Goal: Task Accomplishment & Management: Use online tool/utility

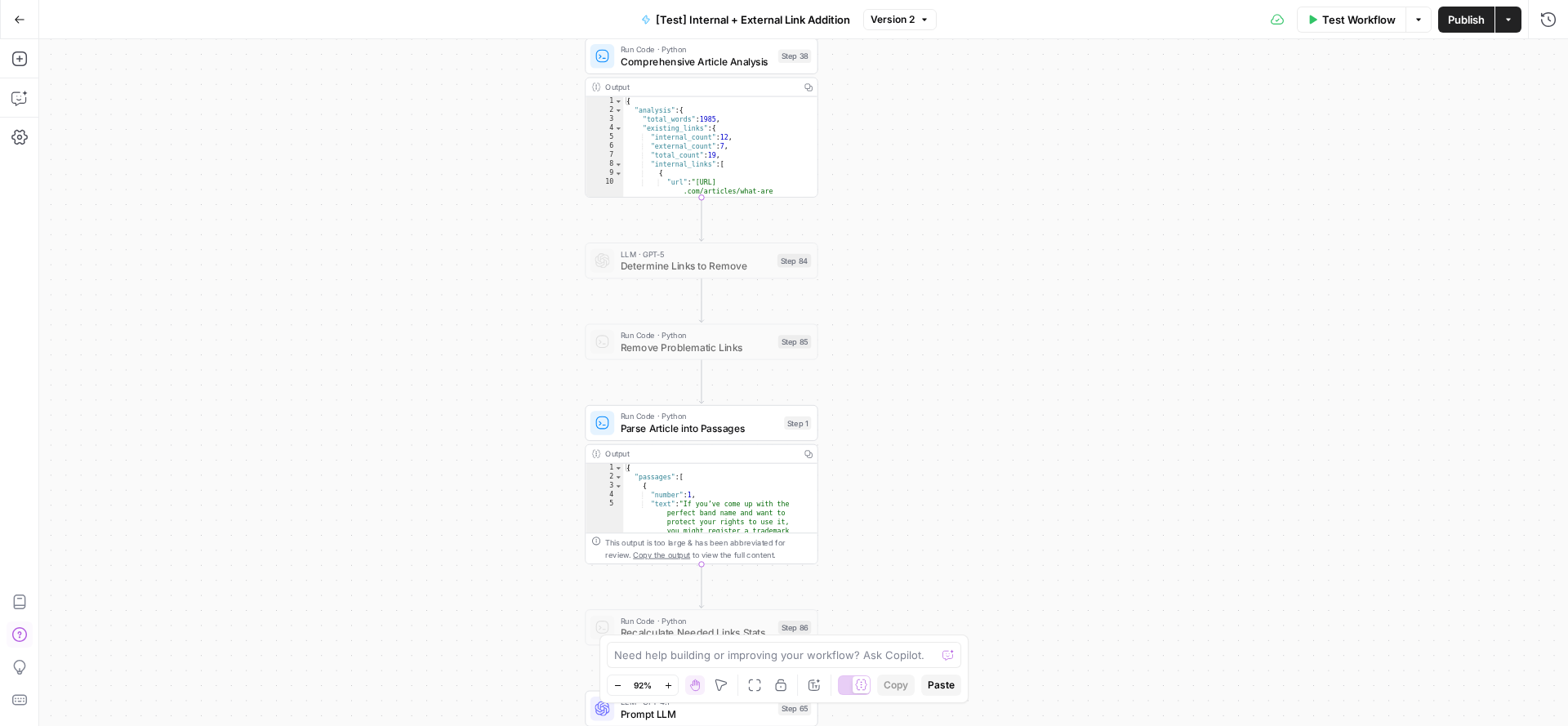
scroll to position [155, 0]
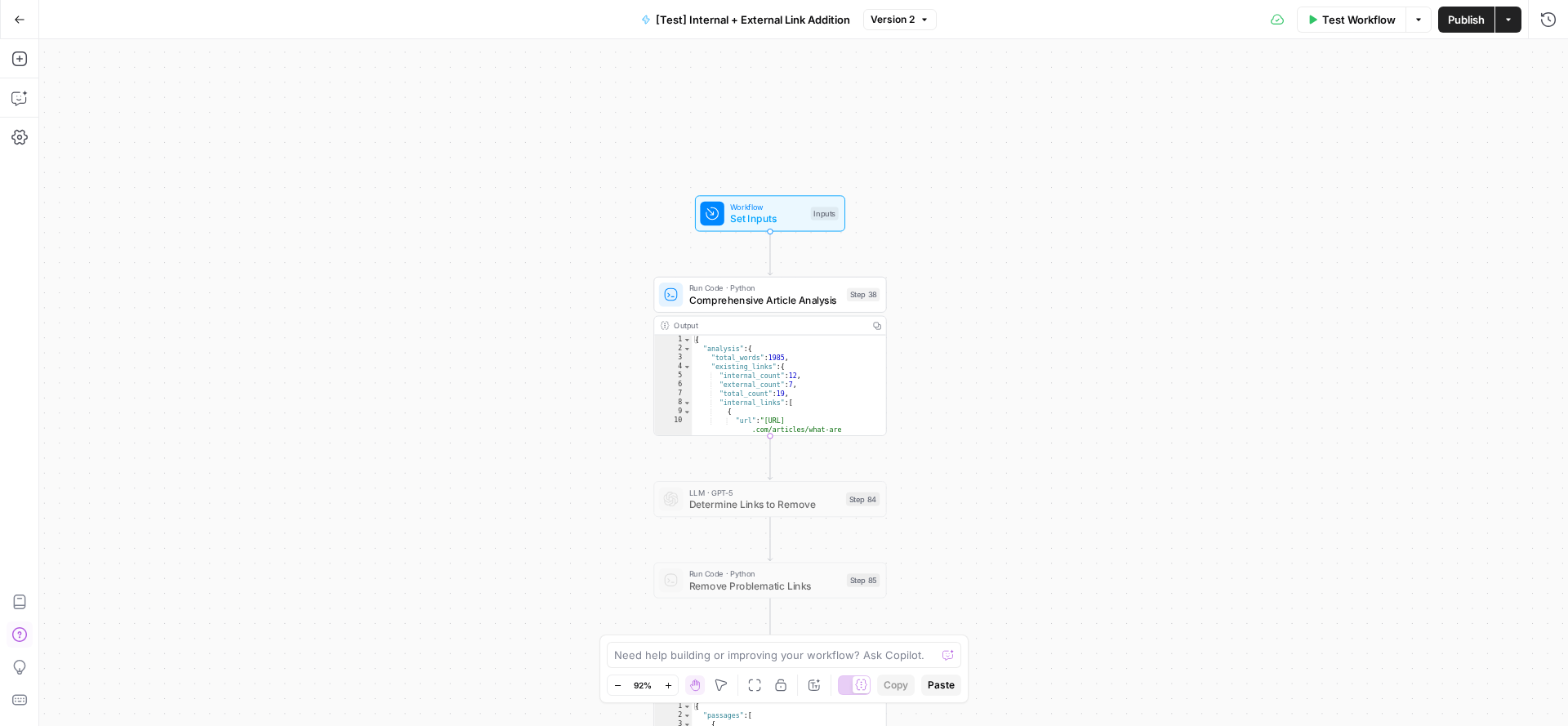
click at [903, 8] on div "[Test] Internal + External Link Addition Version 2" at bounding box center [784, 19] width 305 height 27
click at [902, 14] on span "Version 2" at bounding box center [892, 19] width 44 height 15
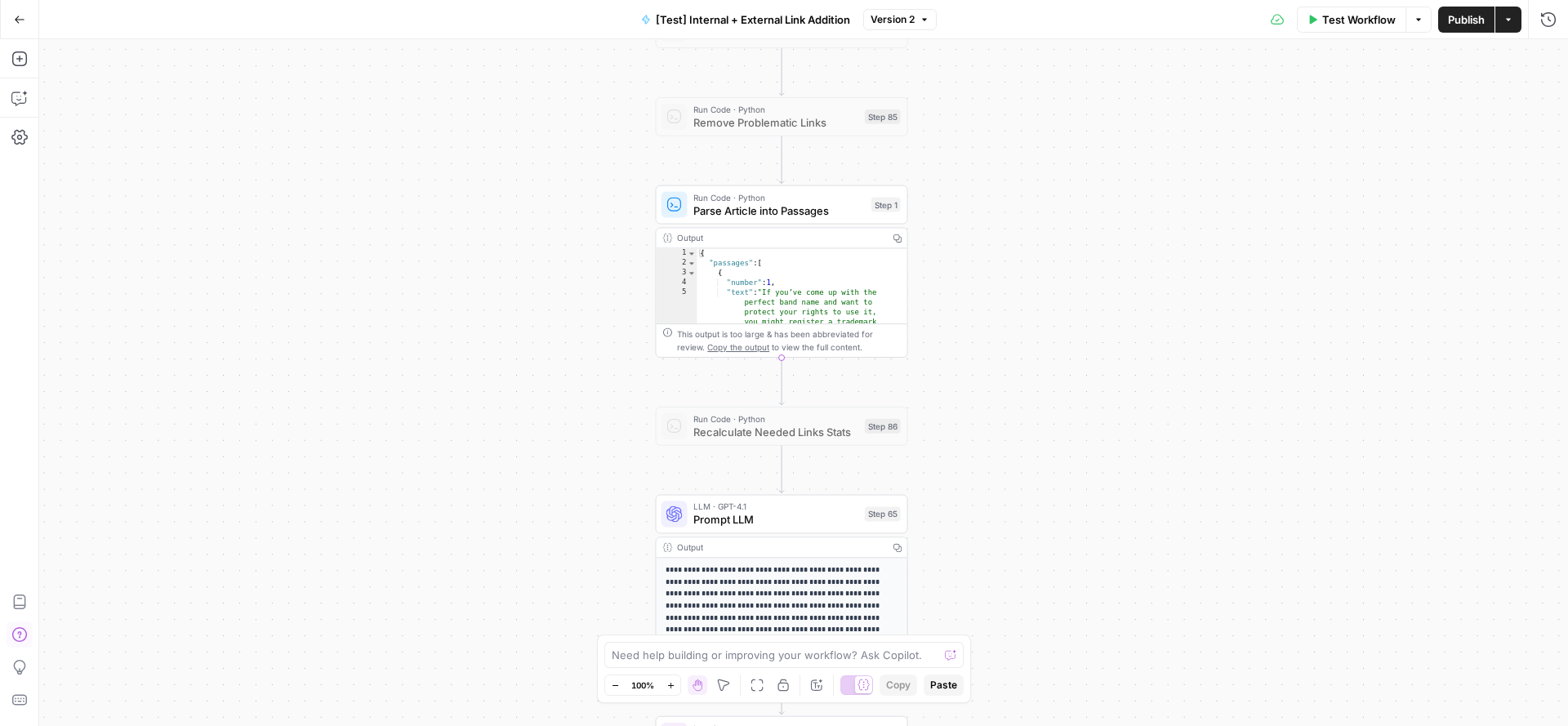
click at [708, 208] on span "Parse Article into Passages" at bounding box center [778, 210] width 171 height 16
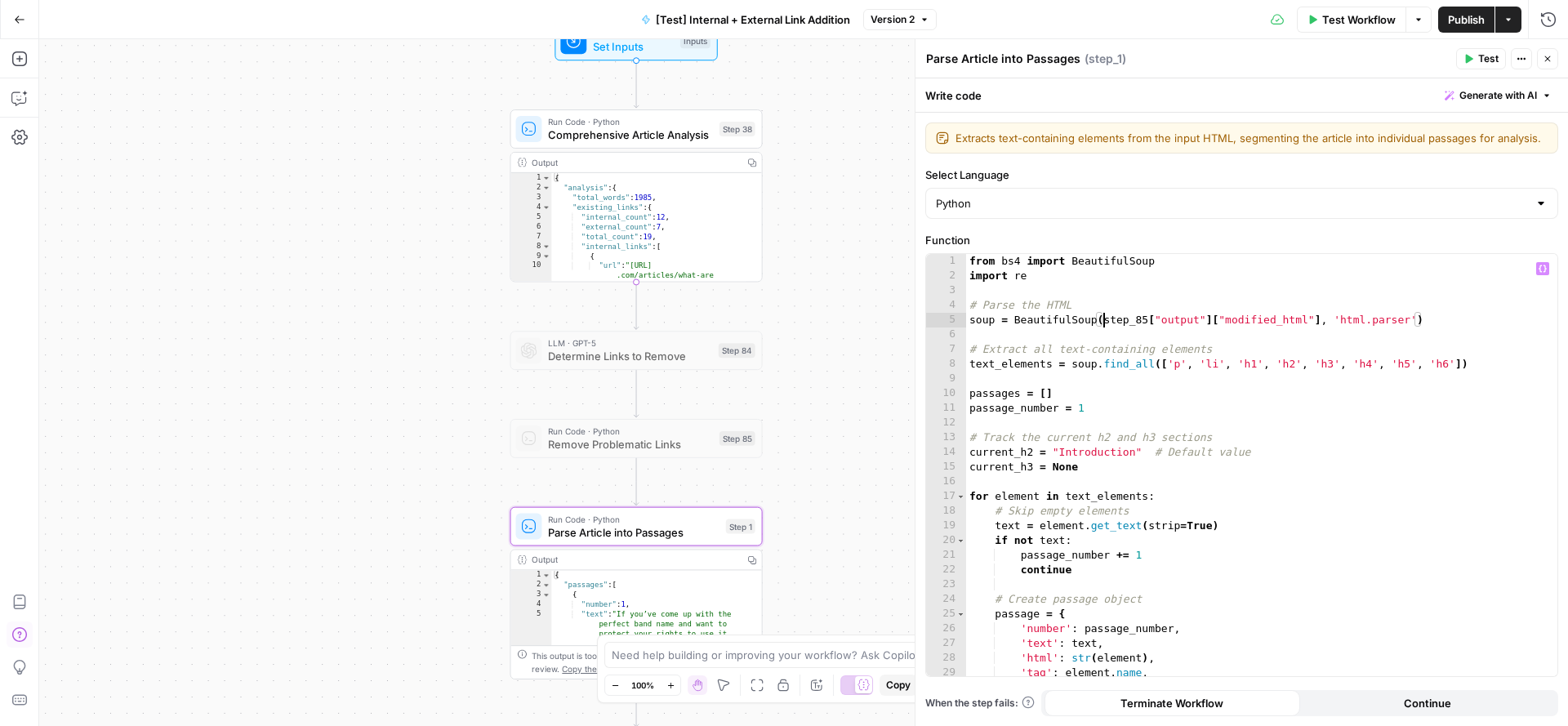
click at [1101, 319] on div "from bs4 import BeautifulSoup import re # Parse the HTML soup = BeautifulSoup (…" at bounding box center [1253, 480] width 576 height 453
click at [1461, 325] on div "from bs4 import BeautifulSoup import re # Parse the HTML soup = BeautifulSoup (…" at bounding box center [1253, 480] width 576 height 453
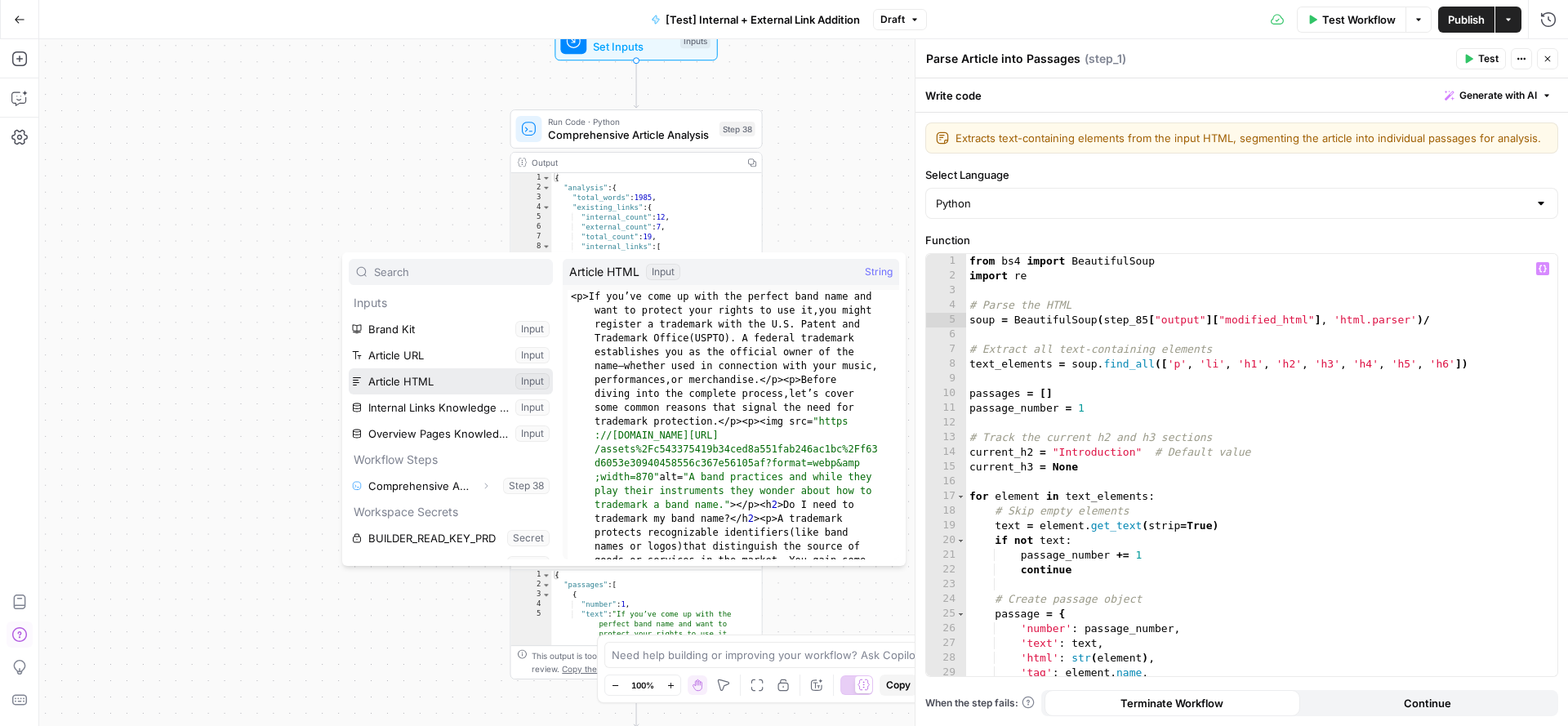
click at [470, 371] on button "Select variable Article HTML" at bounding box center [450, 381] width 204 height 27
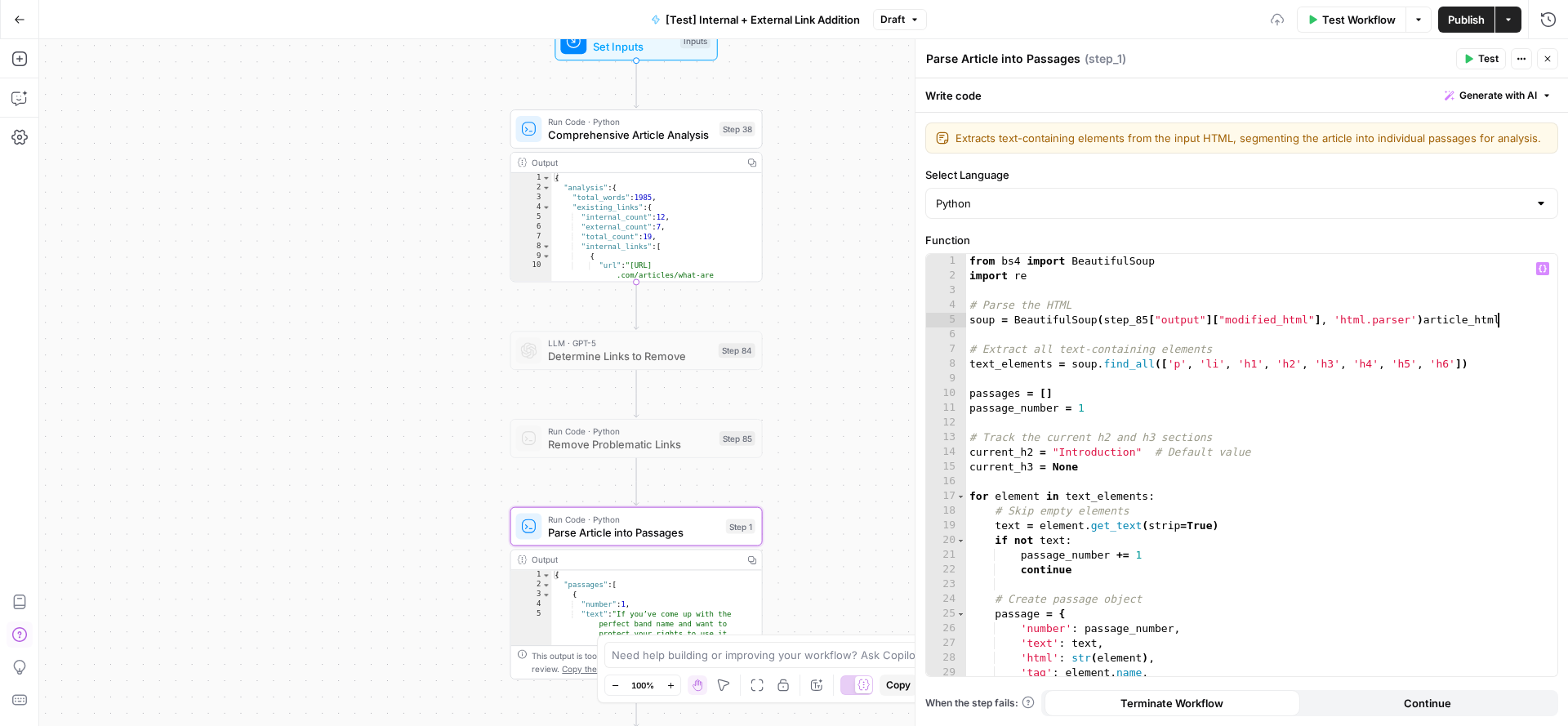
click at [1432, 322] on div "from bs4 import BeautifulSoup import re # Parse the HTML soup = BeautifulSoup (…" at bounding box center [1253, 480] width 576 height 453
drag, startPoint x: 1179, startPoint y: 320, endPoint x: 1319, endPoint y: 322, distance: 140.0
click at [1319, 322] on div "from bs4 import BeautifulSoup import re # Parse the HTML soup = BeautifulSoup (…" at bounding box center [1253, 480] width 576 height 453
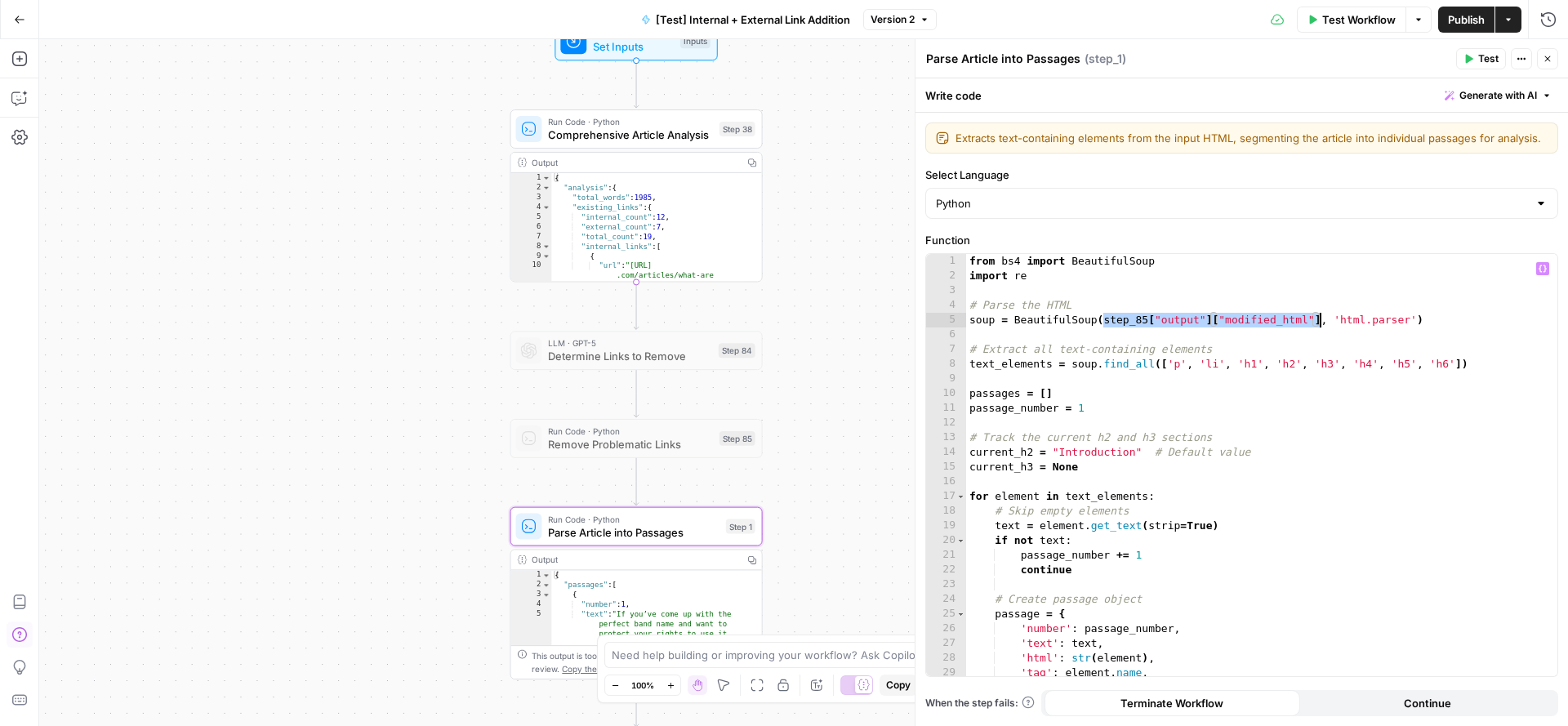
paste textarea
type textarea "**********"
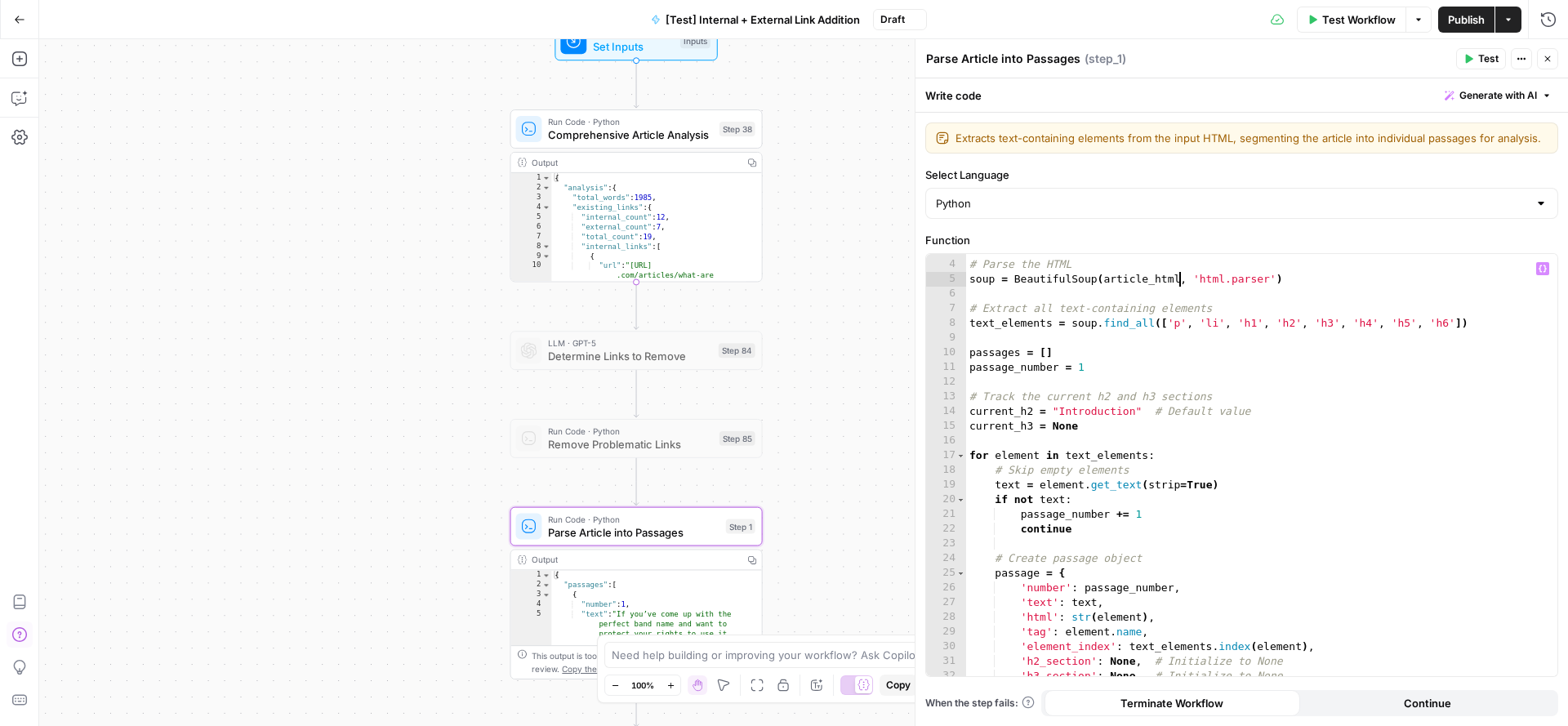
scroll to position [40, 0]
click at [1293, 443] on div "# Parse the HTML soup = BeautifulSoup ( article_html , 'html.parser' ) # Extrac…" at bounding box center [1253, 469] width 576 height 453
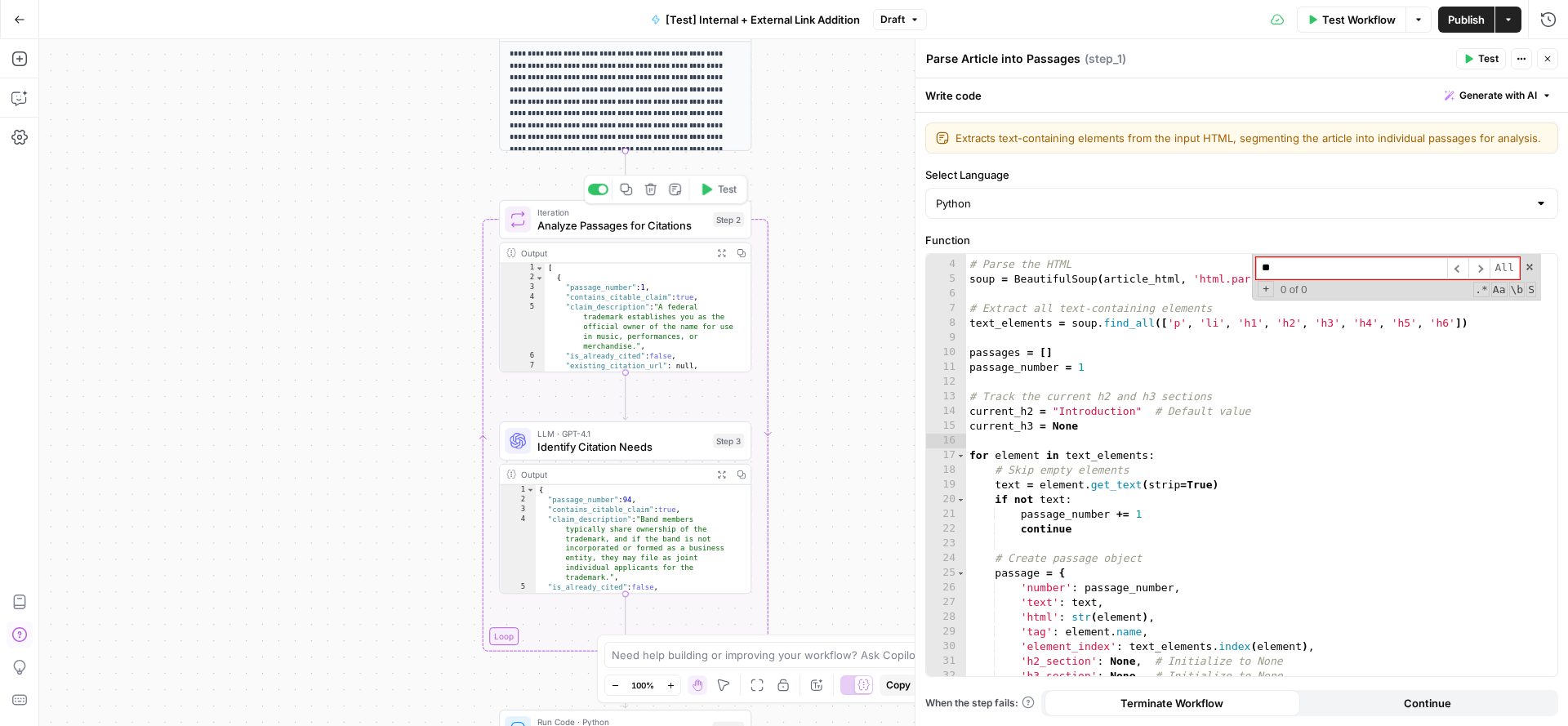
type input "**"
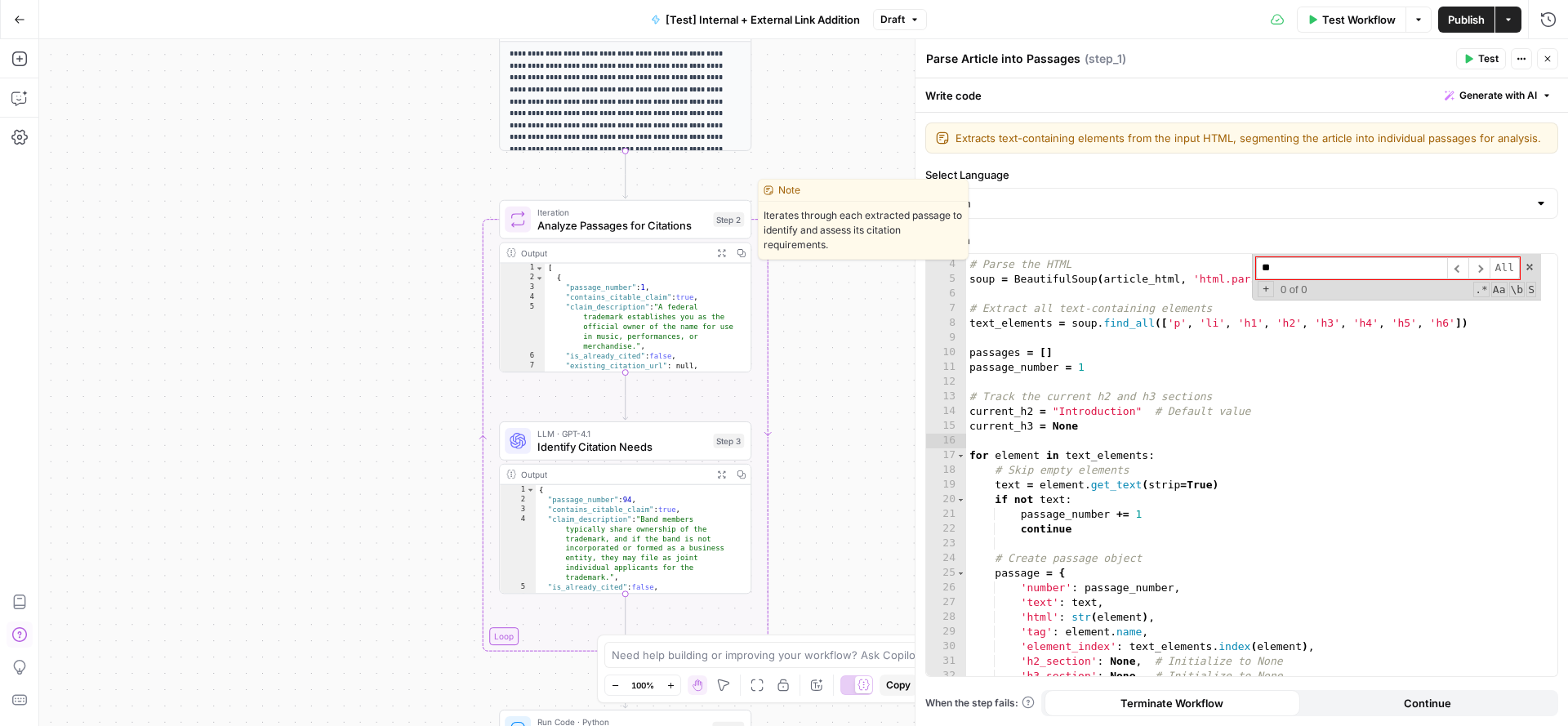
click at [646, 215] on span "Iteration" at bounding box center [622, 212] width 169 height 13
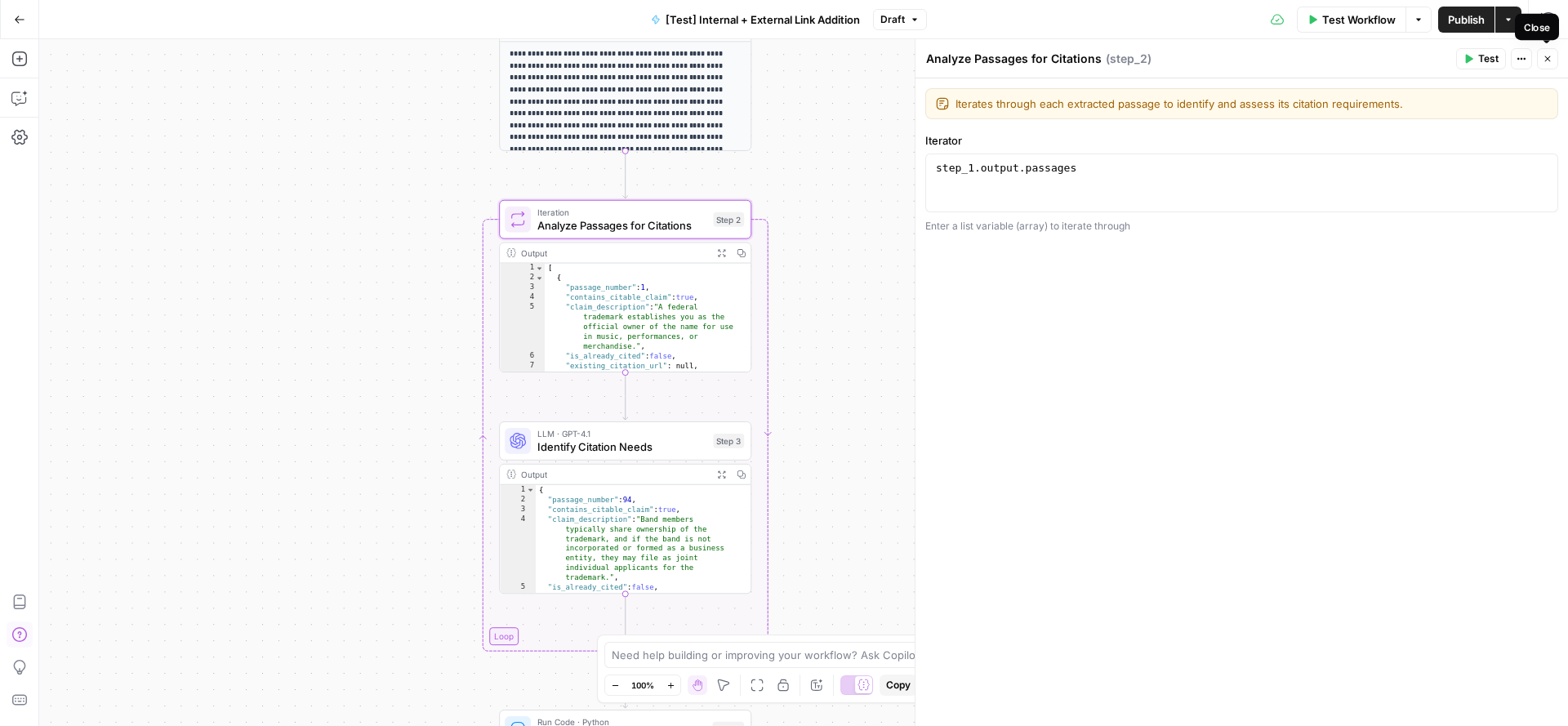
click at [1543, 53] on button "Close" at bounding box center [1548, 58] width 21 height 21
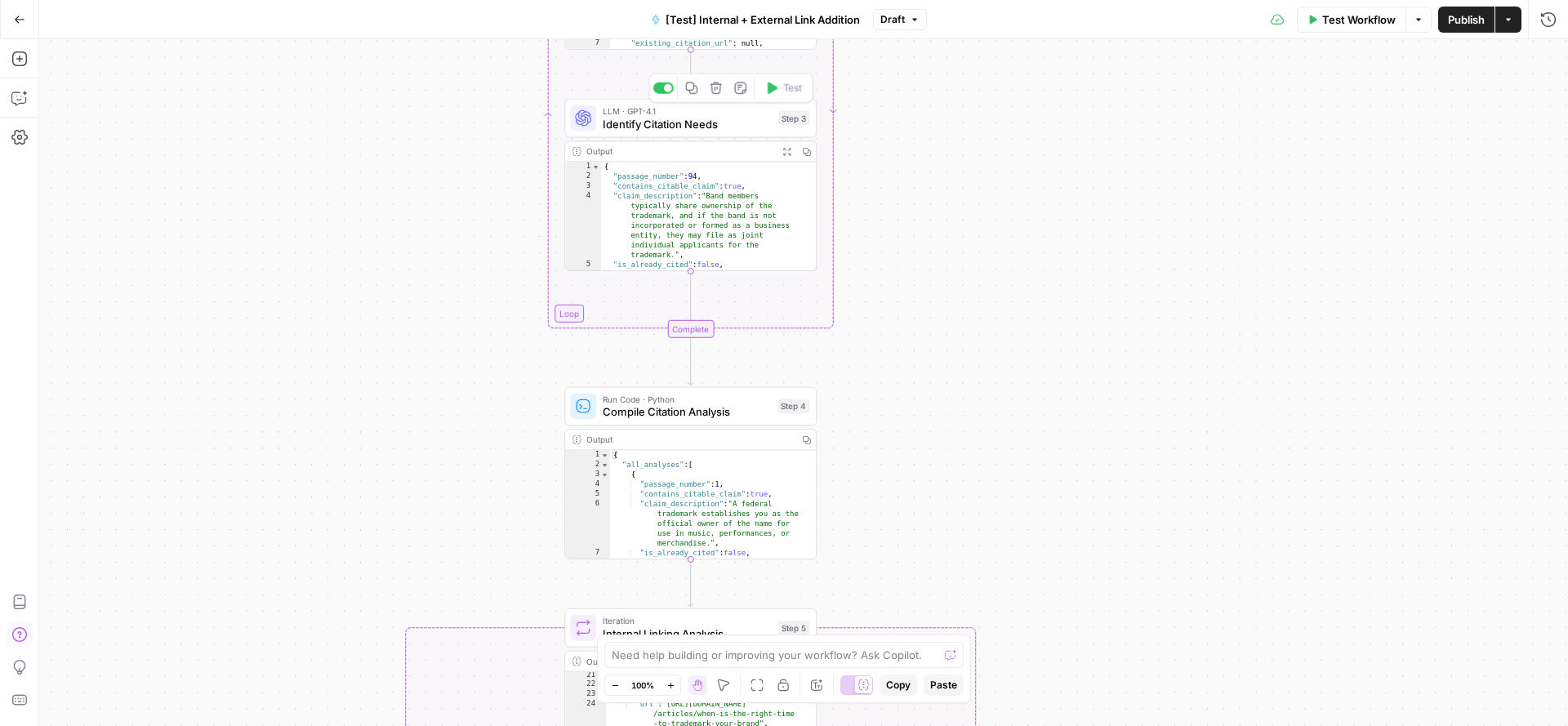
click at [678, 129] on span "Identify Citation Needs" at bounding box center [686, 124] width 169 height 16
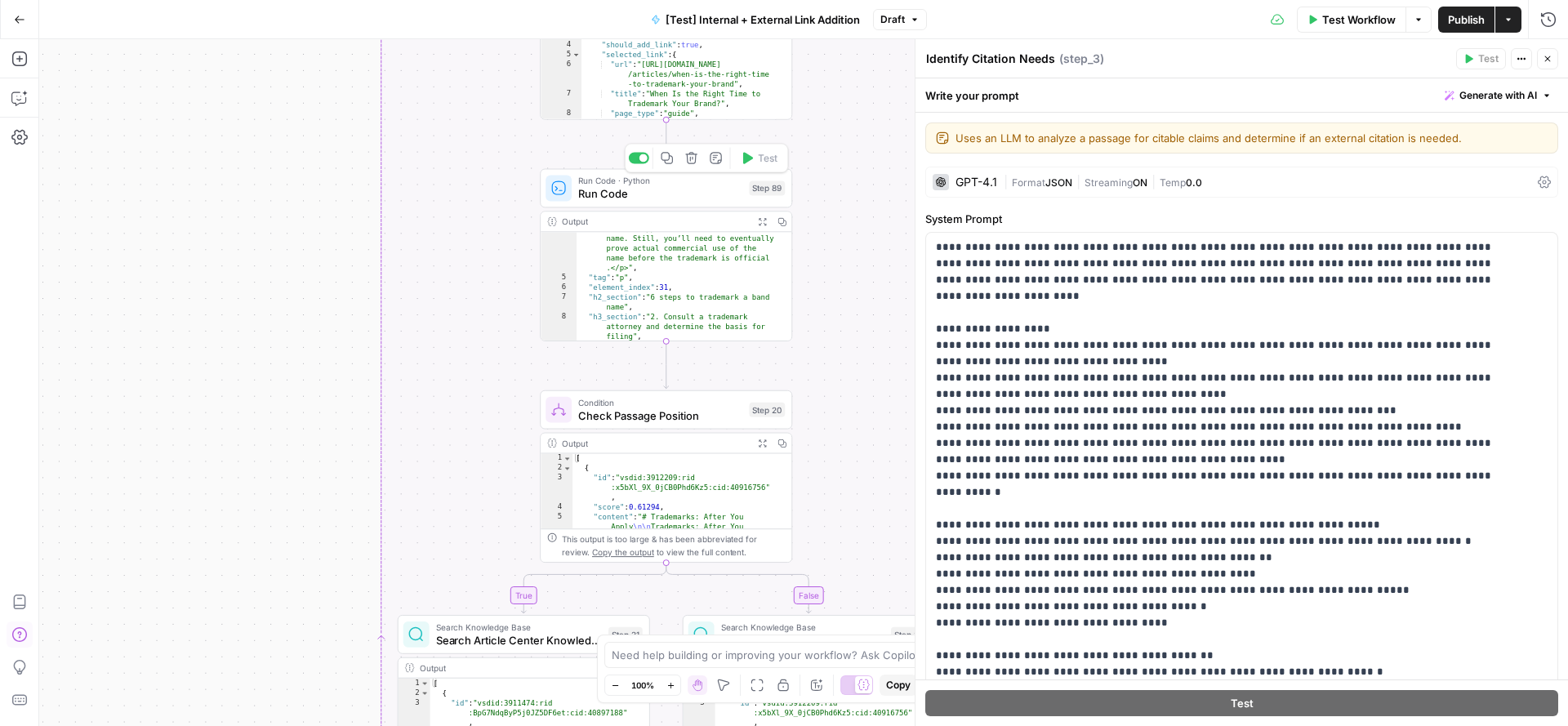
click at [101, 384] on div "true false Workflow Set Inputs Inputs Run Code · Python Comprehensive Article A…" at bounding box center [803, 382] width 1528 height 686
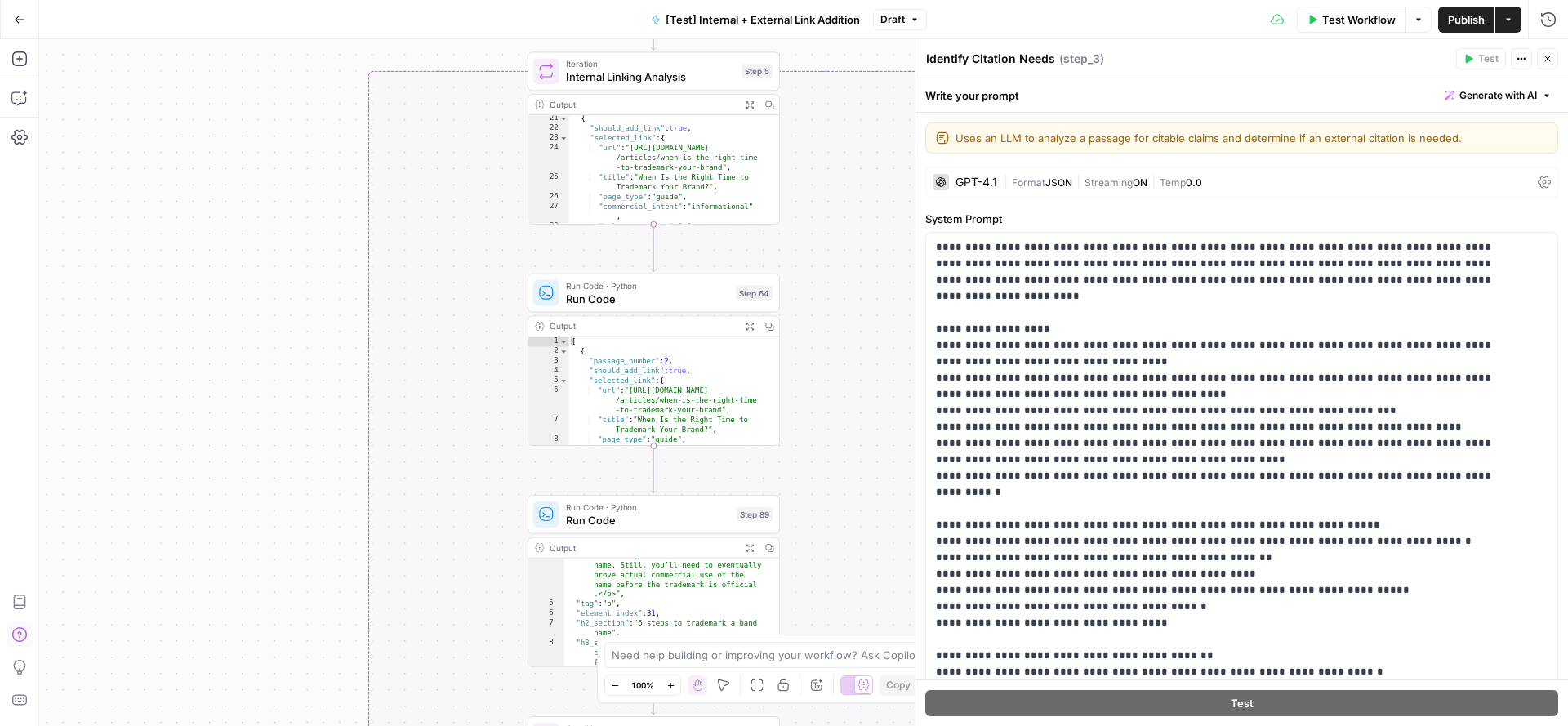
click at [583, 523] on span "Run Code" at bounding box center [648, 520] width 164 height 16
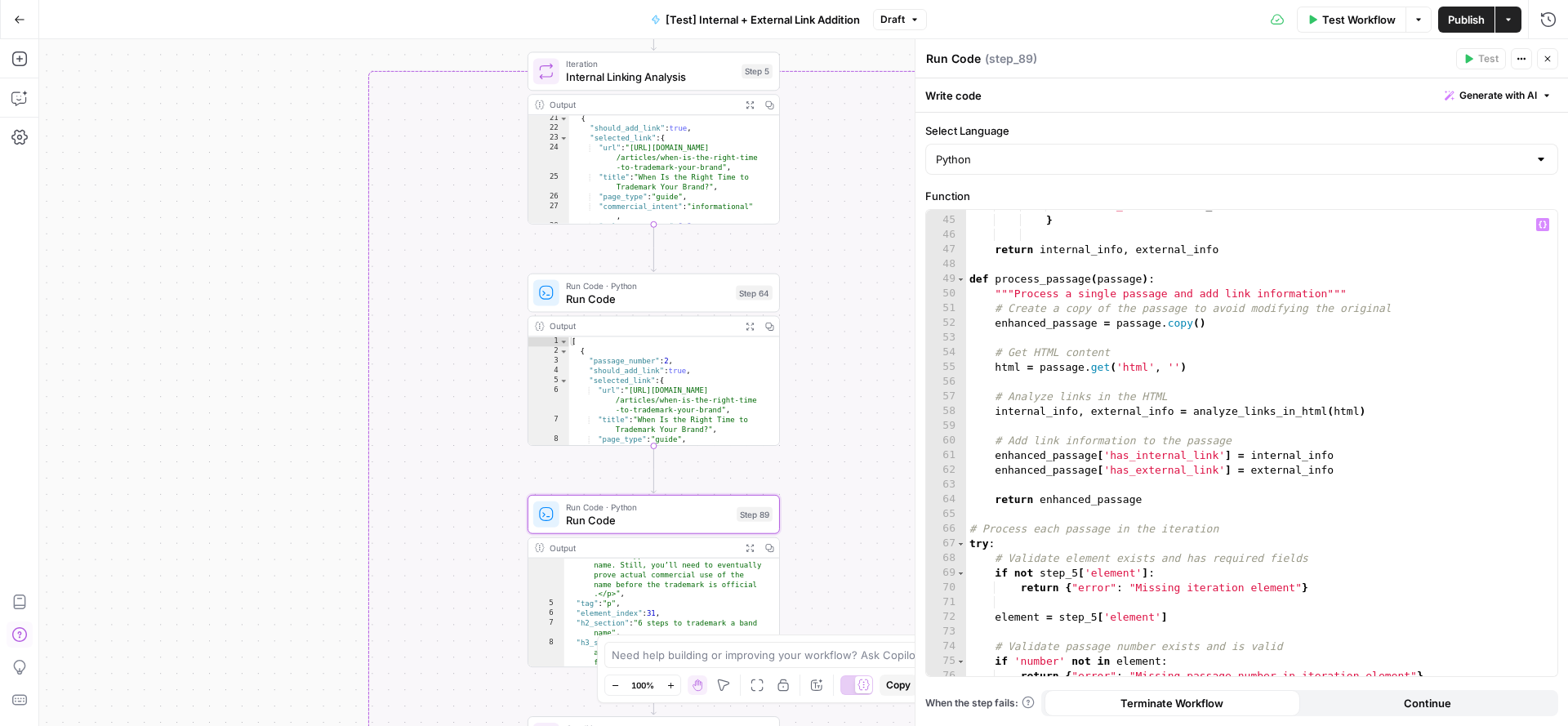
scroll to position [898, 0]
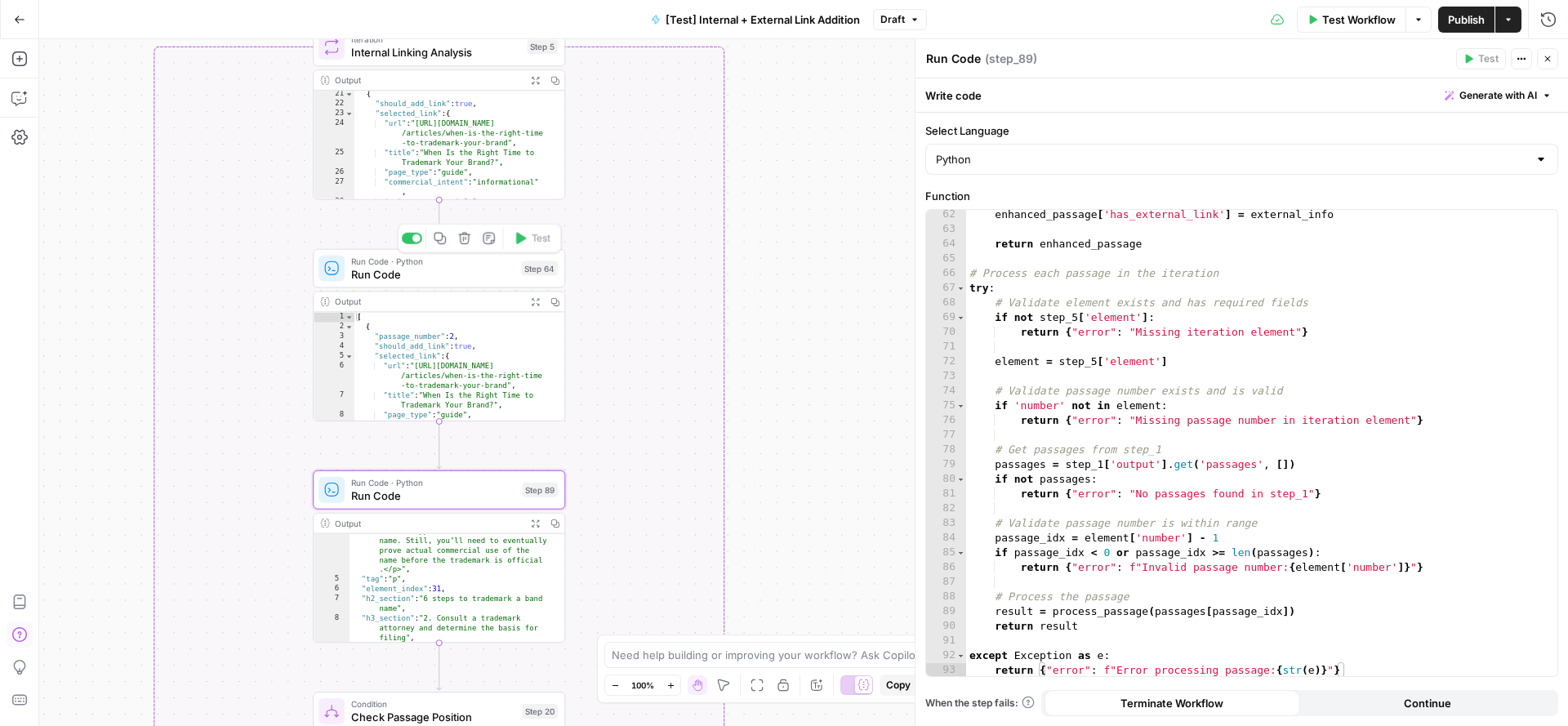
click at [473, 280] on span "Run Code" at bounding box center [432, 274] width 164 height 16
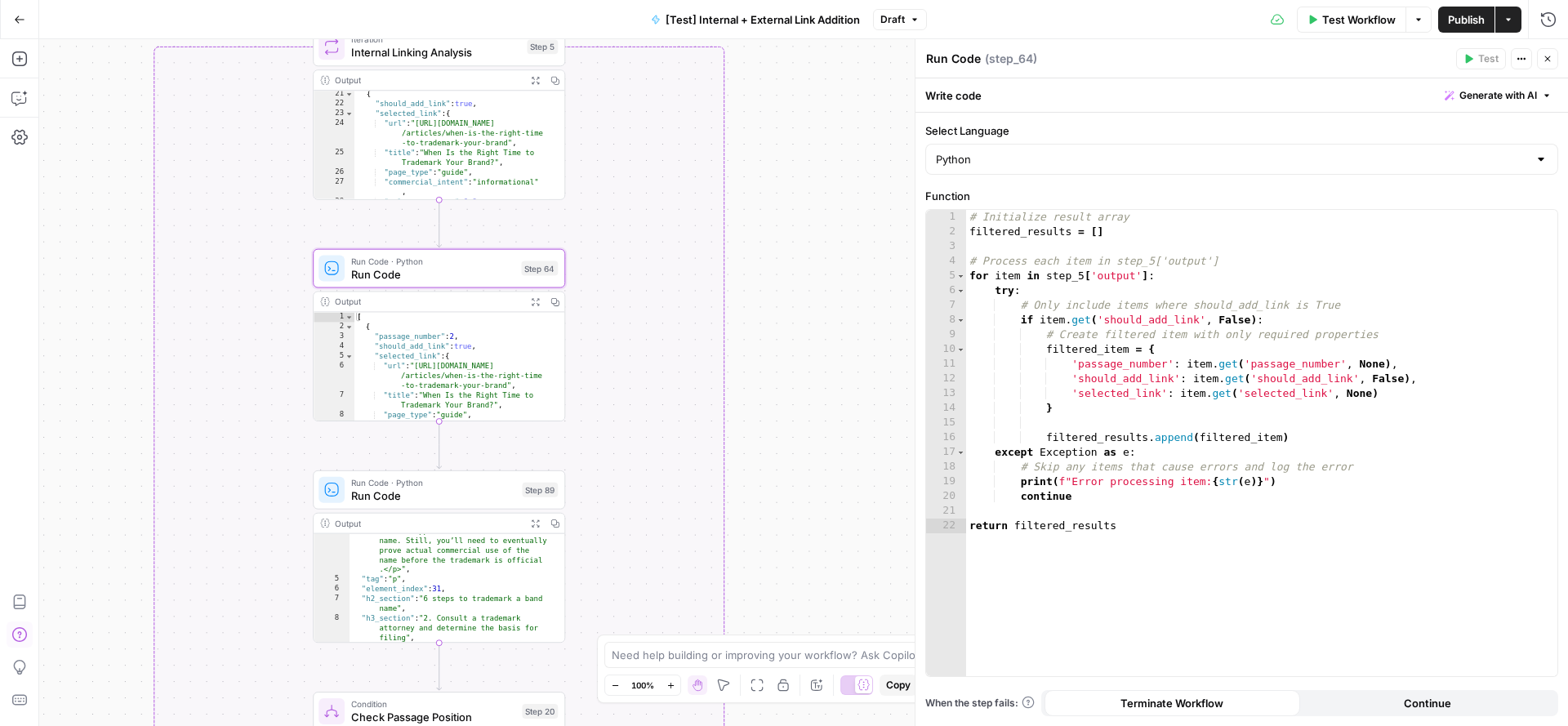
click at [425, 489] on span "Run Code" at bounding box center [433, 495] width 164 height 16
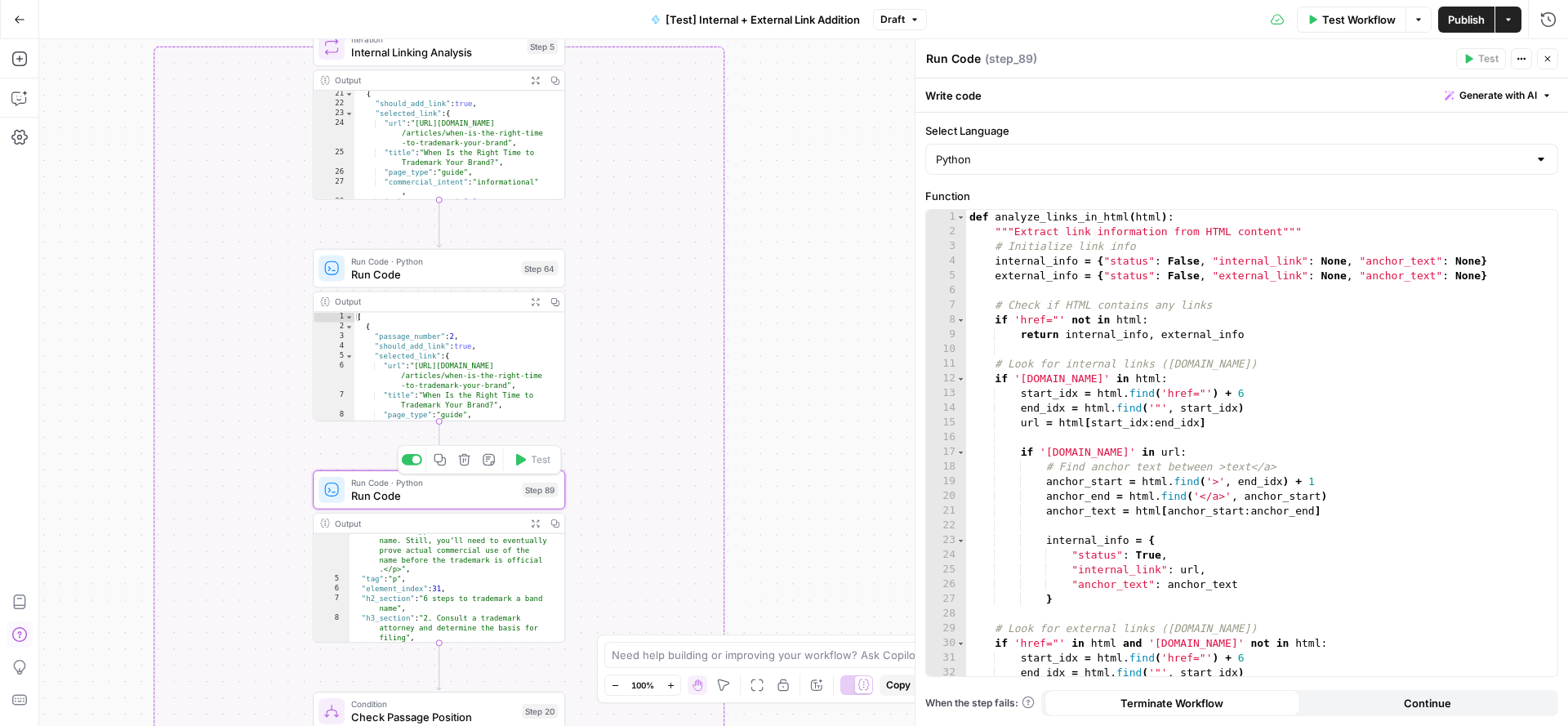
click at [1495, 101] on span "Generate with AI" at bounding box center [1498, 96] width 78 height 15
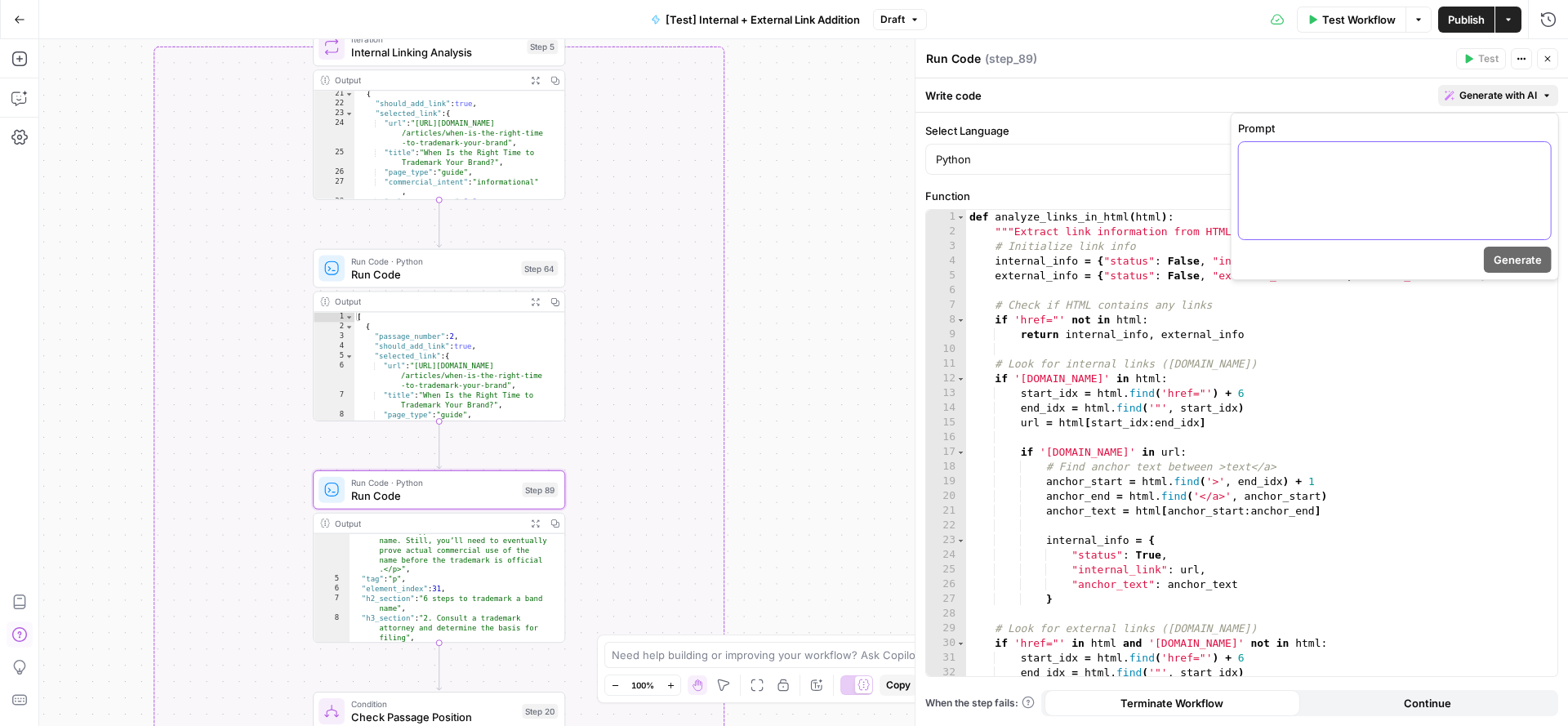
click at [1443, 187] on div at bounding box center [1395, 191] width 312 height 97
click at [1507, 249] on button "Generate" at bounding box center [1518, 260] width 68 height 27
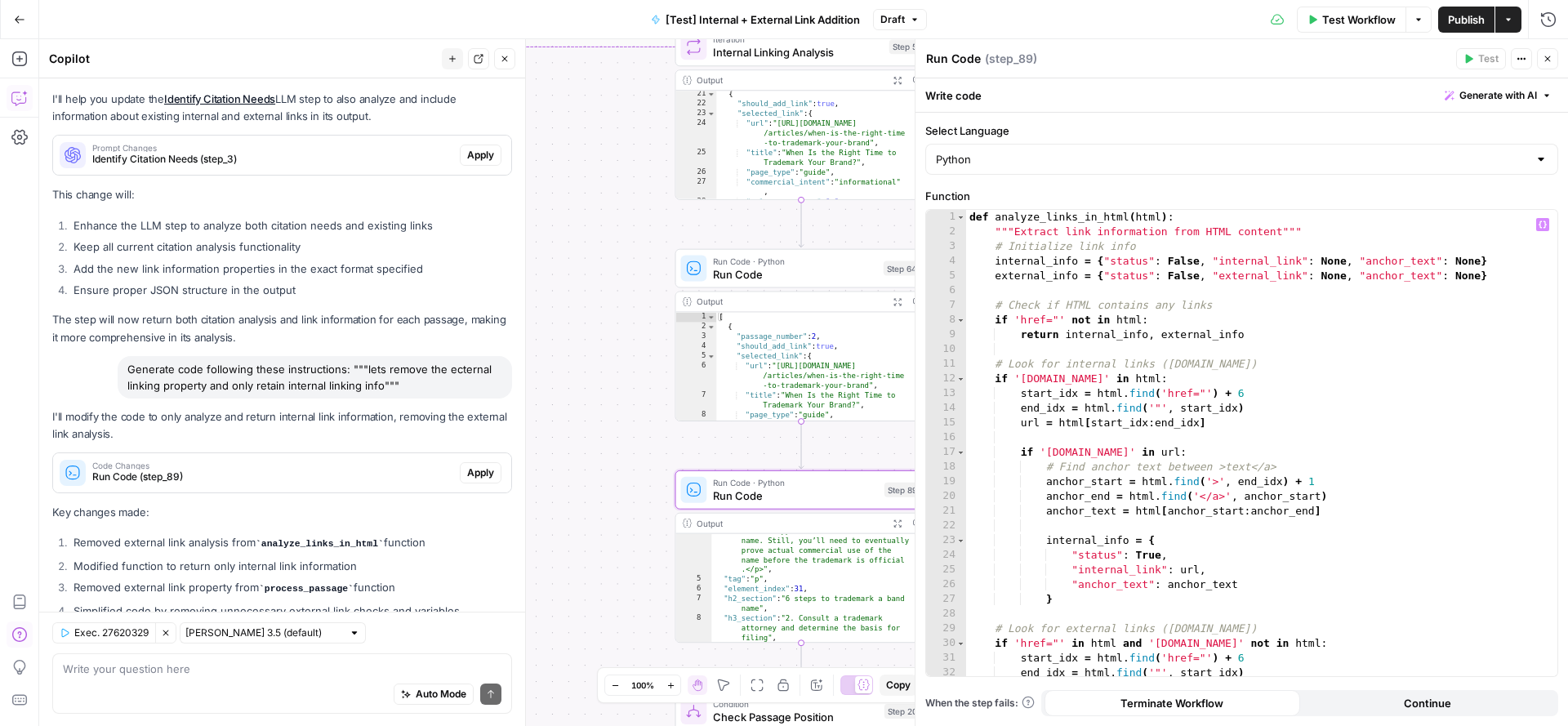
scroll to position [2338, 0]
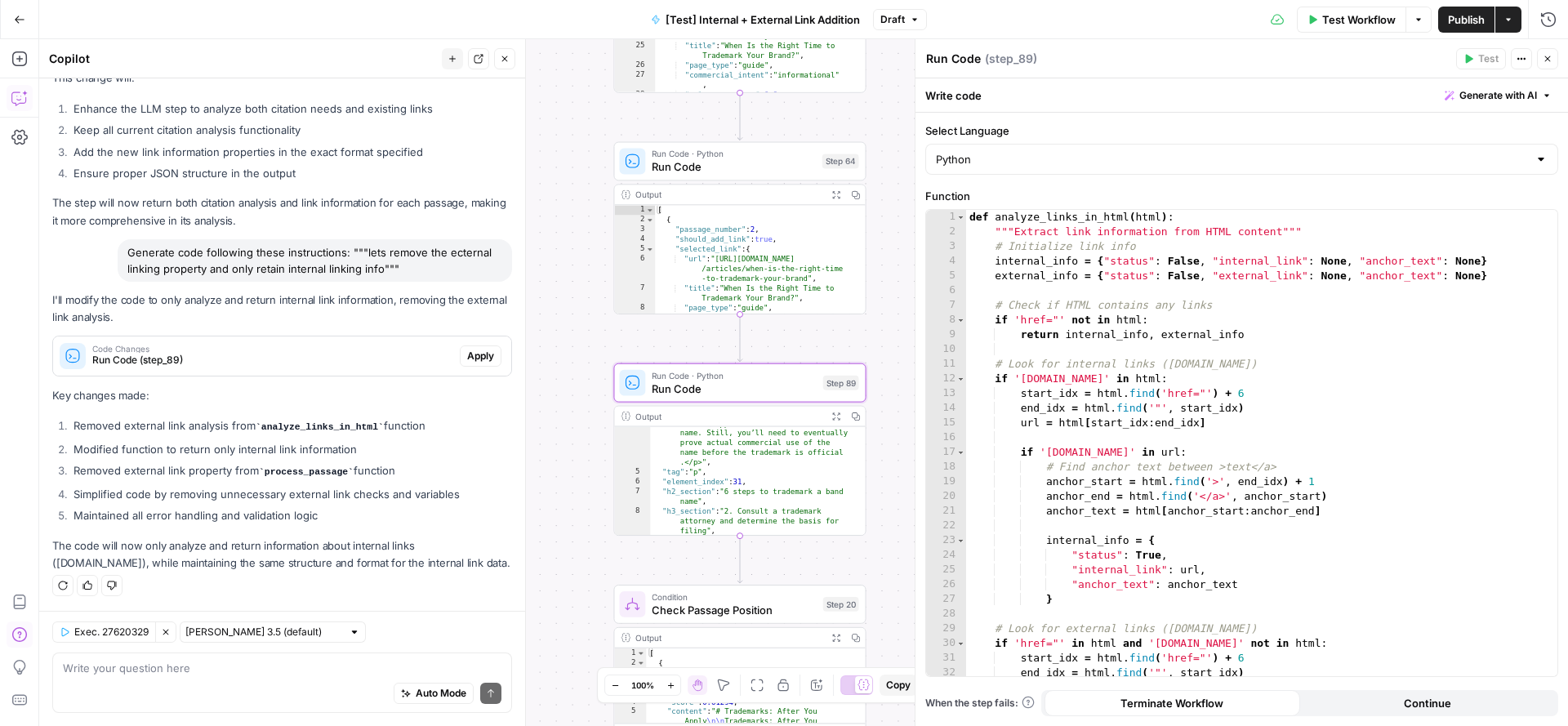
click at [467, 353] on span "Apply" at bounding box center [480, 355] width 27 height 15
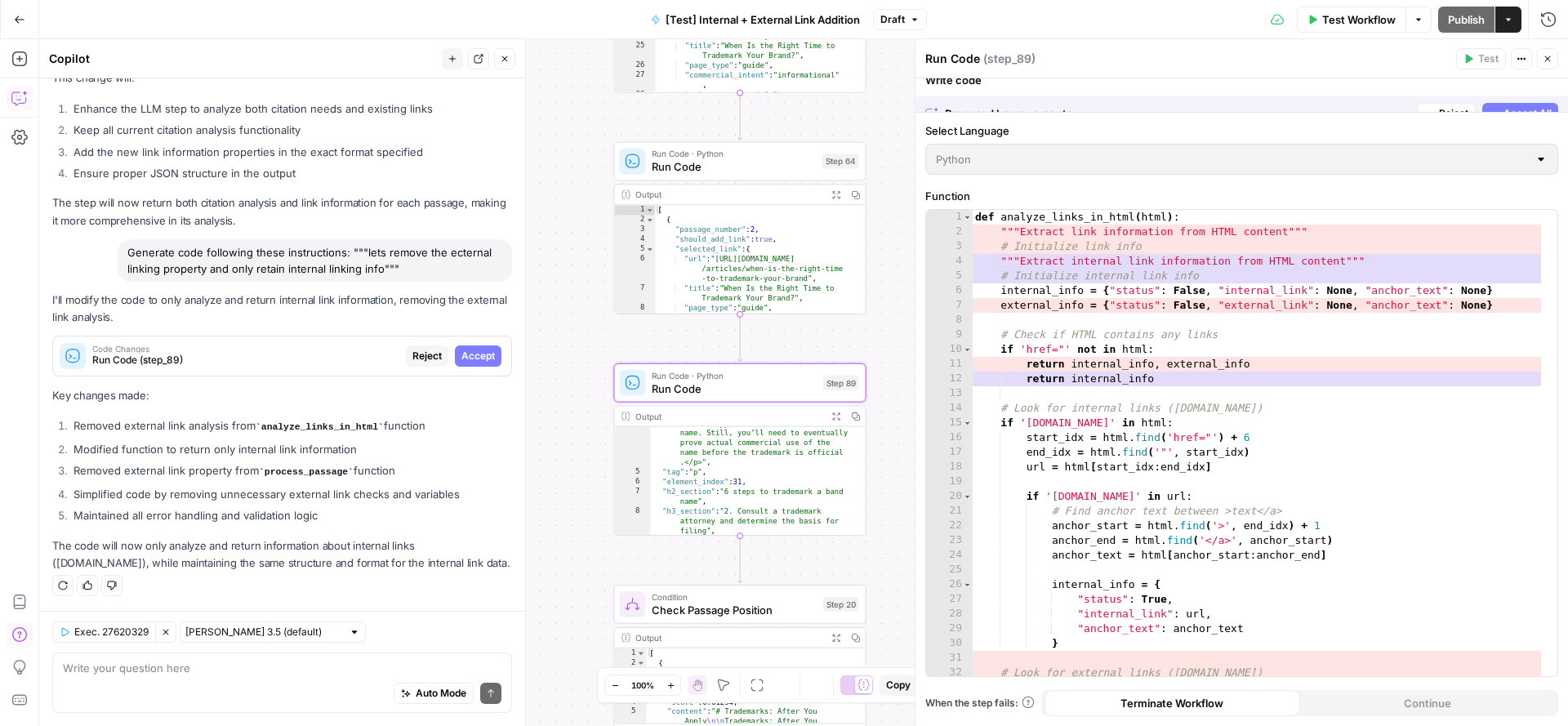
scroll to position [2234, 0]
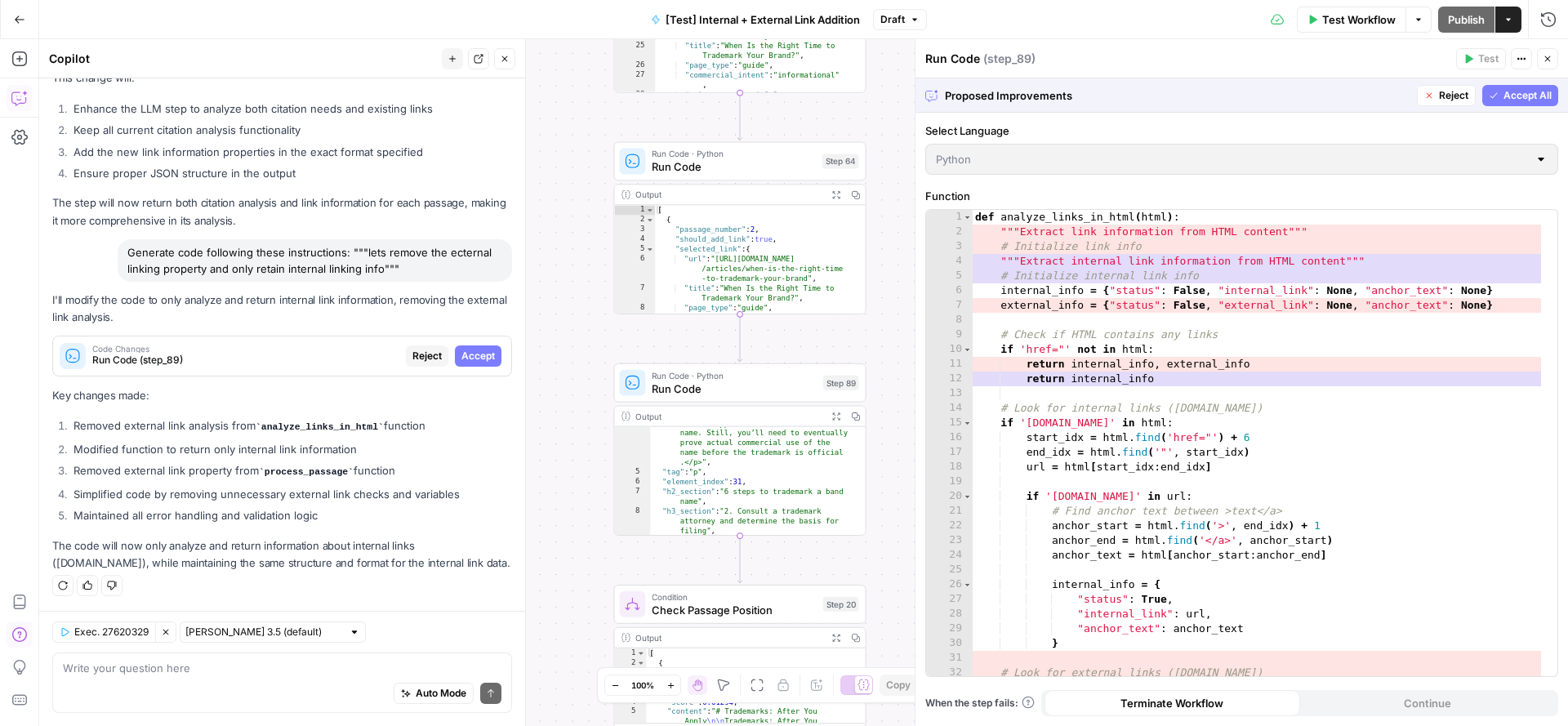
click at [1520, 96] on span "Accept All" at bounding box center [1527, 96] width 48 height 15
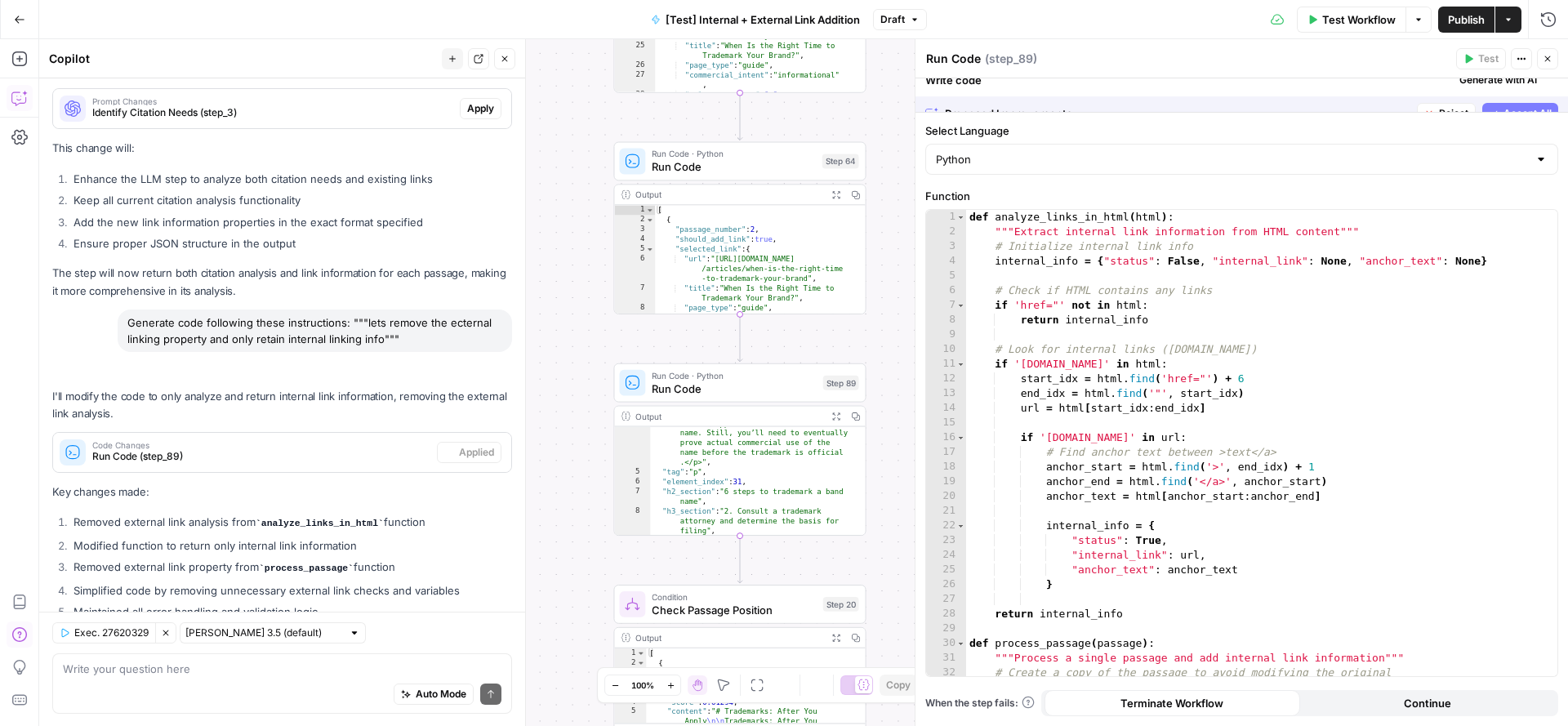
scroll to position [2365, 0]
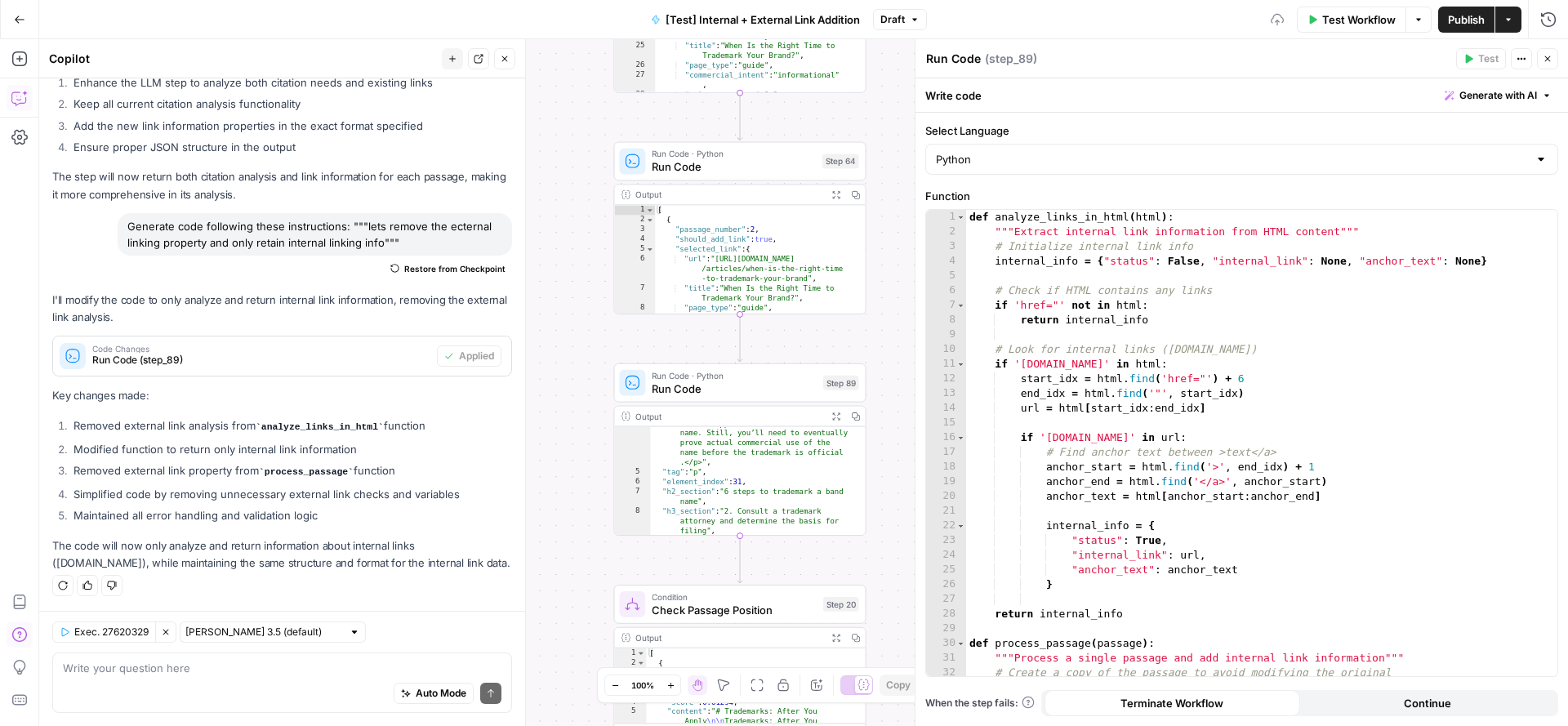
click at [1555, 58] on button "Close" at bounding box center [1548, 58] width 21 height 21
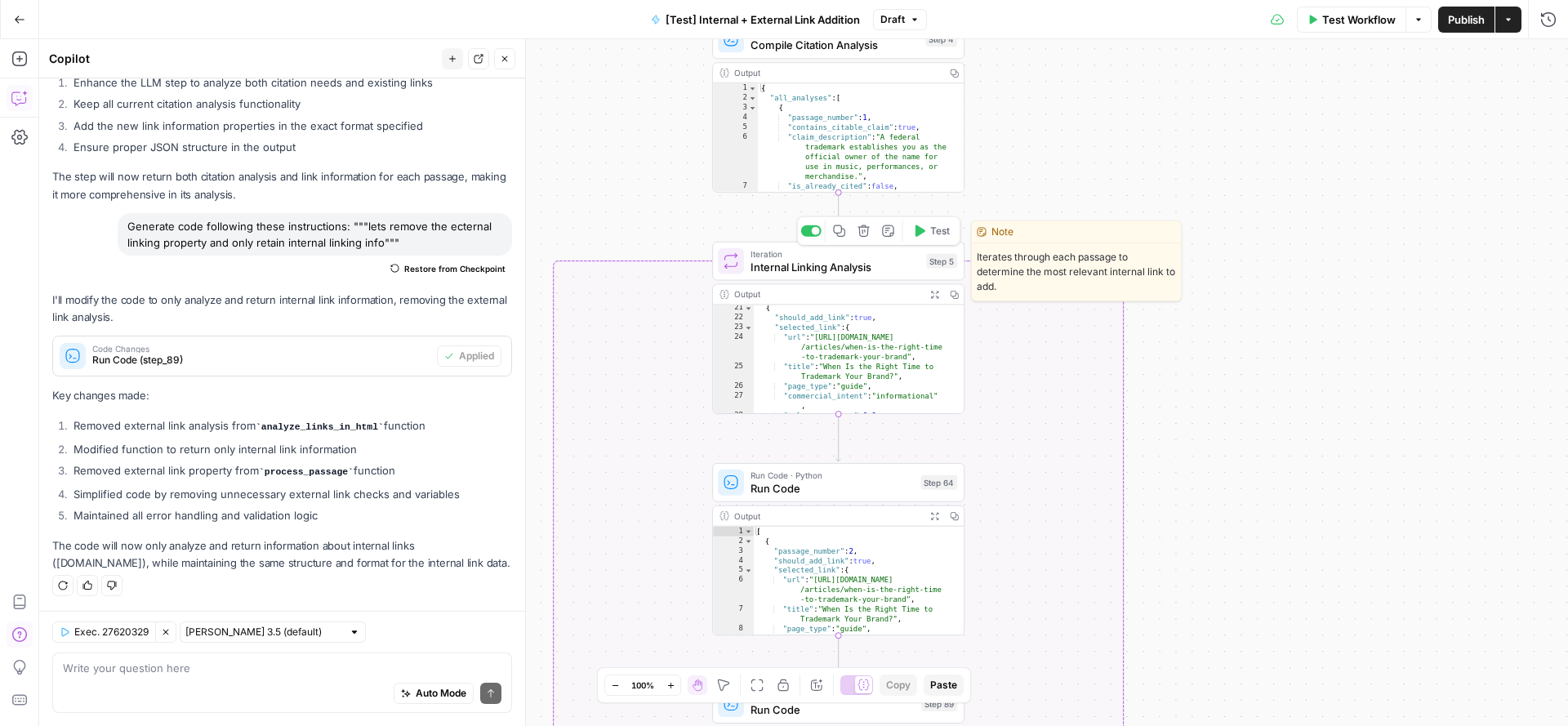
click at [935, 232] on span "Test" at bounding box center [940, 231] width 19 height 15
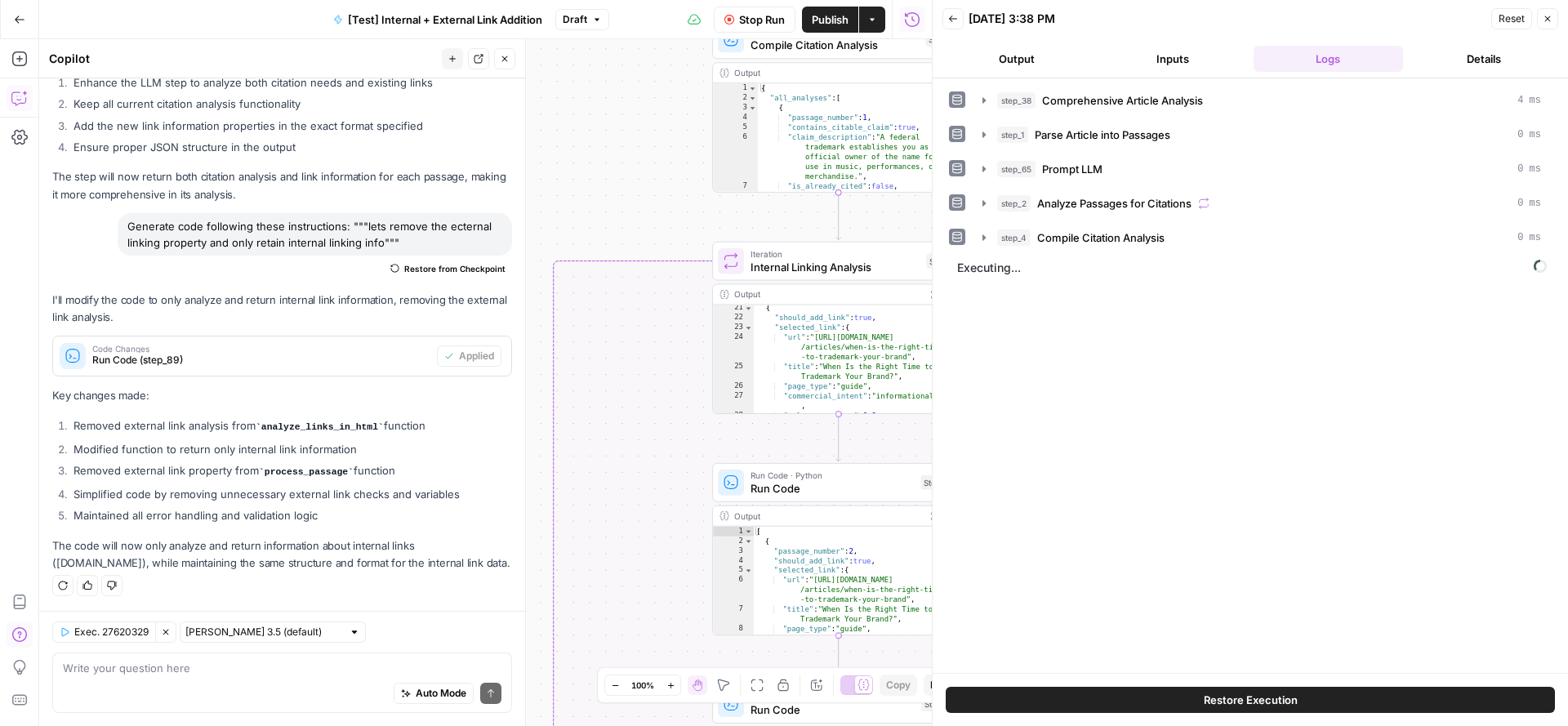
scroll to position [2365, 0]
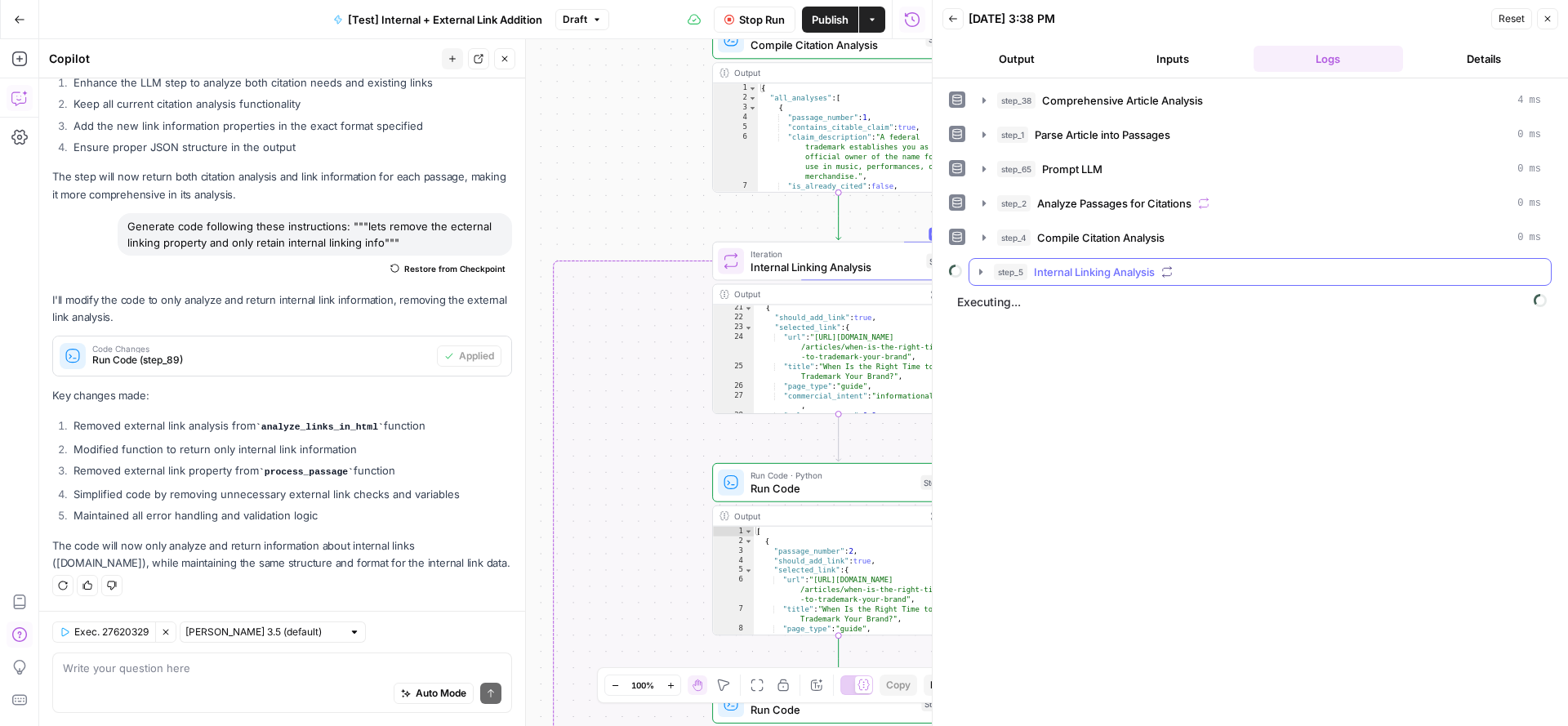
click at [1038, 272] on span "Internal Linking Analysis" at bounding box center [1094, 271] width 121 height 16
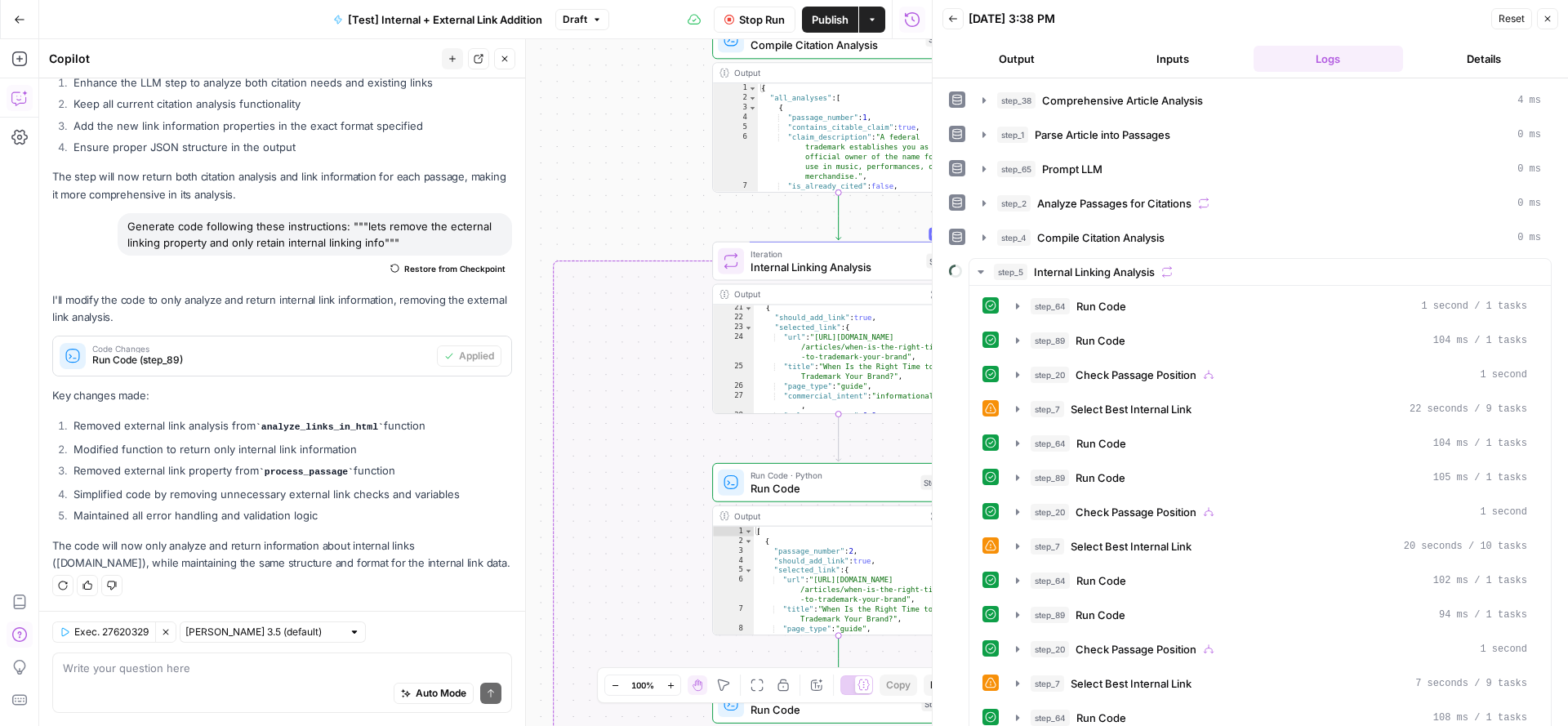
click at [729, 18] on icon "button" at bounding box center [729, 19] width 10 height 10
click at [1203, 340] on div "step_89 Run Code 104 ms / 1 tasks" at bounding box center [1278, 340] width 496 height 16
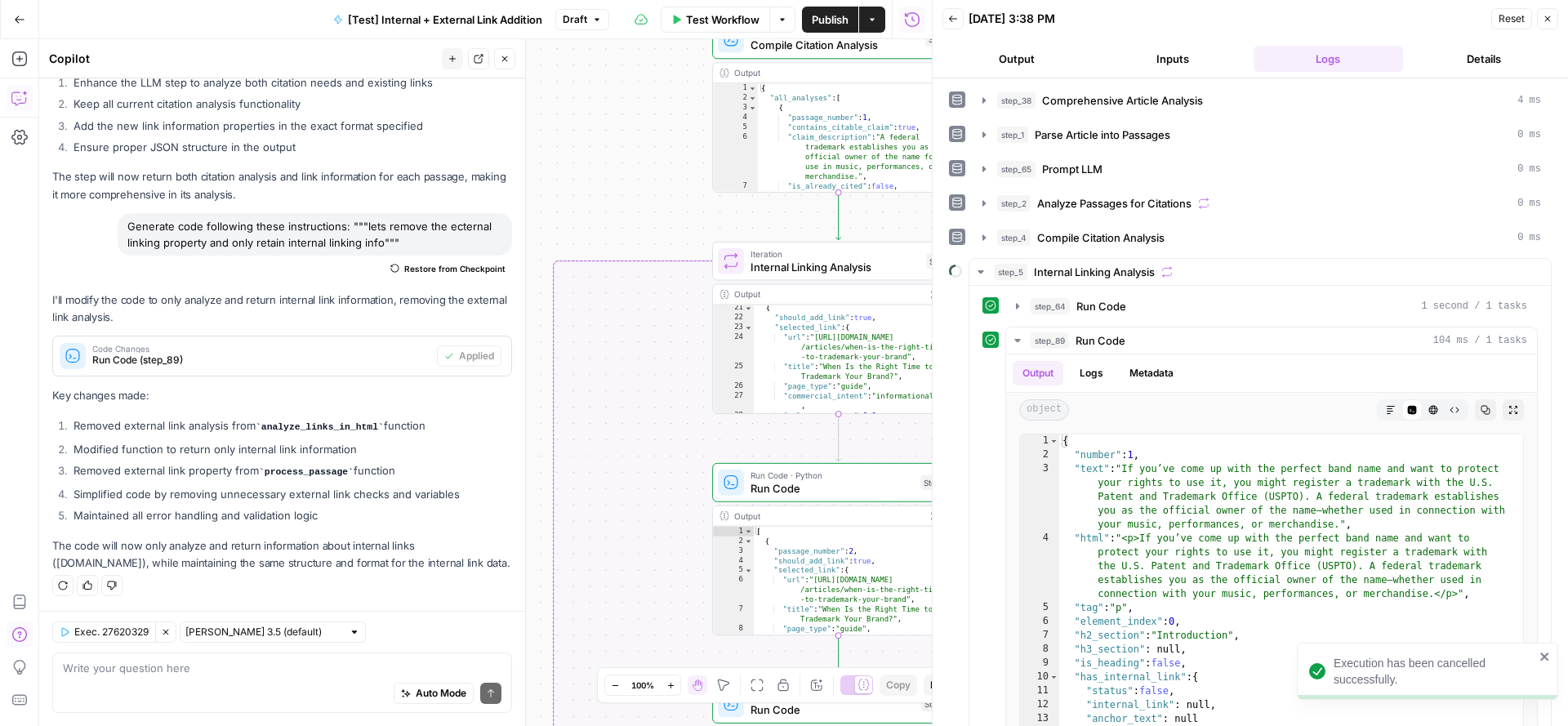
click at [506, 53] on button "Close" at bounding box center [505, 58] width 21 height 21
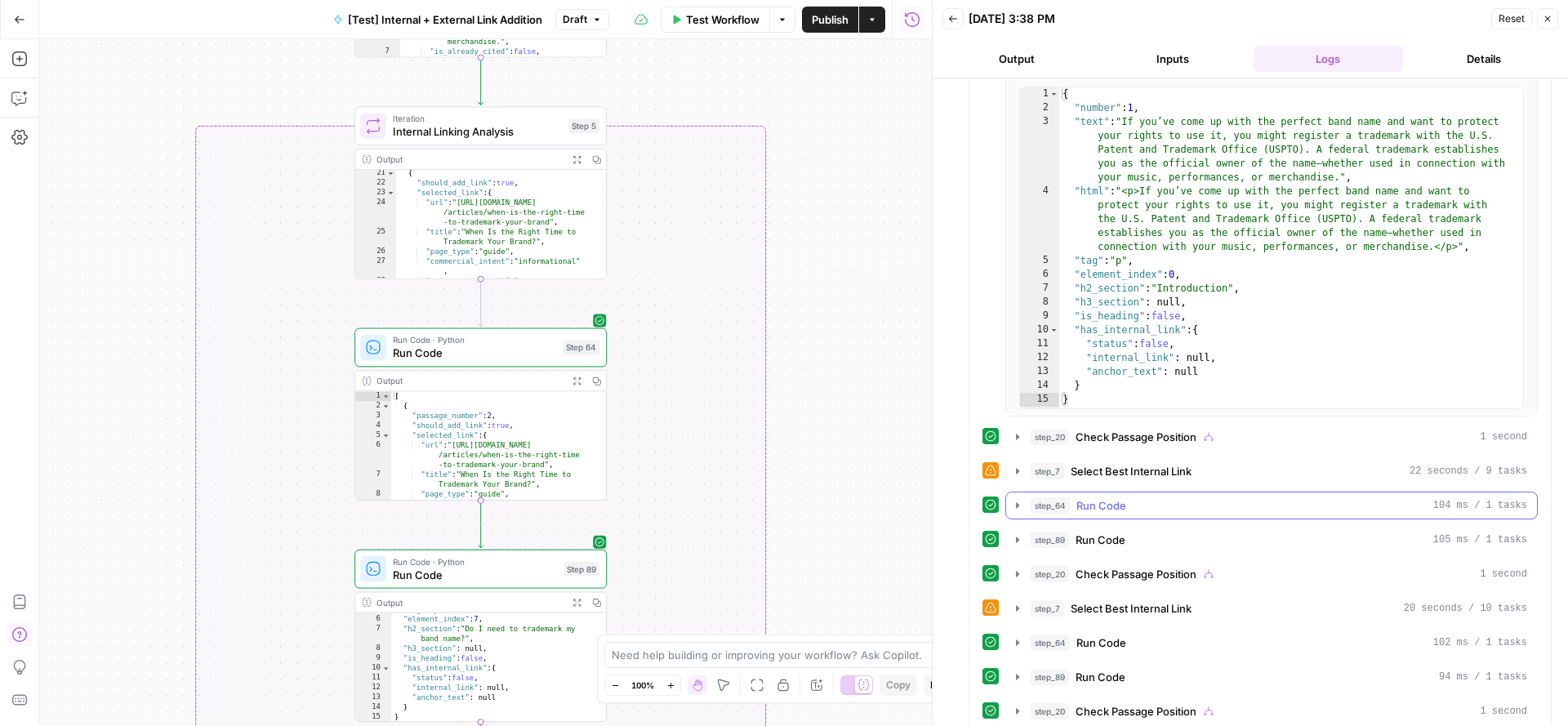
scroll to position [390, 0]
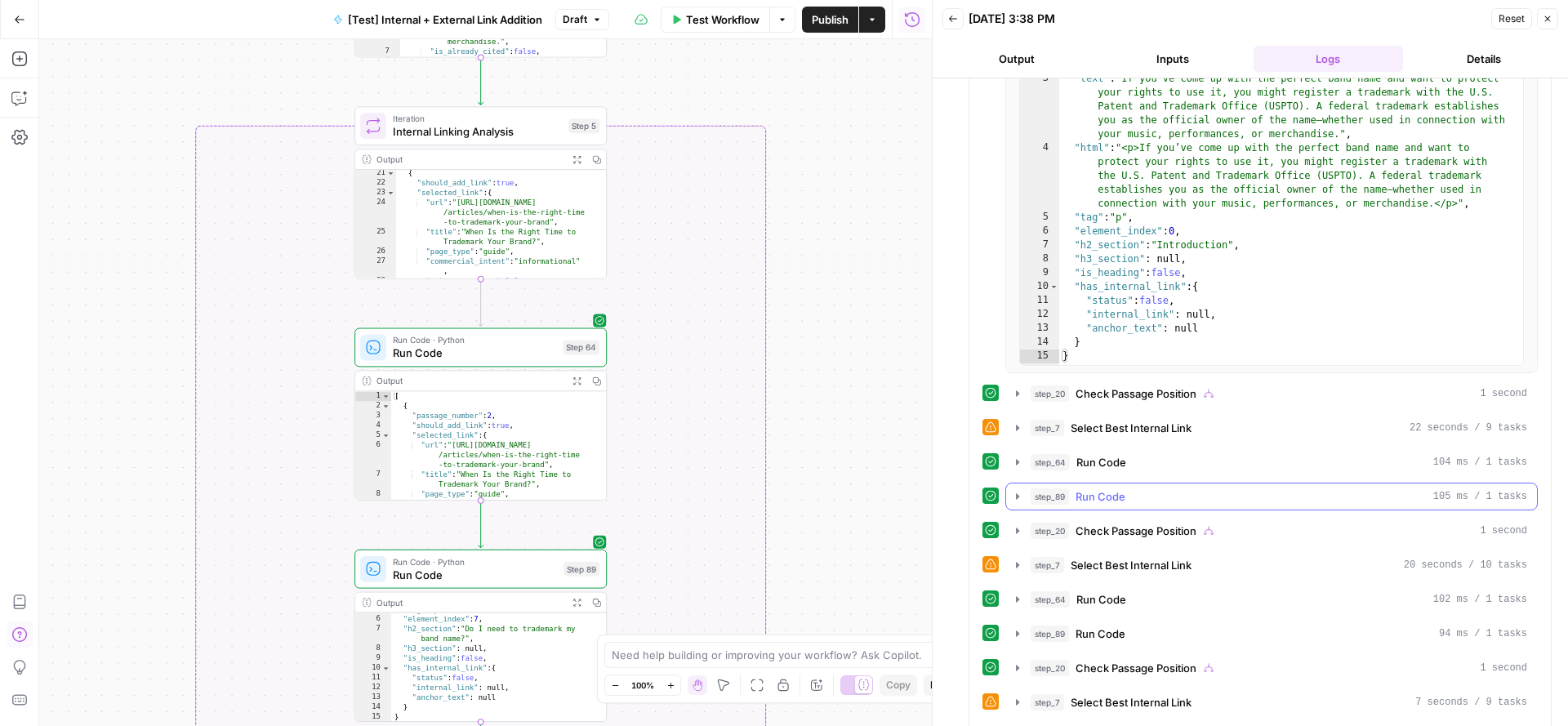
click at [1120, 490] on span "Run Code" at bounding box center [1100, 496] width 50 height 16
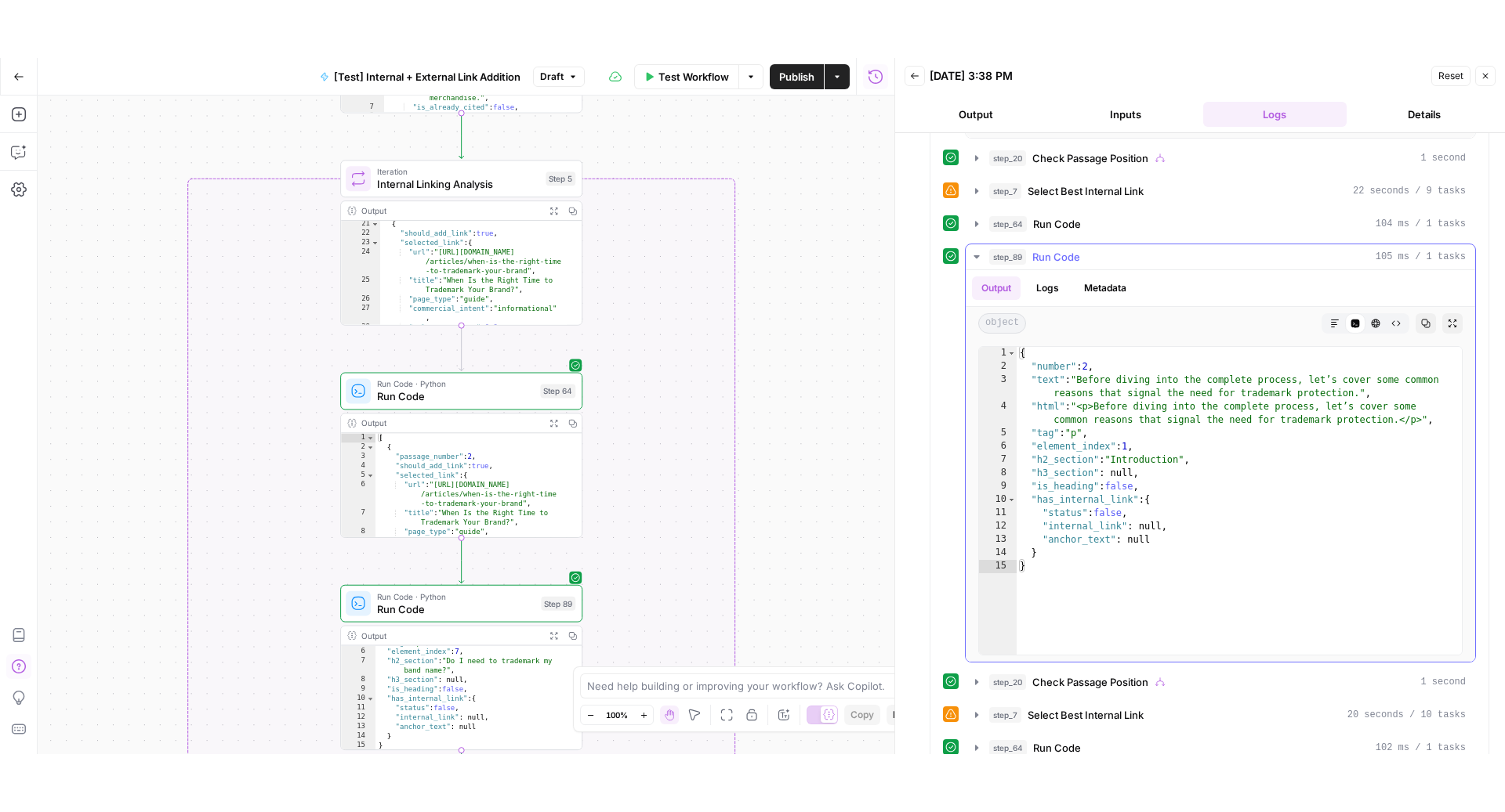
scroll to position [697, 0]
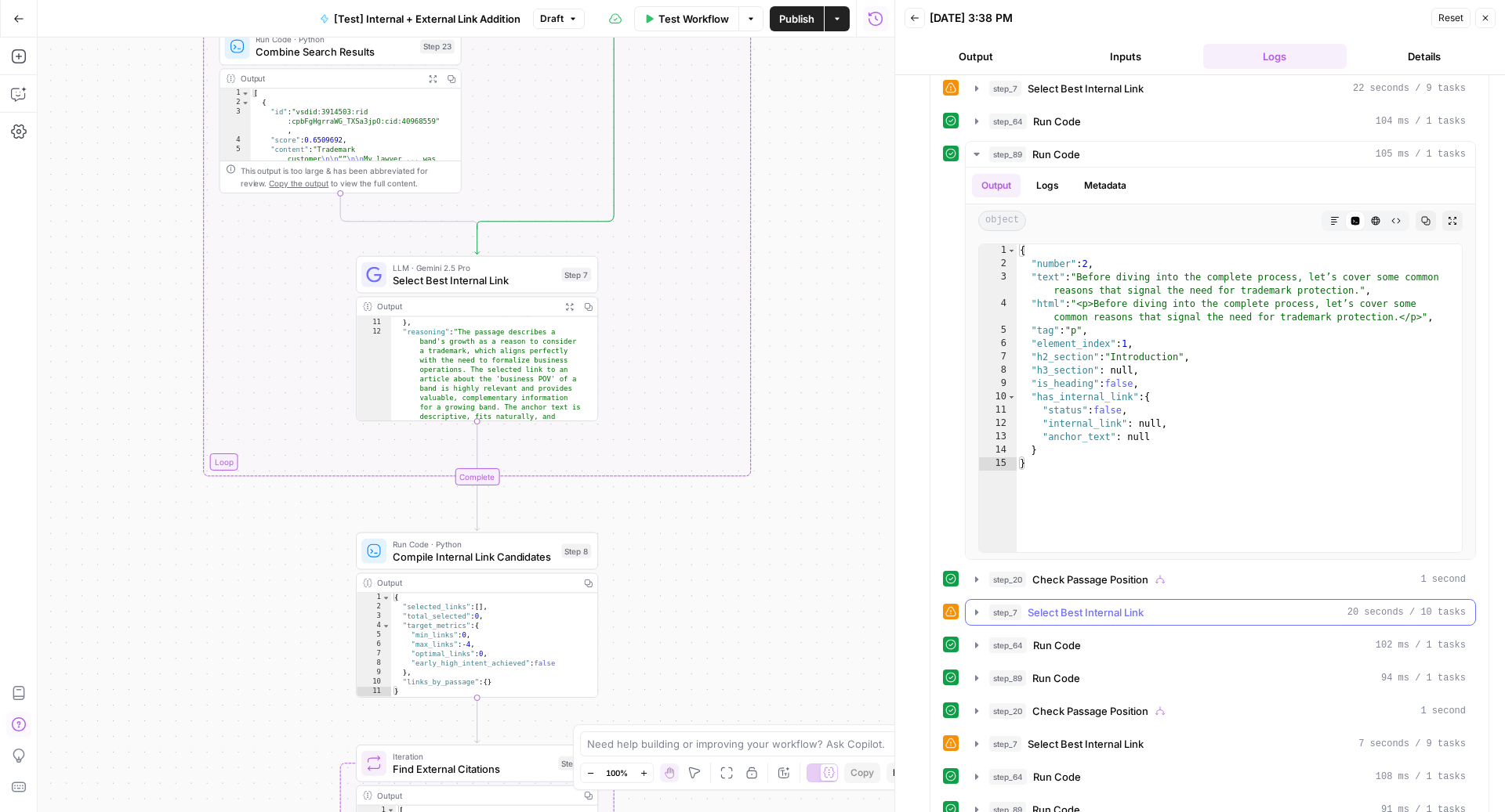
click at [1084, 605] on span "Select Best Internal Link" at bounding box center [1085, 613] width 116 height 15
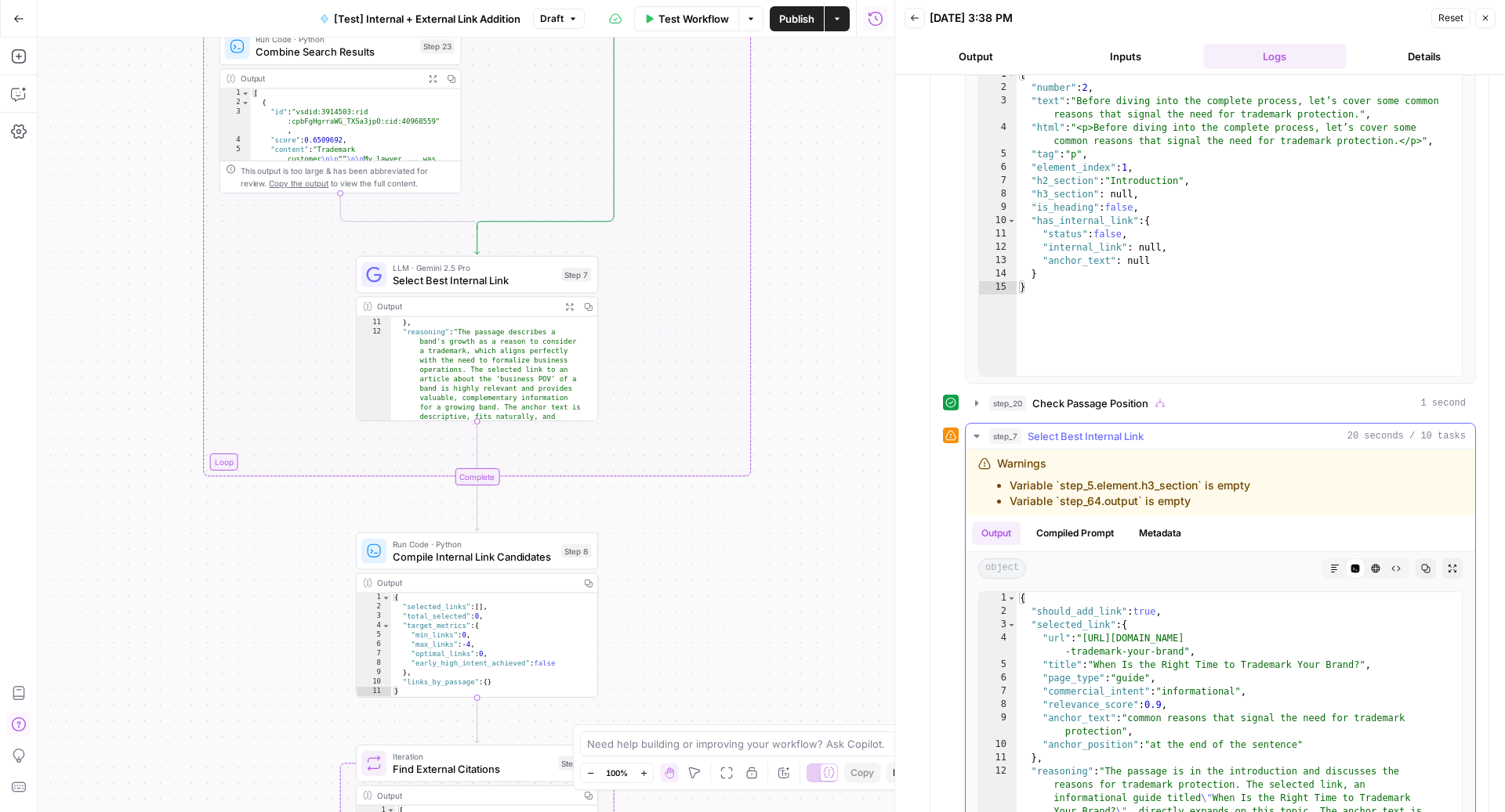
scroll to position [1050, 0]
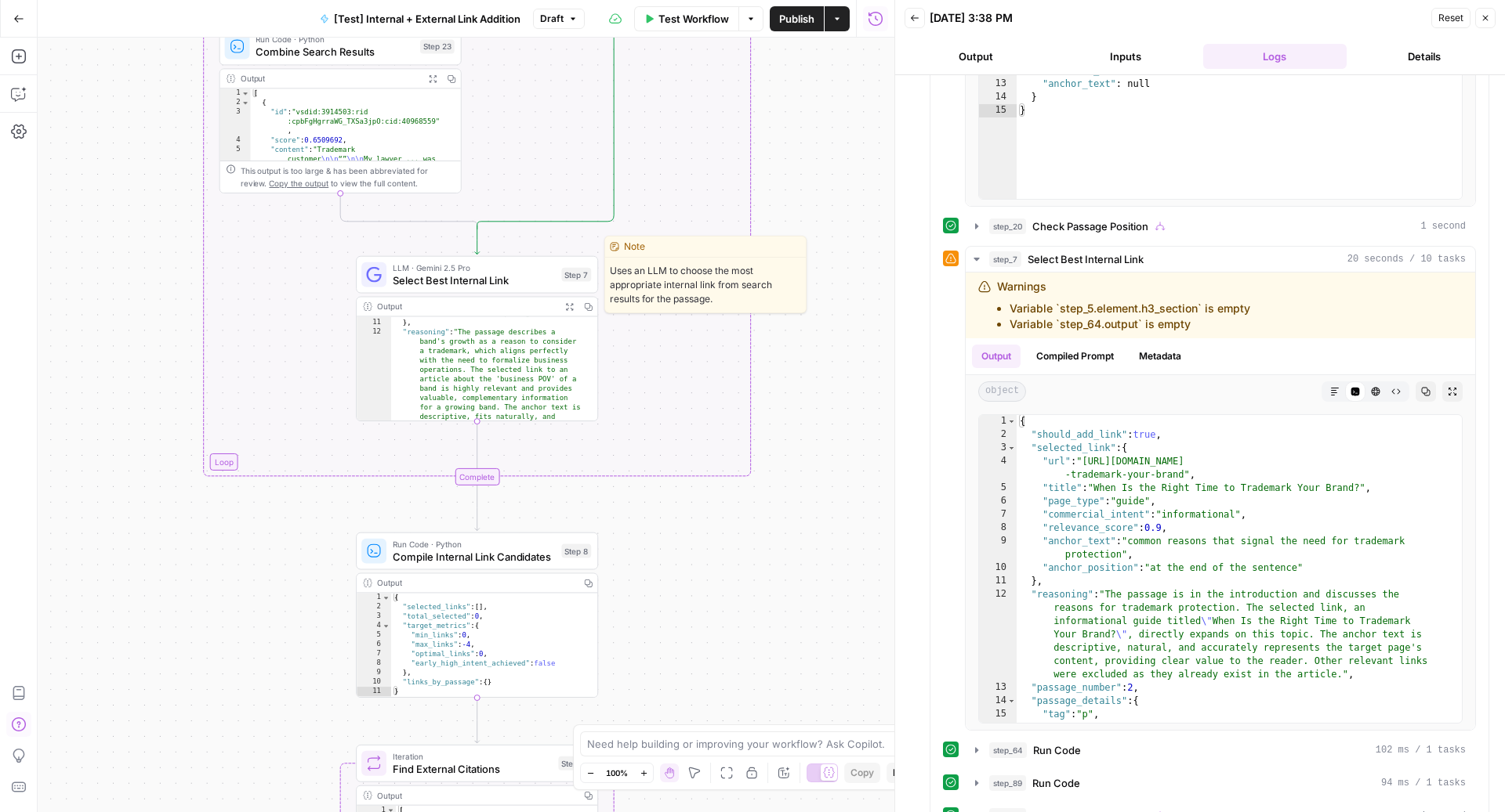
click at [469, 283] on span "Select Best Internal Link" at bounding box center [474, 280] width 162 height 15
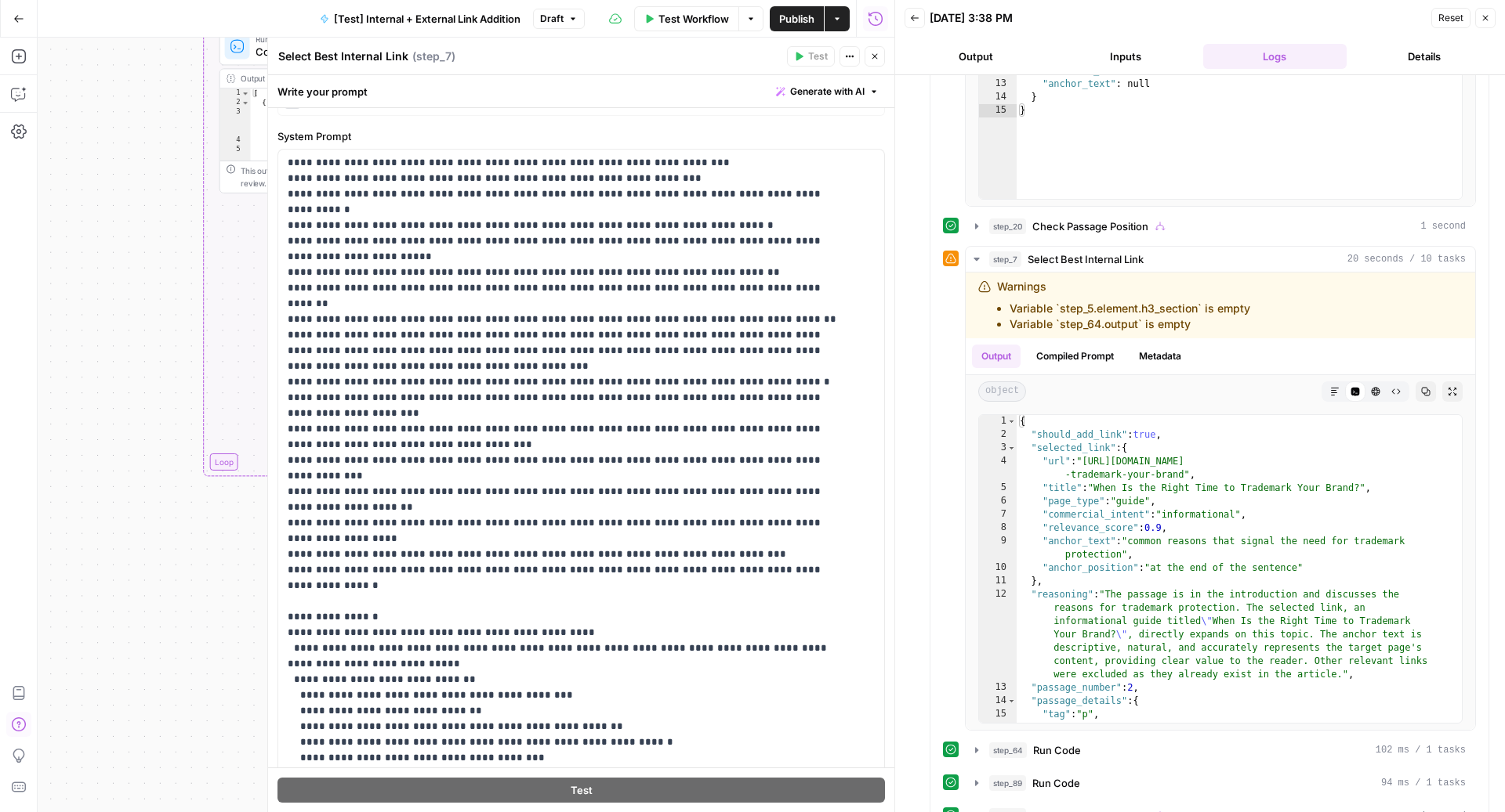
scroll to position [0, 0]
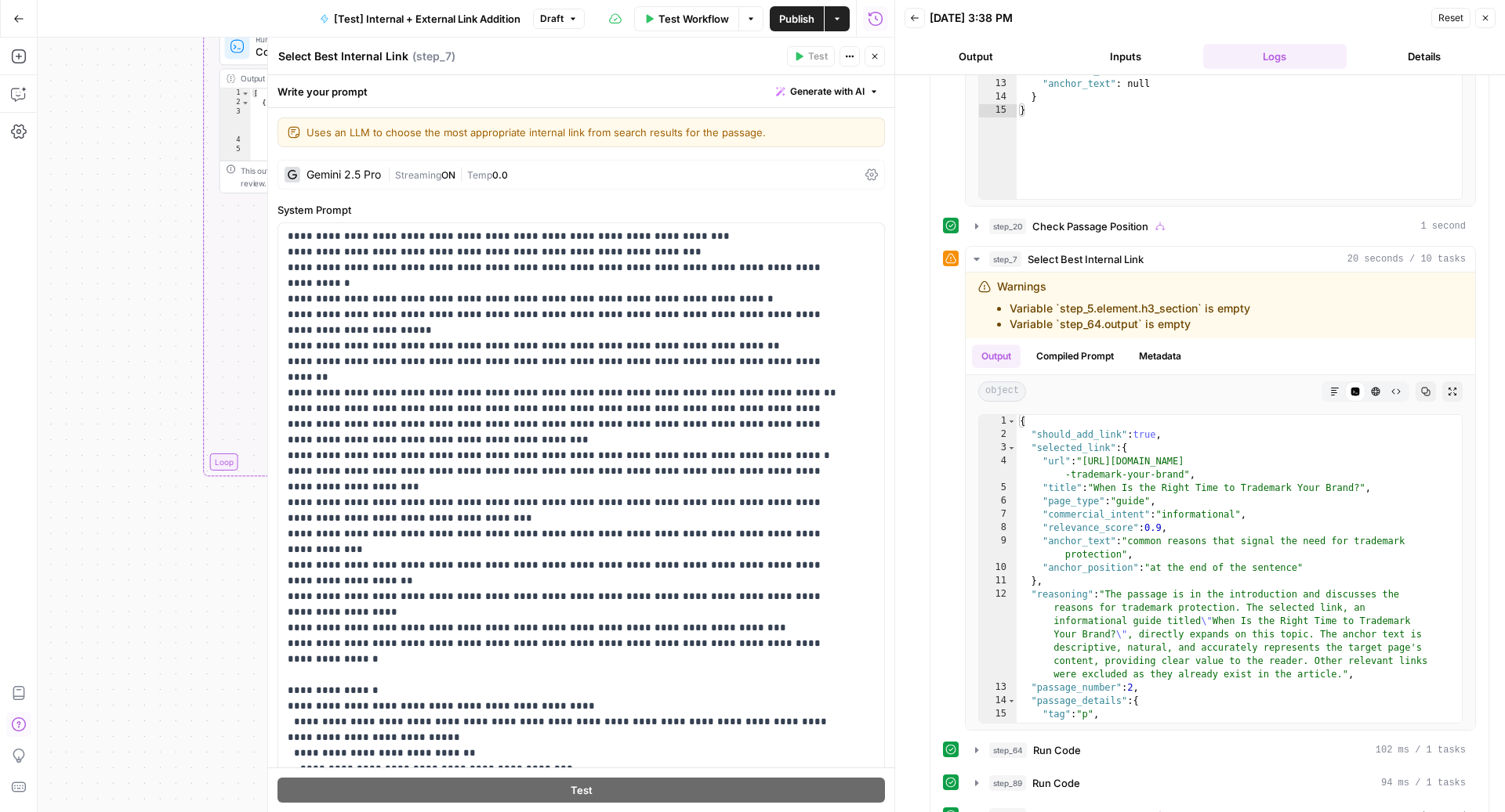
click at [880, 58] on button "Close" at bounding box center [874, 56] width 20 height 20
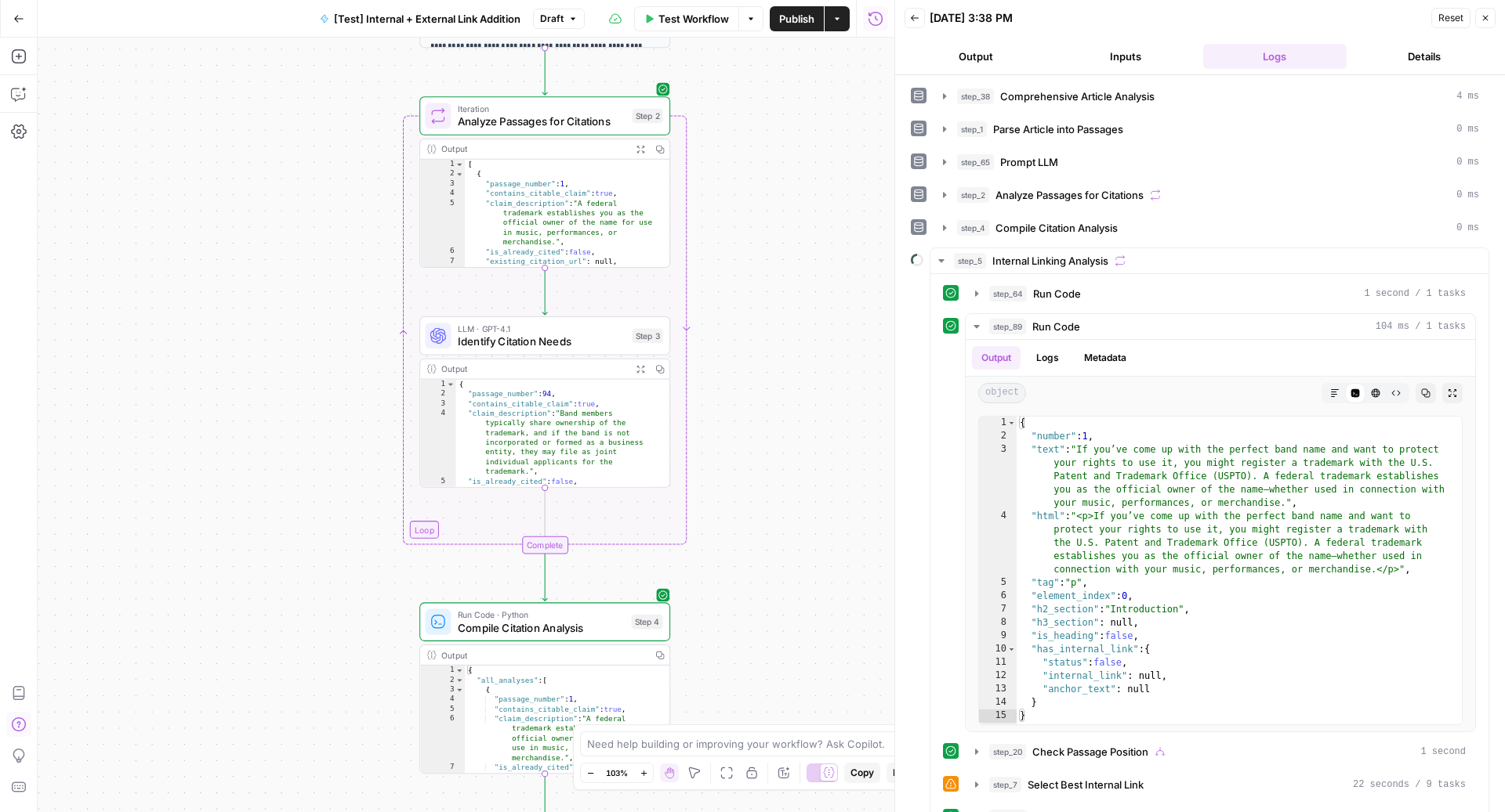
click at [637, 369] on icon "button" at bounding box center [640, 368] width 8 height 8
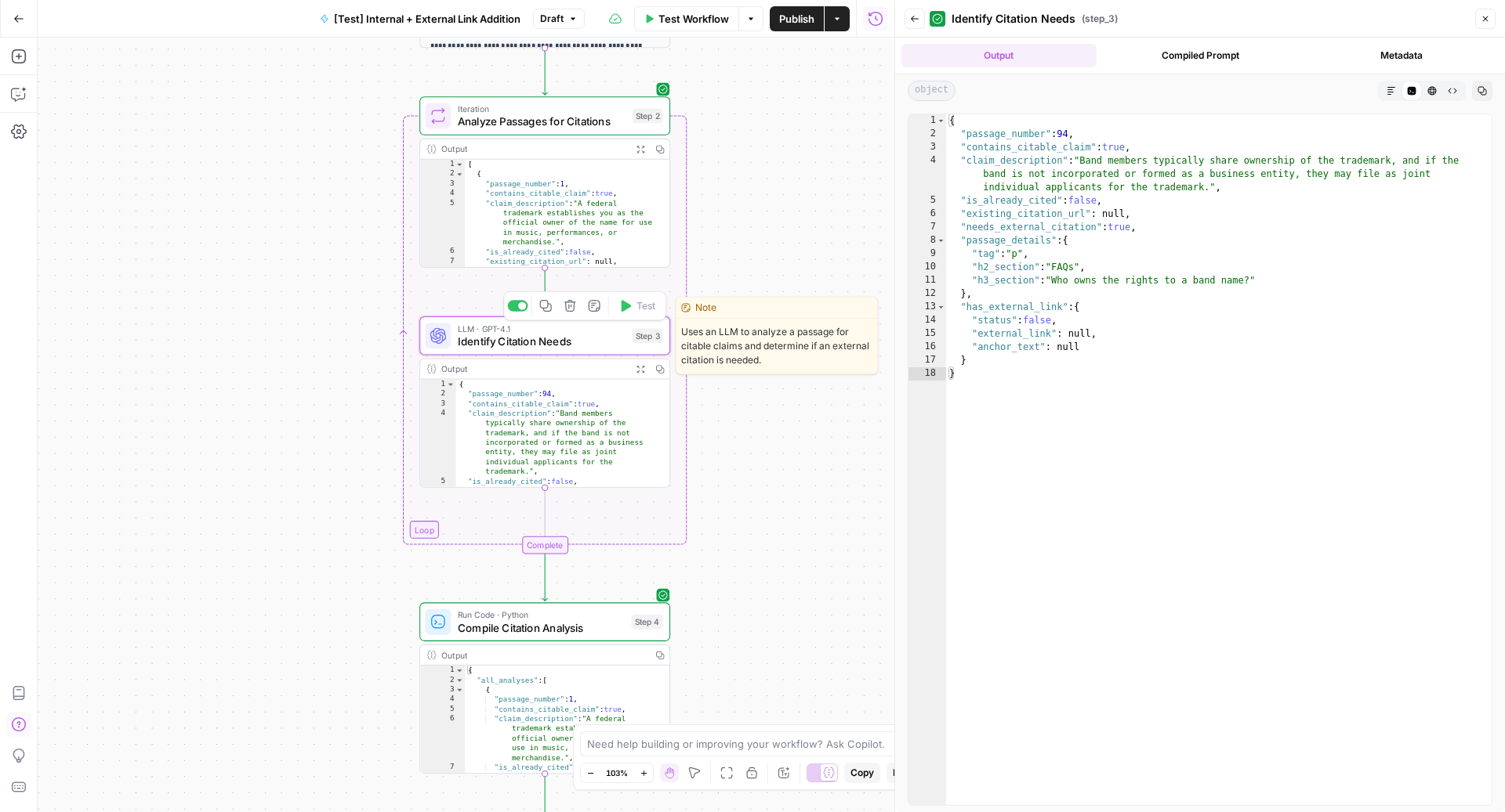
click at [597, 344] on span "Identify Citation Needs" at bounding box center [542, 341] width 169 height 16
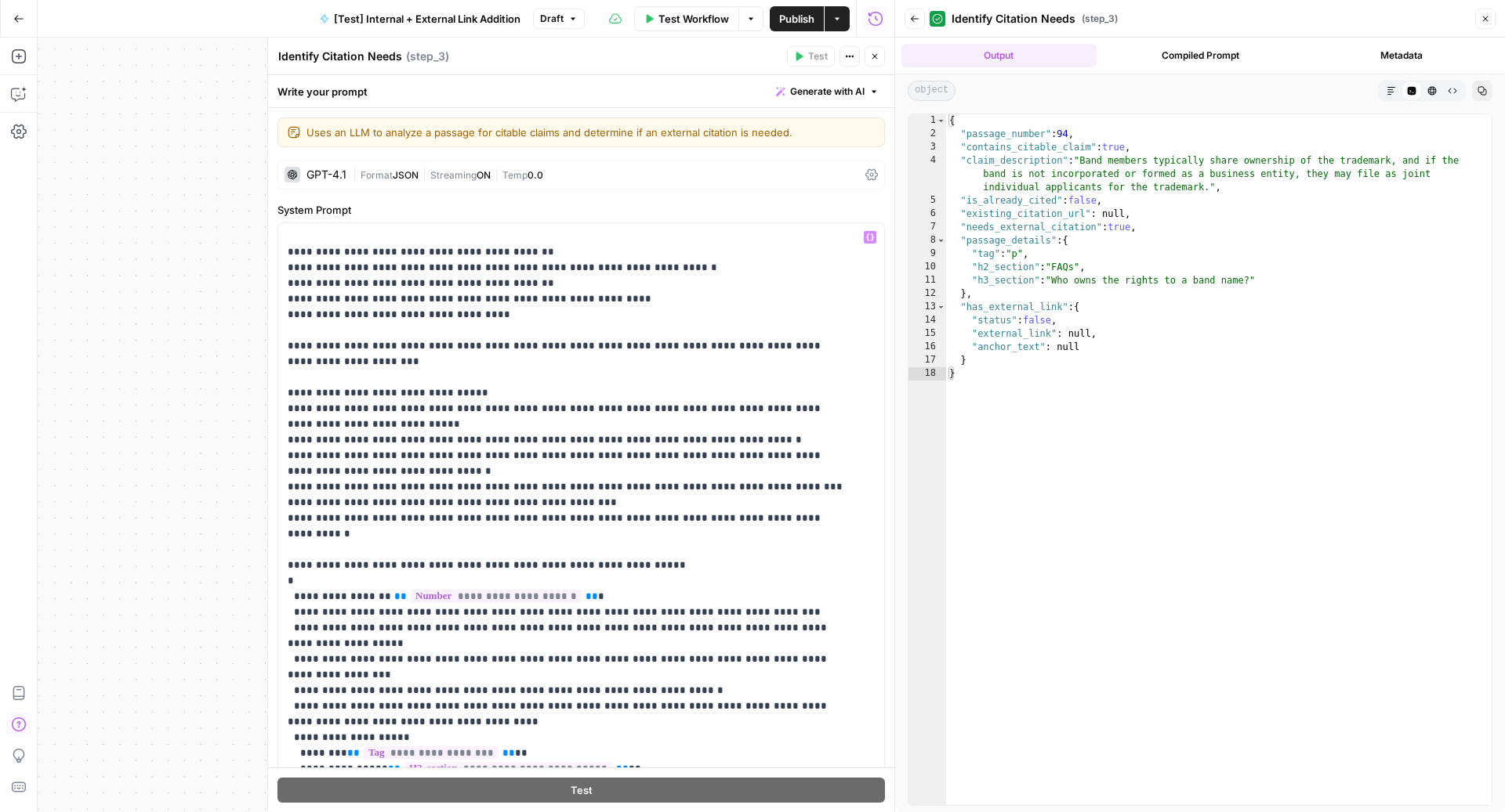
scroll to position [376, 0]
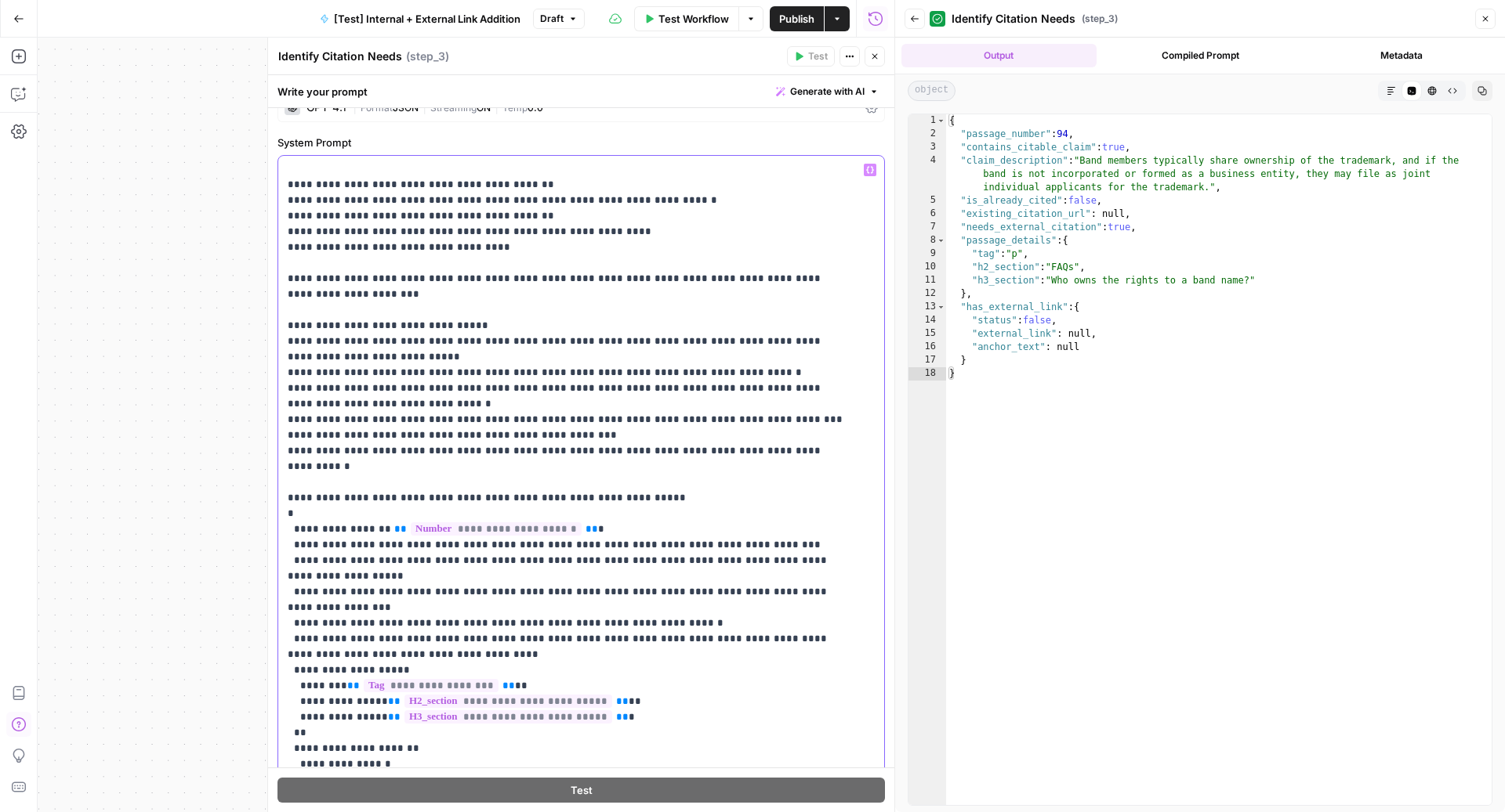
scroll to position [309, 0]
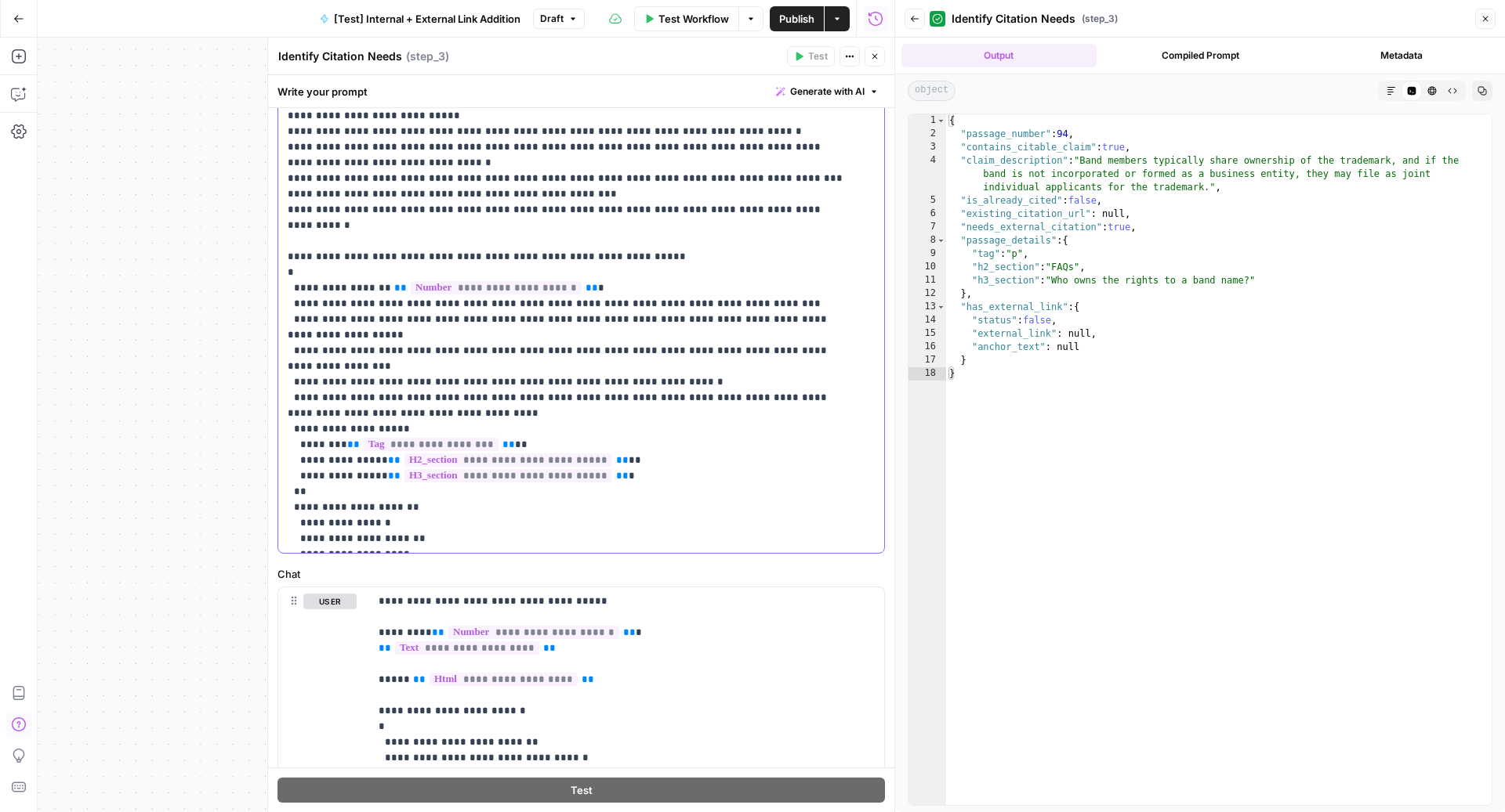
click at [357, 428] on p "**********" at bounding box center [566, 46] width 557 height 1003
click at [392, 443] on p "**********" at bounding box center [566, 46] width 557 height 1003
click at [418, 464] on p "**********" at bounding box center [566, 46] width 557 height 1003
click at [397, 430] on p "**********" at bounding box center [566, 46] width 557 height 1003
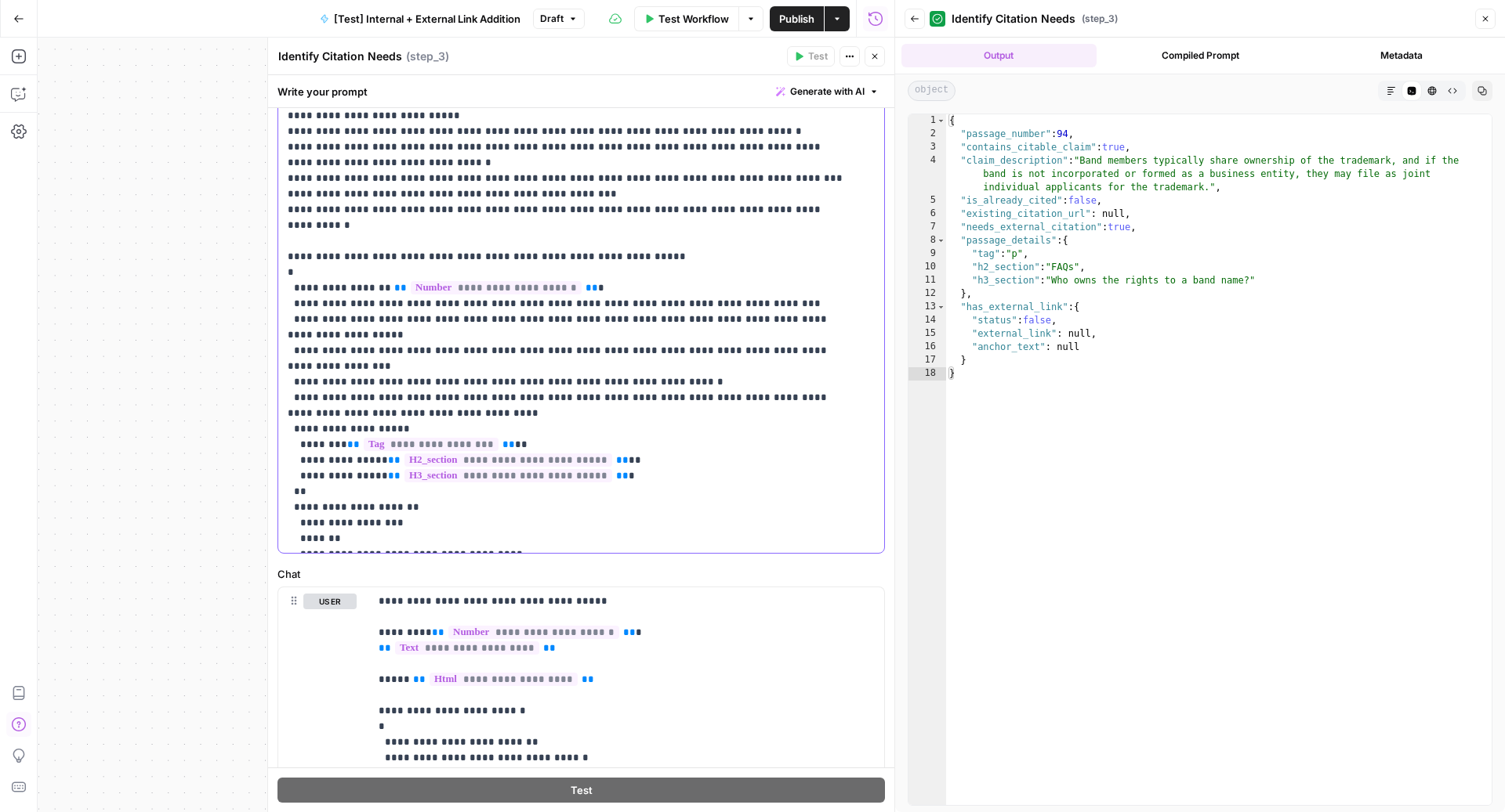
drag, startPoint x: 335, startPoint y: 445, endPoint x: 226, endPoint y: 445, distance: 109.0
click at [226, 445] on body "LegalZoom New Home Browse Your Data Usage Settings Recent Grids Article Linking…" at bounding box center [752, 406] width 1505 height 812
click at [404, 445] on p "**********" at bounding box center [566, 53] width 557 height 1018
drag, startPoint x: 338, startPoint y: 445, endPoint x: 285, endPoint y: 445, distance: 53.0
click at [285, 445] on div "**********" at bounding box center [574, 233] width 591 height 638
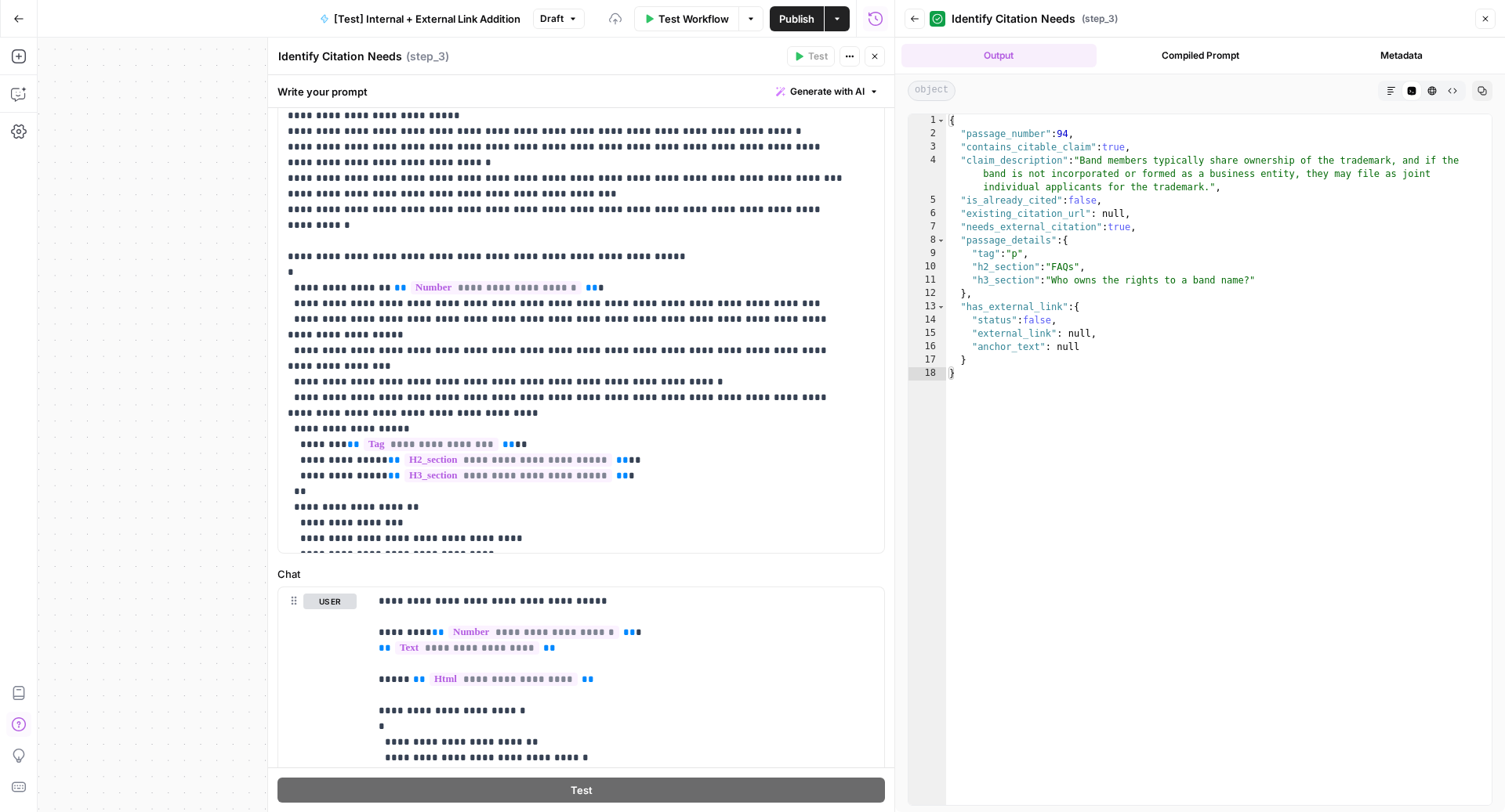
click at [878, 53] on icon "button" at bounding box center [874, 56] width 9 height 9
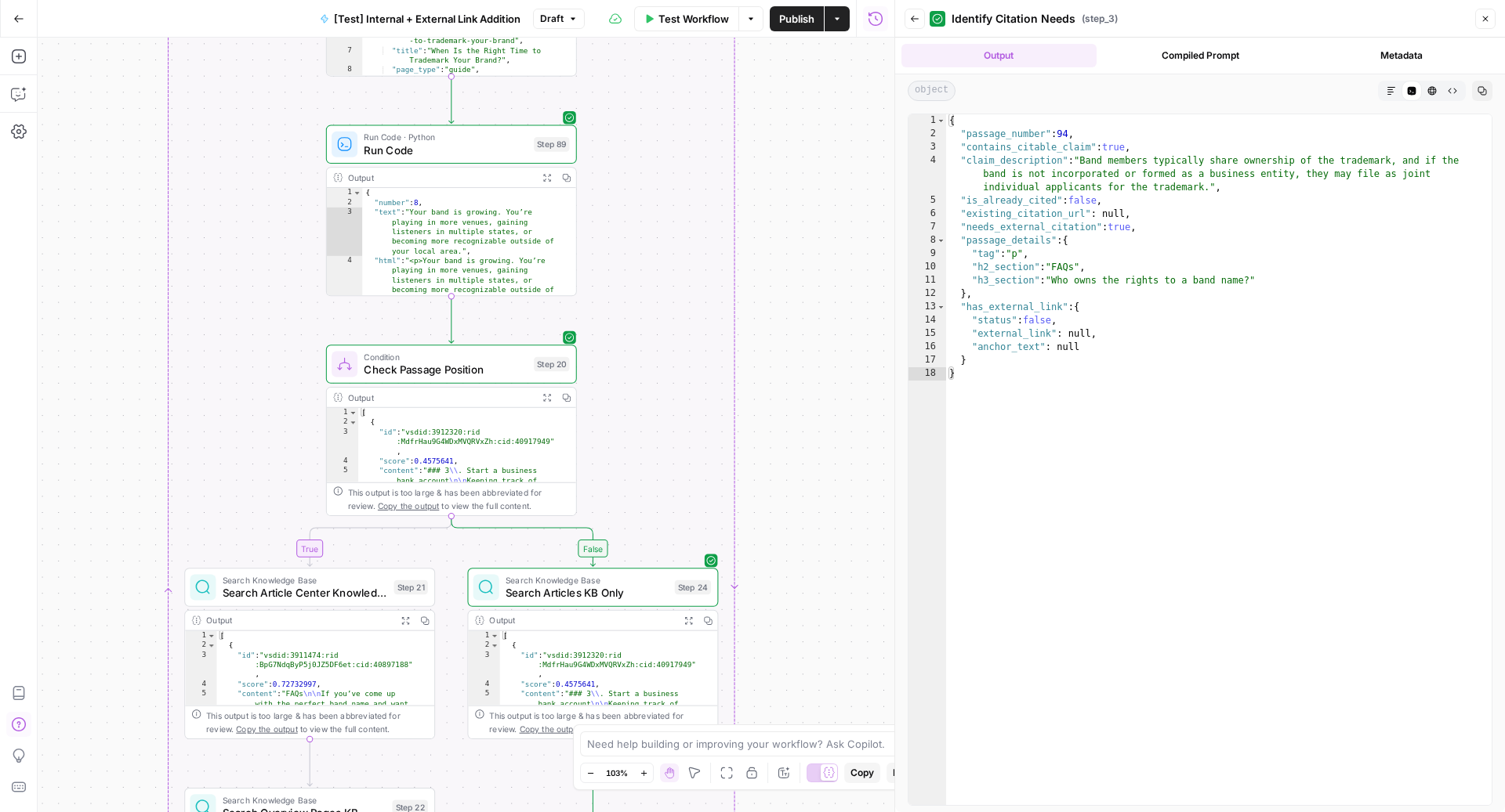
scroll to position [25, 0]
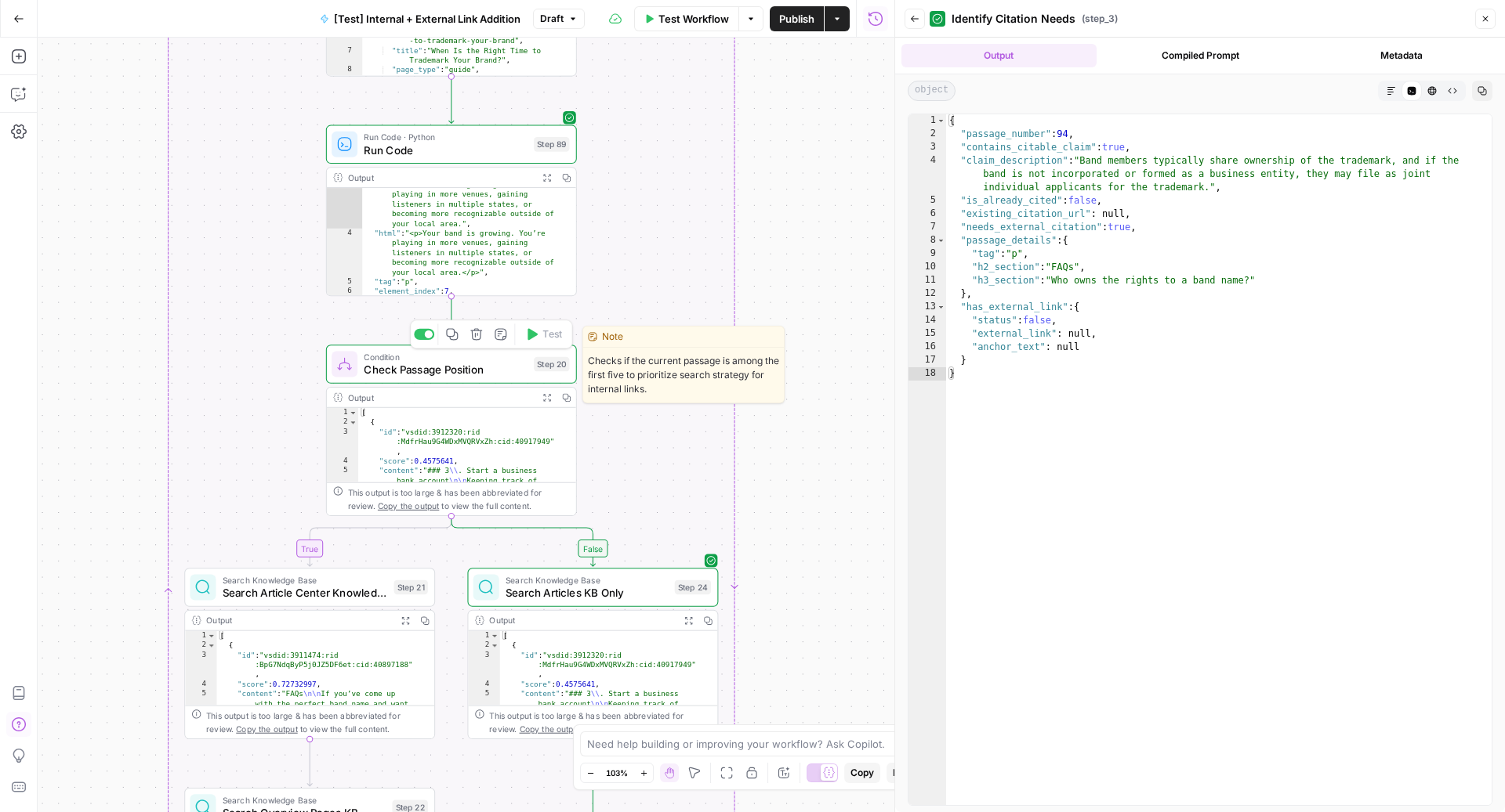
click at [465, 373] on span "Check Passage Position" at bounding box center [445, 370] width 163 height 16
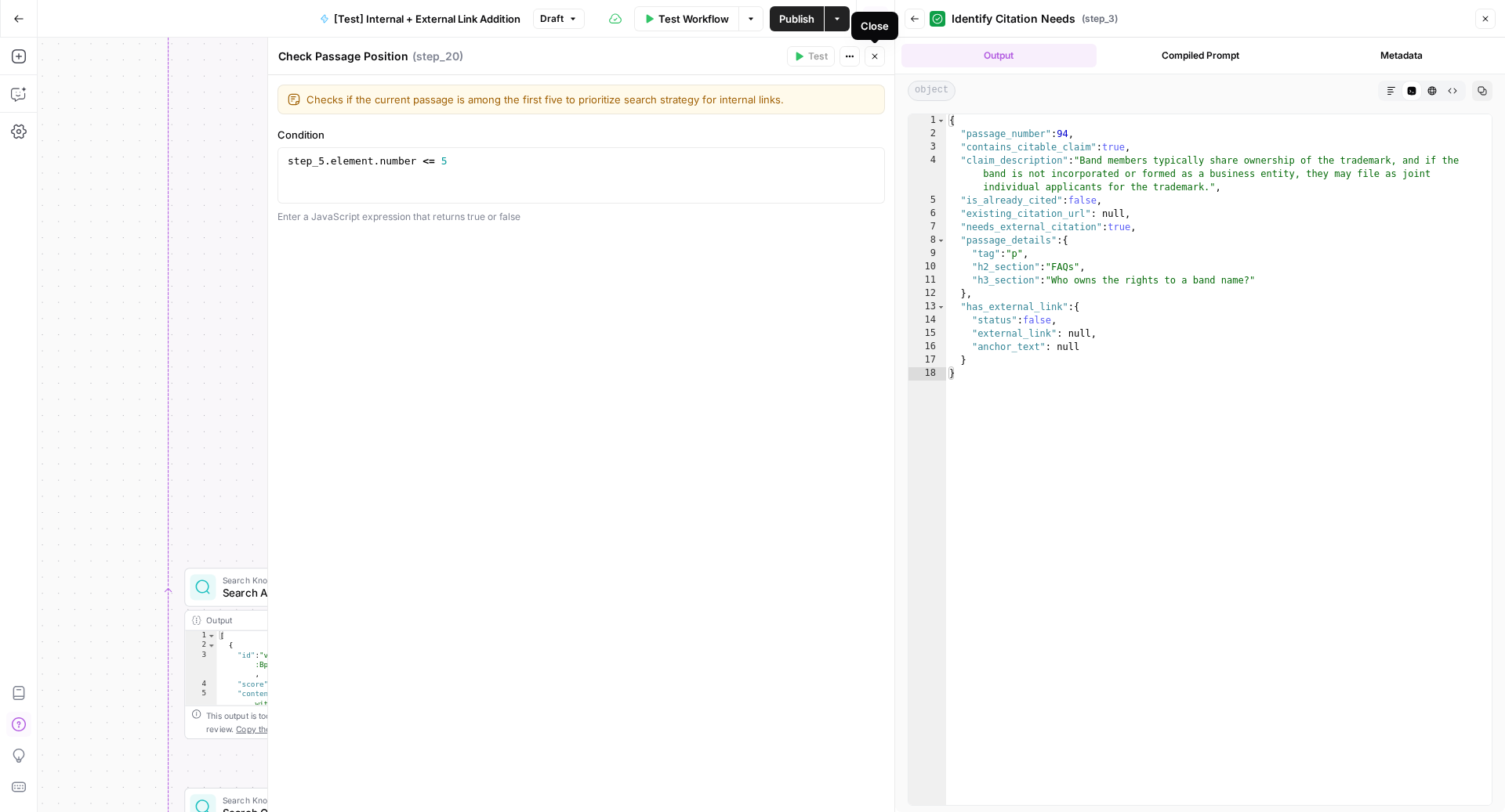
click at [873, 59] on icon "button" at bounding box center [874, 56] width 9 height 9
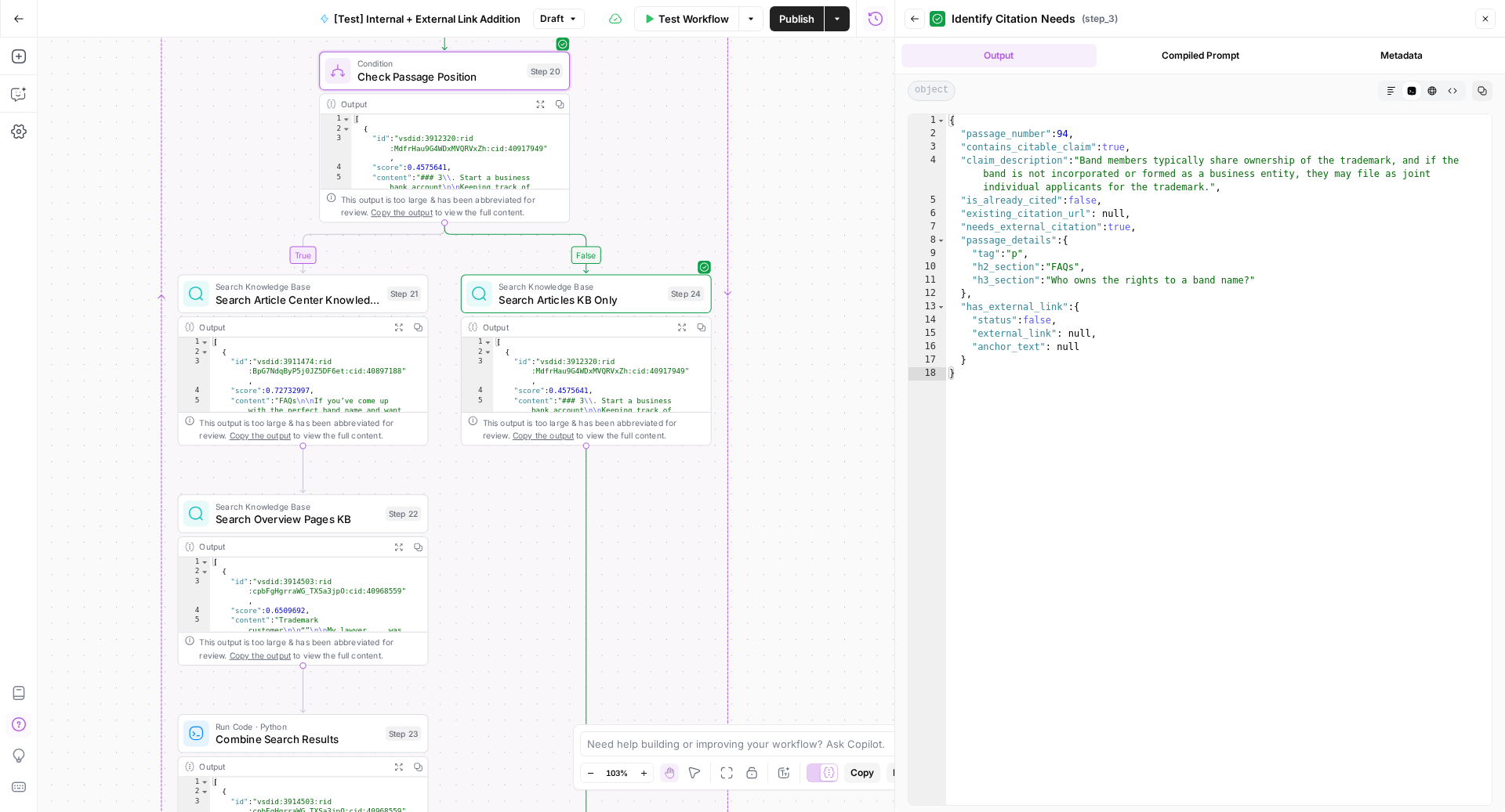
click at [499, 76] on span "Check Passage Position" at bounding box center [439, 76] width 163 height 16
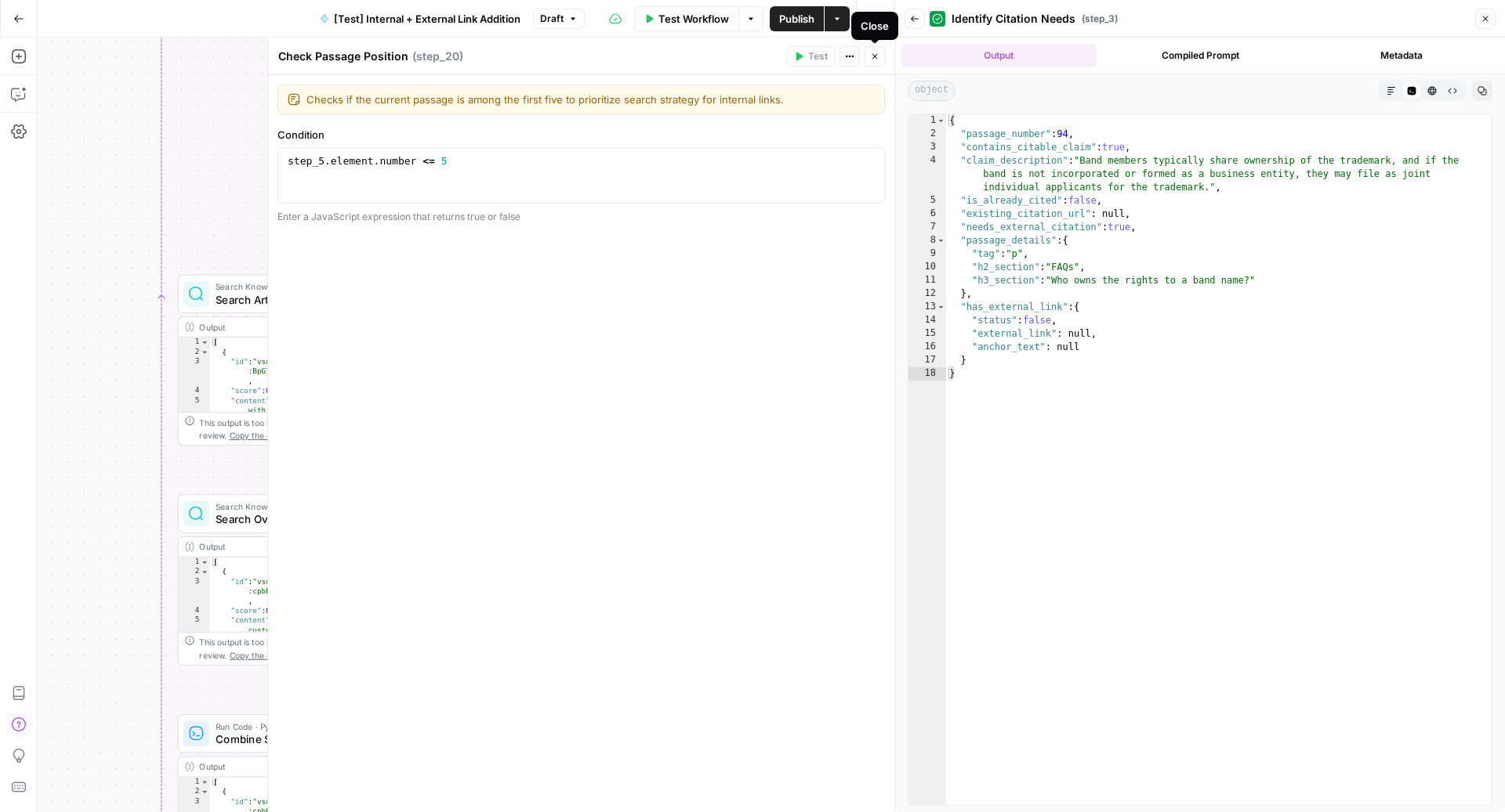
click at [880, 62] on button "Close" at bounding box center [874, 56] width 20 height 20
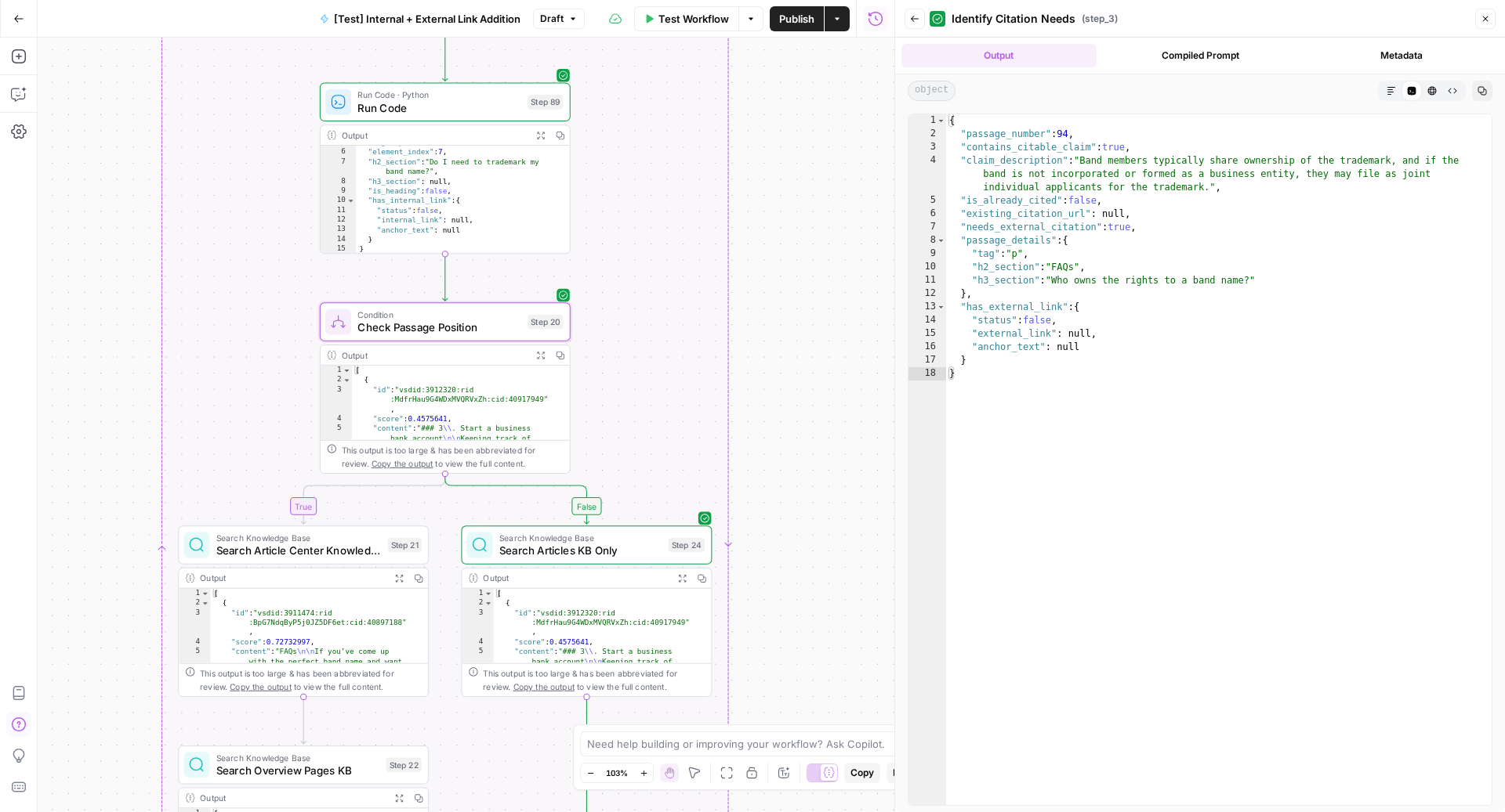
scroll to position [120, 0]
click at [225, 546] on span "Search Article Center Knowledge Base" at bounding box center [299, 551] width 166 height 16
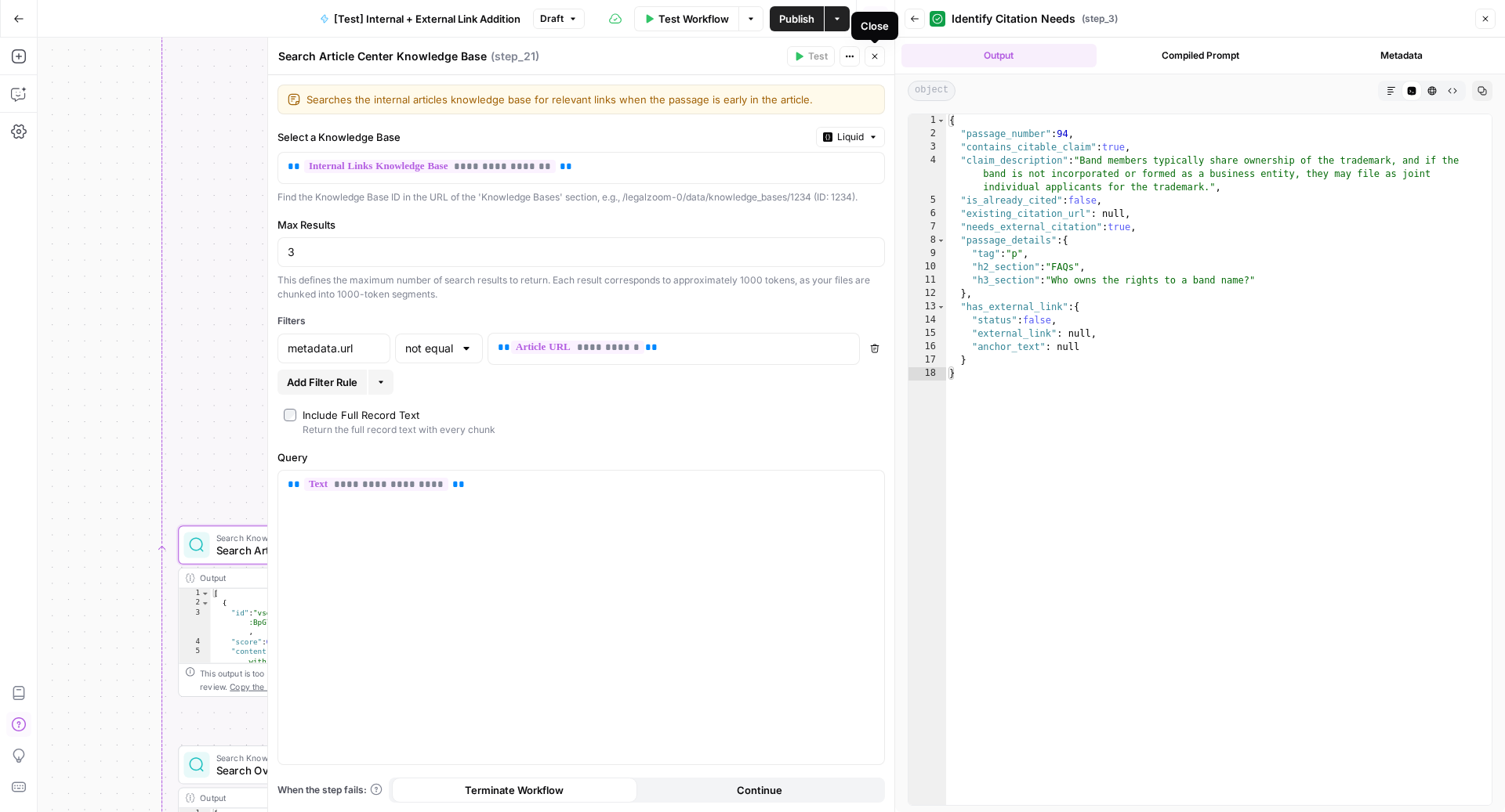
click at [869, 56] on button "Close" at bounding box center [874, 56] width 20 height 20
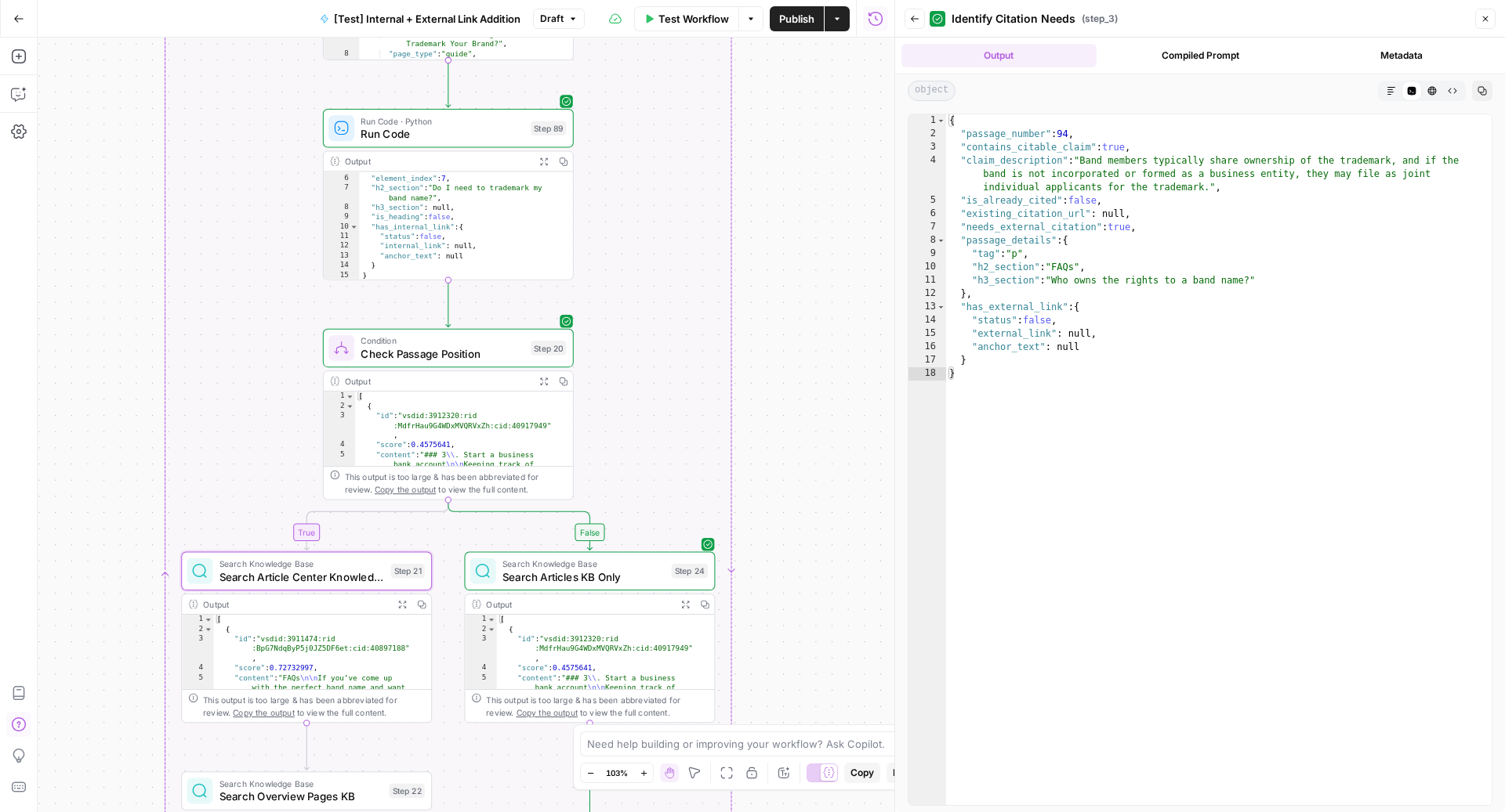
scroll to position [0, 0]
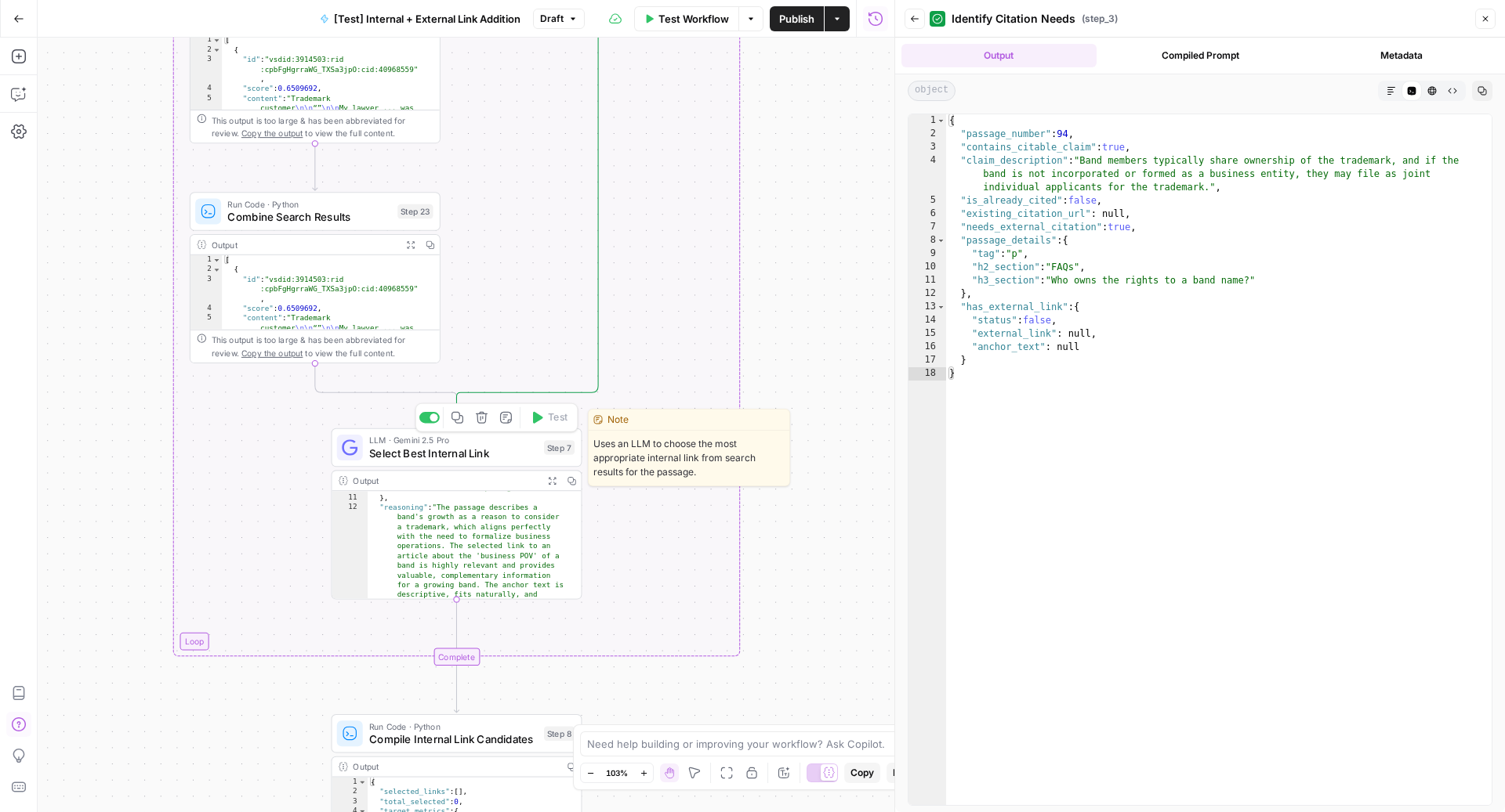
click at [491, 455] on span "Select Best Internal Link" at bounding box center [453, 452] width 169 height 16
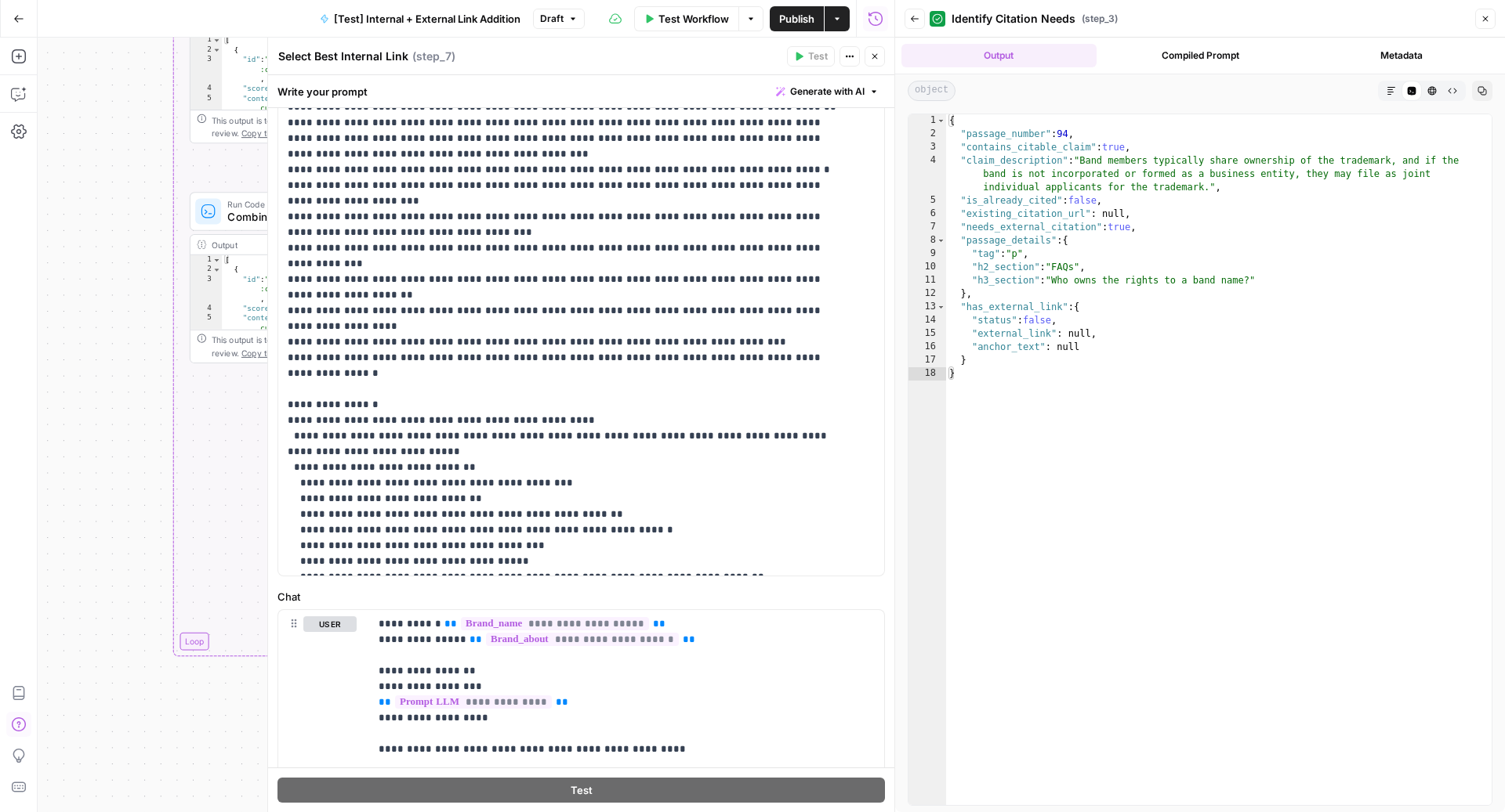
scroll to position [290, 0]
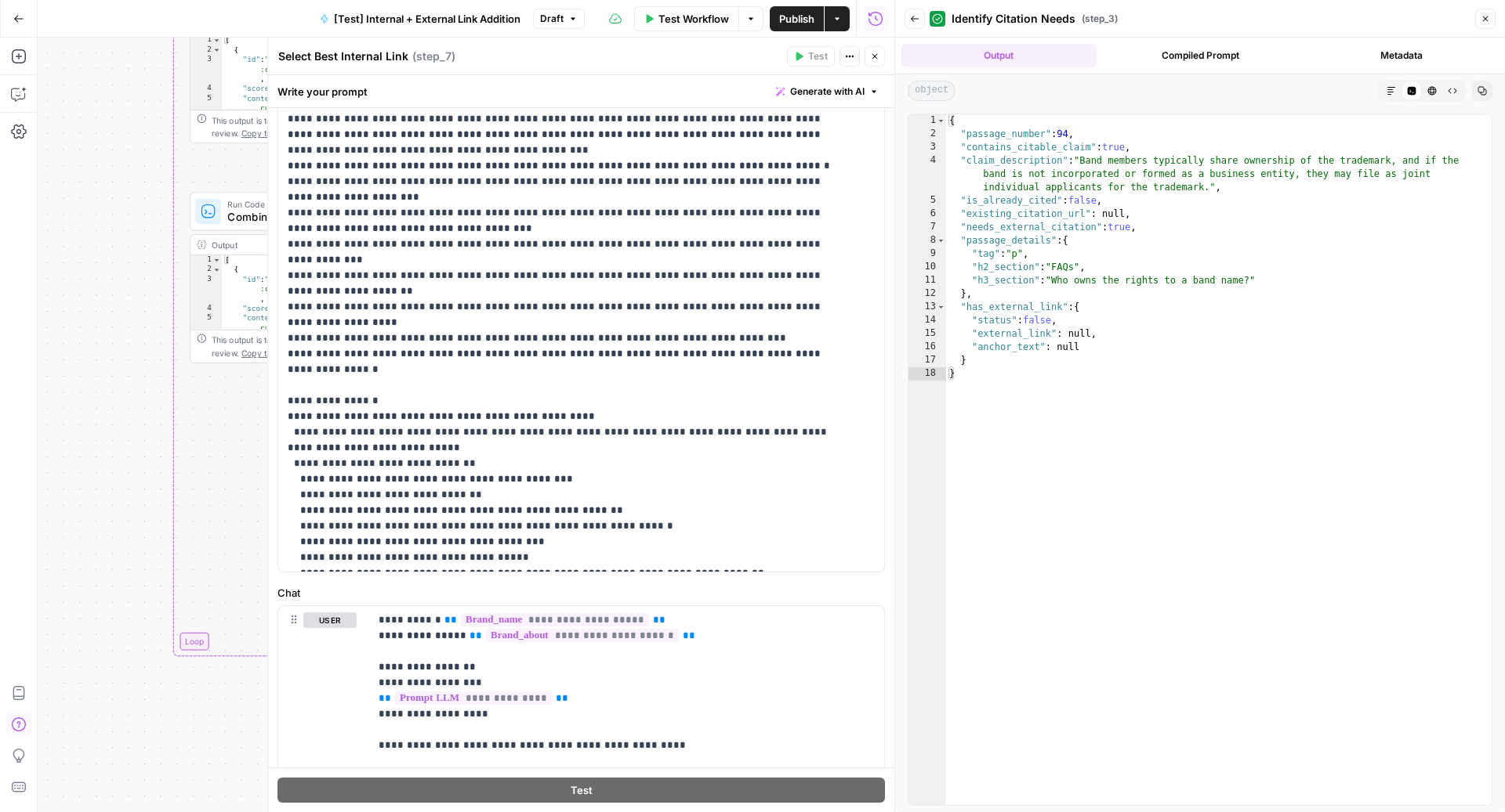
click at [878, 57] on icon "button" at bounding box center [874, 56] width 9 height 9
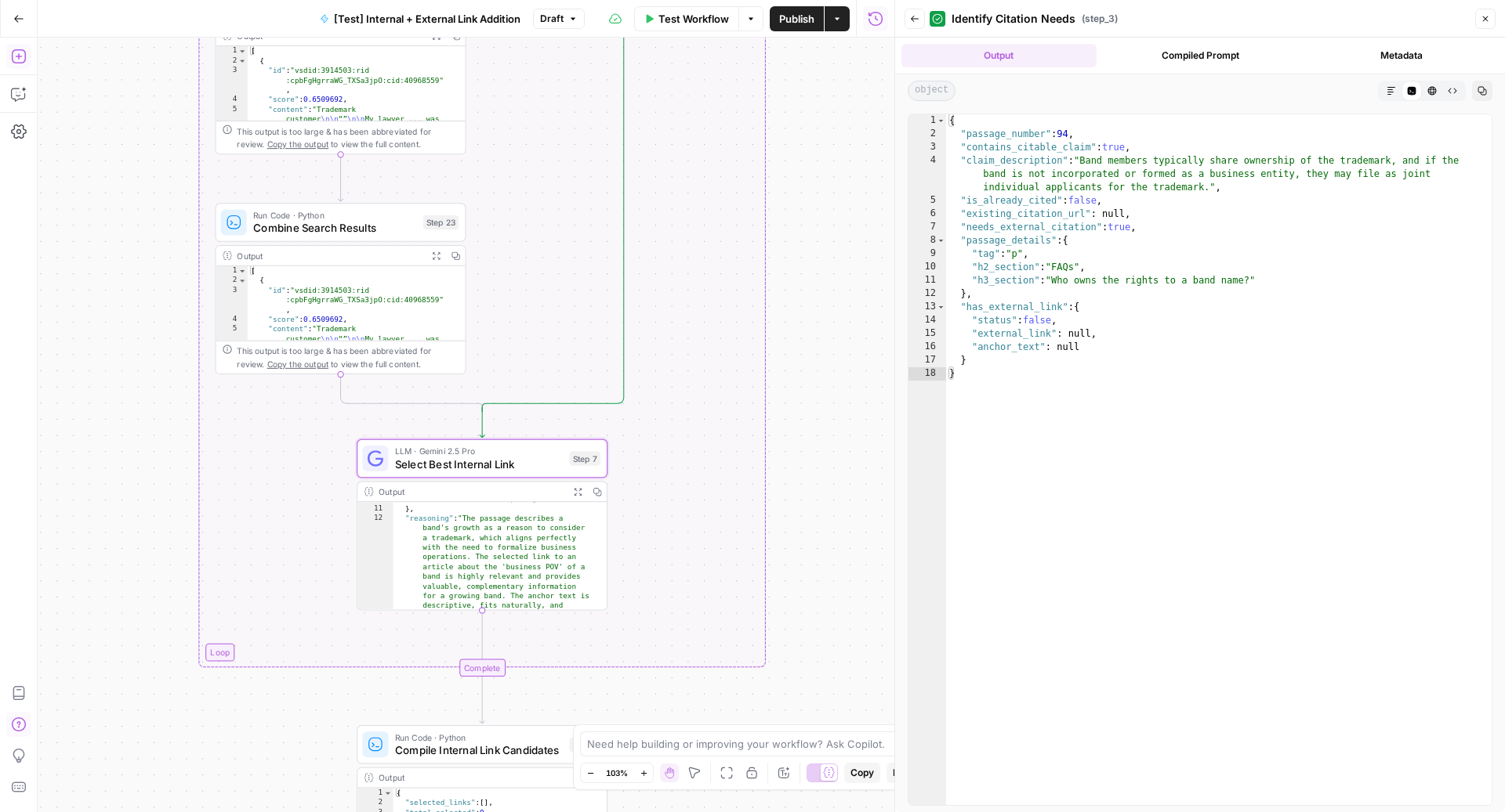
click at [14, 64] on button "Add Steps" at bounding box center [19, 57] width 25 height 25
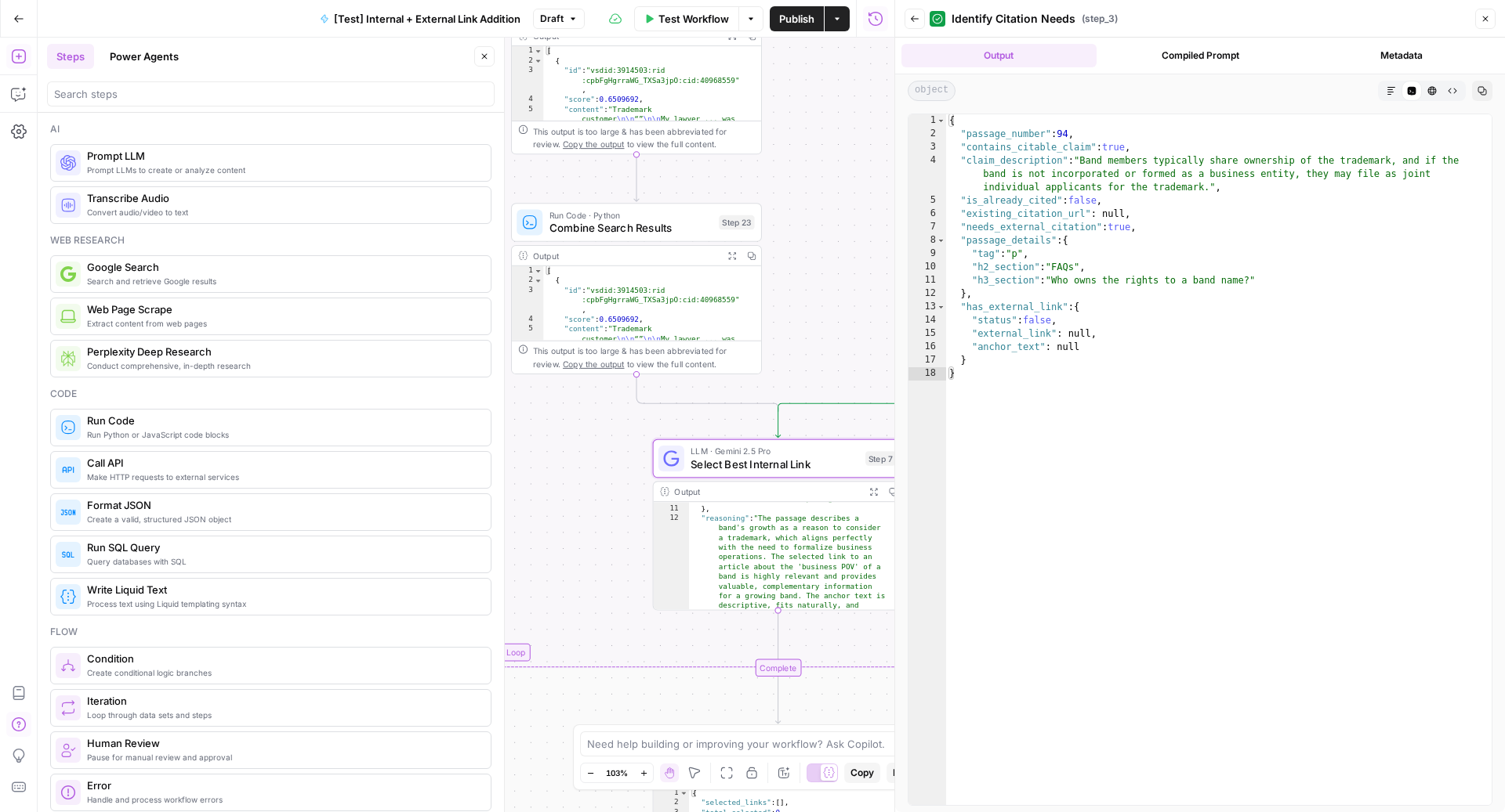
scroll to position [37, 0]
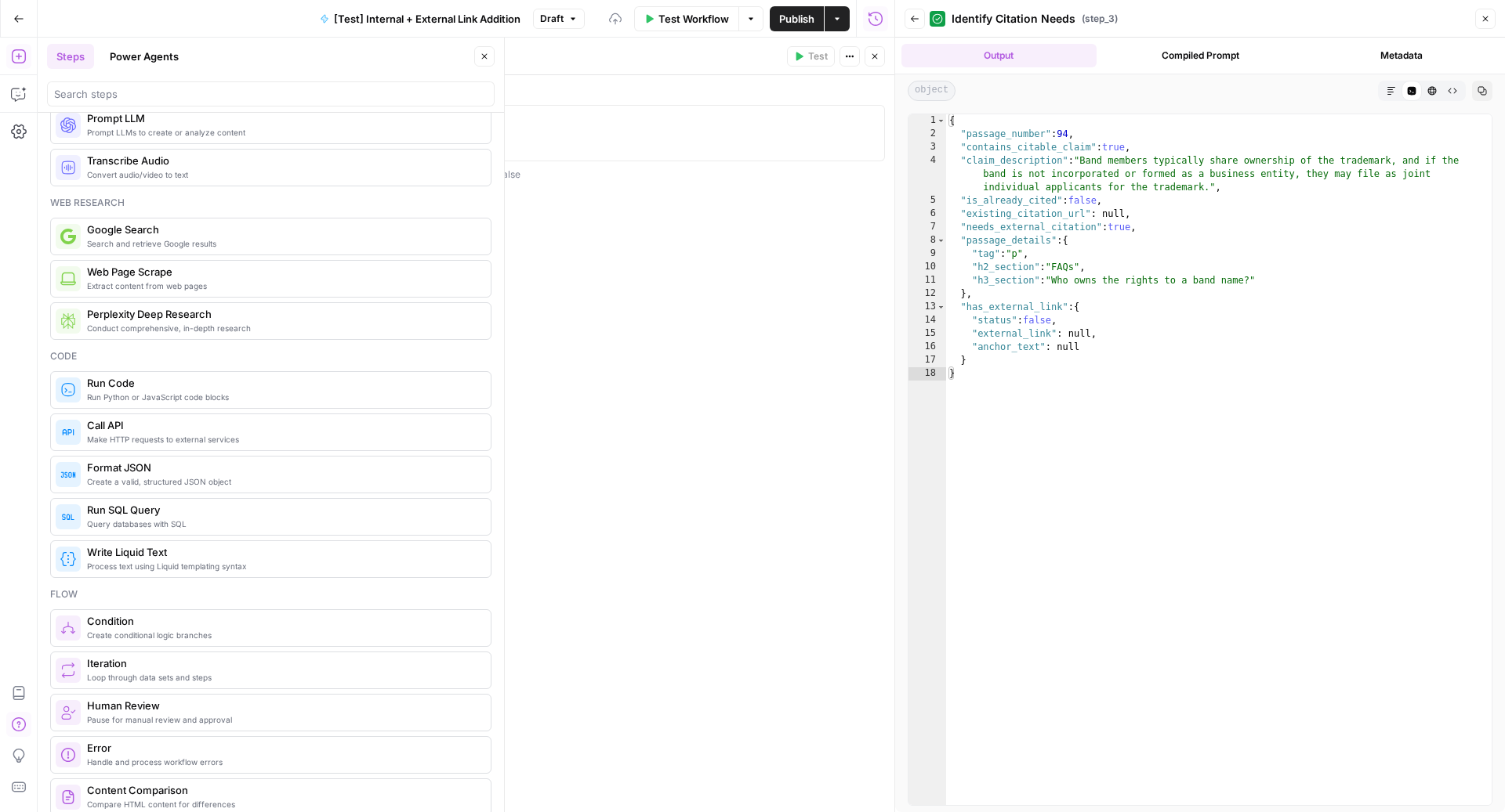
click at [880, 60] on button "Close" at bounding box center [874, 56] width 20 height 20
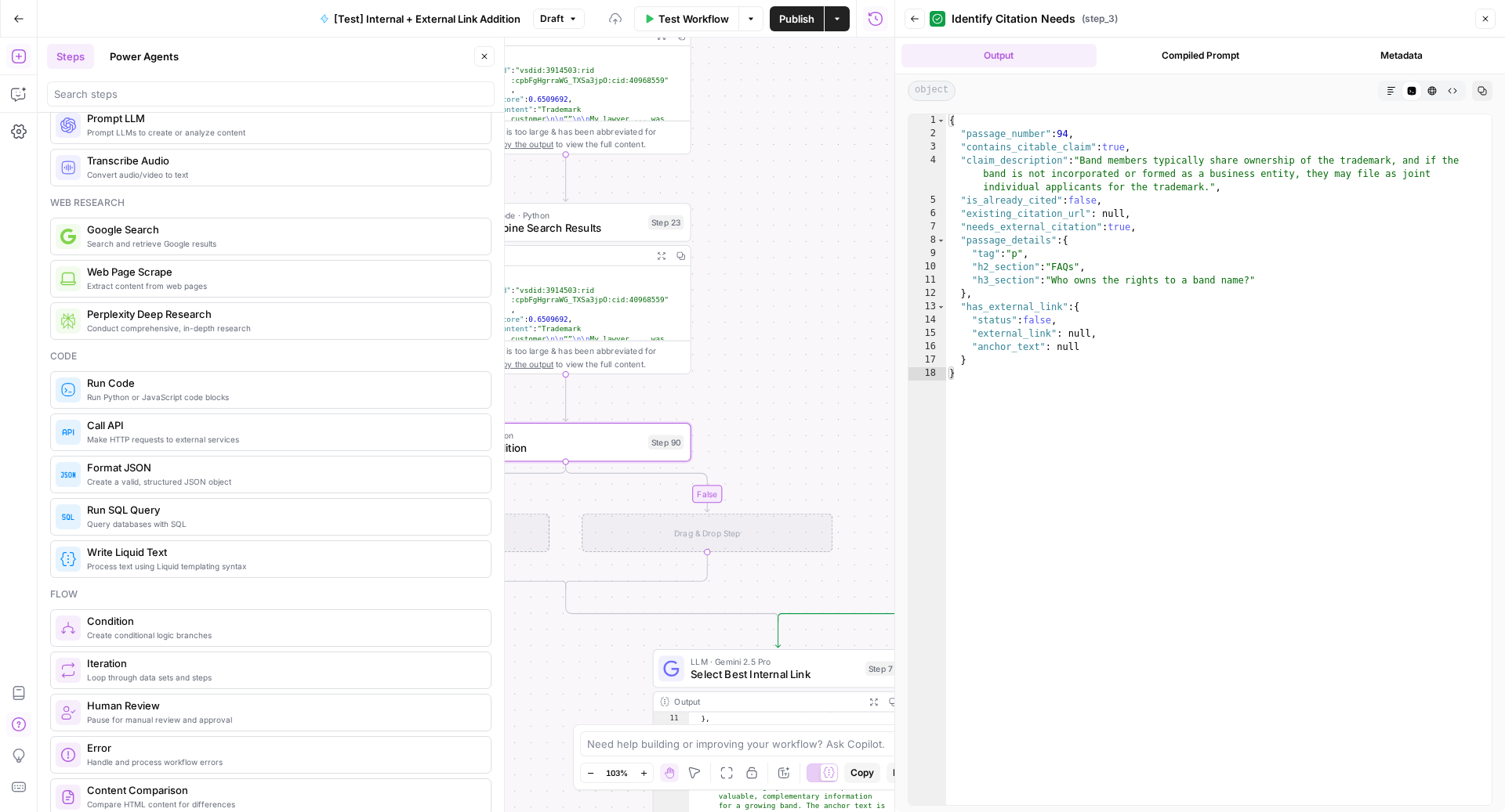
click at [1488, 16] on icon "button" at bounding box center [1485, 19] width 9 height 9
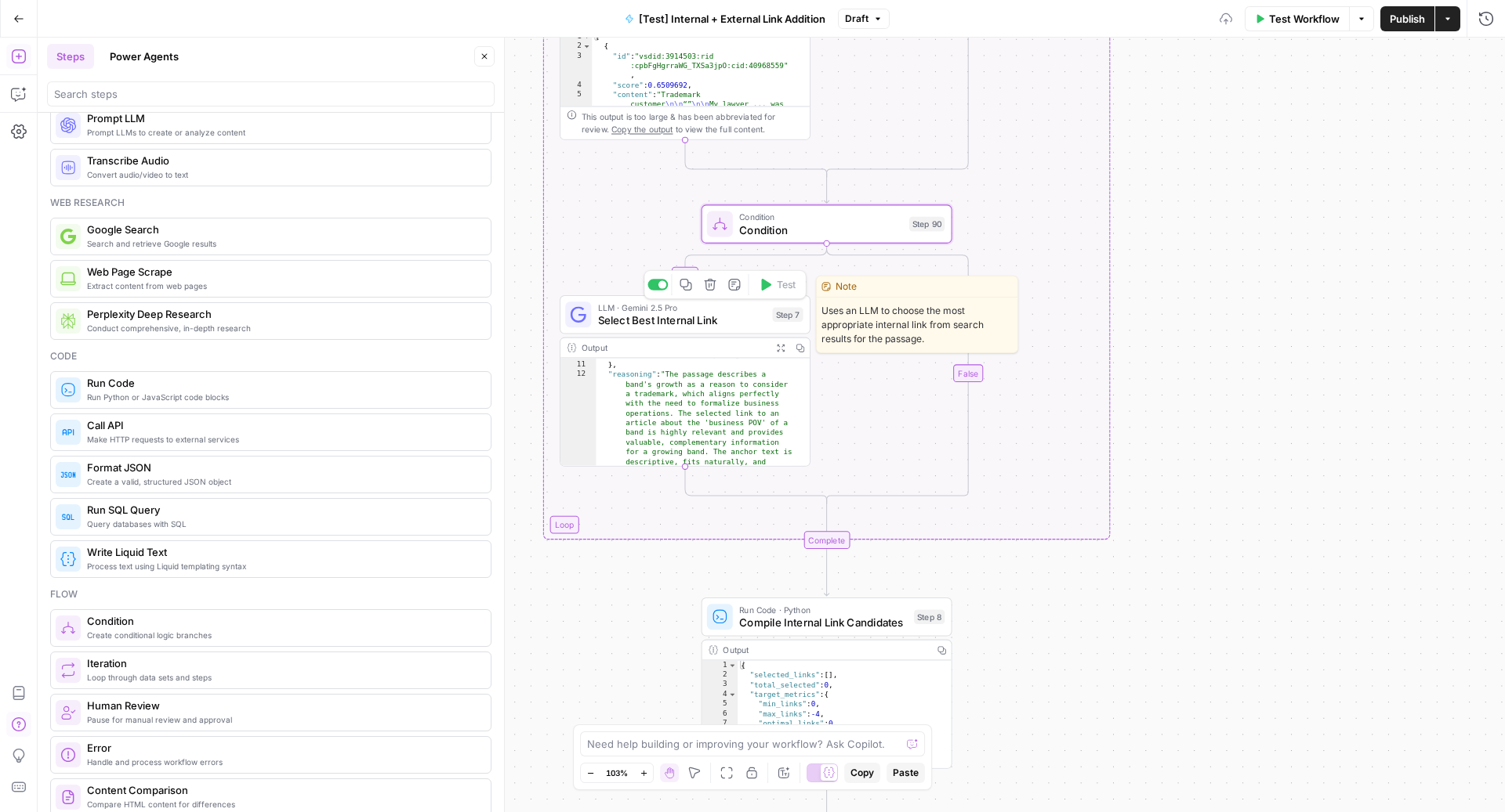
click at [684, 287] on icon "button" at bounding box center [686, 285] width 12 height 12
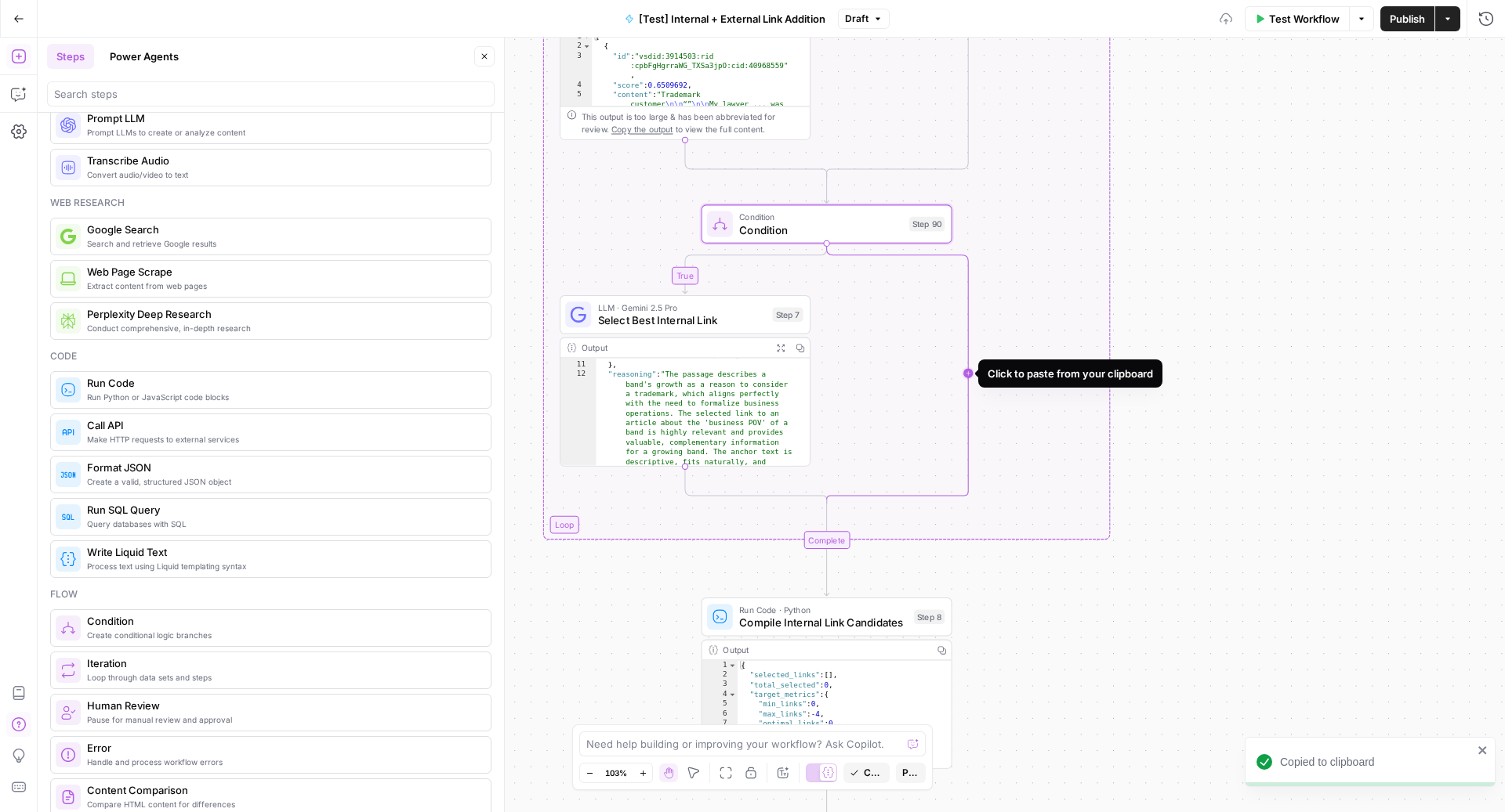
click at [969, 367] on icon "Edge from step_90 to step_90-conditional-end" at bounding box center [897, 372] width 142 height 260
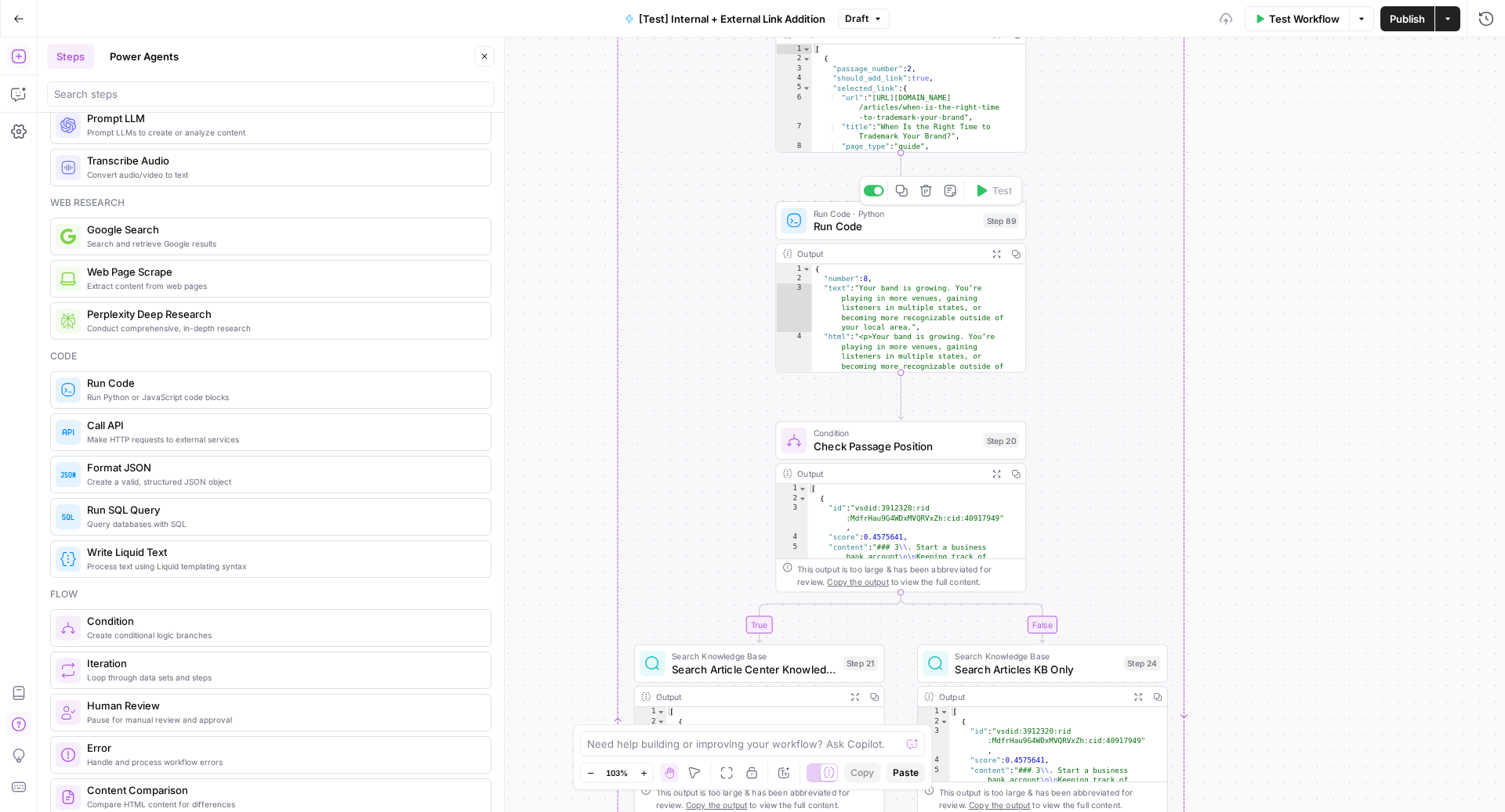
click at [912, 229] on span "Run Code" at bounding box center [895, 227] width 163 height 16
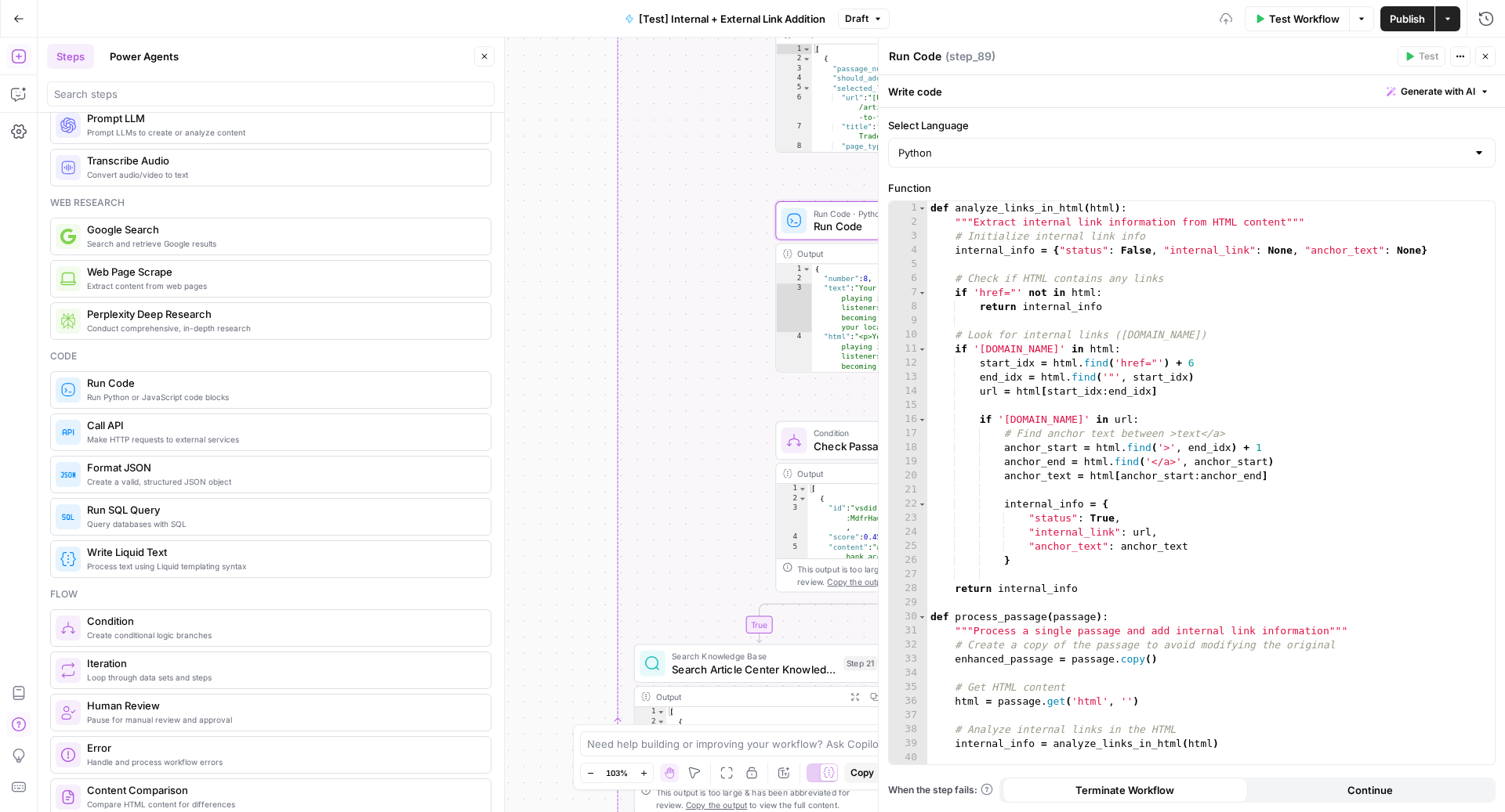
click at [1488, 61] on icon "button" at bounding box center [1485, 56] width 9 height 9
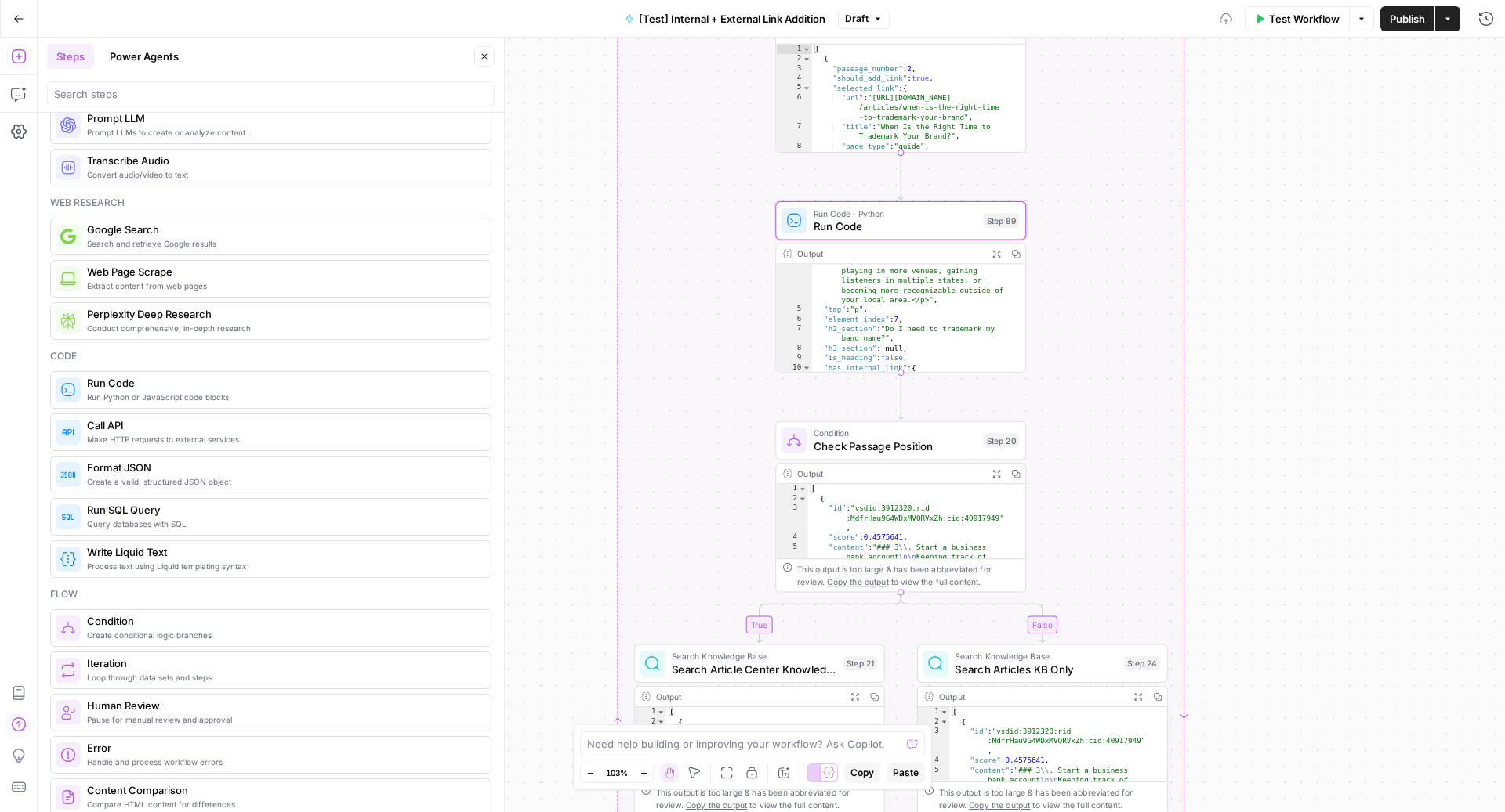
scroll to position [120, 0]
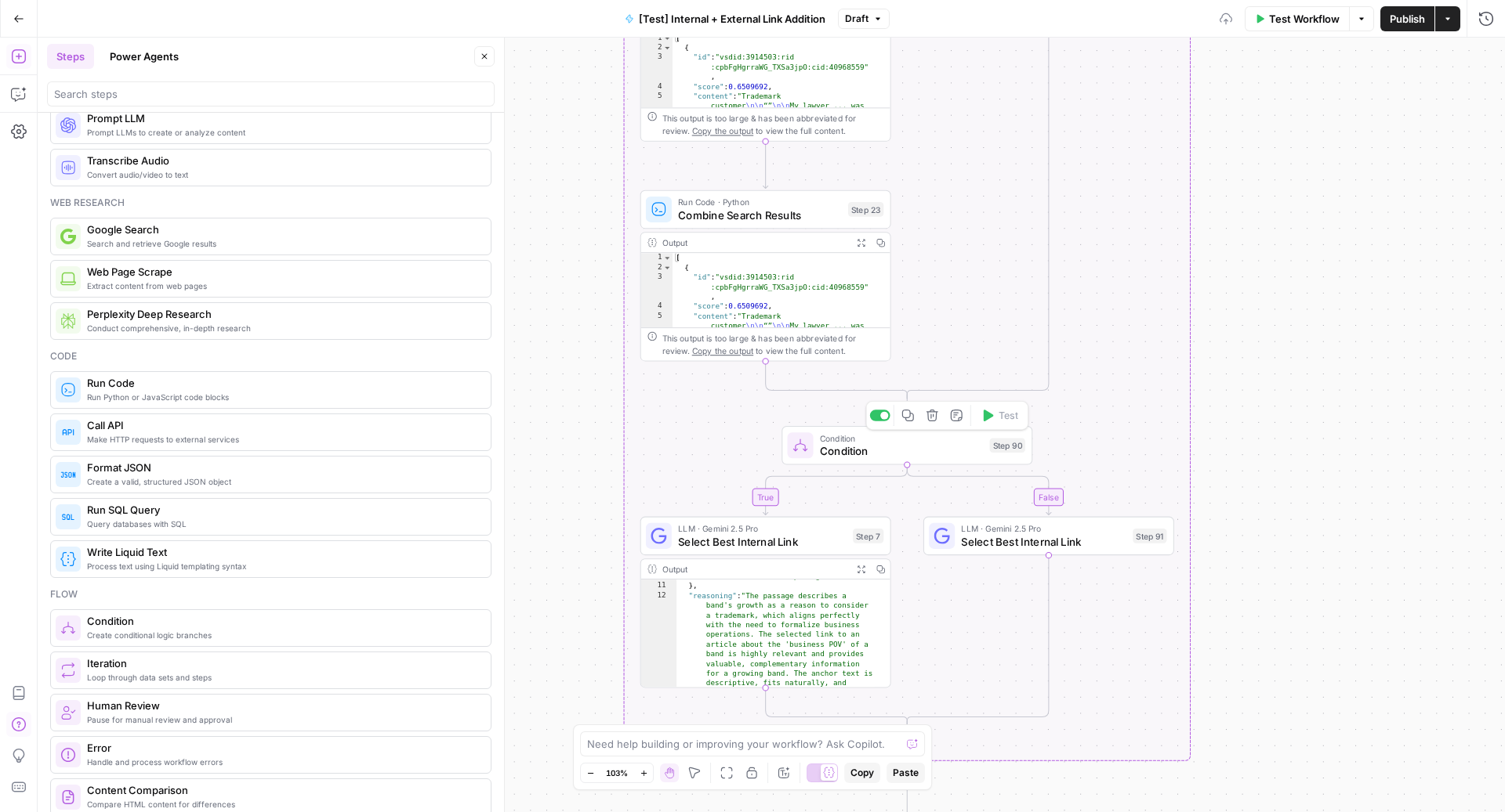
click at [929, 440] on span "Condition" at bounding box center [901, 439] width 163 height 14
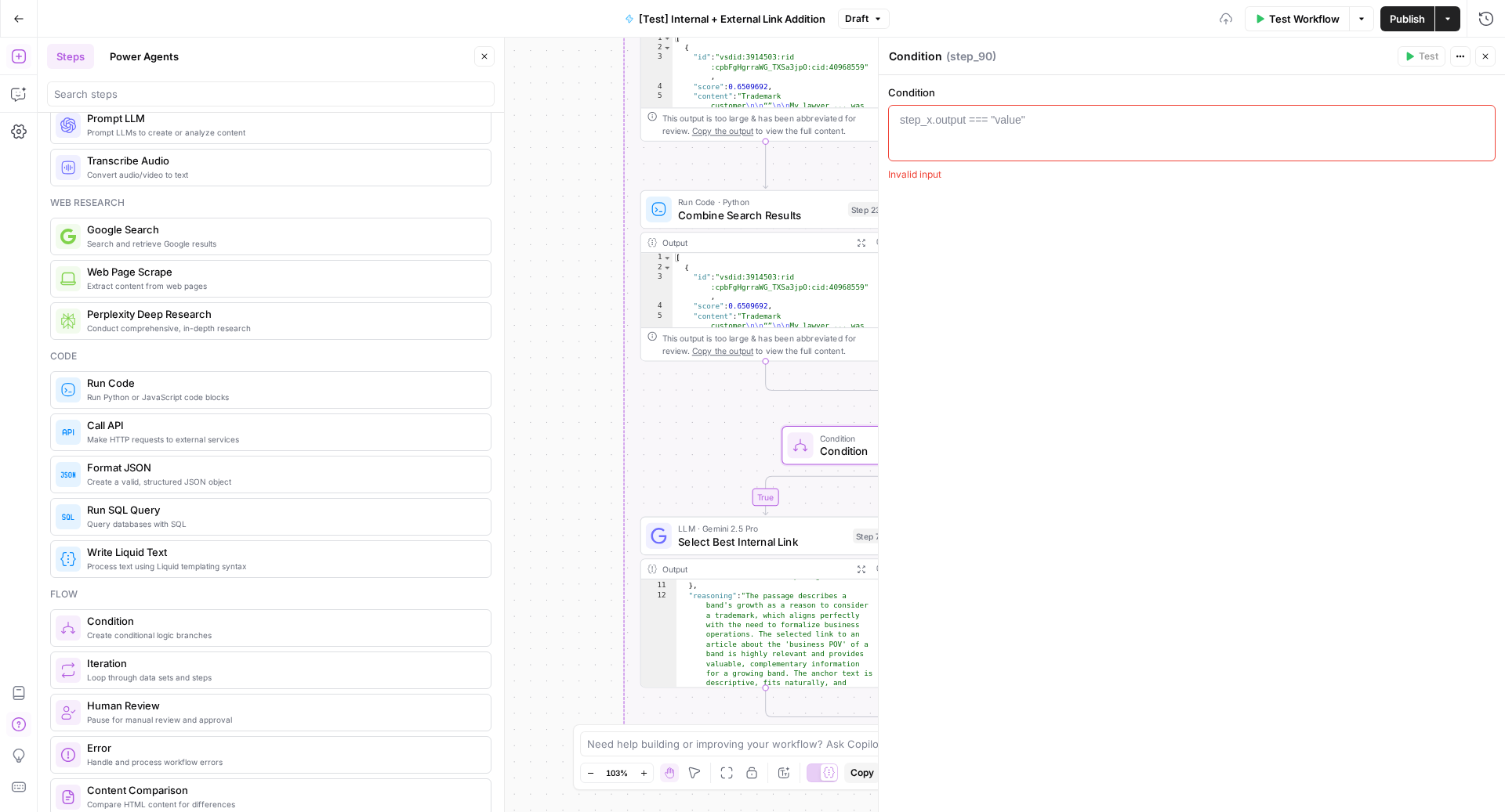
click at [991, 116] on div "step_x.output === "value"" at bounding box center [963, 120] width 126 height 15
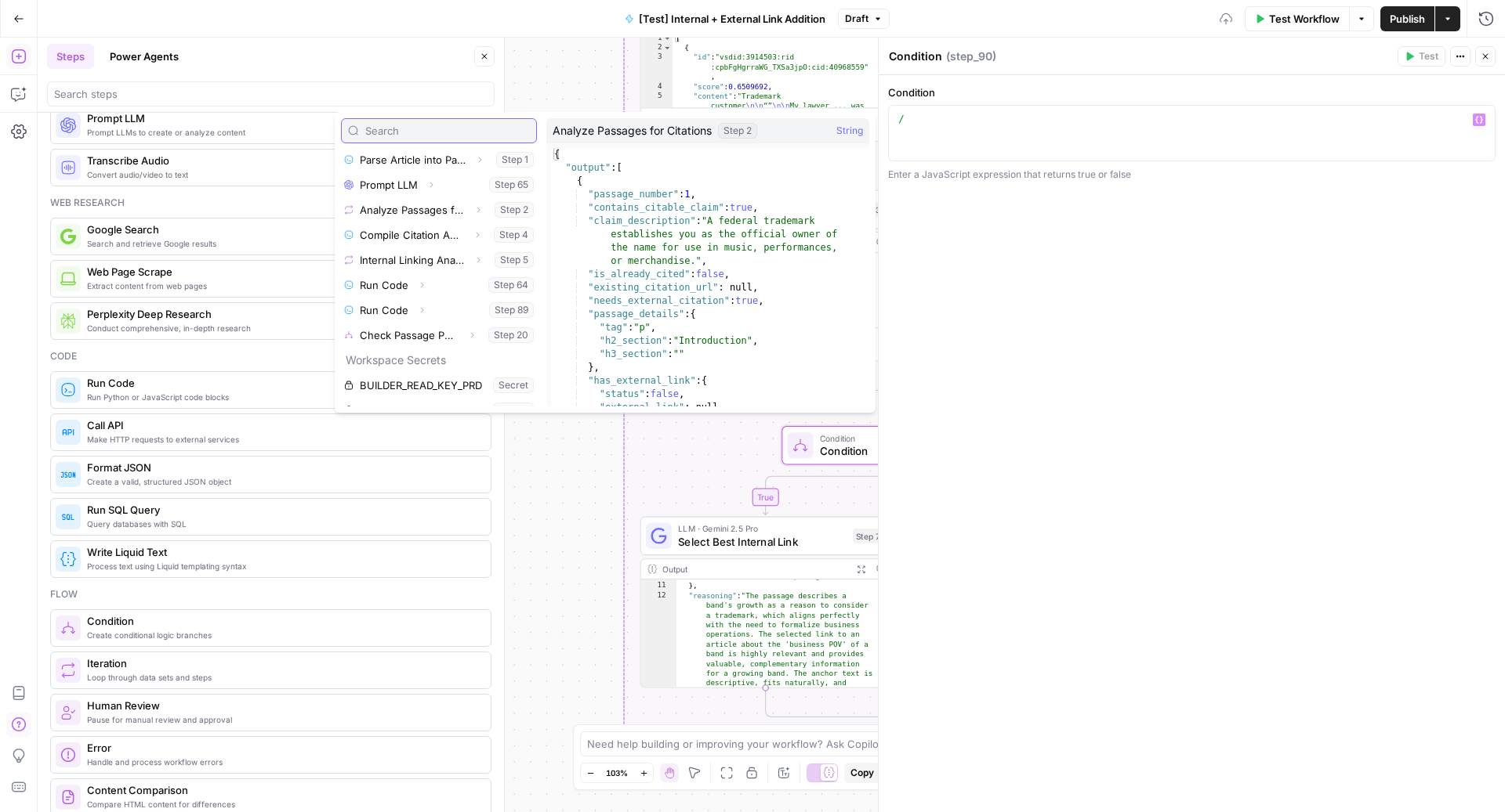
scroll to position [209, 0]
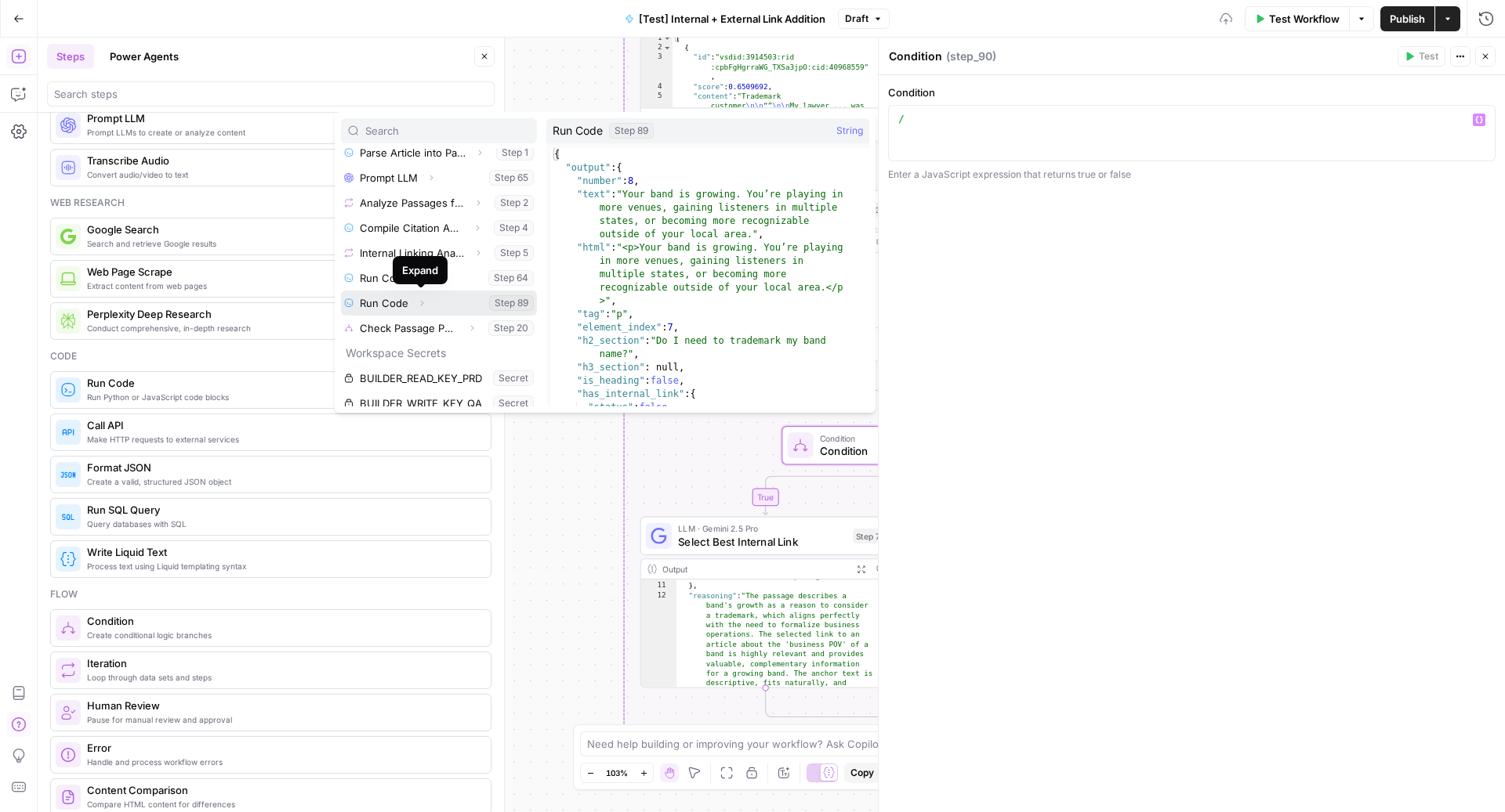
click at [422, 301] on icon "button" at bounding box center [423, 303] width 3 height 5
click at [422, 301] on icon "button" at bounding box center [422, 303] width 5 height 3
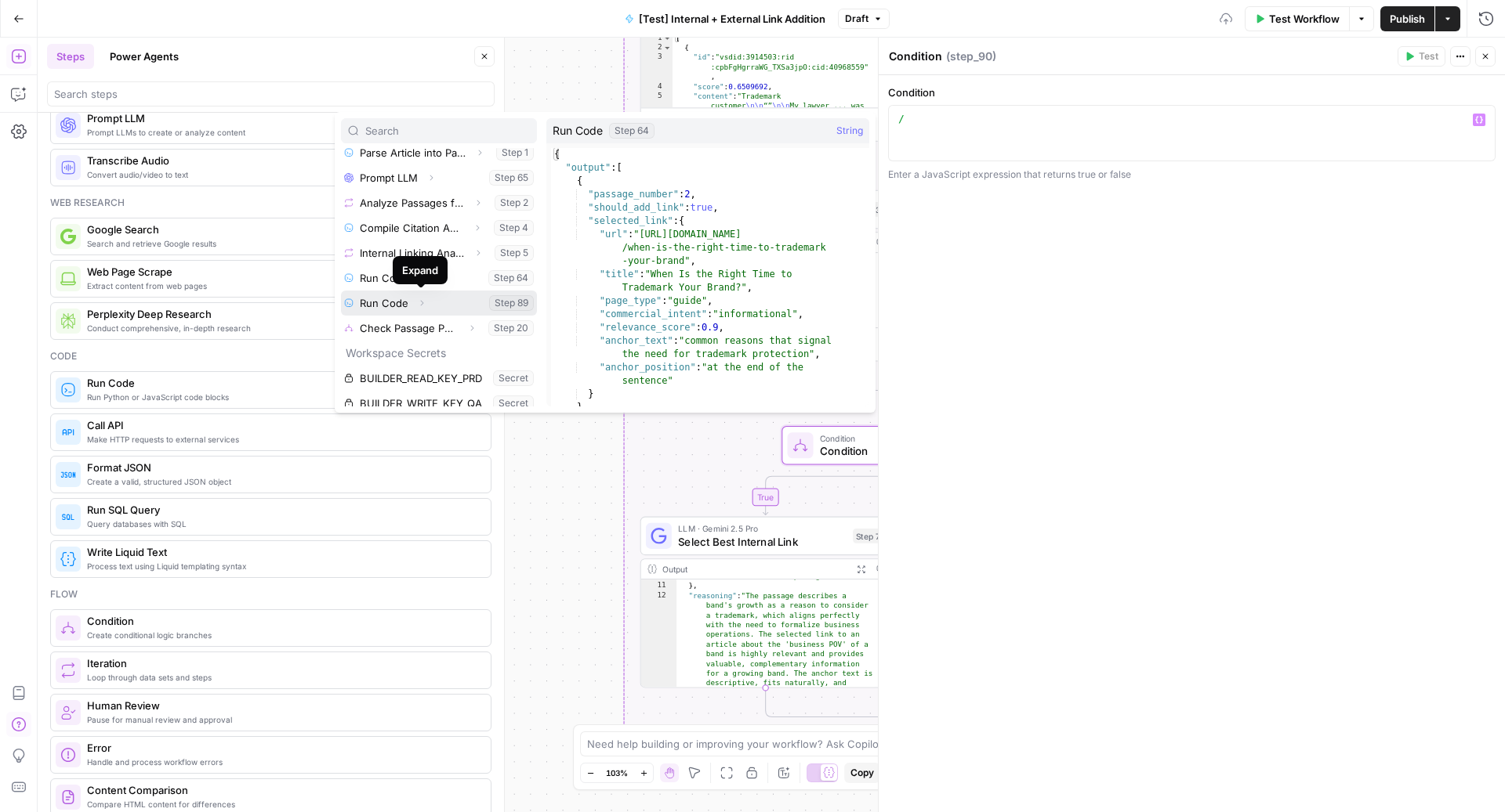
click at [421, 302] on icon "button" at bounding box center [423, 303] width 3 height 5
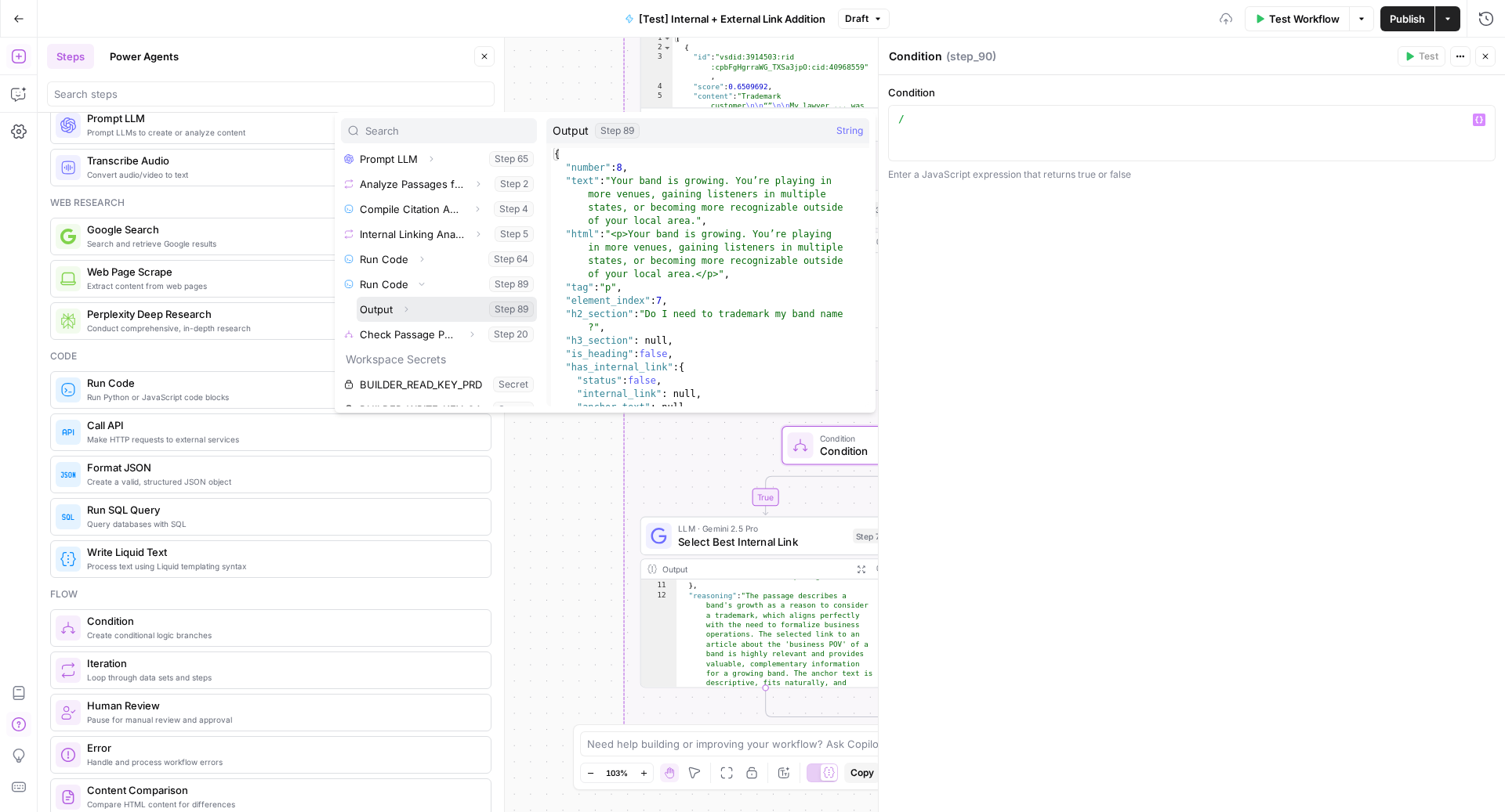
click at [406, 306] on icon "button" at bounding box center [407, 309] width 3 height 5
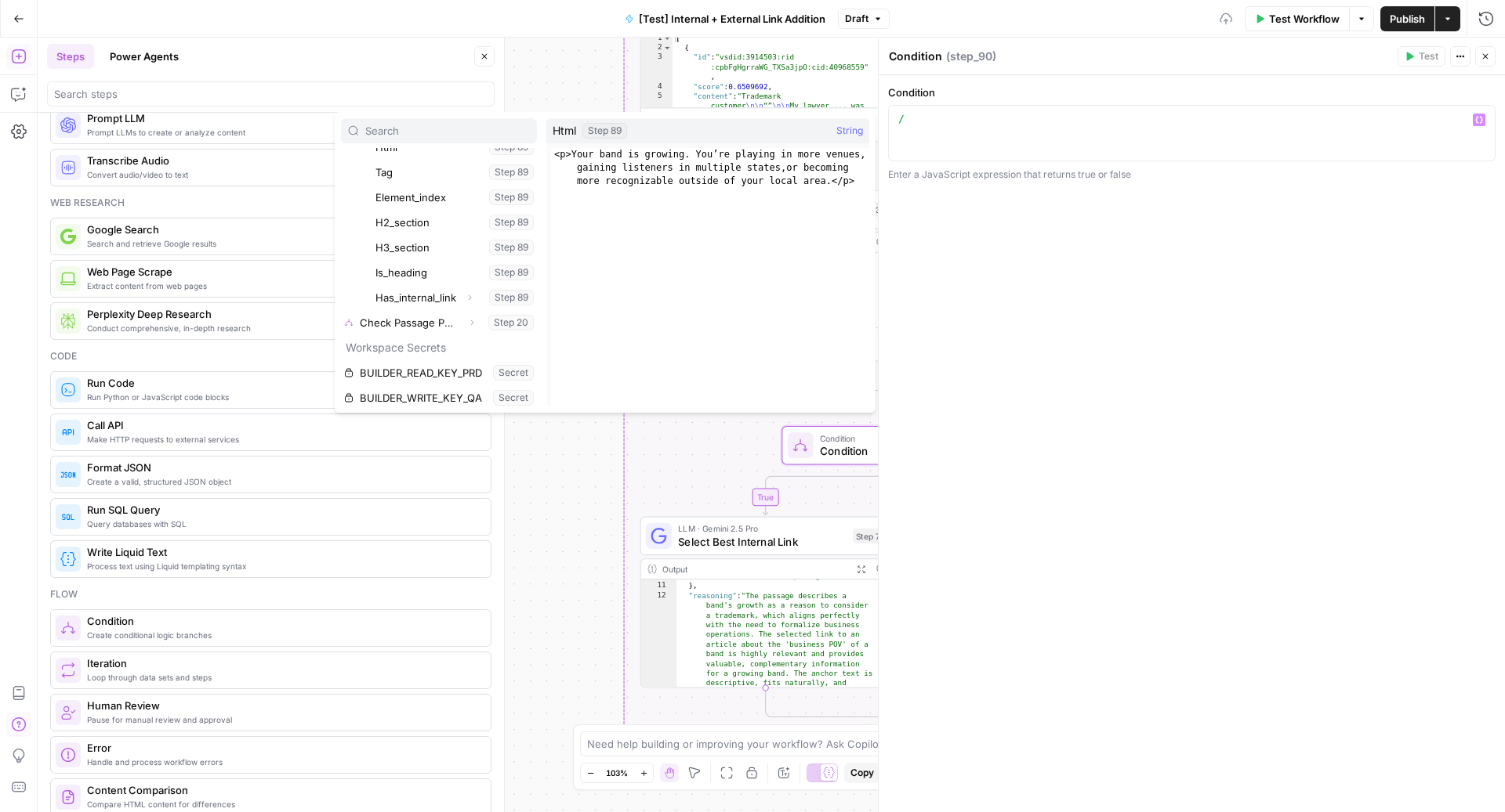
scroll to position [472, 0]
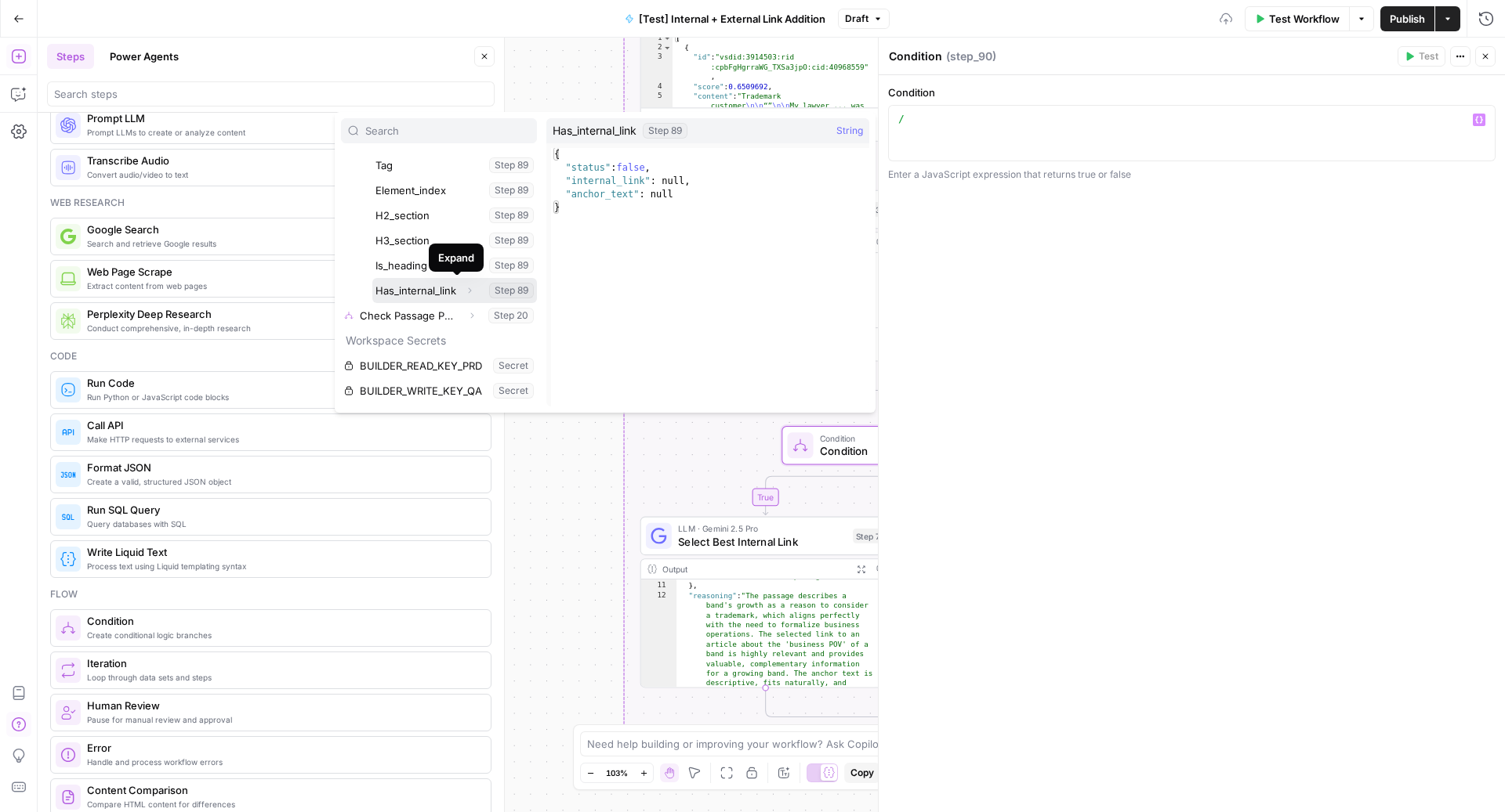
click at [465, 289] on icon "button" at bounding box center [469, 290] width 9 height 9
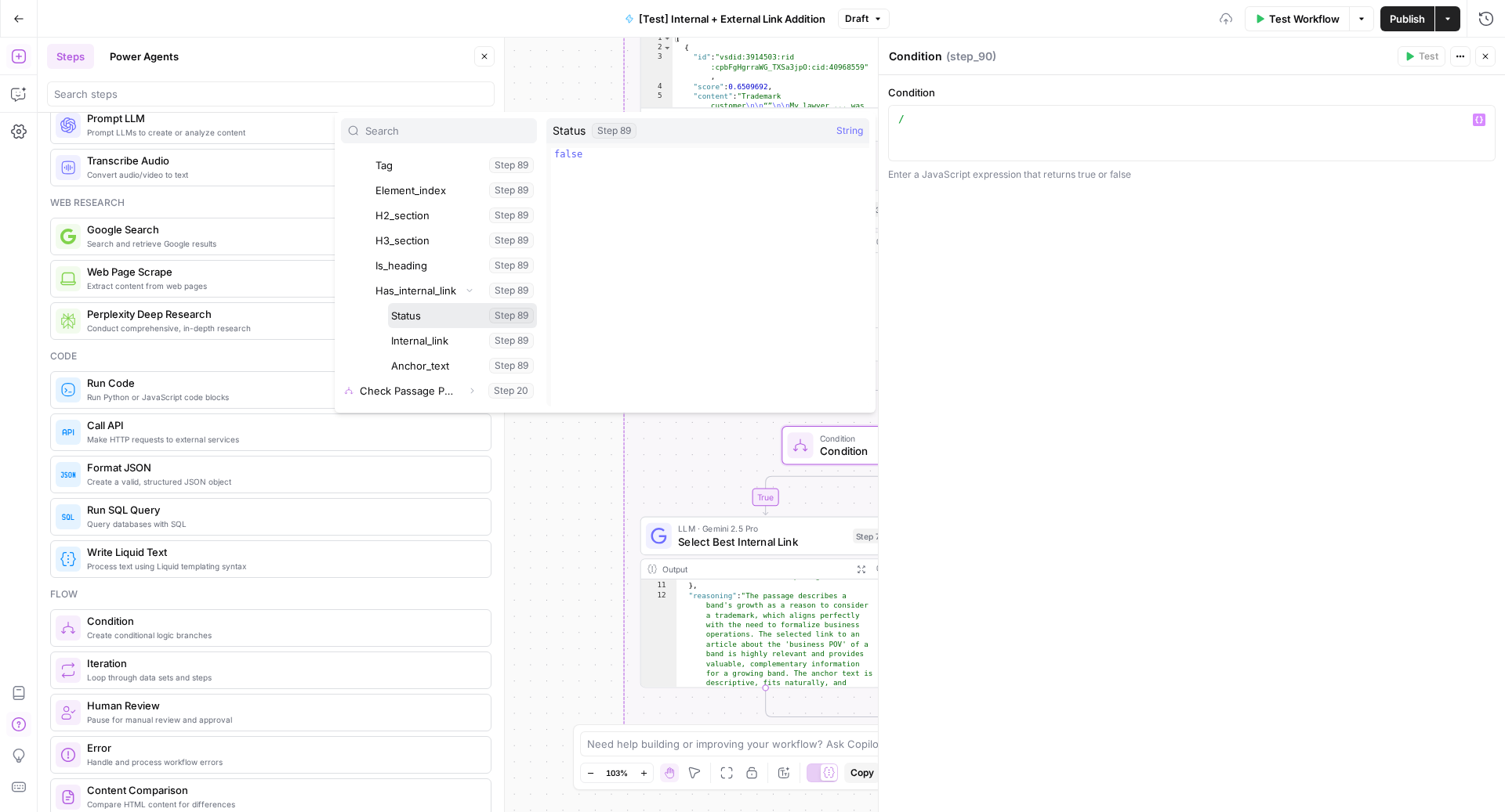
click at [451, 309] on button "Select variable Status" at bounding box center [462, 316] width 149 height 25
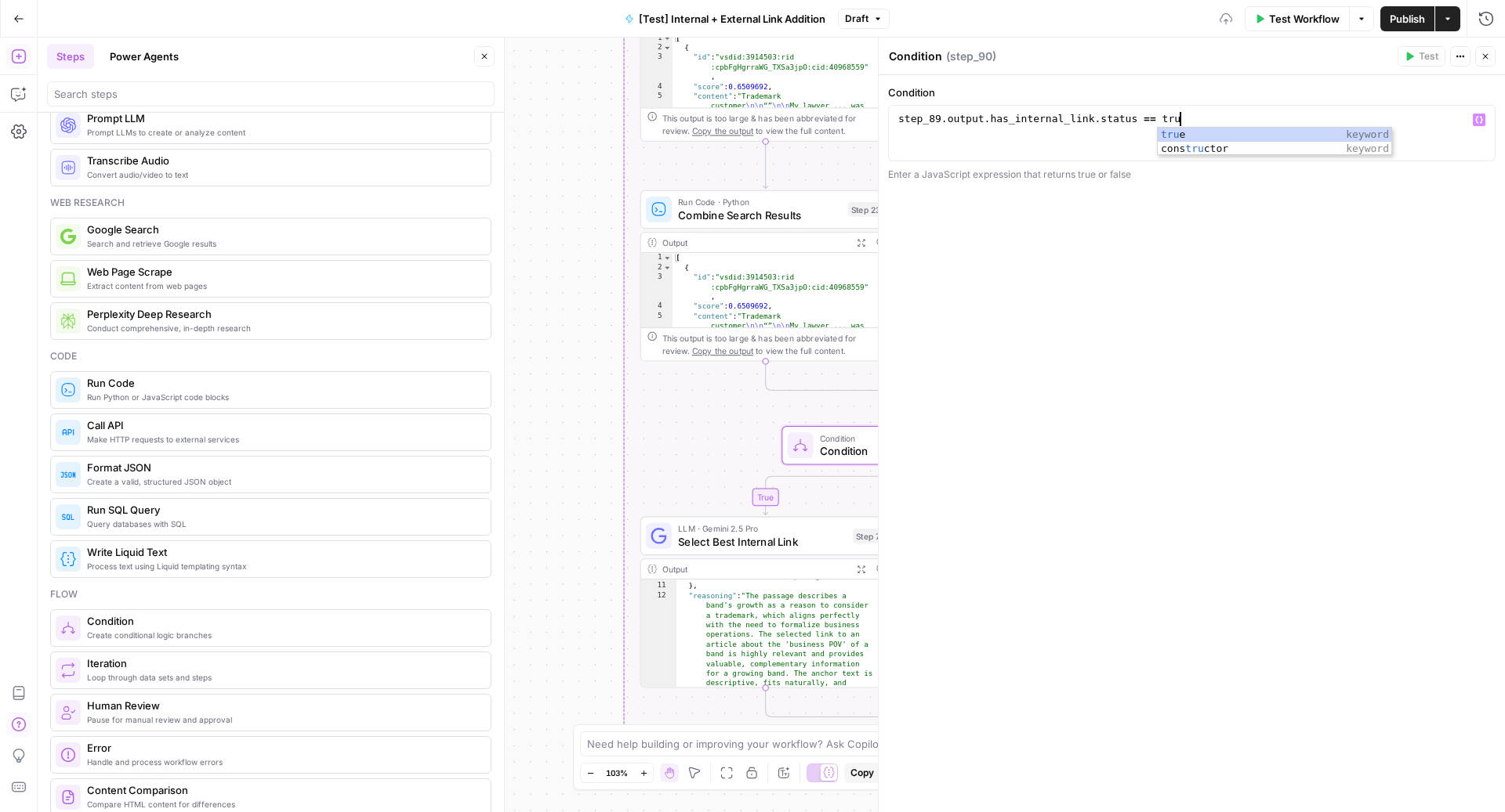
scroll to position [0, 21]
type textarea "**********"
click at [1489, 63] on button "Close" at bounding box center [1485, 56] width 20 height 20
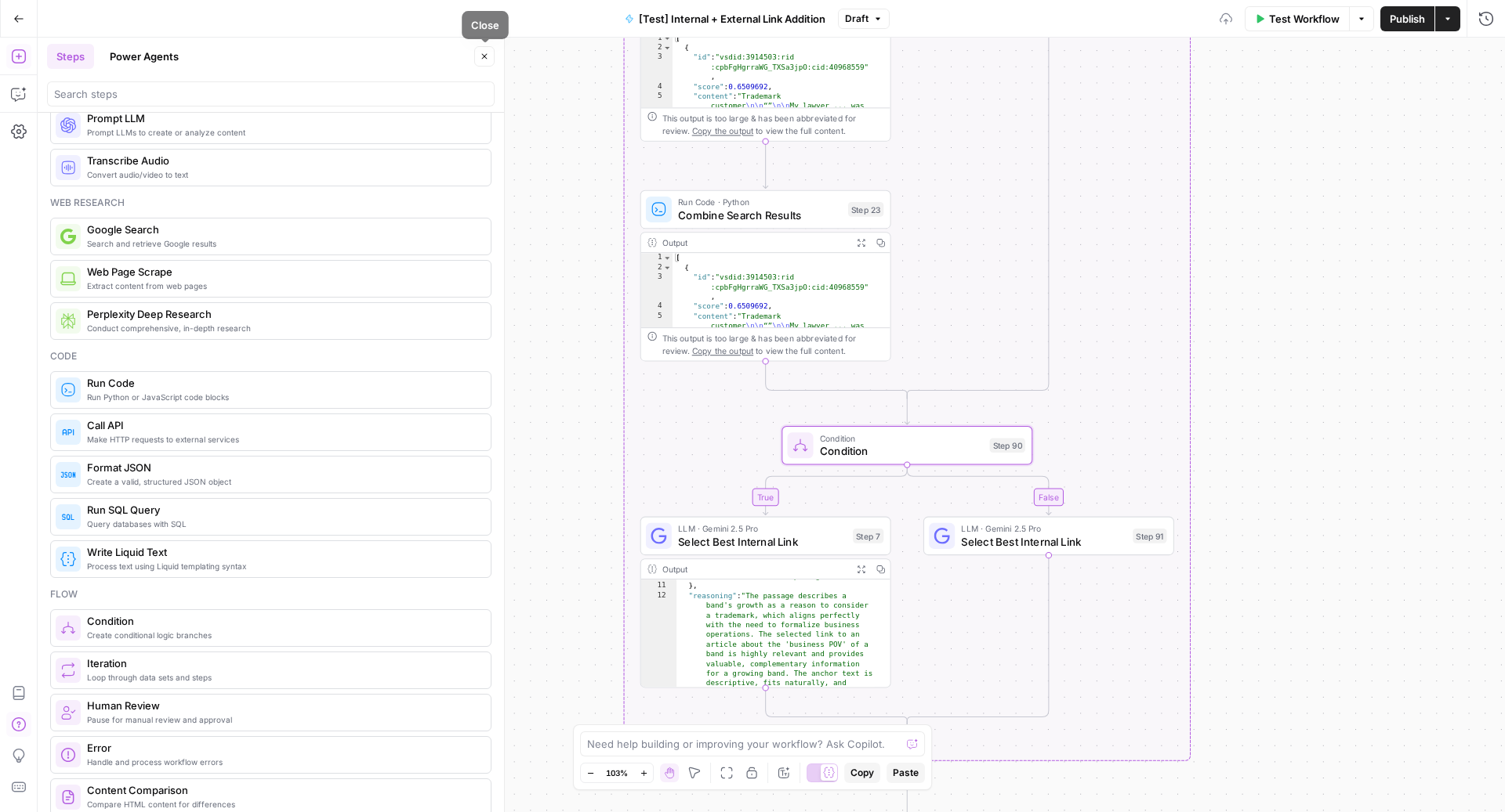
click at [485, 56] on icon "button" at bounding box center [485, 57] width 5 height 5
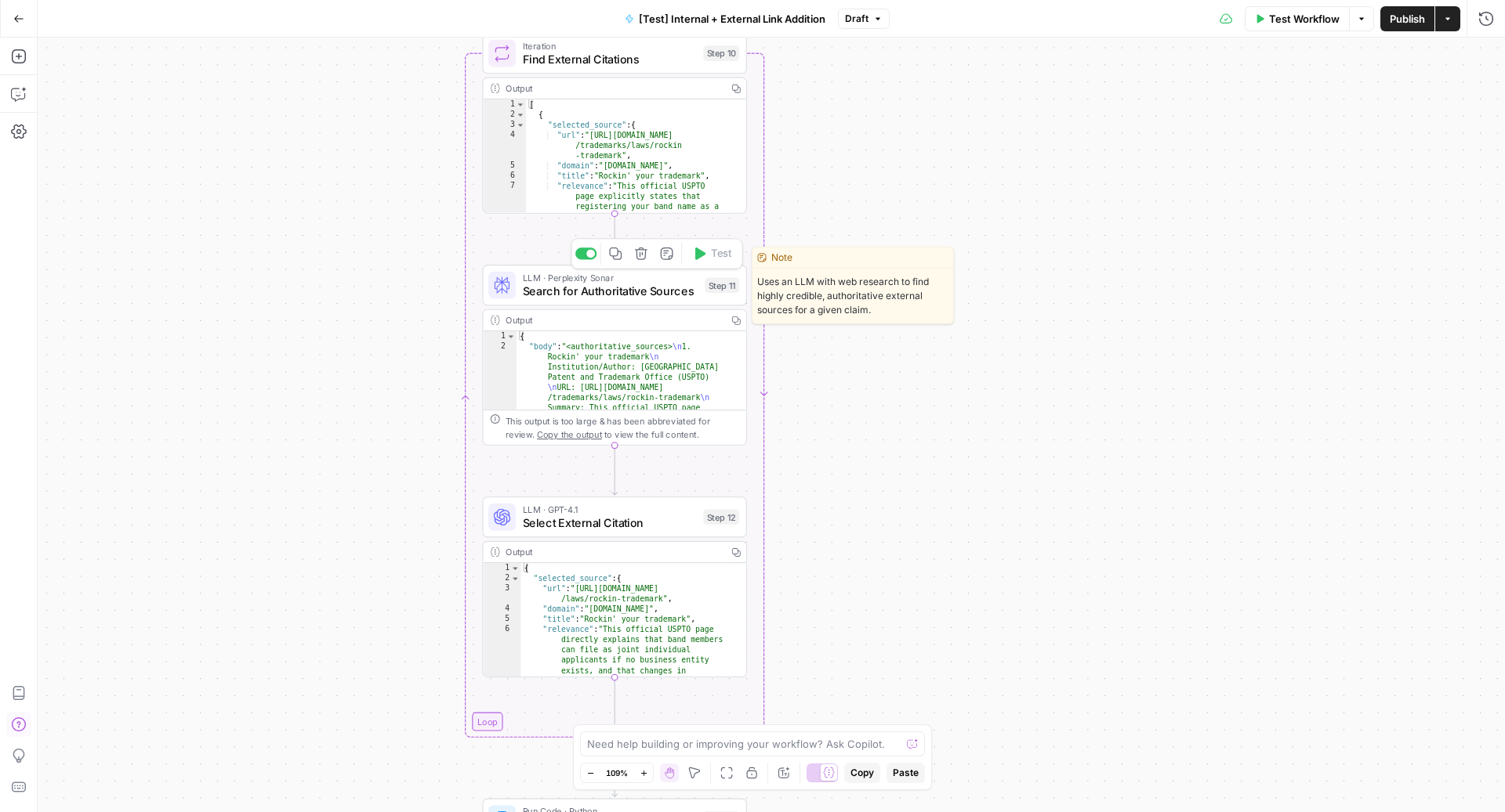
click at [624, 278] on span "LLM · Perplexity Sonar" at bounding box center [610, 277] width 176 height 14
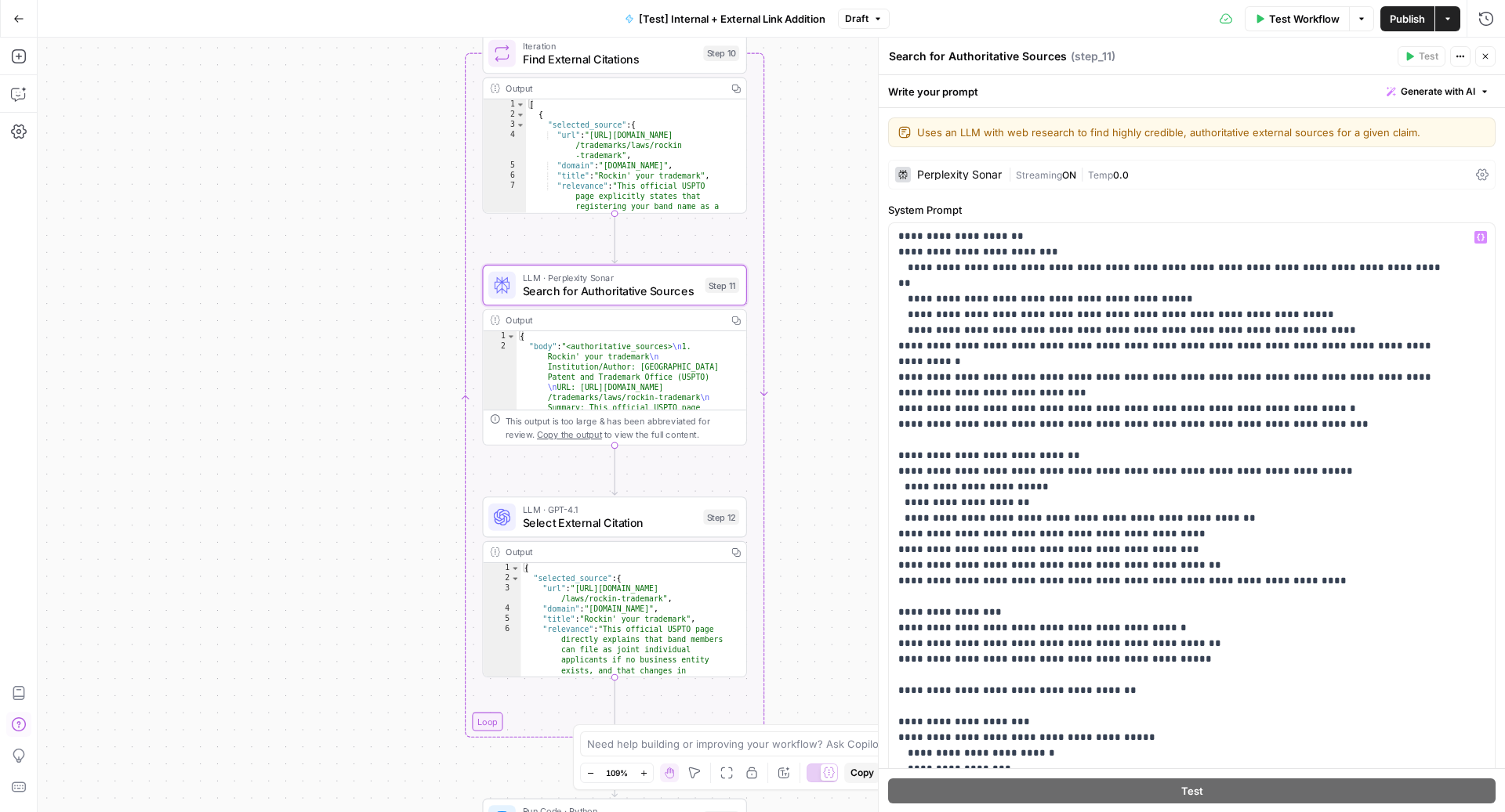
scroll to position [403, 0]
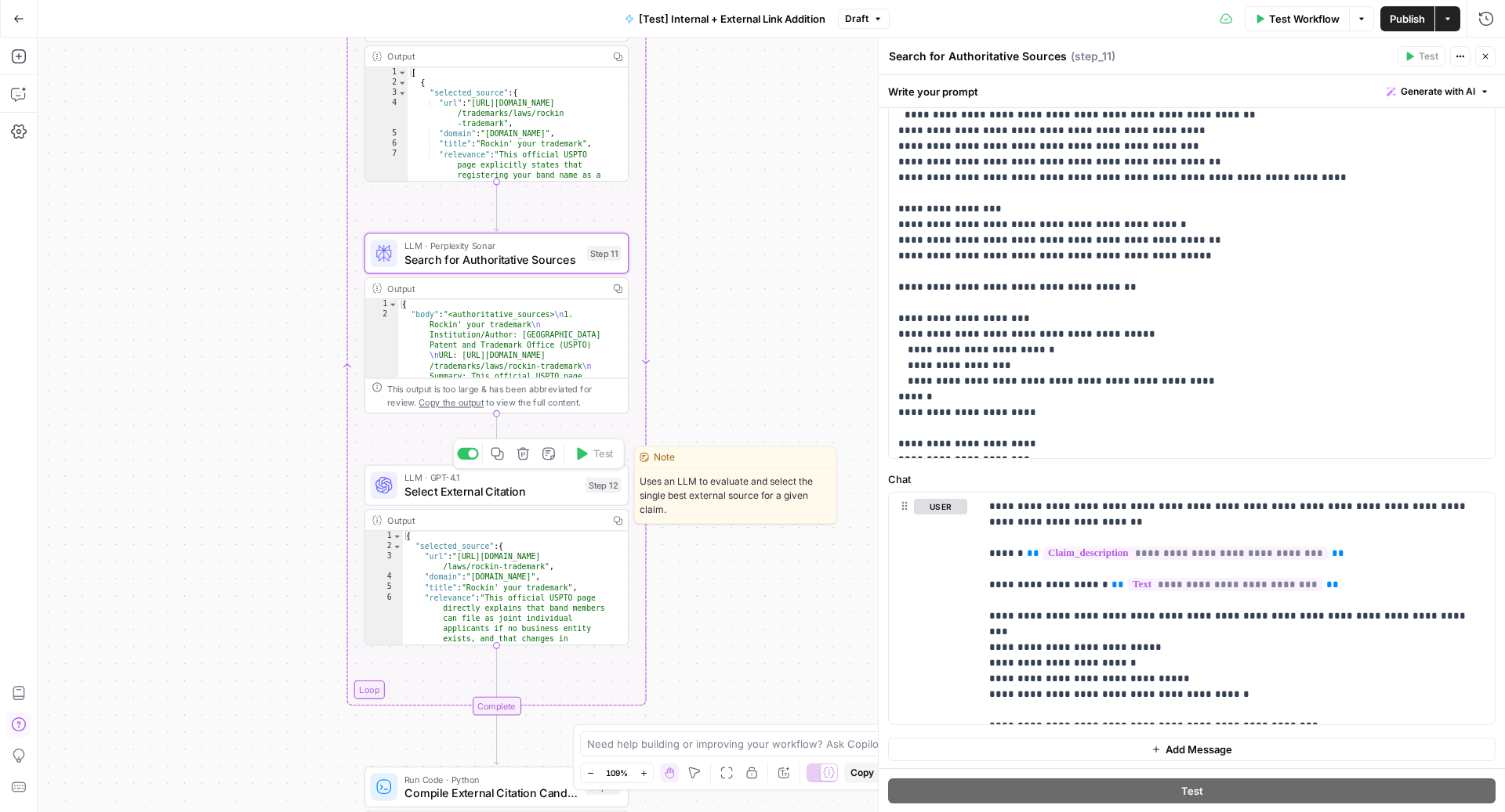
click at [514, 496] on span "Select External Citation" at bounding box center [491, 491] width 174 height 17
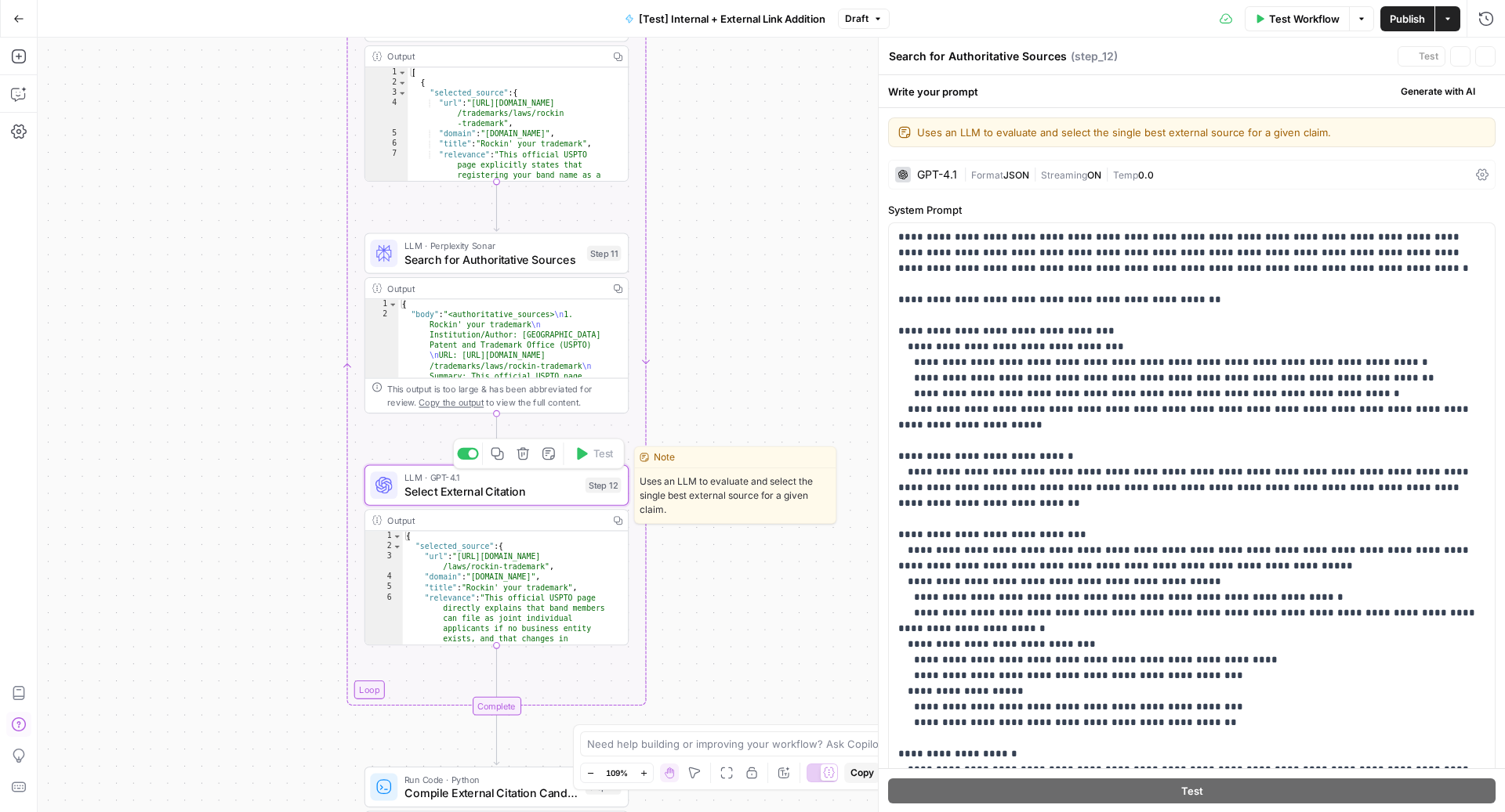
type textarea "Select External Citation"
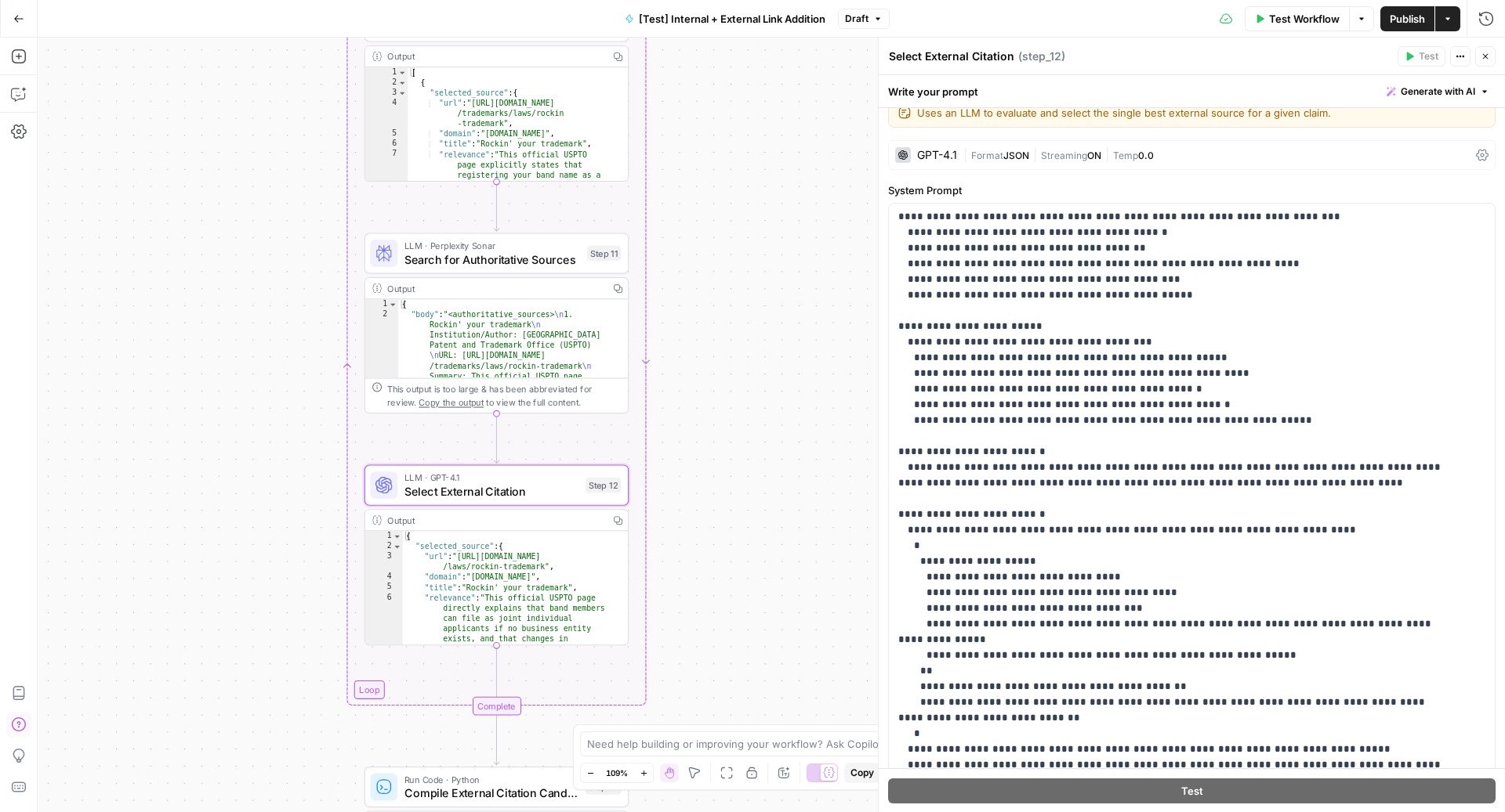
scroll to position [0, 0]
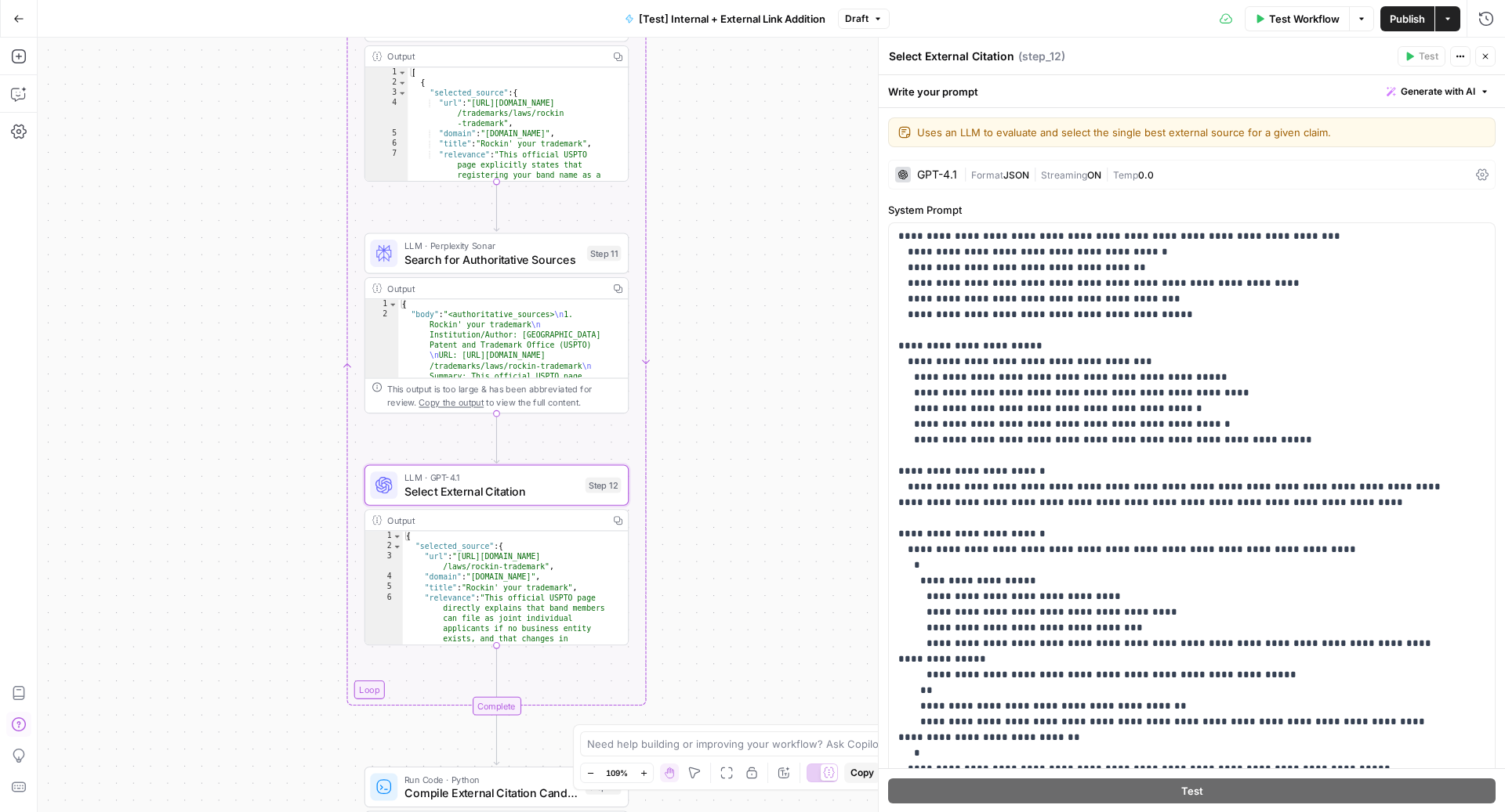
click at [1486, 54] on icon "button" at bounding box center [1485, 56] width 9 height 9
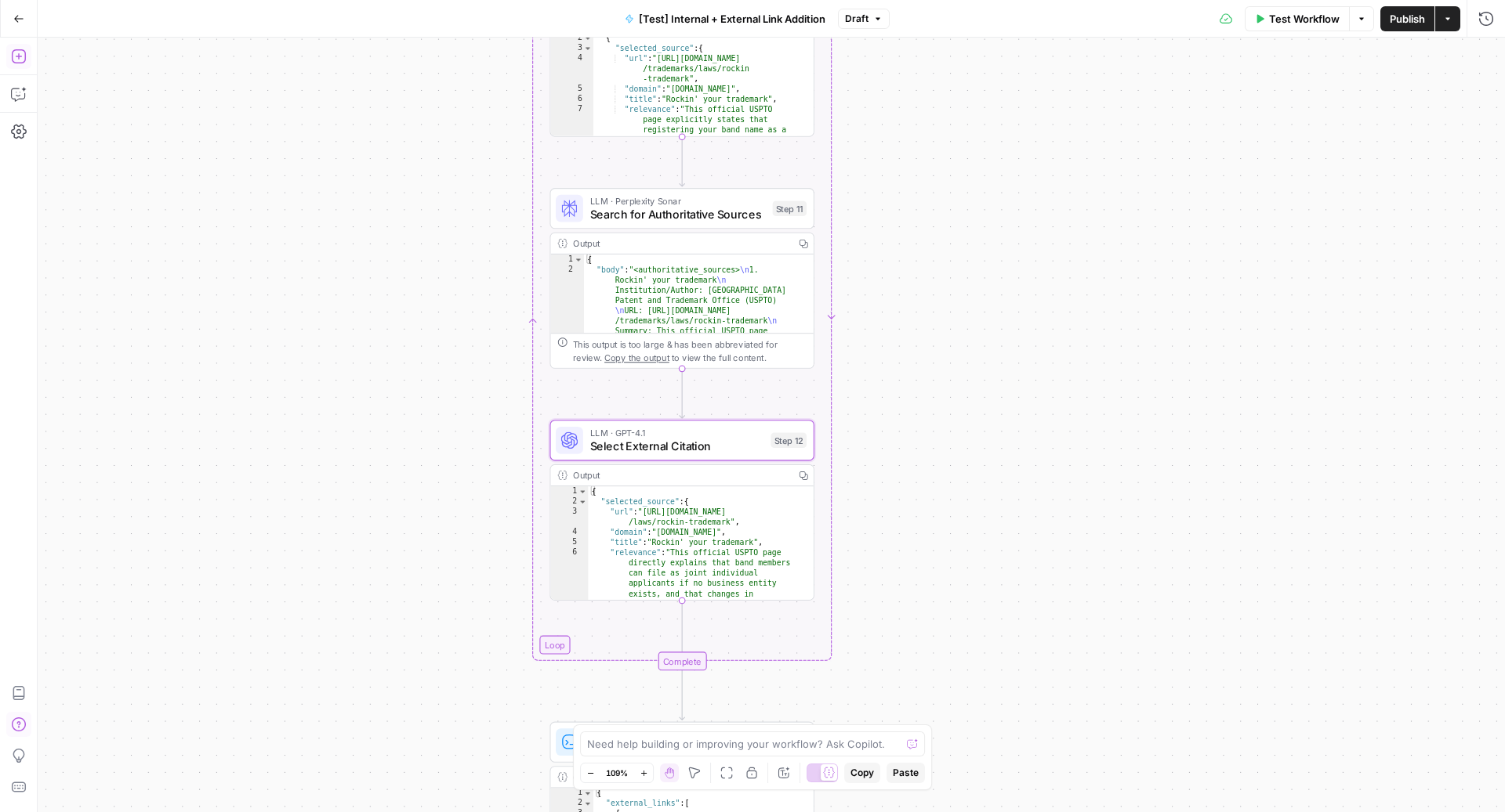
click at [17, 59] on icon "button" at bounding box center [19, 56] width 15 height 15
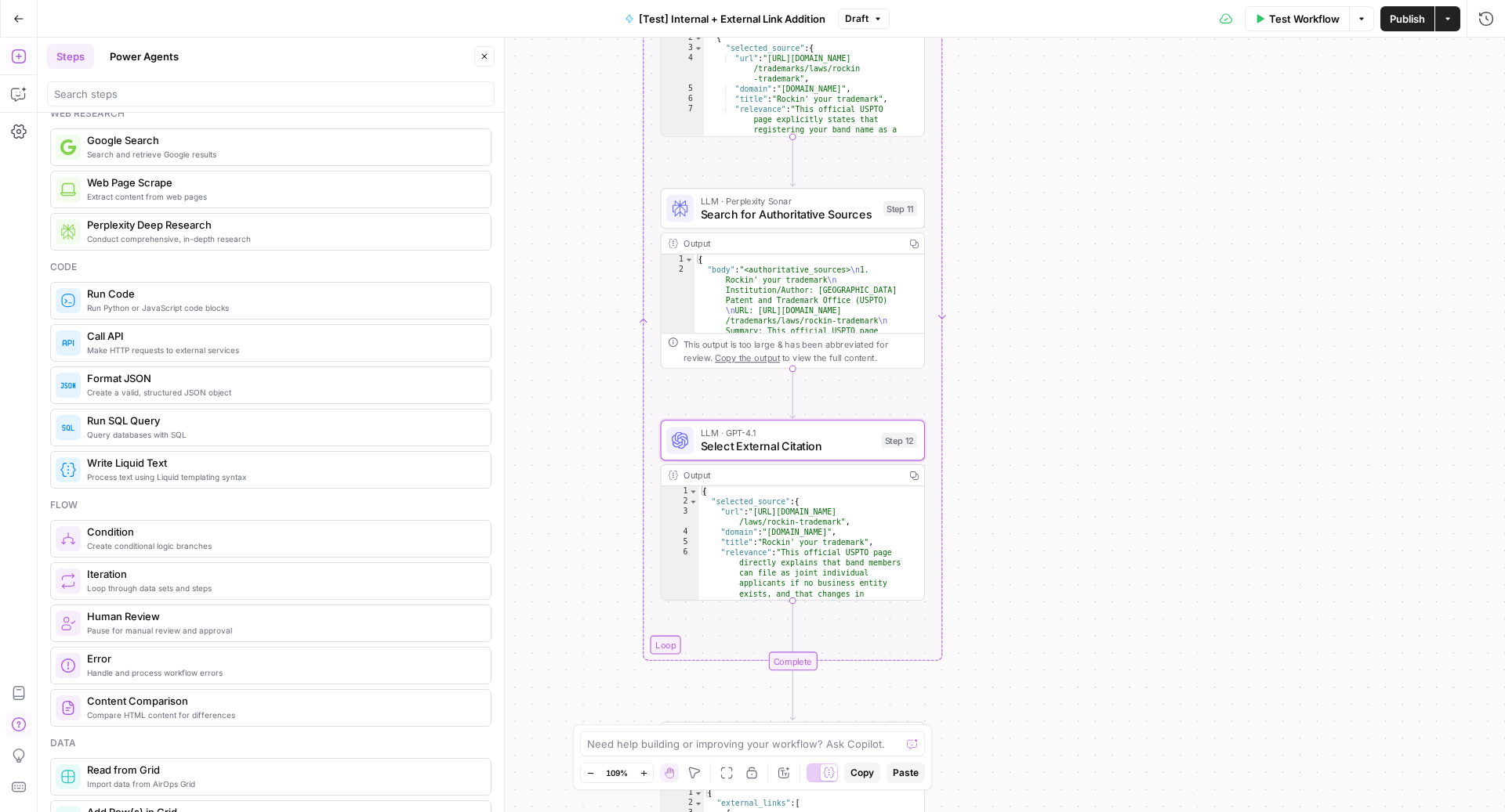
scroll to position [168, 0]
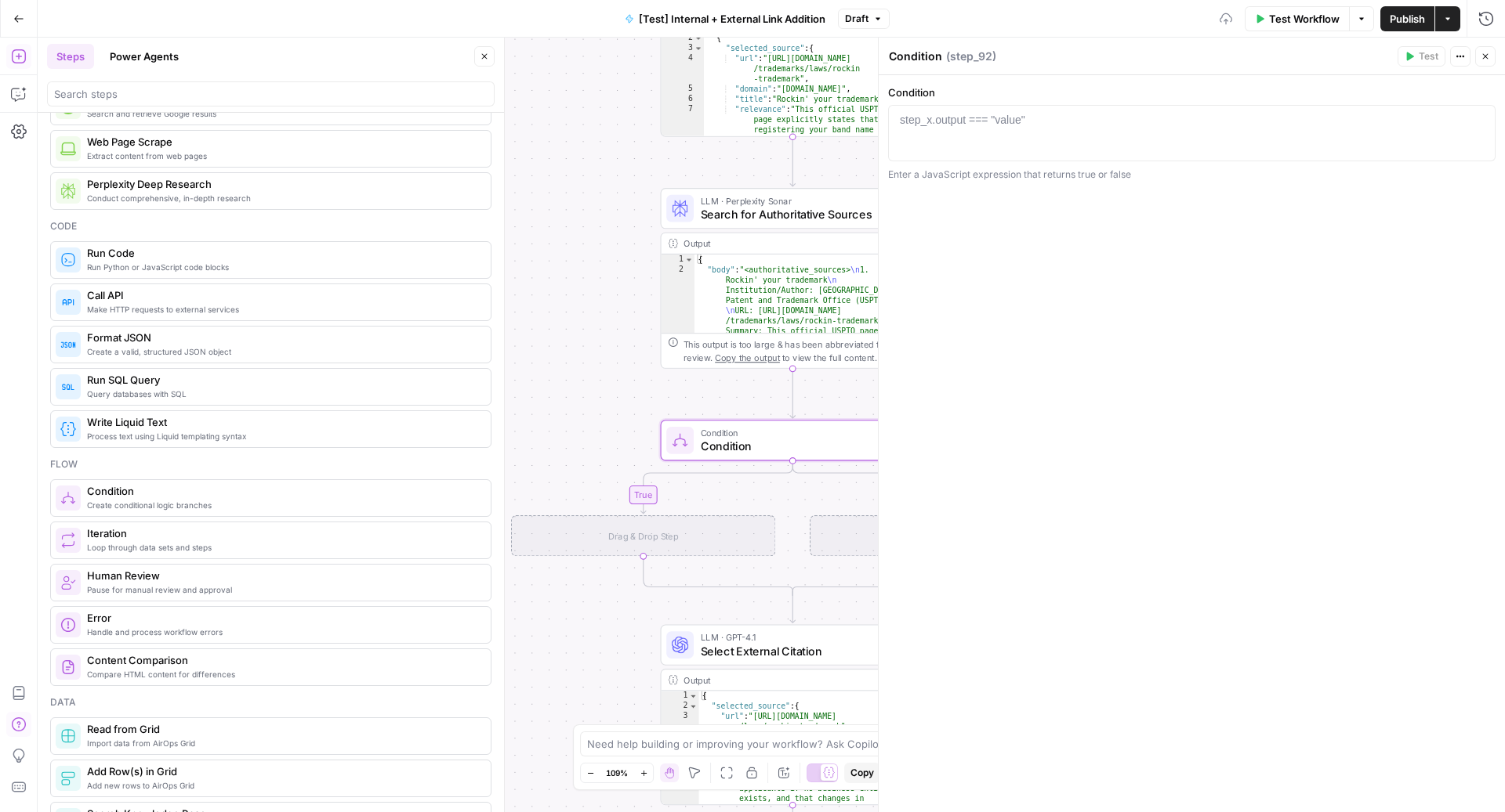
click at [484, 56] on icon "button" at bounding box center [485, 57] width 5 height 5
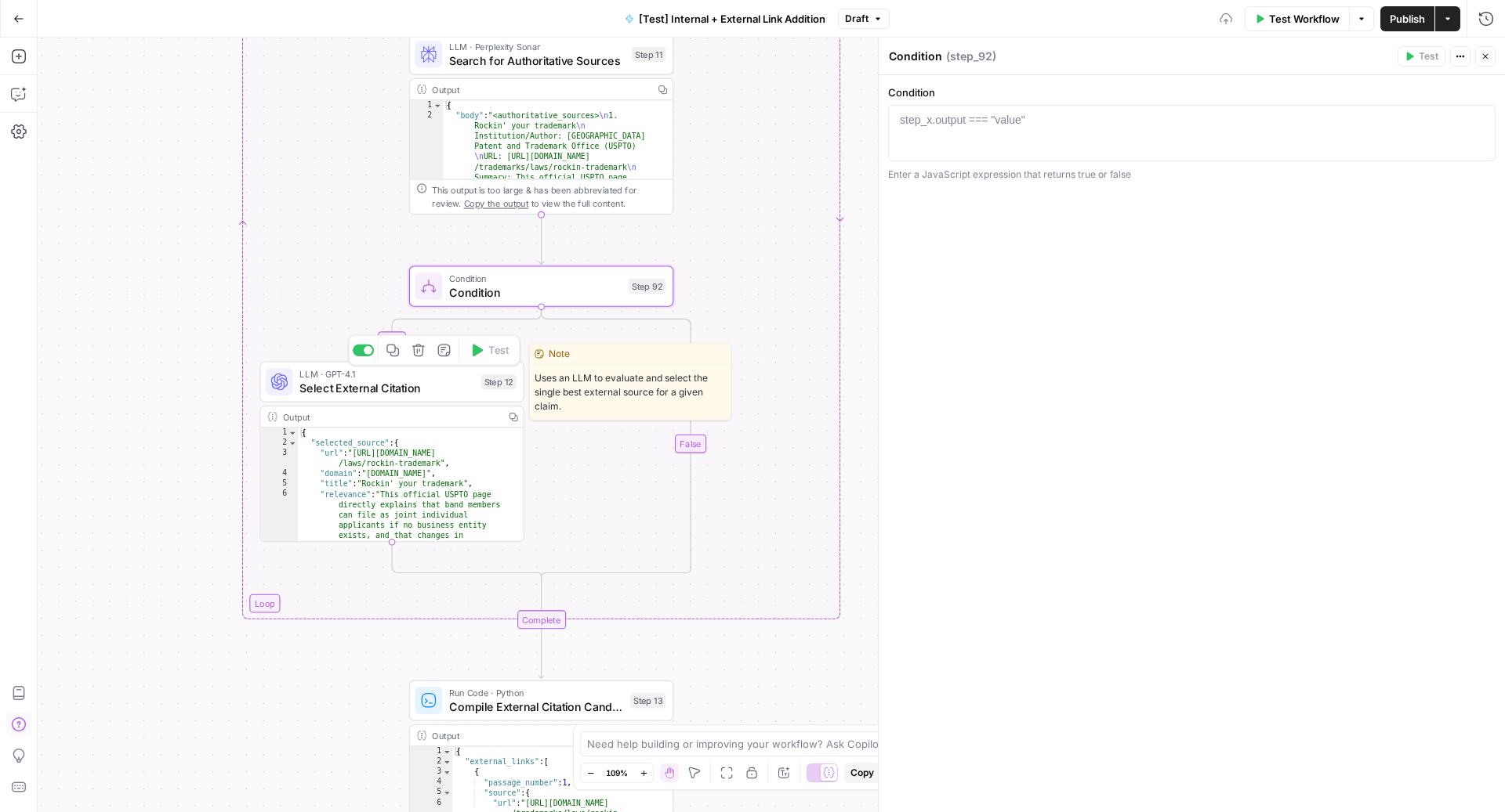
click at [398, 356] on icon "button" at bounding box center [392, 350] width 14 height 14
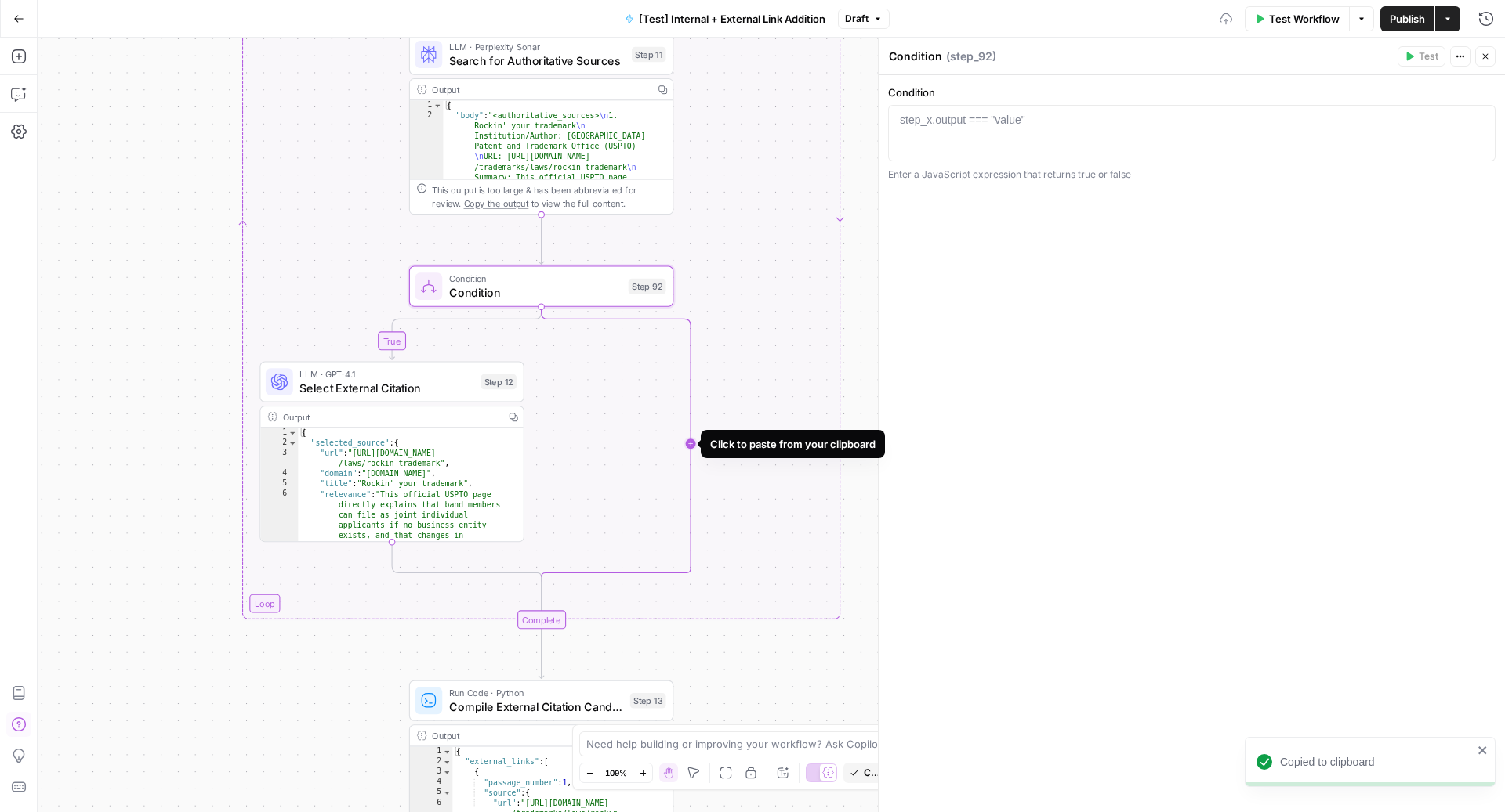
click at [691, 440] on icon "Edge from step_92 to step_92-conditional-end" at bounding box center [616, 444] width 149 height 275
click at [1478, 60] on button "Close" at bounding box center [1485, 56] width 20 height 20
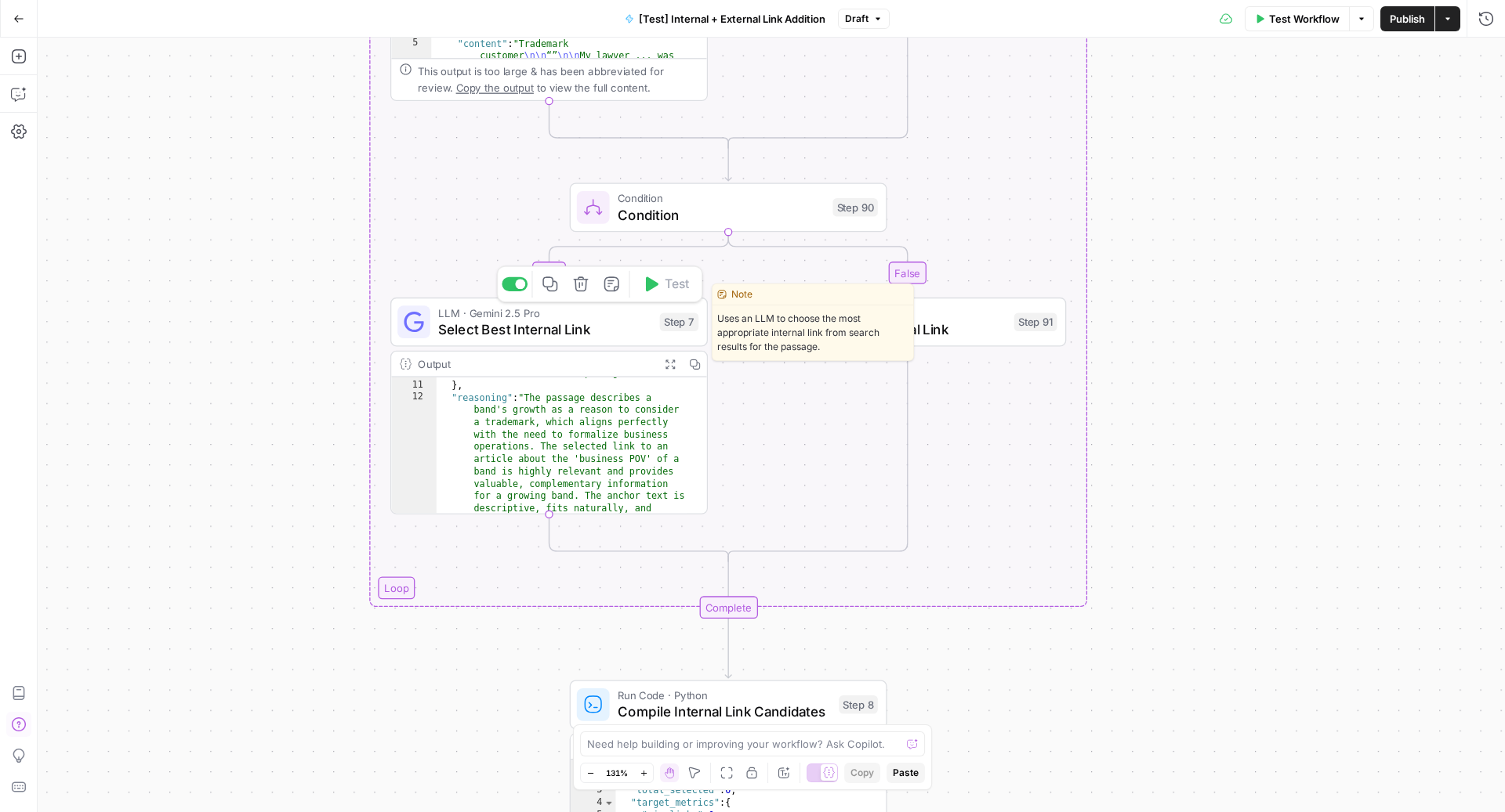
click at [564, 327] on span "Select Best Internal Link" at bounding box center [544, 329] width 213 height 20
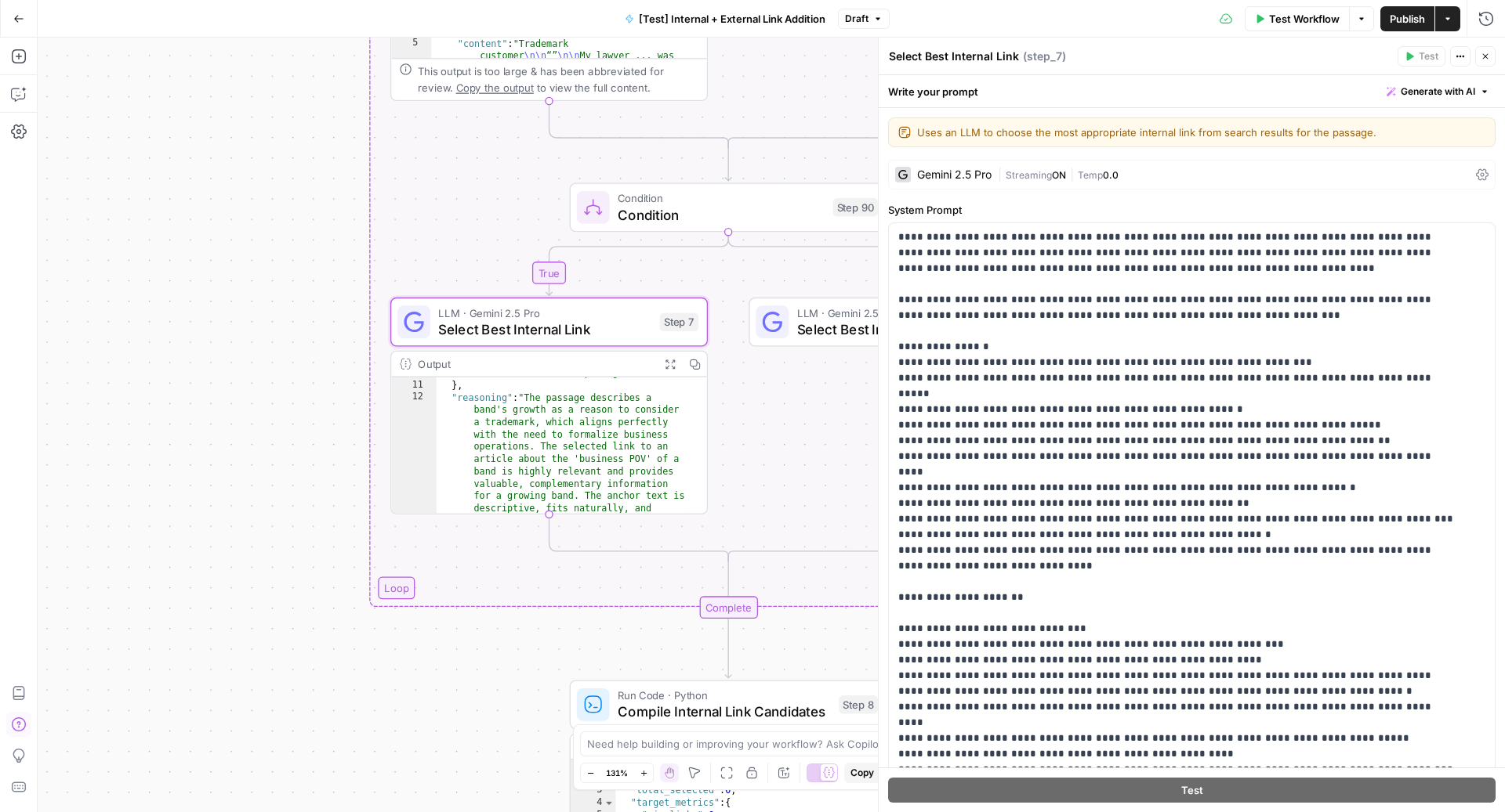
click at [660, 197] on span "Condition" at bounding box center [722, 198] width 207 height 16
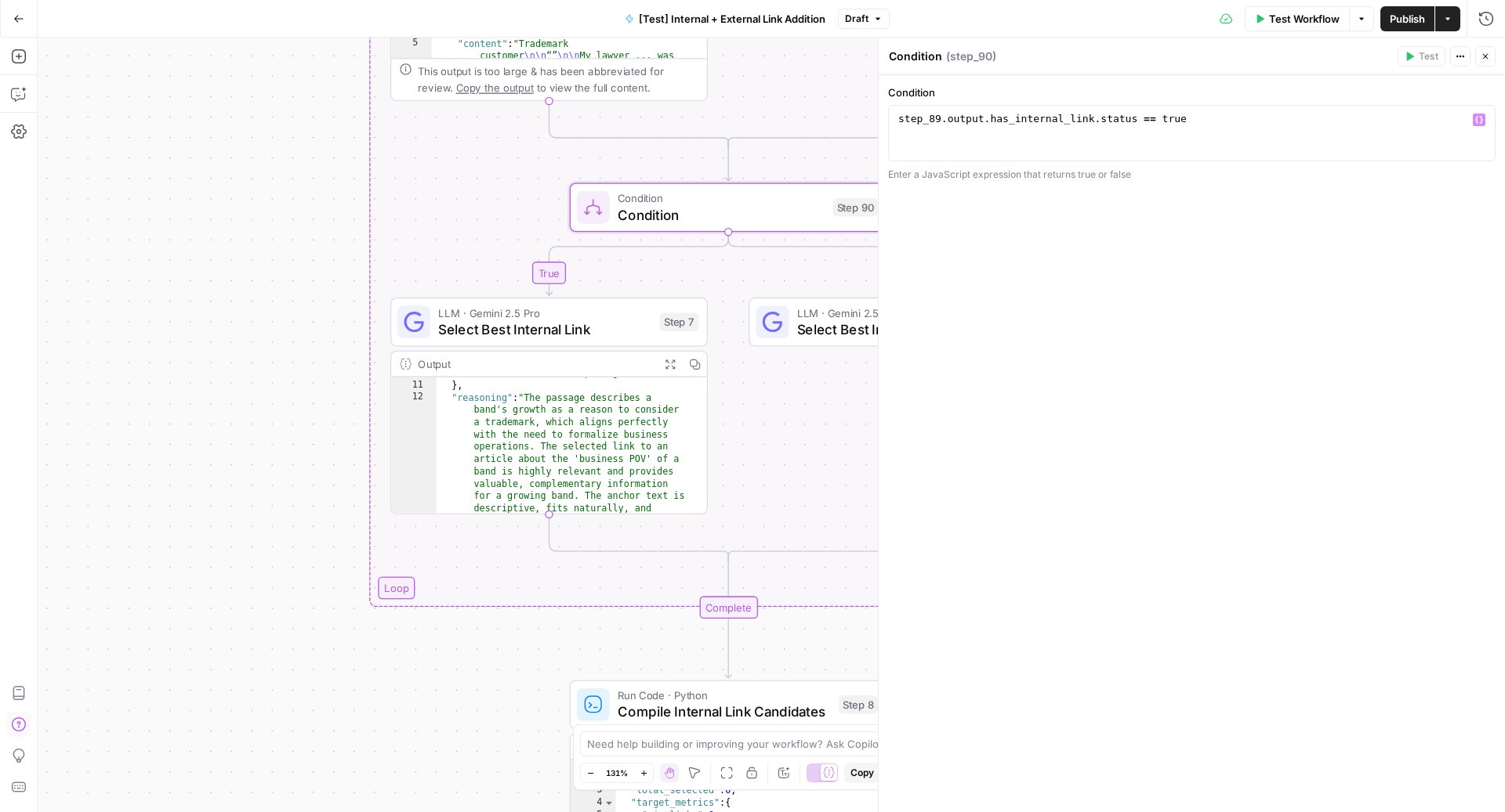
click at [1168, 115] on div "step_89 . output . has_internal_link . status == true" at bounding box center [1192, 147] width 594 height 70
type textarea "**********"
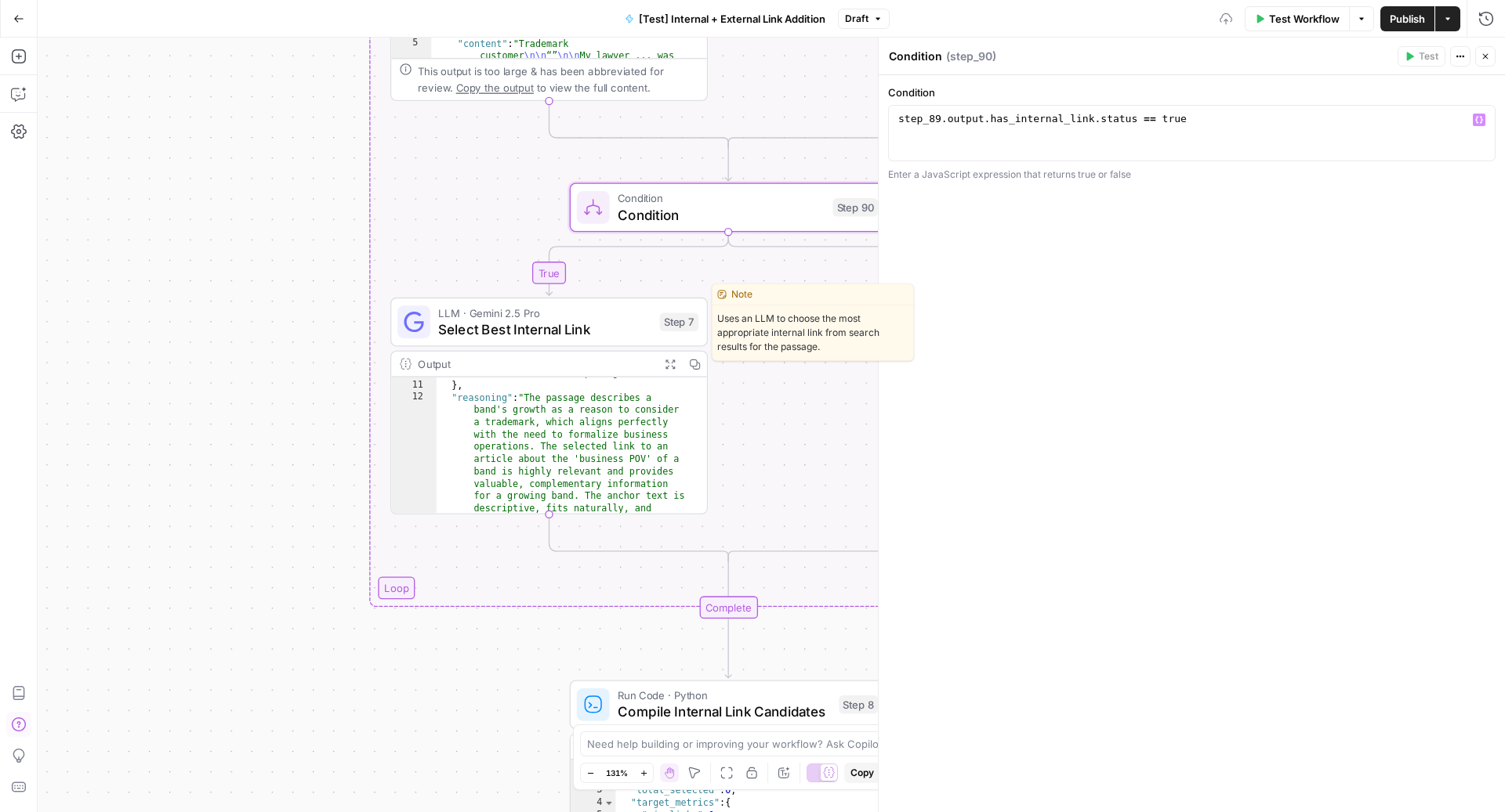
click at [438, 325] on span "Select Best Internal Link" at bounding box center [544, 329] width 213 height 20
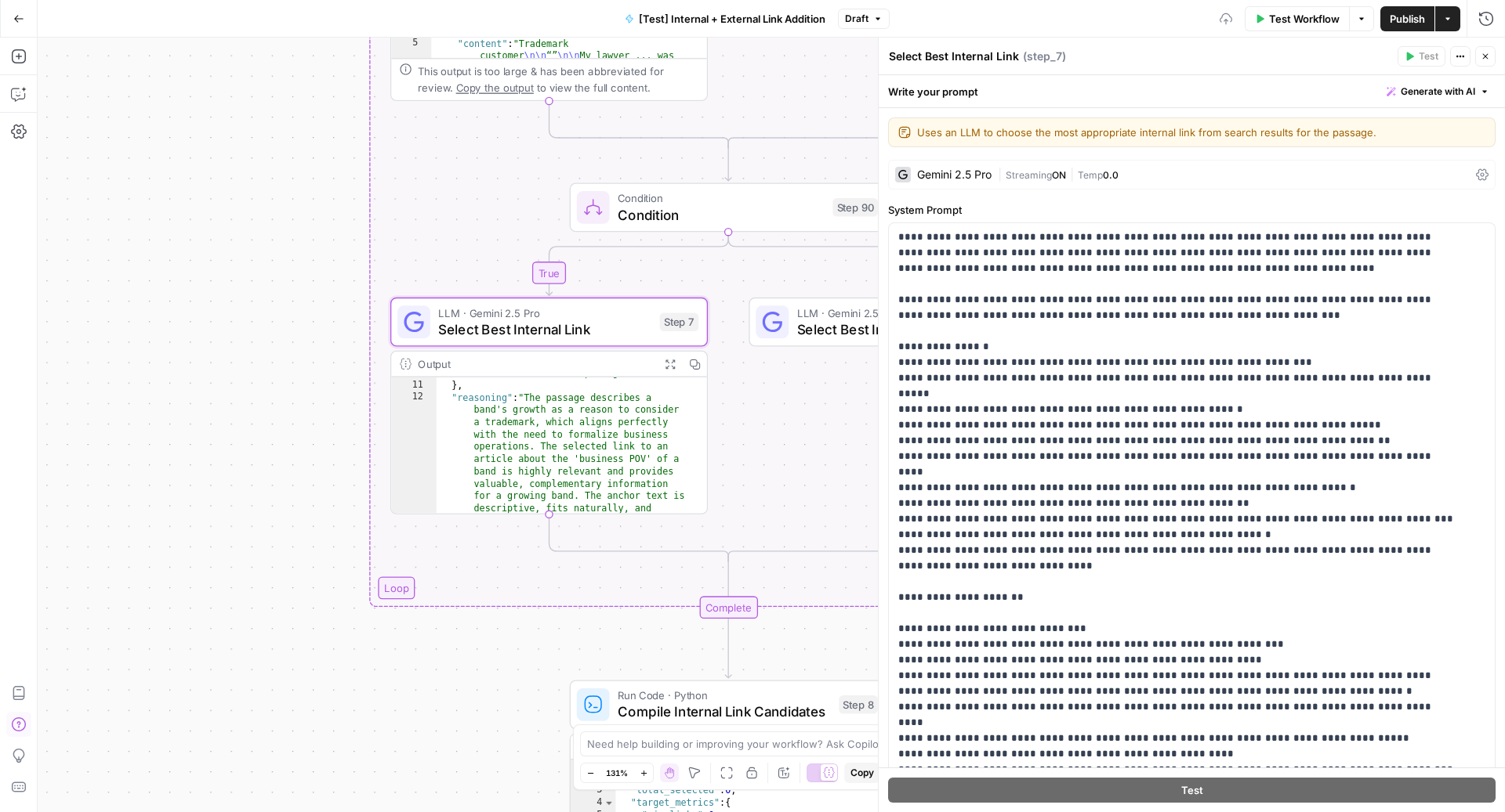
click at [1012, 53] on textarea "Select Best Internal Link" at bounding box center [953, 56] width 130 height 15
type textarea "Select Best Internal Link (existing)"
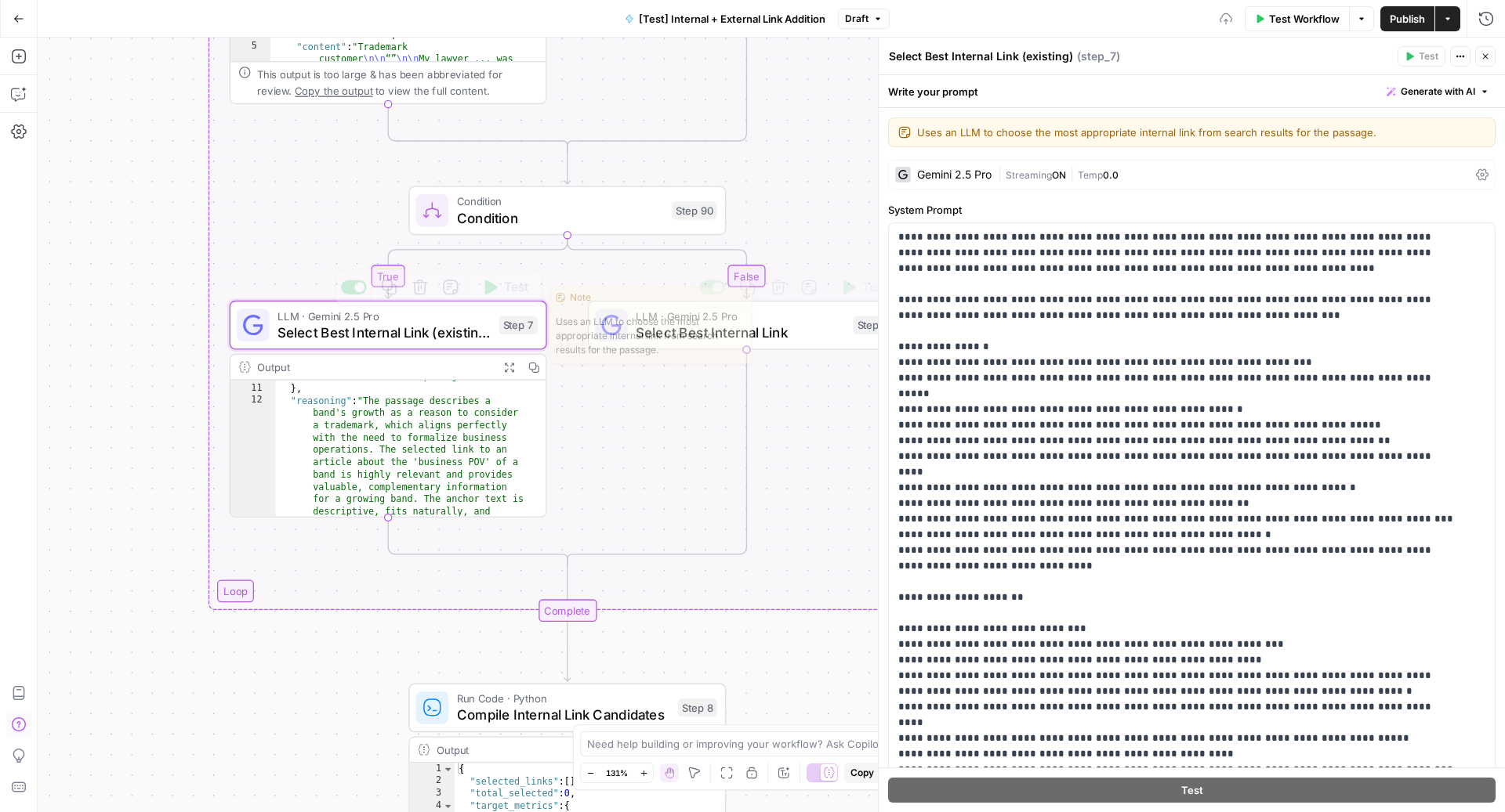
click at [700, 329] on span "Uses an LLM to choose the most appropriate internal link from search results fo…" at bounding box center [651, 336] width 200 height 55
click at [777, 342] on span "Select Best Internal Link" at bounding box center [740, 332] width 210 height 20
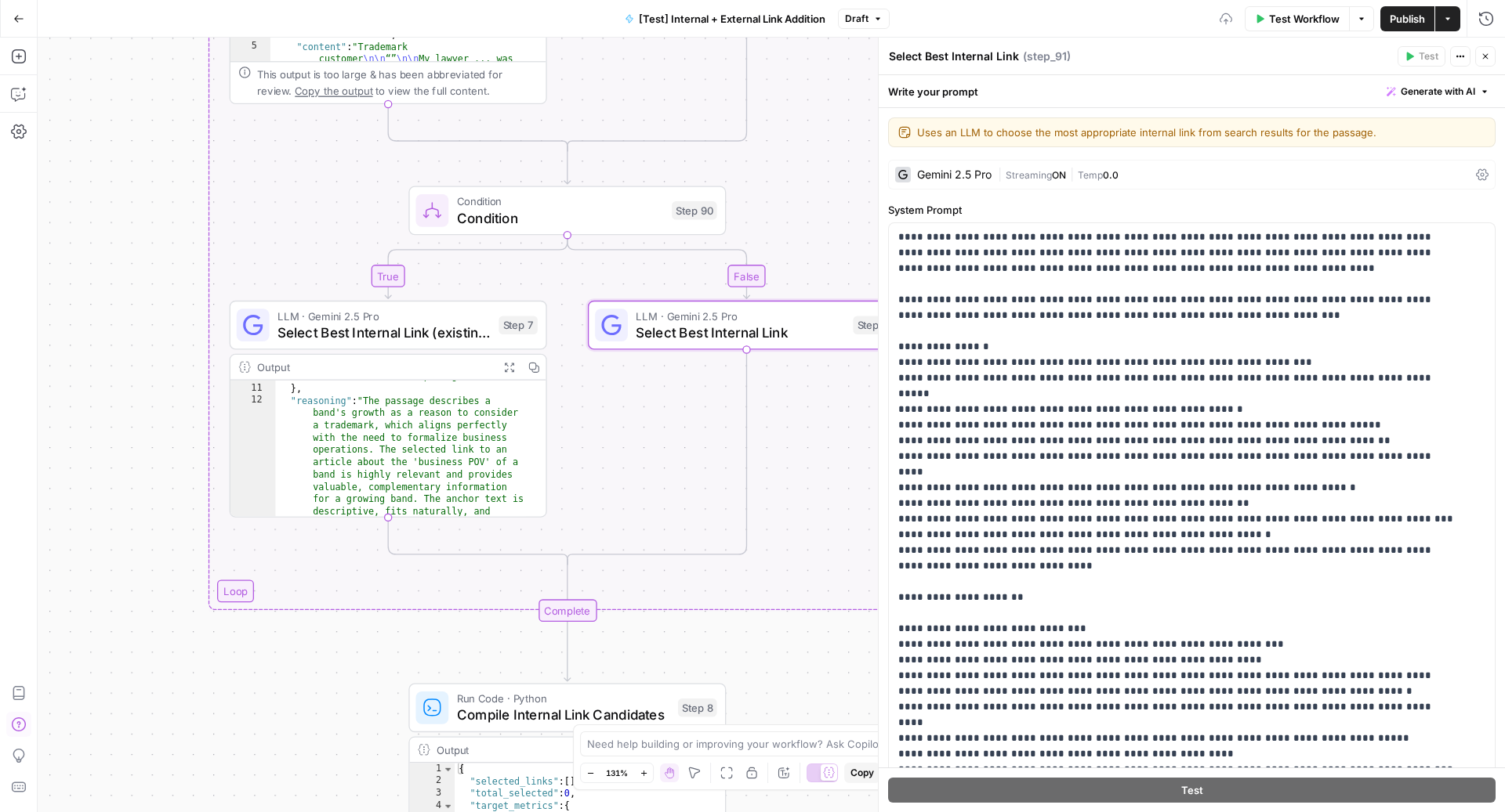
click at [1013, 48] on textarea "Select Best Internal Link" at bounding box center [953, 56] width 130 height 15
type textarea "Select Best Internal Link (new)"
click at [1491, 53] on button "Close" at bounding box center [1485, 56] width 20 height 20
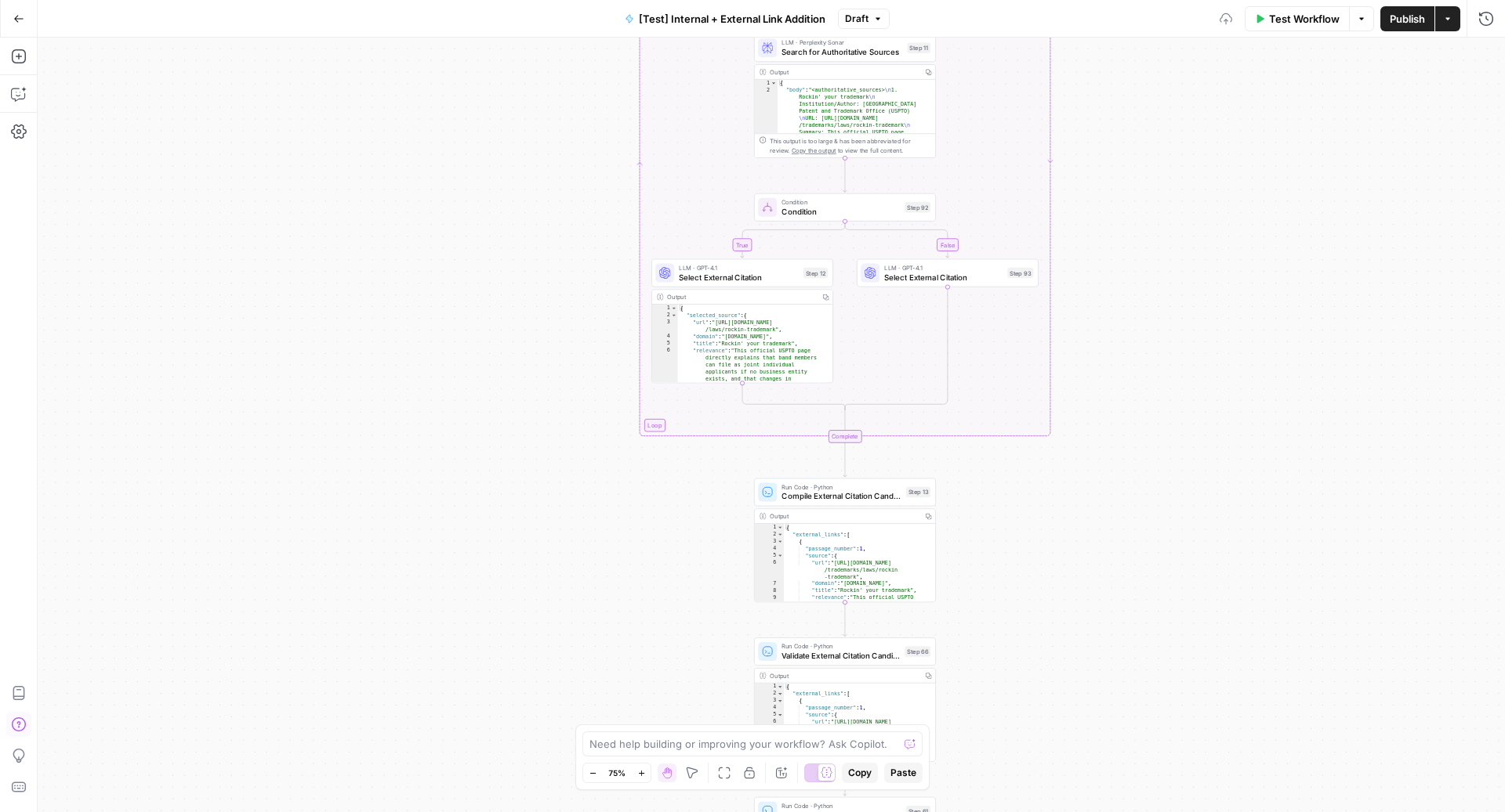
click at [876, 210] on span "Condition" at bounding box center [840, 212] width 118 height 12
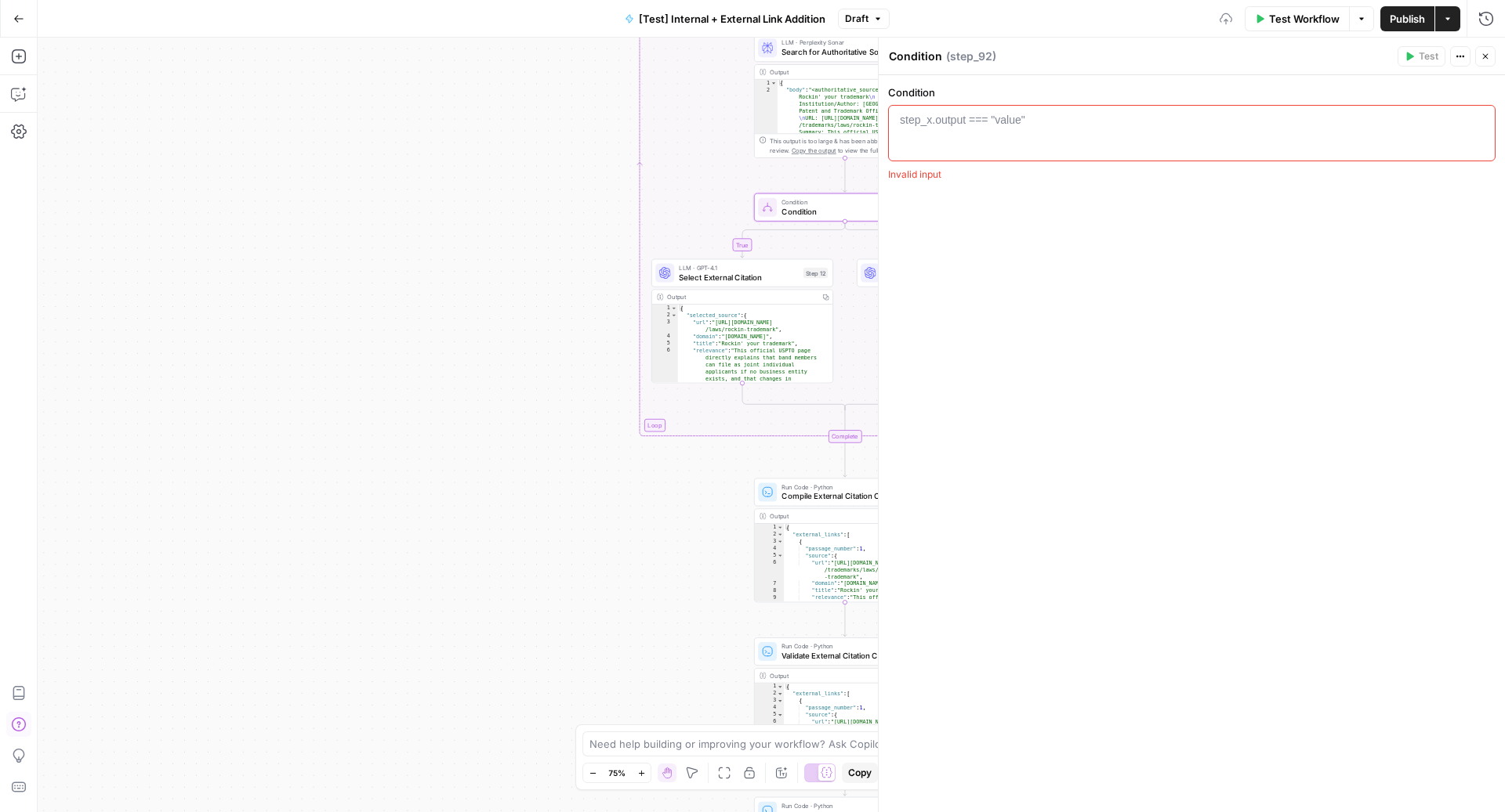
click at [1050, 140] on div at bounding box center [1192, 147] width 594 height 70
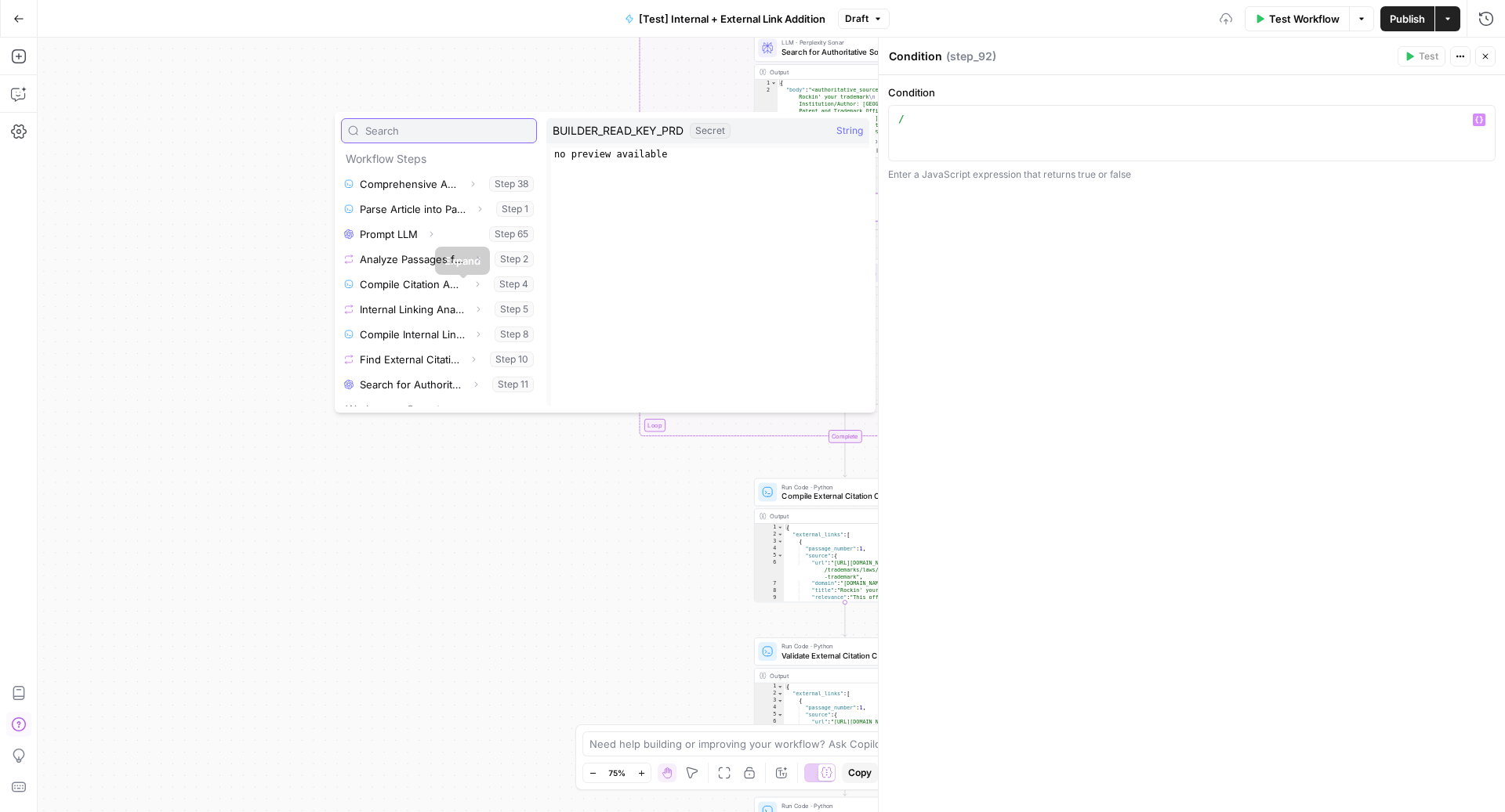
scroll to position [267, 0]
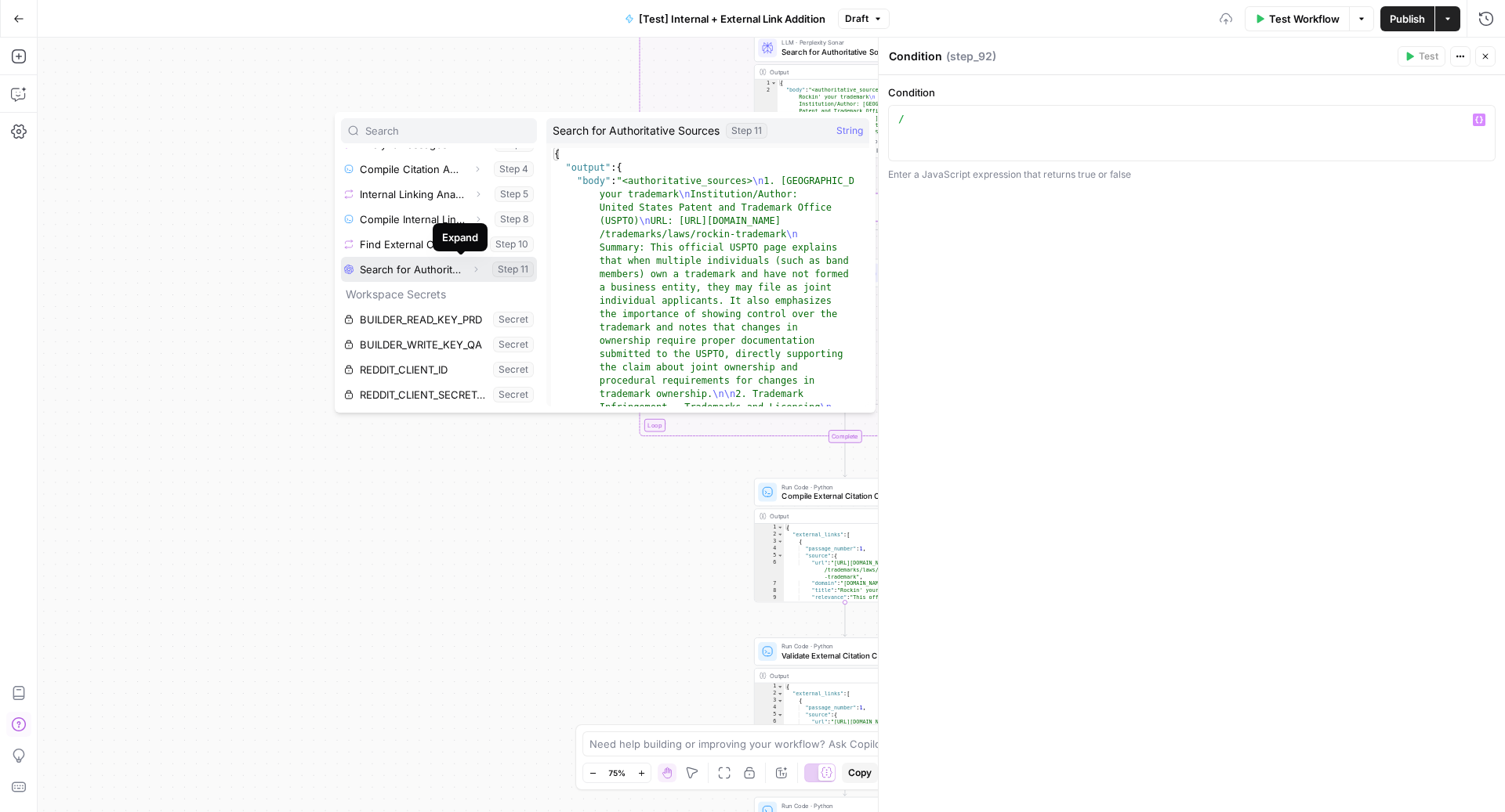
click at [471, 269] on icon "button" at bounding box center [475, 269] width 9 height 9
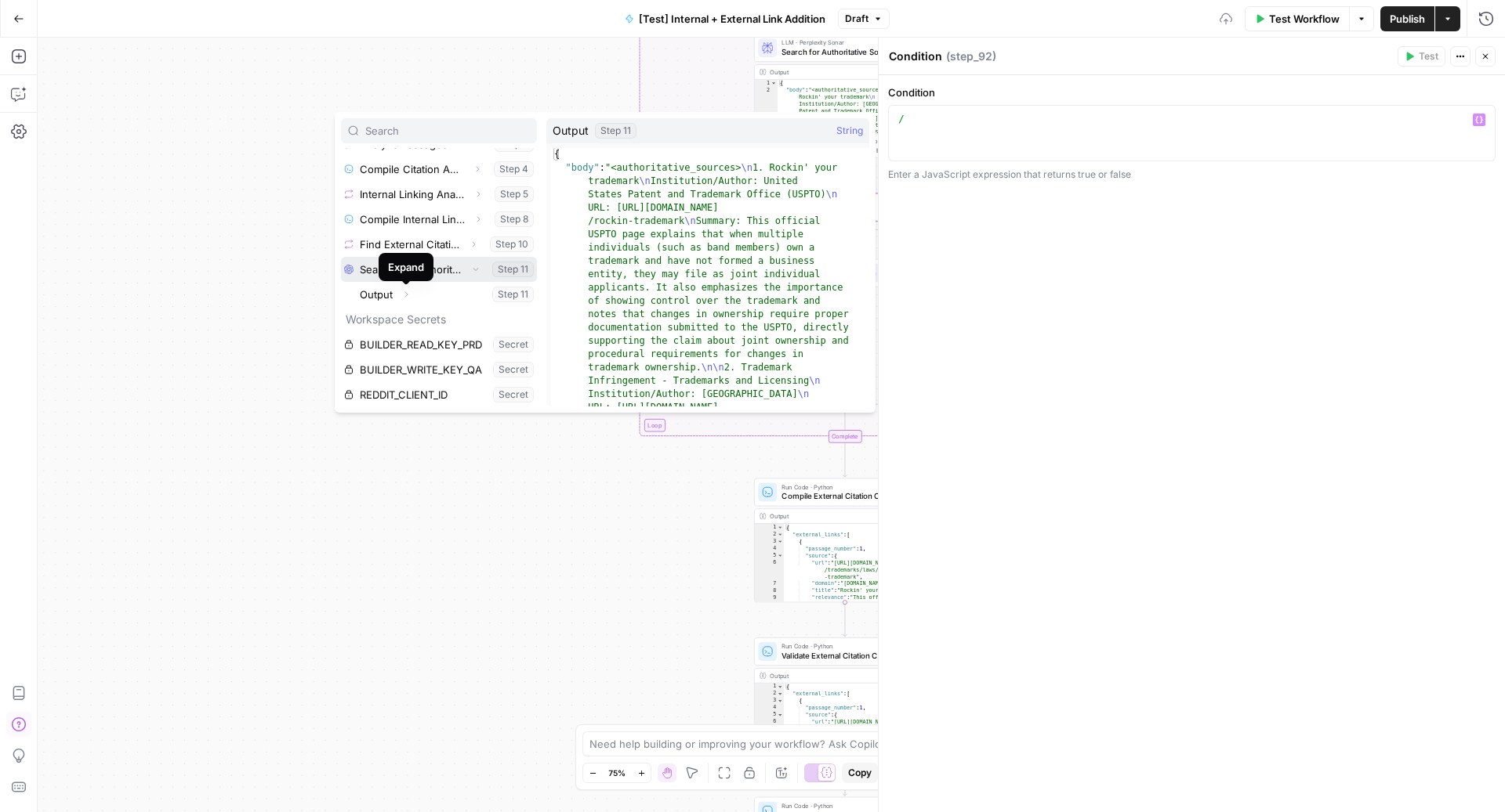
scroll to position [182, 0]
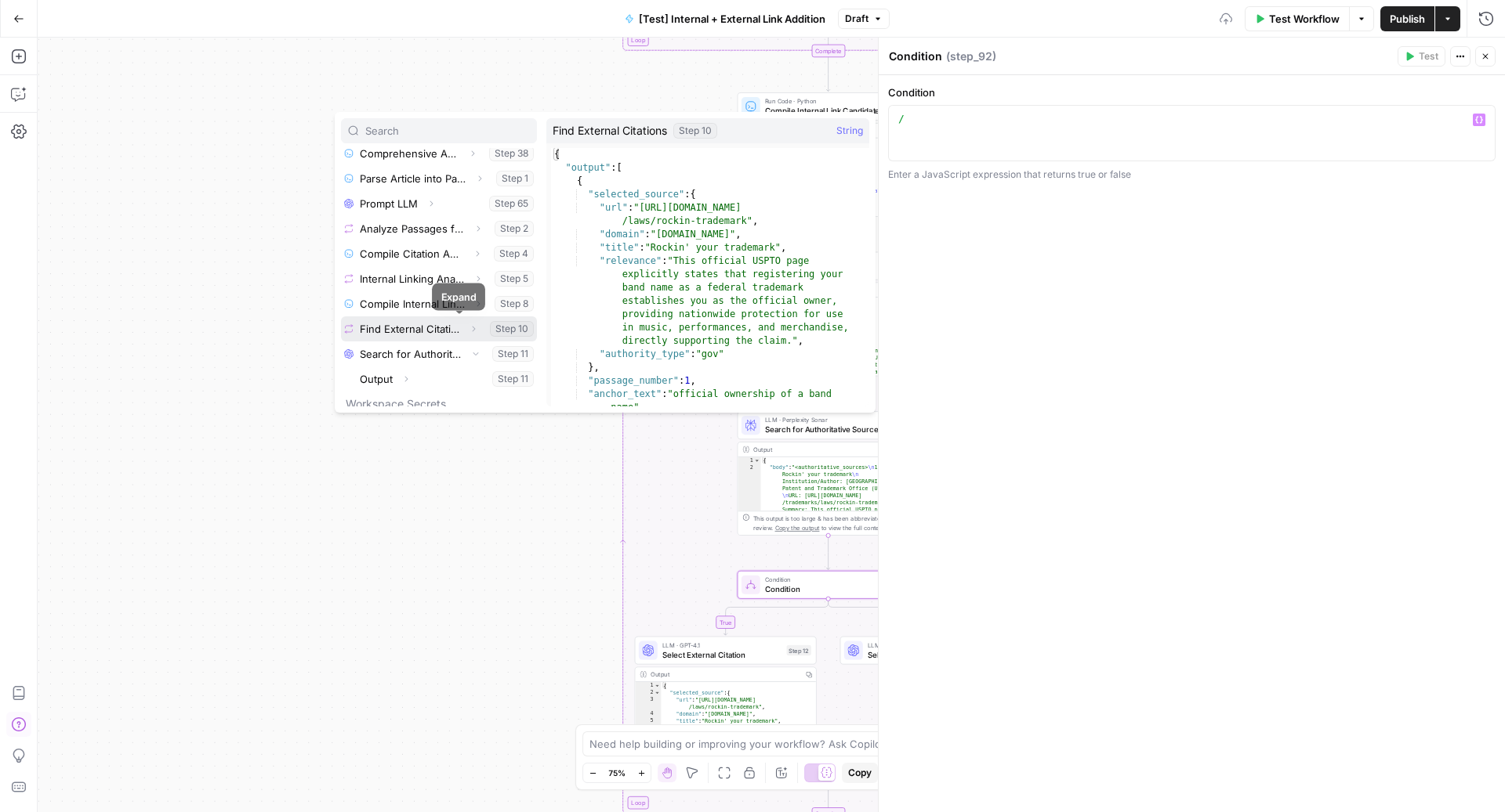
click at [473, 329] on icon "button" at bounding box center [475, 328] width 3 height 5
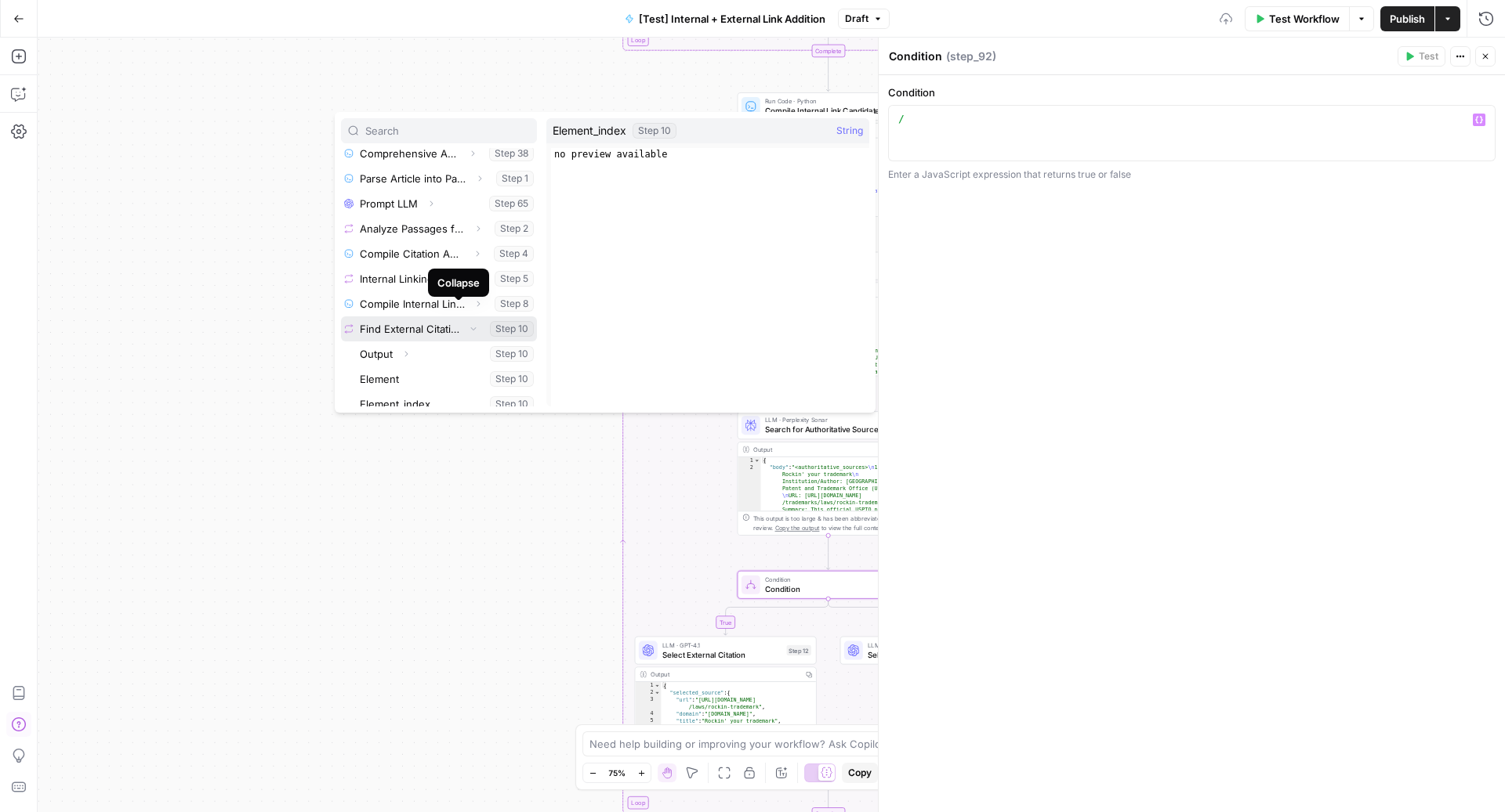
scroll to position [245, 0]
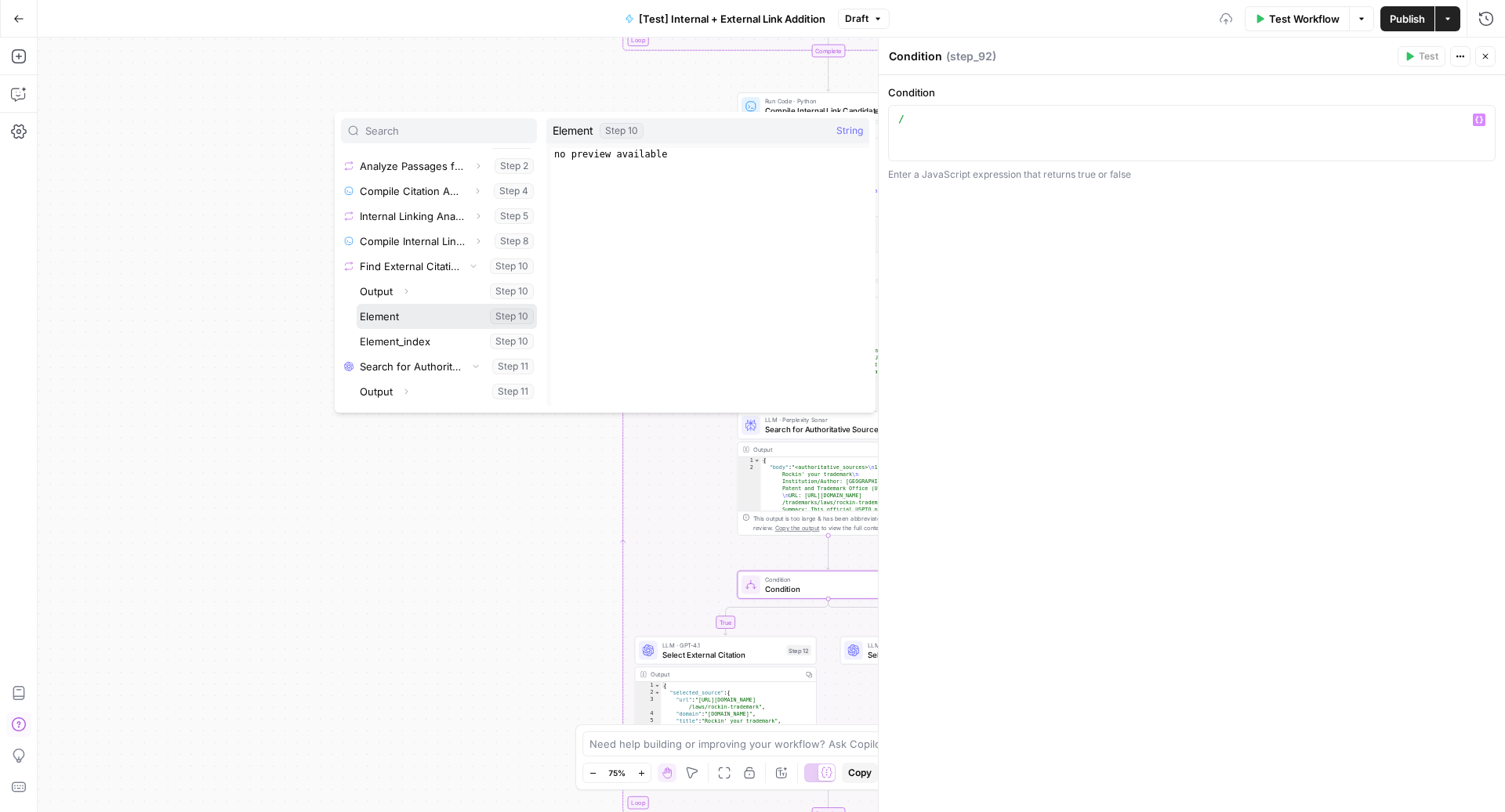
click at [431, 316] on button "Select variable Element" at bounding box center [446, 316] width 180 height 25
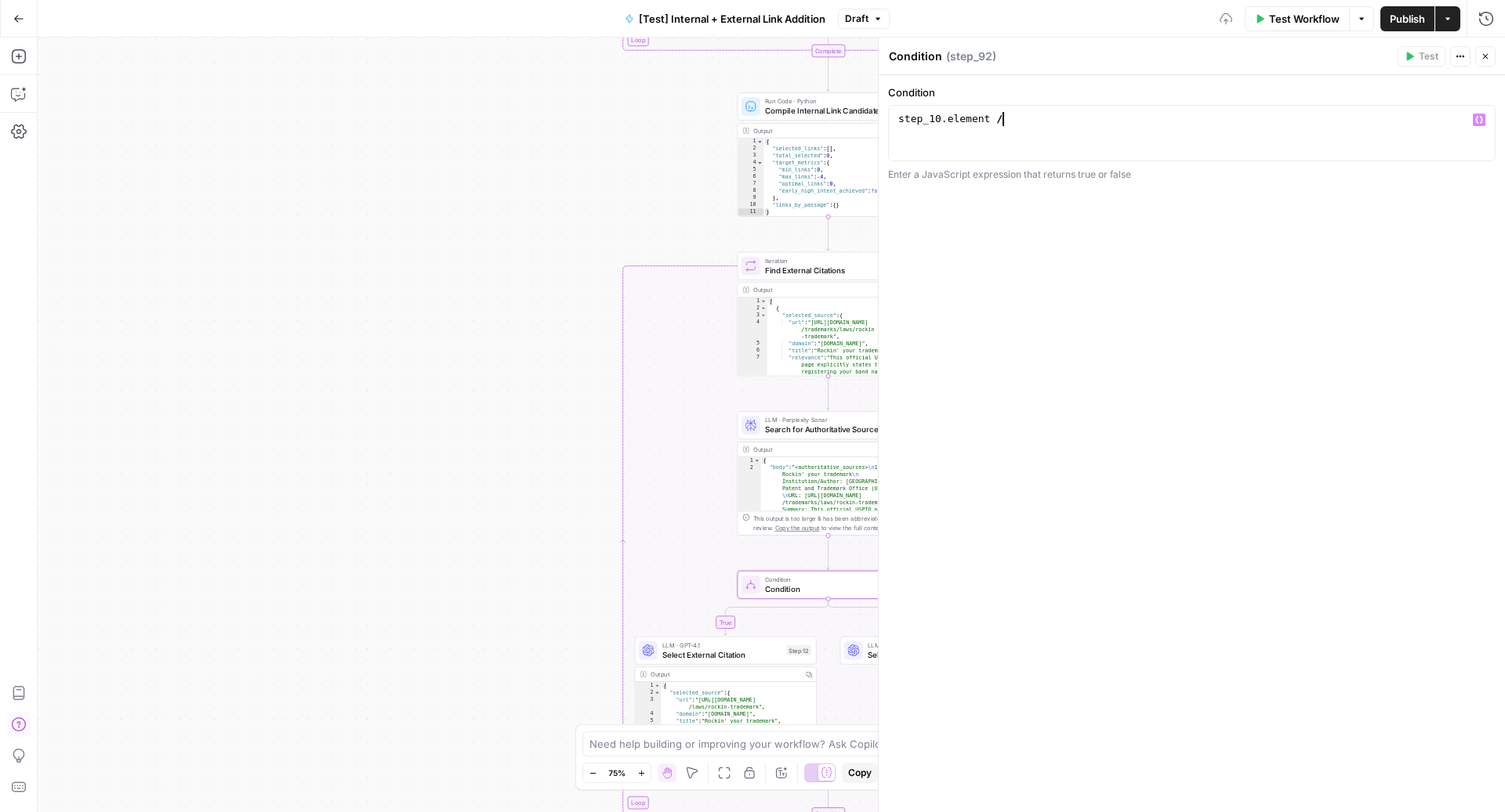
type textarea "**********"
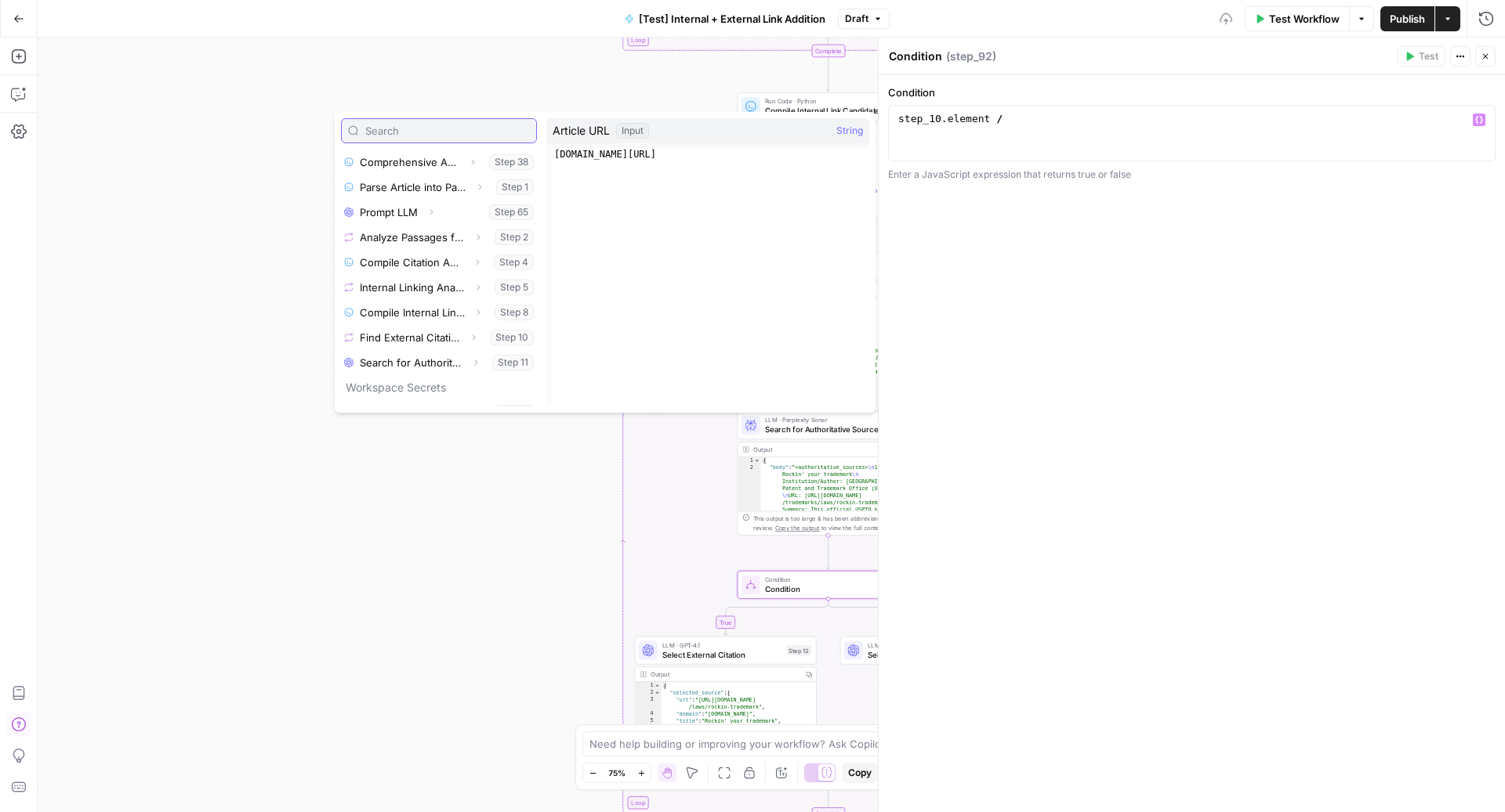
scroll to position [189, 0]
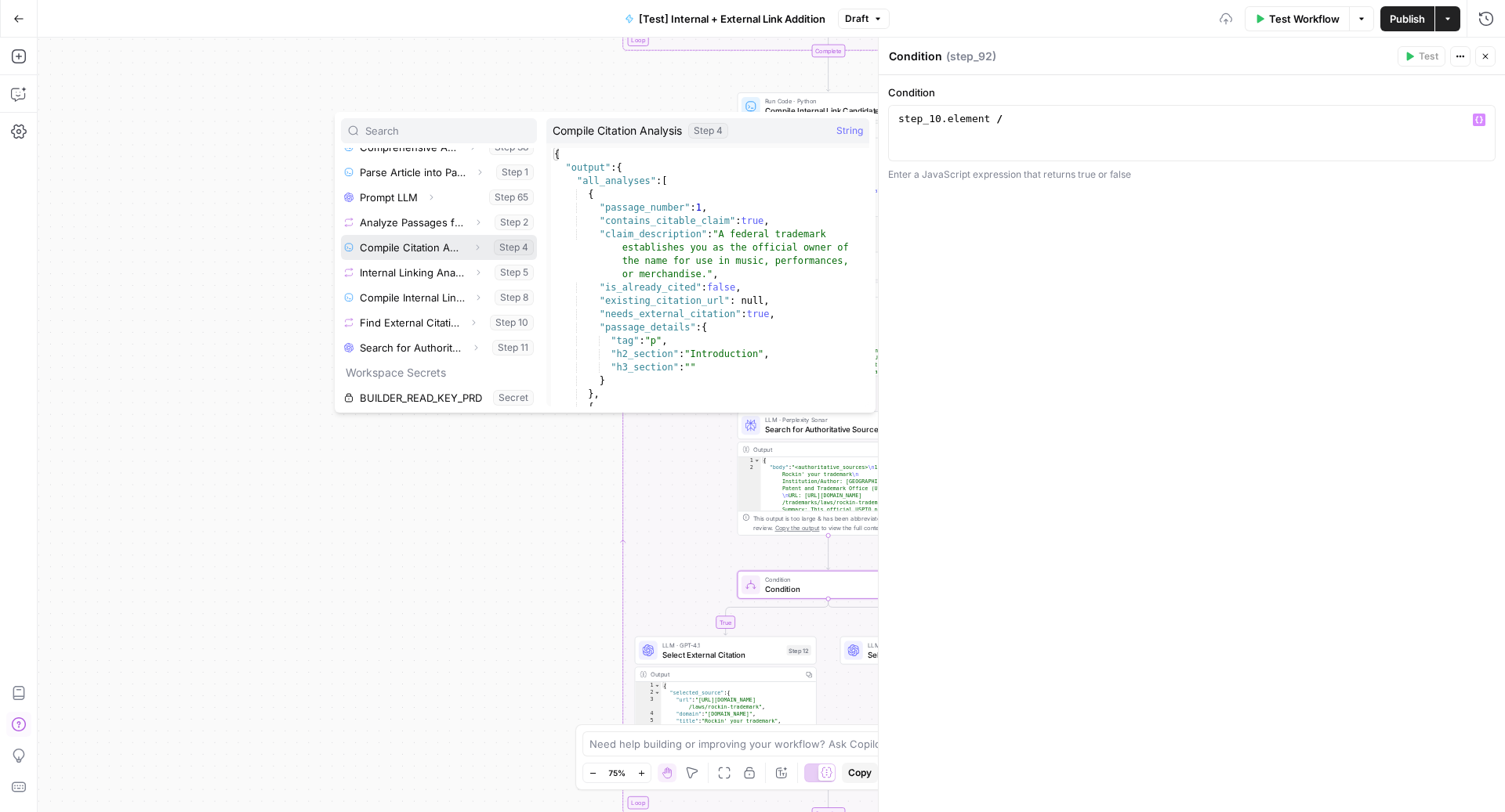
click at [473, 250] on icon "button" at bounding box center [477, 247] width 9 height 9
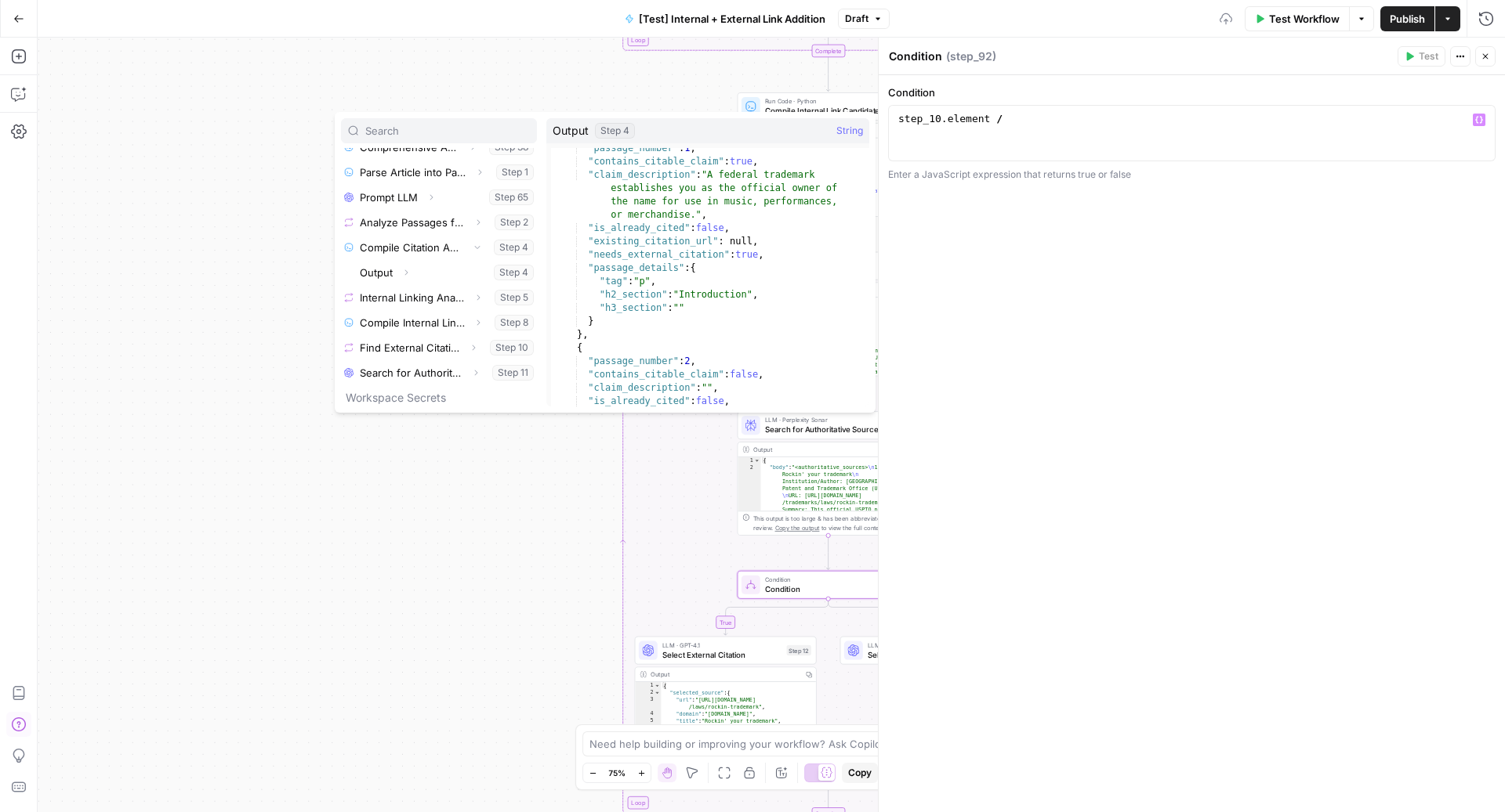
scroll to position [31, 0]
click at [407, 275] on icon "button" at bounding box center [406, 272] width 9 height 9
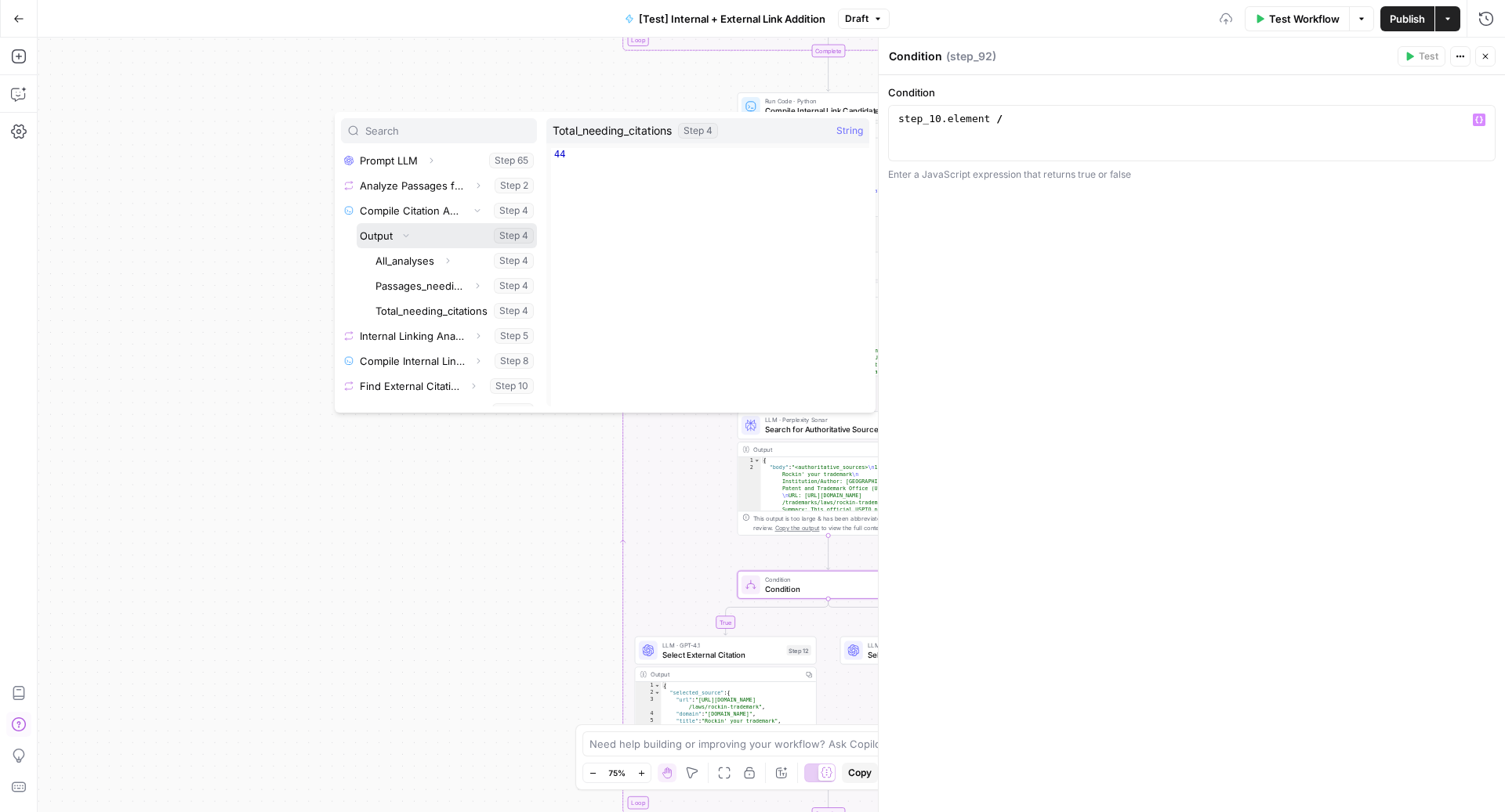
scroll to position [229, 0]
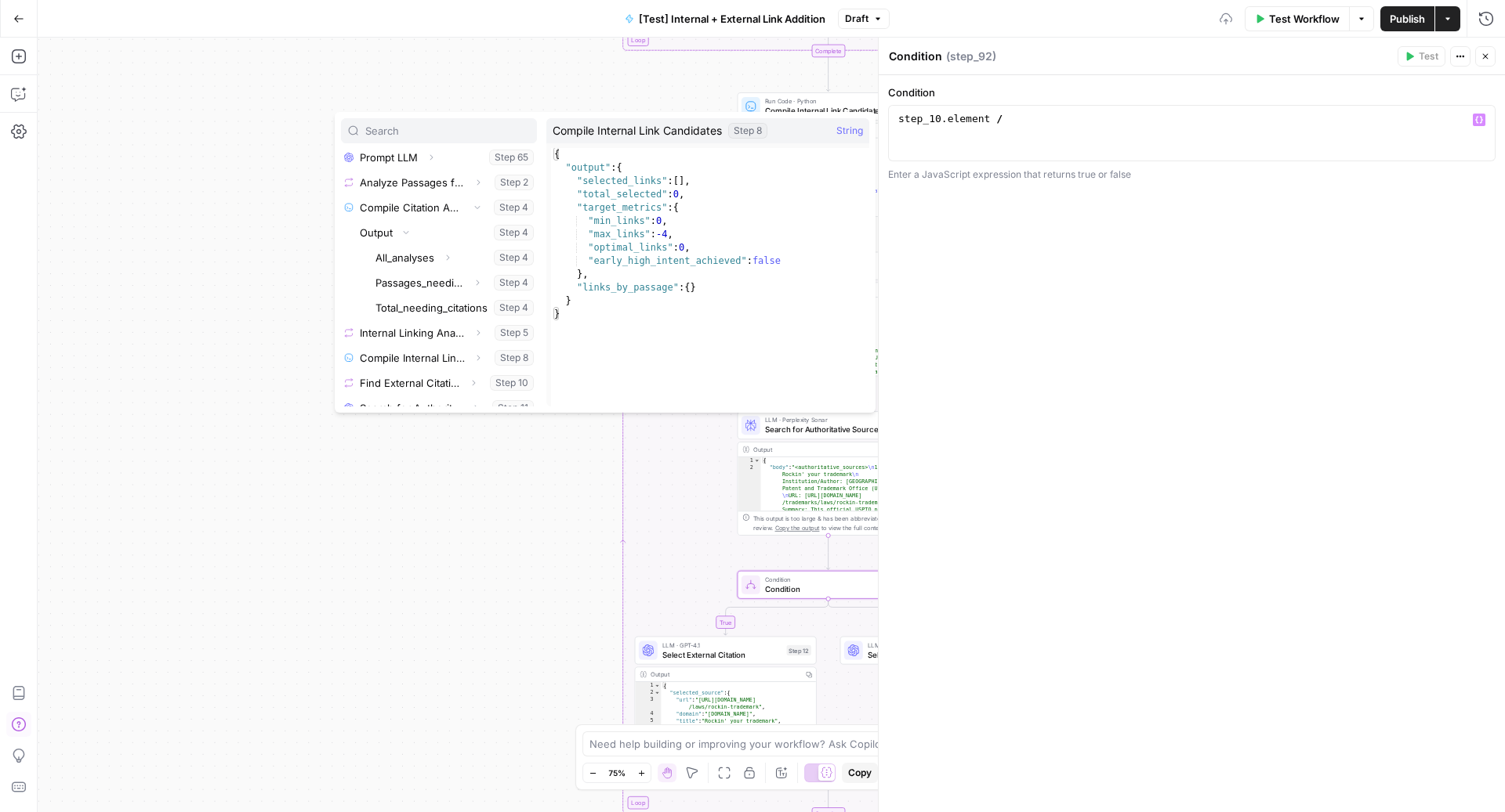
click at [301, 318] on div "true false true false true false Workflow Set Inputs Inputs Run Code · Python C…" at bounding box center [771, 424] width 1467 height 775
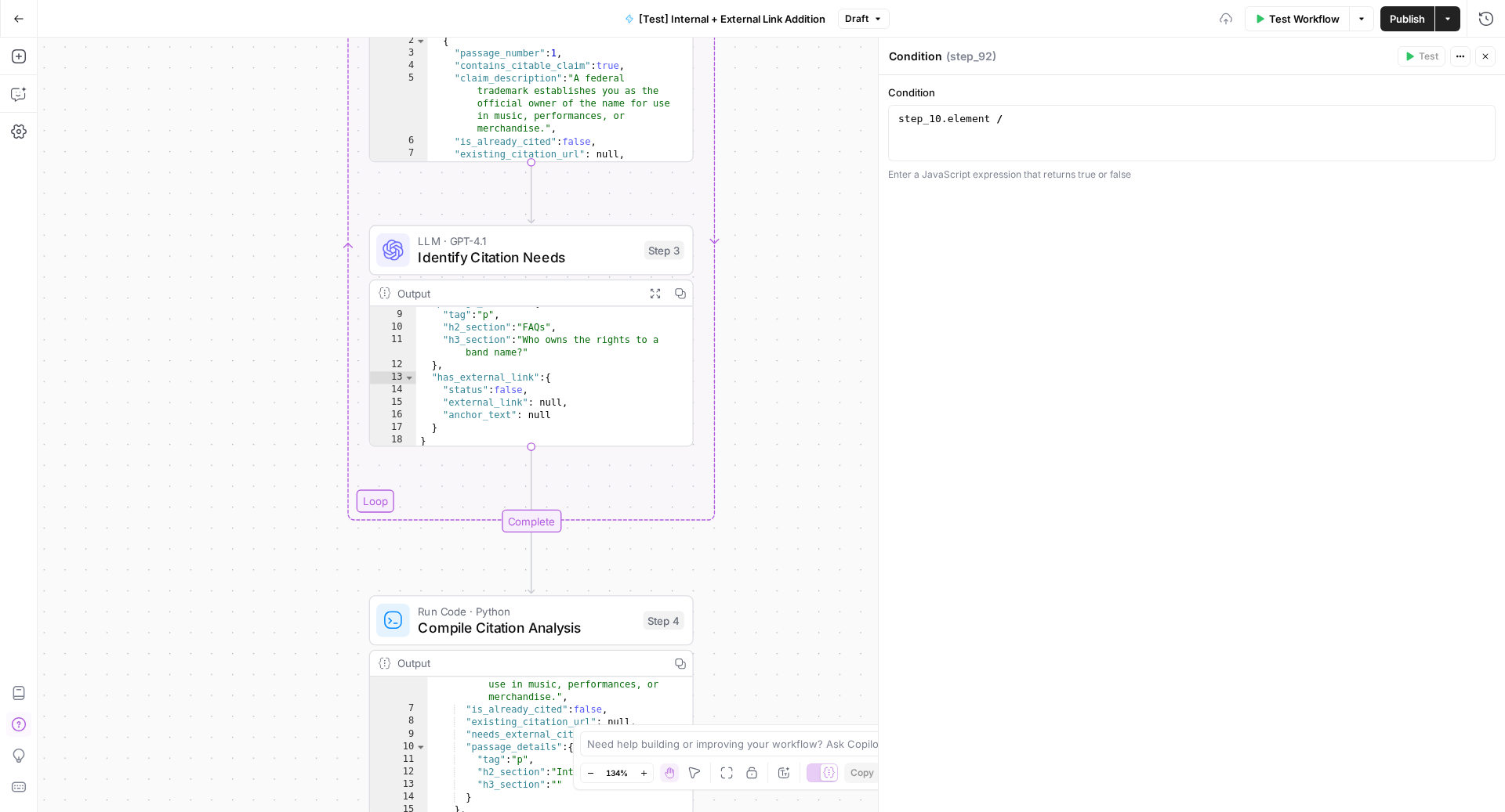
scroll to position [130, 0]
click at [1001, 120] on div "step_10 . element /" at bounding box center [1192, 147] width 594 height 70
type textarea "**********"
click at [1484, 56] on icon "button" at bounding box center [1485, 56] width 9 height 9
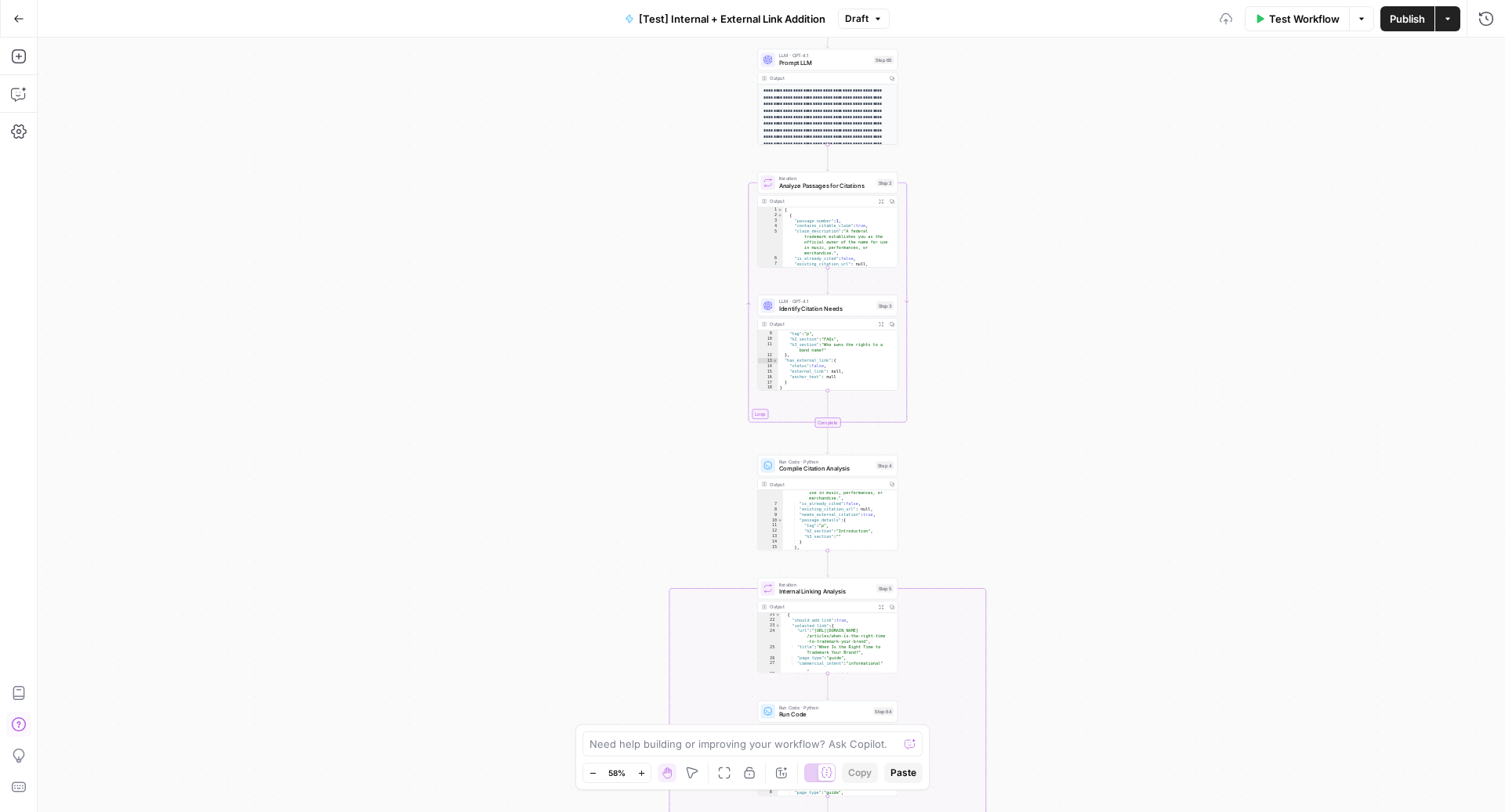
click at [792, 470] on span "Compile Citation Analysis" at bounding box center [826, 469] width 93 height 9
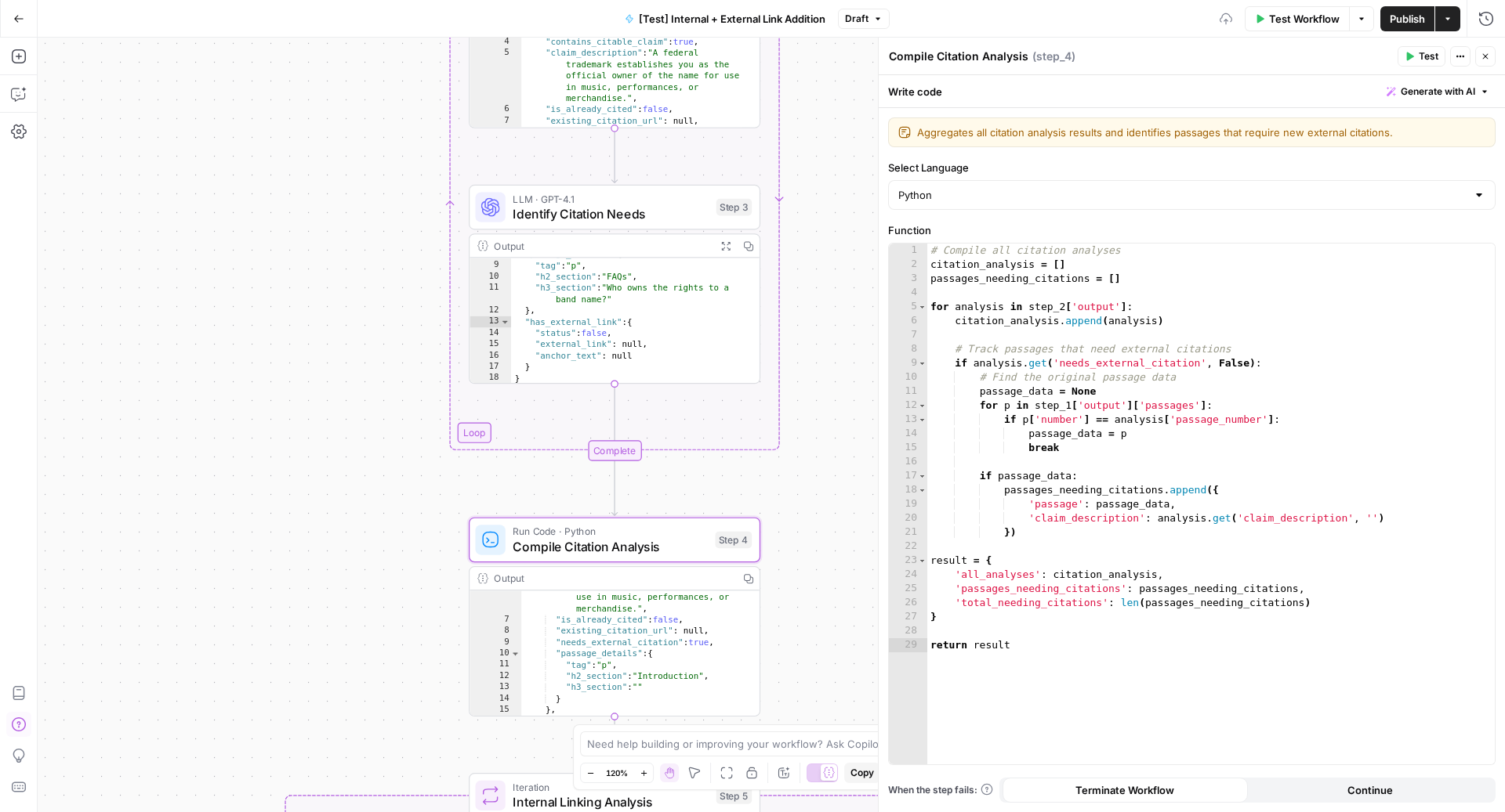
scroll to position [130, 0]
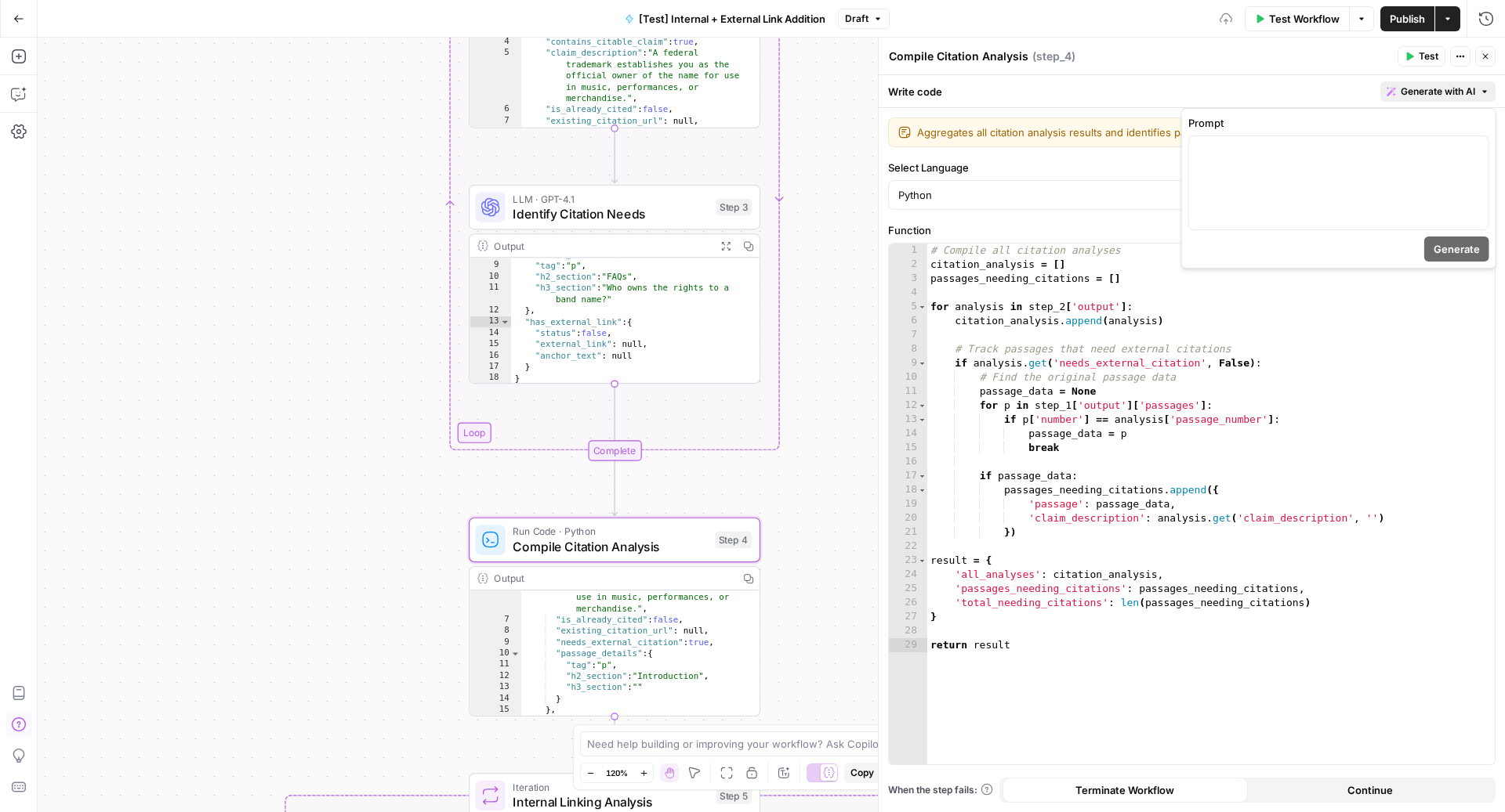
click at [1465, 90] on span "Generate with AI" at bounding box center [1438, 92] width 75 height 14
click at [1389, 203] on div at bounding box center [1339, 183] width 300 height 93
click at [1450, 253] on span "Generate" at bounding box center [1457, 249] width 46 height 15
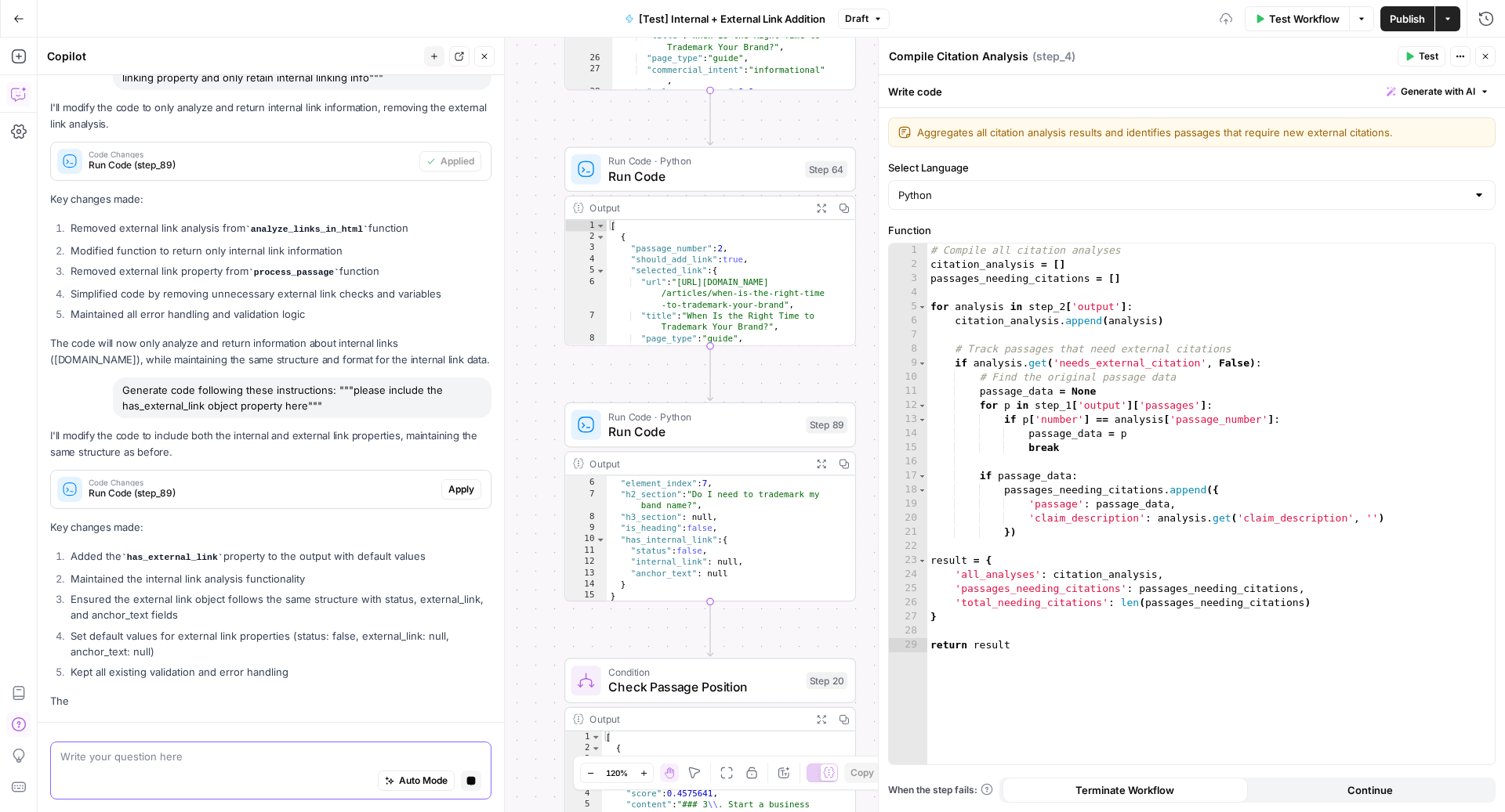
scroll to position [2355, 0]
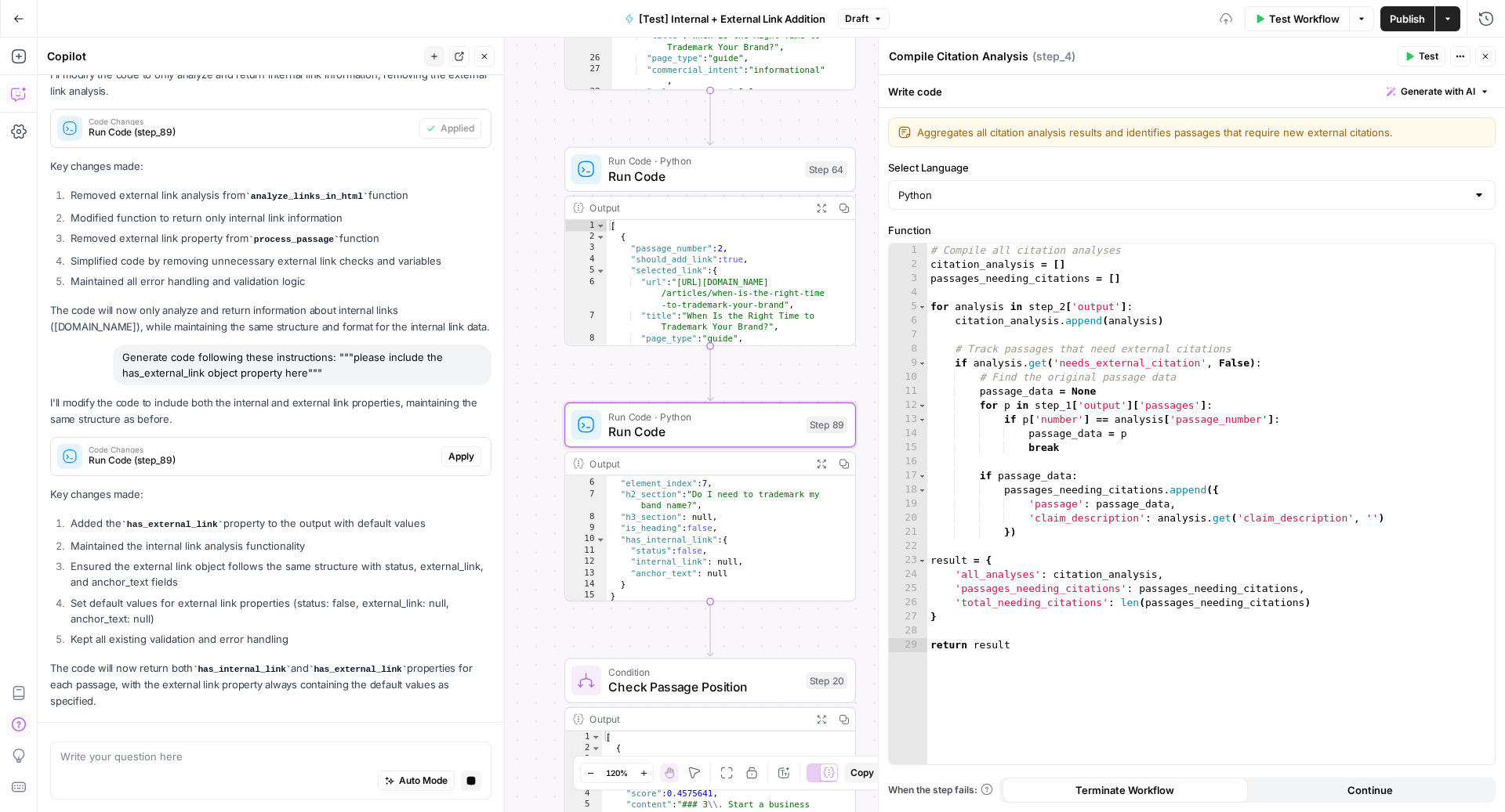
click at [448, 462] on span "Apply" at bounding box center [461, 456] width 25 height 14
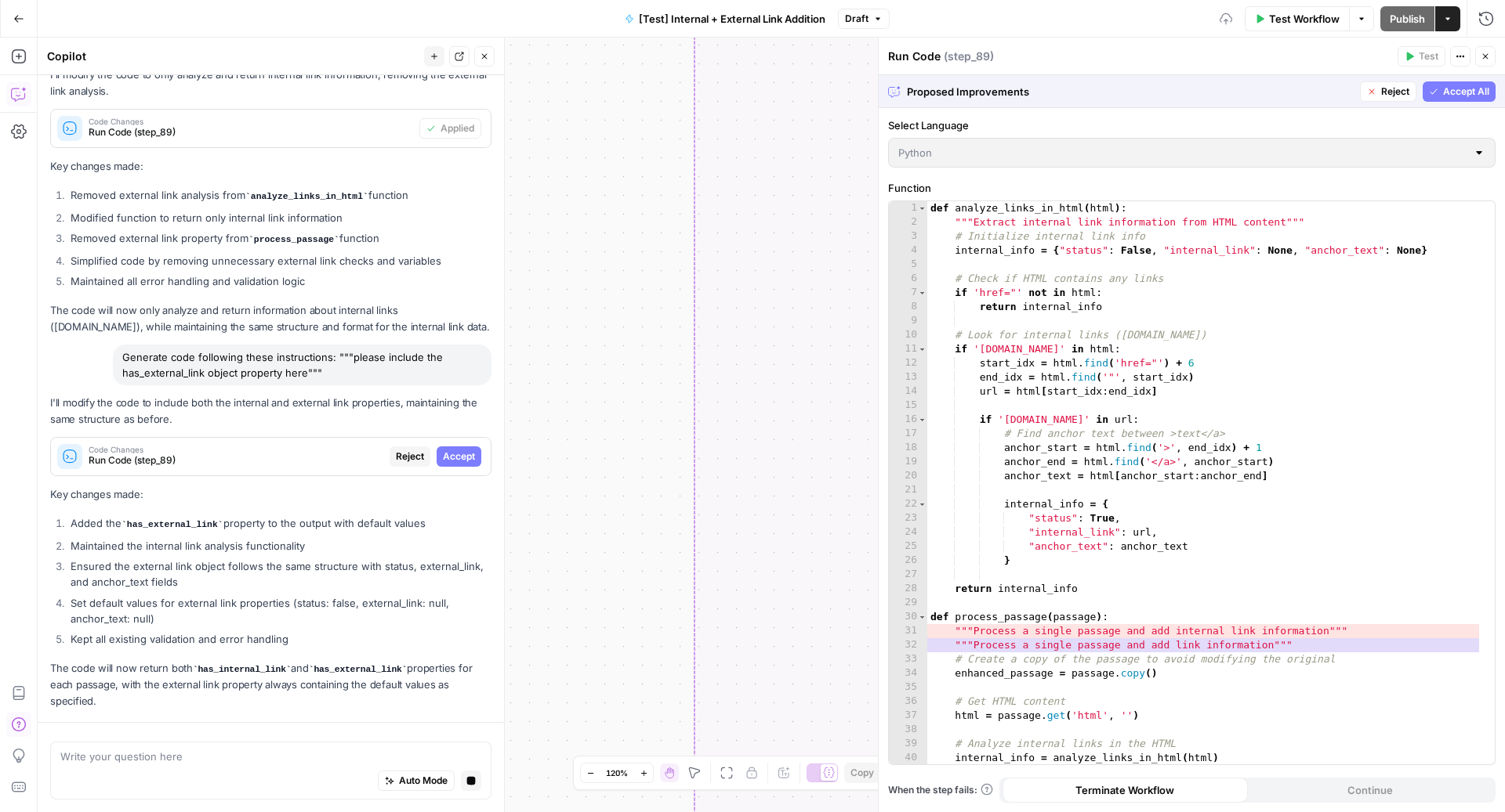
scroll to position [0, 0]
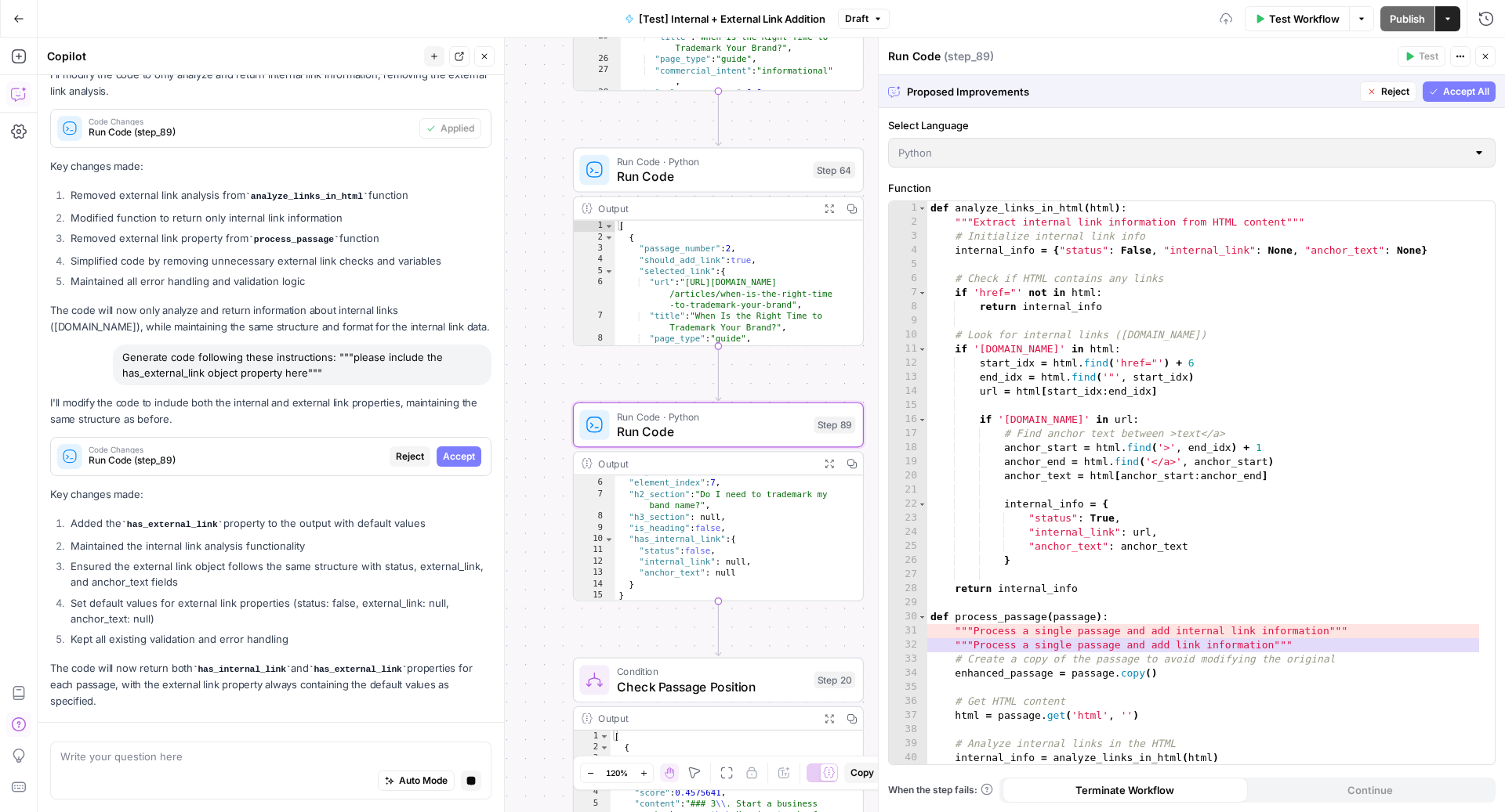
click at [443, 460] on span "Accept" at bounding box center [459, 456] width 32 height 14
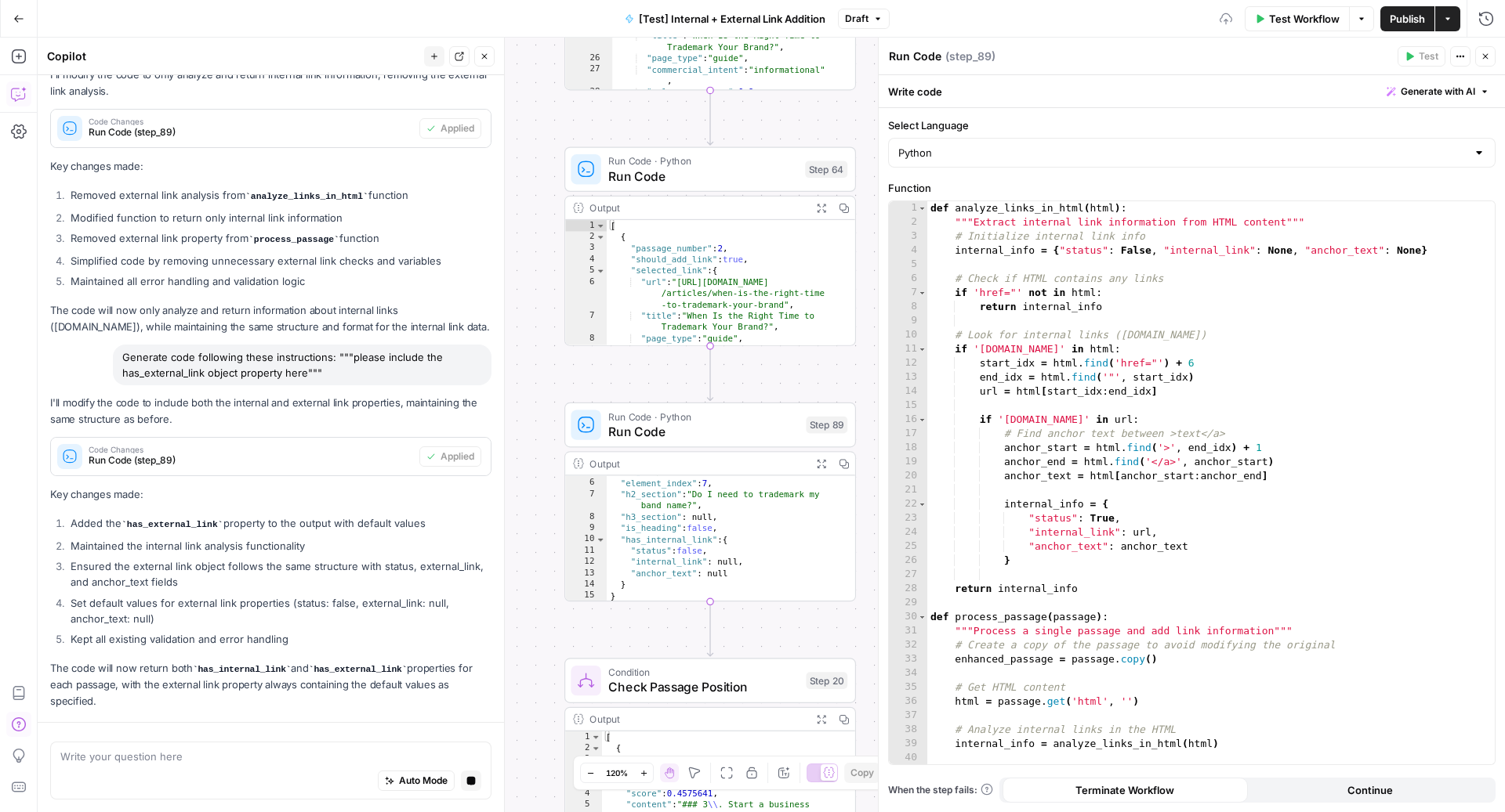
click at [1092, 460] on div "def analyze_links_in_html ( html ) : """Extract internal link information from …" at bounding box center [1203, 497] width 553 height 593
type textarea "**********"
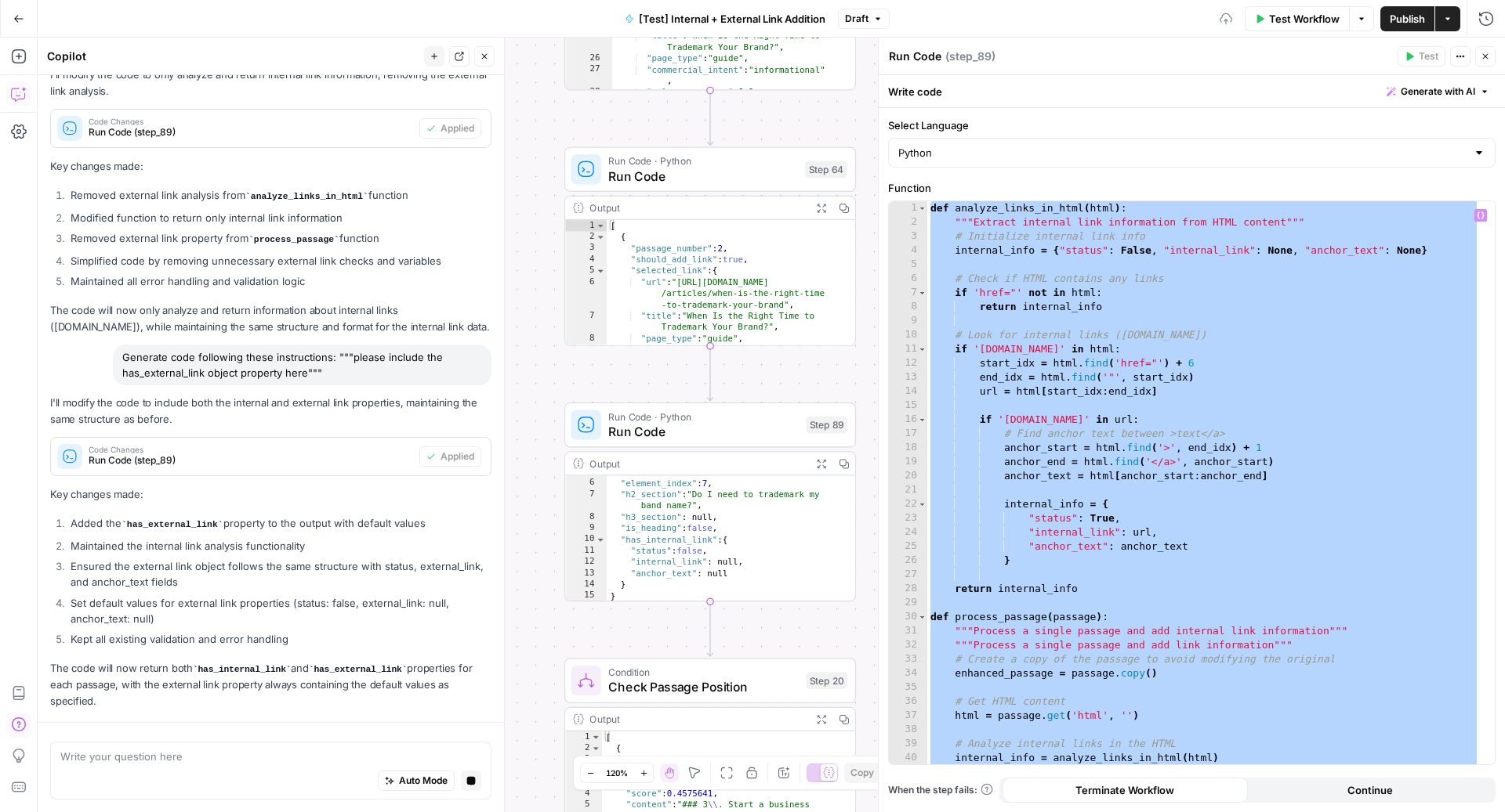
click at [1479, 62] on button "Close" at bounding box center [1485, 56] width 20 height 20
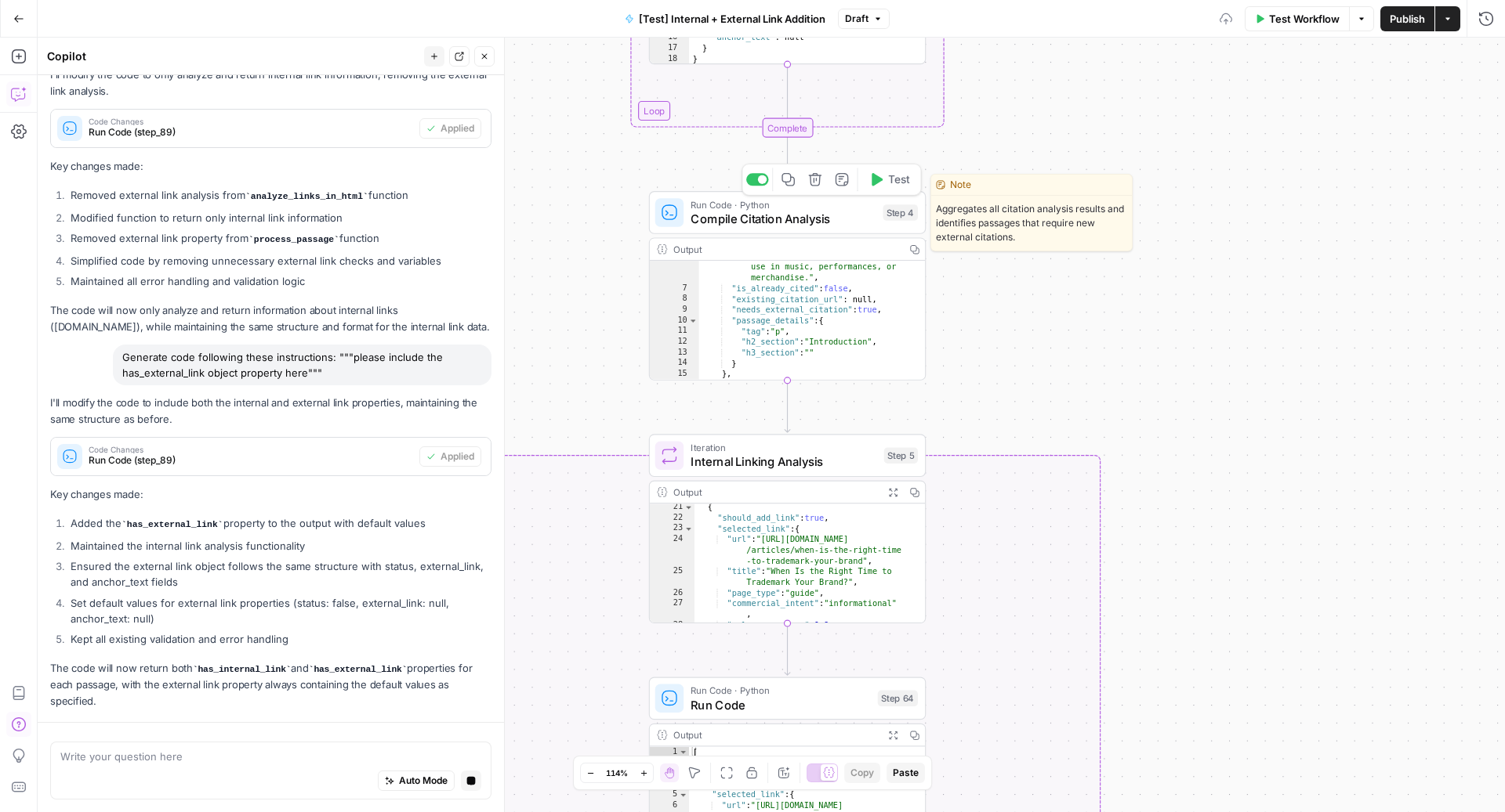
click at [830, 217] on span "Compile Citation Analysis" at bounding box center [783, 218] width 185 height 18
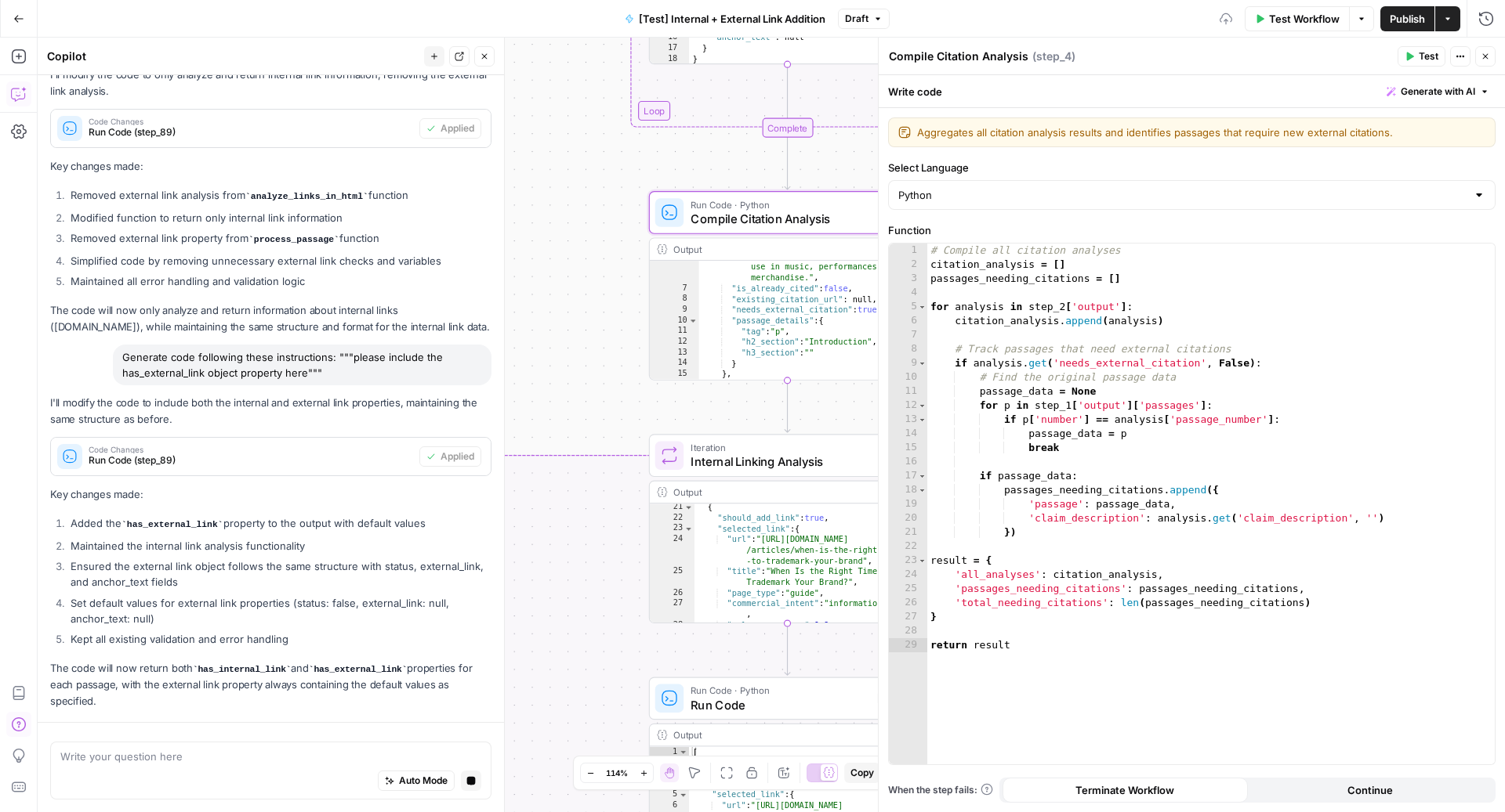
drag, startPoint x: 335, startPoint y: 372, endPoint x: 189, endPoint y: 372, distance: 146.0
click at [187, 372] on div "Generate code following these instructions: """please include the has_external_…" at bounding box center [302, 365] width 379 height 41
click at [412, 367] on div "Generate code following these instructions: """please include the has_external_…" at bounding box center [302, 365] width 379 height 41
drag, startPoint x: 344, startPoint y: 360, endPoint x: 306, endPoint y: 380, distance: 42.9
click at [306, 380] on div "Generate code following these instructions: """please include the has_external_…" at bounding box center [302, 365] width 379 height 41
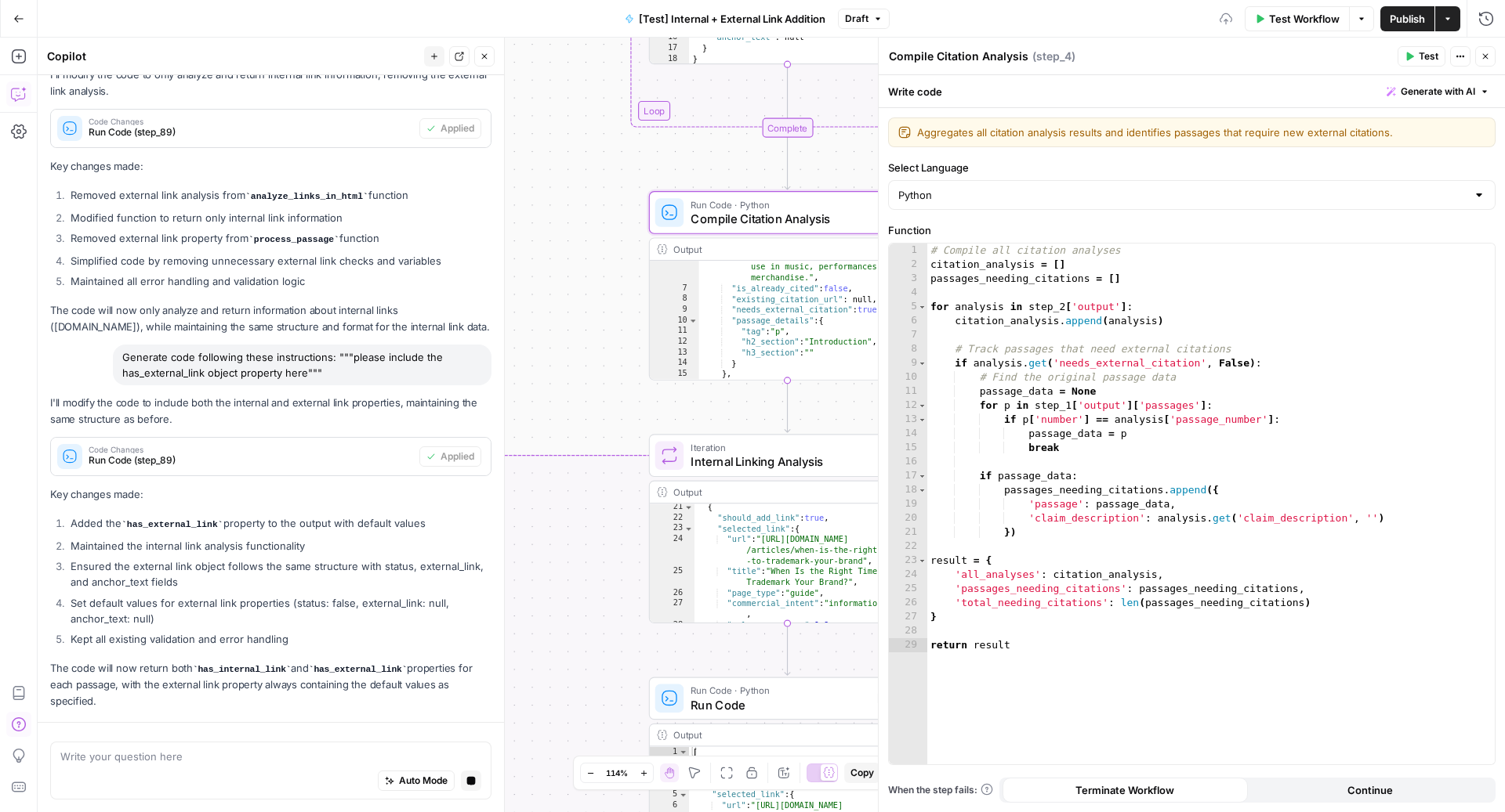
copy div ""please include the has_external_link object property here"
click at [224, 781] on div "Auto Mode Stop generating" at bounding box center [271, 781] width 421 height 35
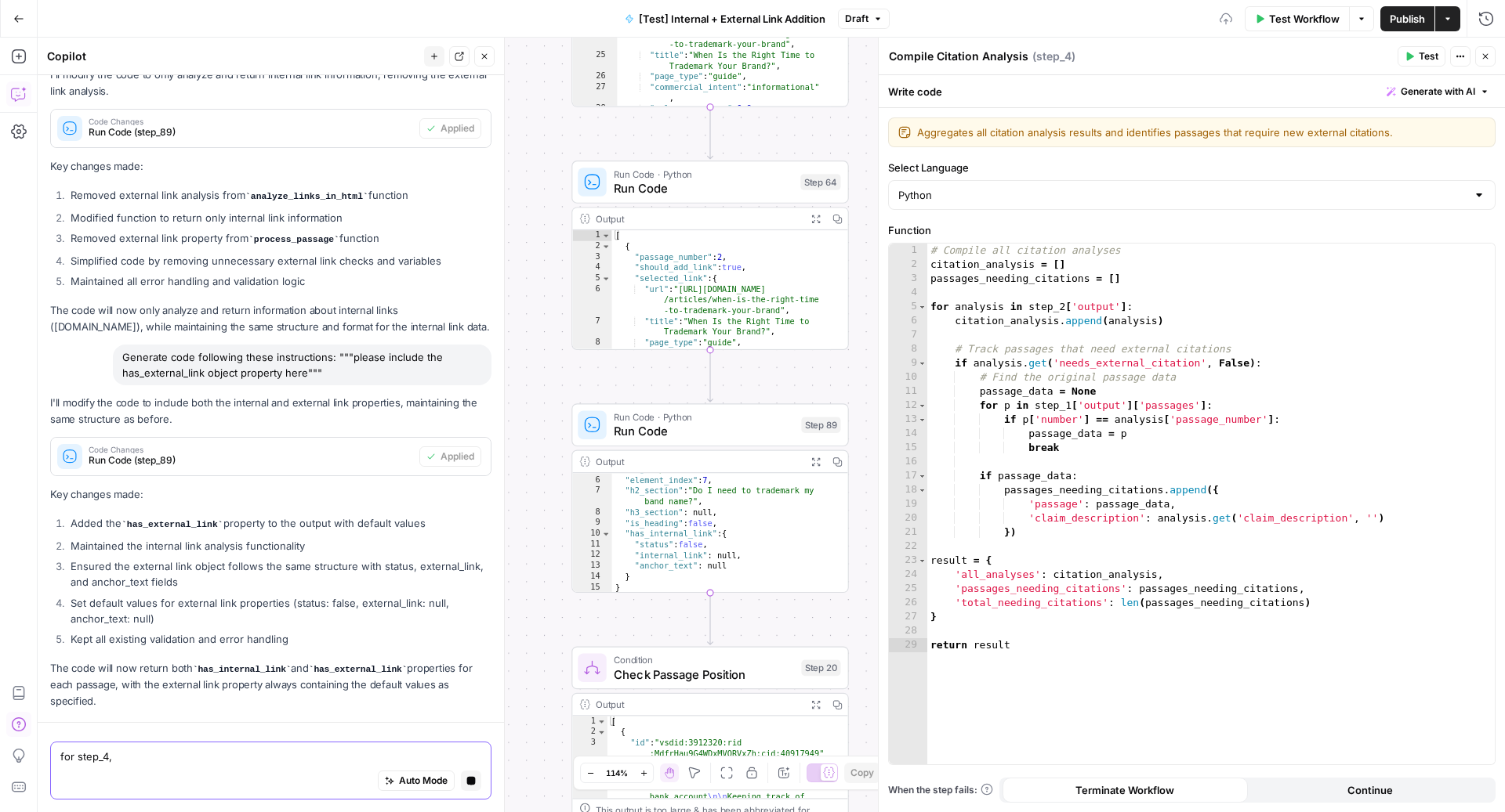
paste textarea ""please include the has_external_link object property here"
click at [120, 757] on textarea "for step_4, "please include the has_external_link object property here" at bounding box center [271, 757] width 421 height 15
type textarea "for step_4, please include the has_external_link object property here"
click at [1489, 57] on icon "button" at bounding box center [1485, 56] width 9 height 9
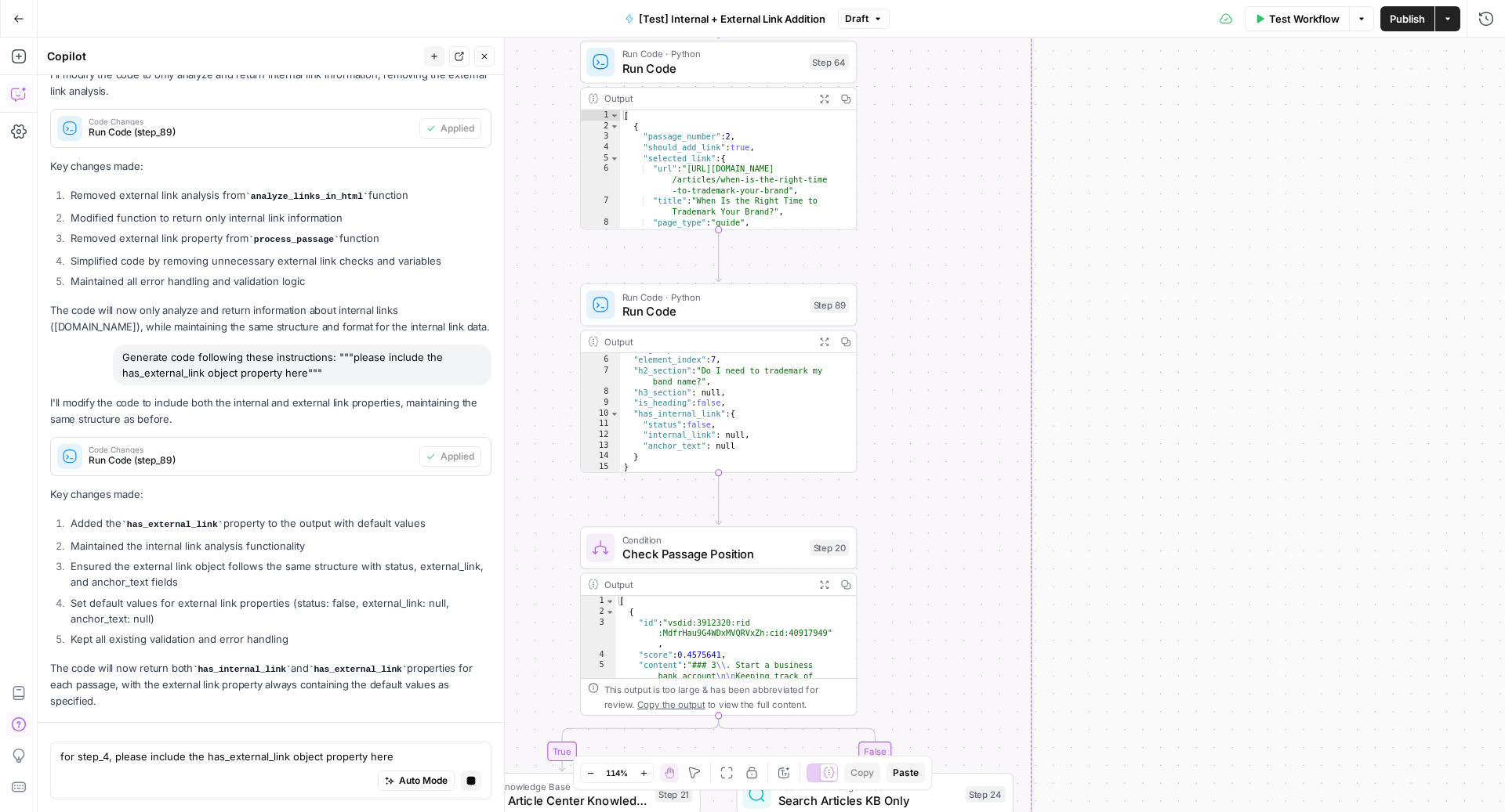
click at [703, 318] on span "Run Code" at bounding box center [712, 311] width 180 height 18
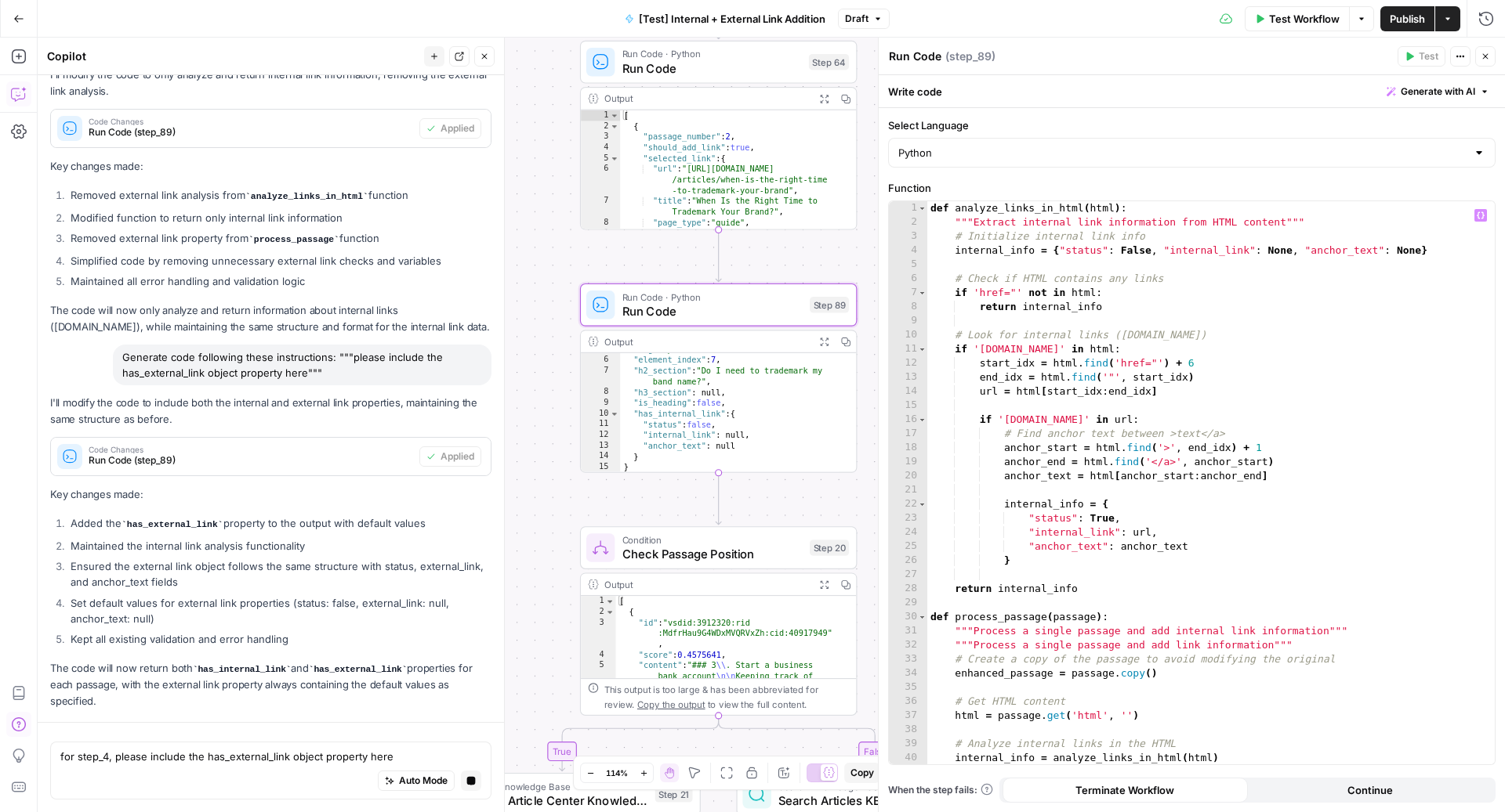
click at [1245, 528] on div "def analyze_links_in_html ( html ) : """Extract internal link information from …" at bounding box center [1203, 497] width 553 height 593
type textarea "**********"
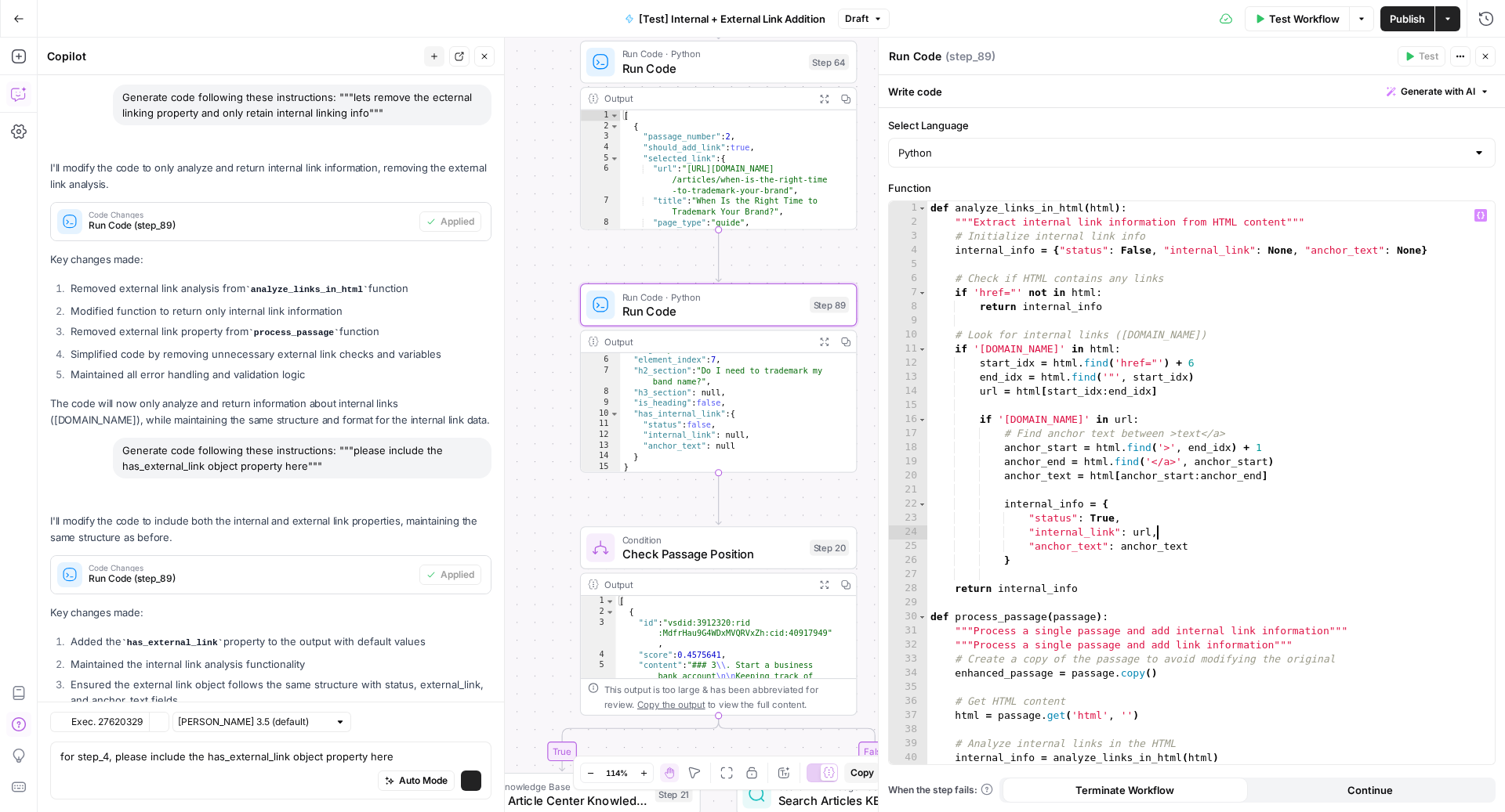
scroll to position [2551, 0]
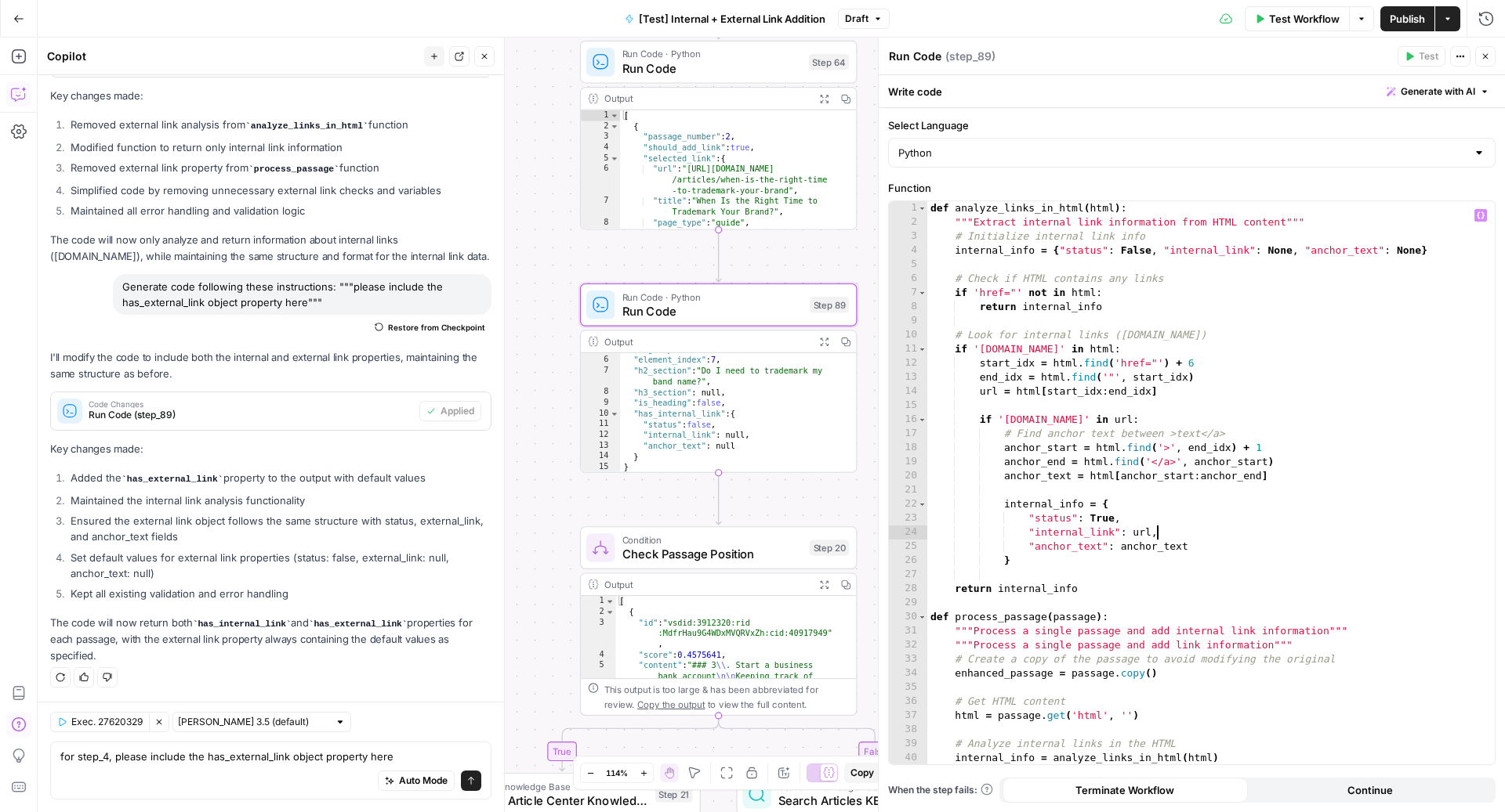
click at [486, 46] on button "Close" at bounding box center [485, 56] width 20 height 20
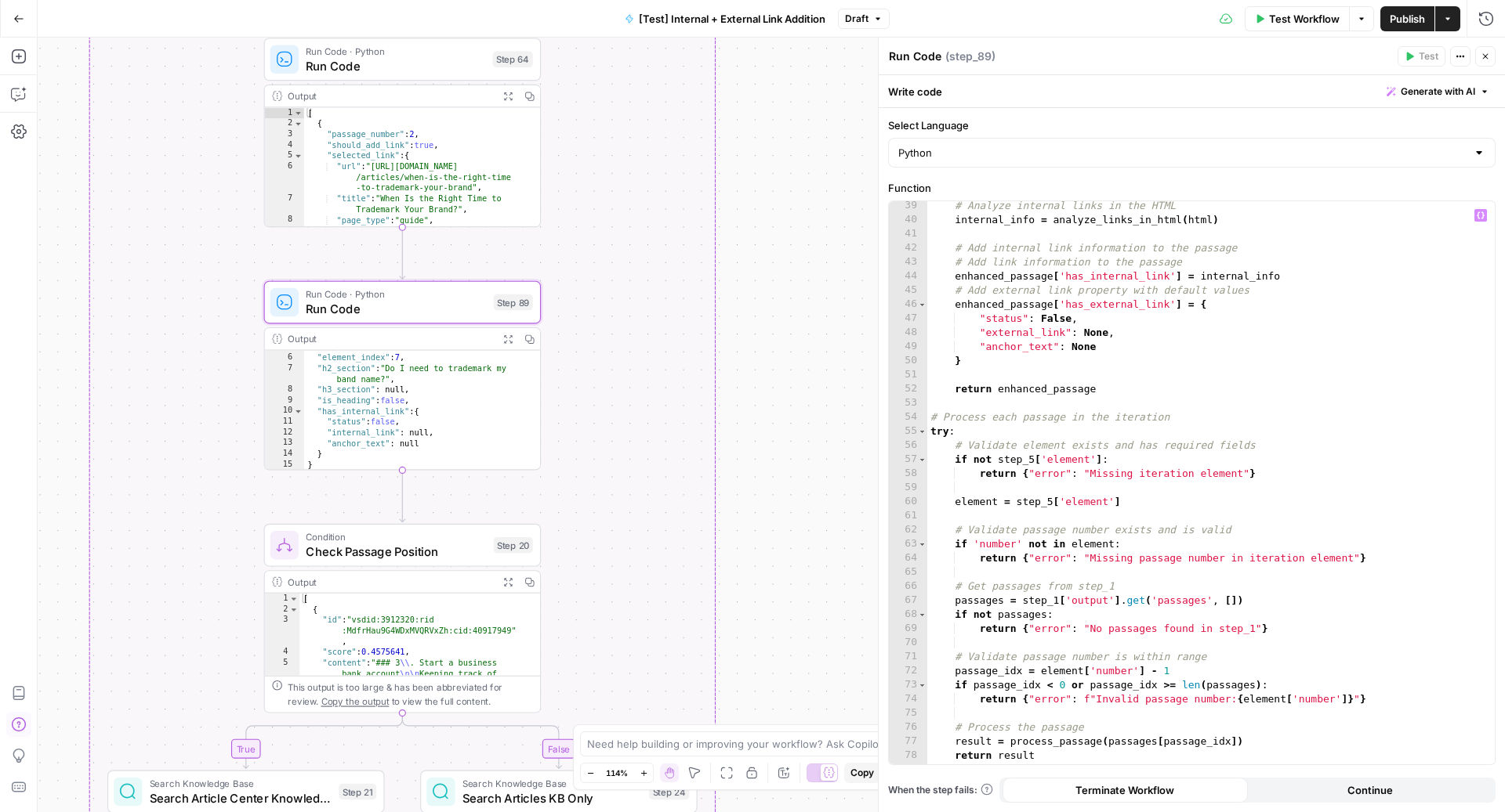
scroll to position [577, 0]
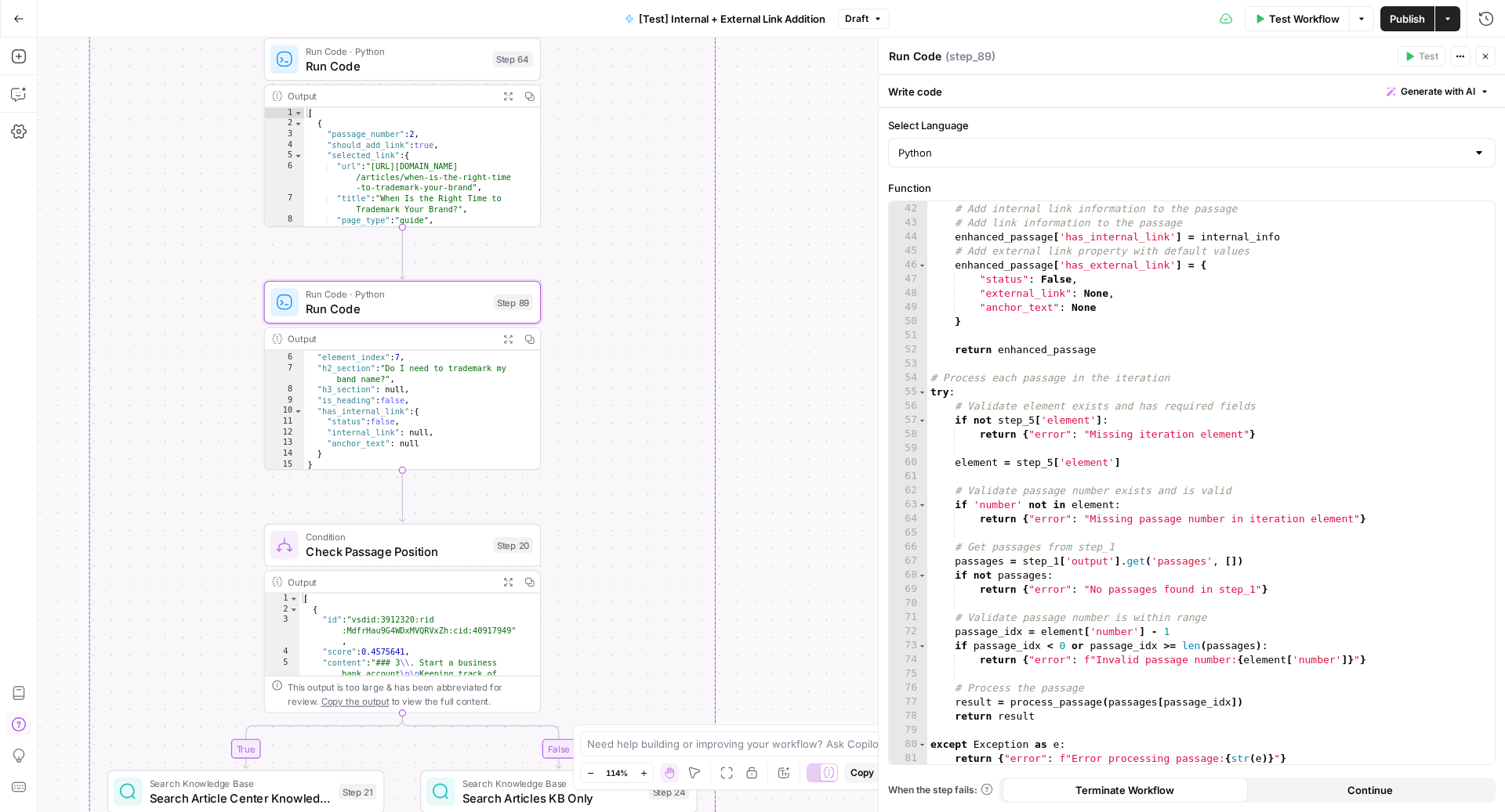
click at [847, 24] on span "Draft" at bounding box center [856, 19] width 24 height 14
click at [955, 92] on span "Version 2" at bounding box center [946, 92] width 187 height 15
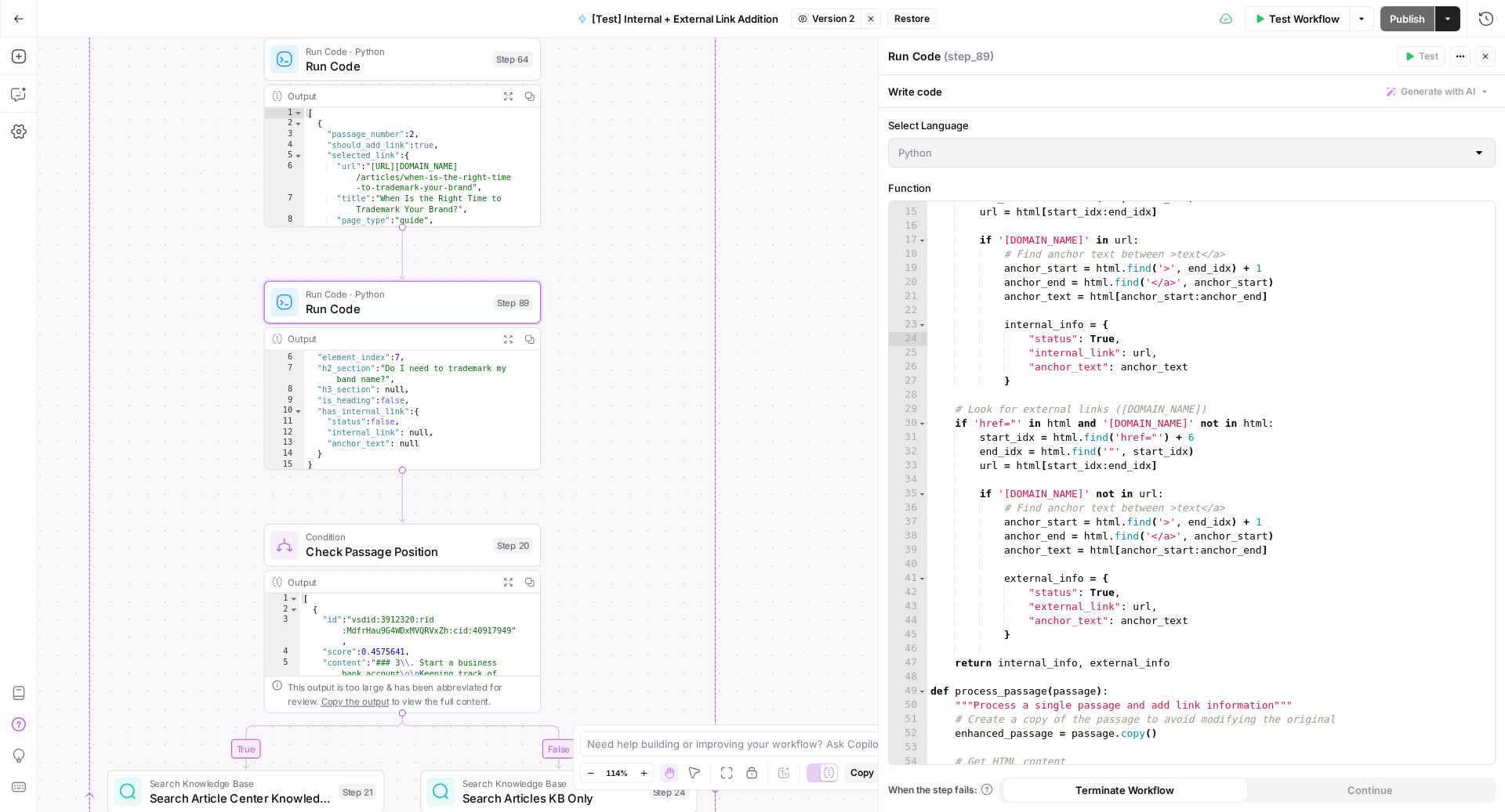
scroll to position [0, 0]
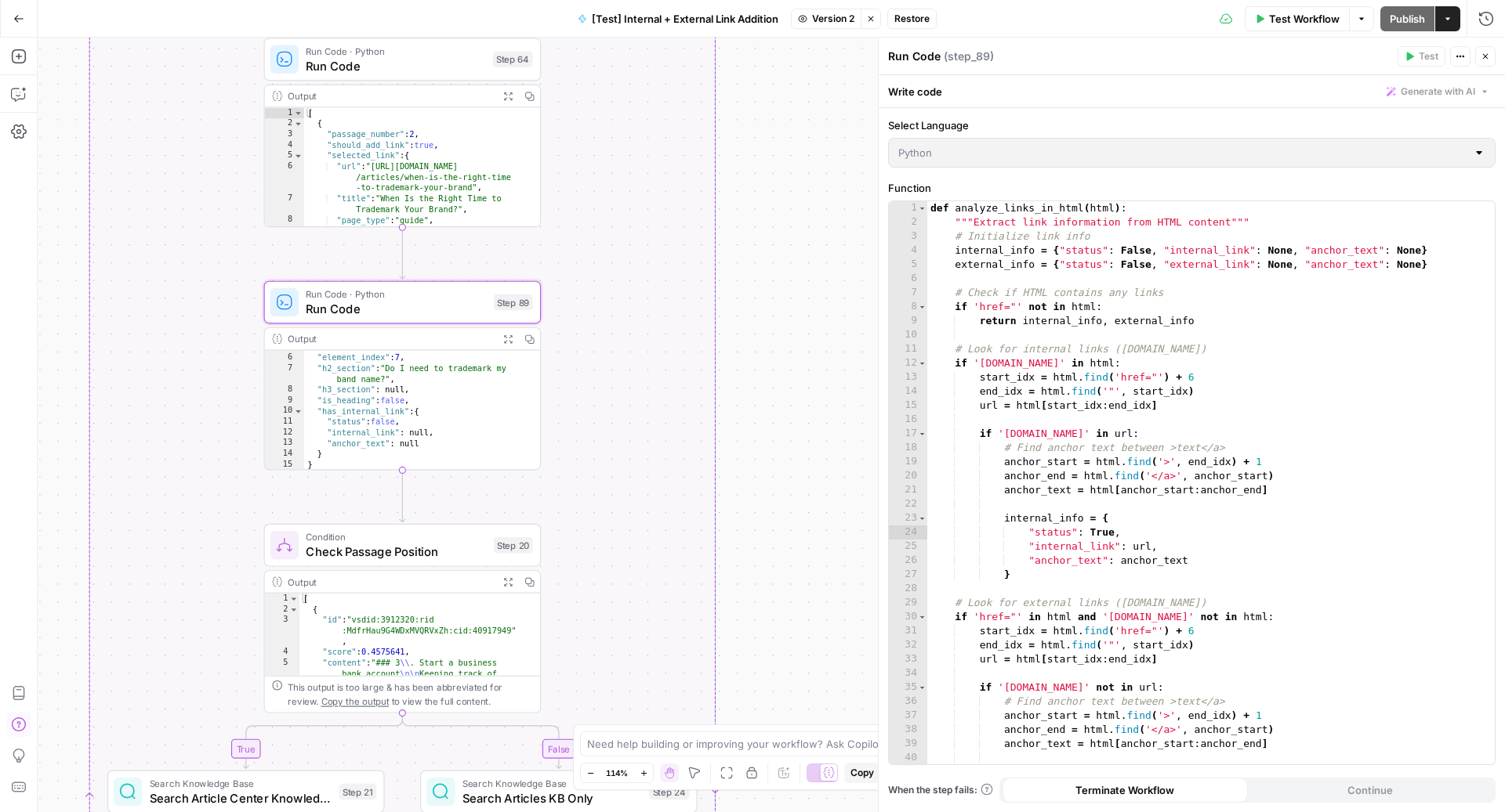
click at [1490, 52] on button "Close" at bounding box center [1485, 56] width 20 height 20
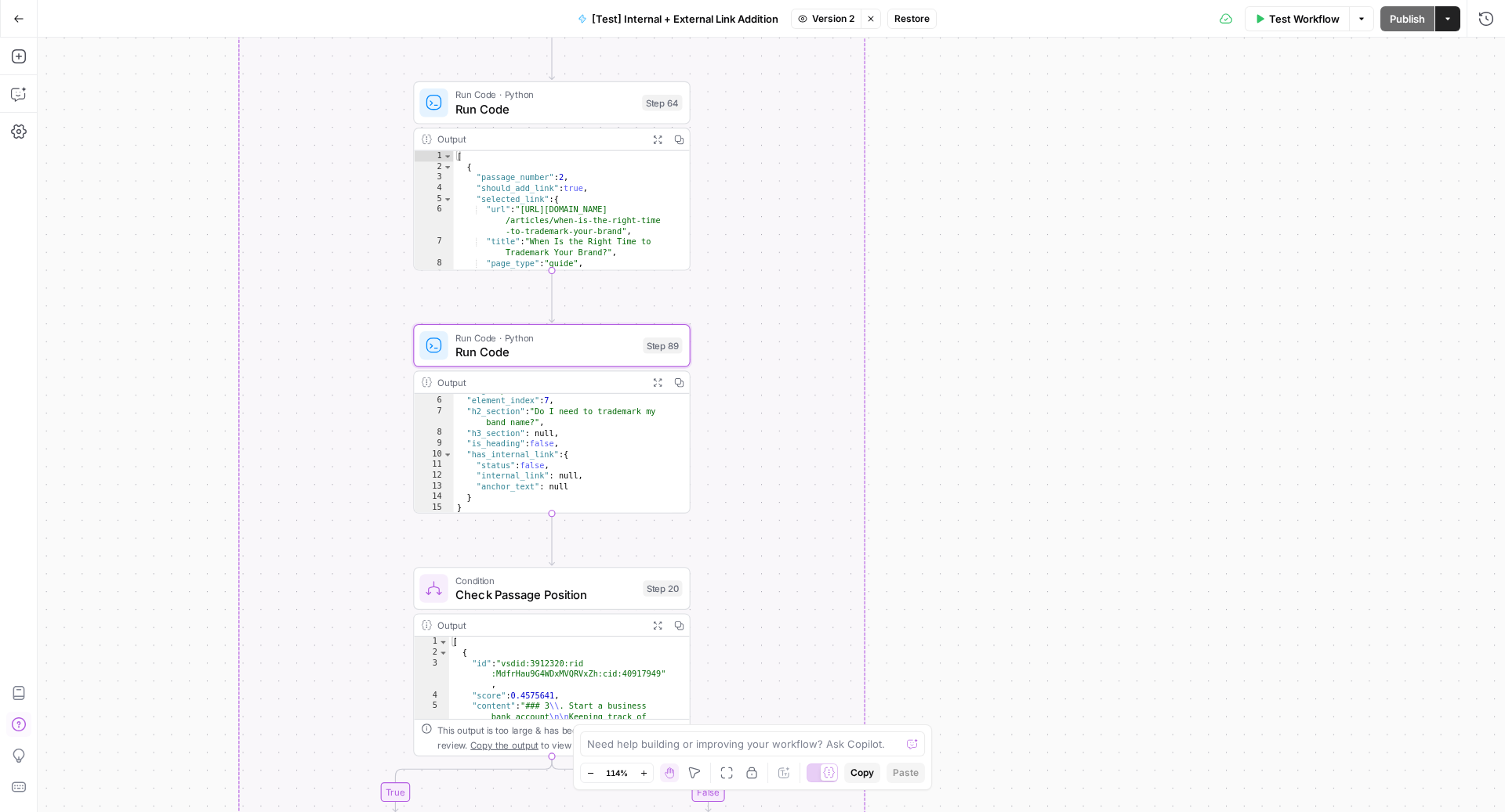
click at [585, 354] on span "Run Code" at bounding box center [545, 351] width 180 height 18
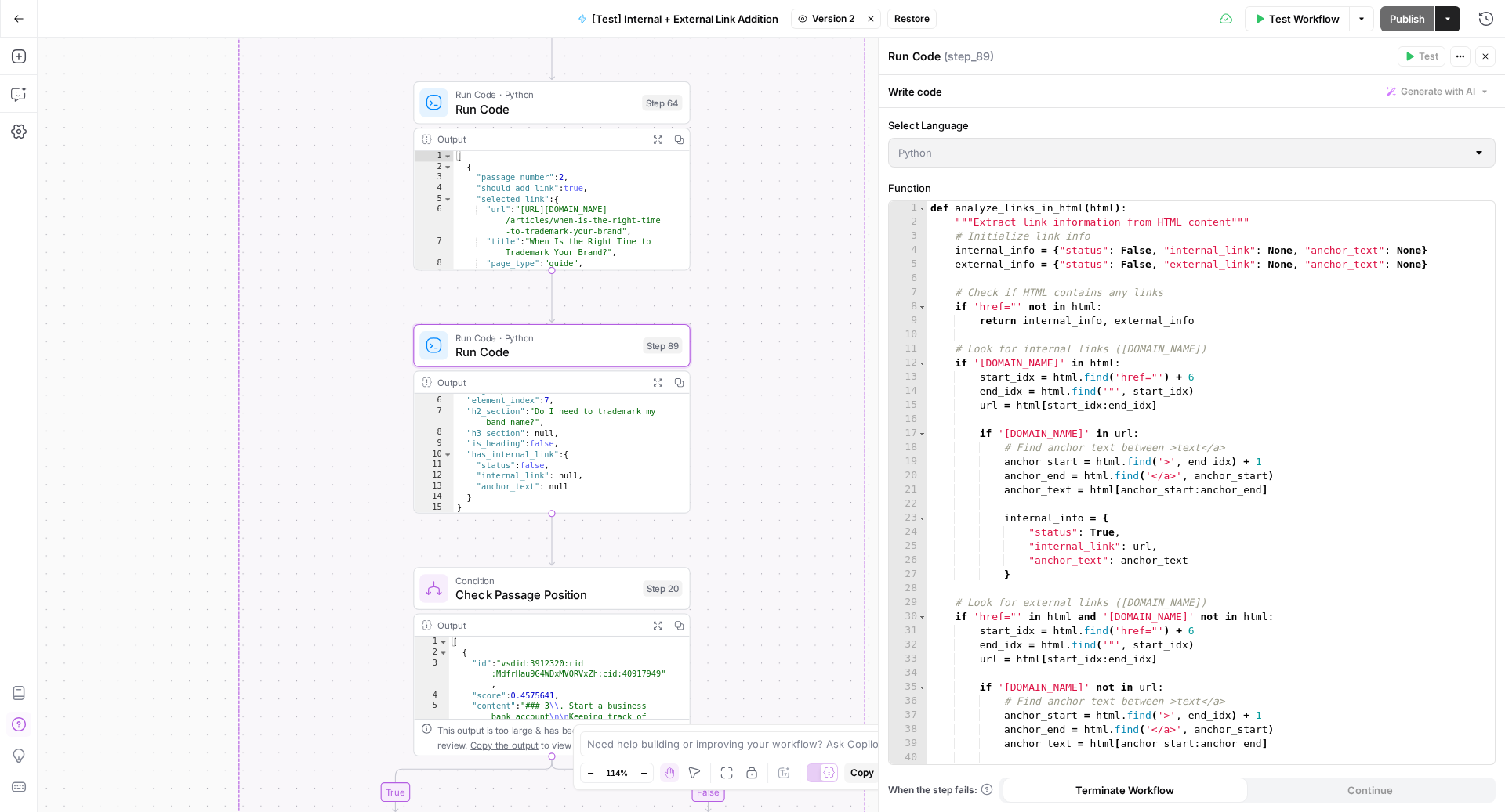
click at [874, 21] on icon "button" at bounding box center [870, 19] width 9 height 9
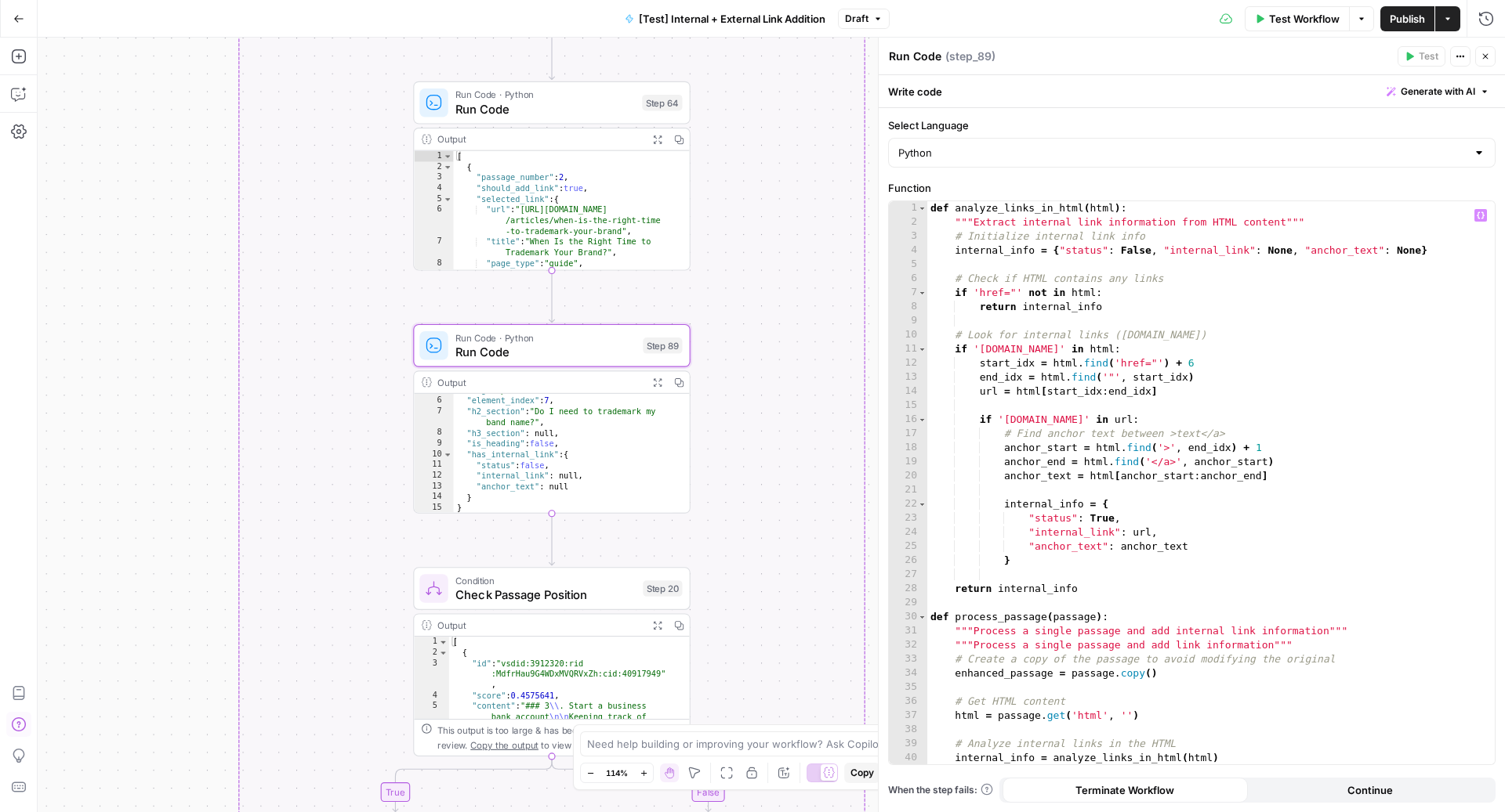
click at [1472, 330] on div "def analyze_links_in_html ( html ) : """Extract internal link information from …" at bounding box center [1203, 497] width 553 height 593
type textarea "**********"
click at [13, 95] on icon "button" at bounding box center [19, 94] width 15 height 15
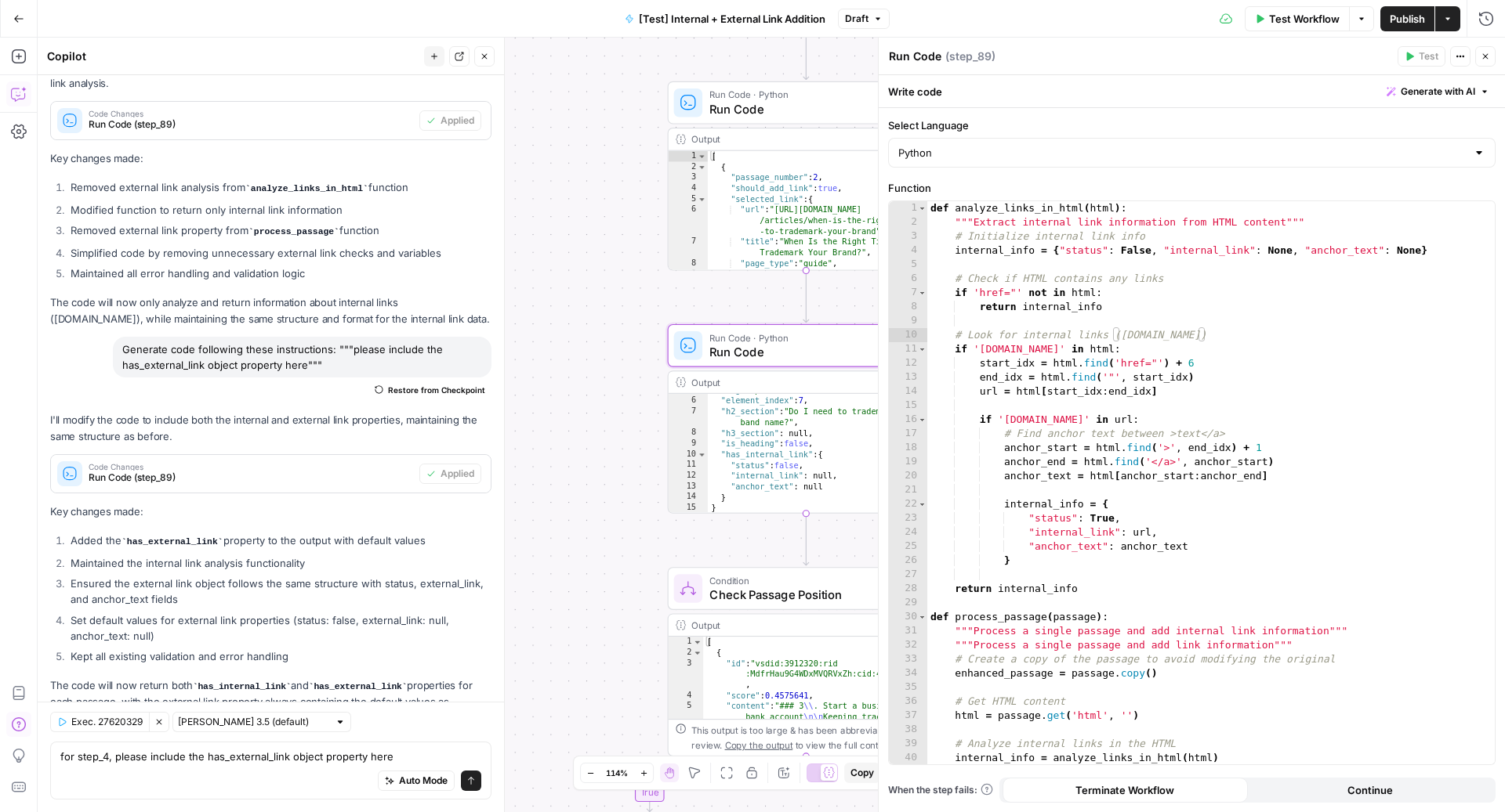
scroll to position [2384, 0]
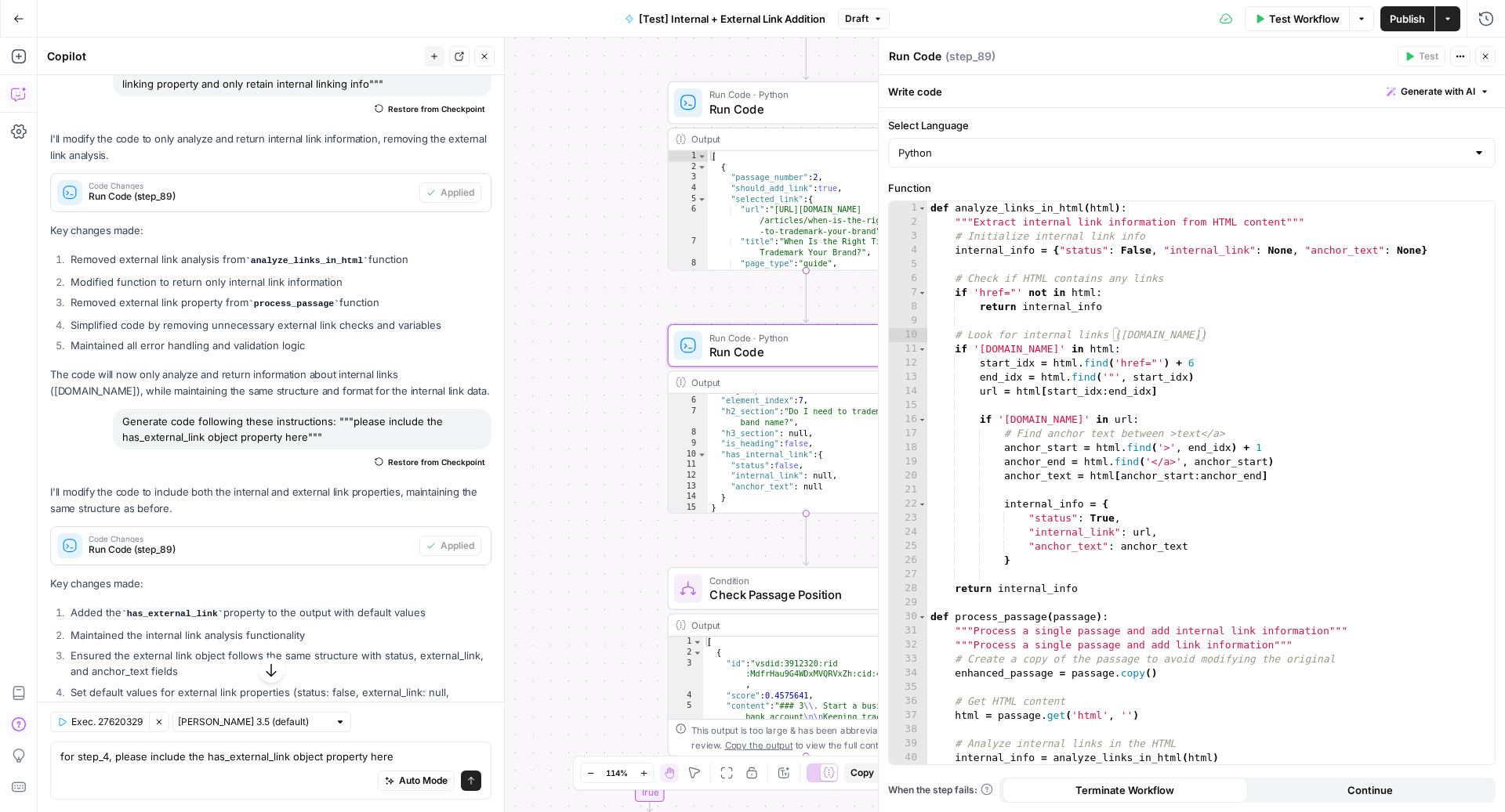
click at [388, 468] on span "Restore from Checkpoint" at bounding box center [436, 462] width 97 height 13
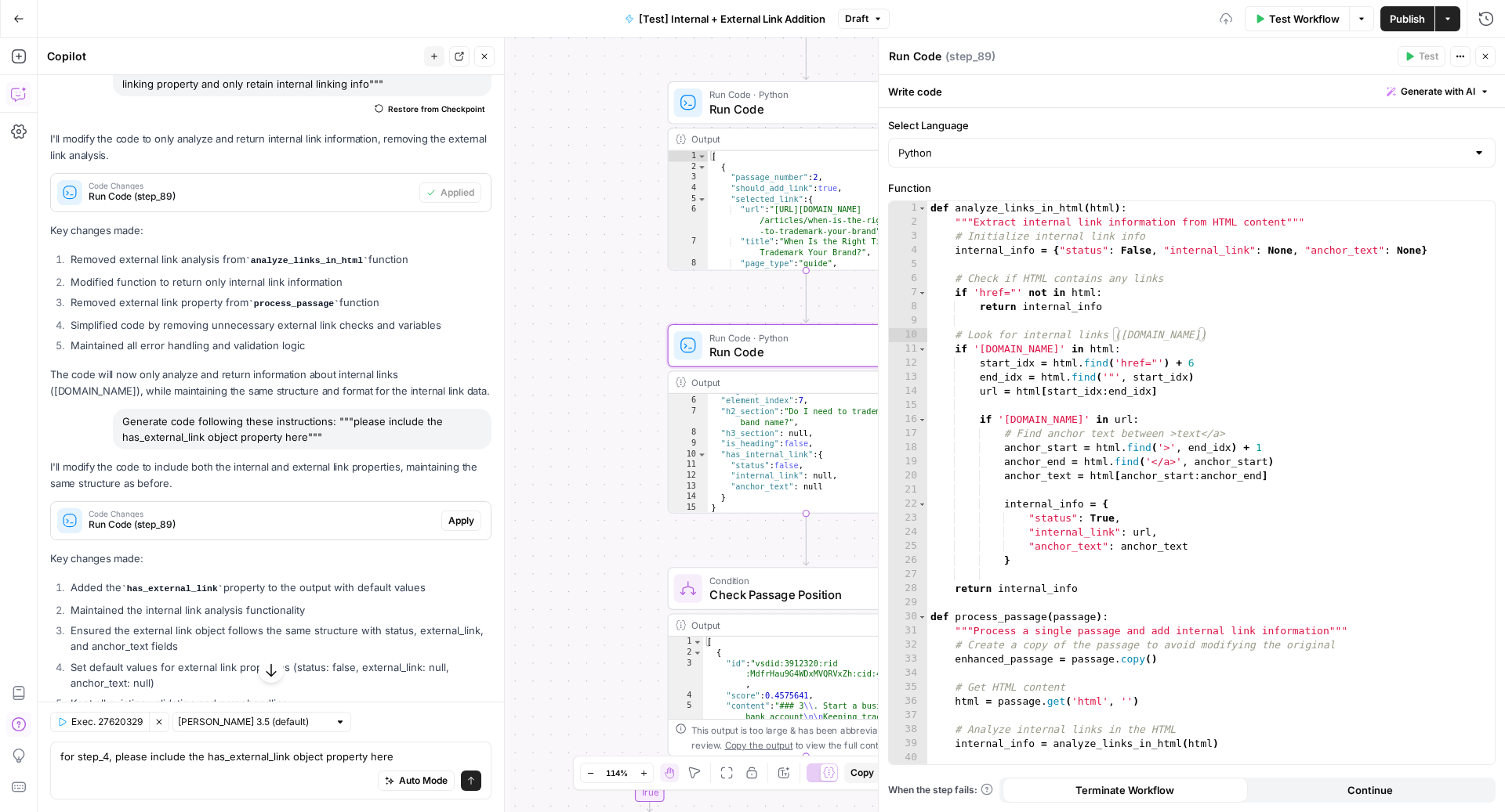
click at [1491, 53] on button "Close" at bounding box center [1485, 56] width 20 height 20
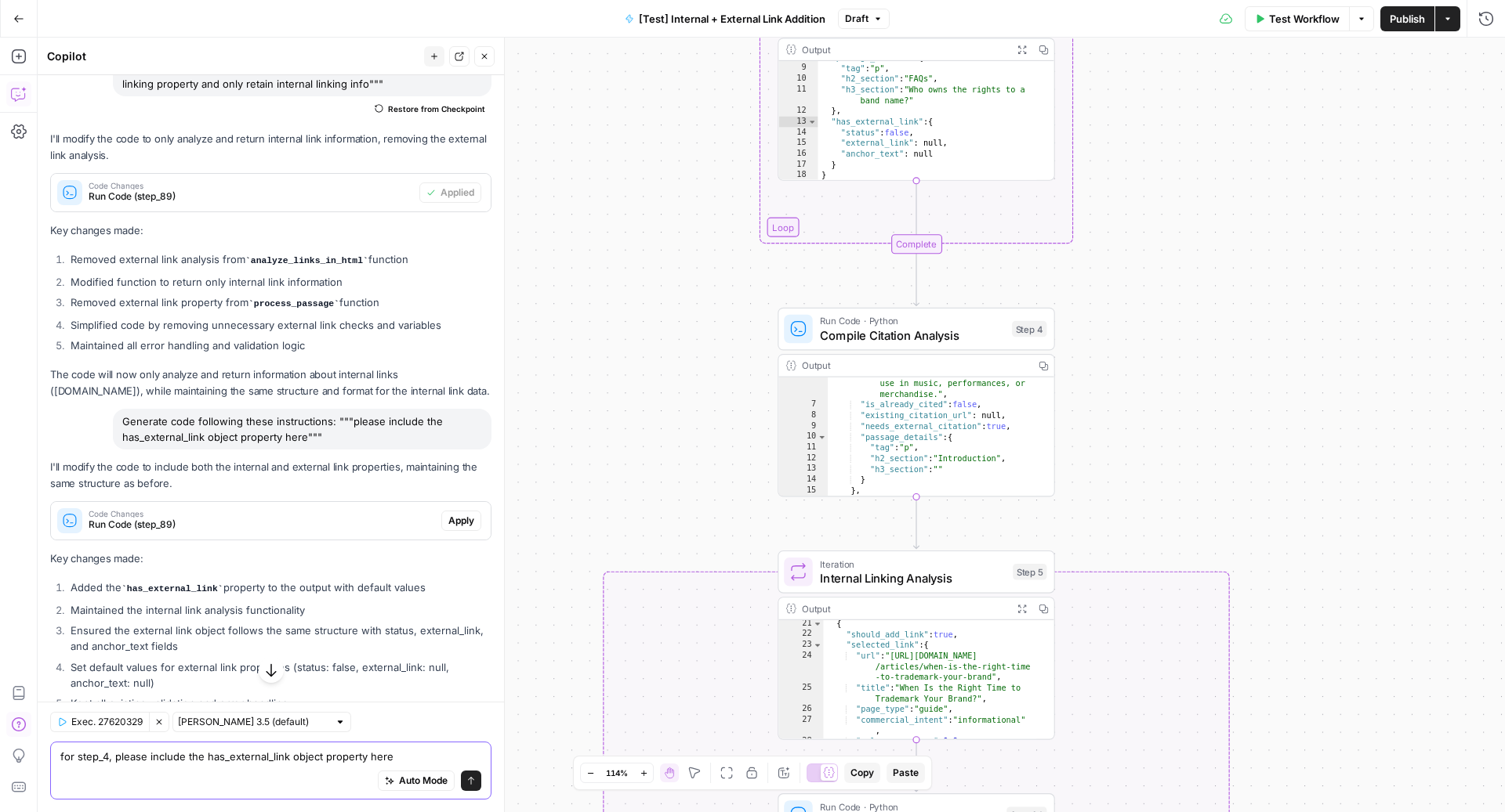
click at [318, 762] on textarea "for step_4, please include the has_external_link object property here" at bounding box center [271, 757] width 421 height 15
click at [466, 785] on icon "submit" at bounding box center [470, 781] width 9 height 9
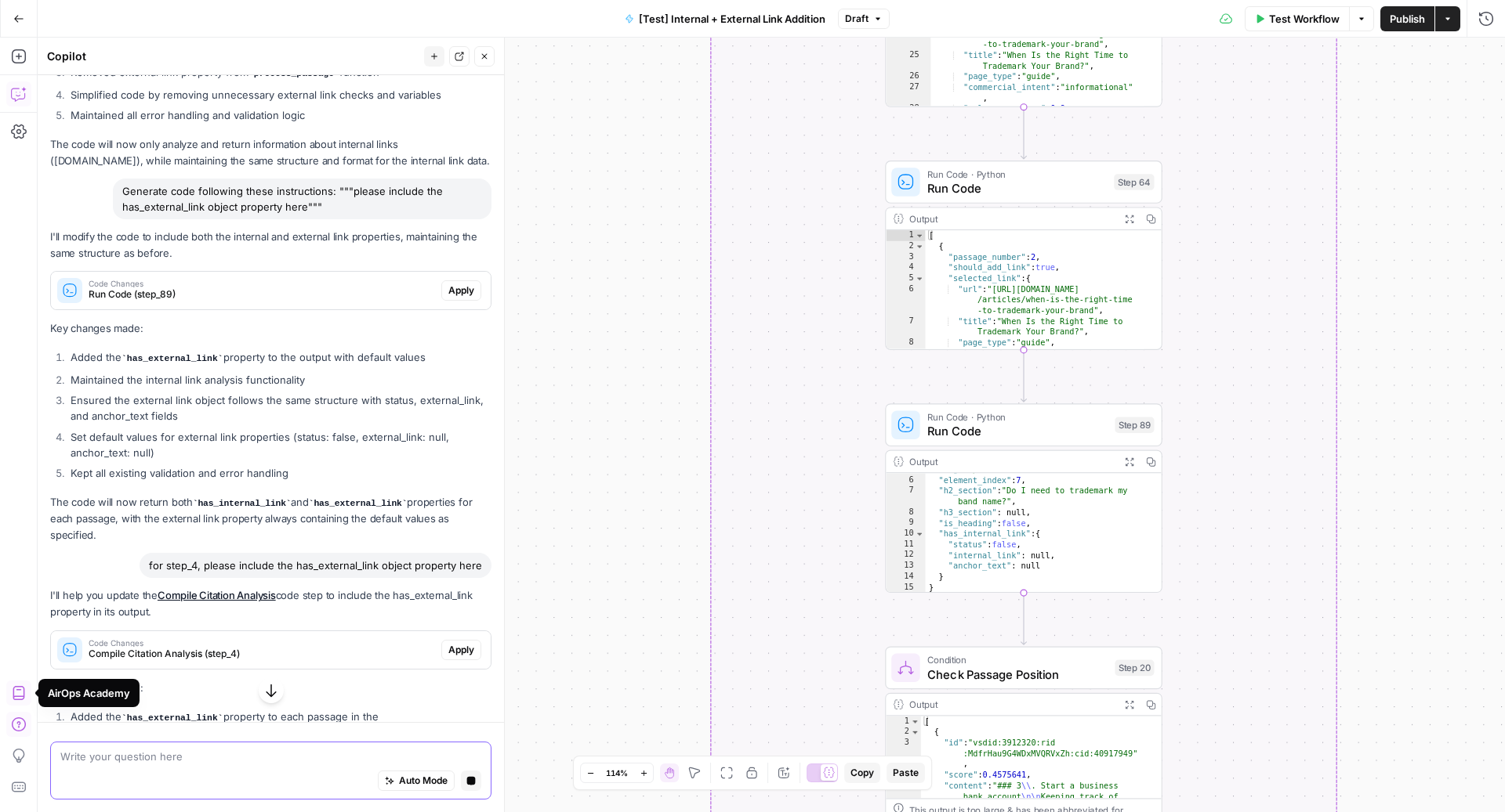
scroll to position [2696, 0]
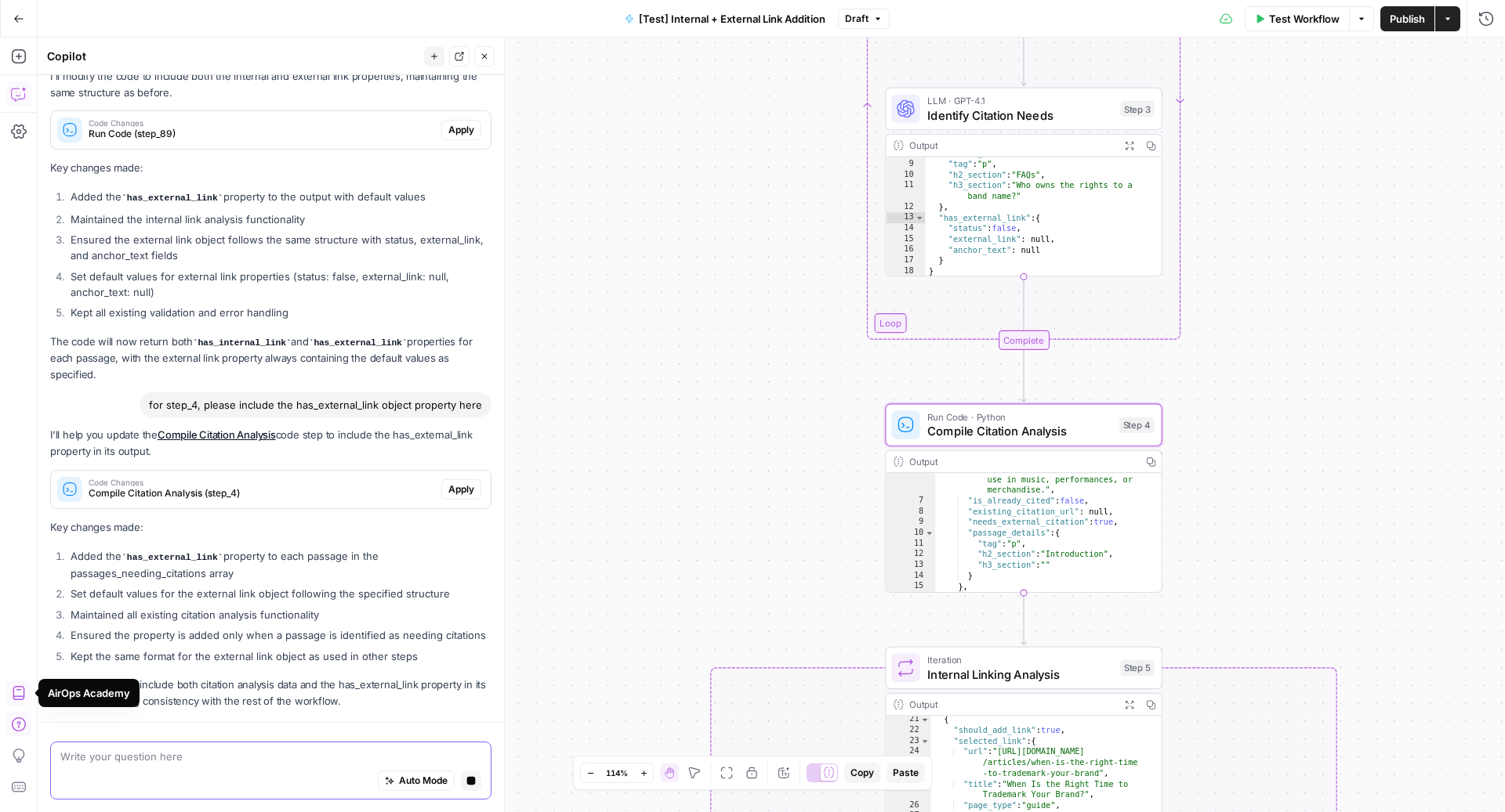
click at [455, 483] on span "Apply" at bounding box center [461, 490] width 25 height 14
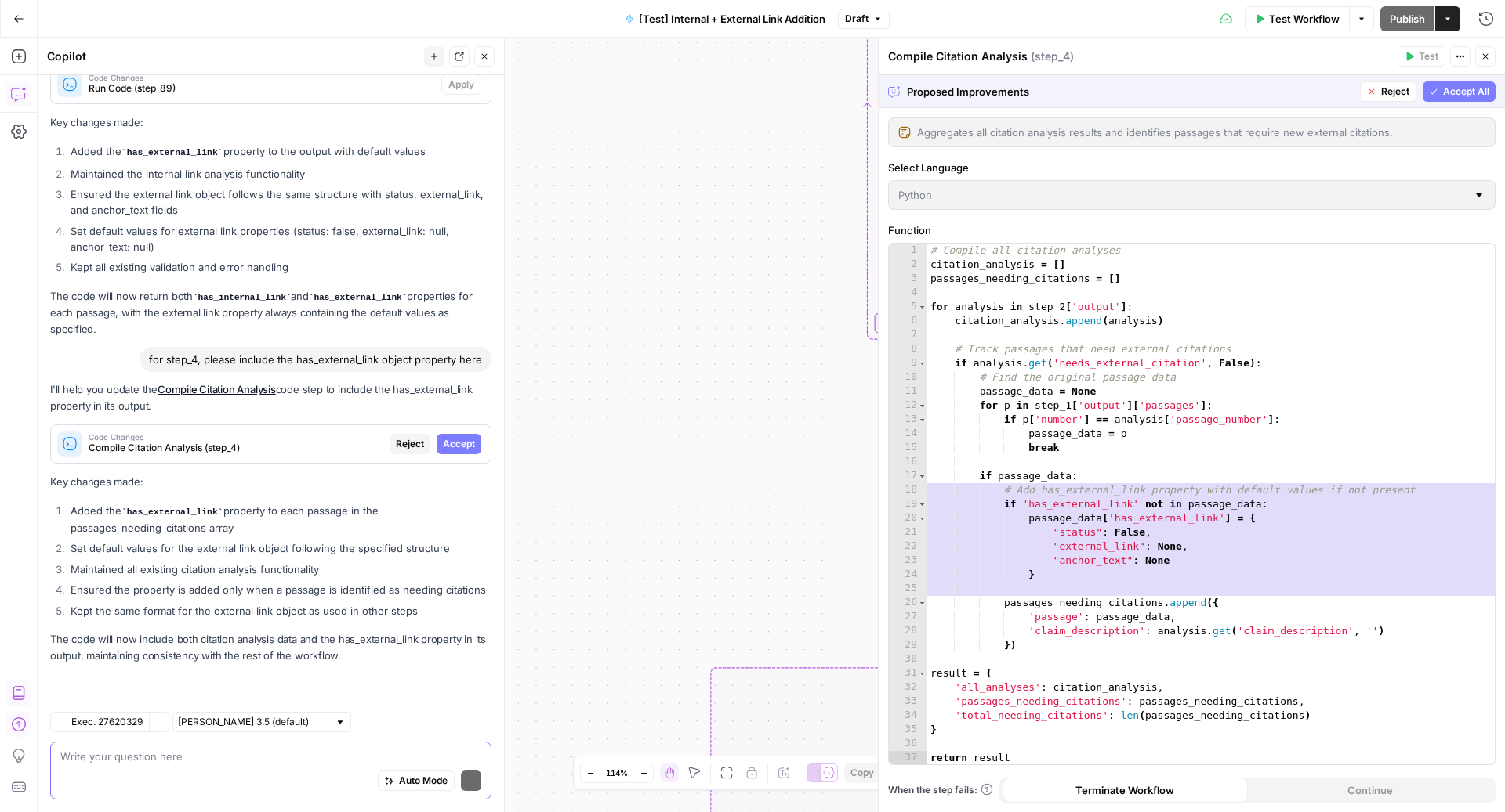
scroll to position [2741, 0]
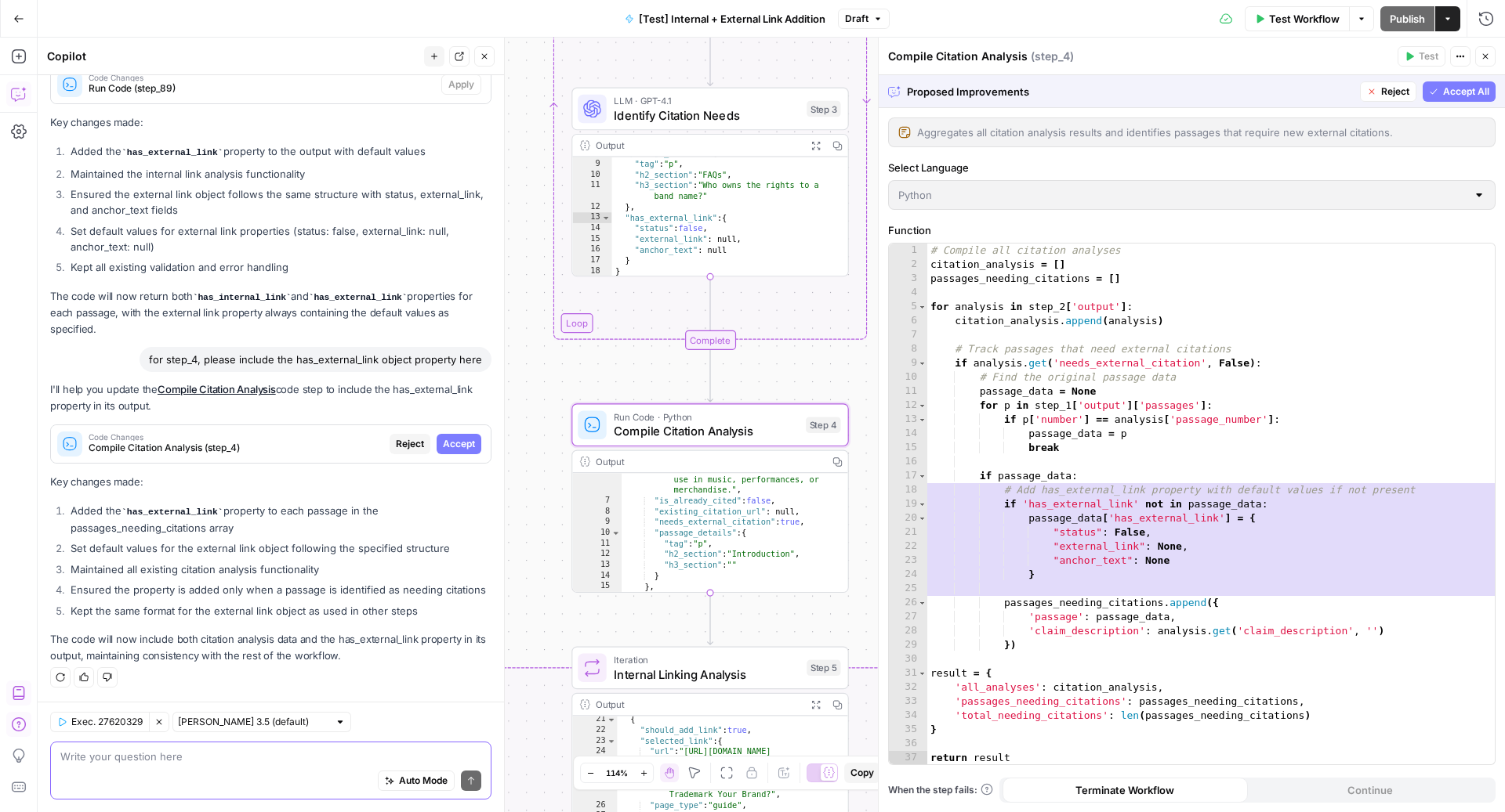
click at [396, 437] on span "Reject" at bounding box center [409, 444] width 28 height 14
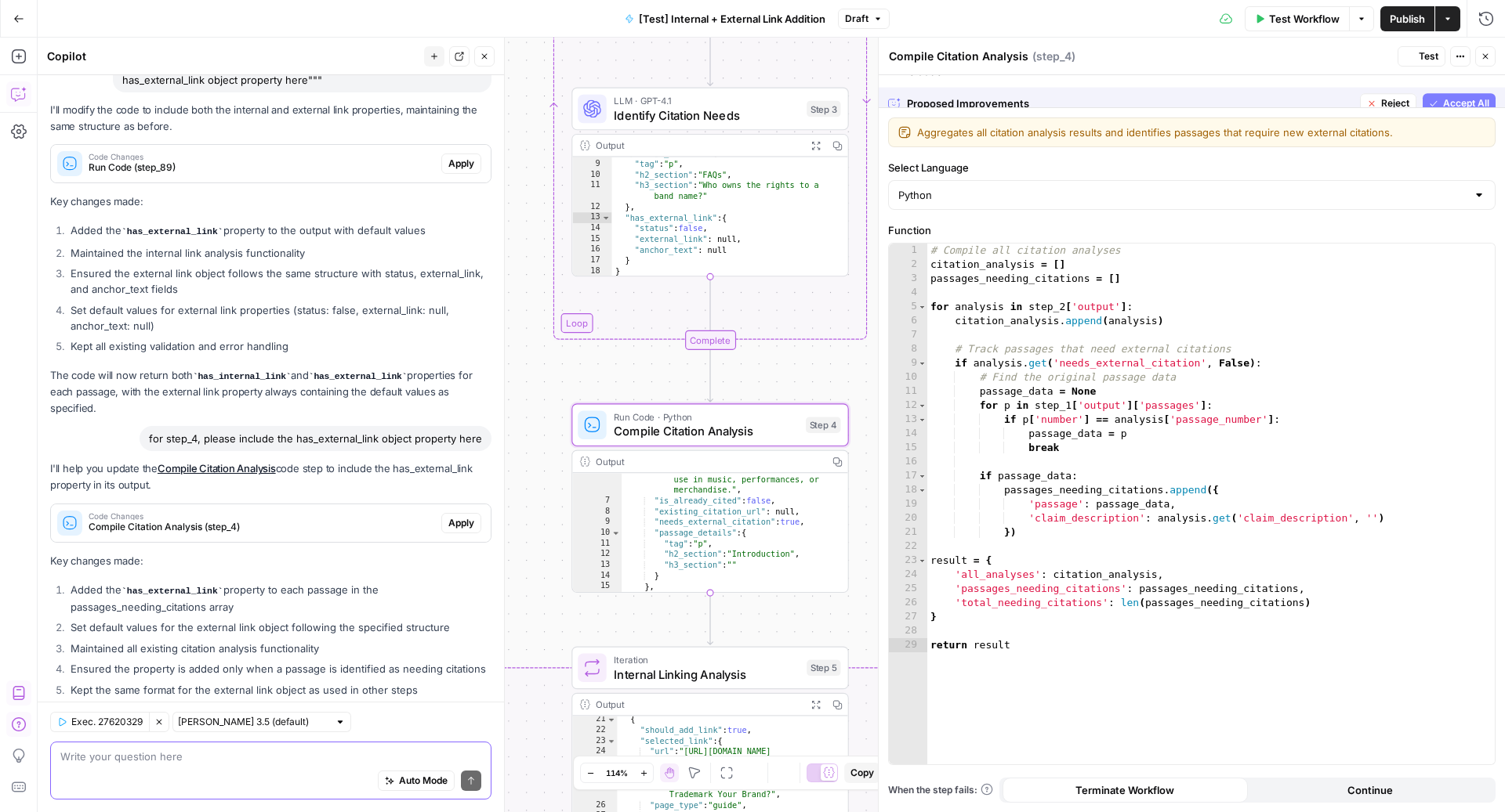
scroll to position [2867, 0]
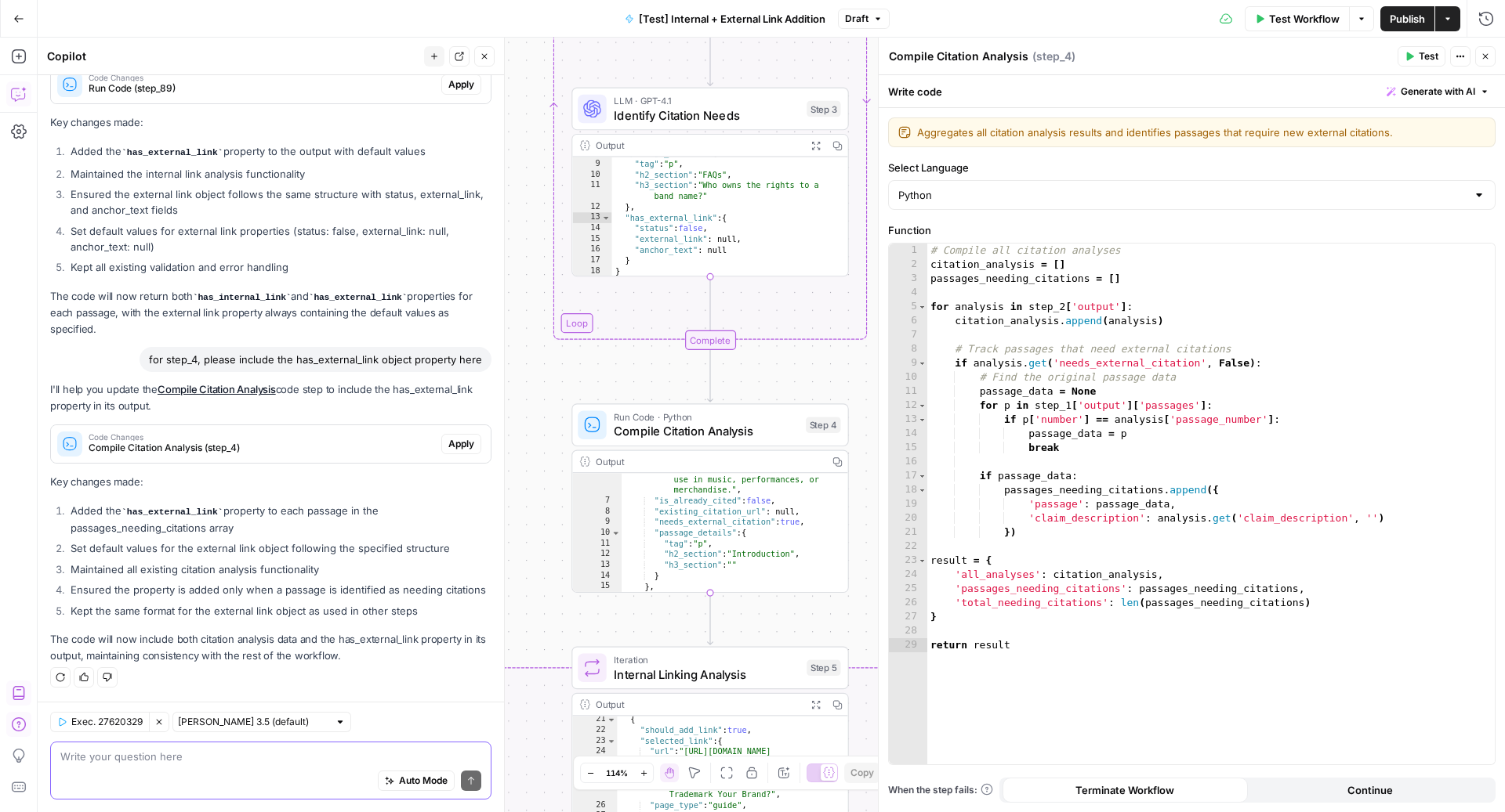
click at [197, 352] on div "for step_4, please include the has_external_link object property here" at bounding box center [315, 360] width 352 height 25
copy div "for step_4, please include the has_external_link object property here"
click at [201, 766] on div "Auto Mode Send" at bounding box center [271, 781] width 421 height 35
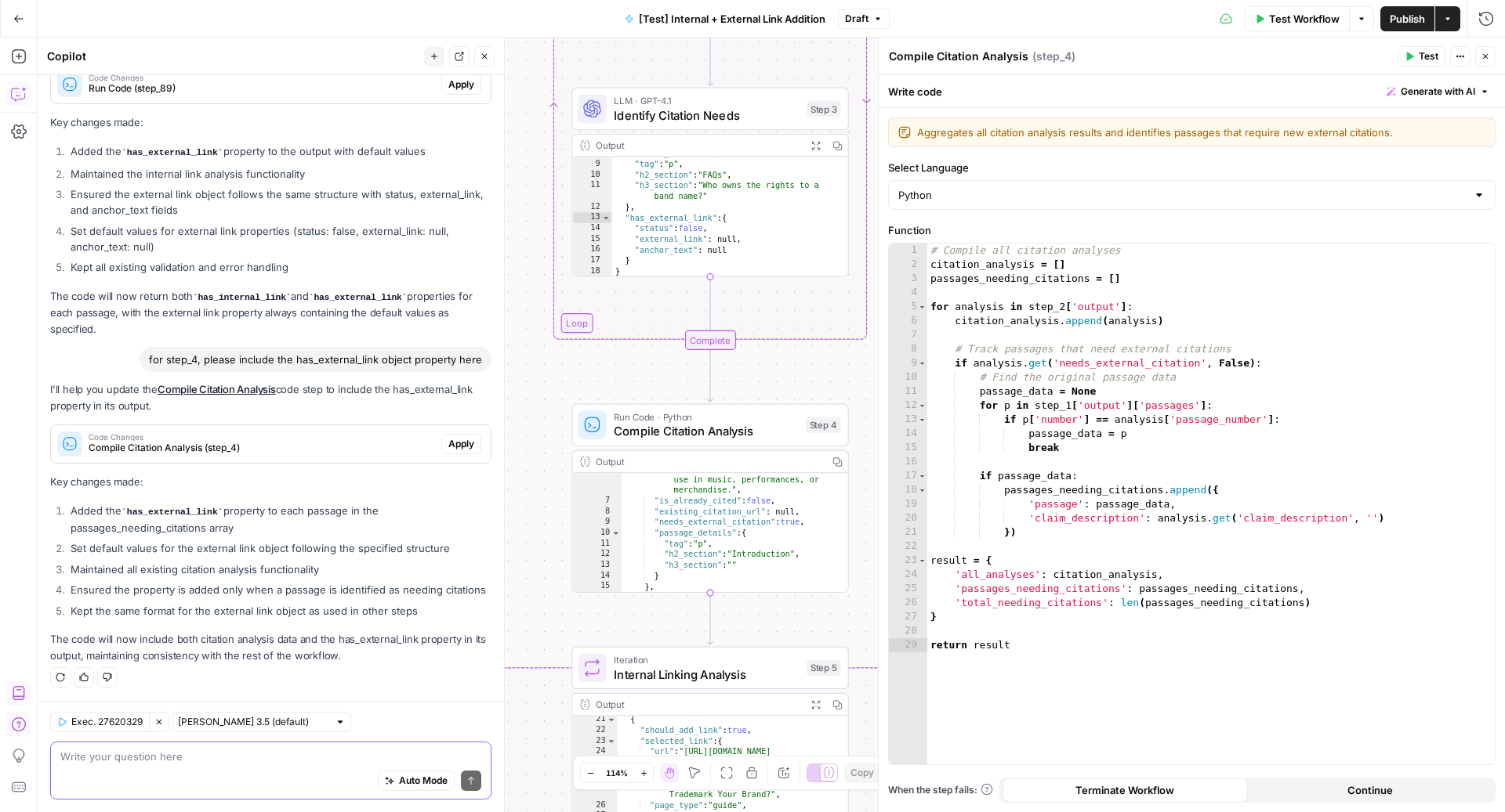
paste textarea "for step_4, please include the has_external_link object property here"
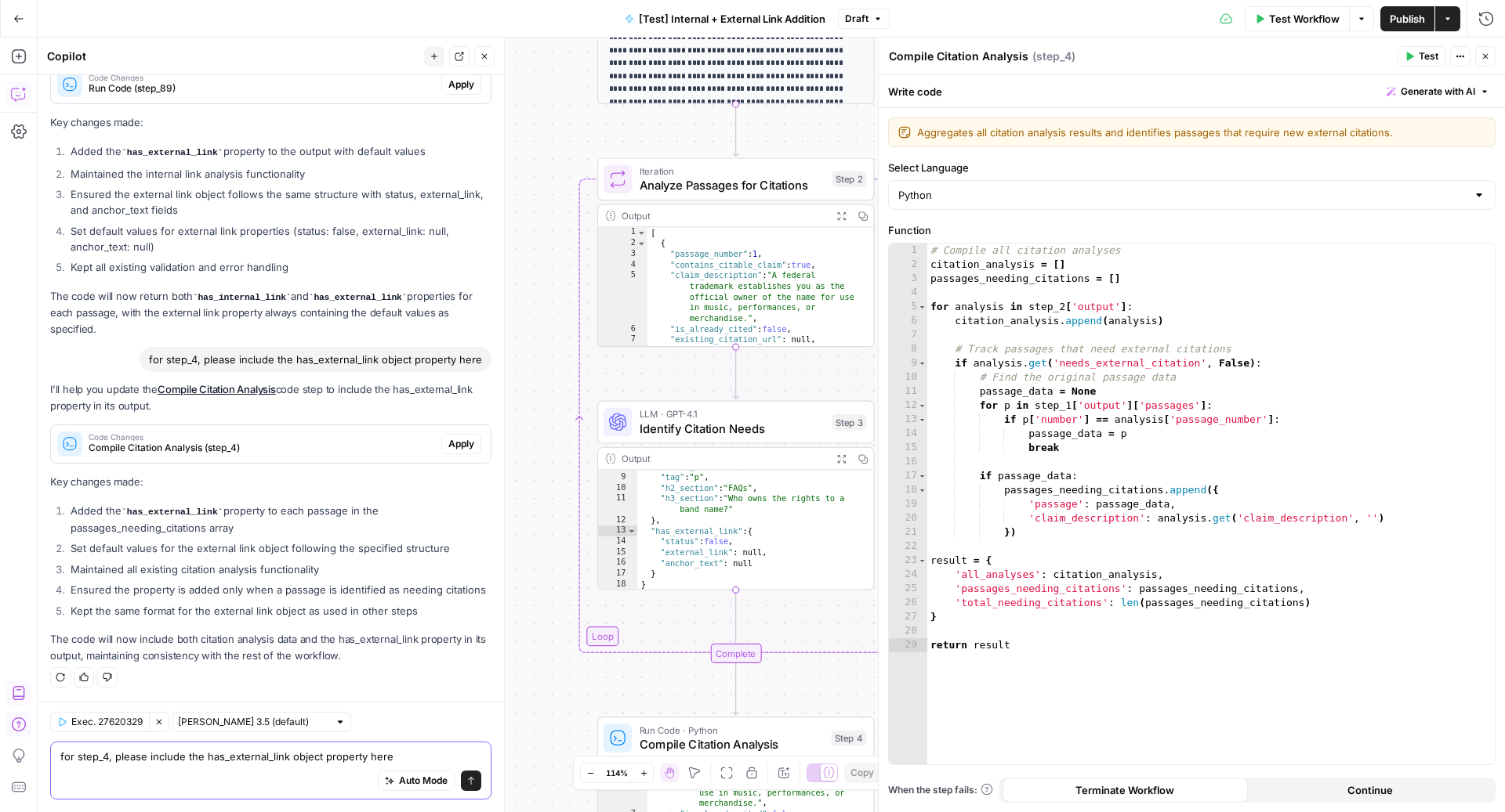
click at [386, 763] on textarea "for step_4, please include the has_external_link object property here" at bounding box center [271, 757] width 421 height 15
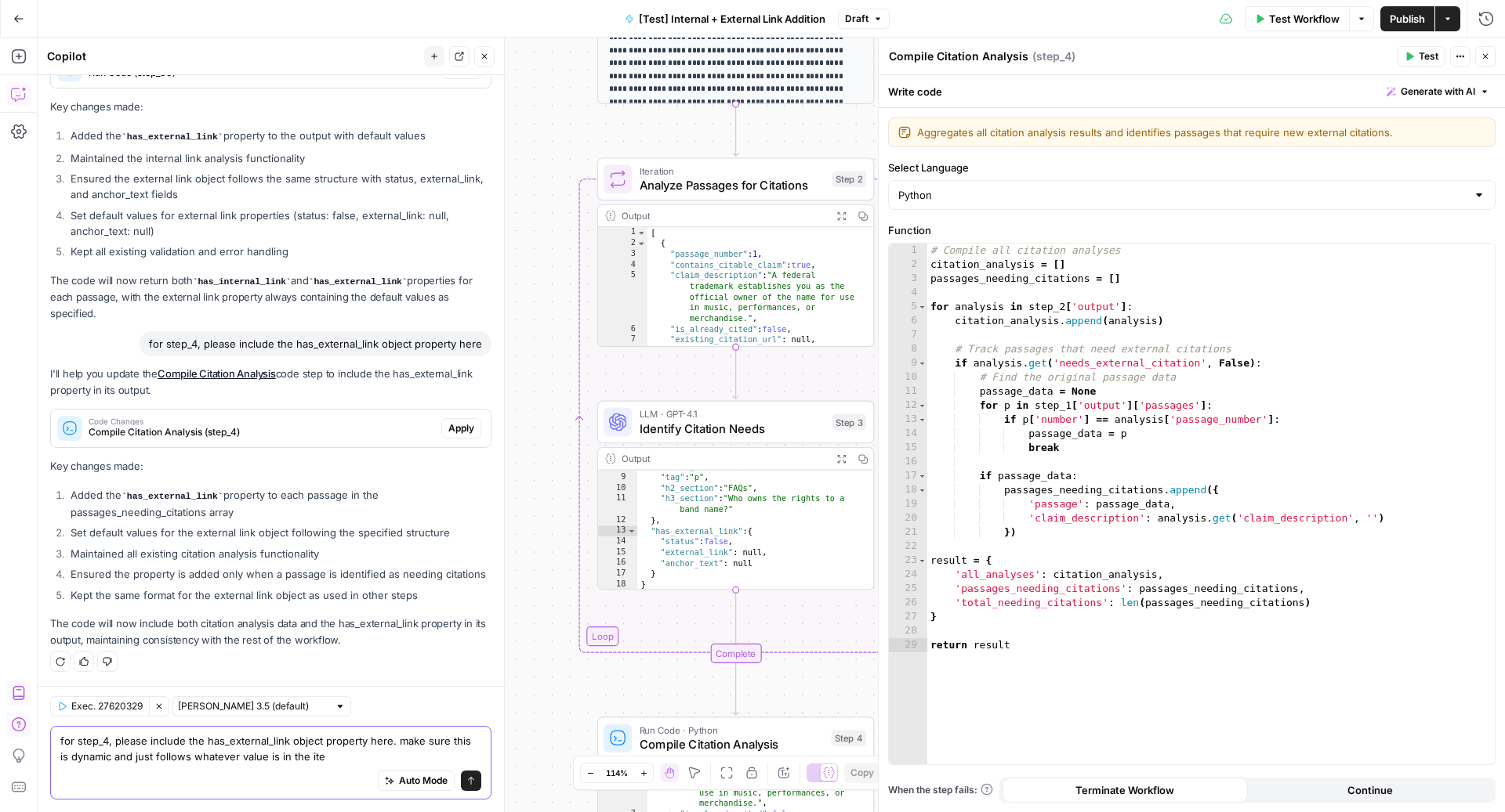
type textarea "for step_4, please include the has_external_link object property here. make sur…"
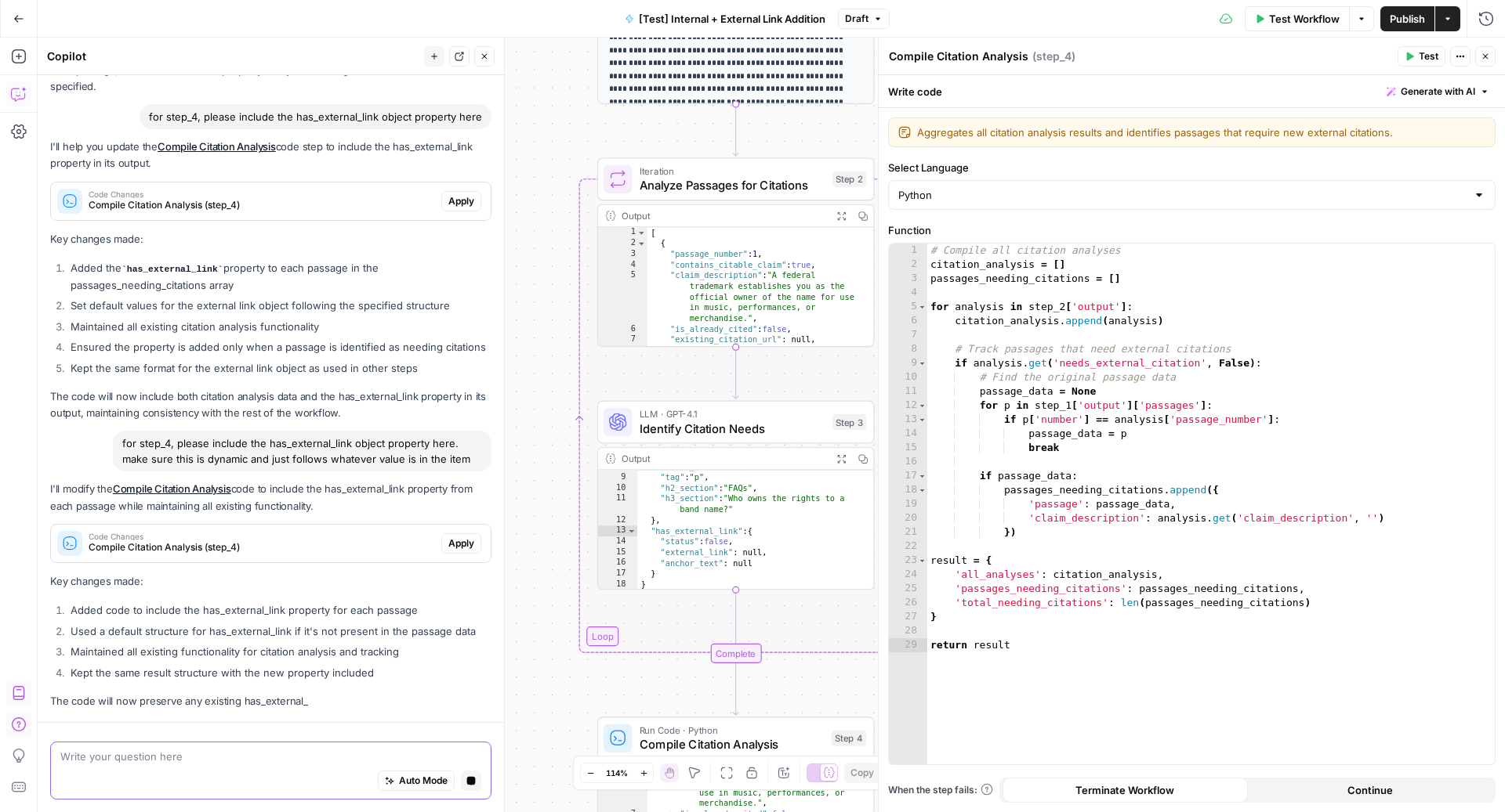
scroll to position [3000, 0]
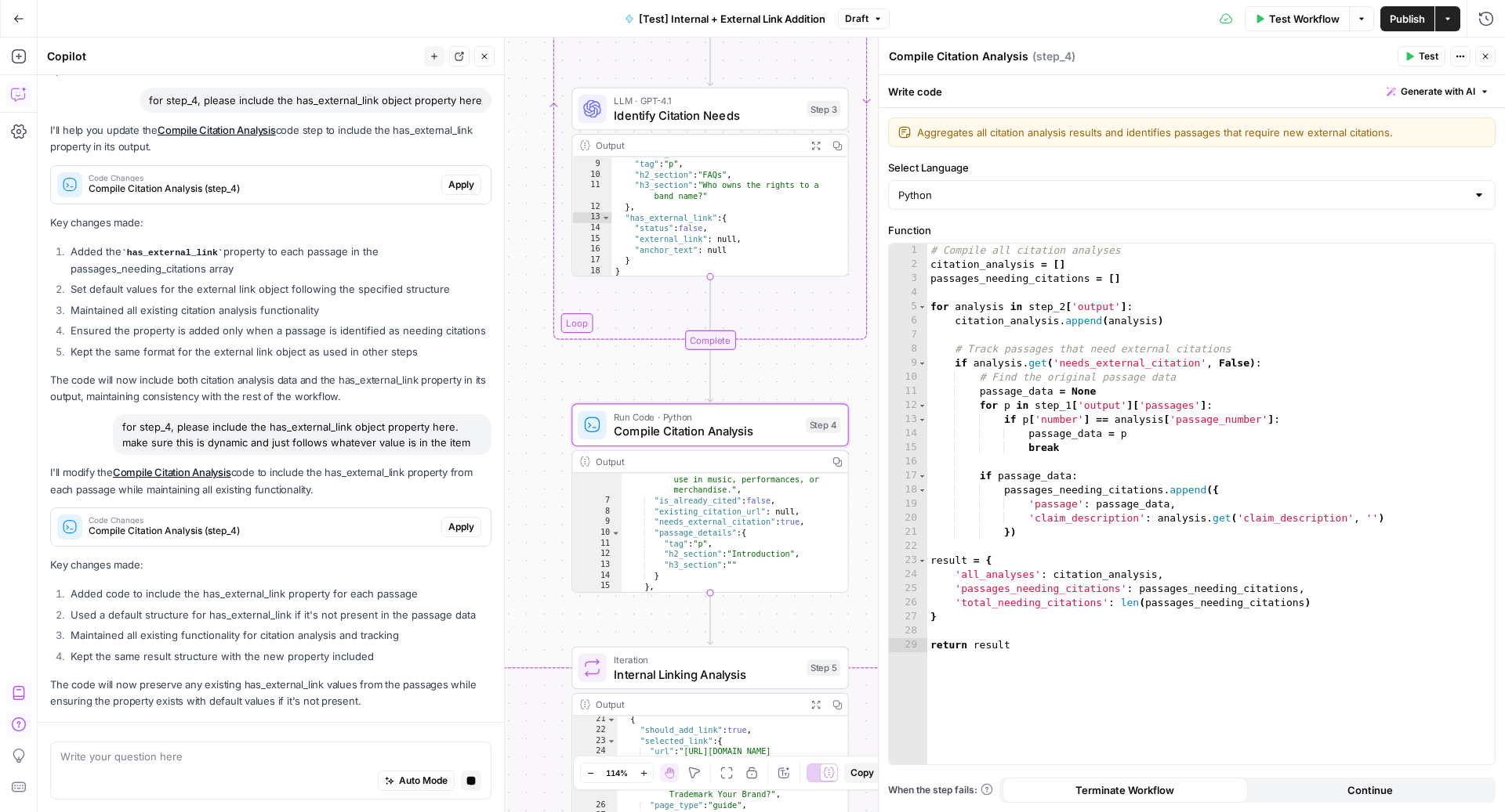
click at [448, 525] on span "Apply" at bounding box center [461, 527] width 25 height 14
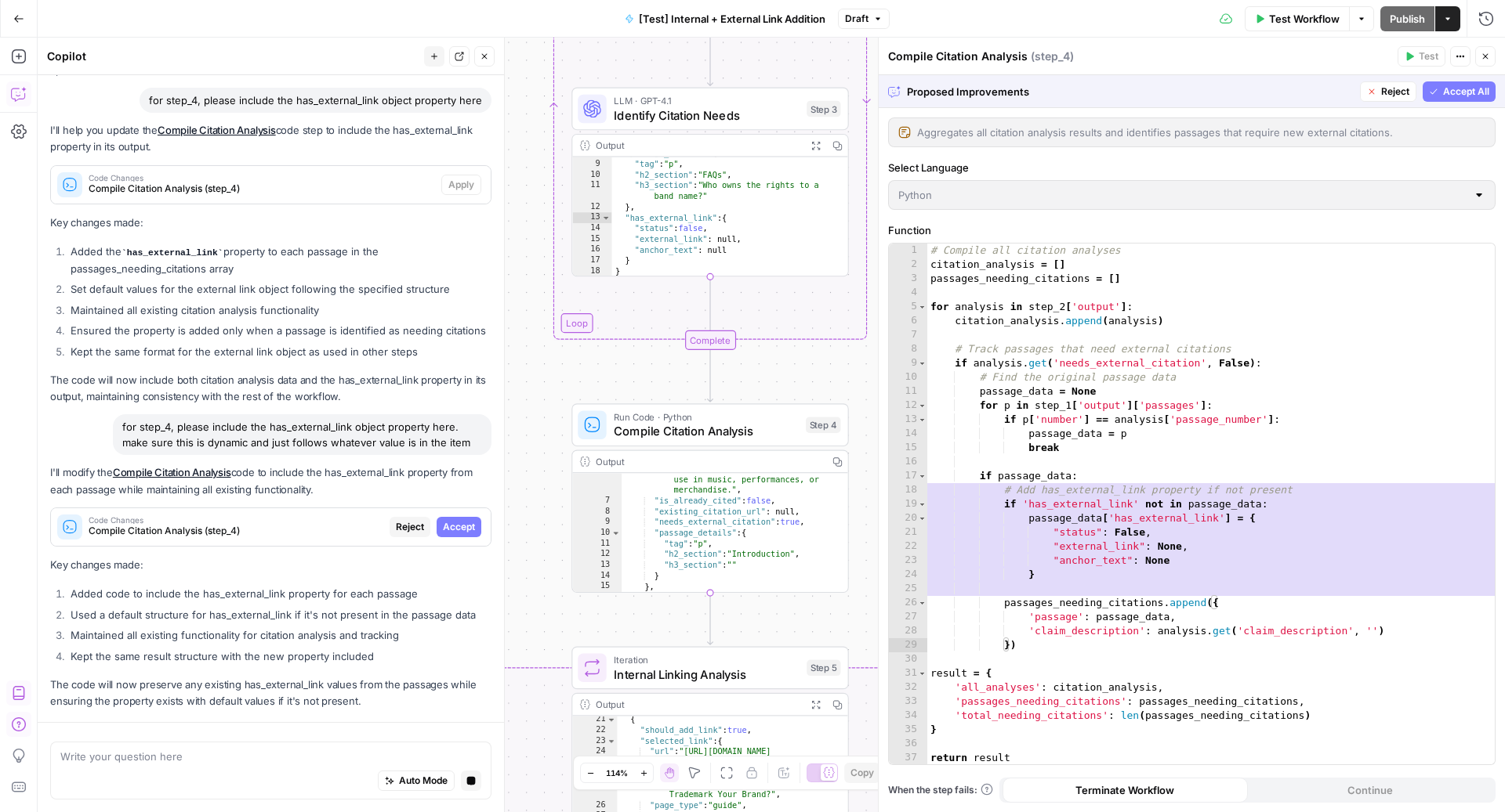
click at [1474, 92] on span "Accept All" at bounding box center [1466, 92] width 46 height 14
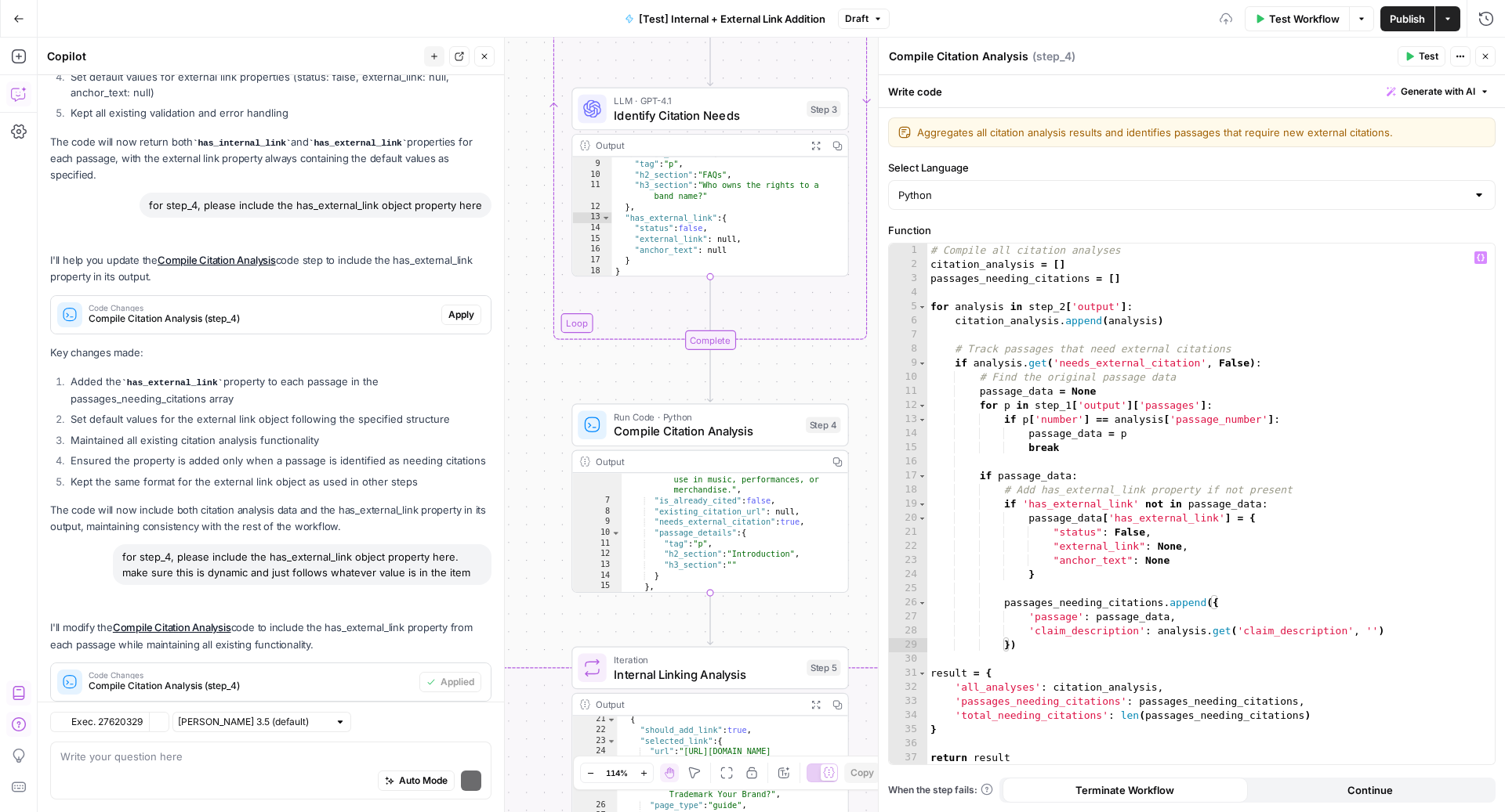
scroll to position [3246, 0]
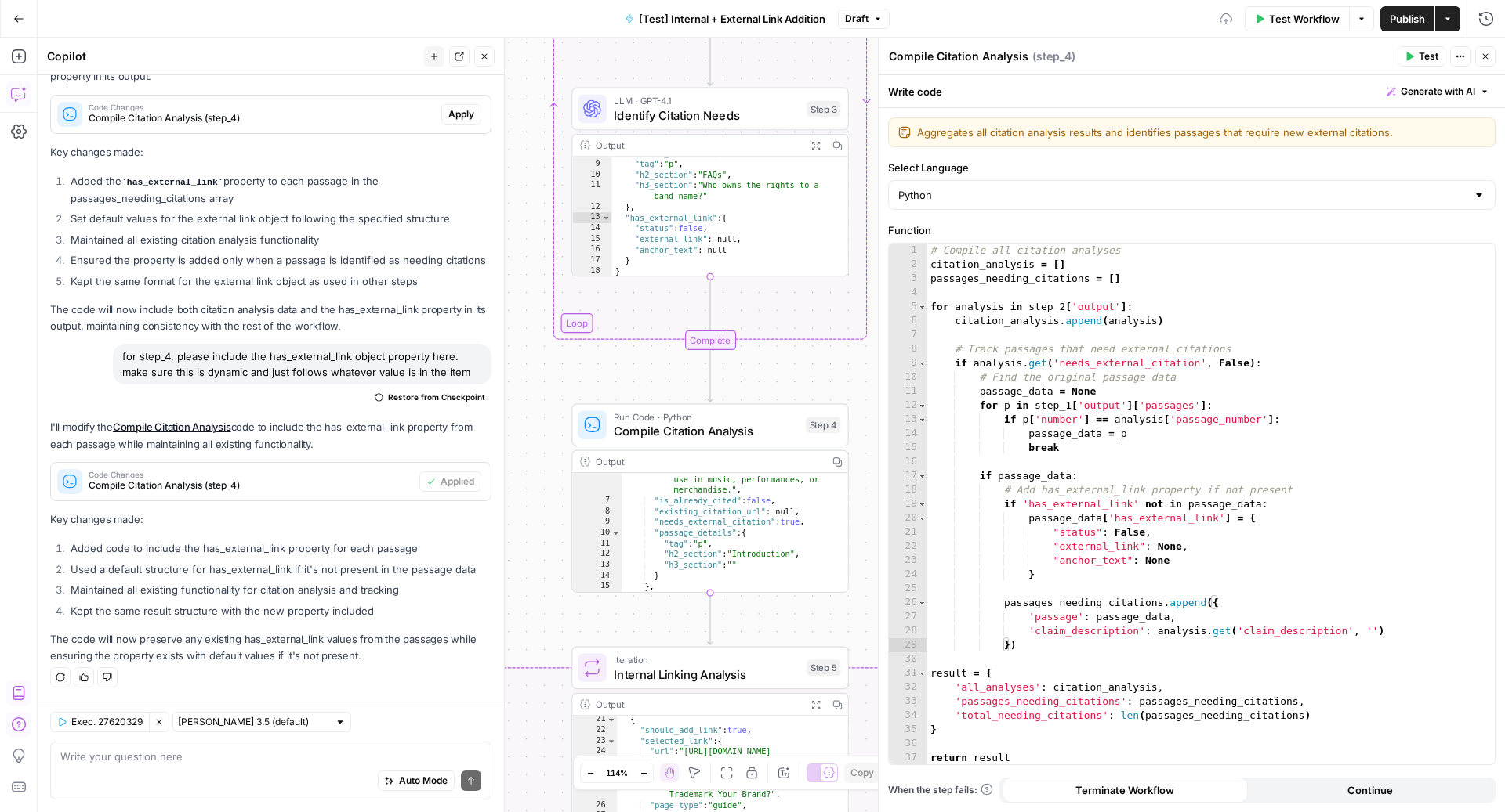
click at [1418, 53] on button "Test" at bounding box center [1421, 56] width 48 height 20
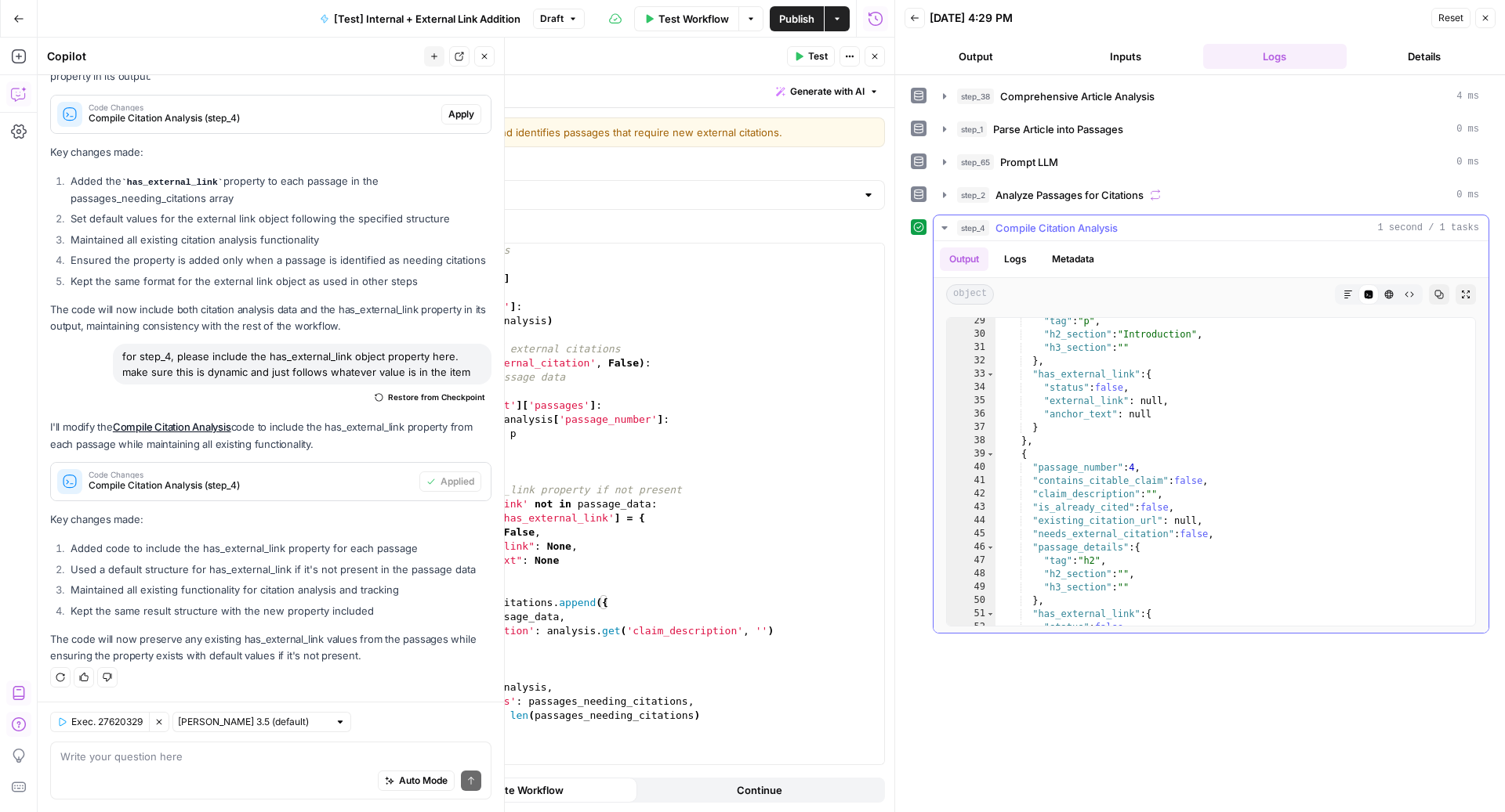
scroll to position [237, 0]
click at [1485, 14] on icon "button" at bounding box center [1485, 18] width 9 height 9
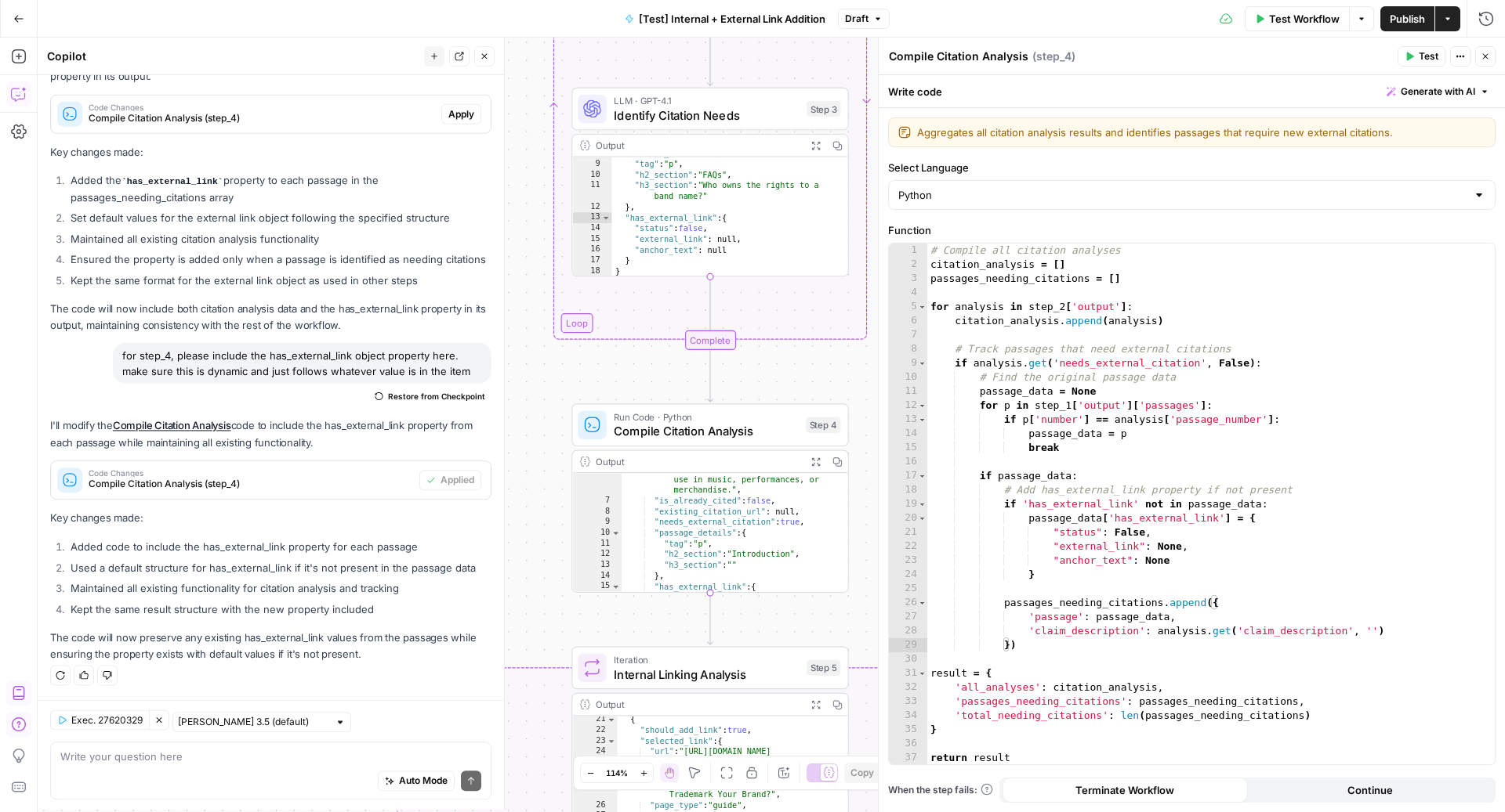
scroll to position [3246, 0]
click at [1483, 53] on icon "button" at bounding box center [1485, 56] width 9 height 9
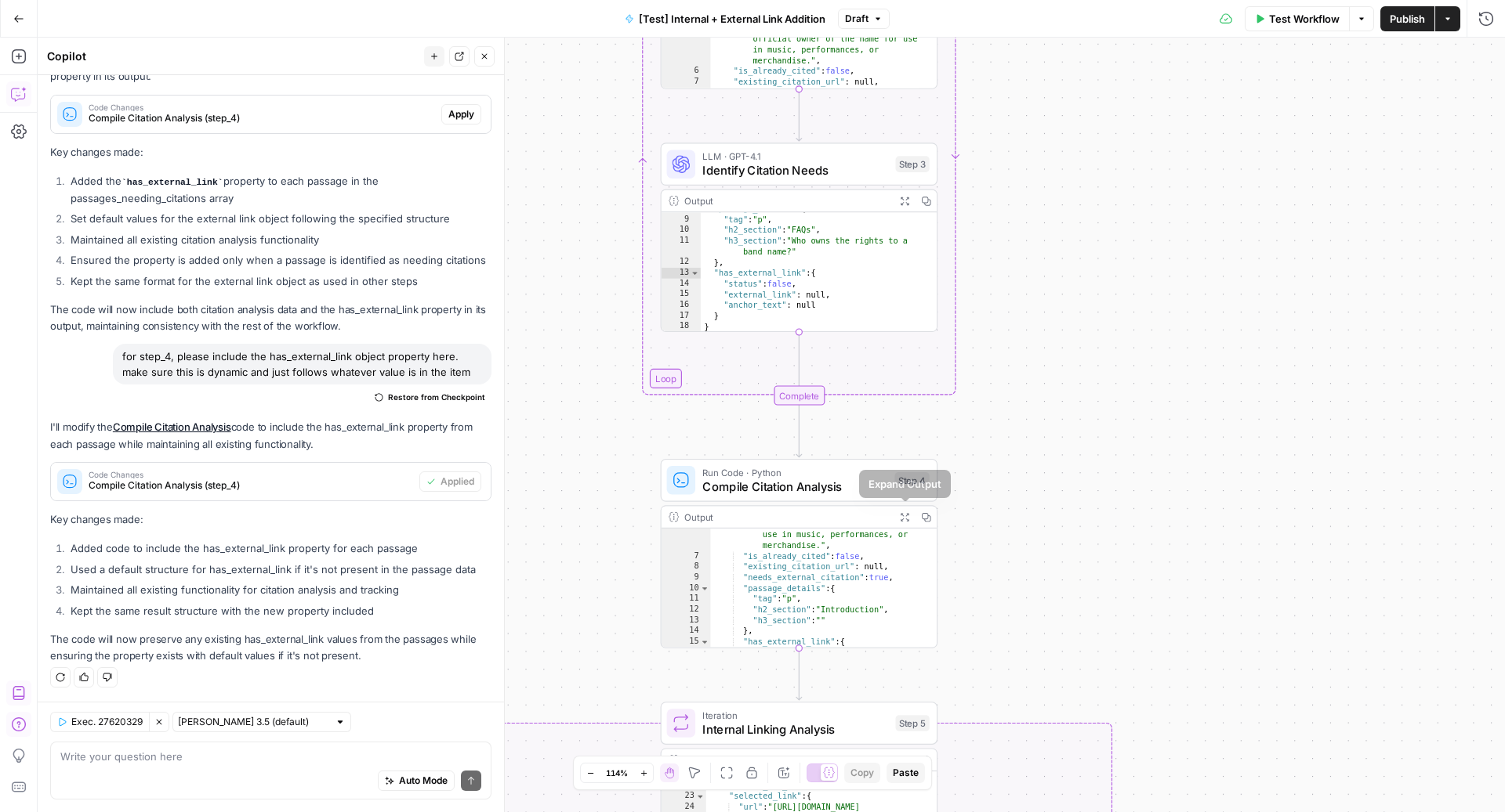
click at [898, 520] on button "Expand Output" at bounding box center [904, 516] width 21 height 21
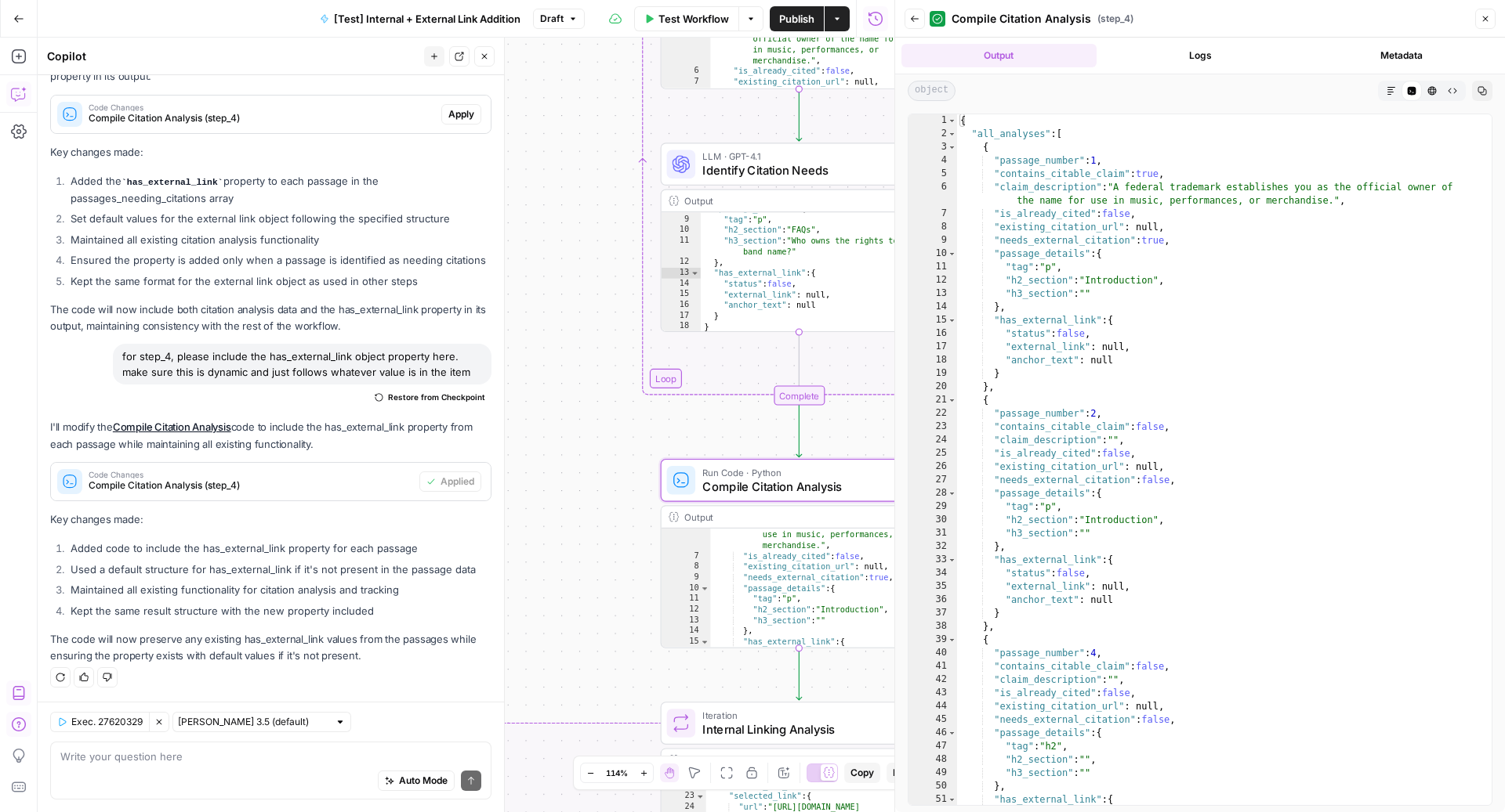
click at [1109, 486] on div "{ "all_analyses" : [ { "passage_number" : 1 , "contains_citable_claim" : true ,…" at bounding box center [1216, 473] width 519 height 719
type textarea "**********"
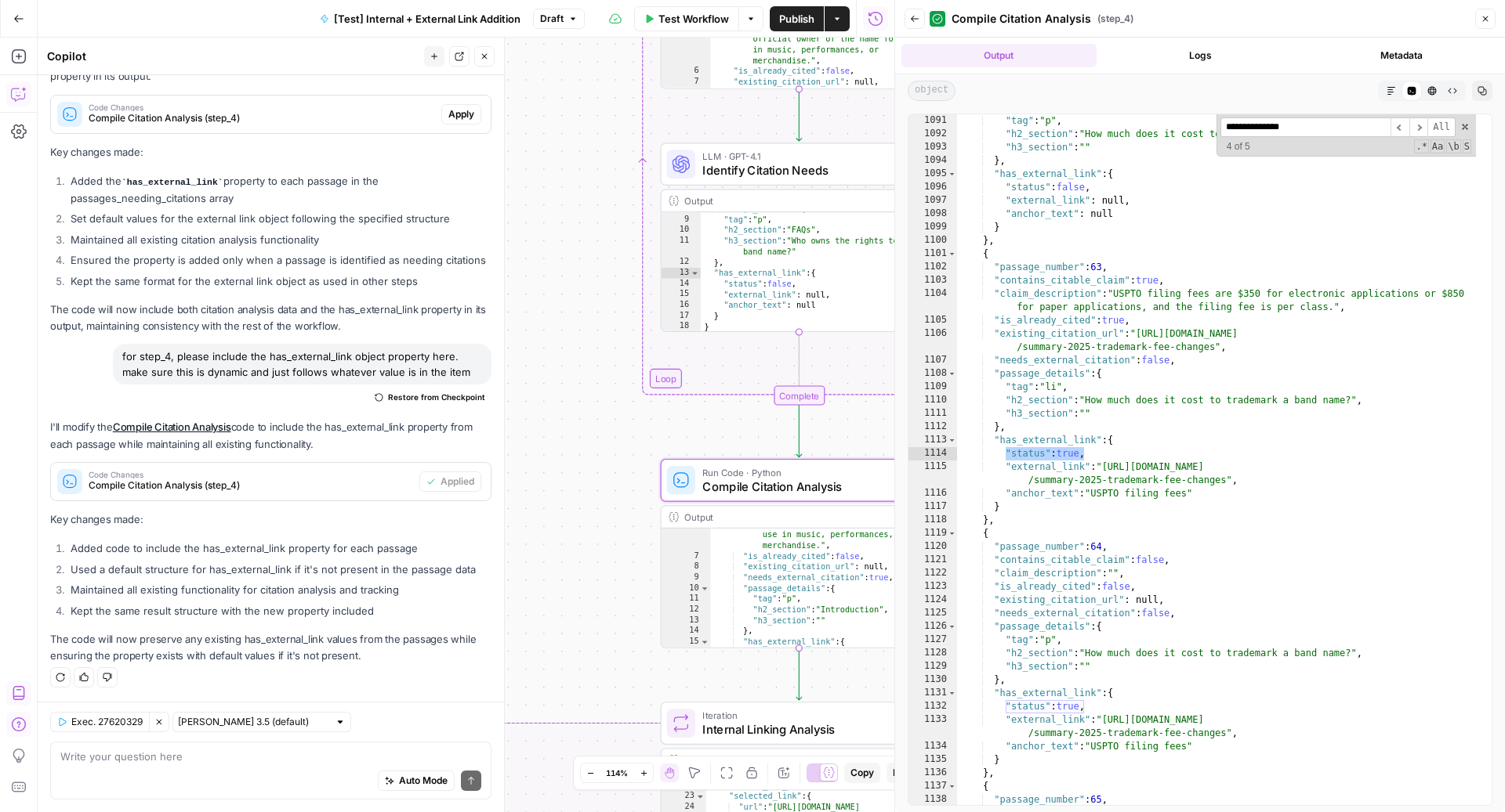
scroll to position [9468, 0]
type input "**********"
click at [1486, 17] on icon "button" at bounding box center [1485, 19] width 9 height 9
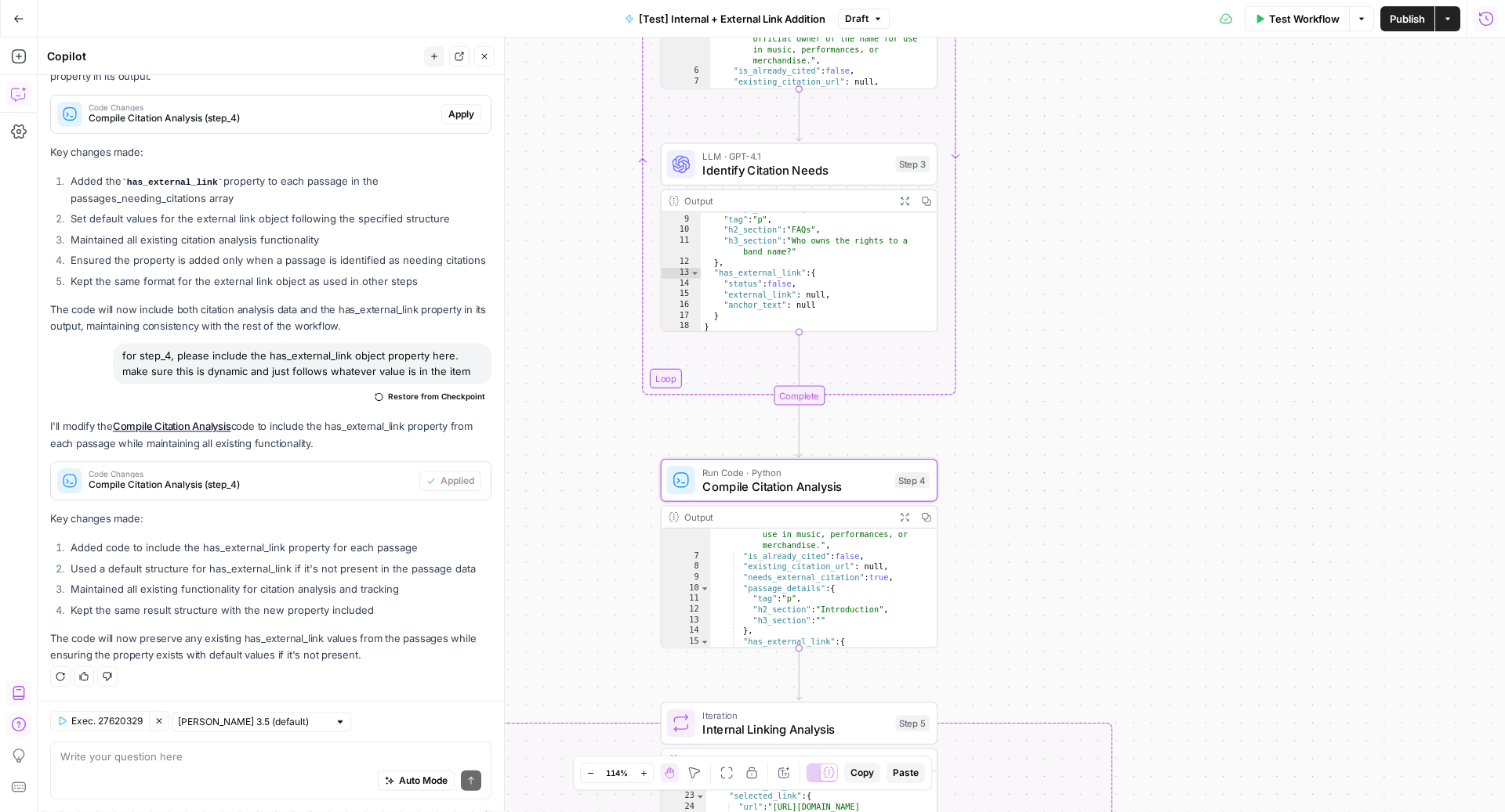
scroll to position [3246, 0]
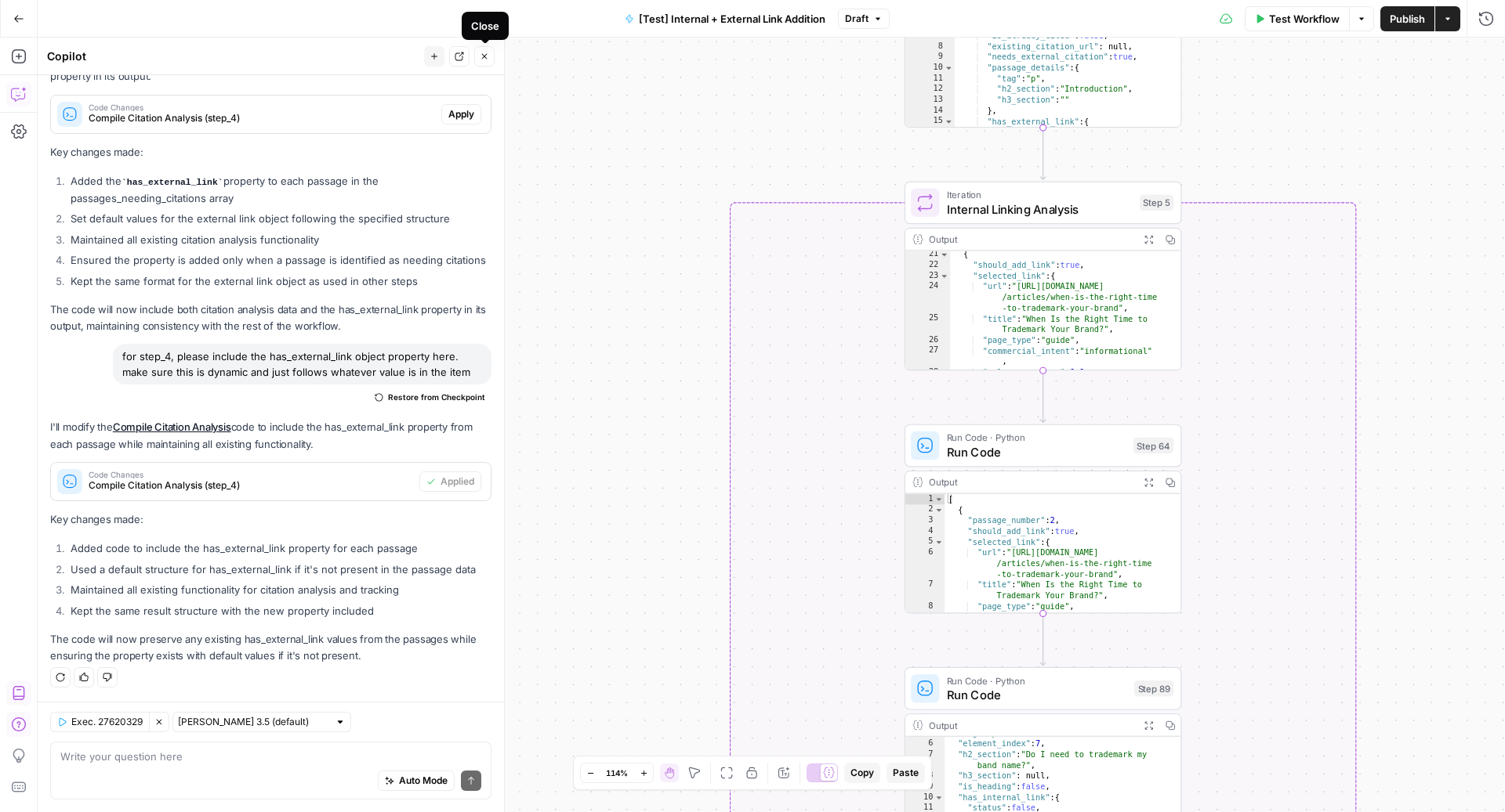
click at [488, 56] on span "Close" at bounding box center [488, 56] width 1 height 1
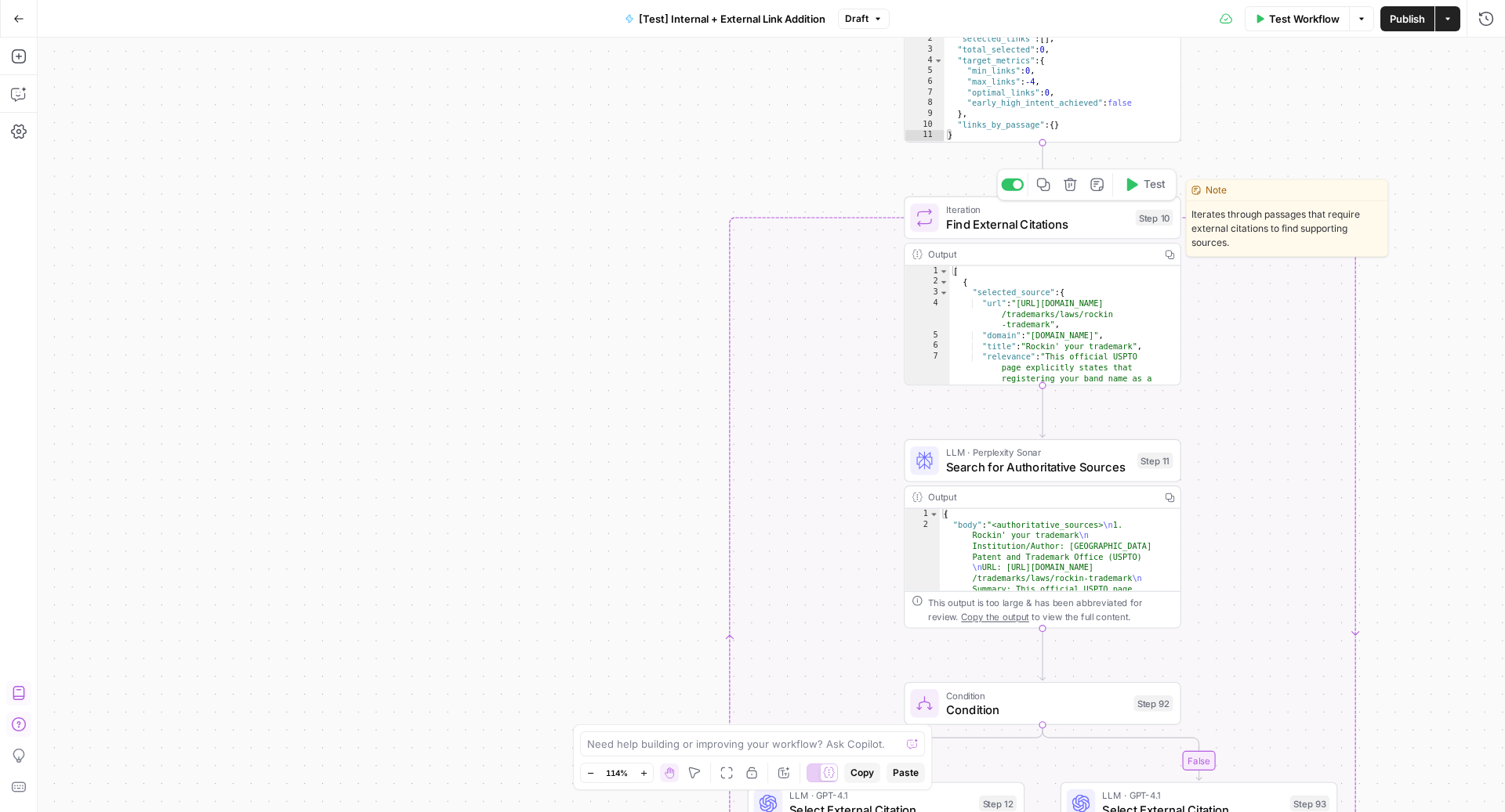
click at [952, 218] on span "Find External Citations" at bounding box center [1036, 224] width 183 height 18
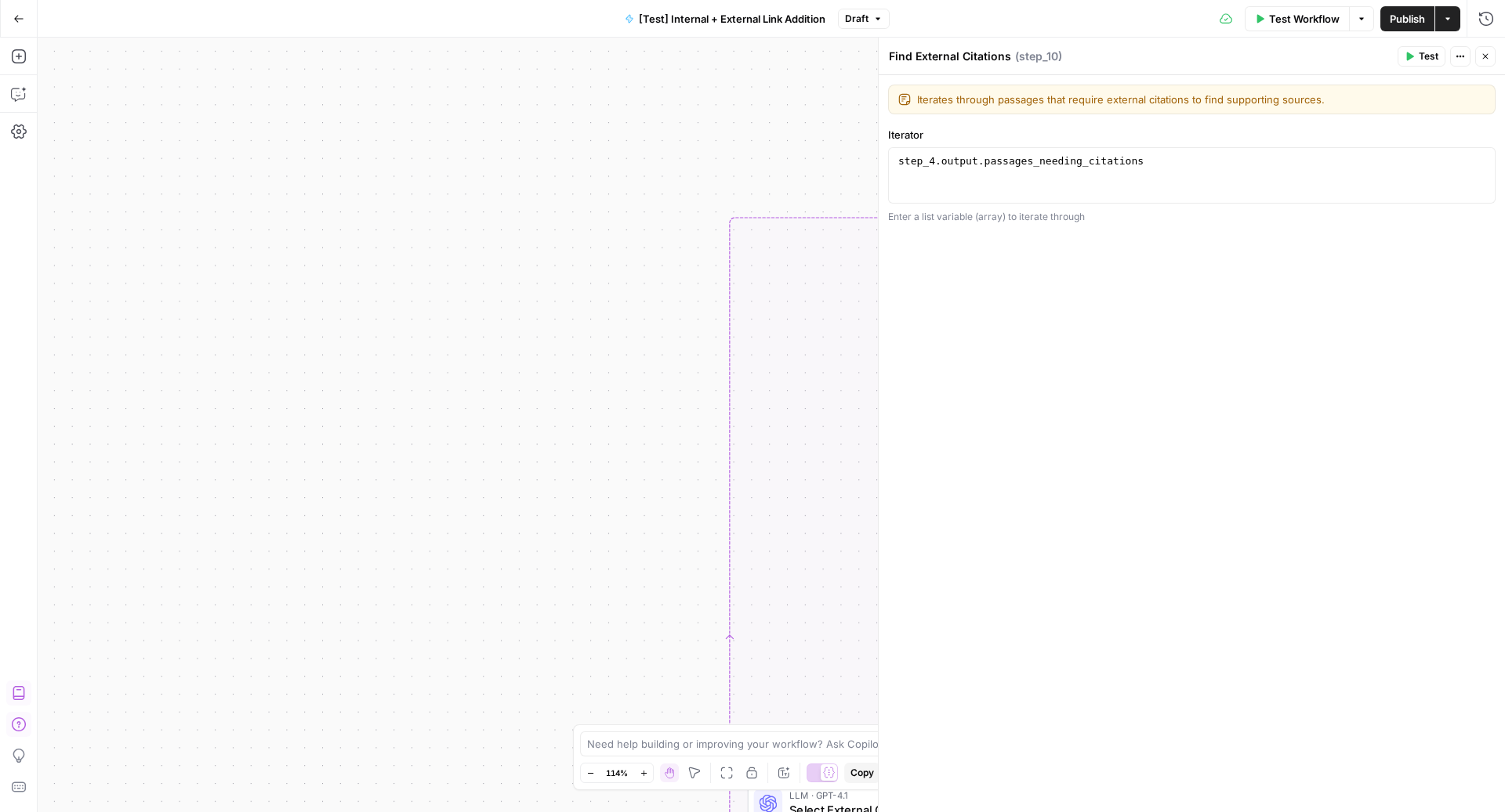
click at [1487, 57] on icon "button" at bounding box center [1485, 56] width 9 height 9
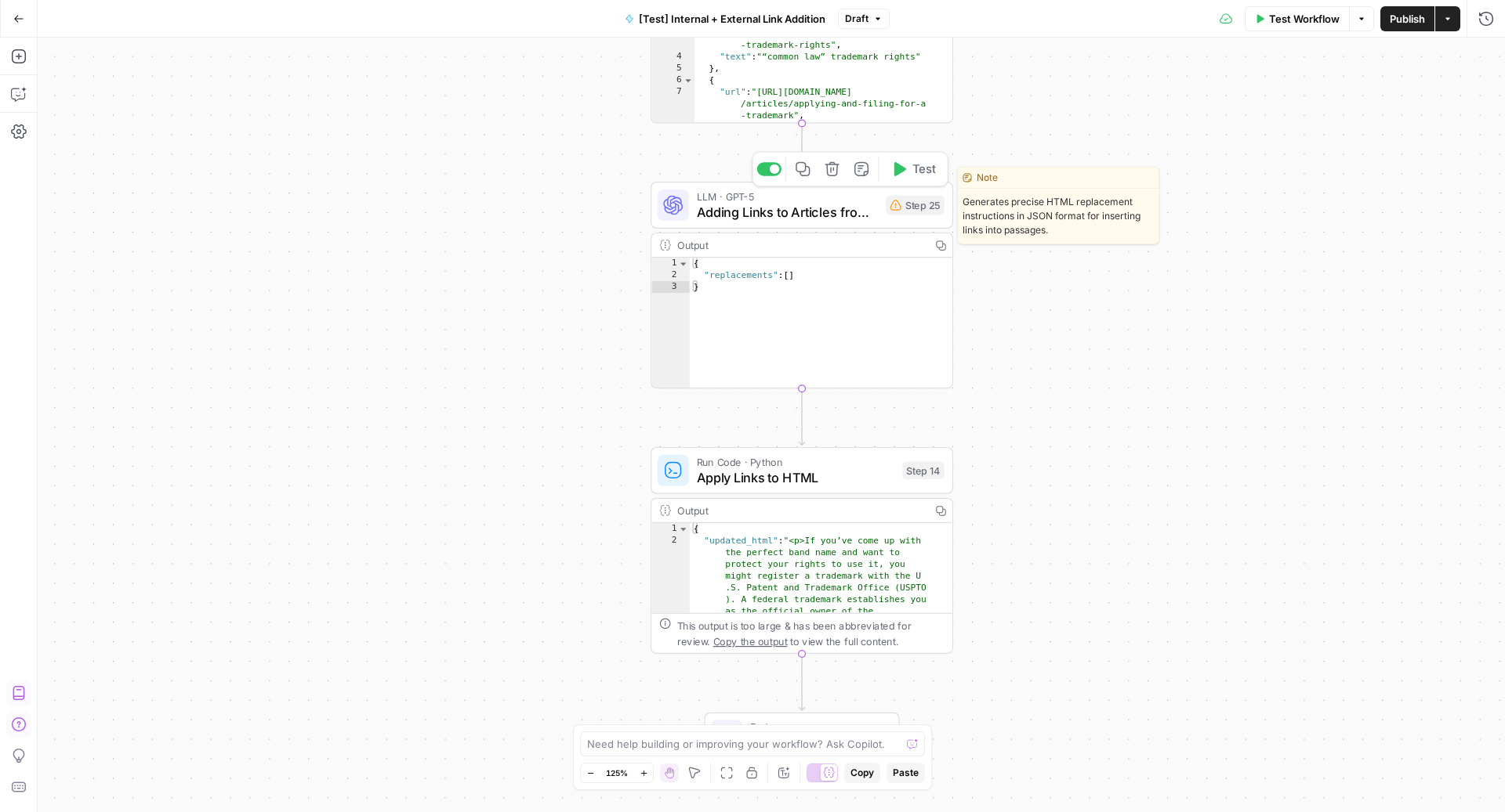
click at [839, 216] on span "Adding Links to Articles from Candidates List" at bounding box center [788, 211] width 182 height 20
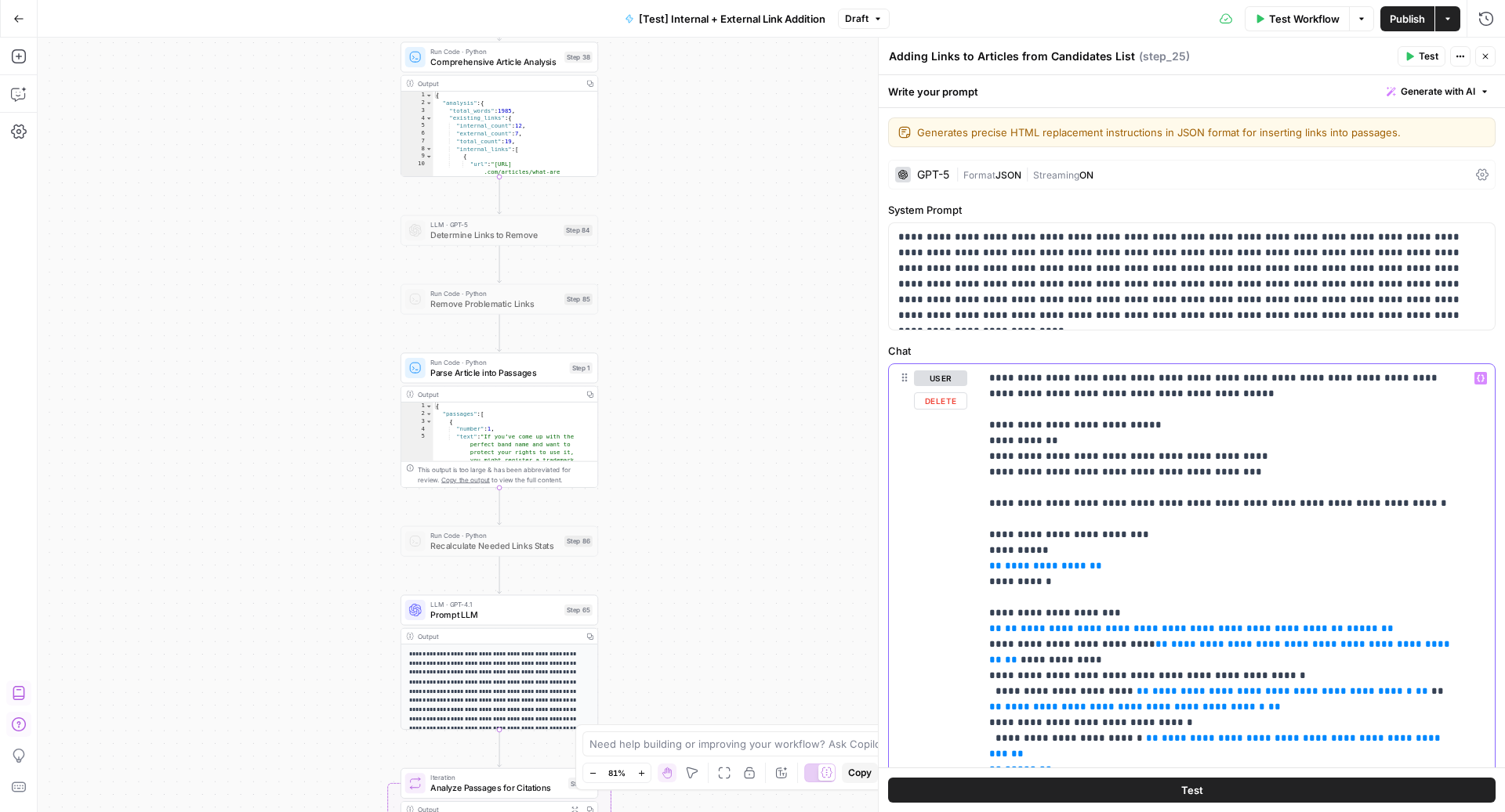
click at [1037, 568] on span "**********" at bounding box center [1046, 566] width 81 height 10
type input "86"
click at [1444, 342] on icon "button" at bounding box center [1444, 340] width 8 height 8
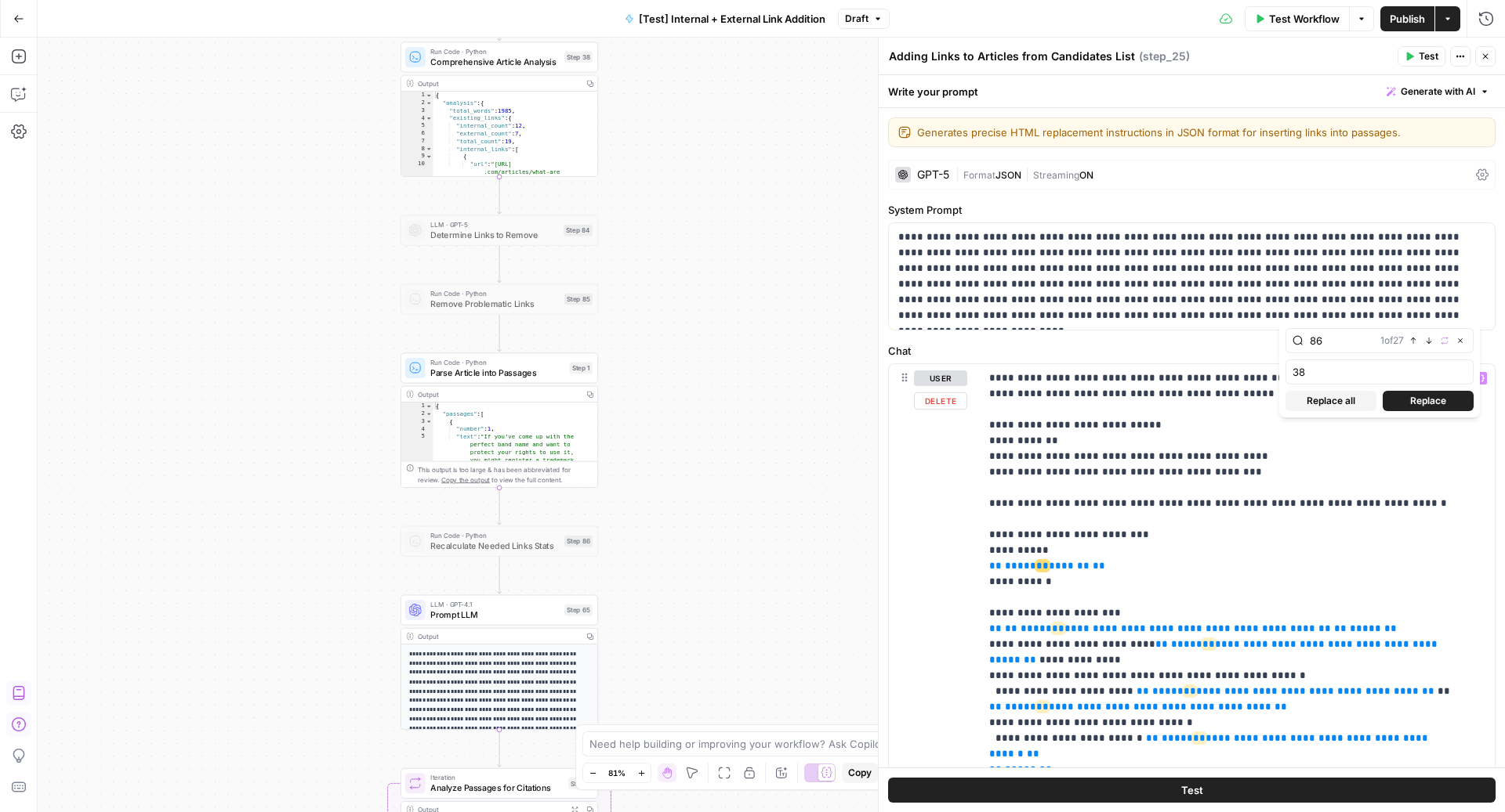
type input "38"
click at [1312, 394] on span "Replace all" at bounding box center [1330, 400] width 48 height 14
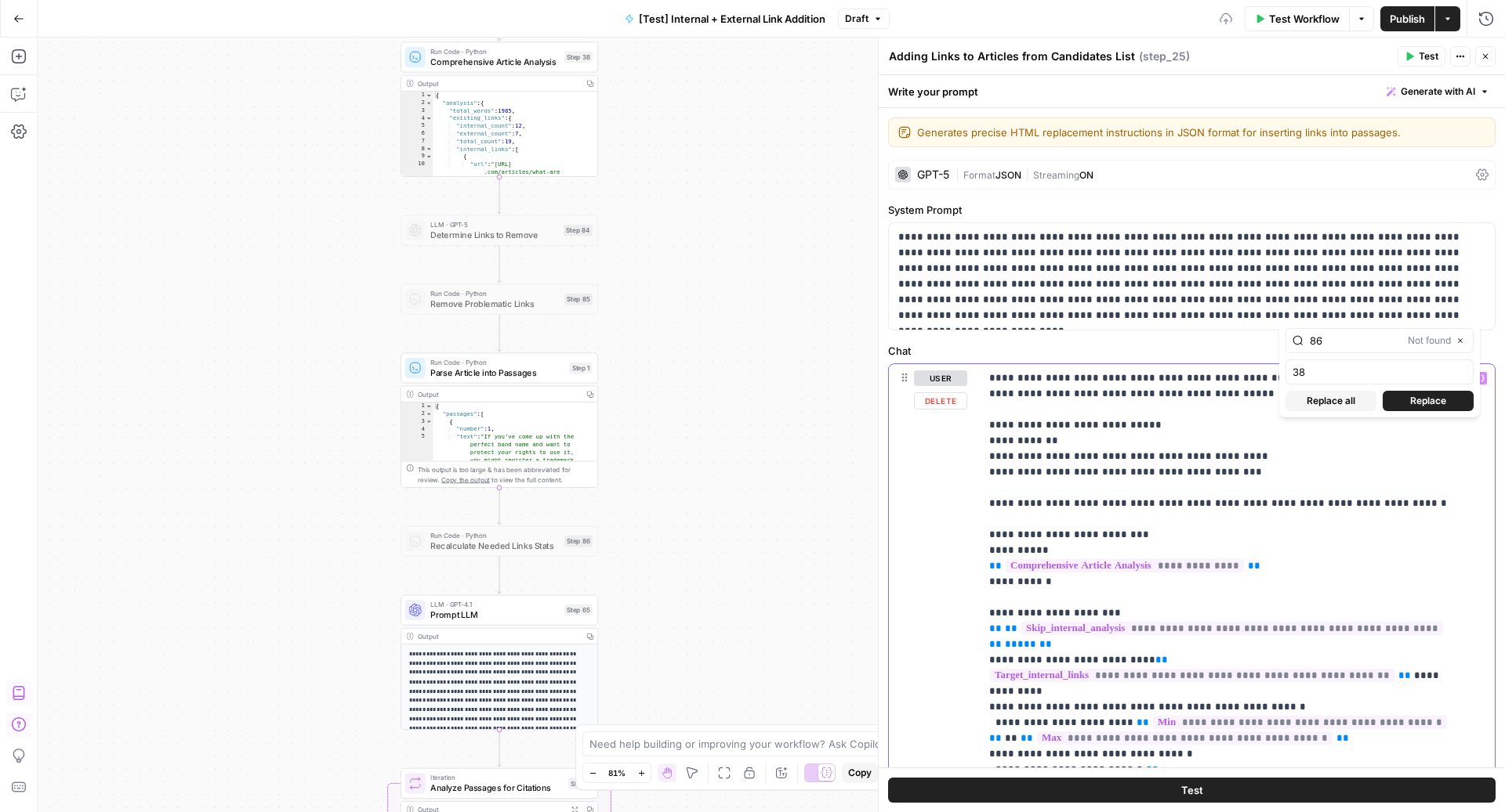
click at [1481, 63] on button "Close" at bounding box center [1485, 56] width 20 height 20
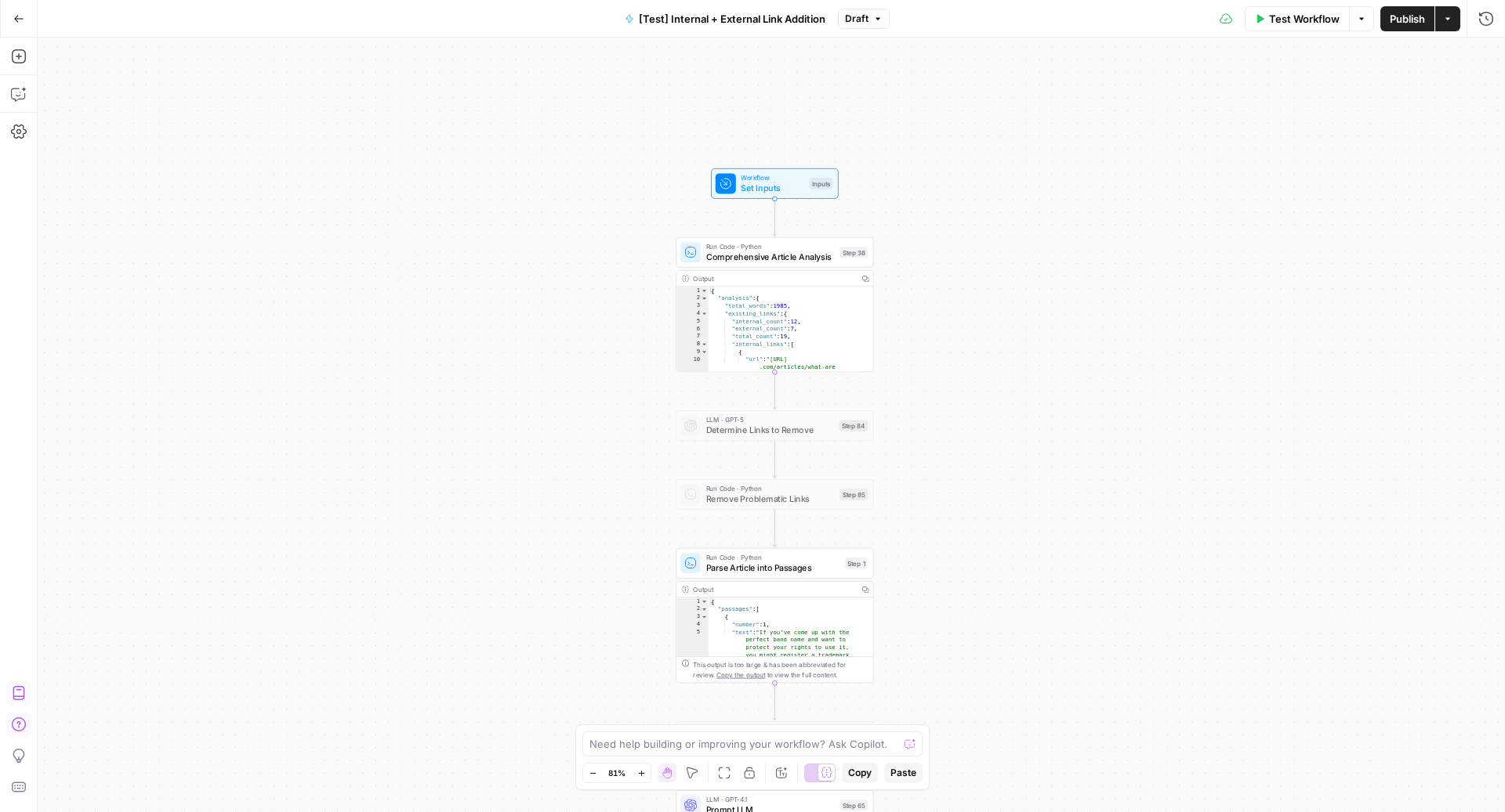
click at [1390, 18] on span "Publish" at bounding box center [1407, 19] width 36 height 15
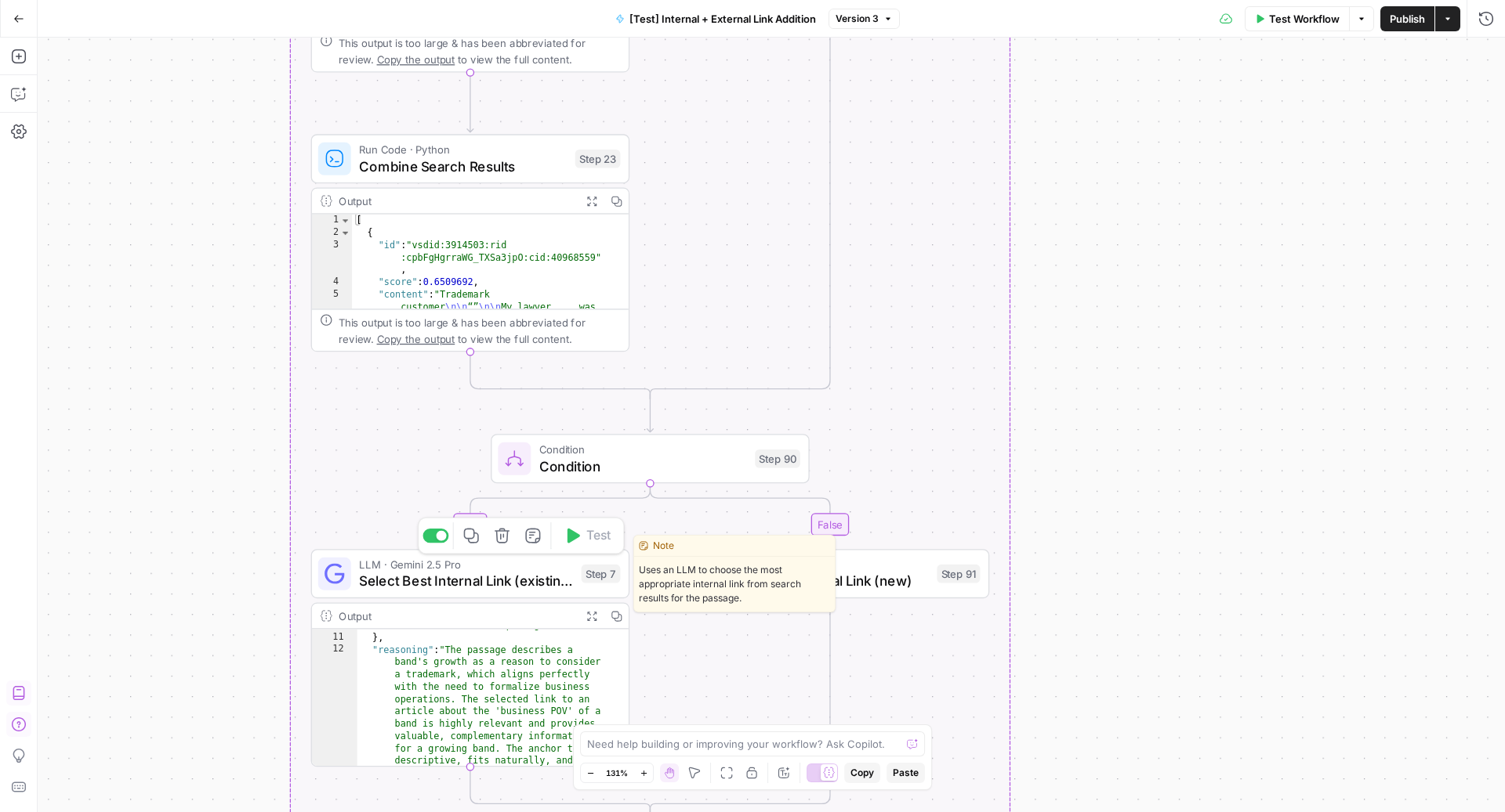
click at [424, 586] on span "Select Best Internal Link (existing)" at bounding box center [466, 581] width 214 height 20
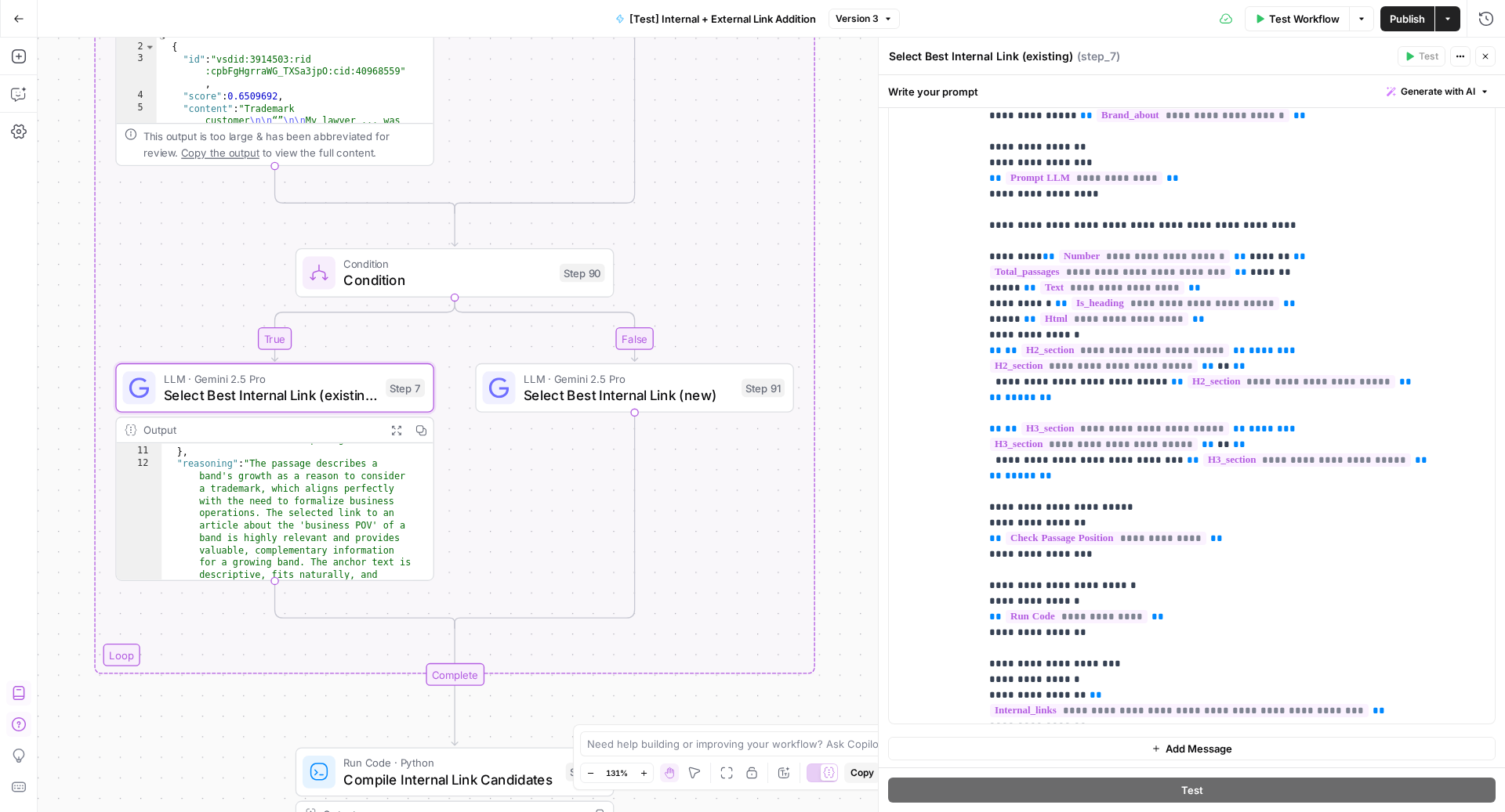
scroll to position [366, 0]
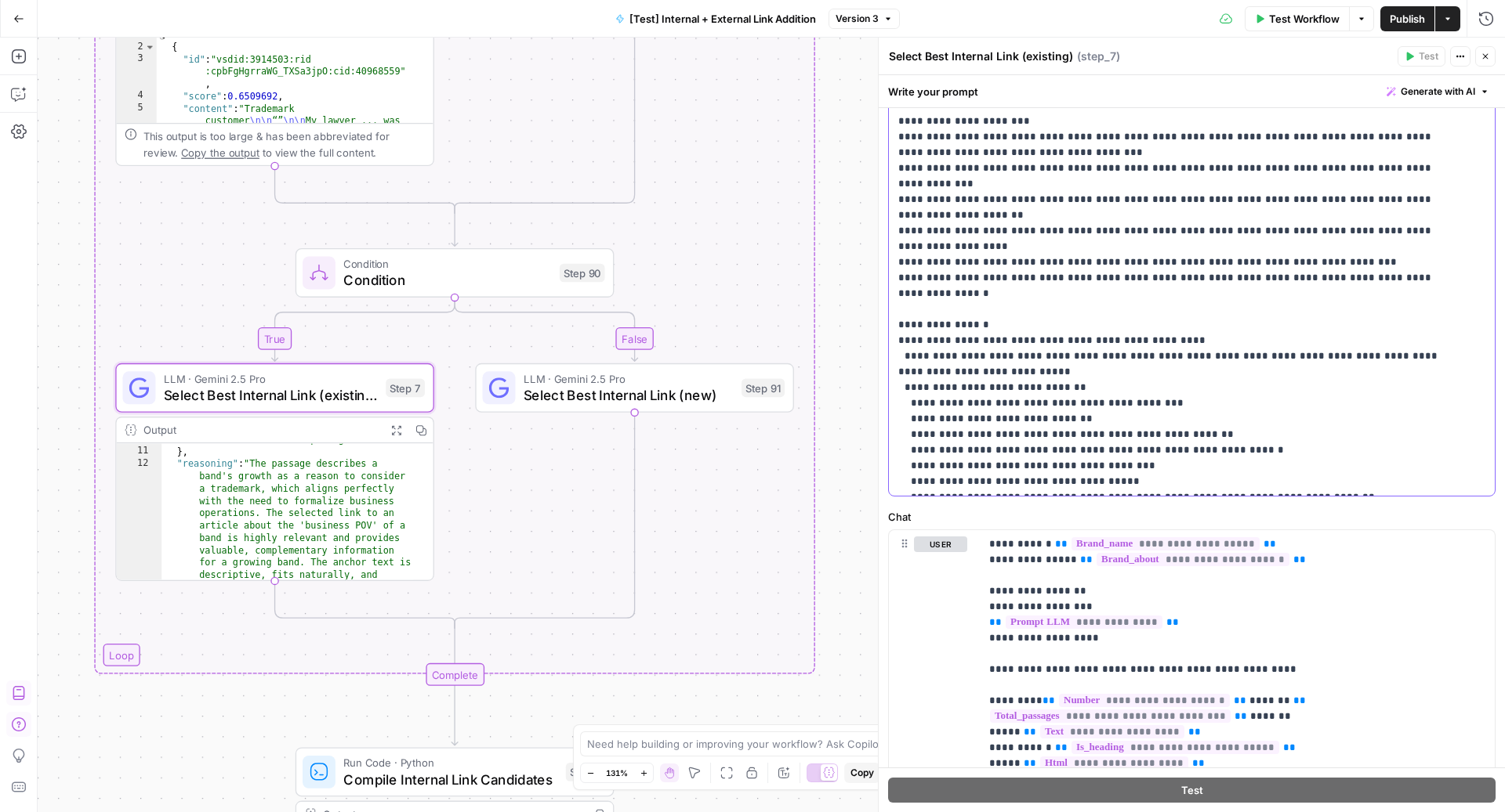
copy p "**********"
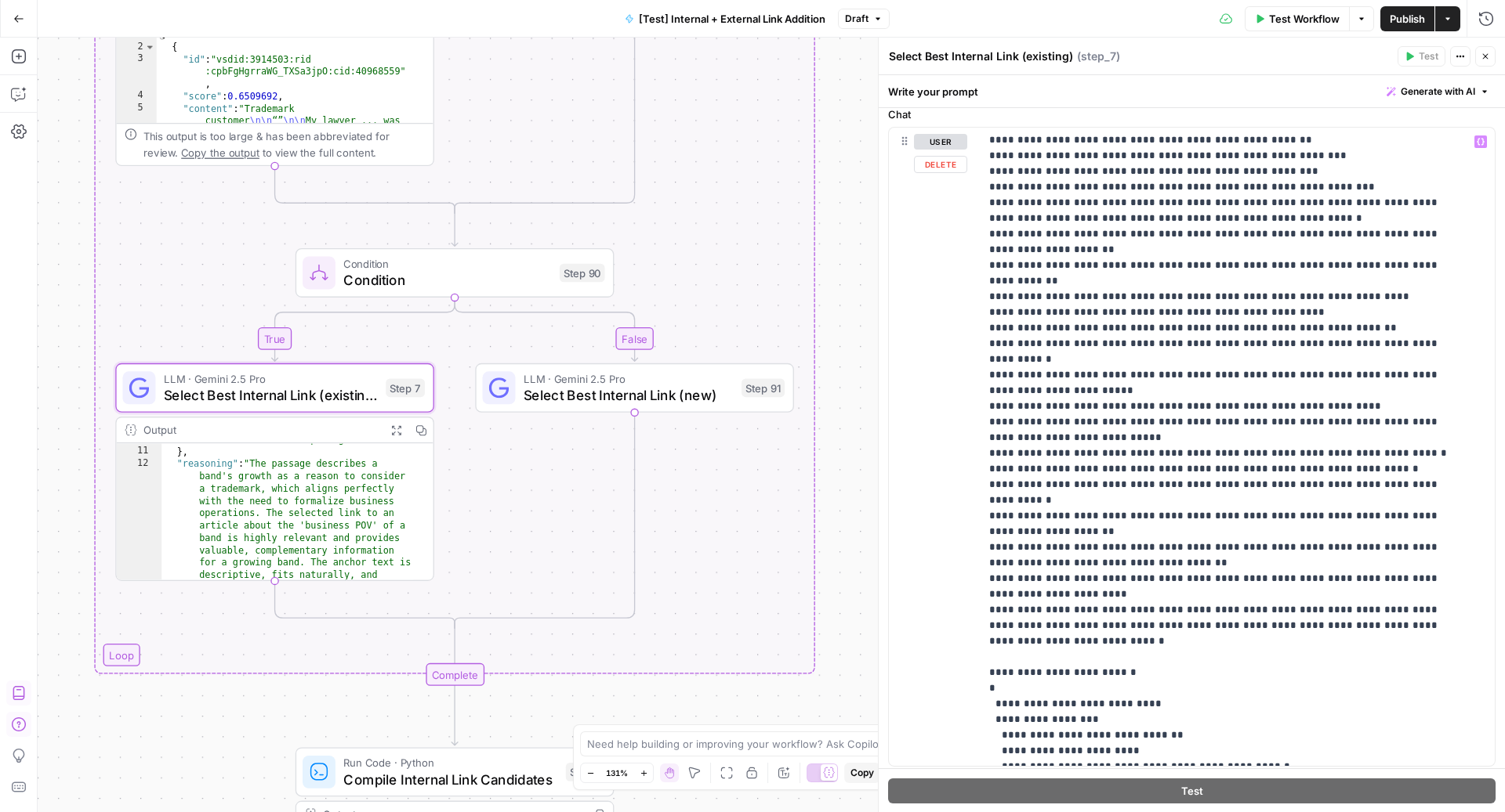
scroll to position [700, 0]
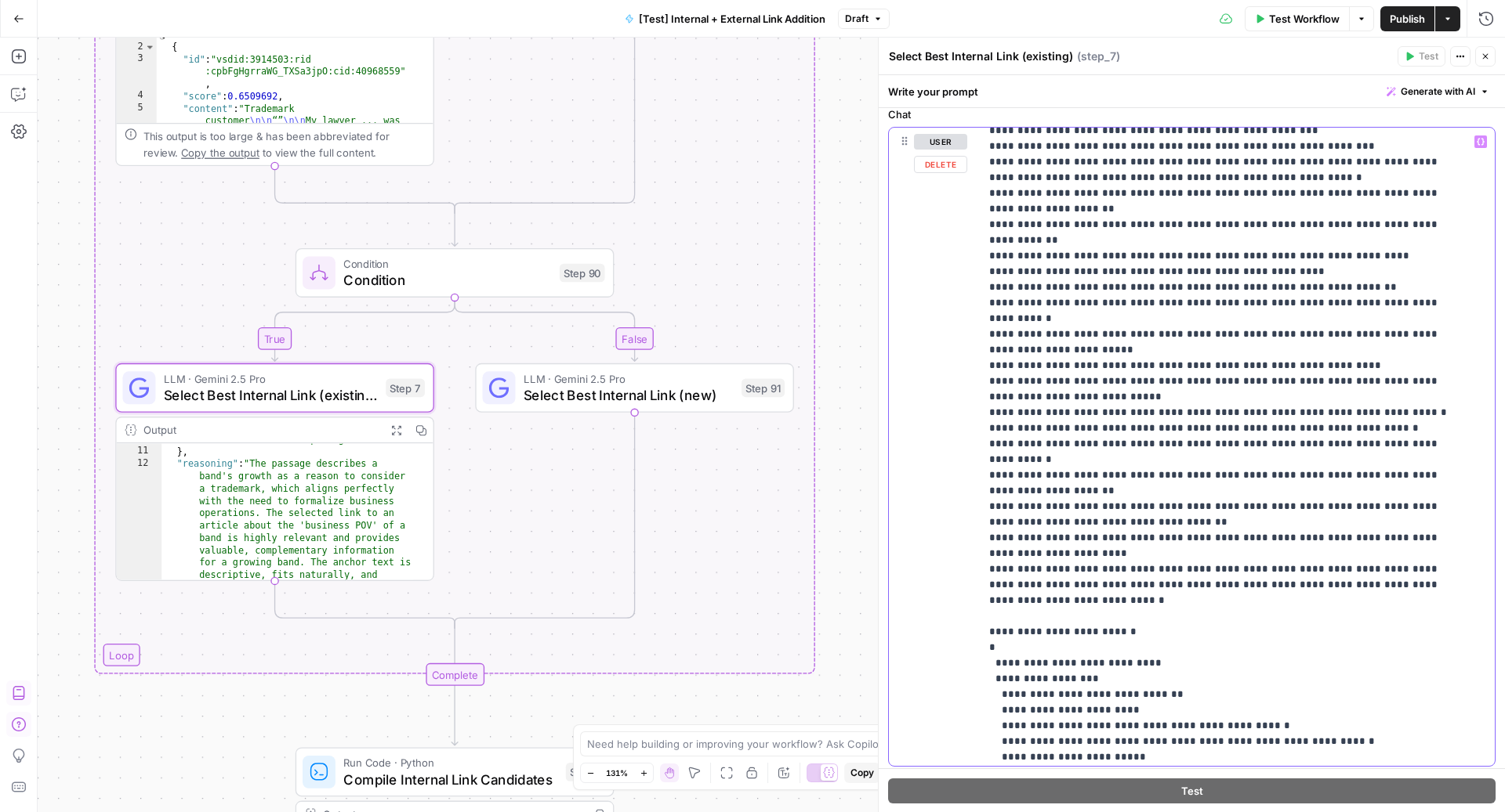
click at [1059, 543] on p "**********" at bounding box center [1221, 146] width 465 height 1425
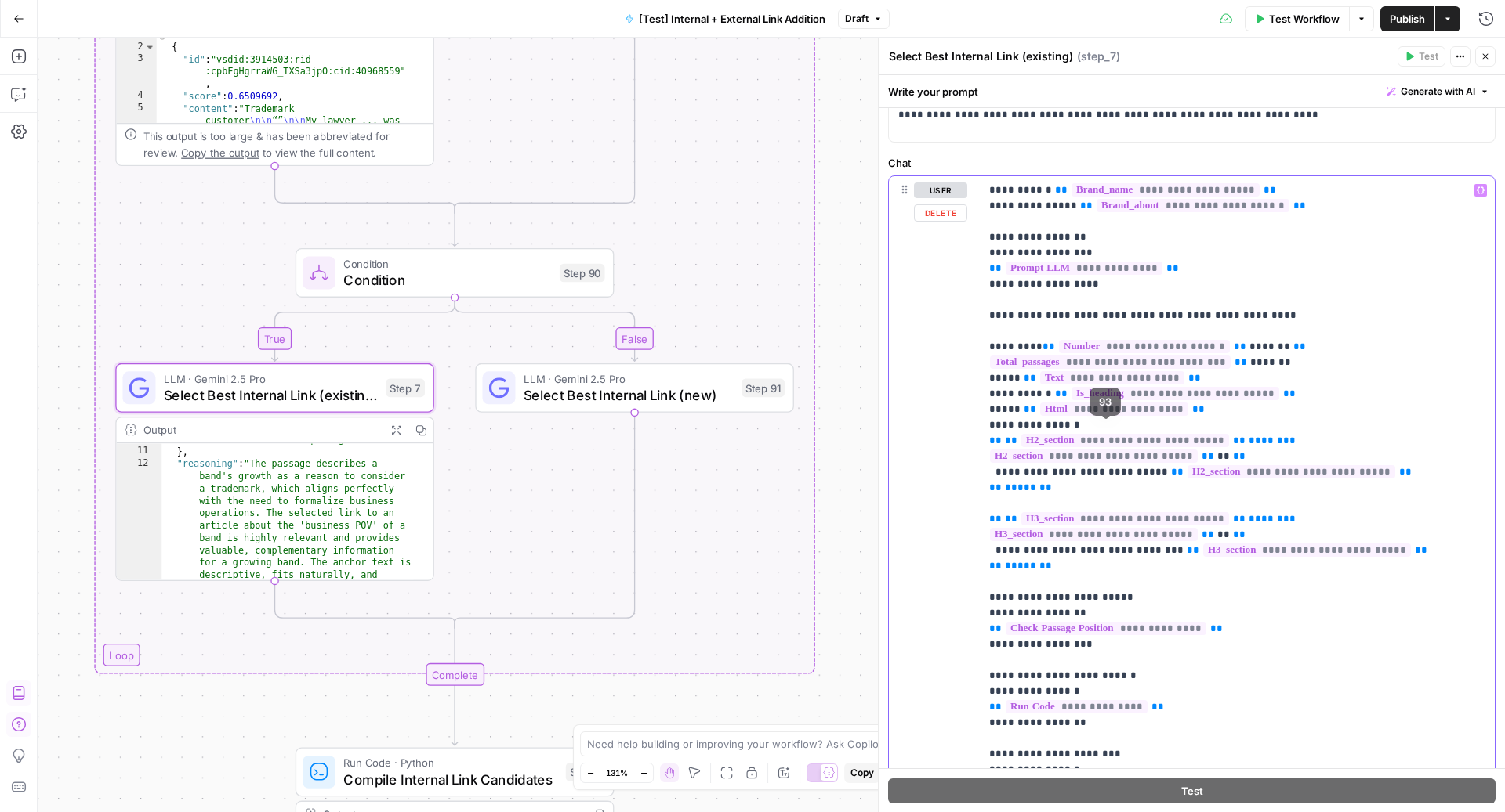
scroll to position [0, 0]
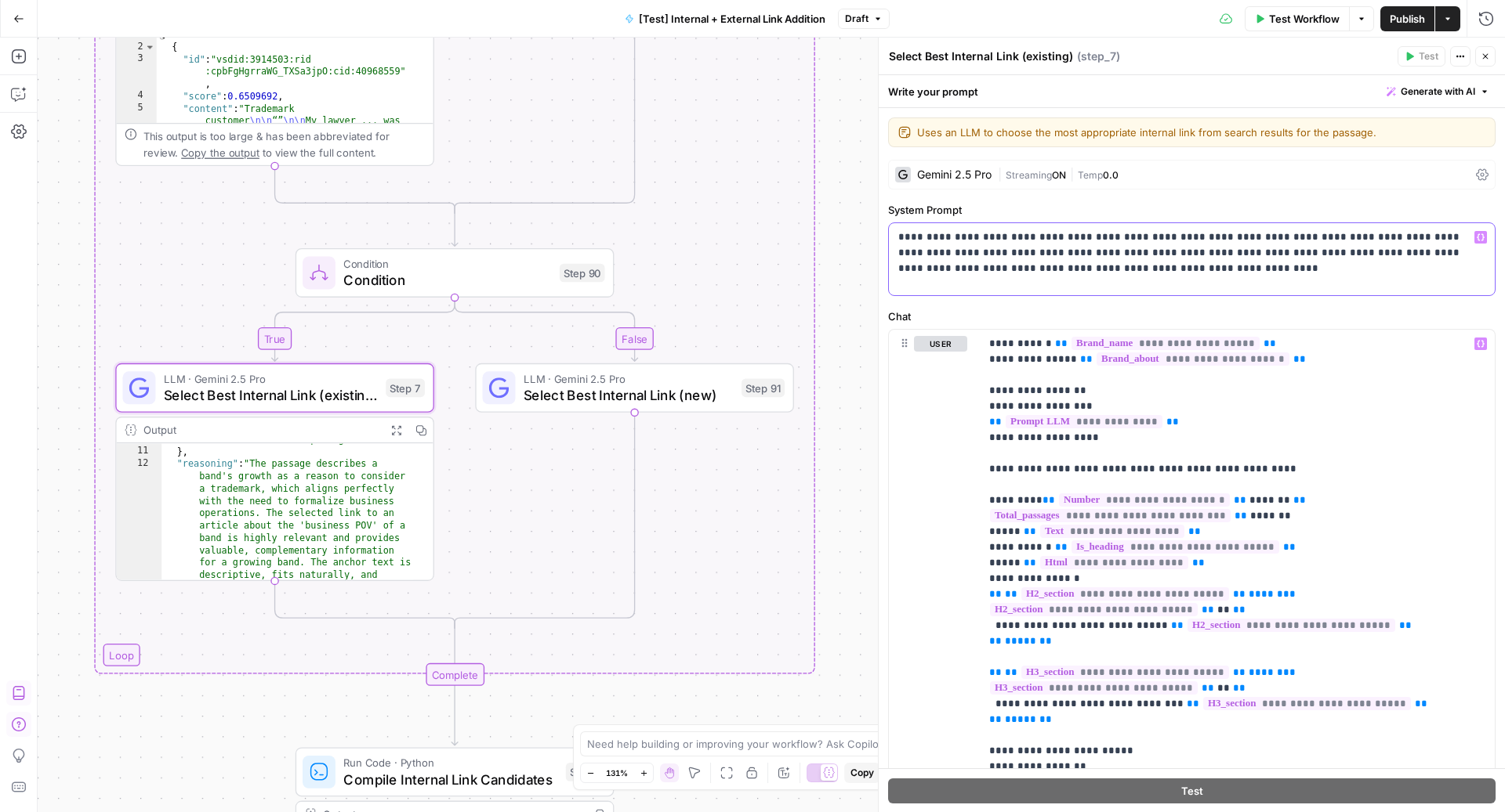
click at [1066, 275] on p "**********" at bounding box center [1184, 253] width 572 height 47
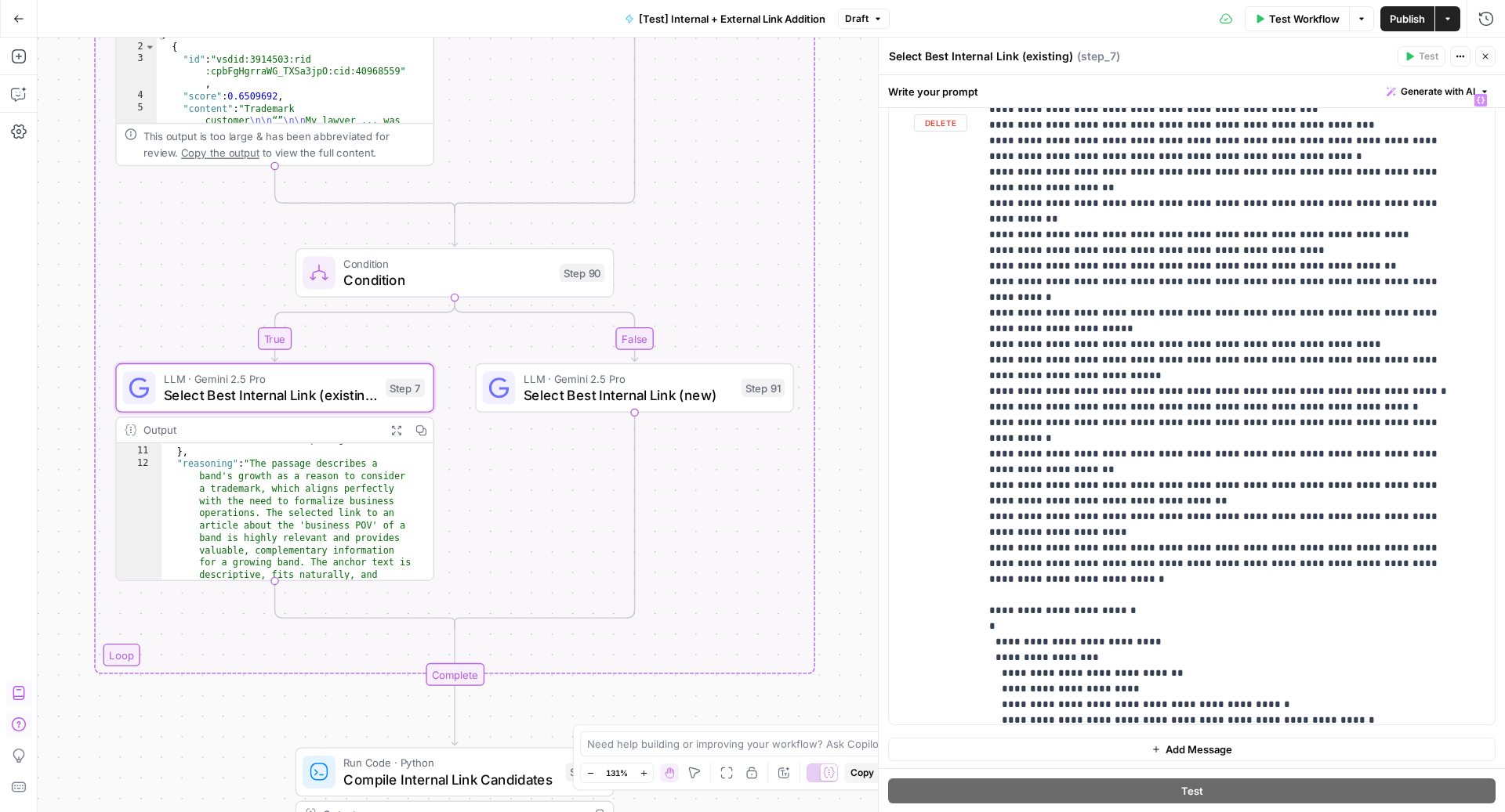
scroll to position [423, 0]
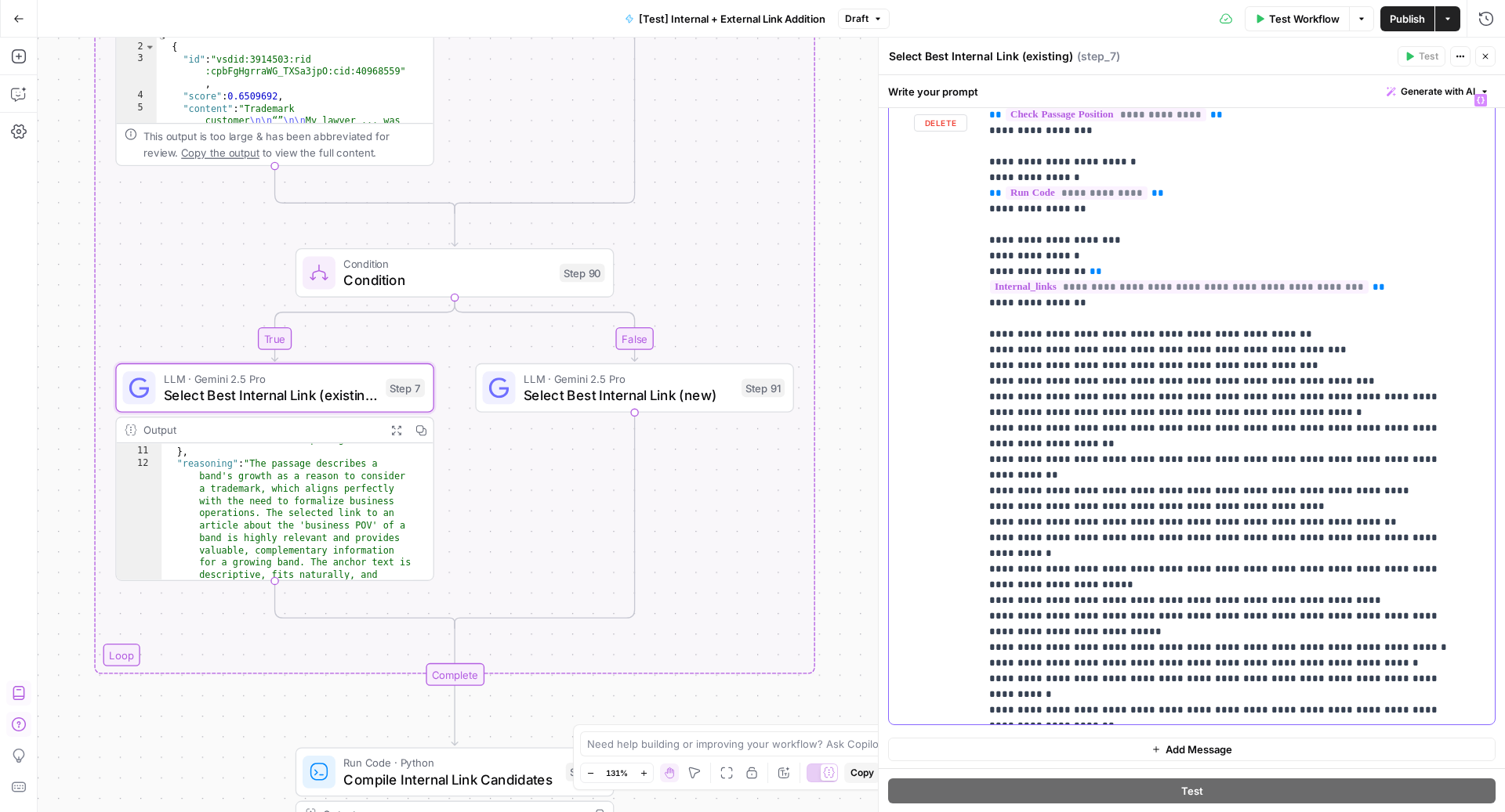
click at [1008, 304] on p "**********" at bounding box center [1221, 381] width 465 height 1425
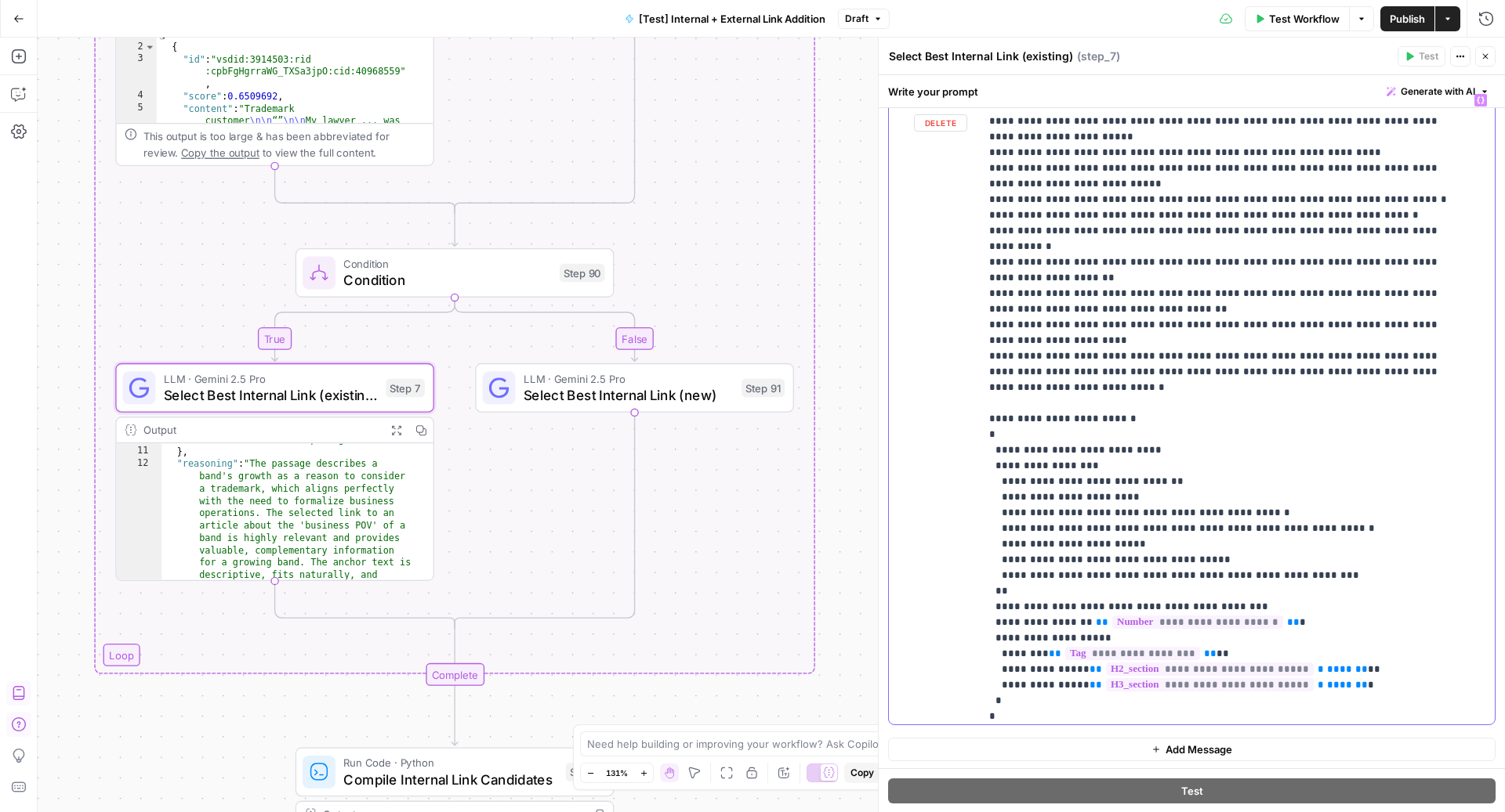
scroll to position [630, 0]
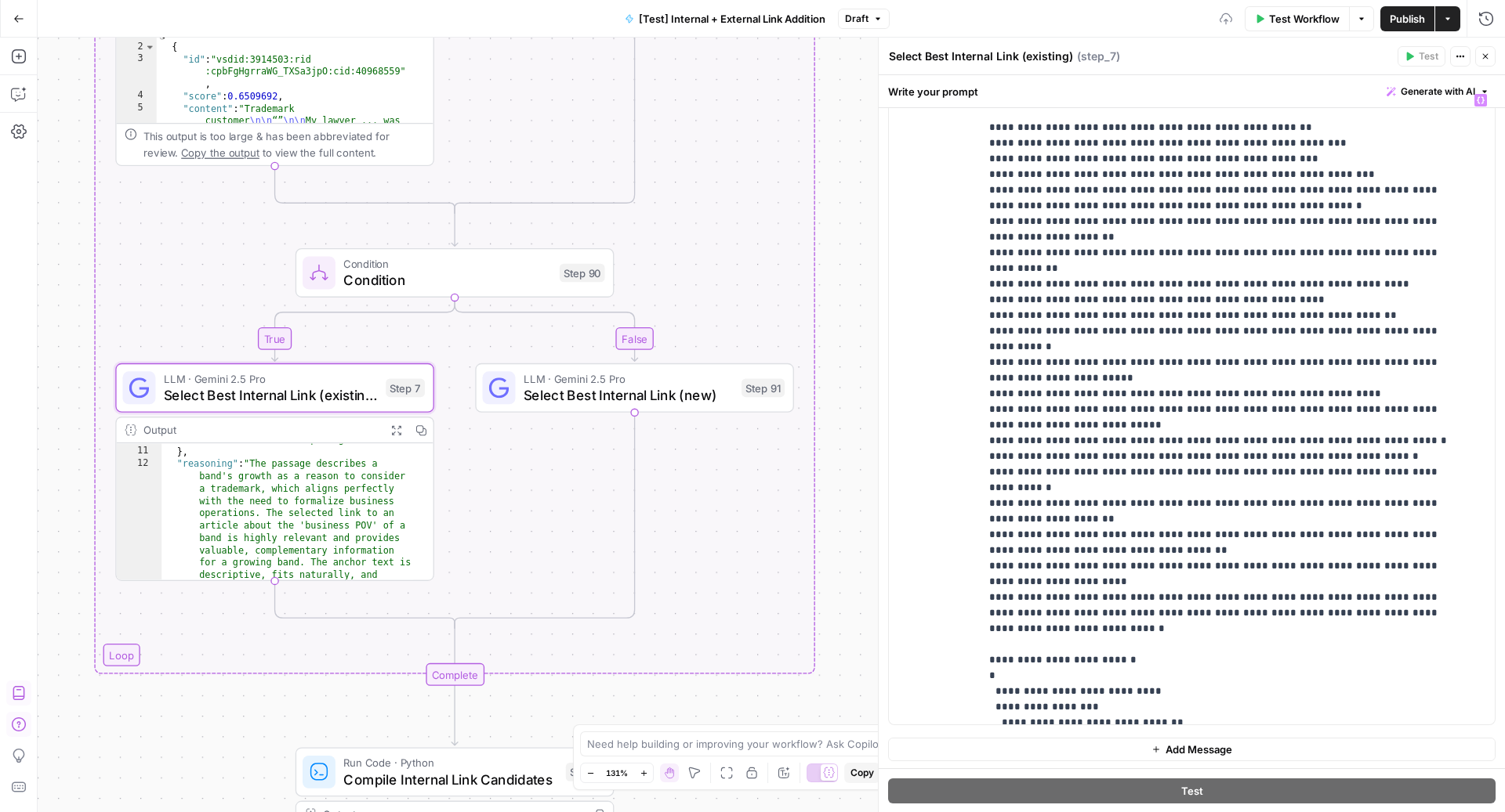
drag, startPoint x: 1482, startPoint y: 57, endPoint x: 1465, endPoint y: 46, distance: 20.2
click at [1482, 57] on icon "button" at bounding box center [1485, 56] width 9 height 9
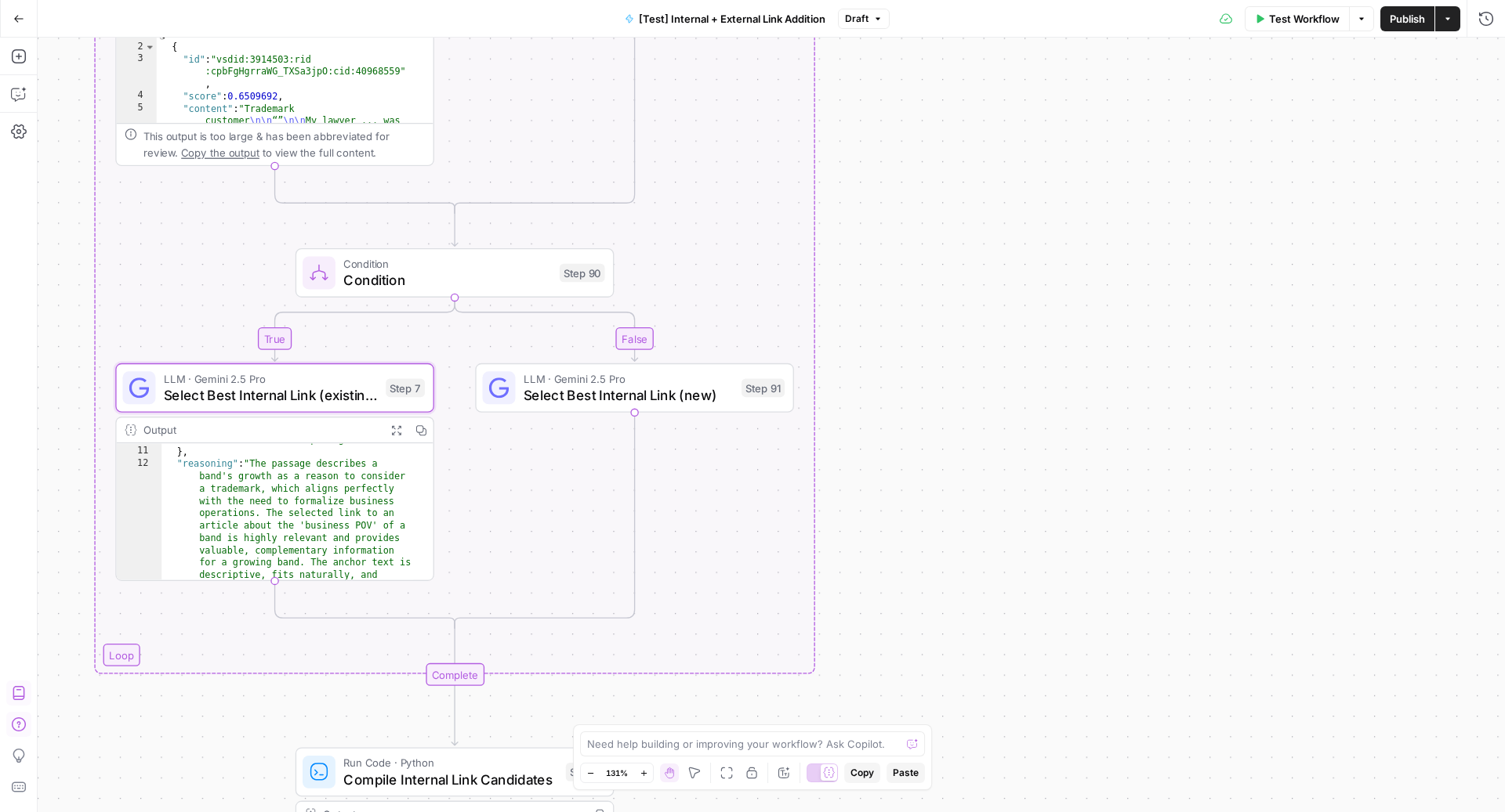
click at [1392, 23] on span "Publish" at bounding box center [1407, 19] width 36 height 15
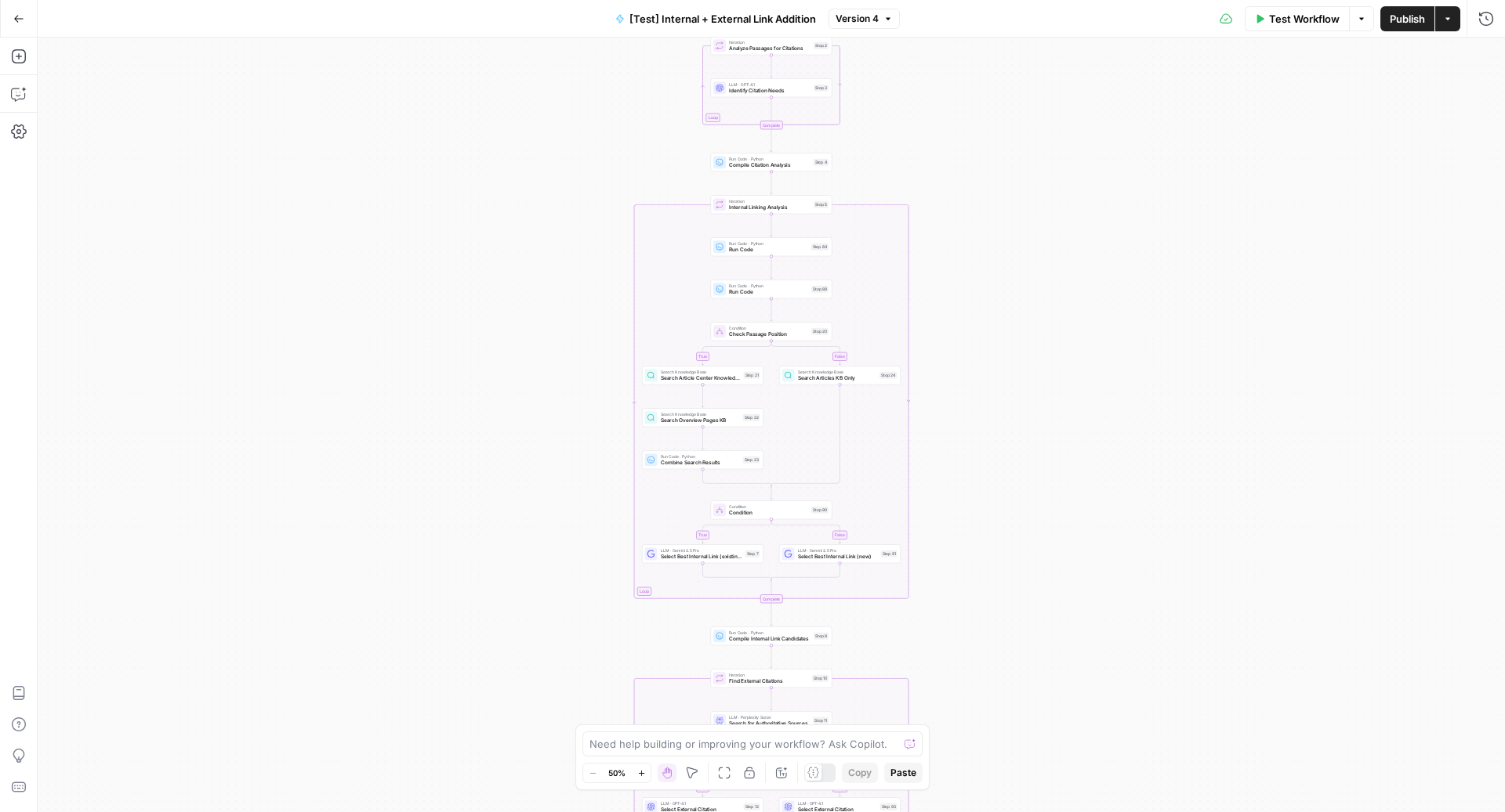
click at [720, 555] on span "Select Best Internal Link (existing)" at bounding box center [701, 557] width 81 height 8
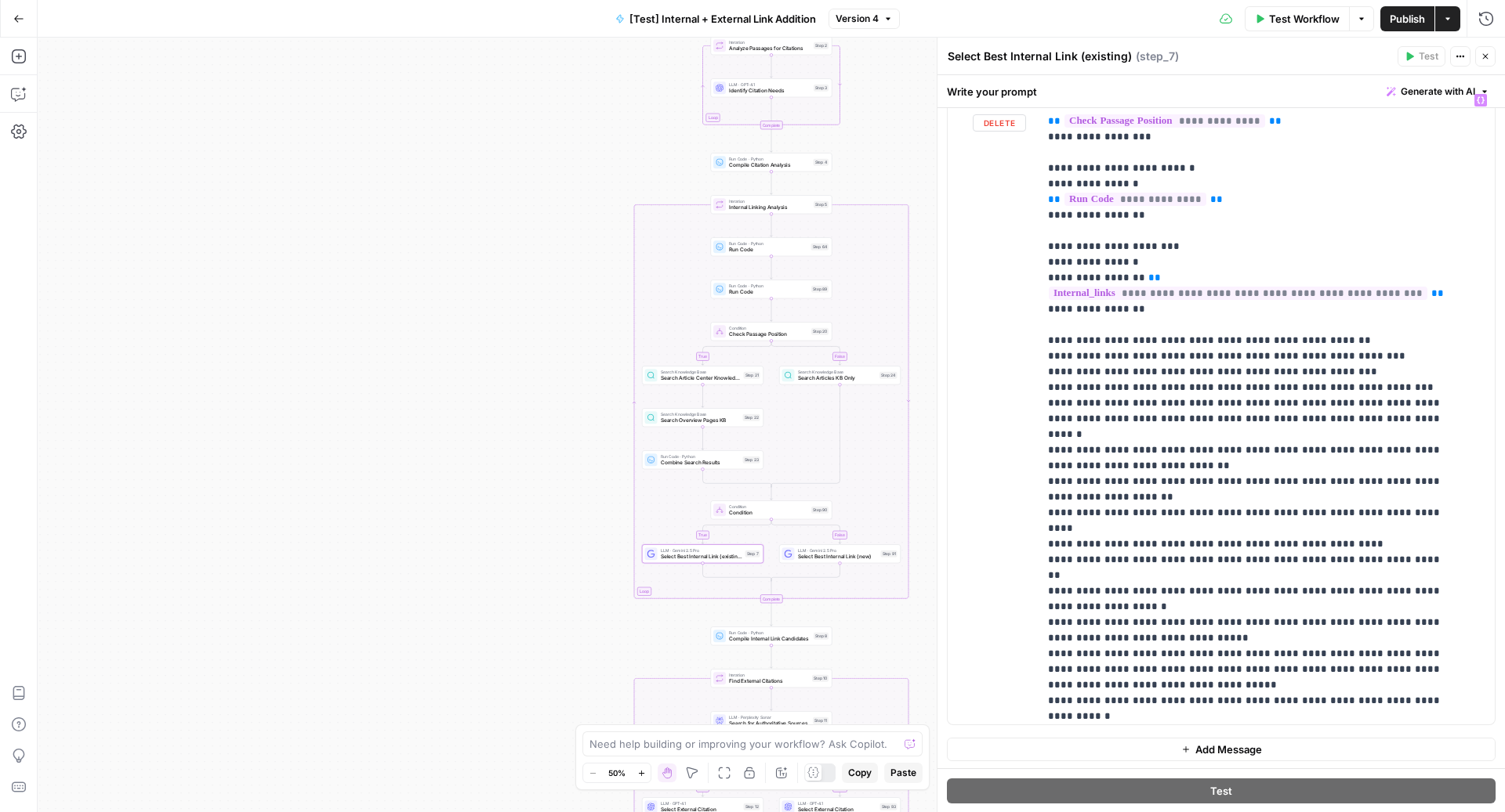
scroll to position [455, 0]
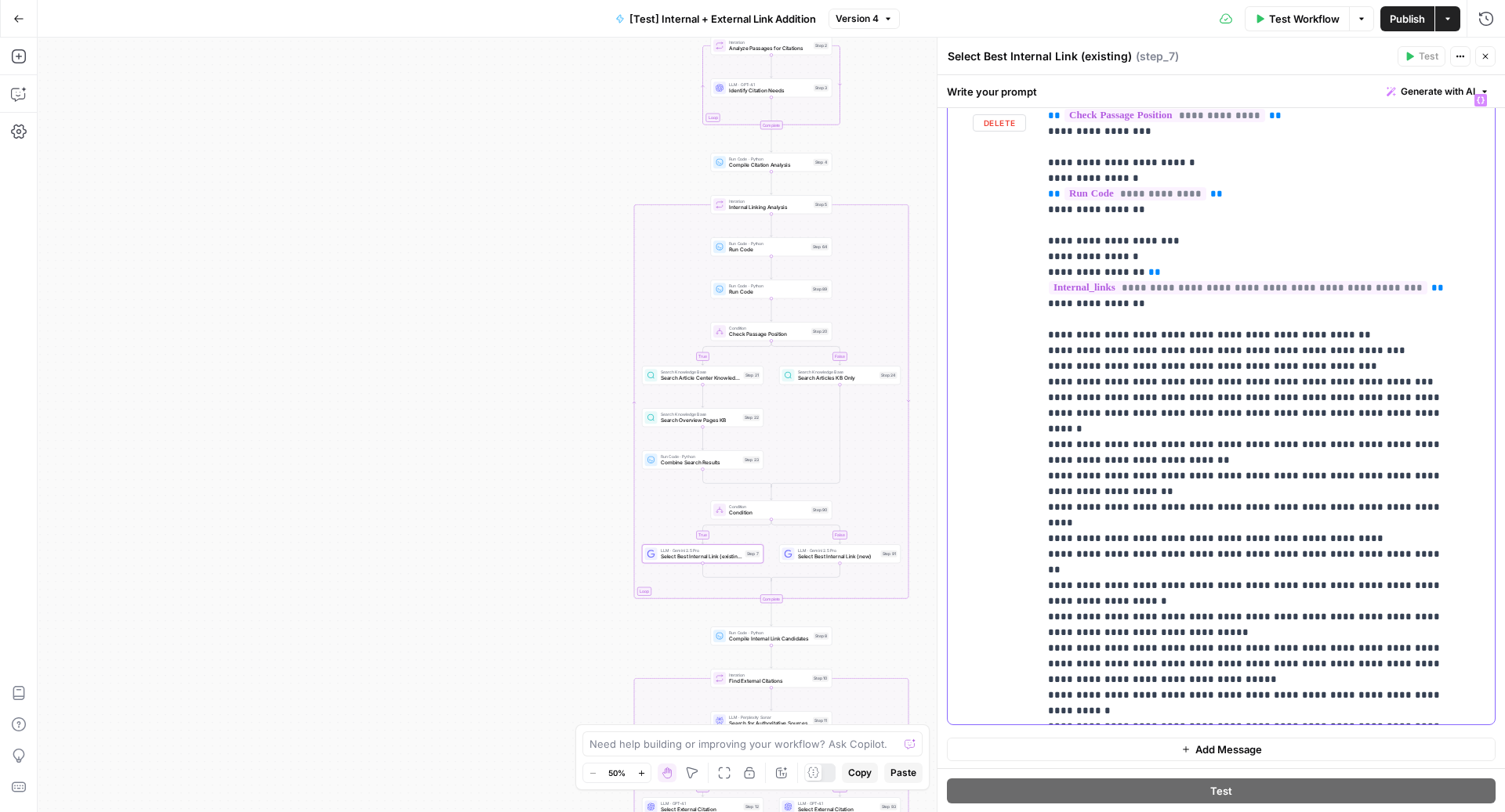
click at [1160, 286] on p "**********" at bounding box center [1250, 389] width 407 height 1504
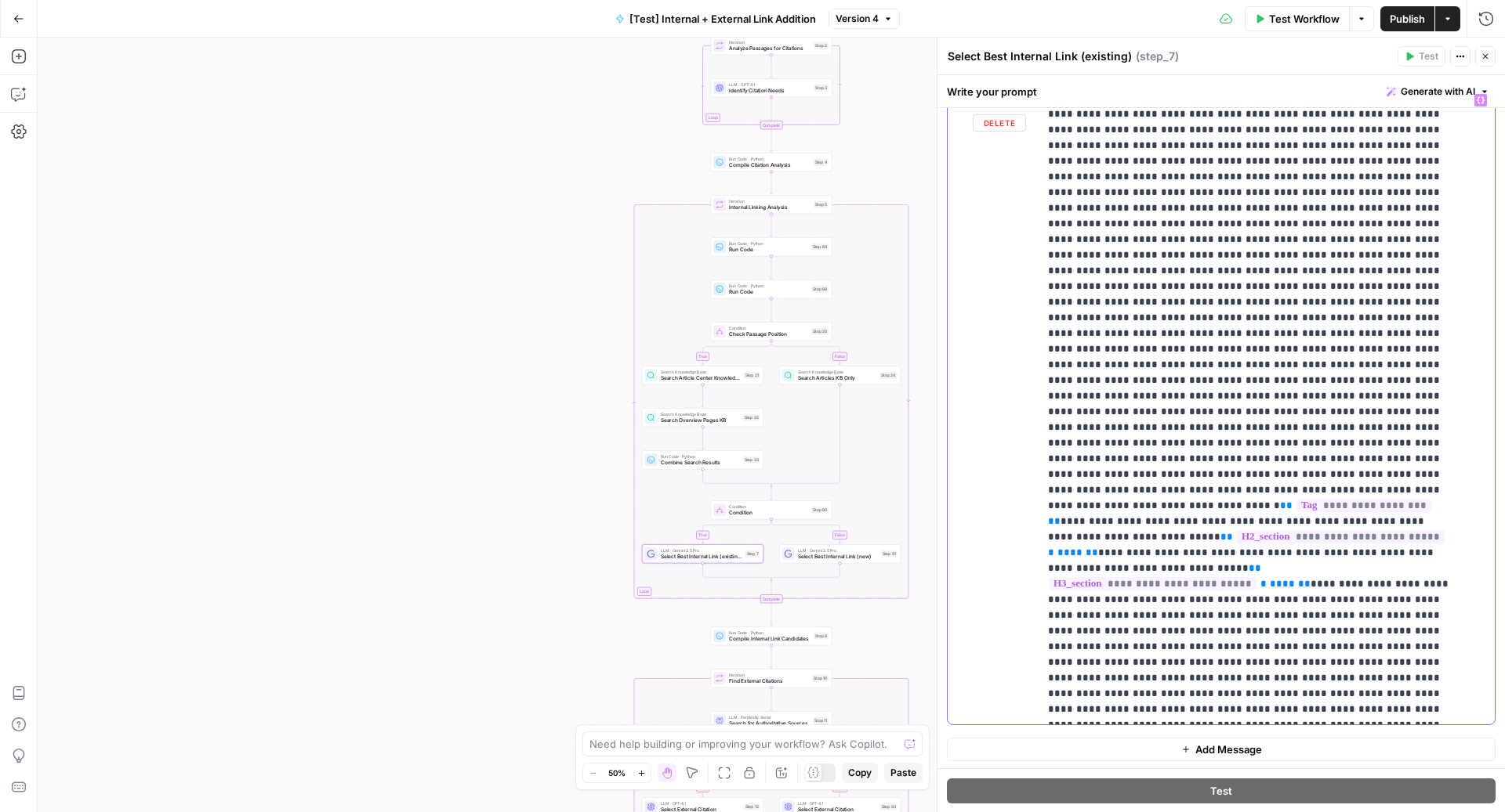
scroll to position [2808, 0]
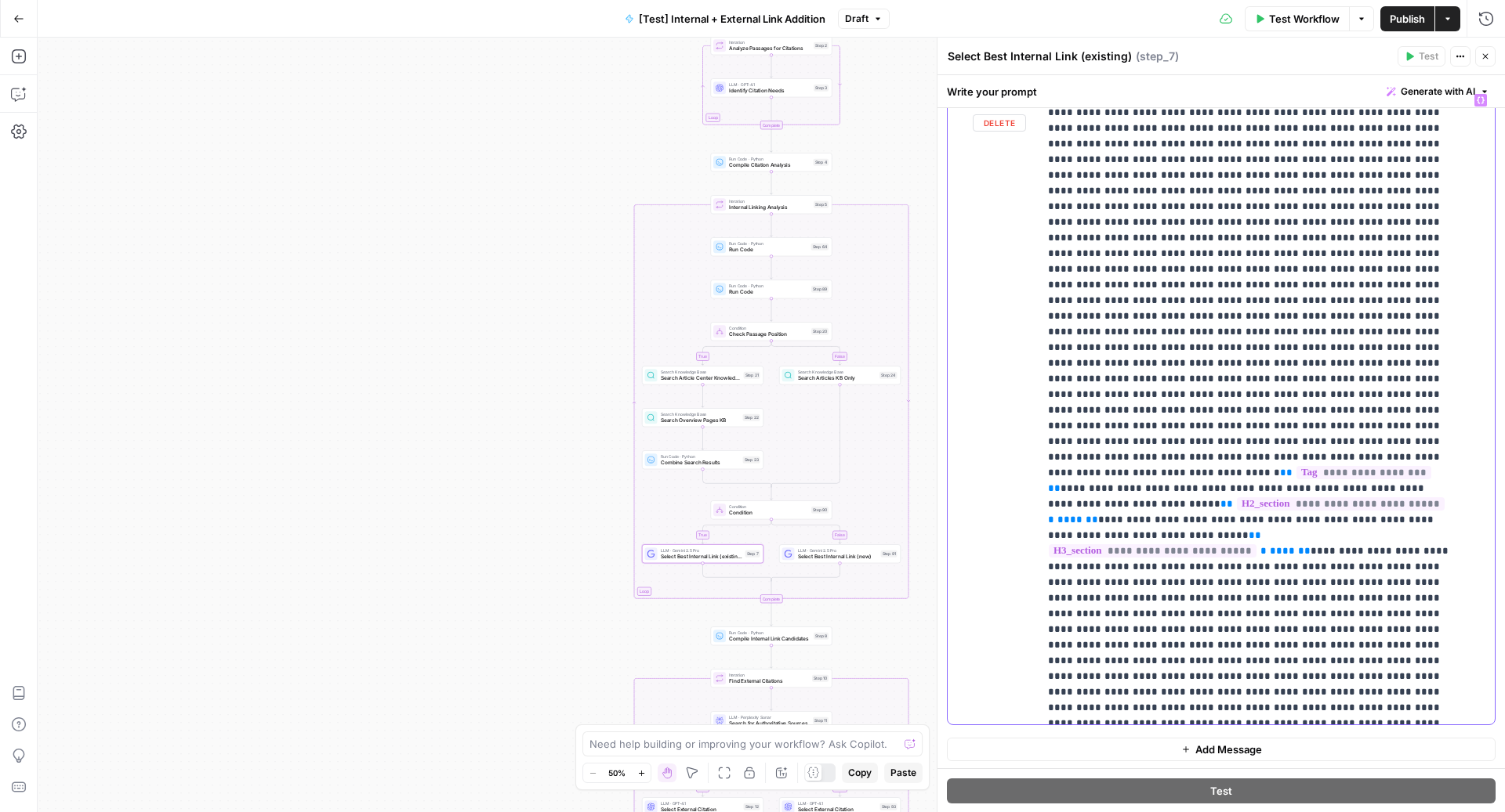
drag, startPoint x: 1050, startPoint y: 339, endPoint x: 1193, endPoint y: 427, distance: 167.9
copy p "**********"
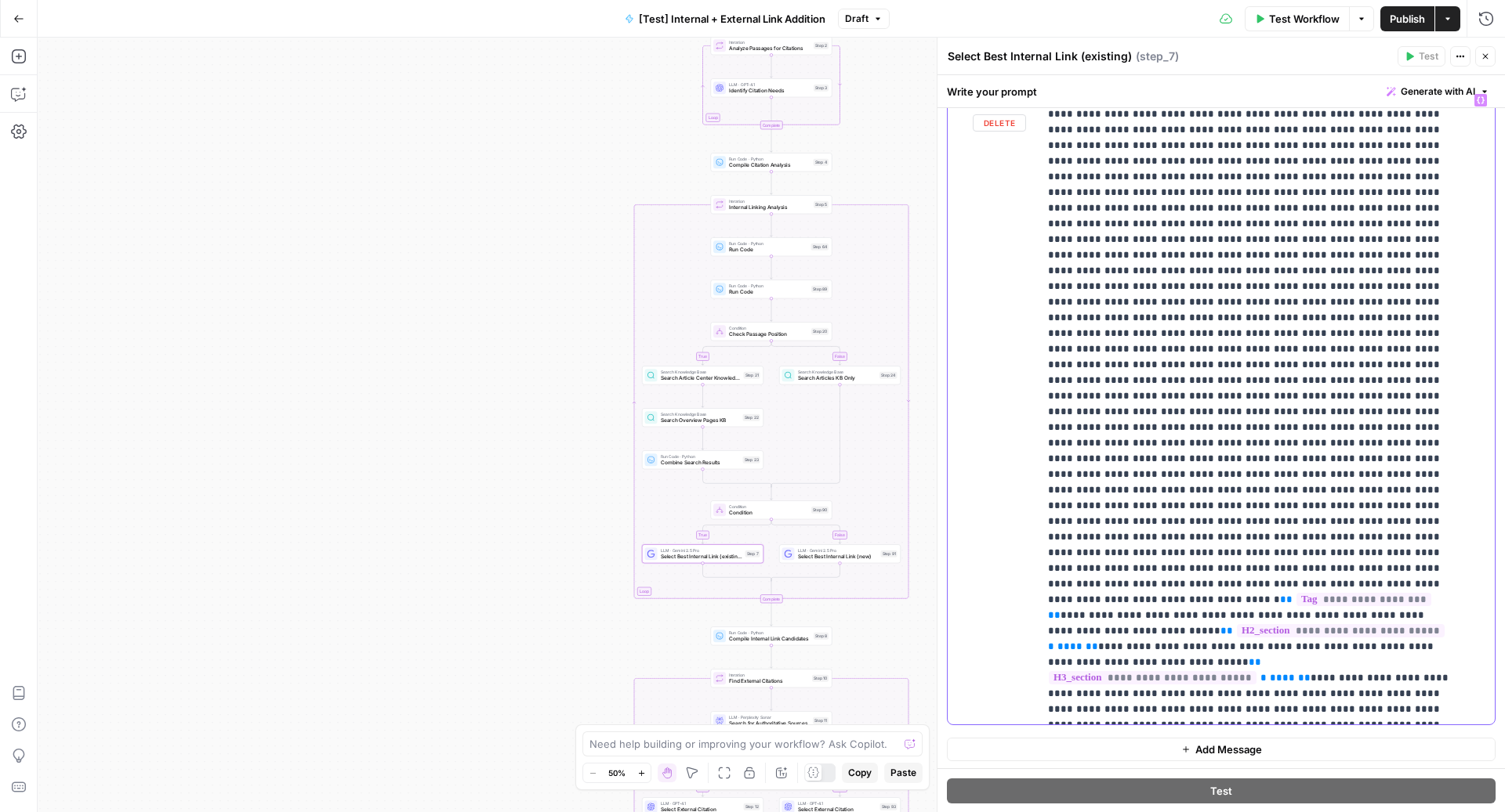
scroll to position [2674, 0]
click at [873, 15] on icon "button" at bounding box center [878, 19] width 9 height 9
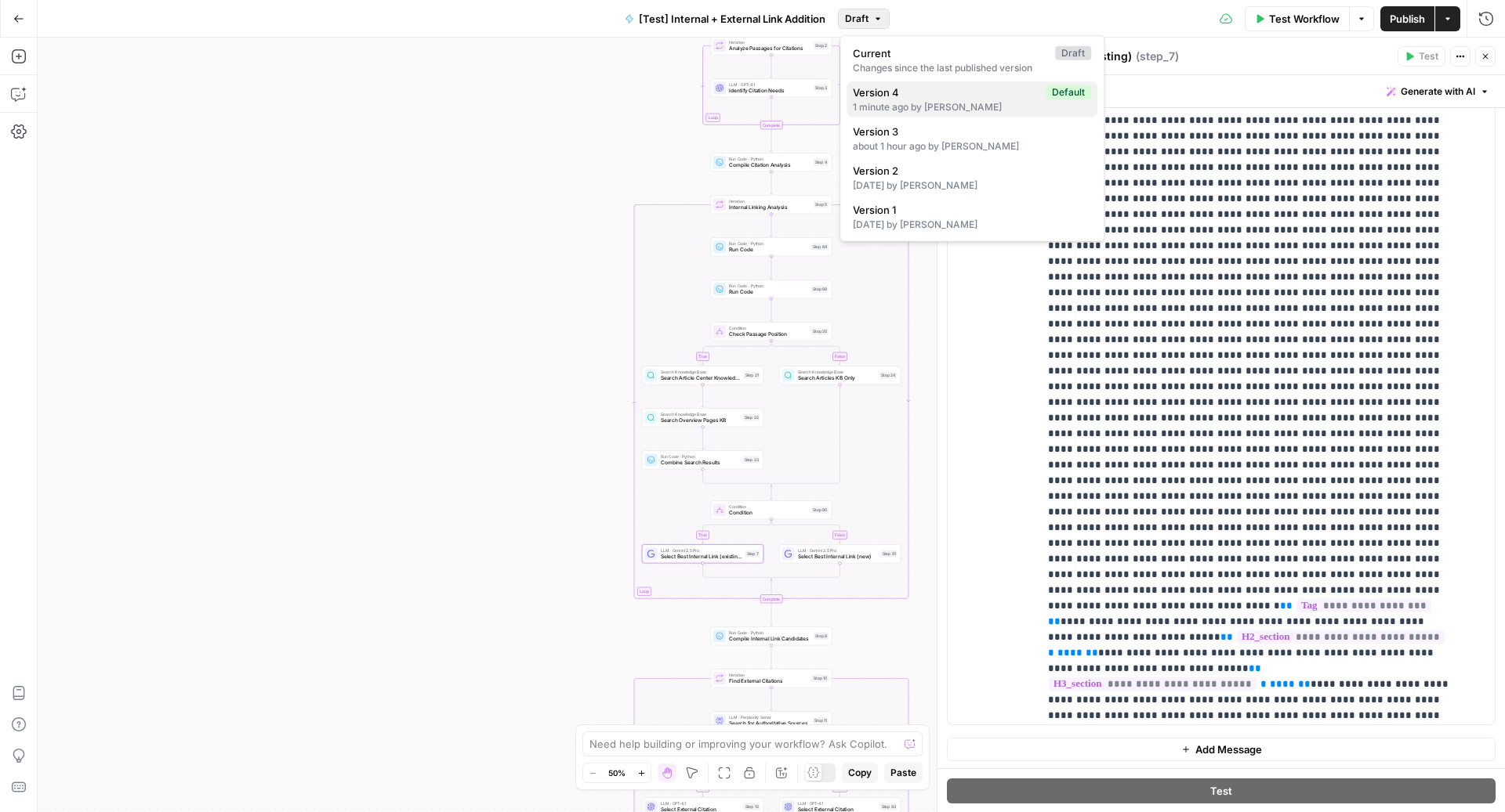
click at [906, 82] on button "Version 4 Default 1 minute ago by Zoe Febrero" at bounding box center [971, 99] width 250 height 36
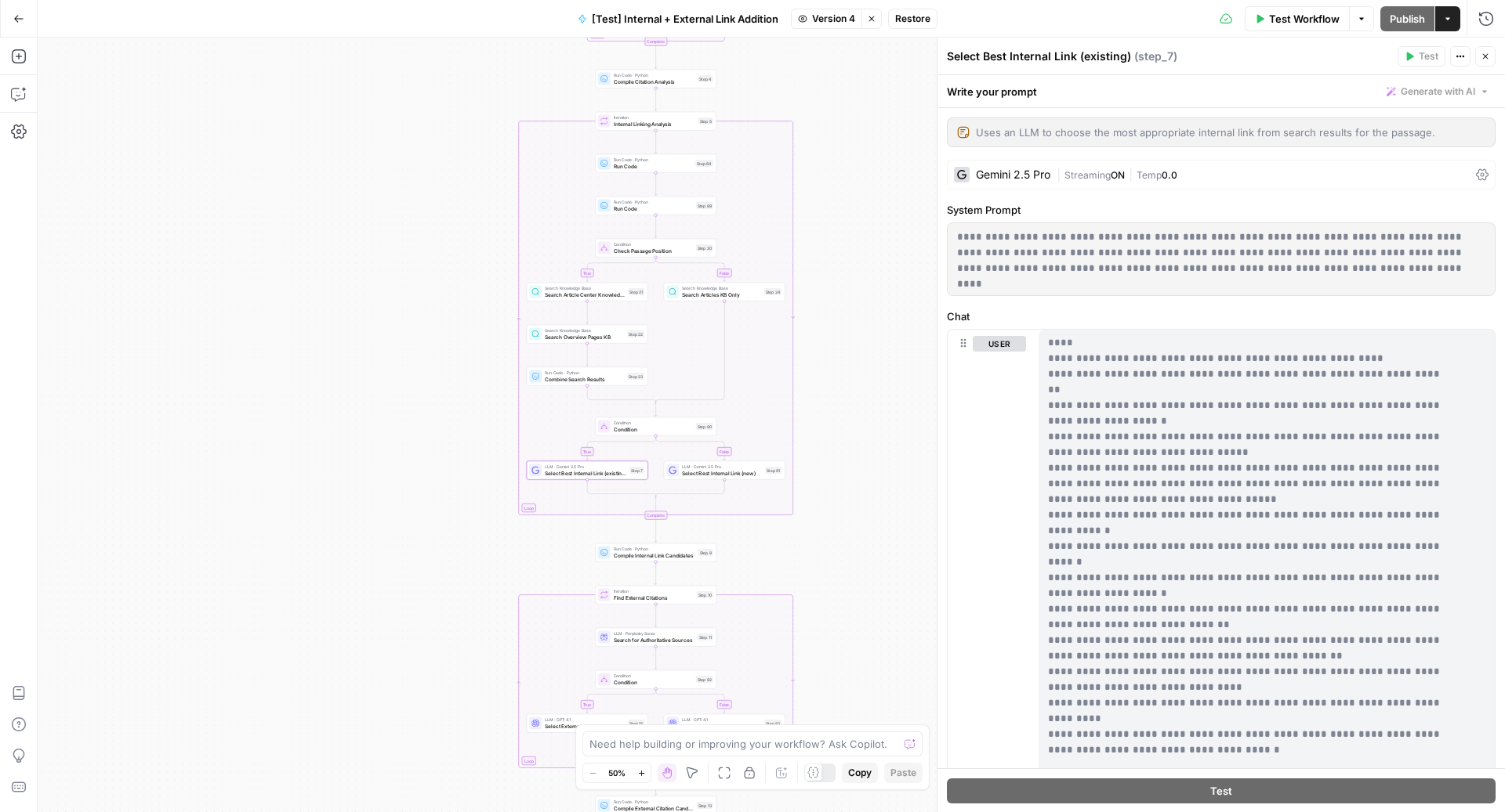
scroll to position [244, 0]
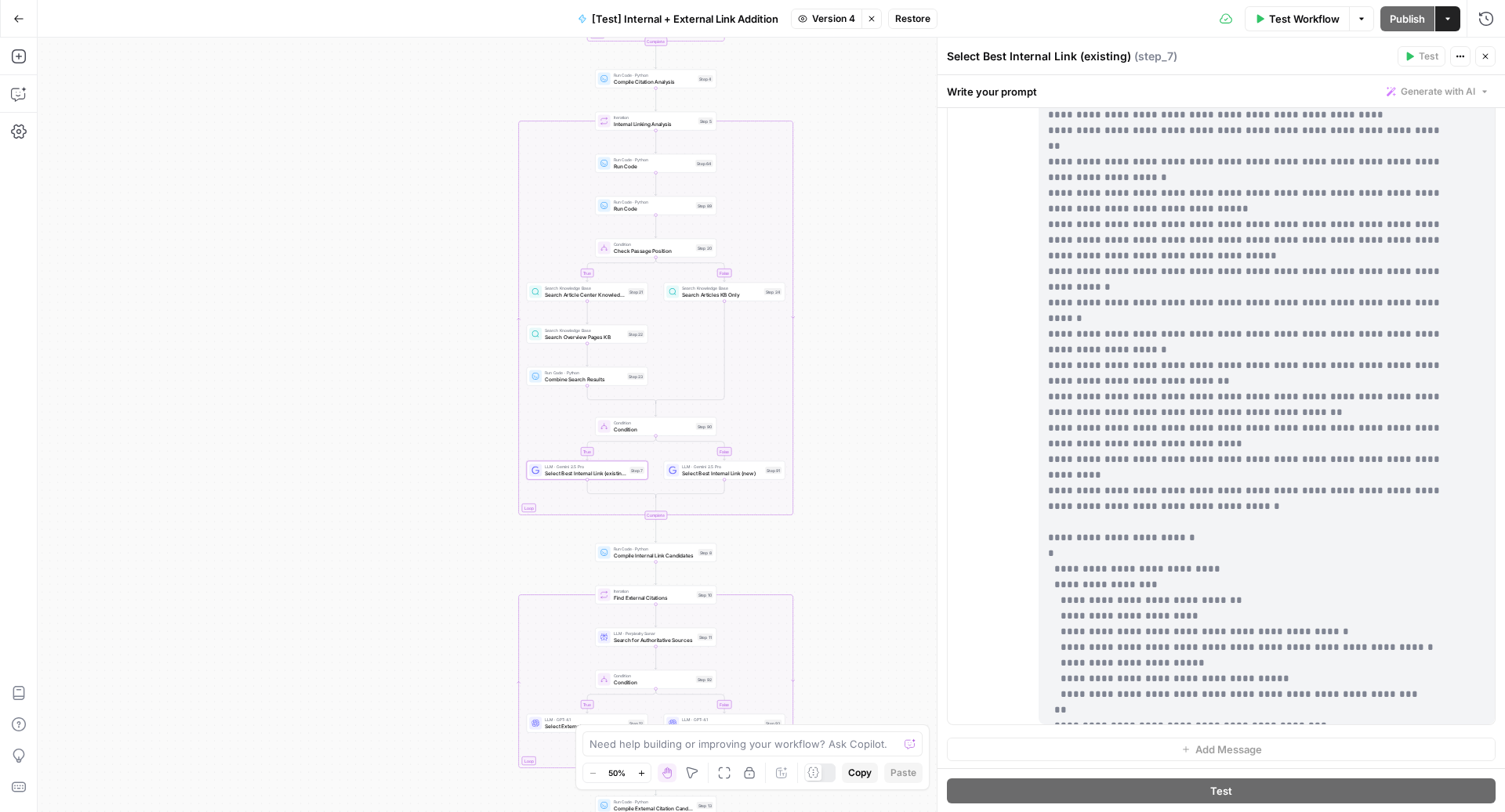
click at [833, 15] on span "Version 4" at bounding box center [834, 19] width 43 height 14
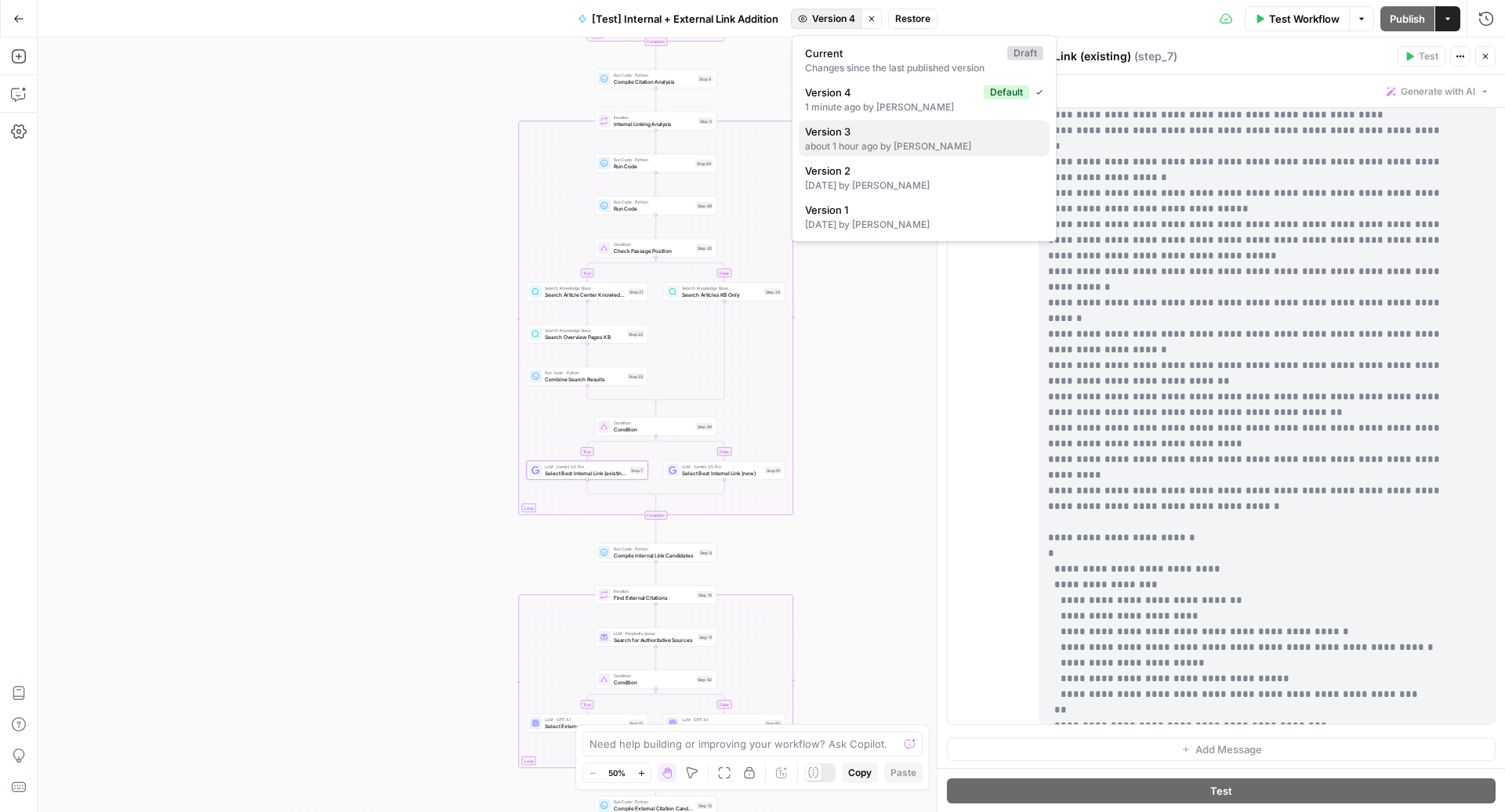
click at [877, 136] on span "Version 3" at bounding box center [920, 132] width 232 height 15
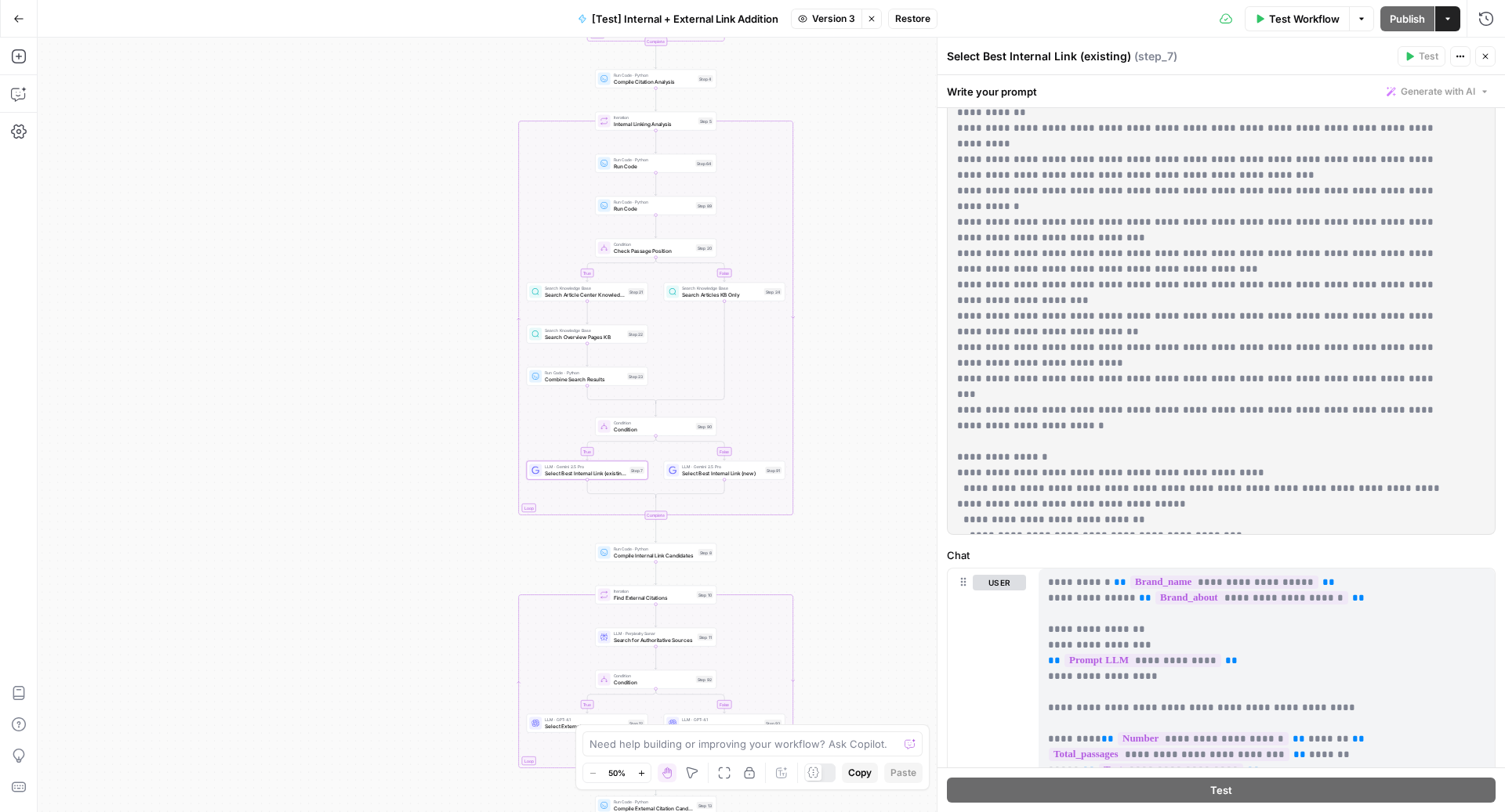
scroll to position [351, 0]
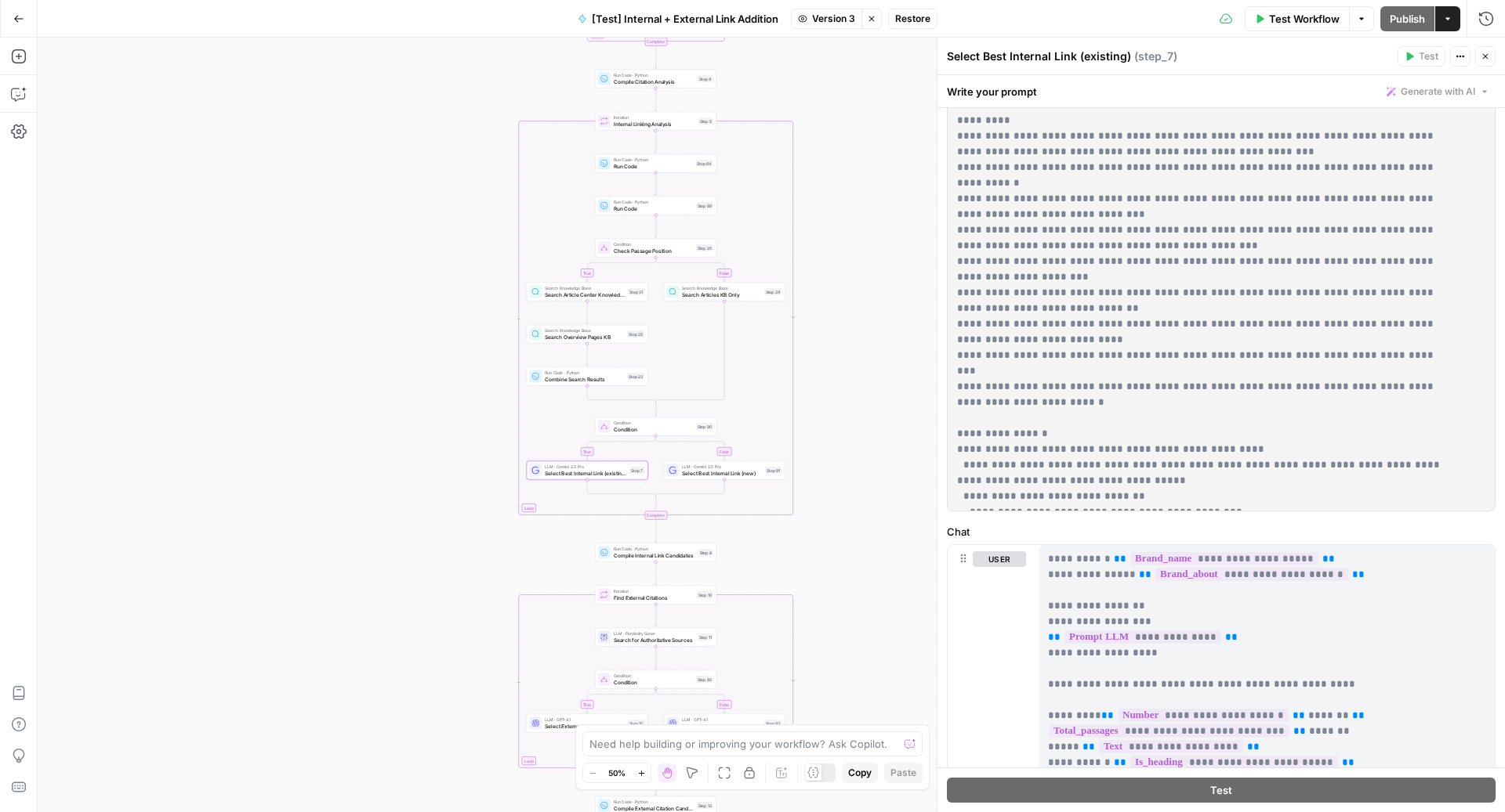
drag, startPoint x: 957, startPoint y: 299, endPoint x: 1171, endPoint y: 492, distance: 288.2
copy p "**********"
click at [873, 22] on icon "button" at bounding box center [871, 19] width 9 height 9
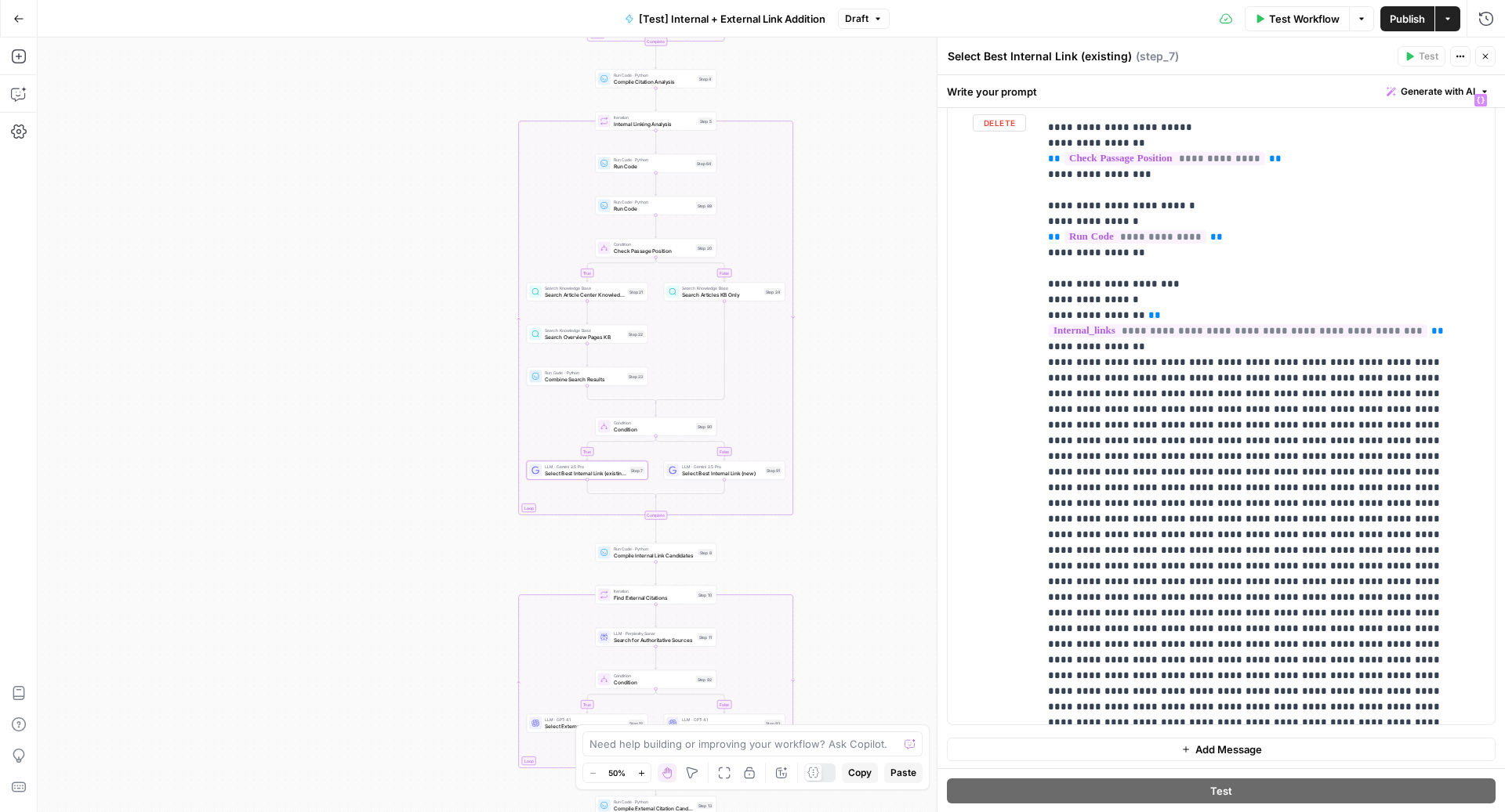
scroll to position [420, 0]
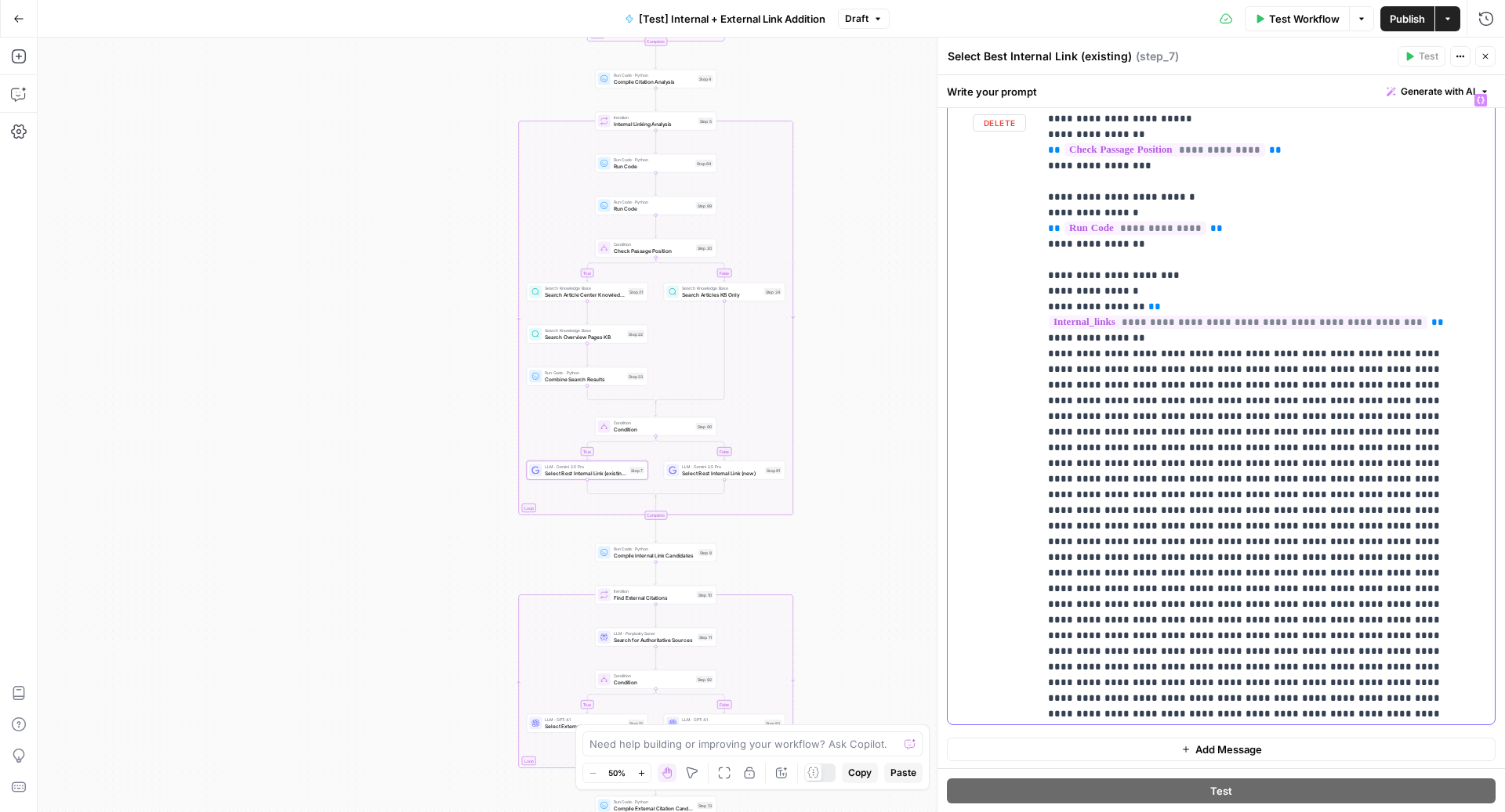
click at [1044, 321] on div "**********" at bounding box center [1259, 406] width 441 height 638
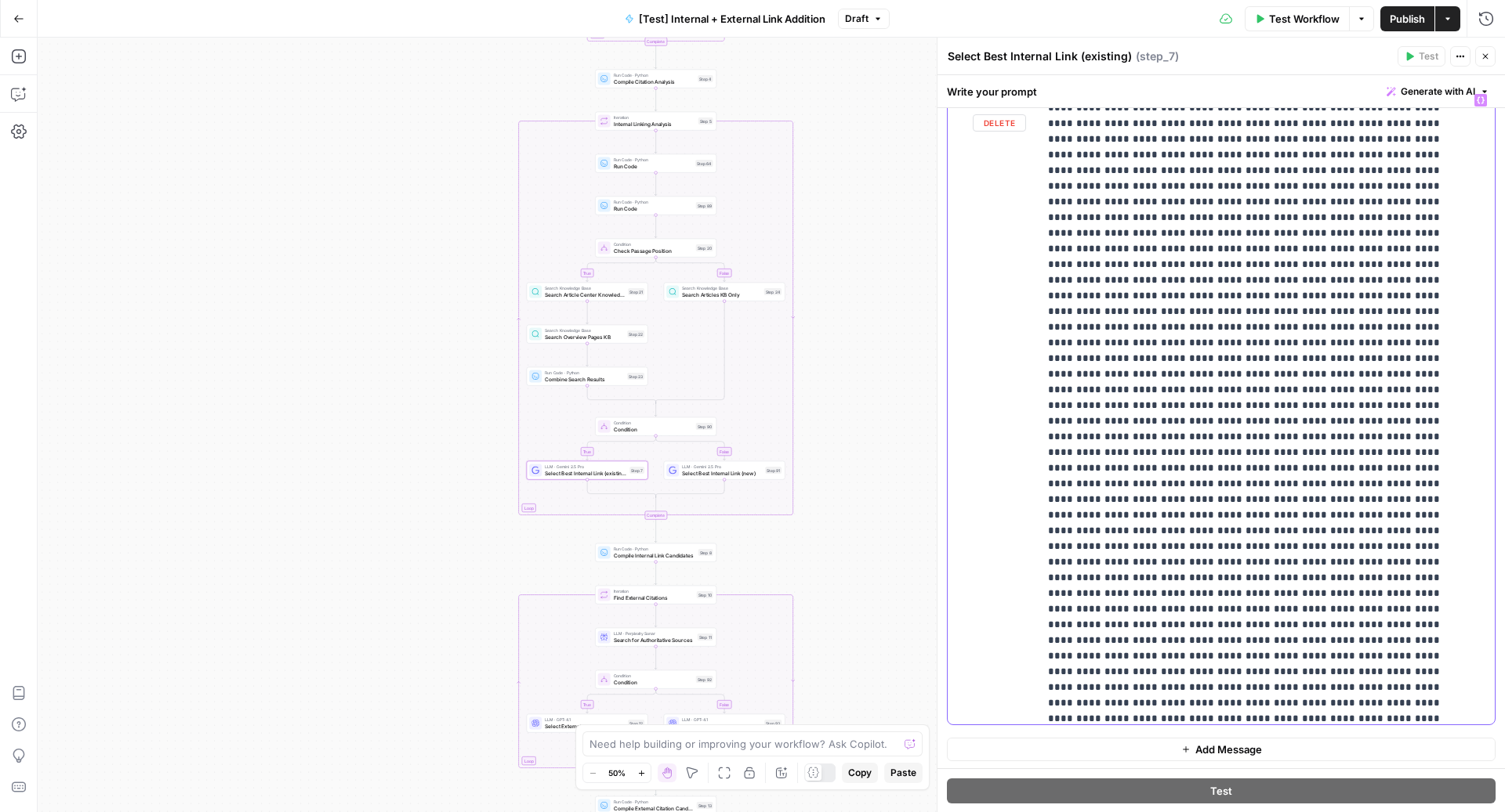
scroll to position [2508, 0]
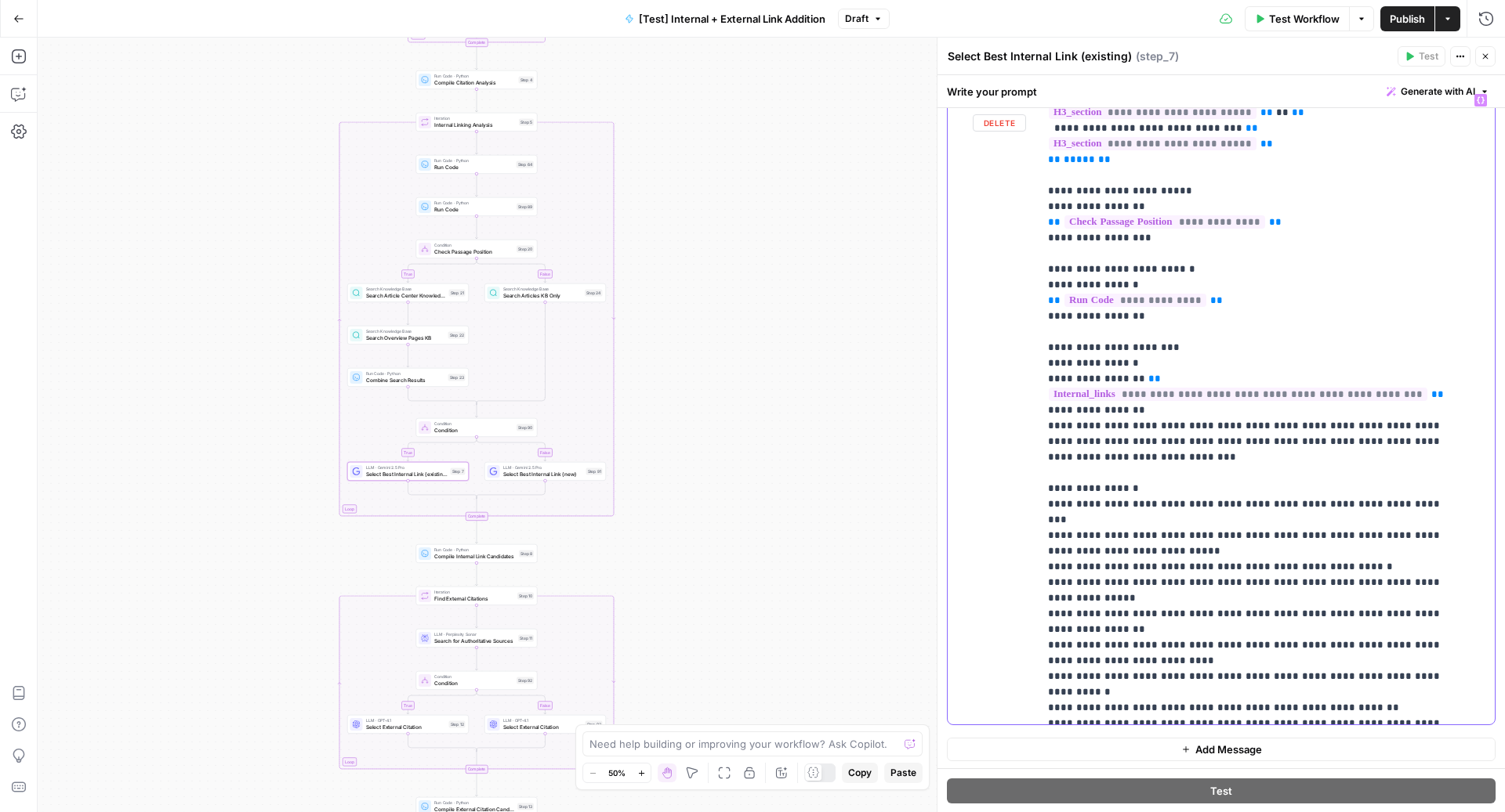
scroll to position [362, 0]
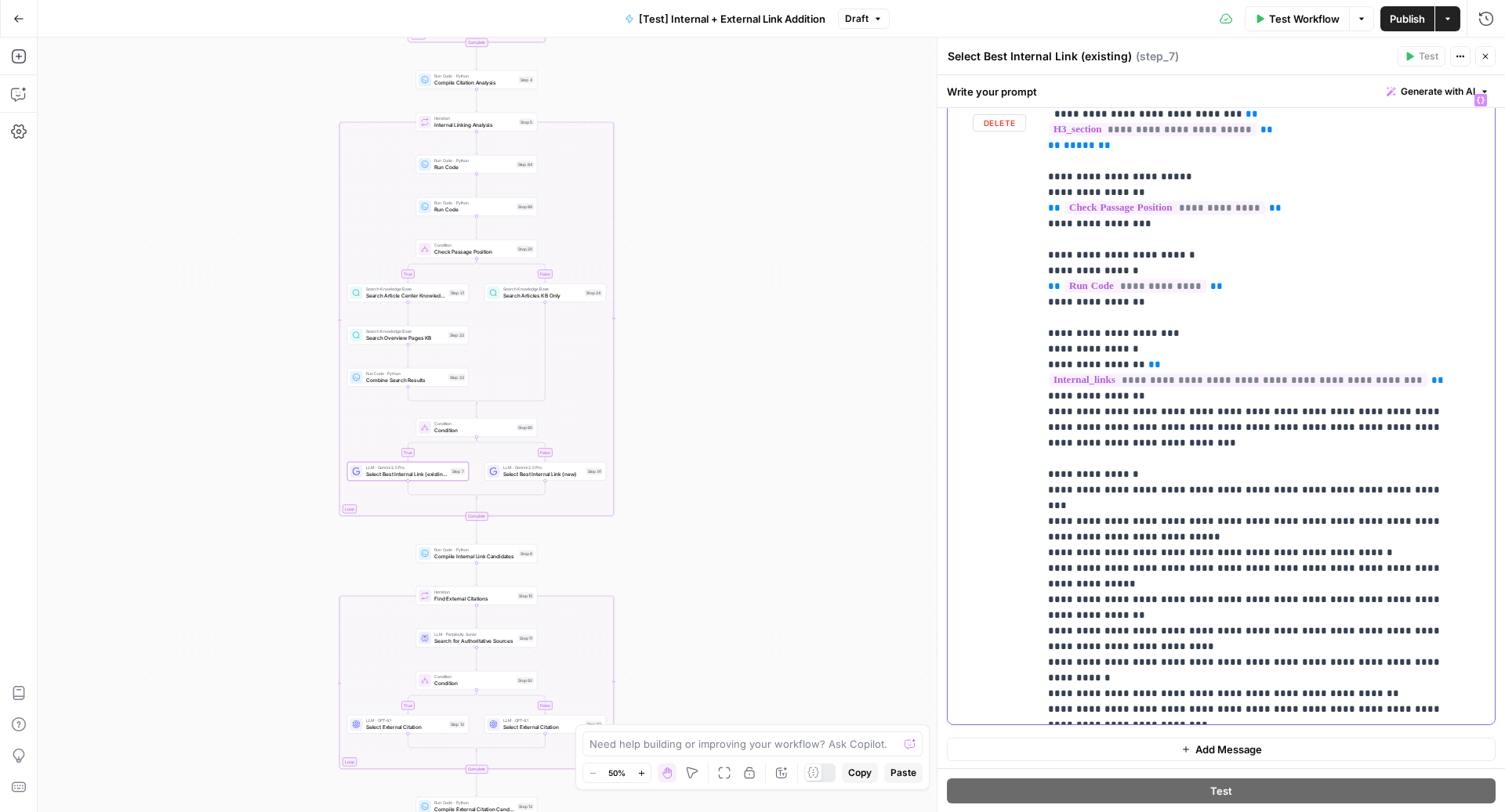
click at [1041, 449] on div "**********" at bounding box center [1259, 406] width 441 height 638
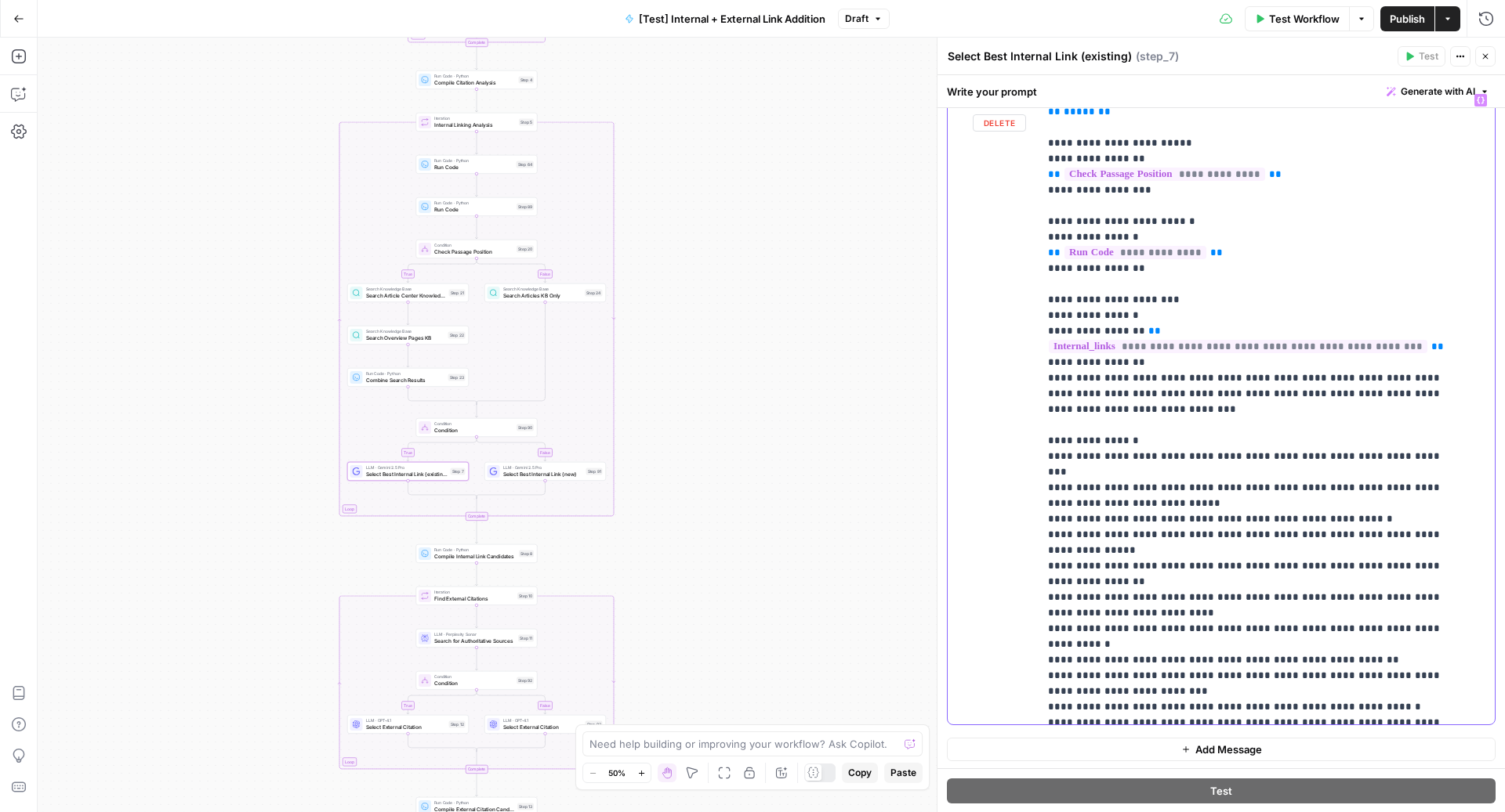
click at [1045, 402] on div "**********" at bounding box center [1259, 406] width 441 height 638
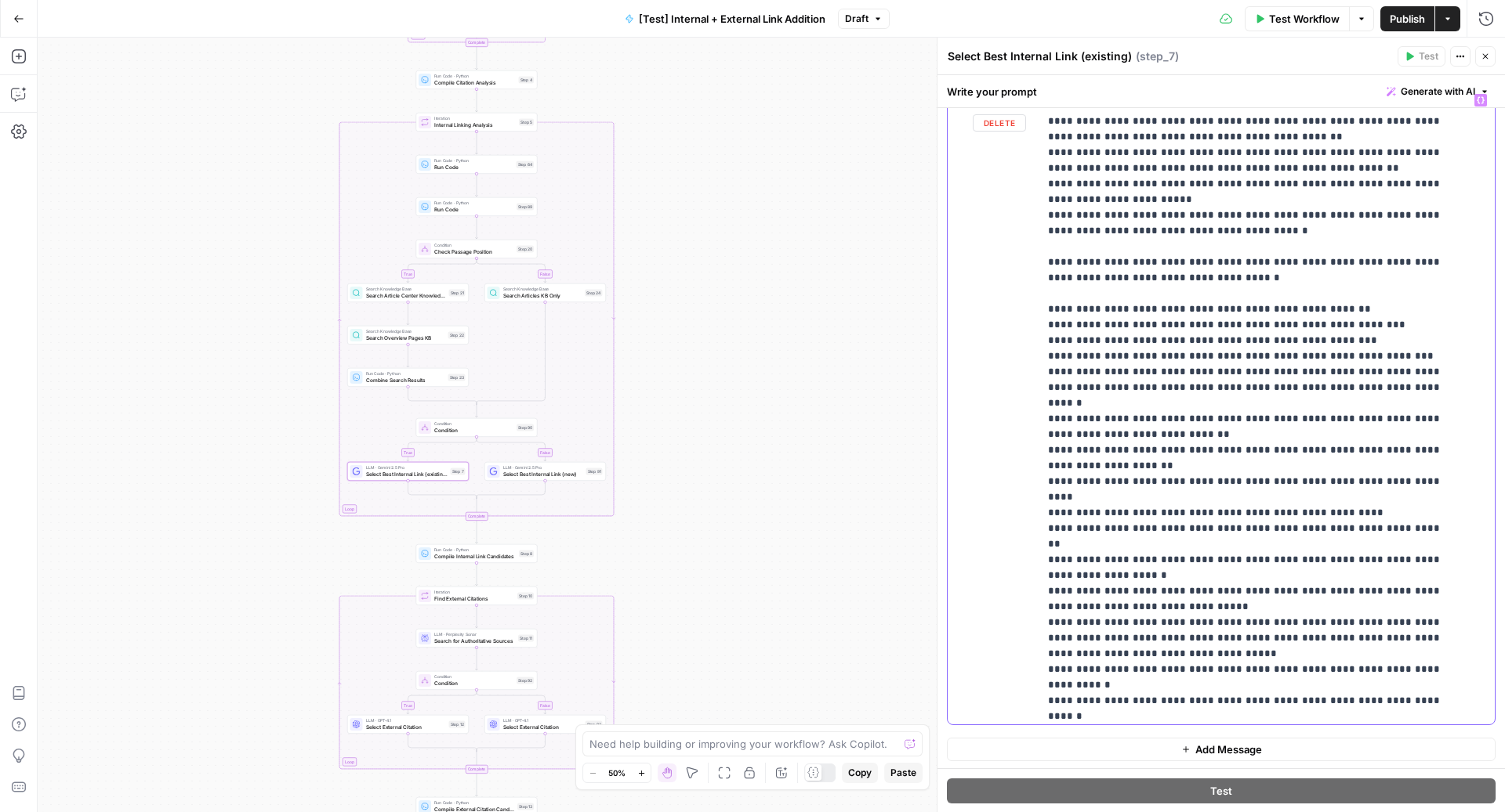
scroll to position [4436, 0]
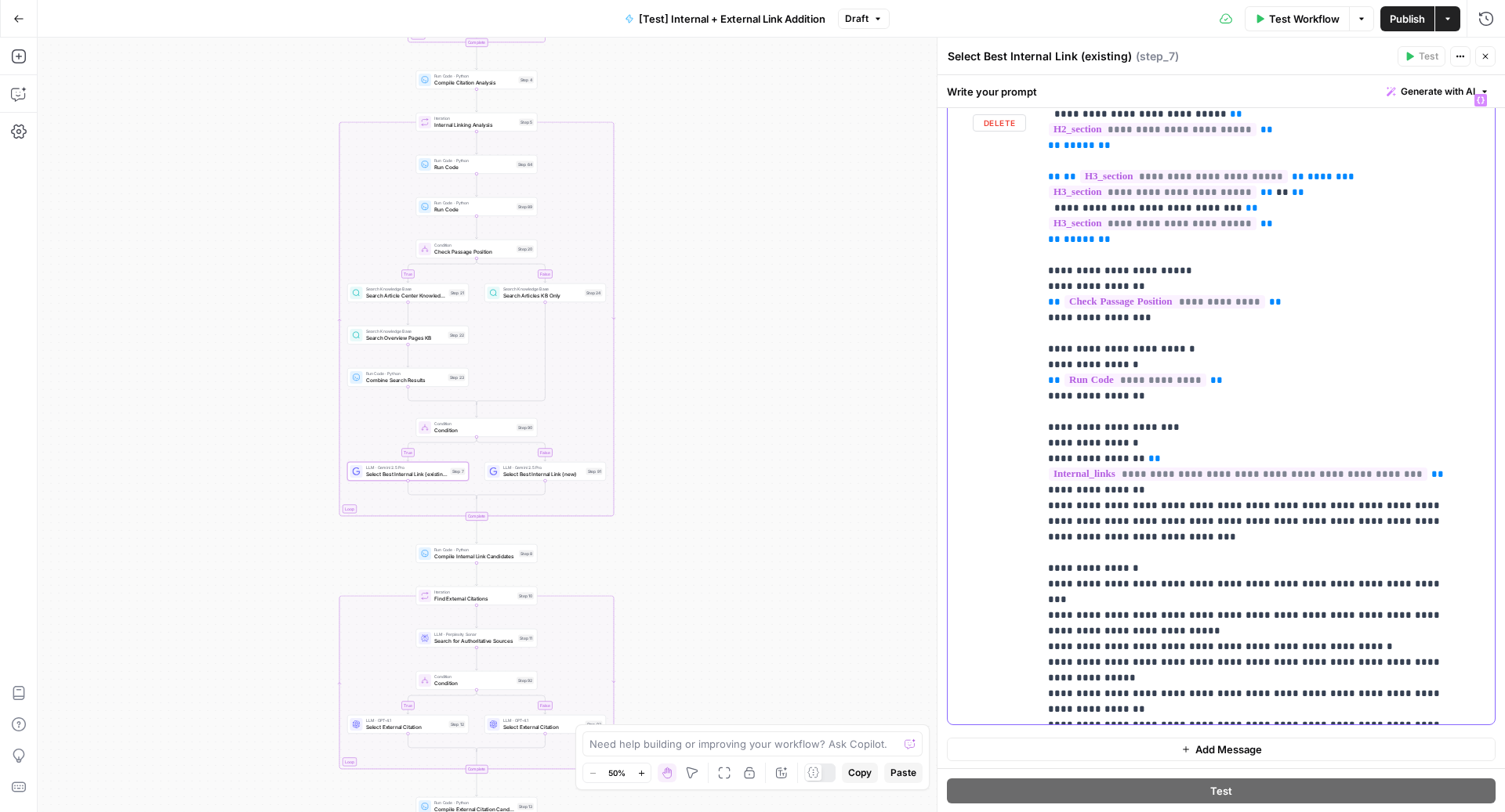
scroll to position [264, 0]
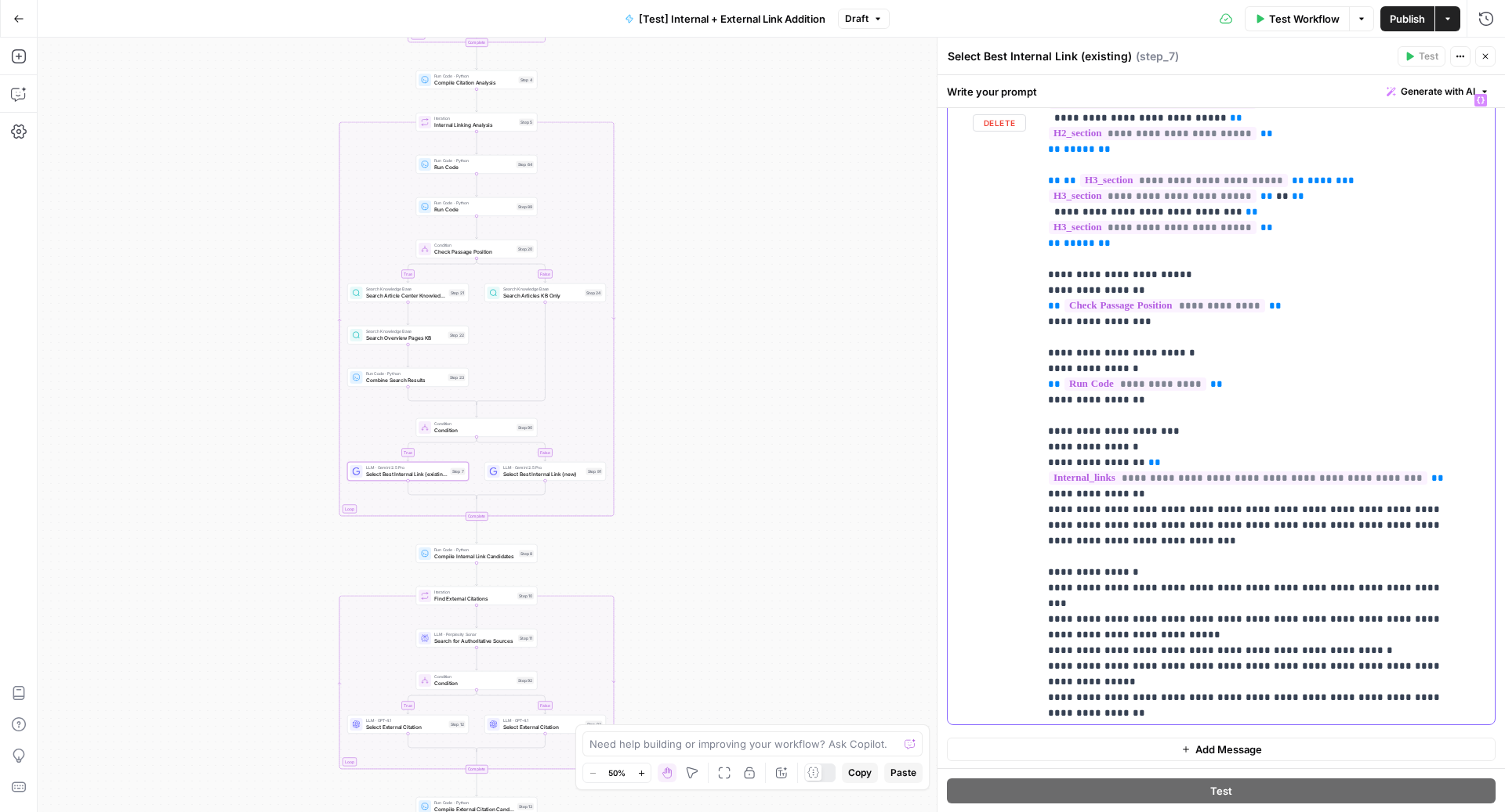
click at [1038, 538] on div "**********" at bounding box center [1259, 406] width 441 height 638
copy p "**********"
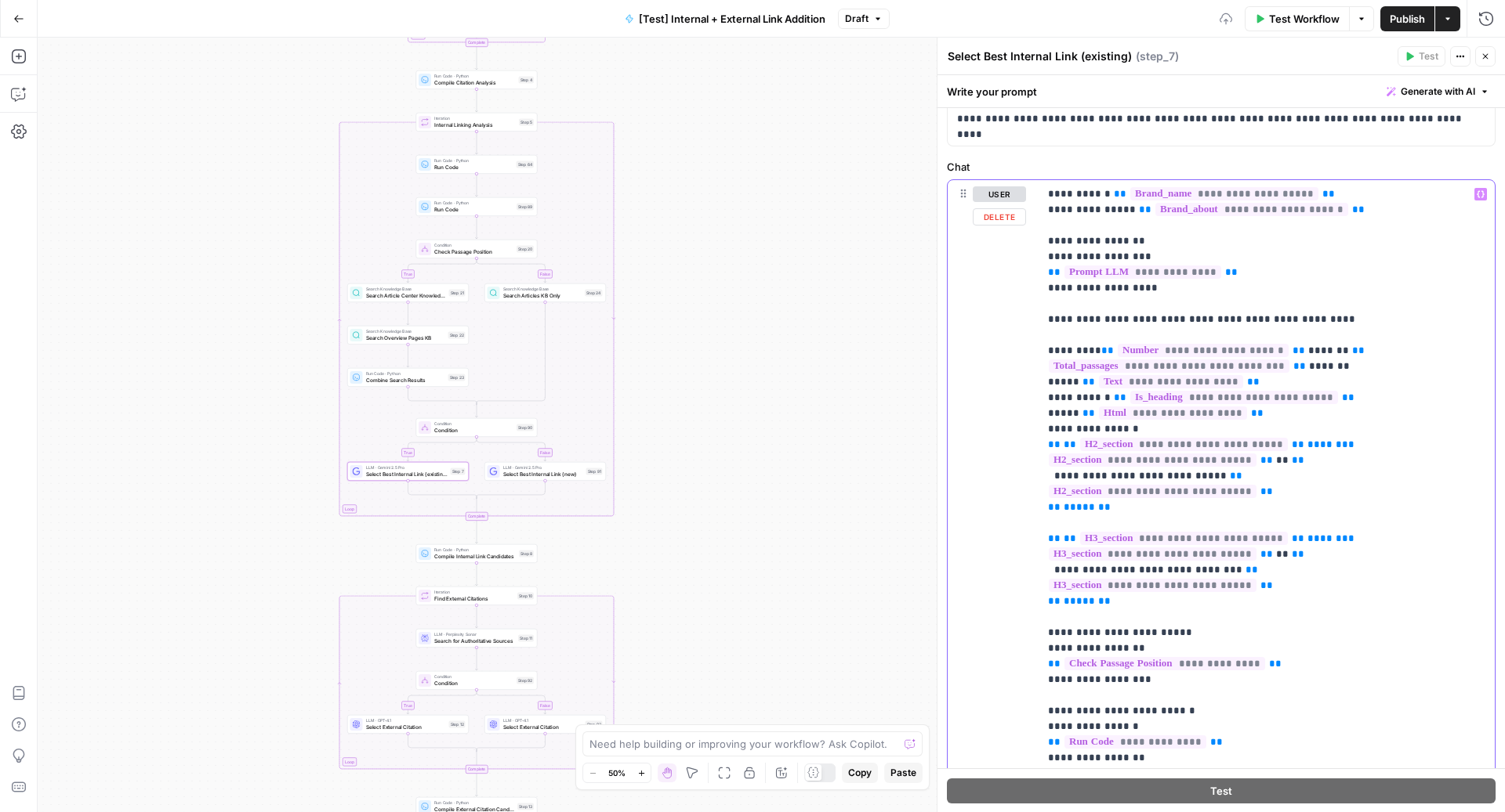
scroll to position [112, 0]
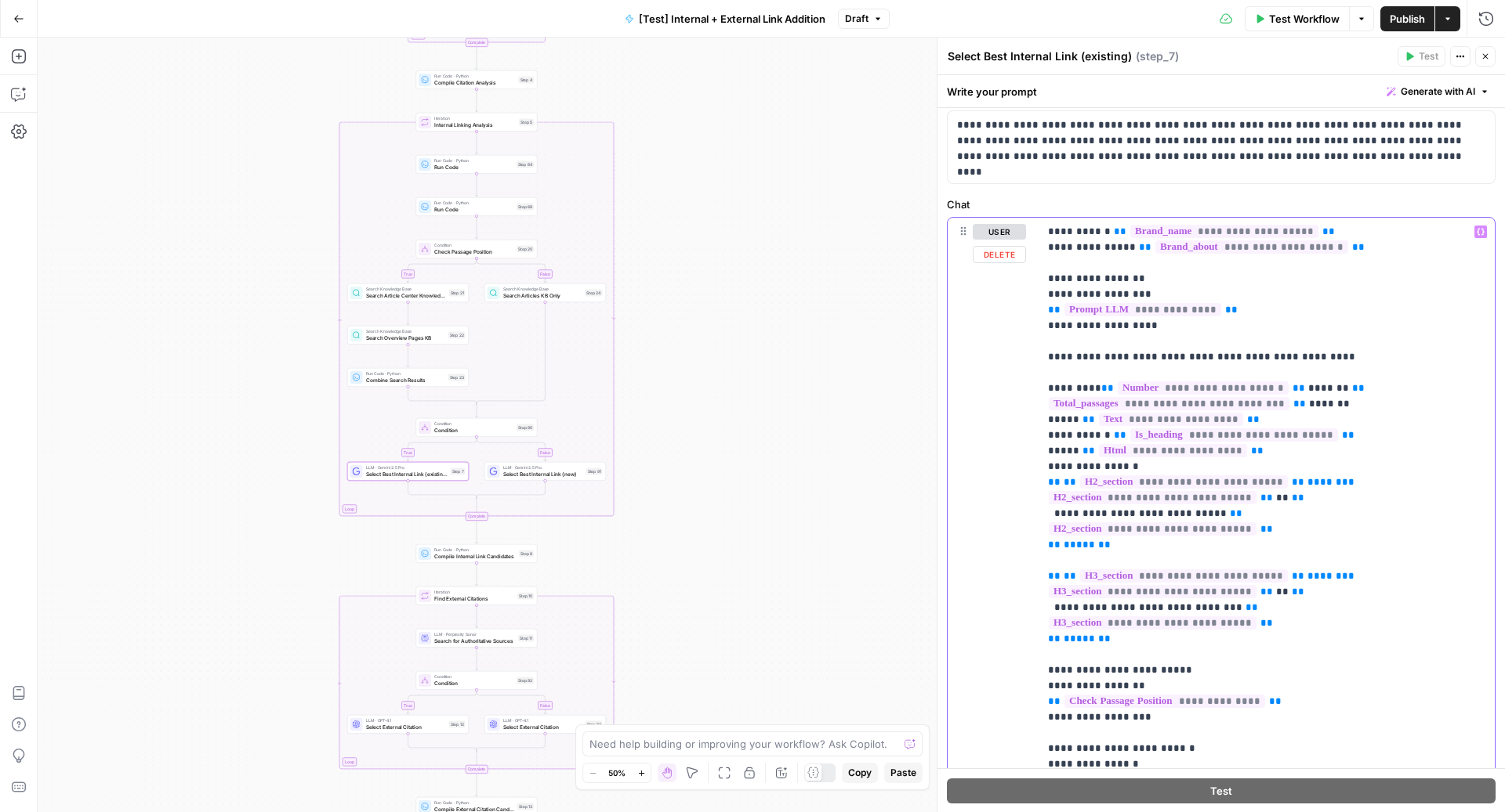
click at [1082, 266] on p "**********" at bounding box center [1250, 733] width 407 height 1018
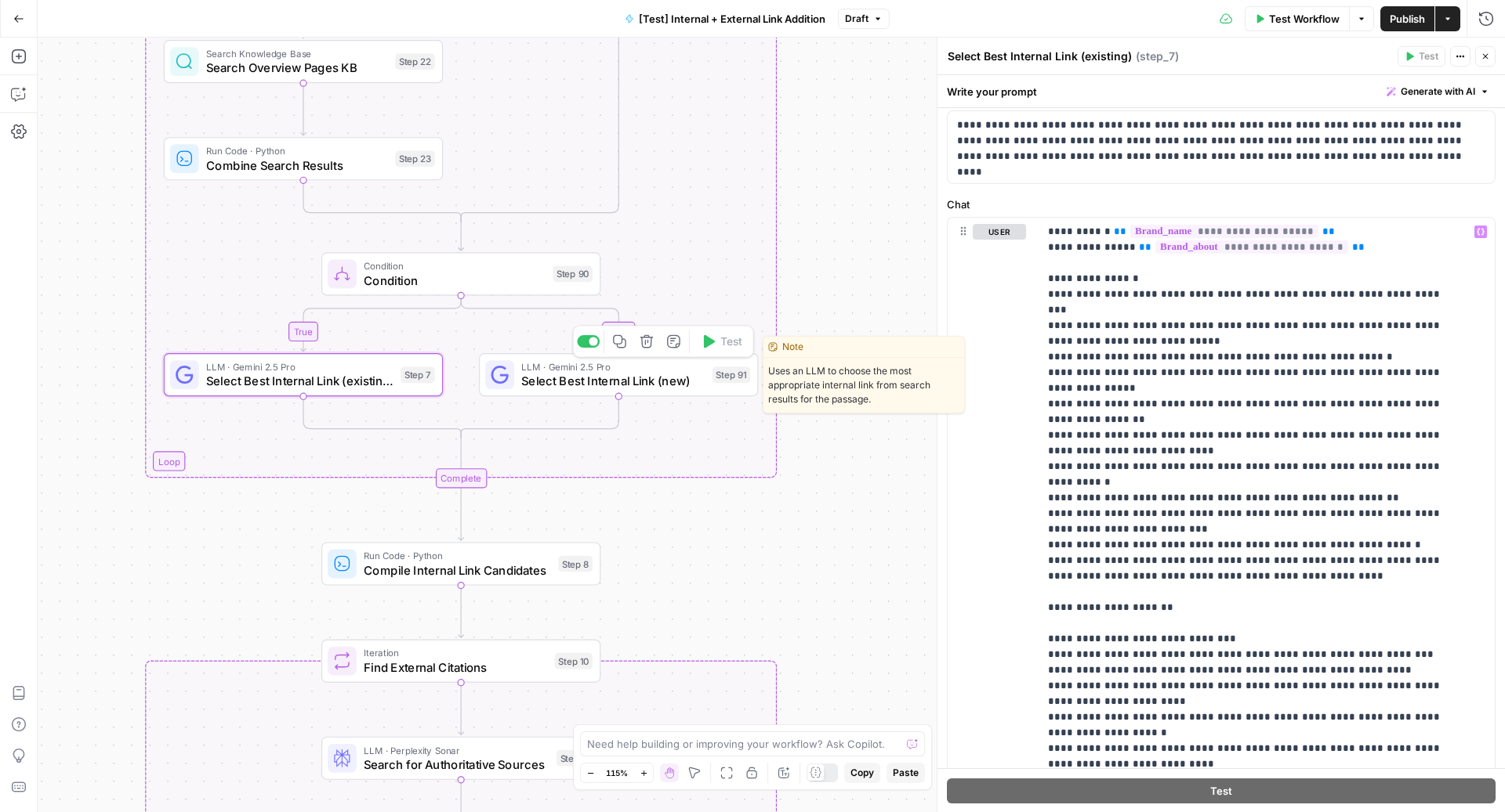
click at [688, 361] on span "LLM · Gemini 2.5 Pro" at bounding box center [613, 367] width 183 height 14
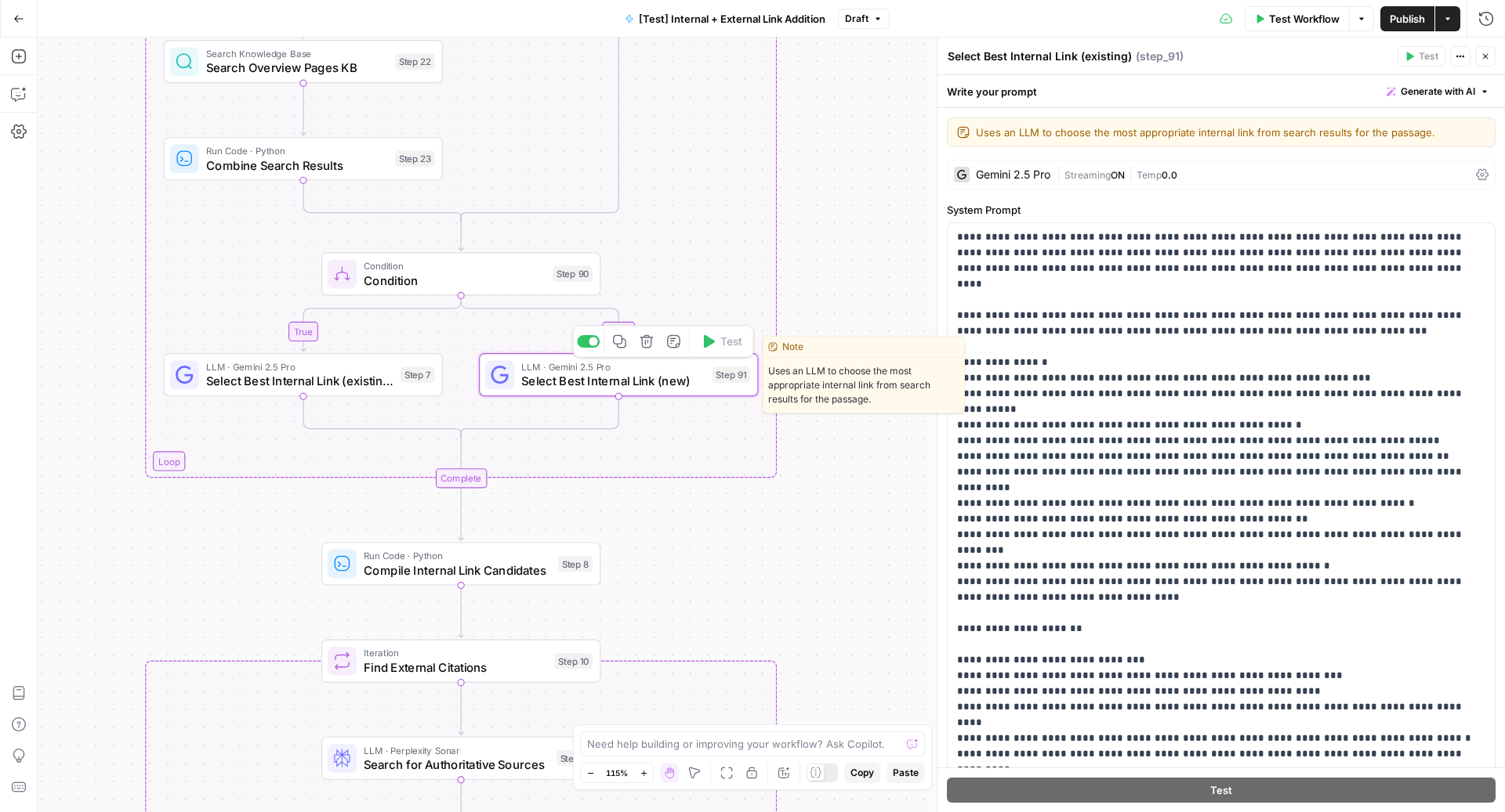
type textarea "Select Best Internal Link (new)"
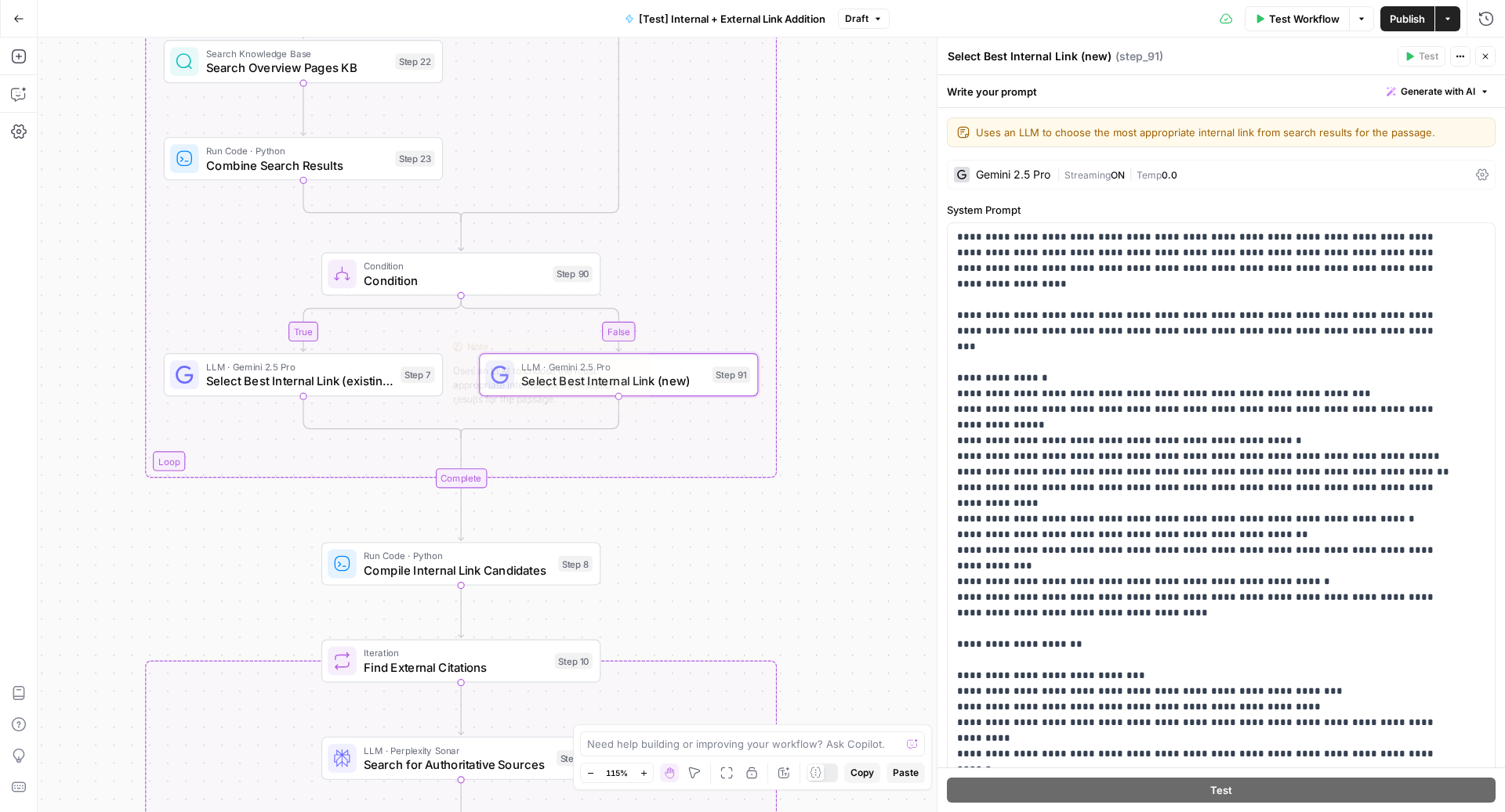
click at [374, 370] on span "LLM · Gemini 2.5 Pro" at bounding box center [300, 367] width 188 height 14
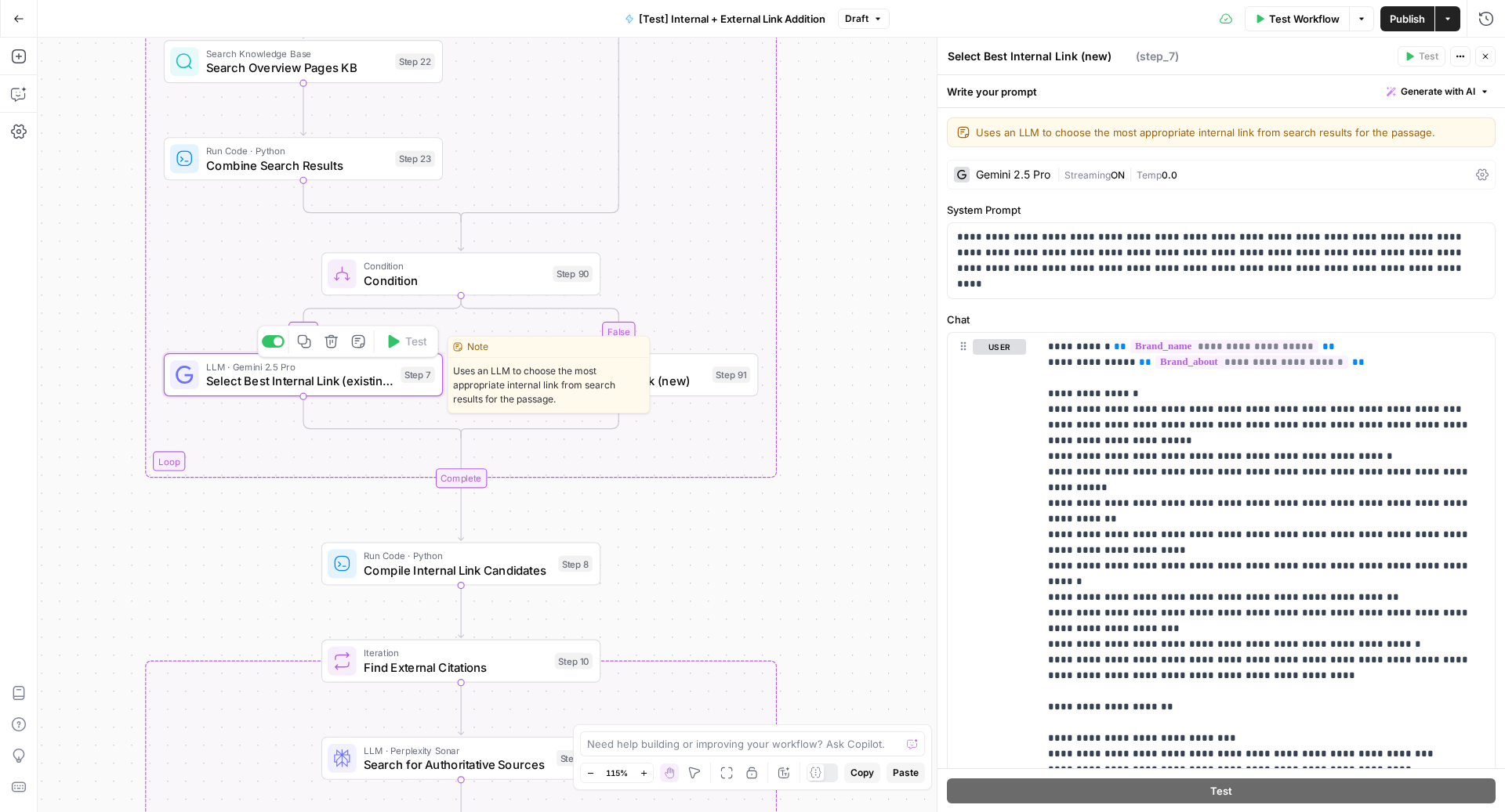
type textarea "Select Best Internal Link (existing)"
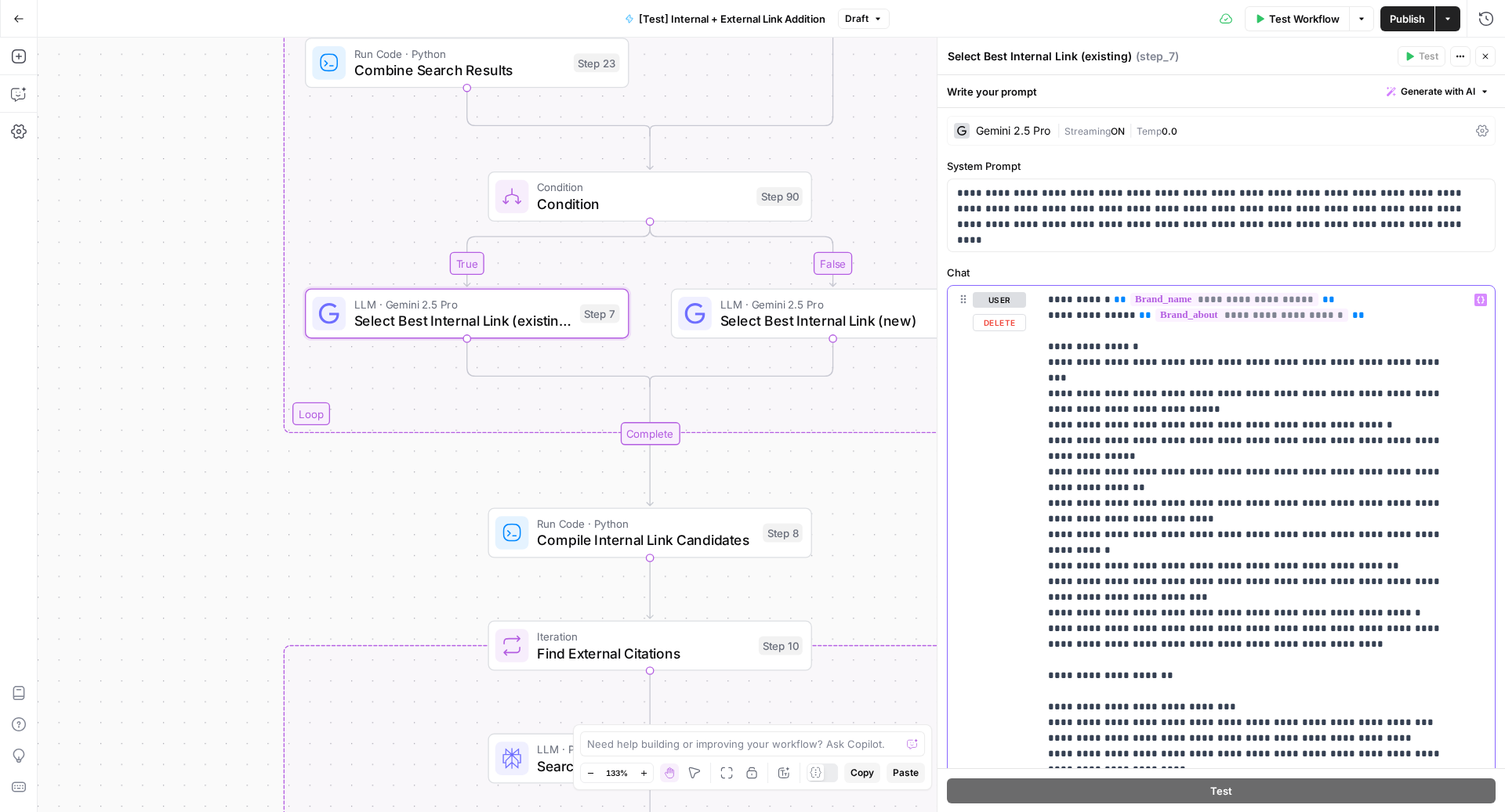
scroll to position [37, 0]
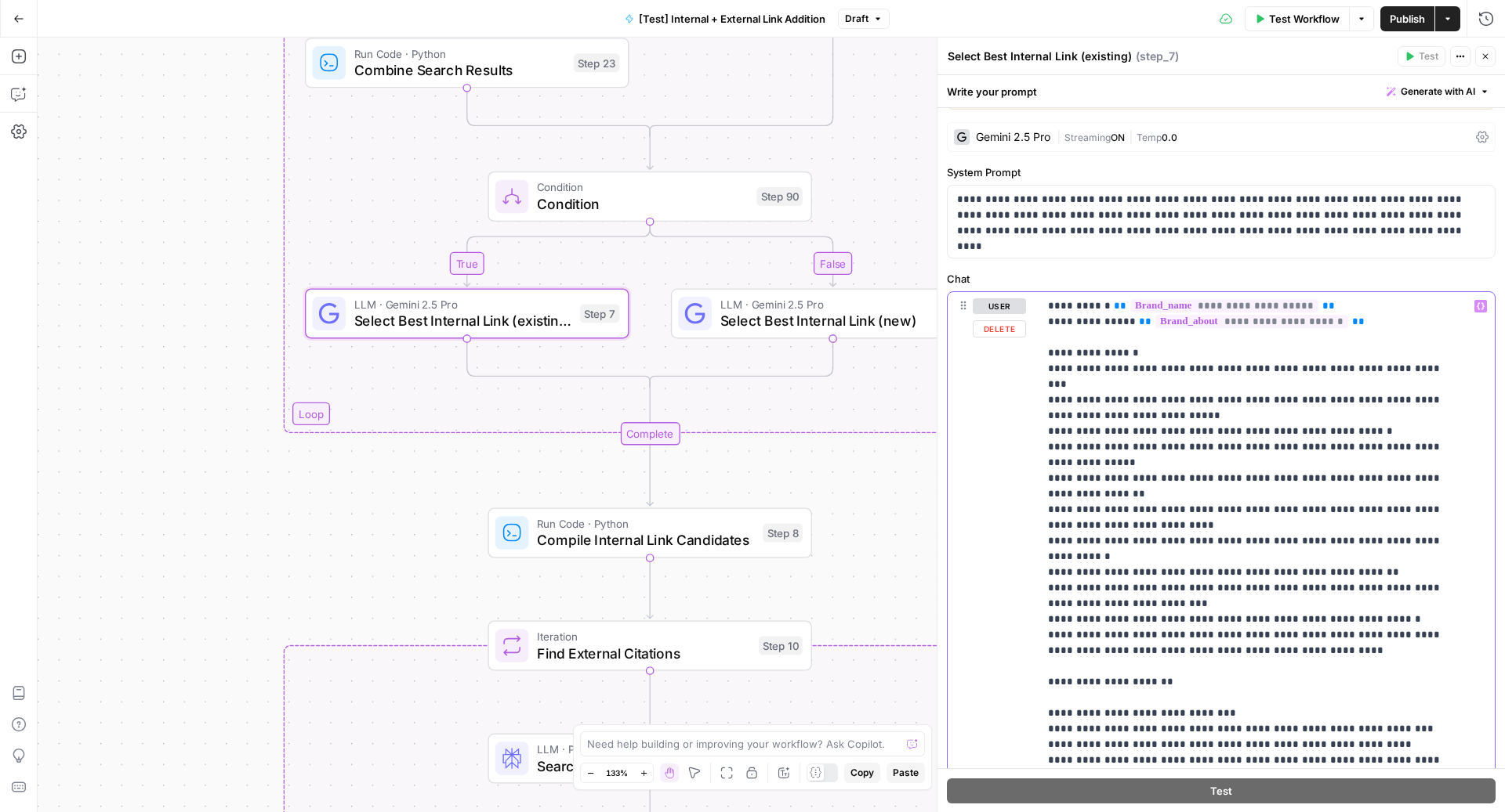
click at [1047, 305] on div "**********" at bounding box center [1259, 611] width 441 height 638
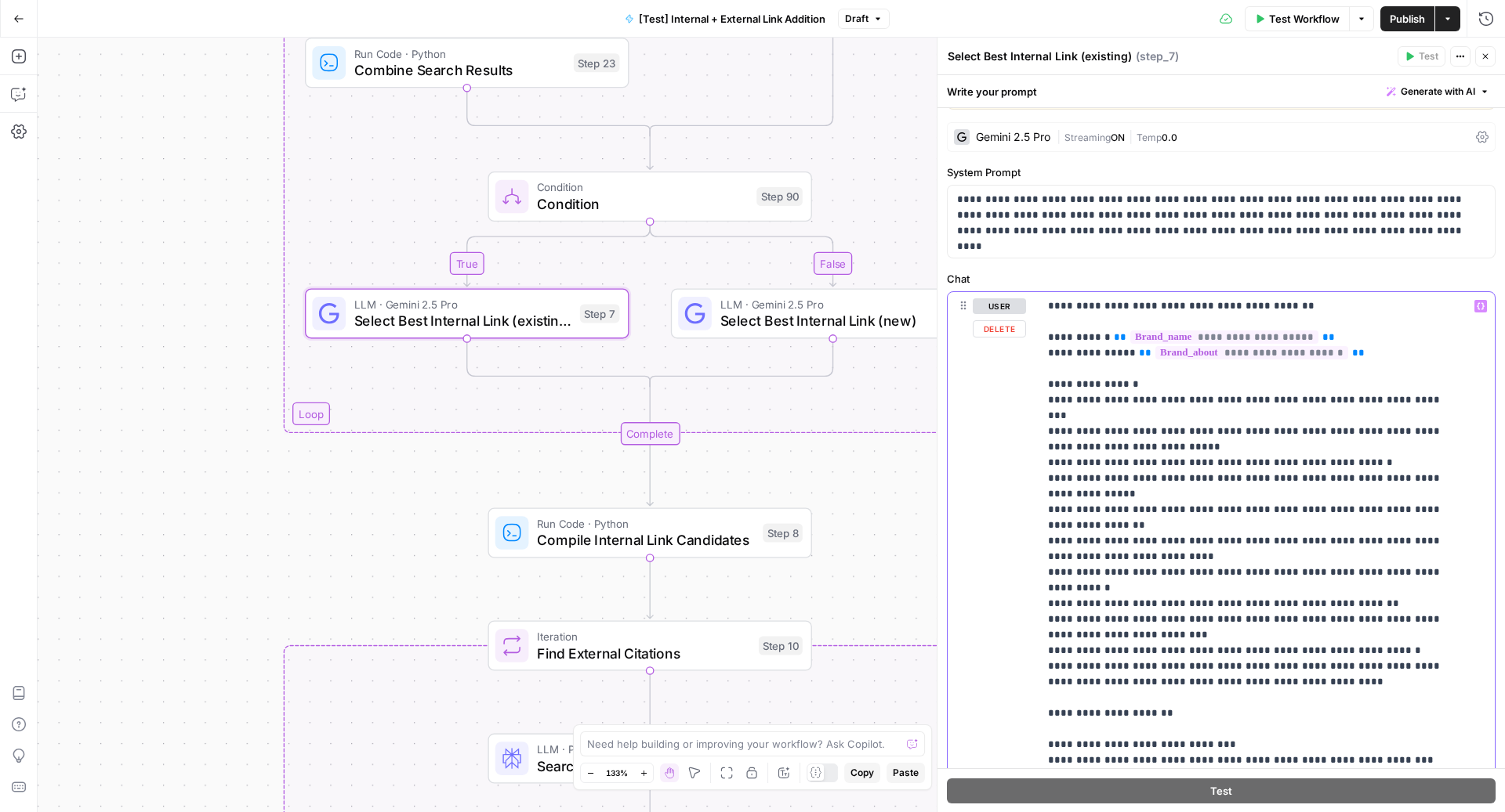
drag, startPoint x: 1049, startPoint y: 306, endPoint x: 1367, endPoint y: 306, distance: 318.0
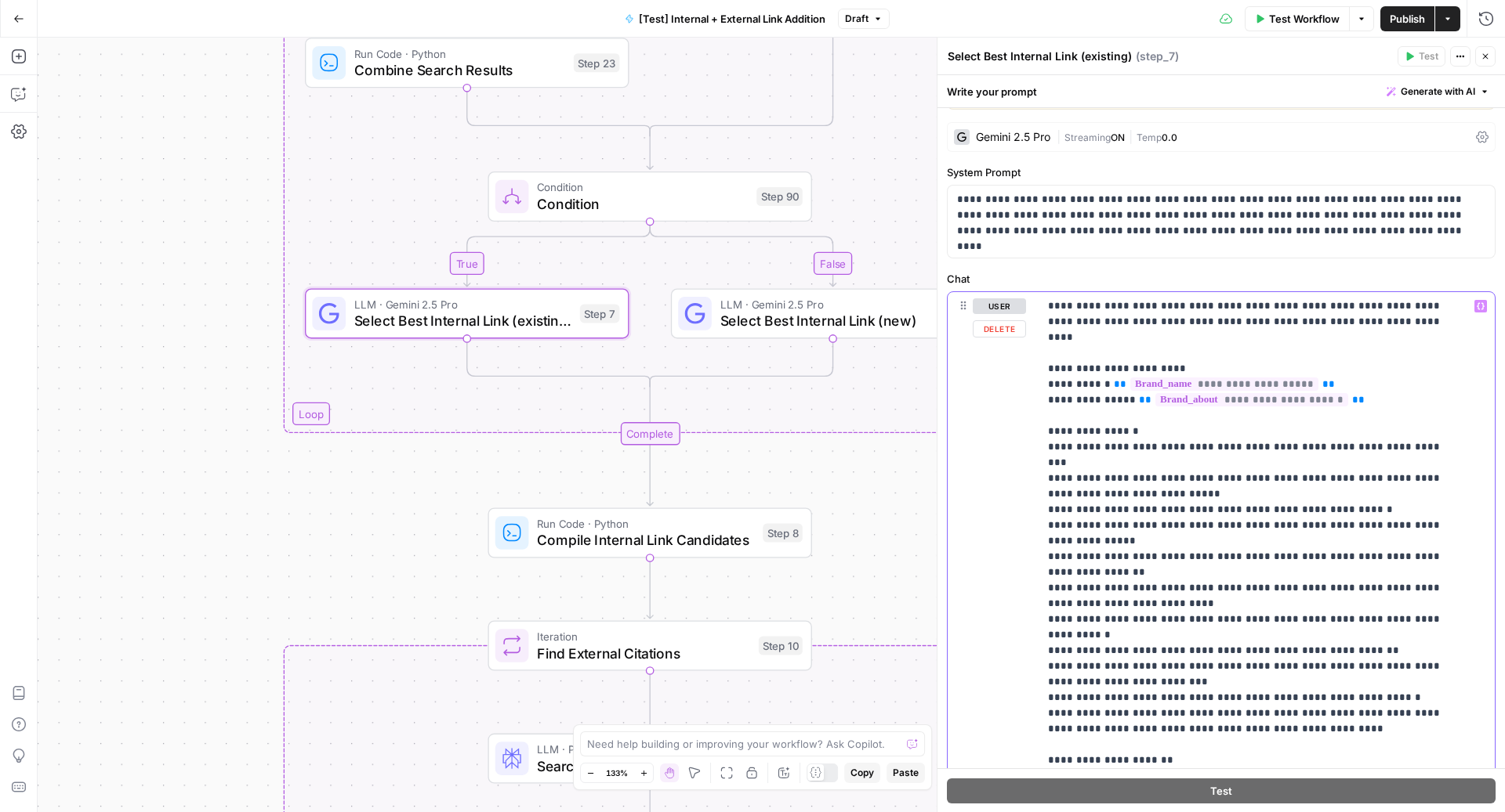
drag, startPoint x: 1114, startPoint y: 367, endPoint x: 1395, endPoint y: 364, distance: 281.0
copy p "**********"
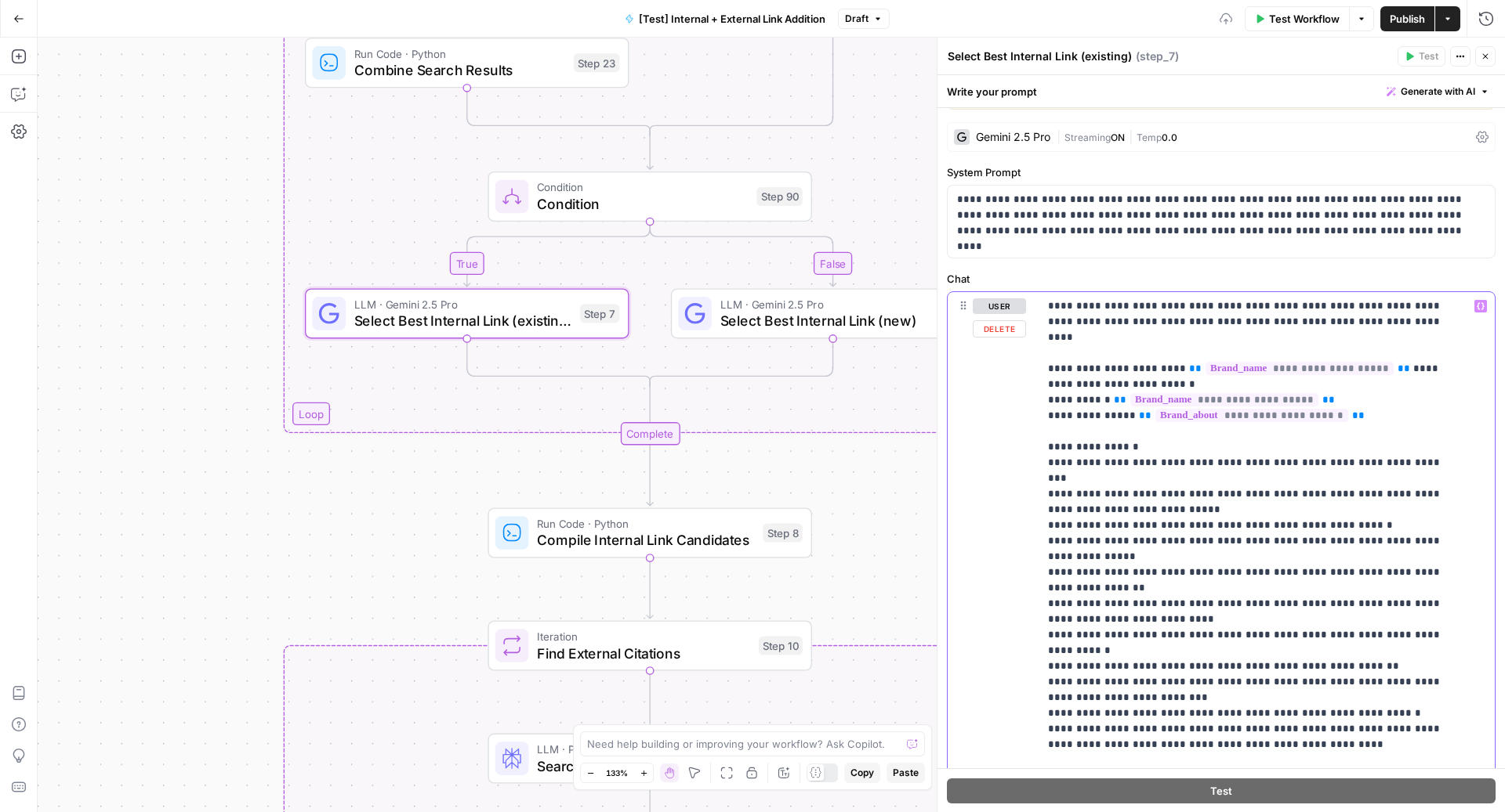
drag, startPoint x: 1336, startPoint y: 381, endPoint x: 1002, endPoint y: 381, distance: 334.0
click at [1002, 381] on div "**********" at bounding box center [1221, 611] width 547 height 638
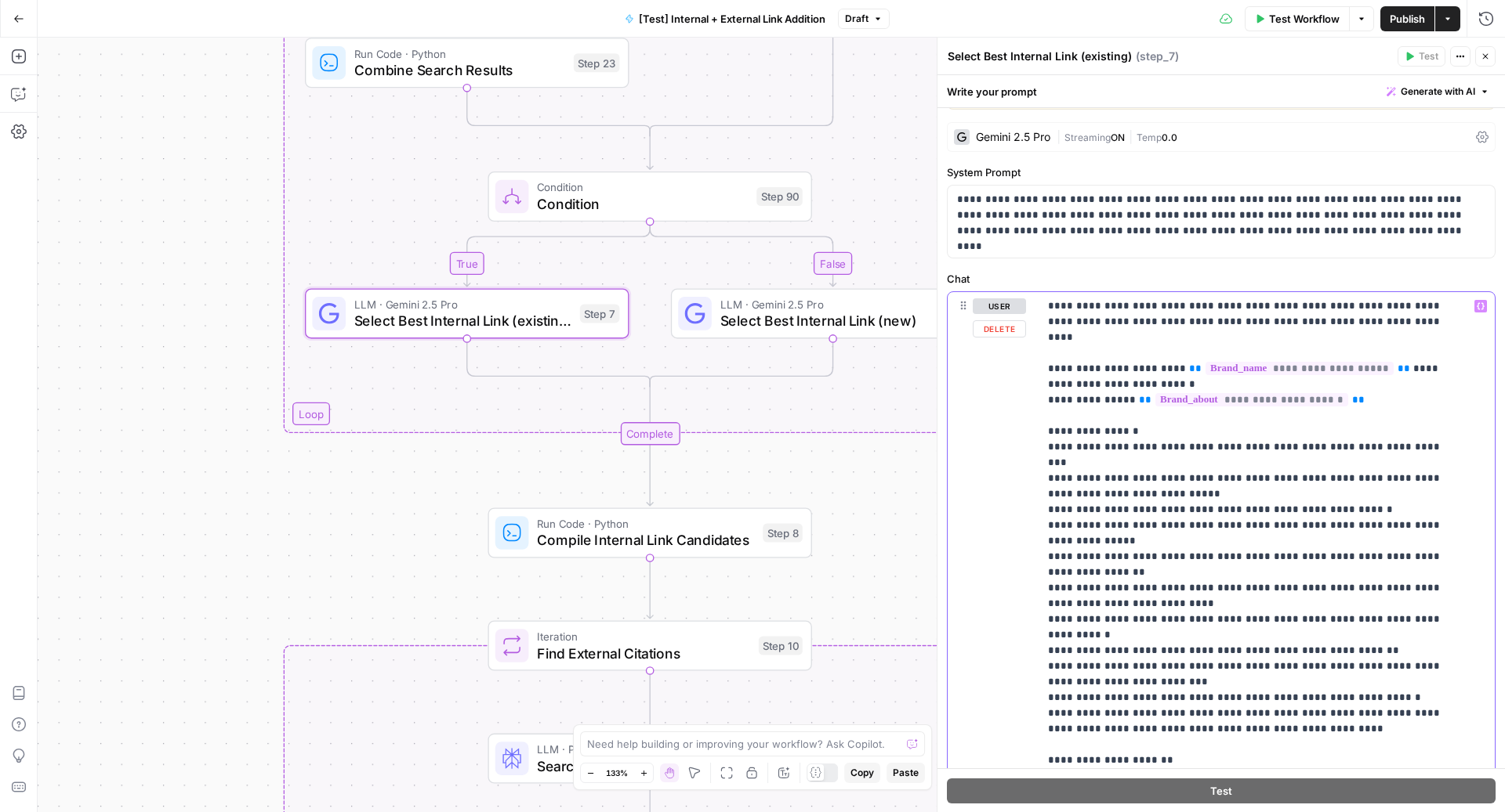
click at [1139, 395] on span "**" at bounding box center [1145, 400] width 13 height 10
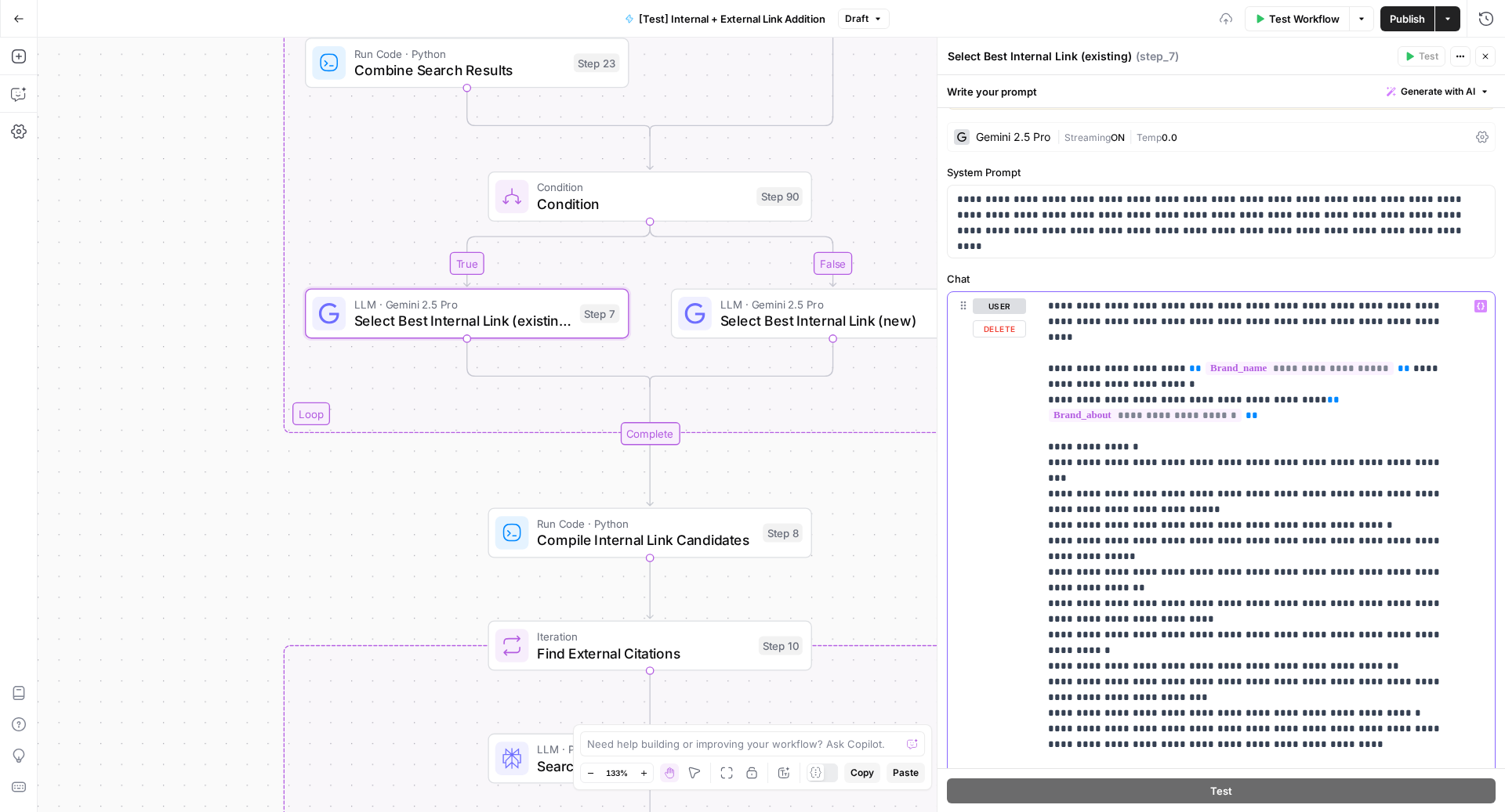
click at [1327, 395] on span "**" at bounding box center [1333, 400] width 13 height 10
copy p "**********"
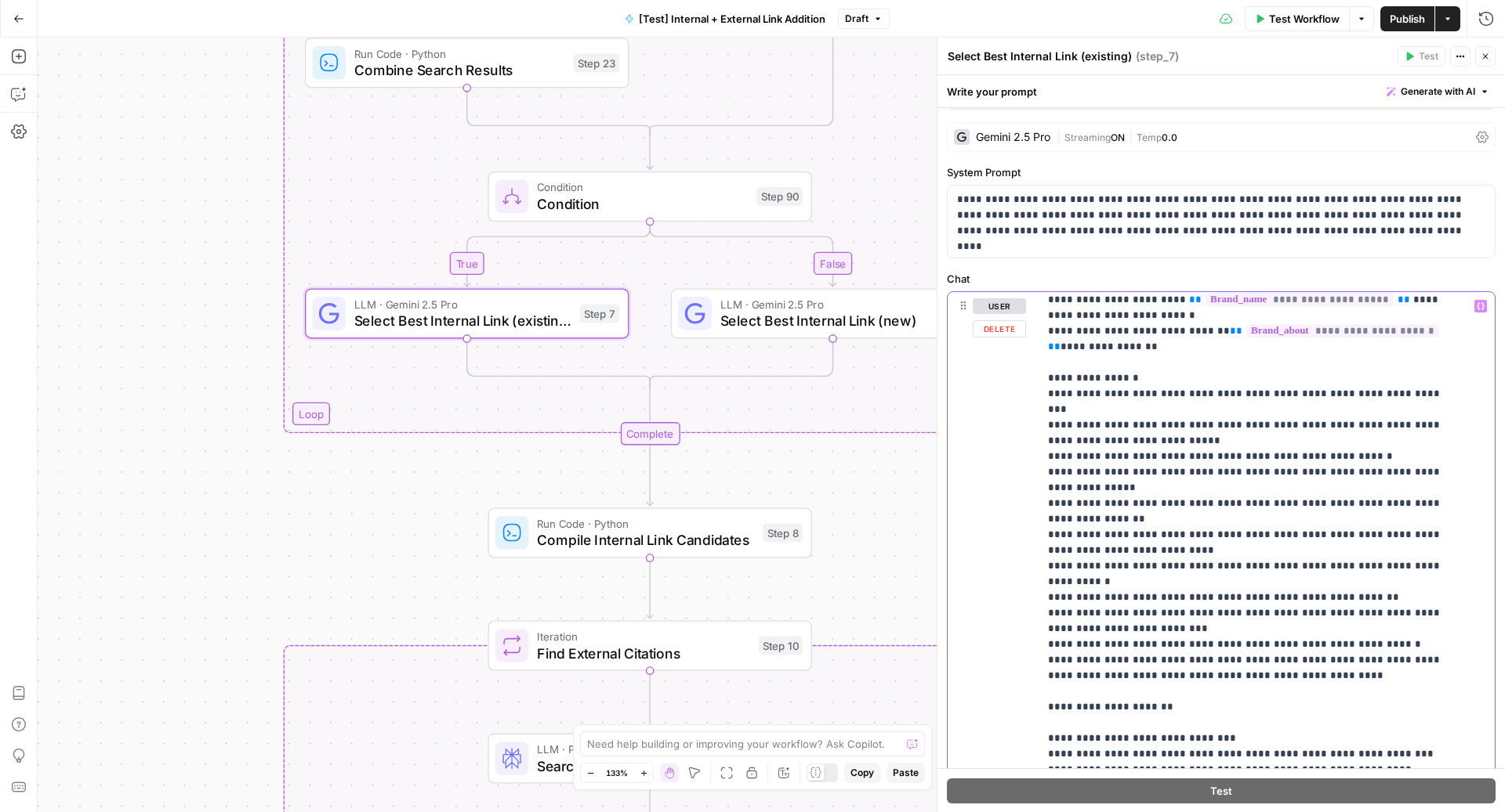
scroll to position [95, 0]
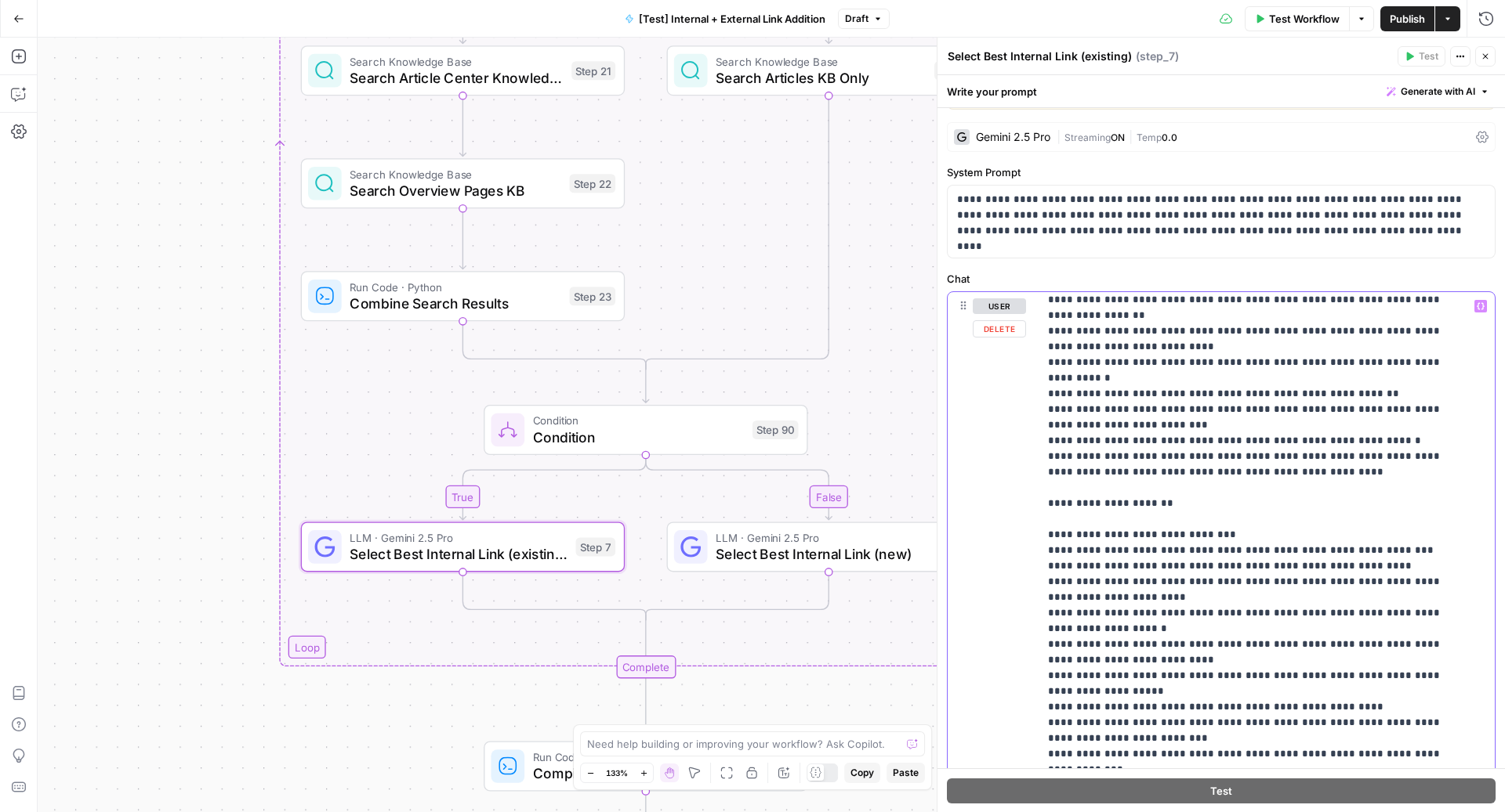
scroll to position [293, 0]
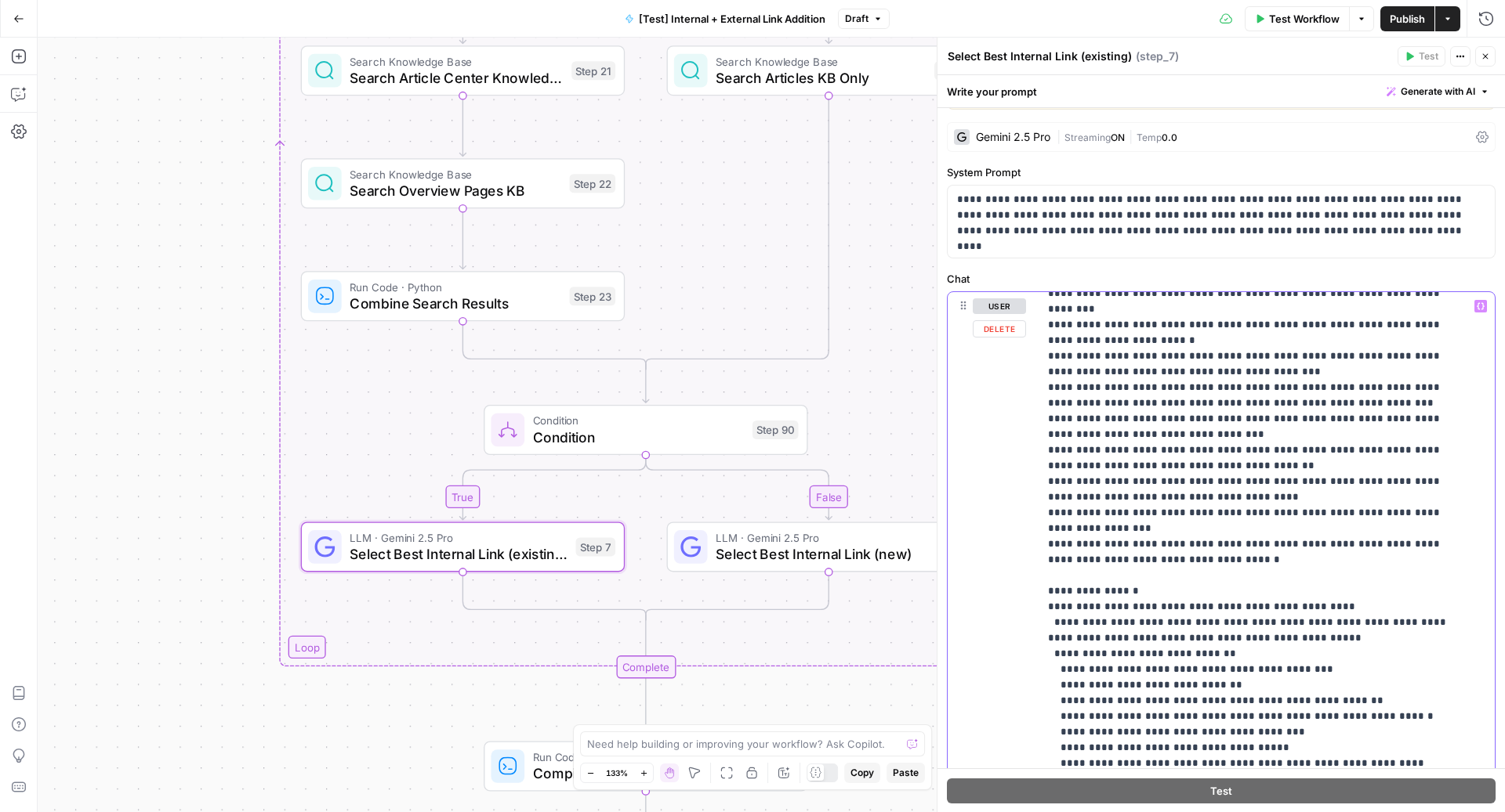
scroll to position [3011, 0]
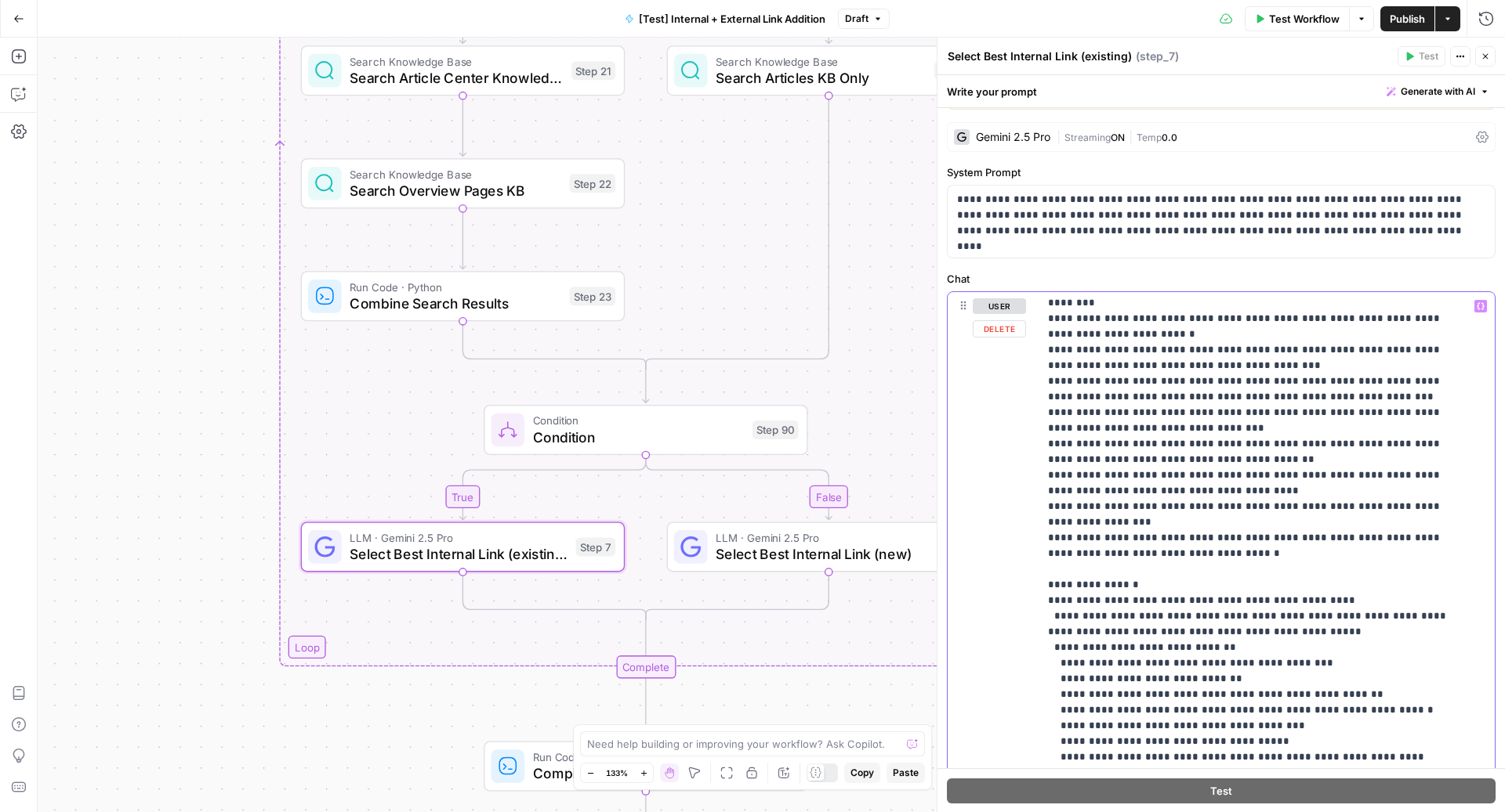
drag, startPoint x: 1401, startPoint y: 552, endPoint x: 946, endPoint y: 553, distance: 455.0
click at [947, 553] on div "**********" at bounding box center [1221, 611] width 547 height 638
drag, startPoint x: 1071, startPoint y: 662, endPoint x: 983, endPoint y: 662, distance: 88.0
click at [983, 662] on div "**********" at bounding box center [1221, 611] width 547 height 638
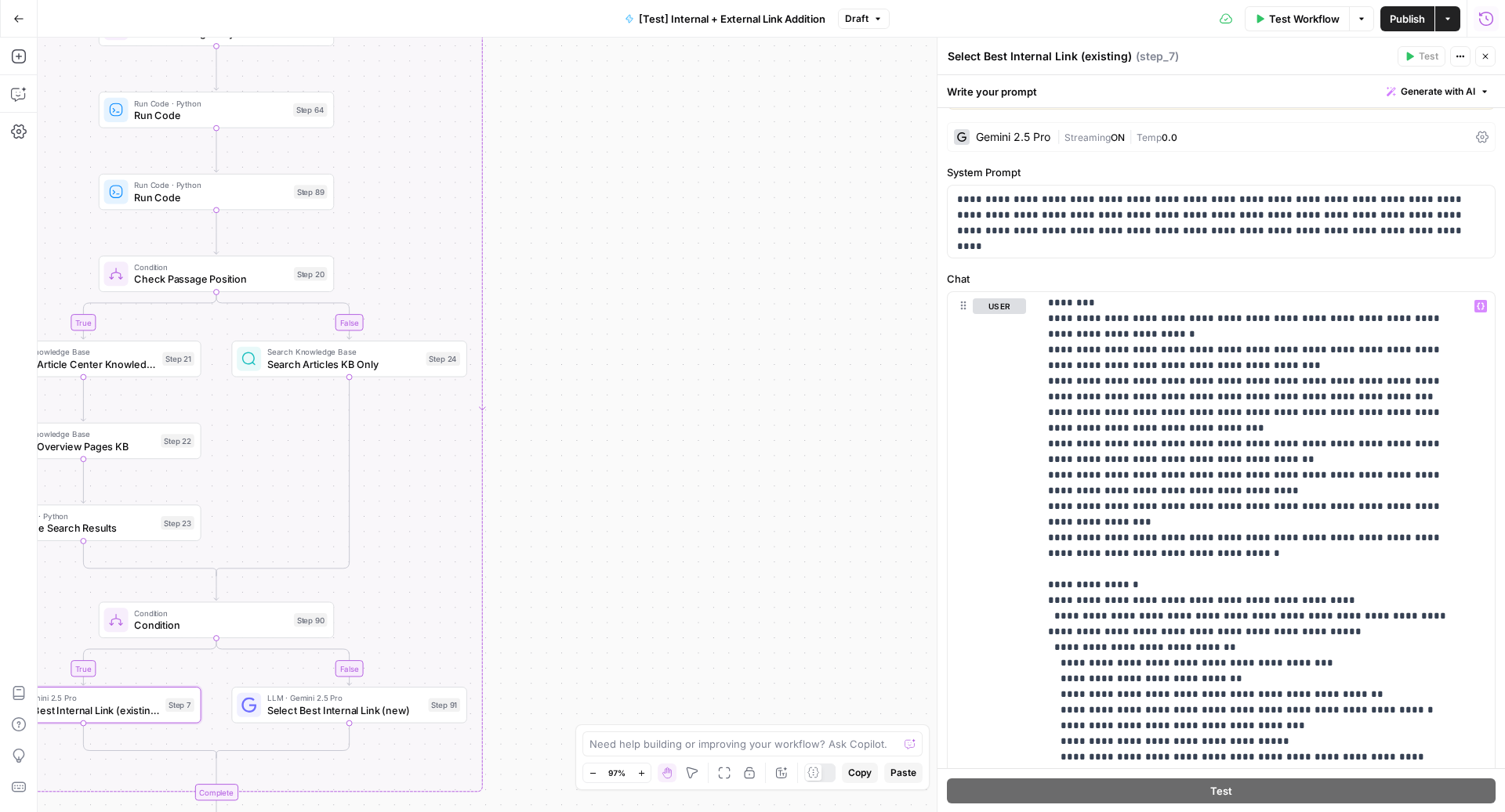
click at [1486, 21] on icon "button" at bounding box center [1485, 19] width 15 height 15
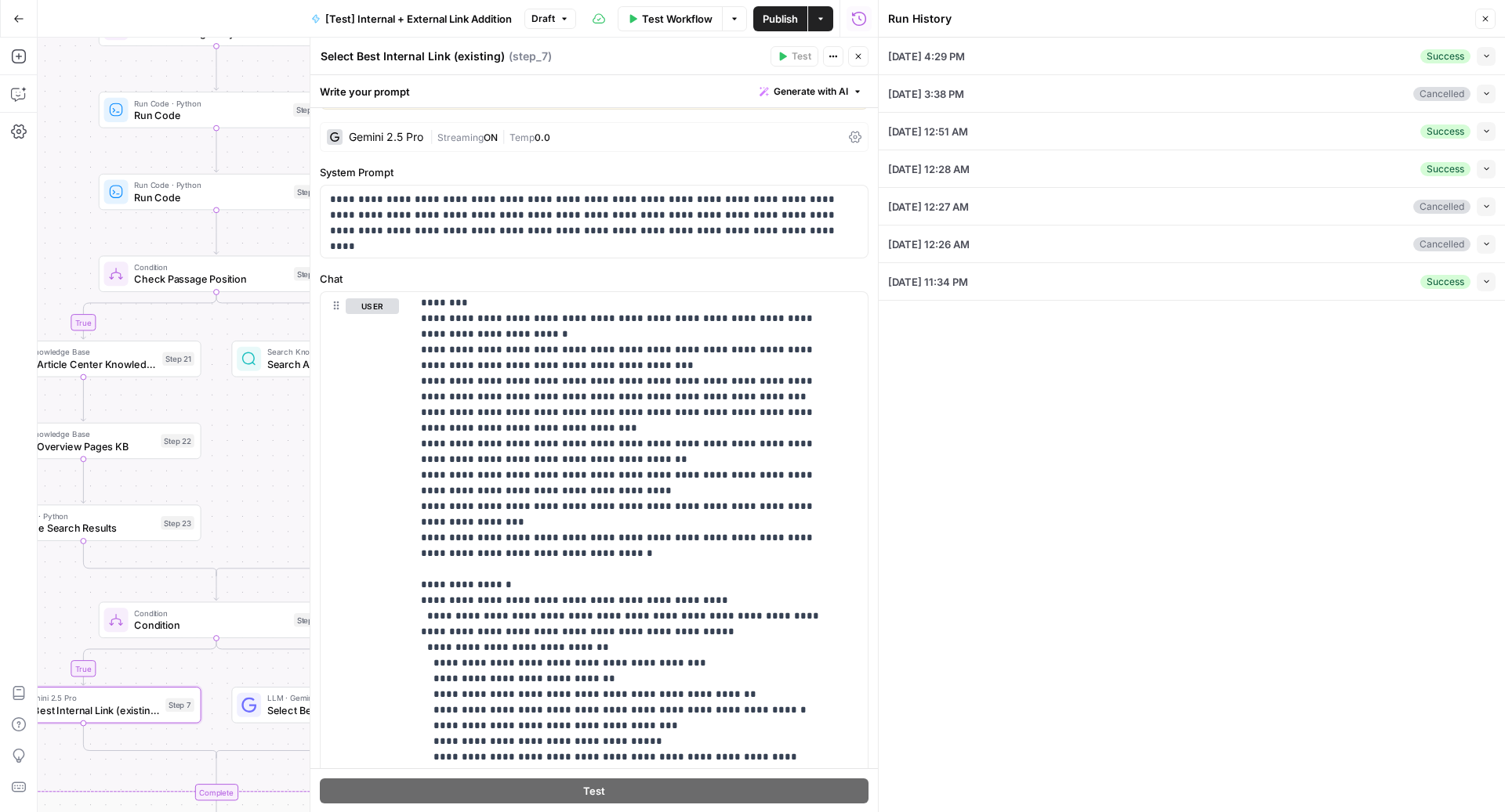
click at [1483, 56] on icon "button" at bounding box center [1486, 56] width 8 height 8
type textarea "<p>If you’ve come up with the perfect band name and want to protect your rights…"
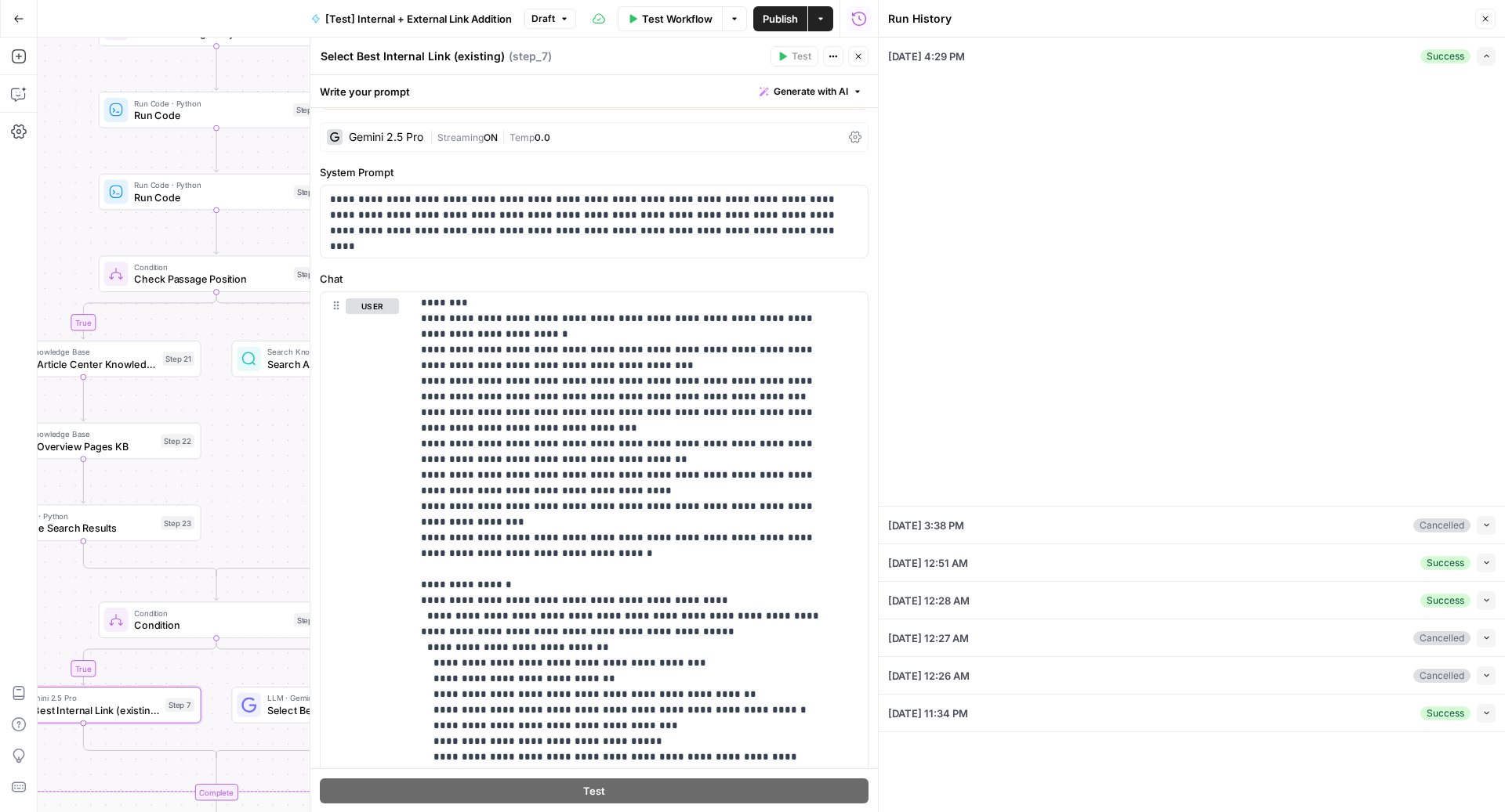
type input "LegalZoom LLC"
type input "Articles Center Sitemap"
type input "Overview Pages Sitemap"
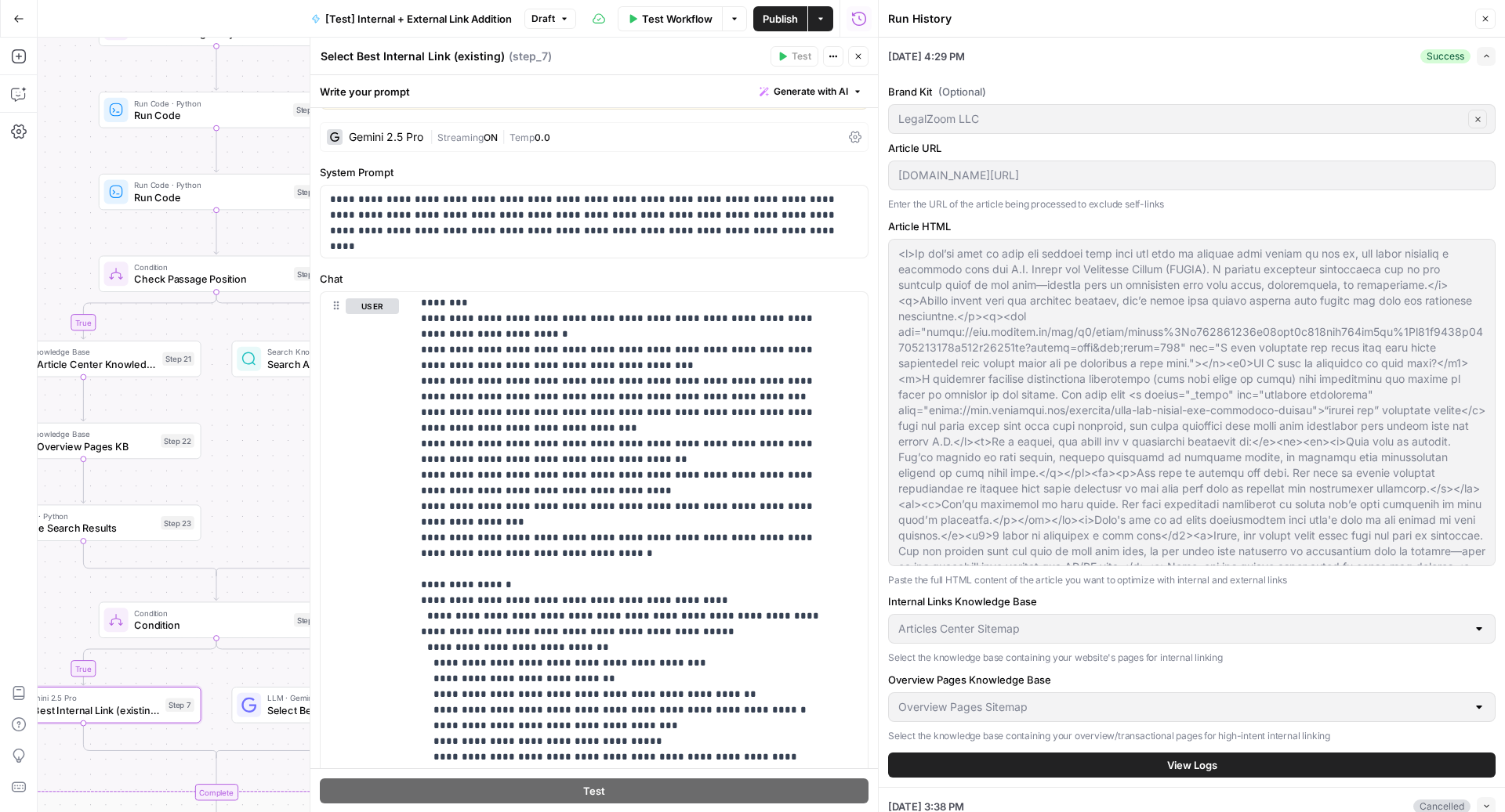
scroll to position [194, 0]
click at [1104, 767] on button "View Logs" at bounding box center [1192, 765] width 608 height 25
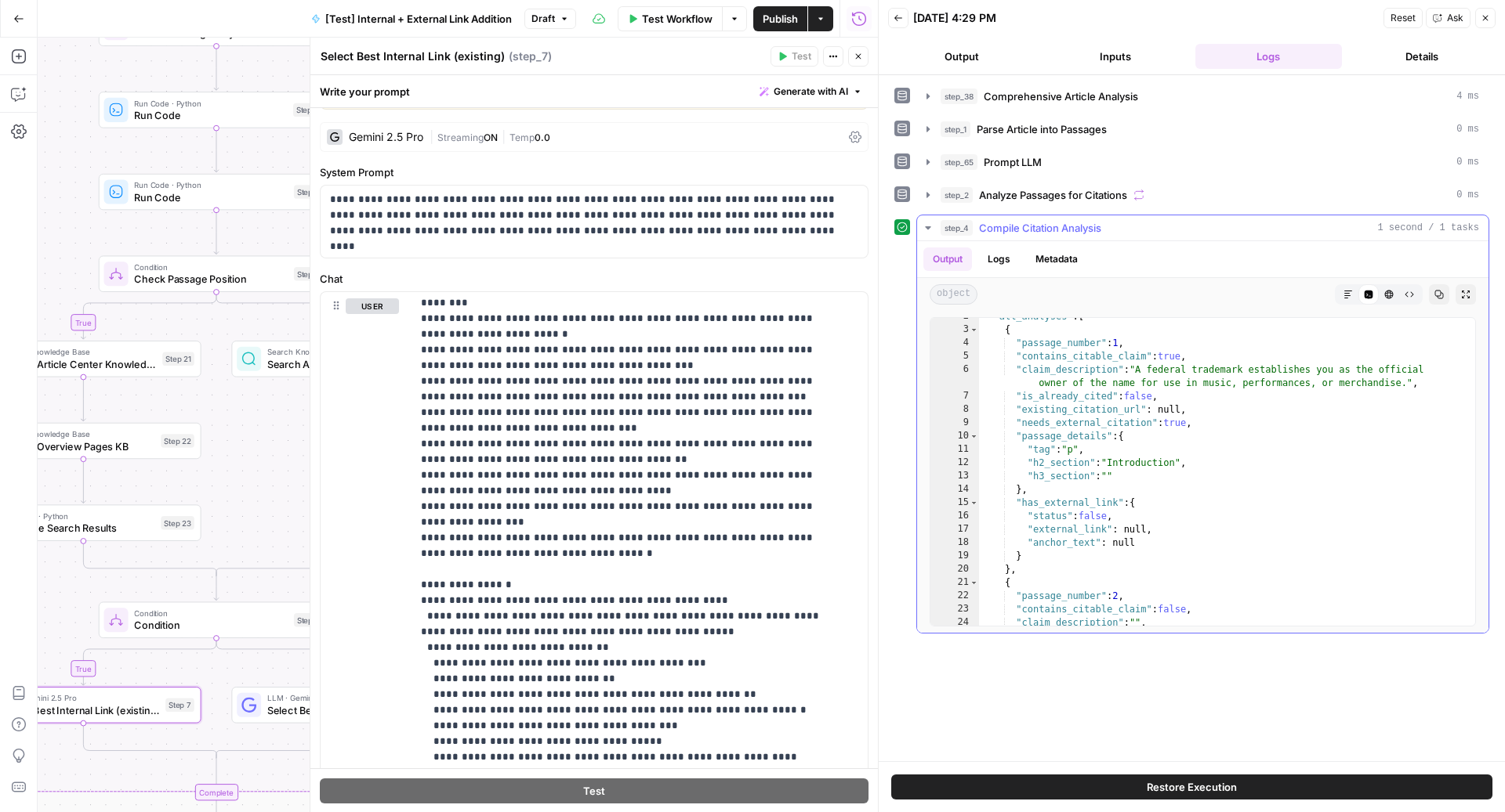
scroll to position [17, 0]
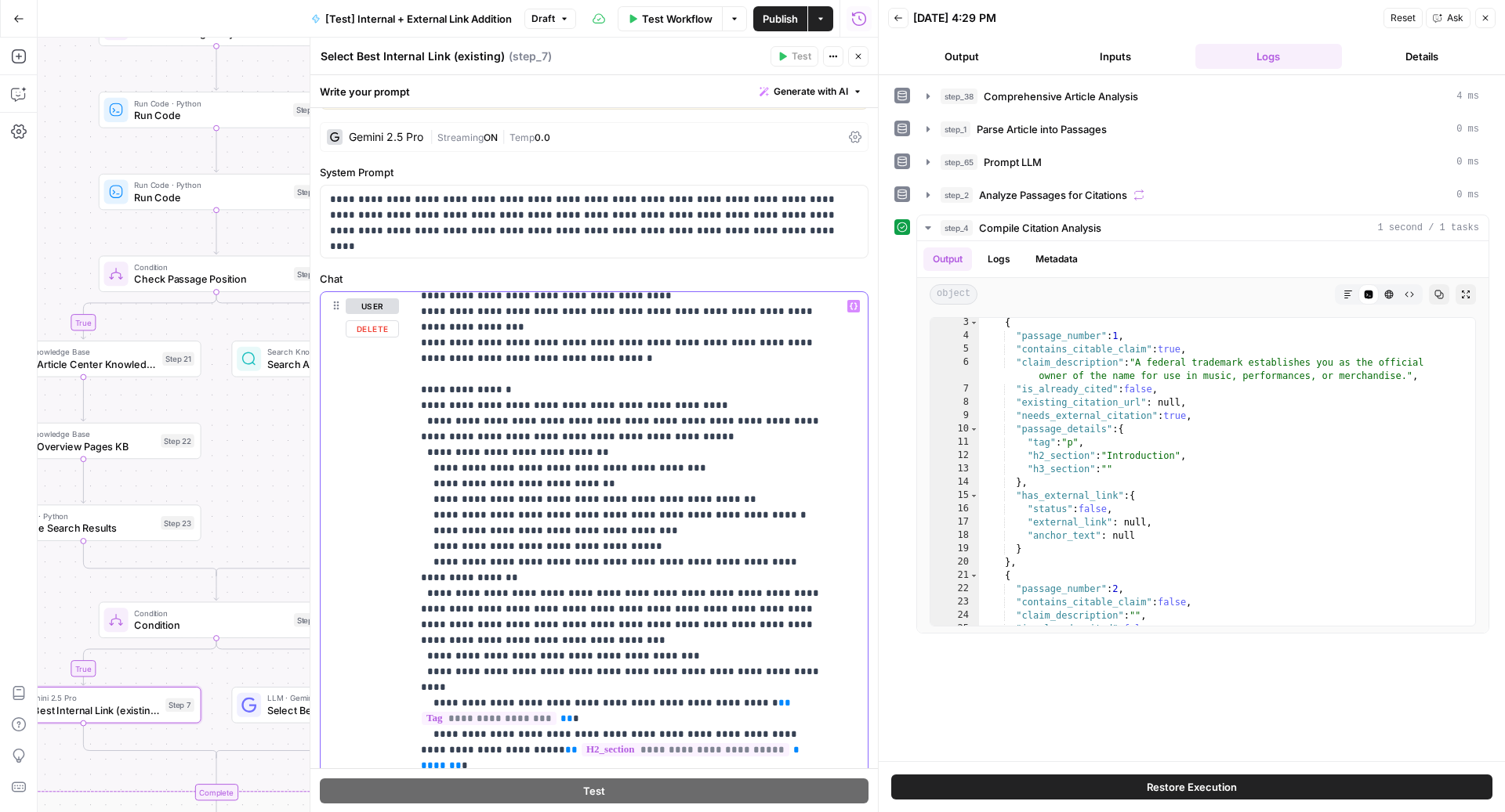
scroll to position [3210, 0]
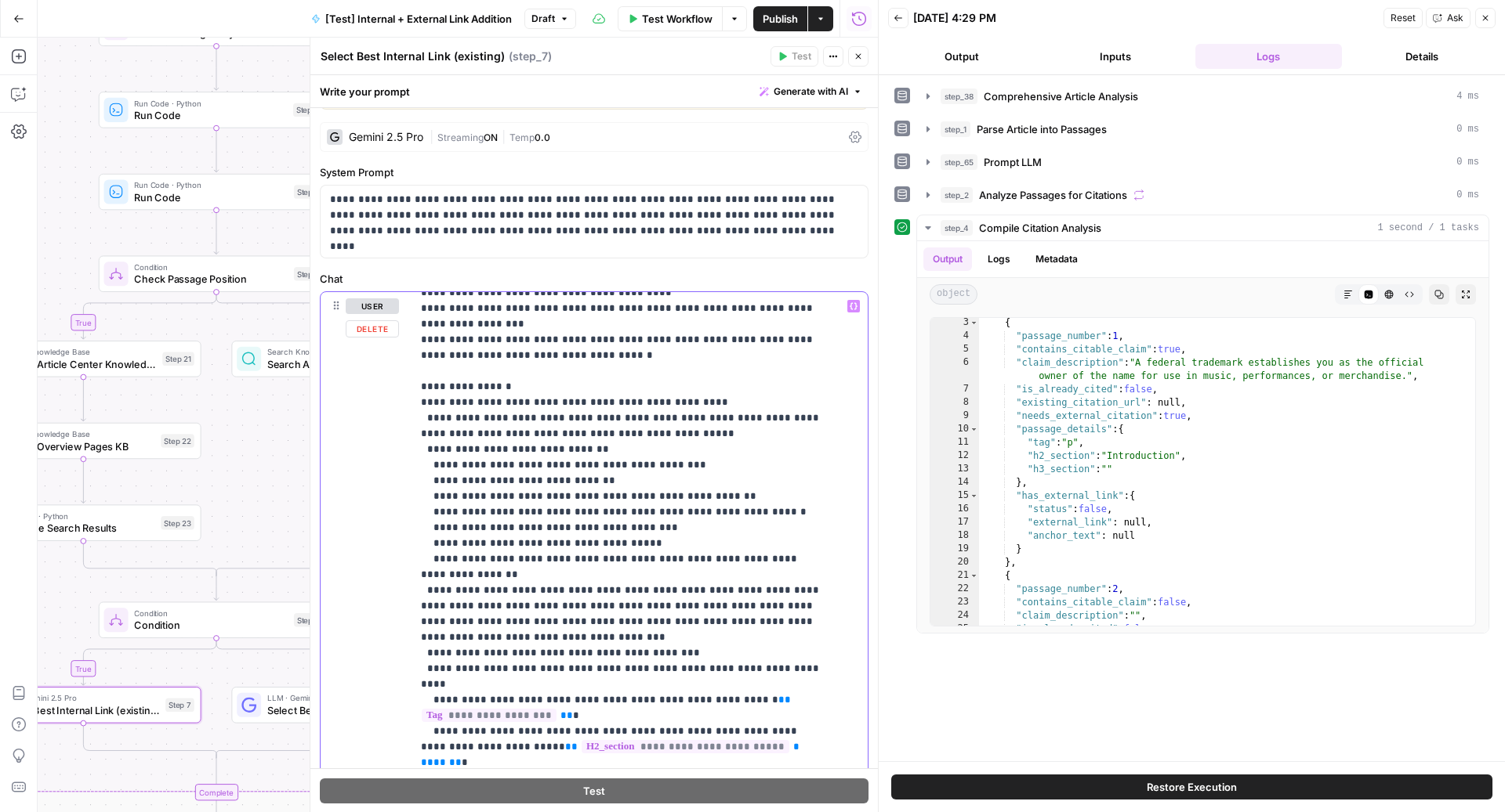
drag, startPoint x: 602, startPoint y: 388, endPoint x: 396, endPoint y: 372, distance: 206.6
click at [396, 372] on div "**********" at bounding box center [594, 611] width 547 height 638
copy p "**********"
drag, startPoint x: 438, startPoint y: 479, endPoint x: 565, endPoint y: 492, distance: 127.7
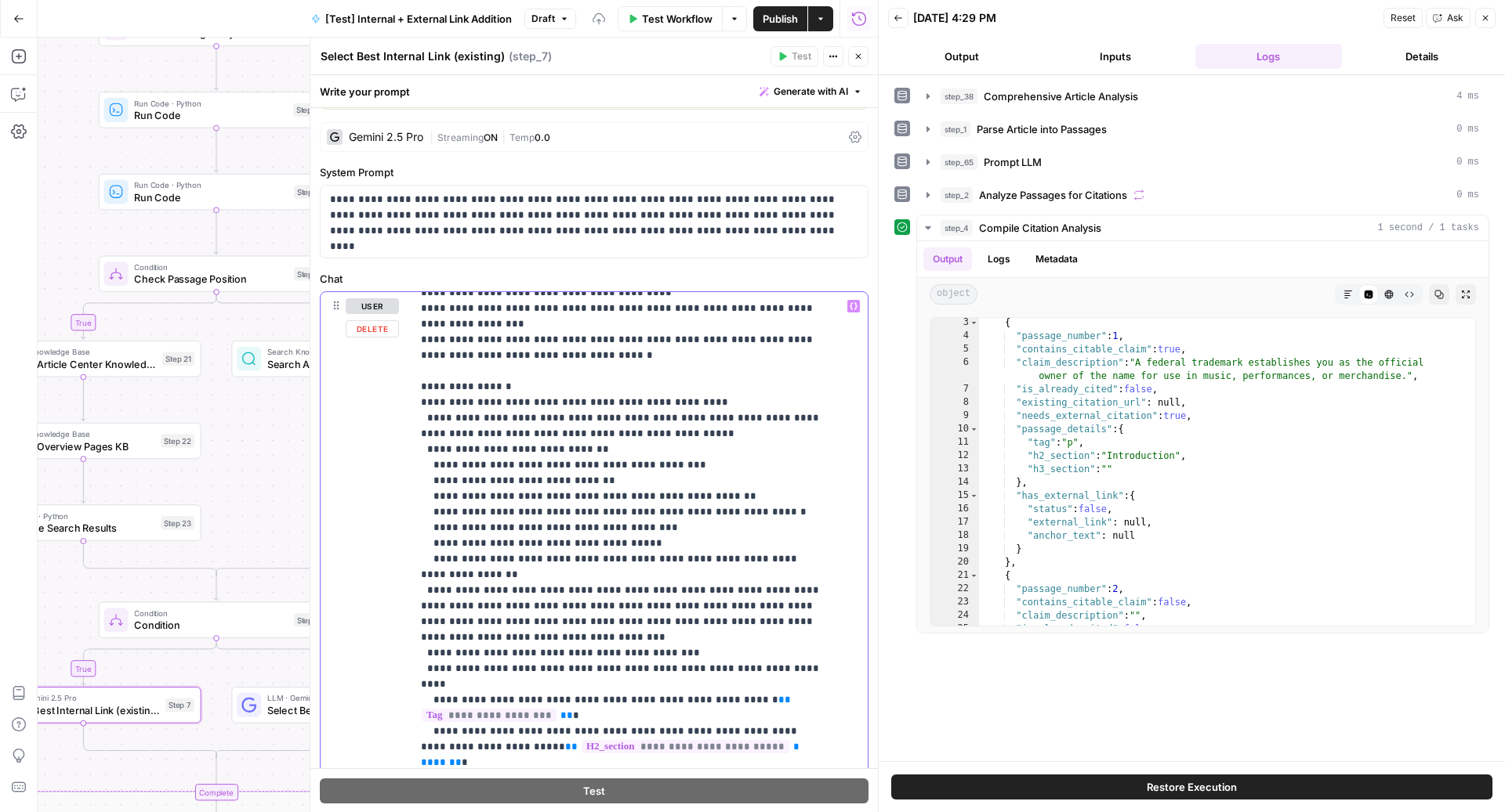
copy p "**********"
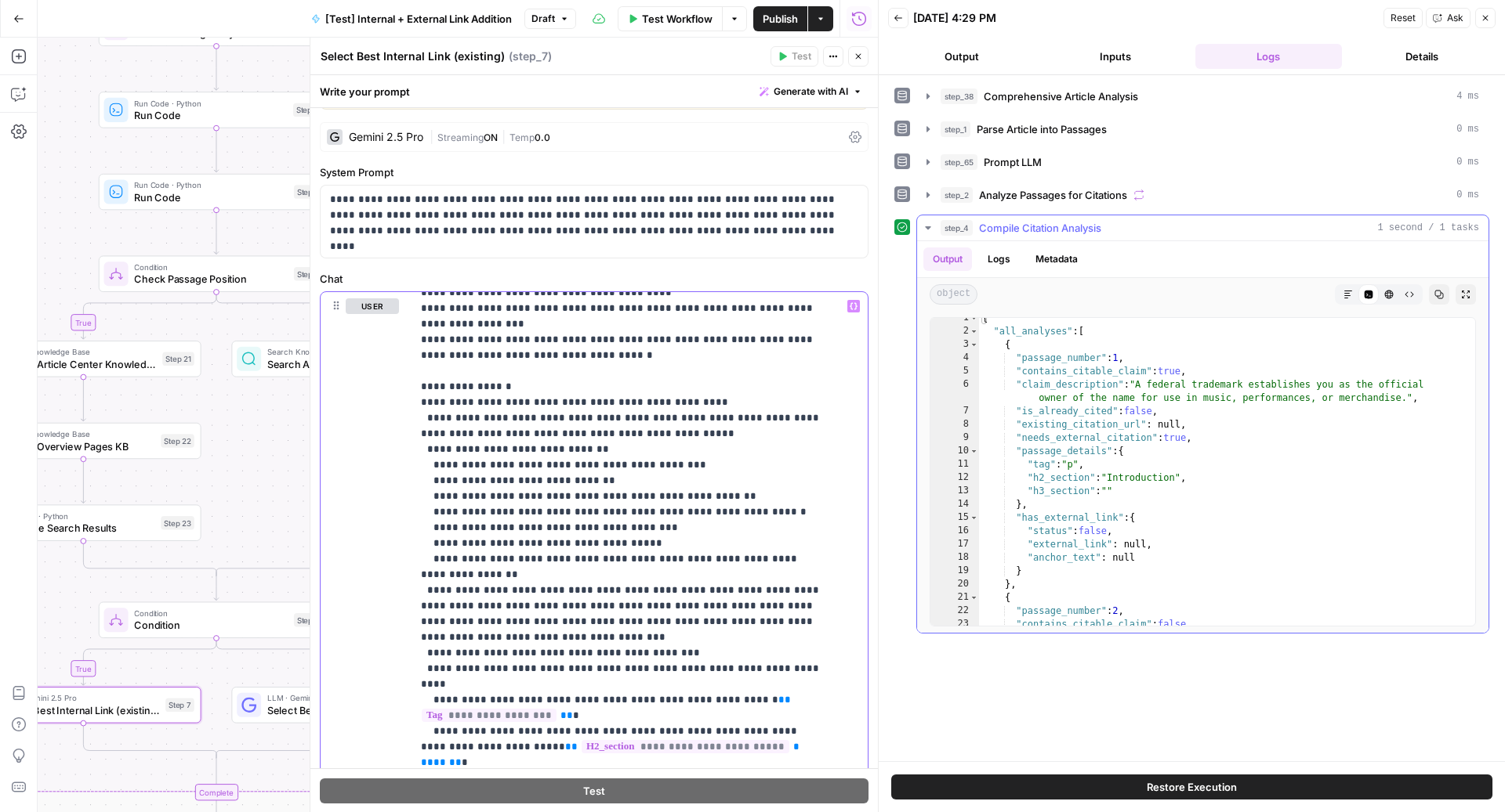
scroll to position [0, 0]
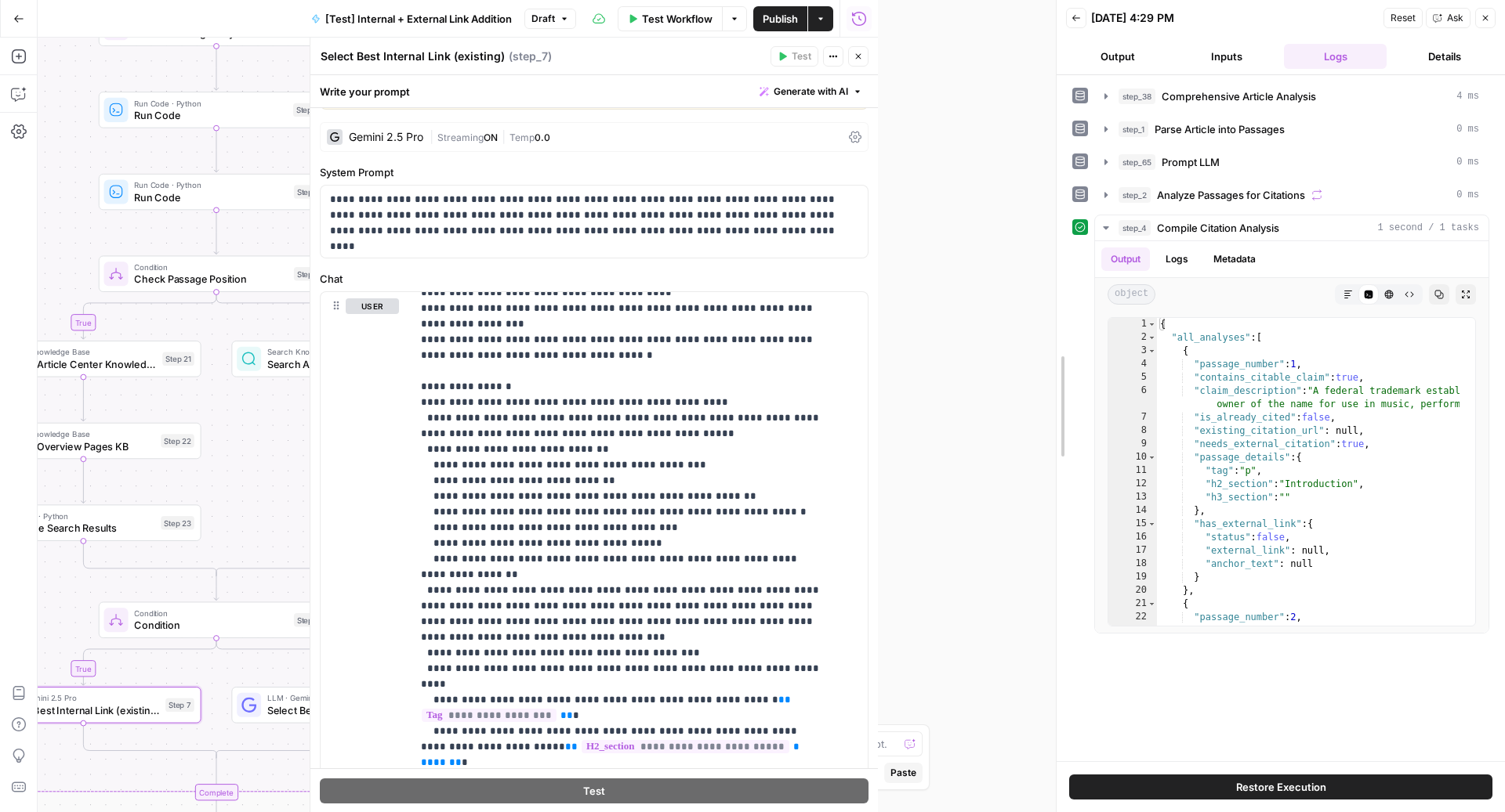
drag, startPoint x: 875, startPoint y: 159, endPoint x: 1069, endPoint y: 177, distance: 194.8
click at [1064, 177] on div at bounding box center [1056, 406] width 15 height 812
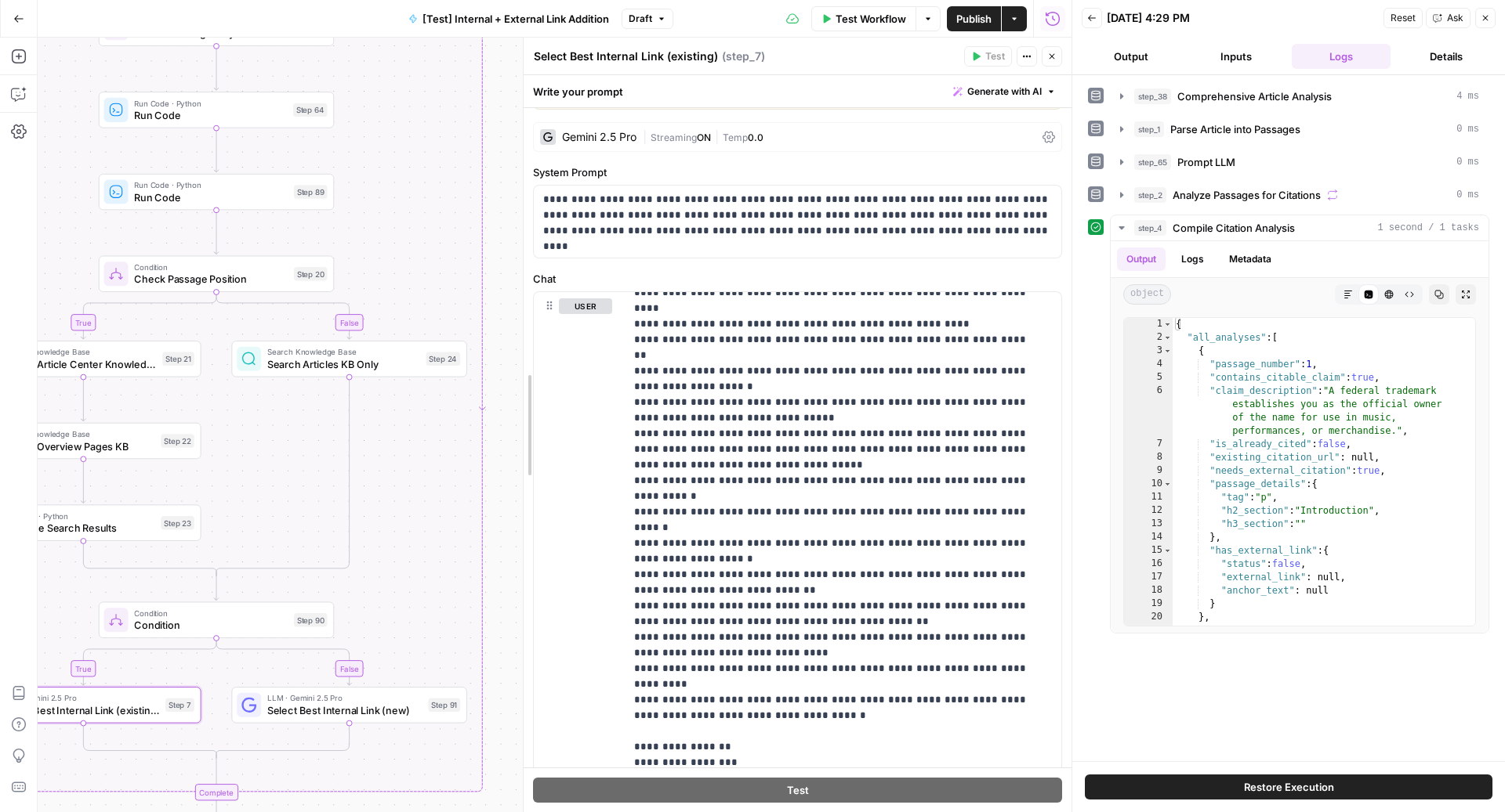
drag, startPoint x: 501, startPoint y: 297, endPoint x: 577, endPoint y: 297, distance: 76.0
click at [531, 297] on div at bounding box center [524, 424] width 15 height 775
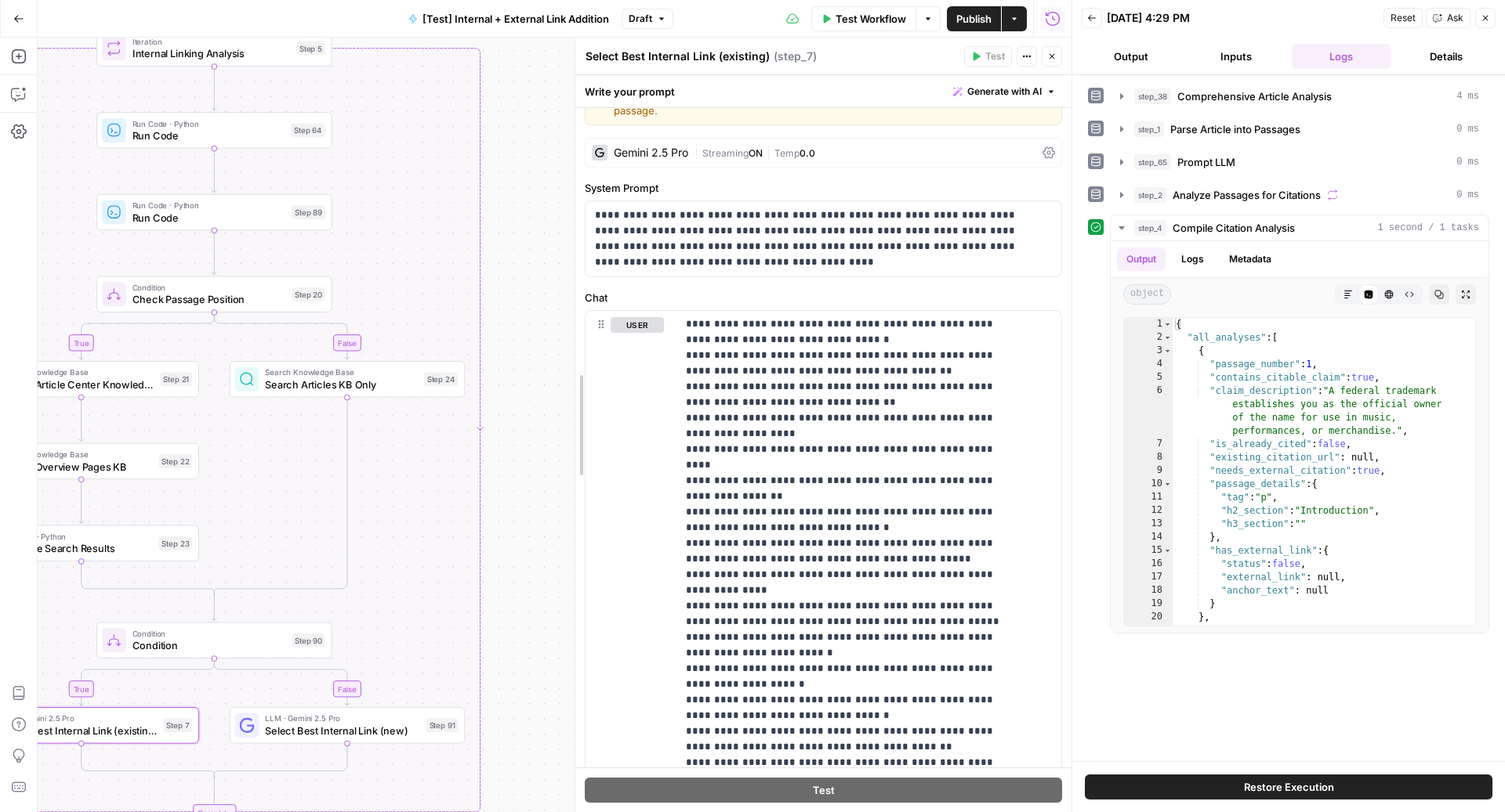
scroll to position [4920, 0]
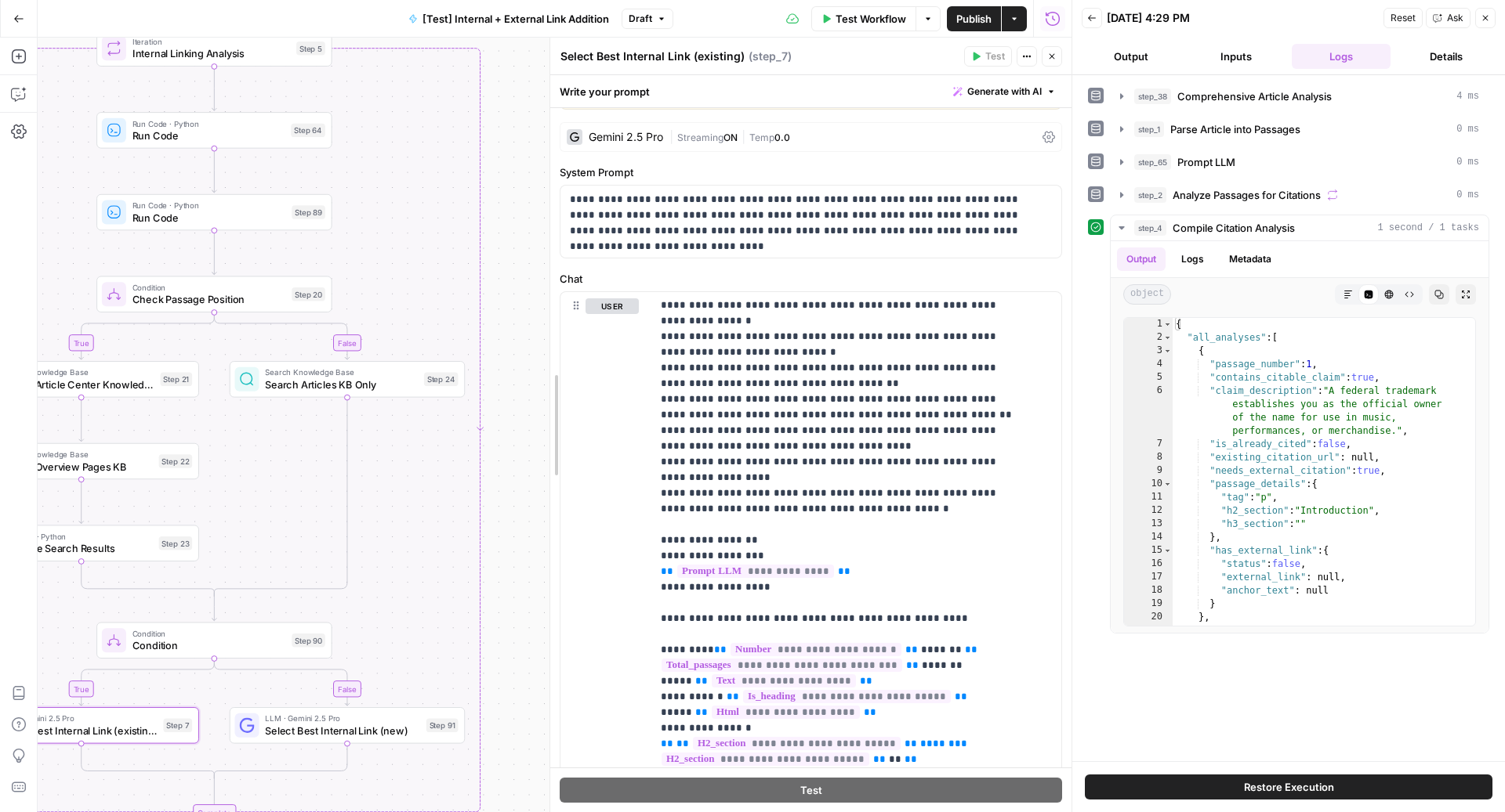
drag, startPoint x: 577, startPoint y: 322, endPoint x: 548, endPoint y: 322, distance: 29.0
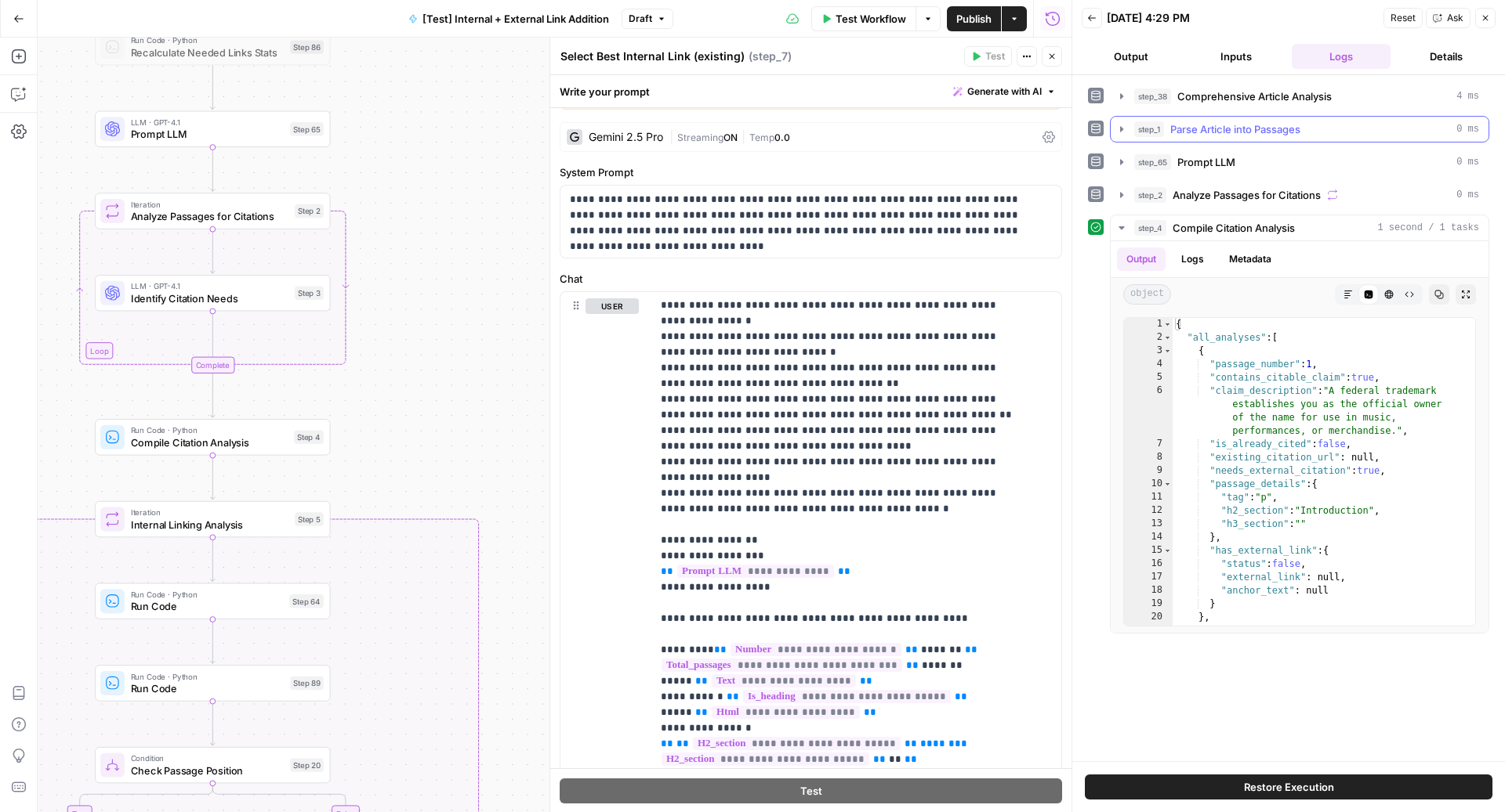
click at [1222, 117] on button "step_1 Parse Article into Passages 0 ms" at bounding box center [1299, 130] width 378 height 25
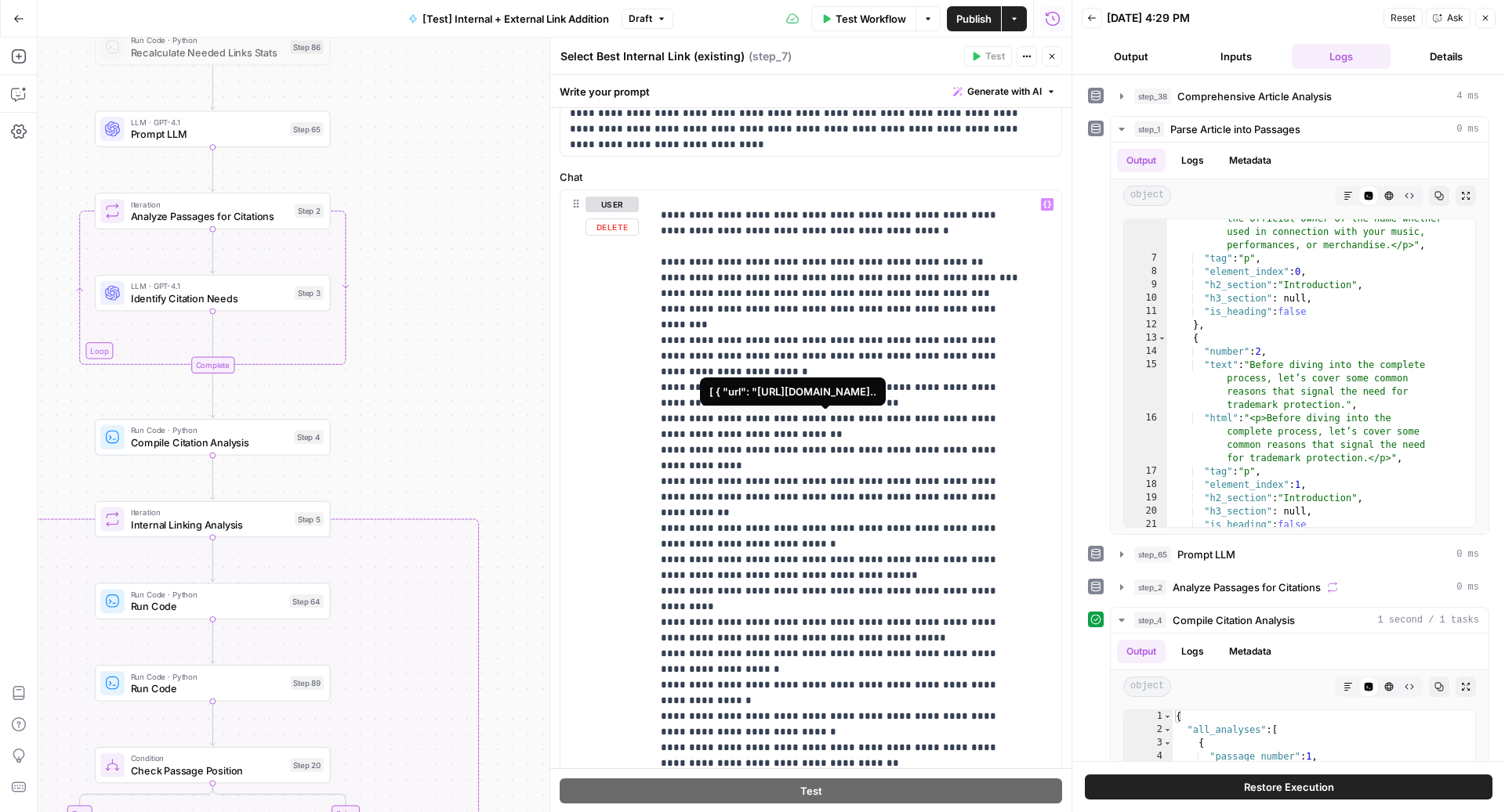
scroll to position [4111, 0]
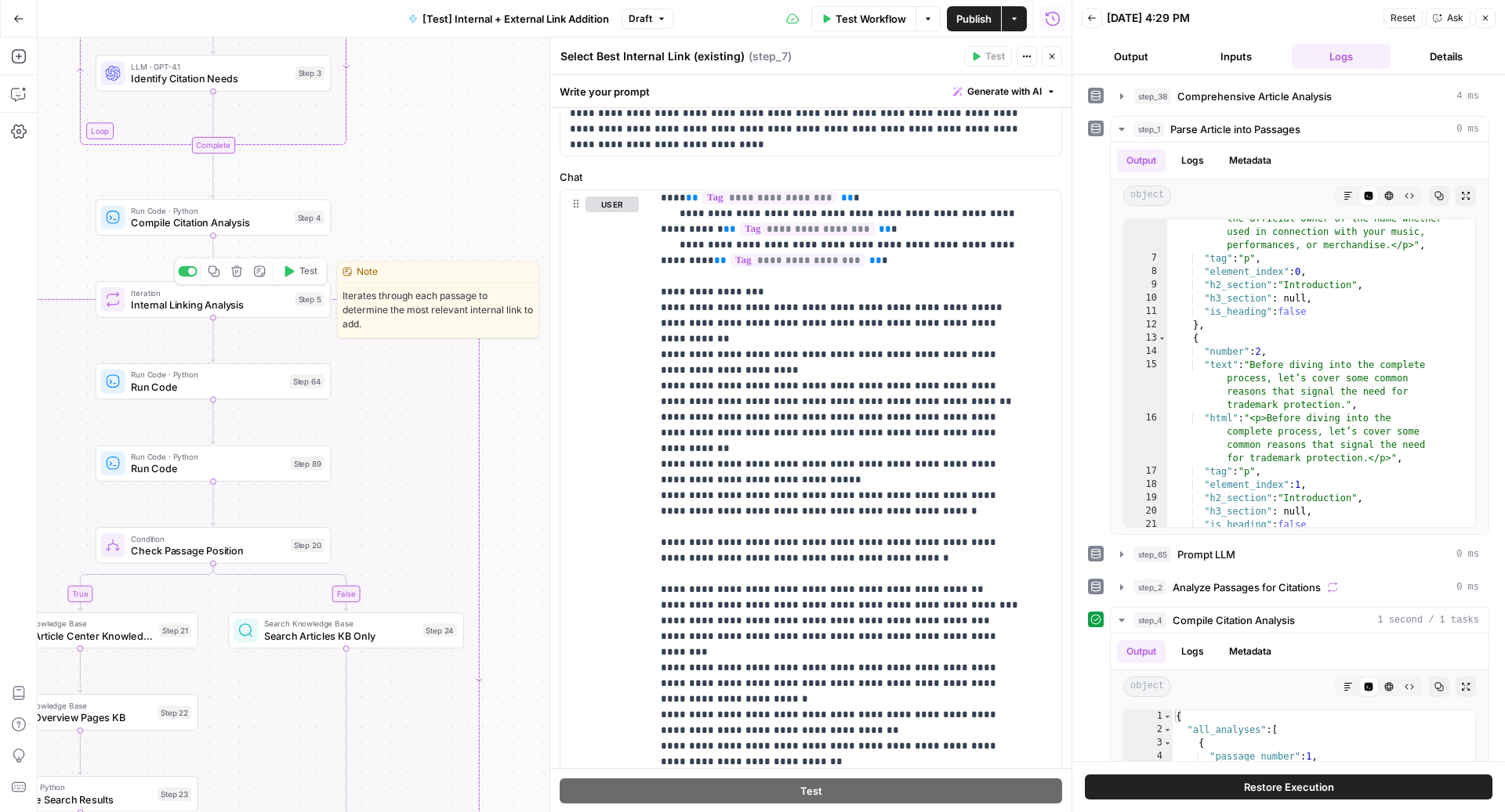
click at [305, 273] on span "Test" at bounding box center [308, 272] width 18 height 14
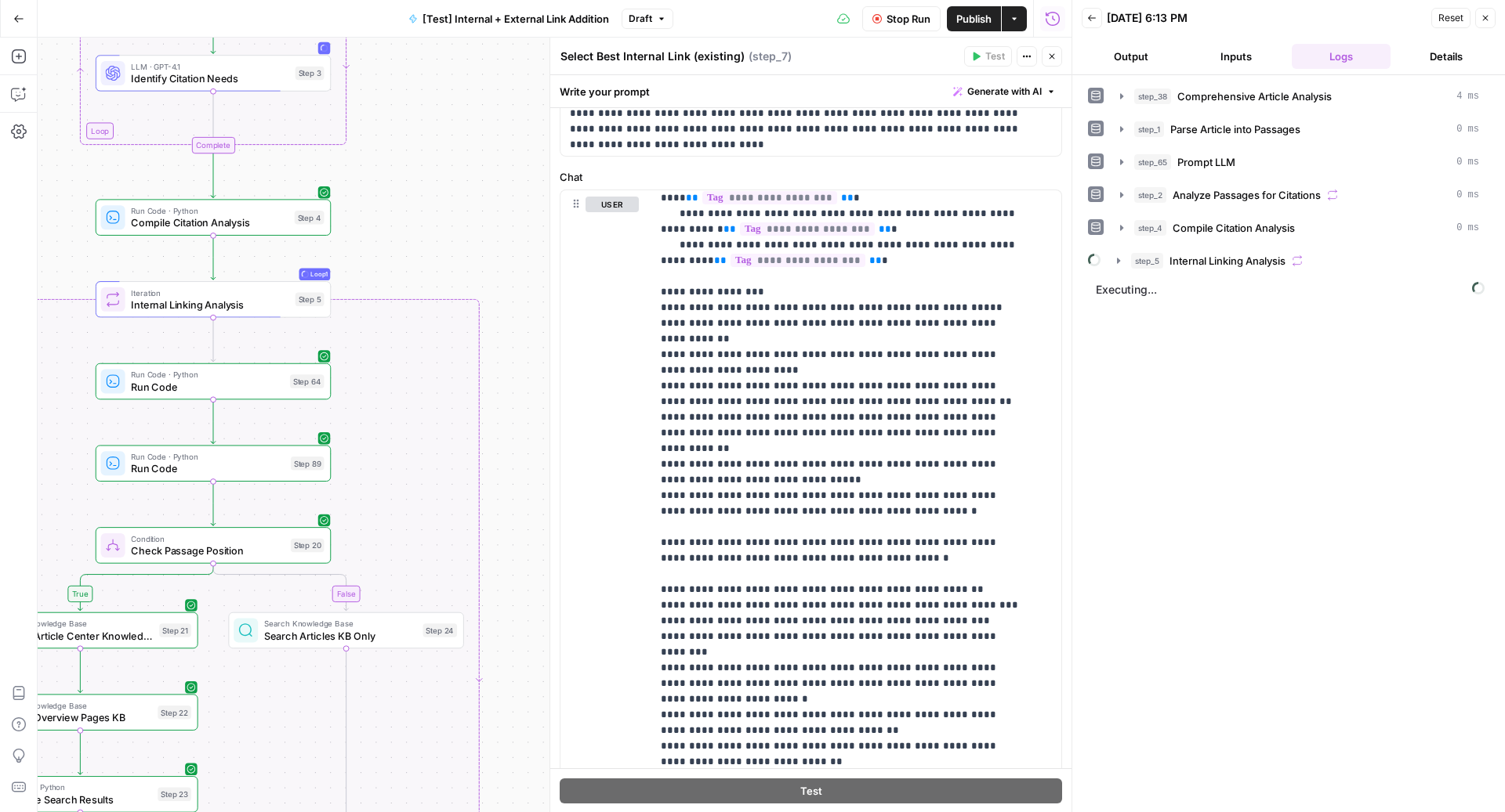
click at [1256, 243] on div "step_38 Comprehensive Article Analysis 4 ms step_1 Parse Article into Passages …" at bounding box center [1289, 178] width 402 height 191
click at [1206, 253] on span "Internal Linking Analysis" at bounding box center [1227, 260] width 116 height 15
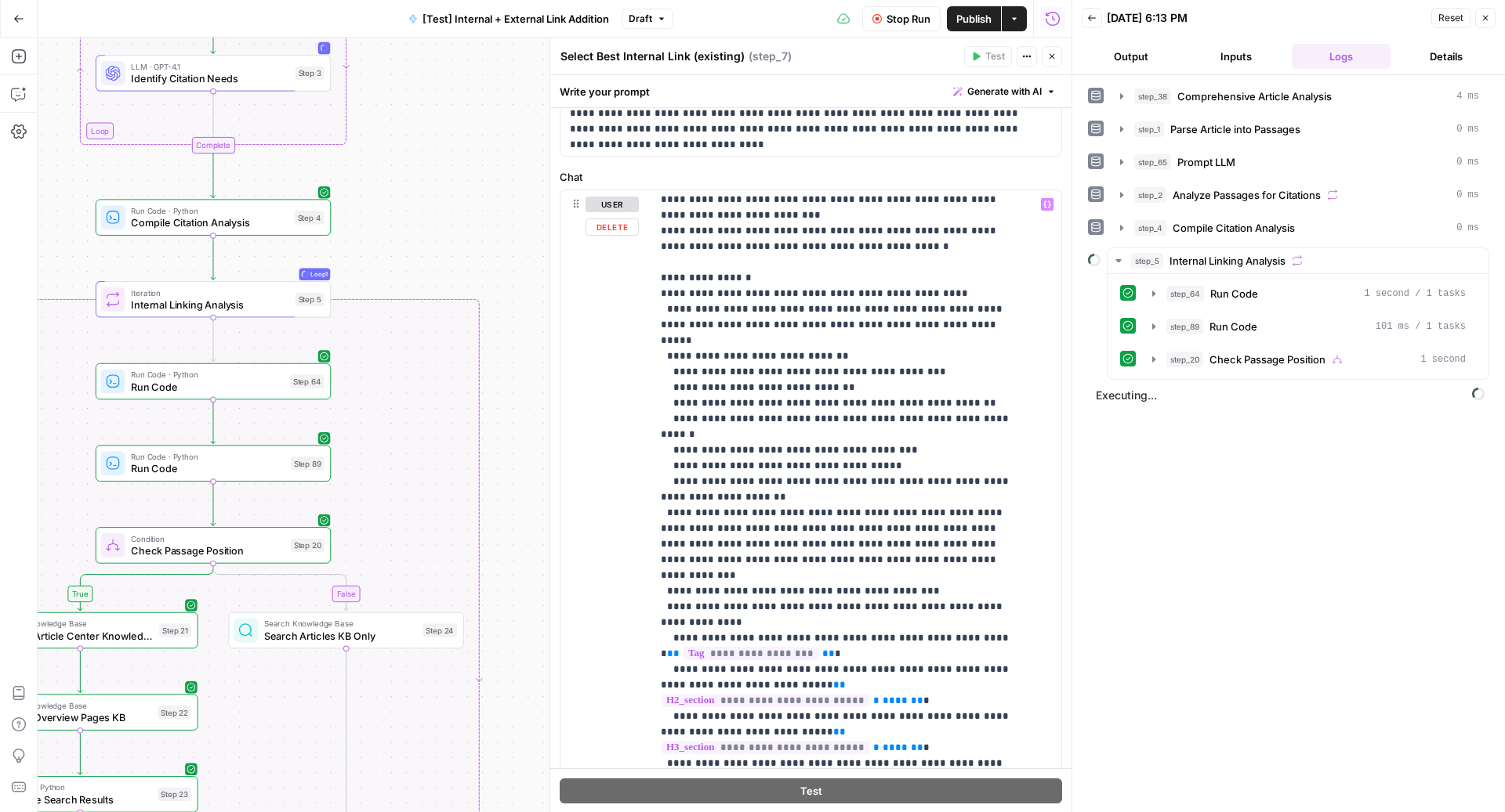
scroll to position [3572, 0]
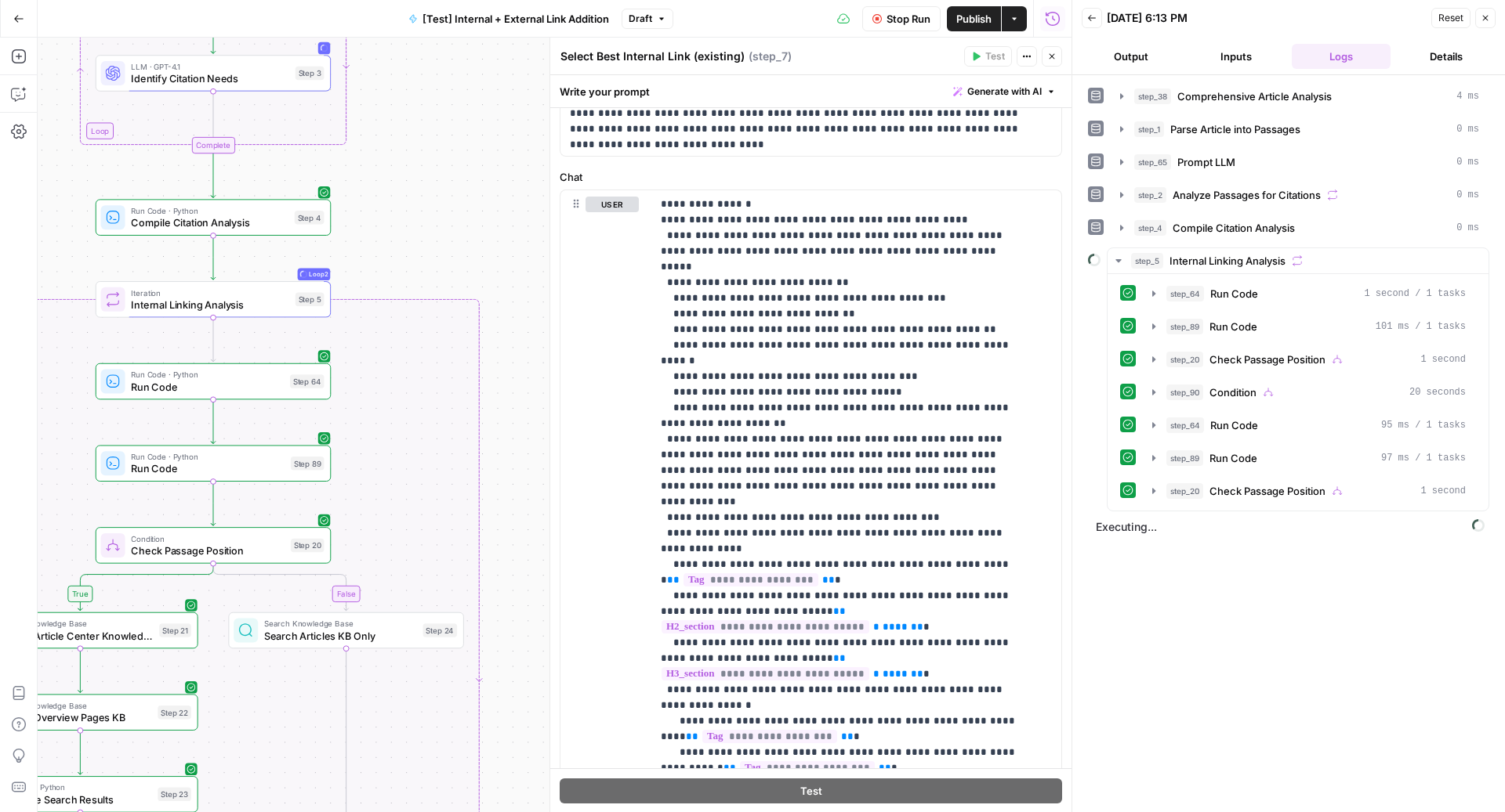
click at [901, 15] on span "Stop Run" at bounding box center [908, 19] width 44 height 15
click at [1263, 314] on button "step_89 Run Code 101 ms / 1 tasks" at bounding box center [1308, 327] width 332 height 25
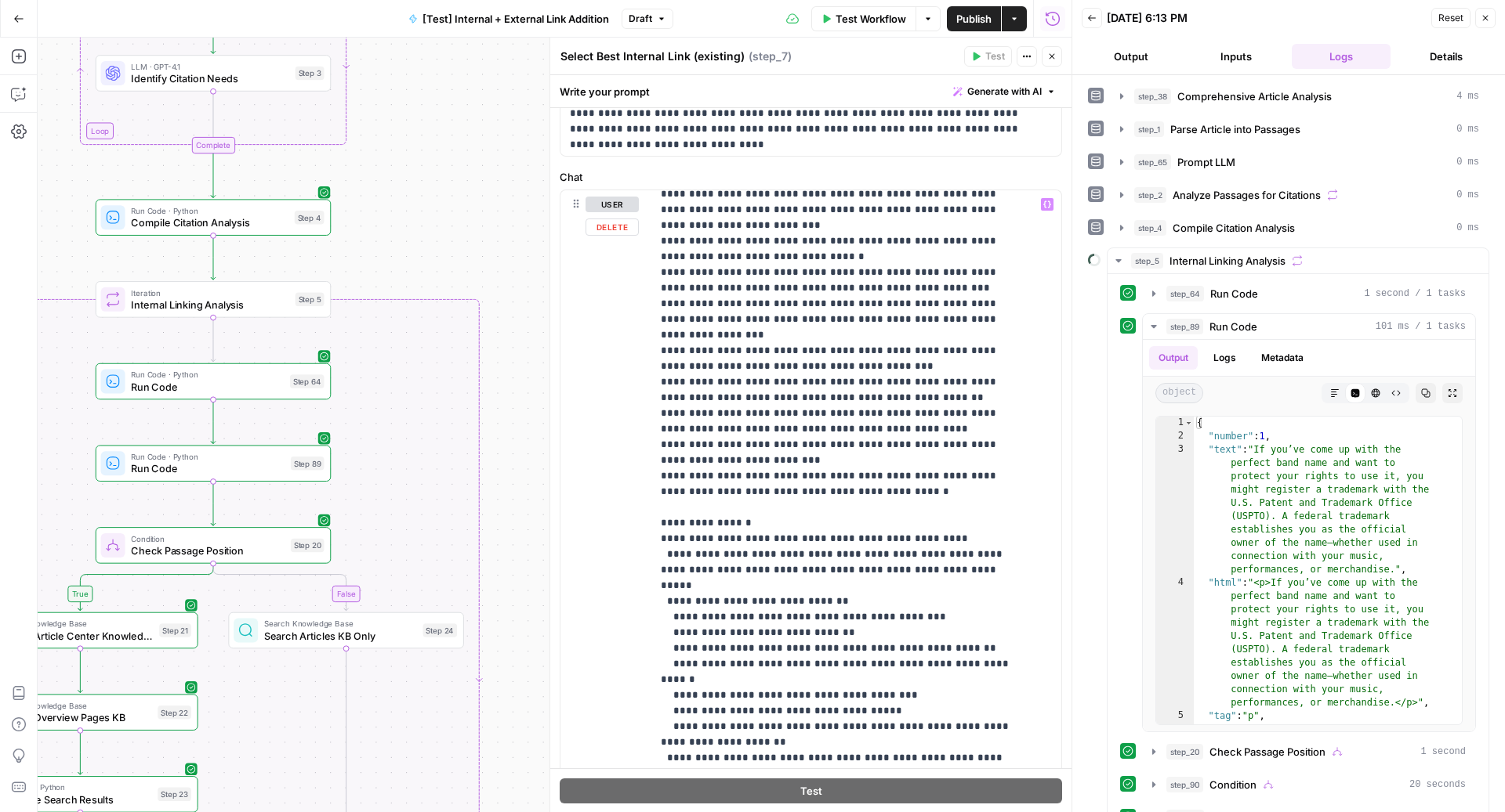
scroll to position [3265, 0]
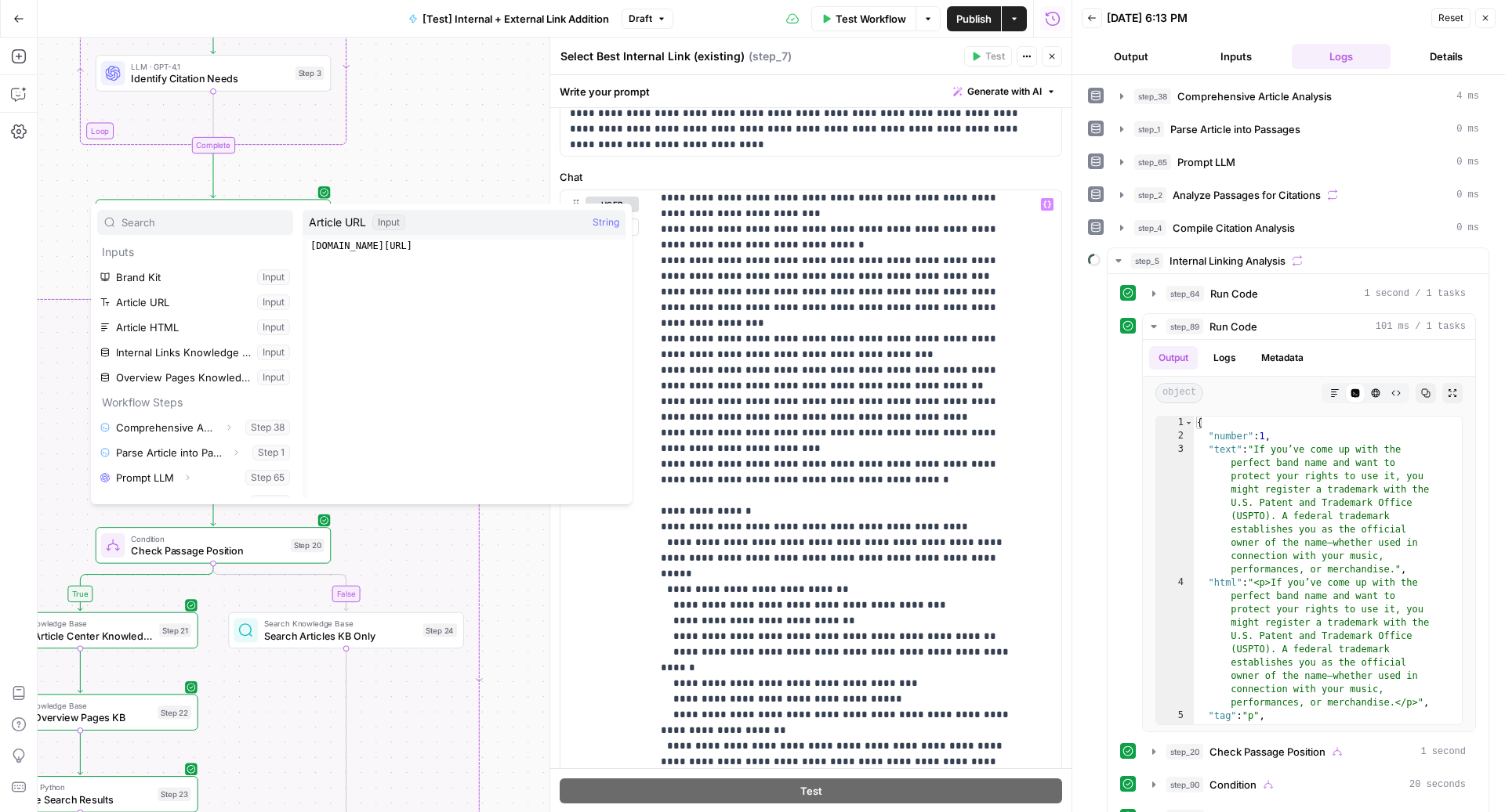
scroll to position [267, 0]
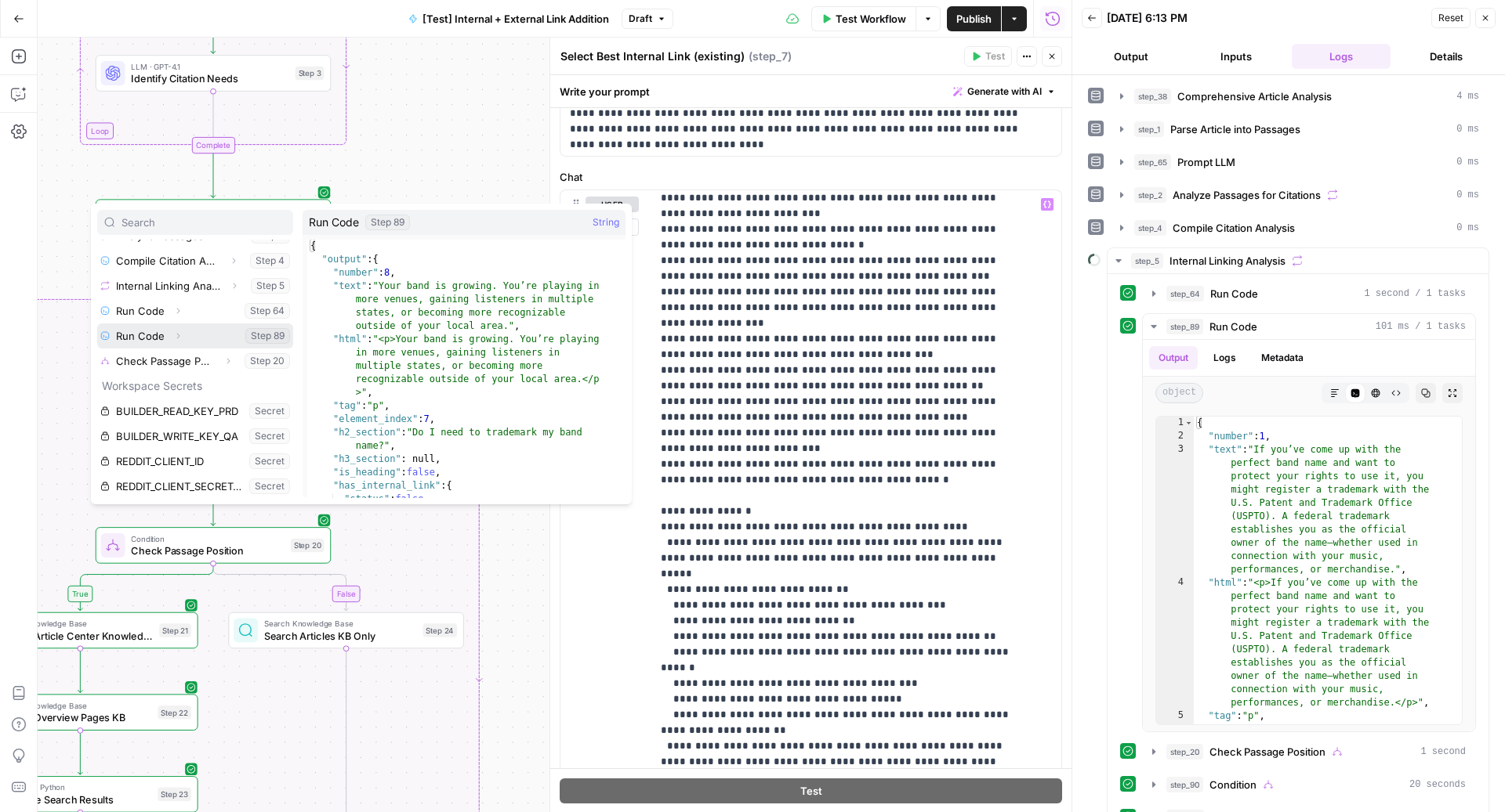
click at [177, 330] on button "Expand" at bounding box center [178, 336] width 20 height 20
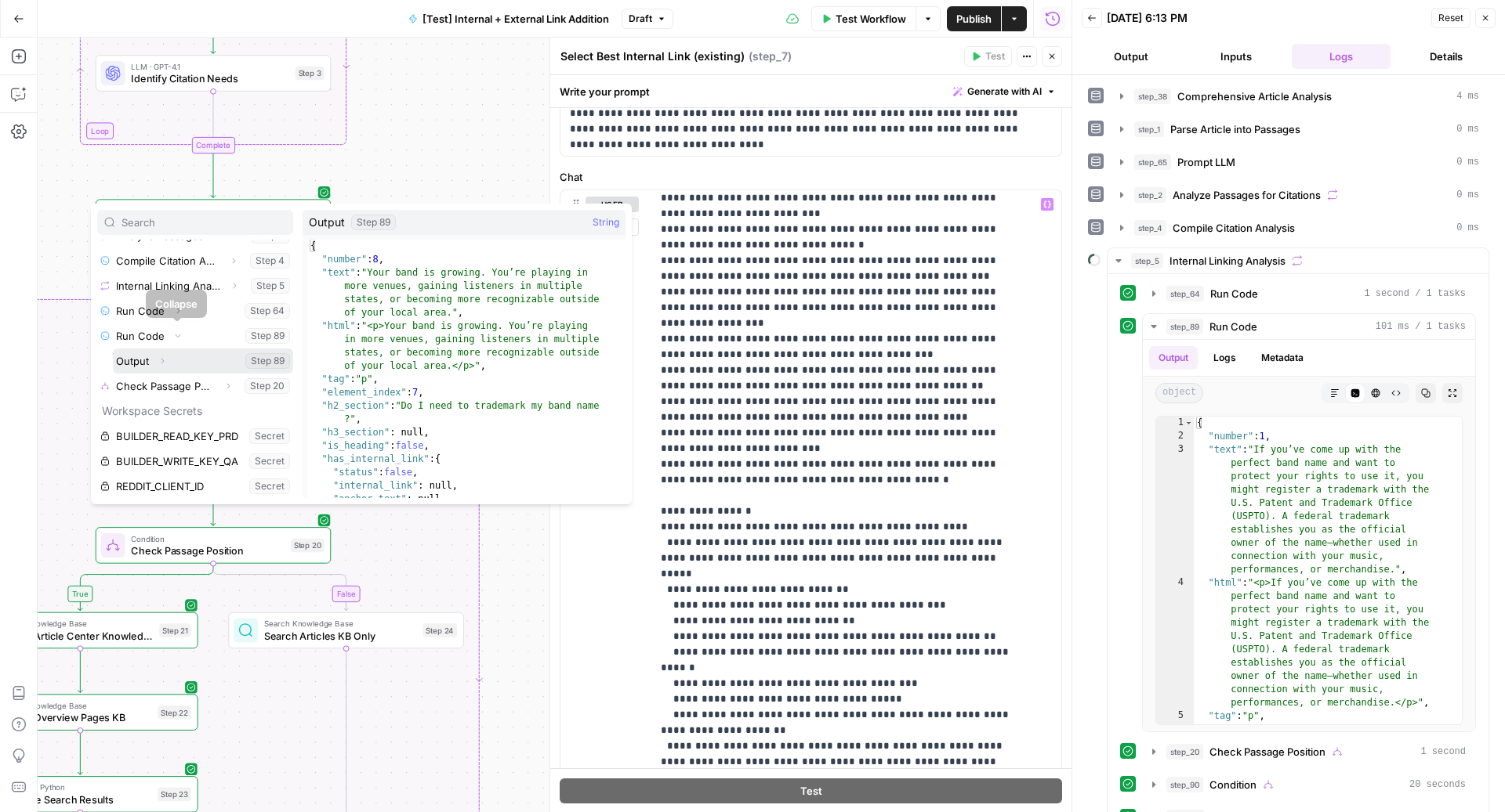
click at [161, 361] on icon "button" at bounding box center [162, 361] width 9 height 9
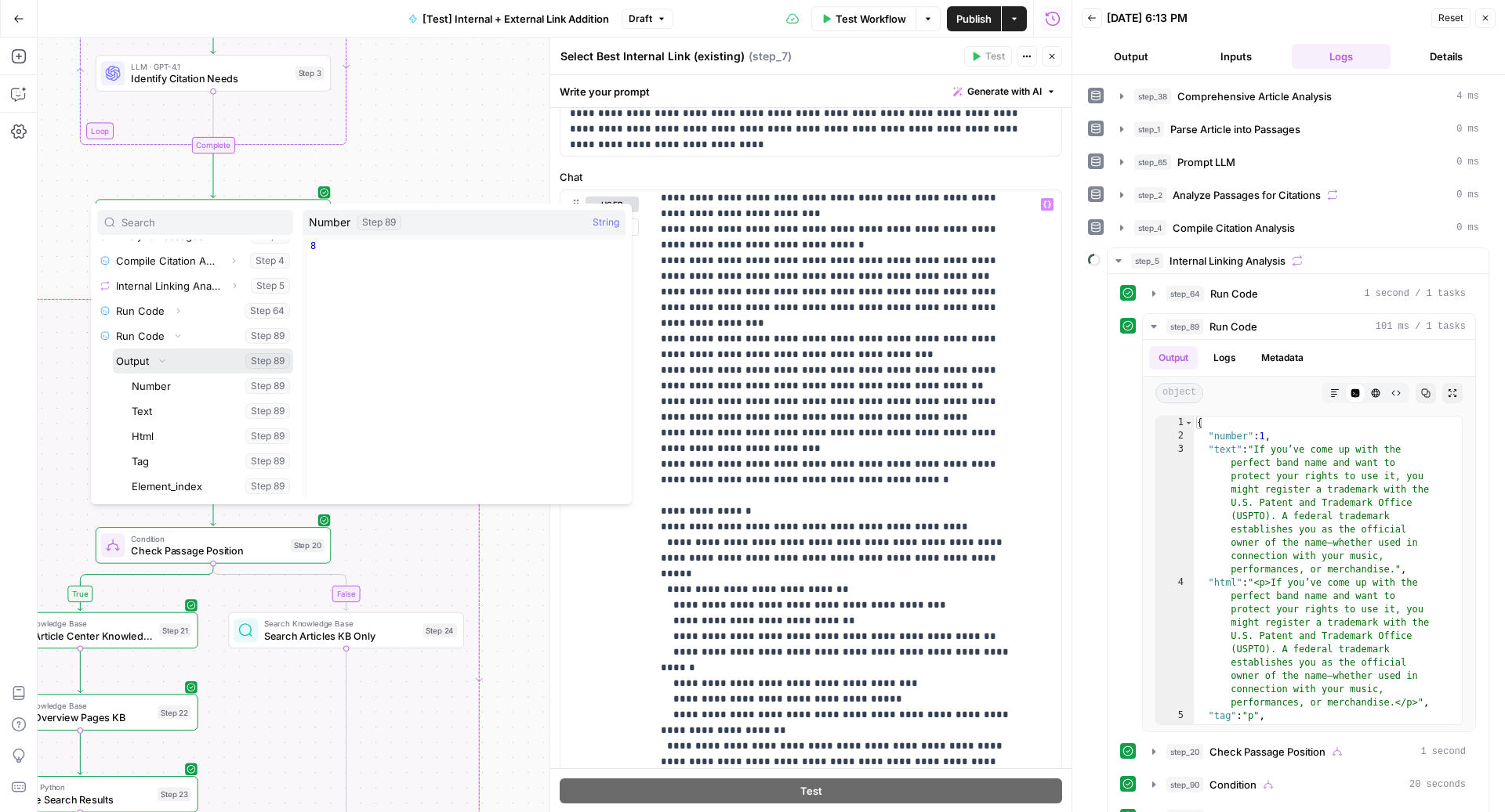
scroll to position [296, 0]
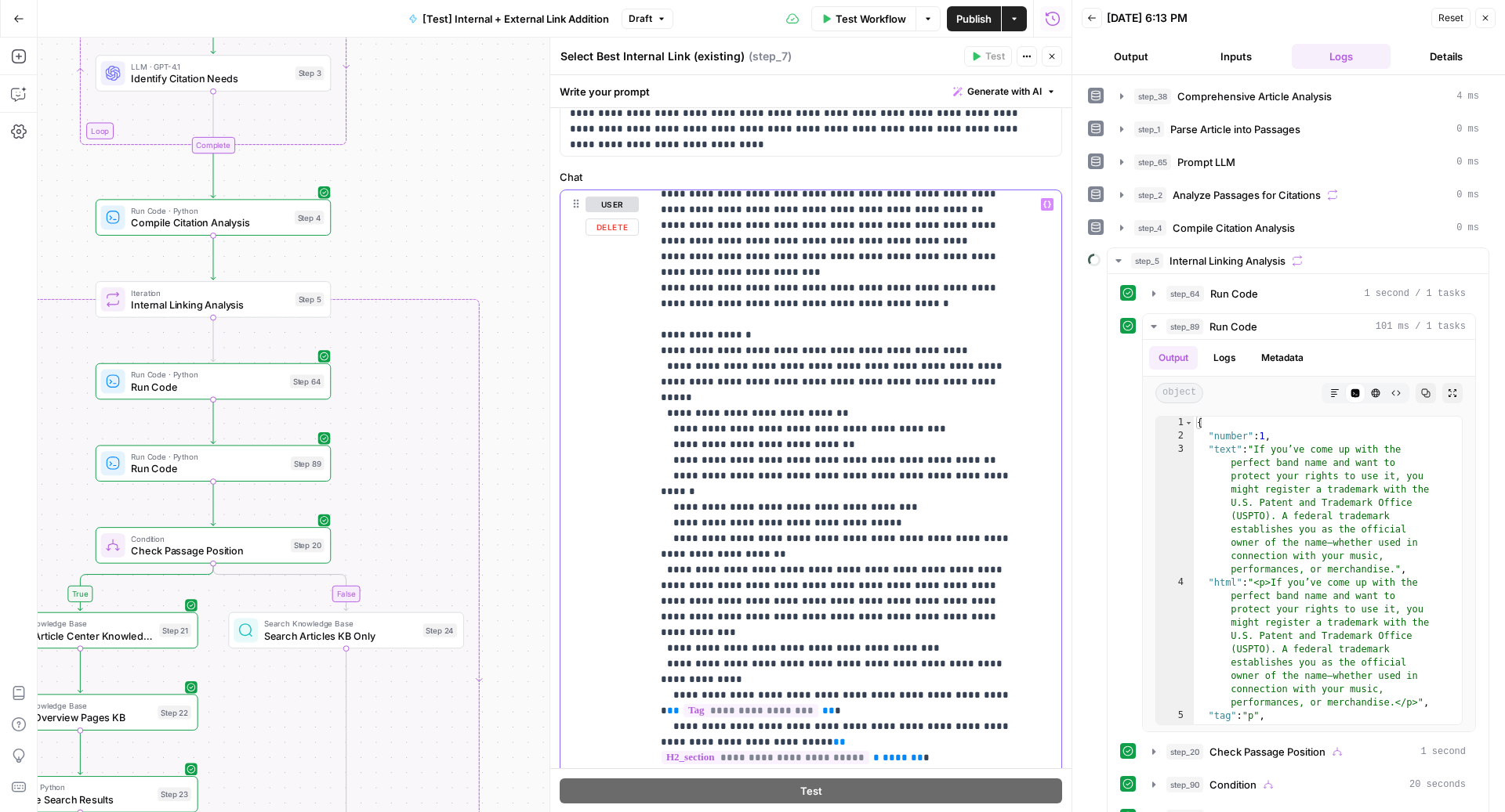
scroll to position [3446, 0]
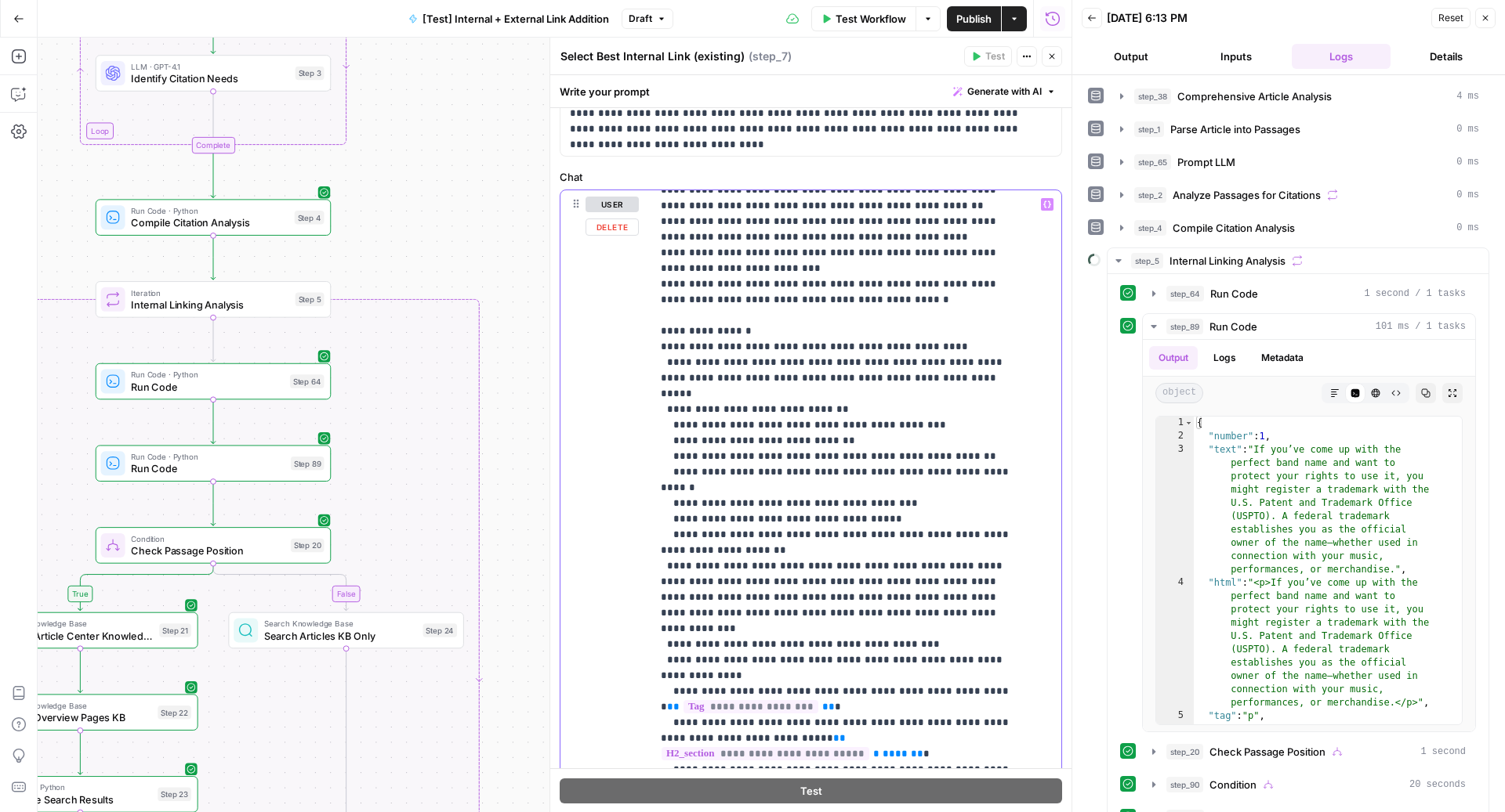
click at [753, 700] on span "**********" at bounding box center [750, 707] width 135 height 14
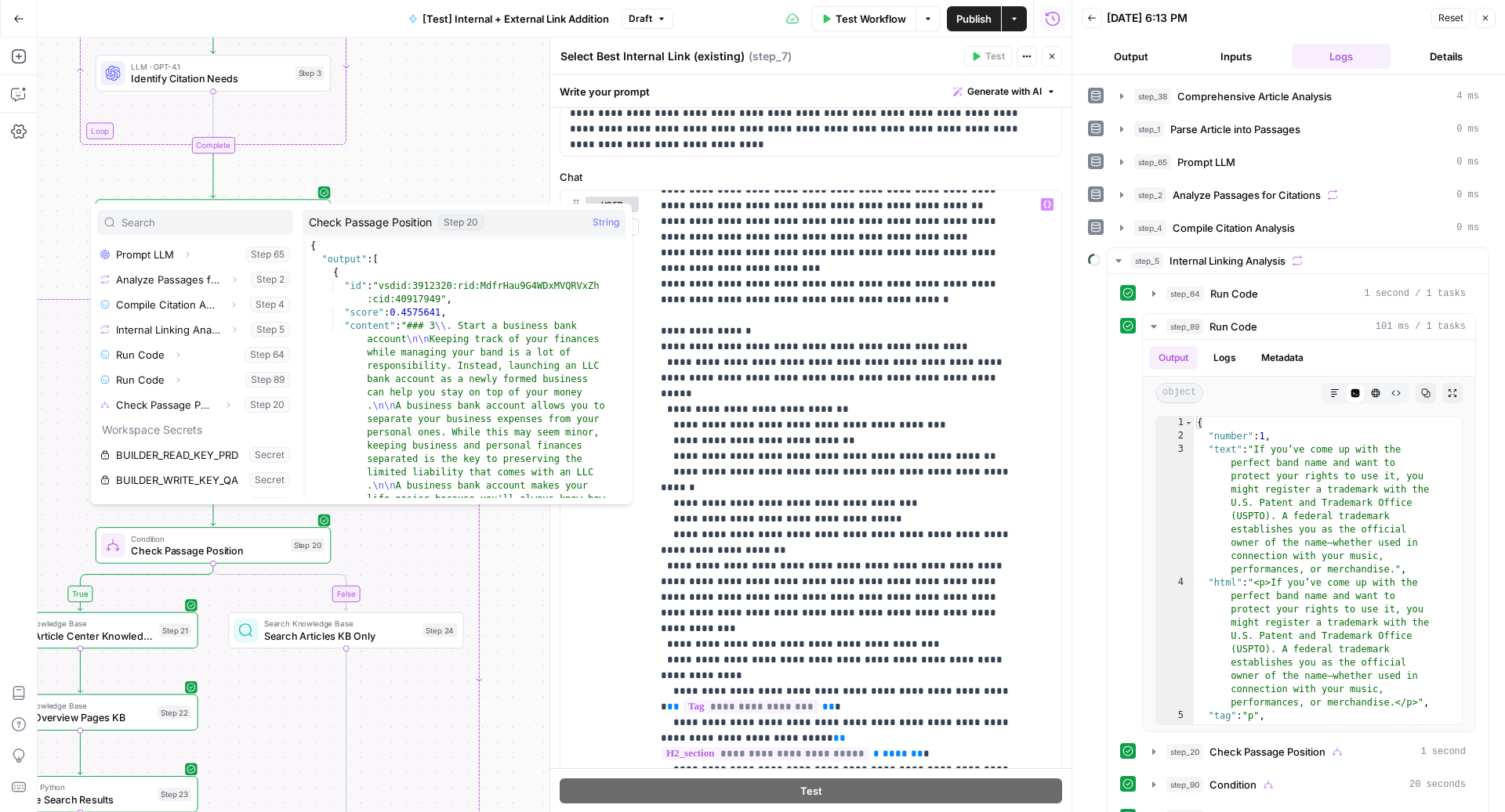
scroll to position [267, 0]
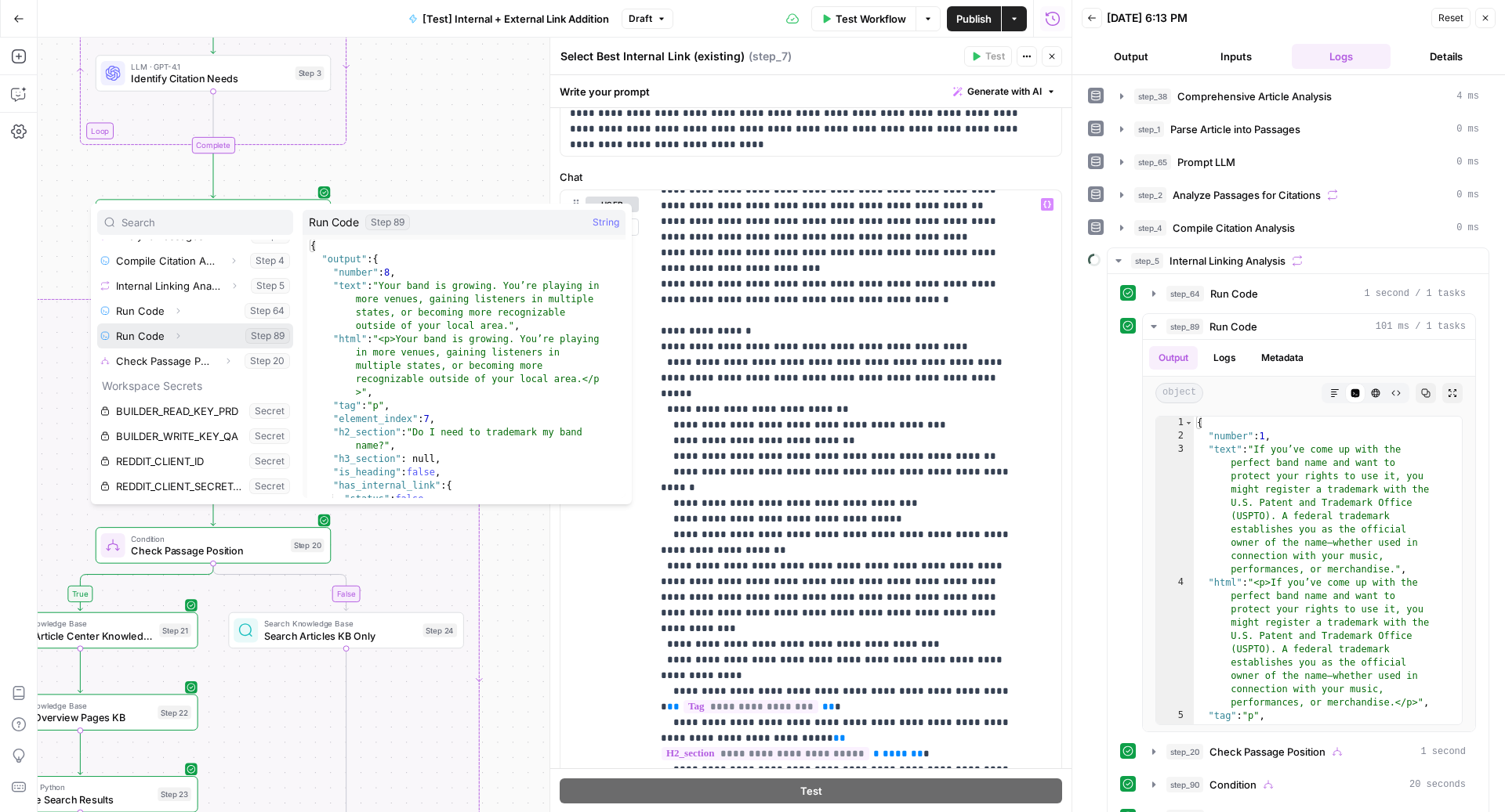
click at [178, 335] on icon "button" at bounding box center [179, 336] width 3 height 5
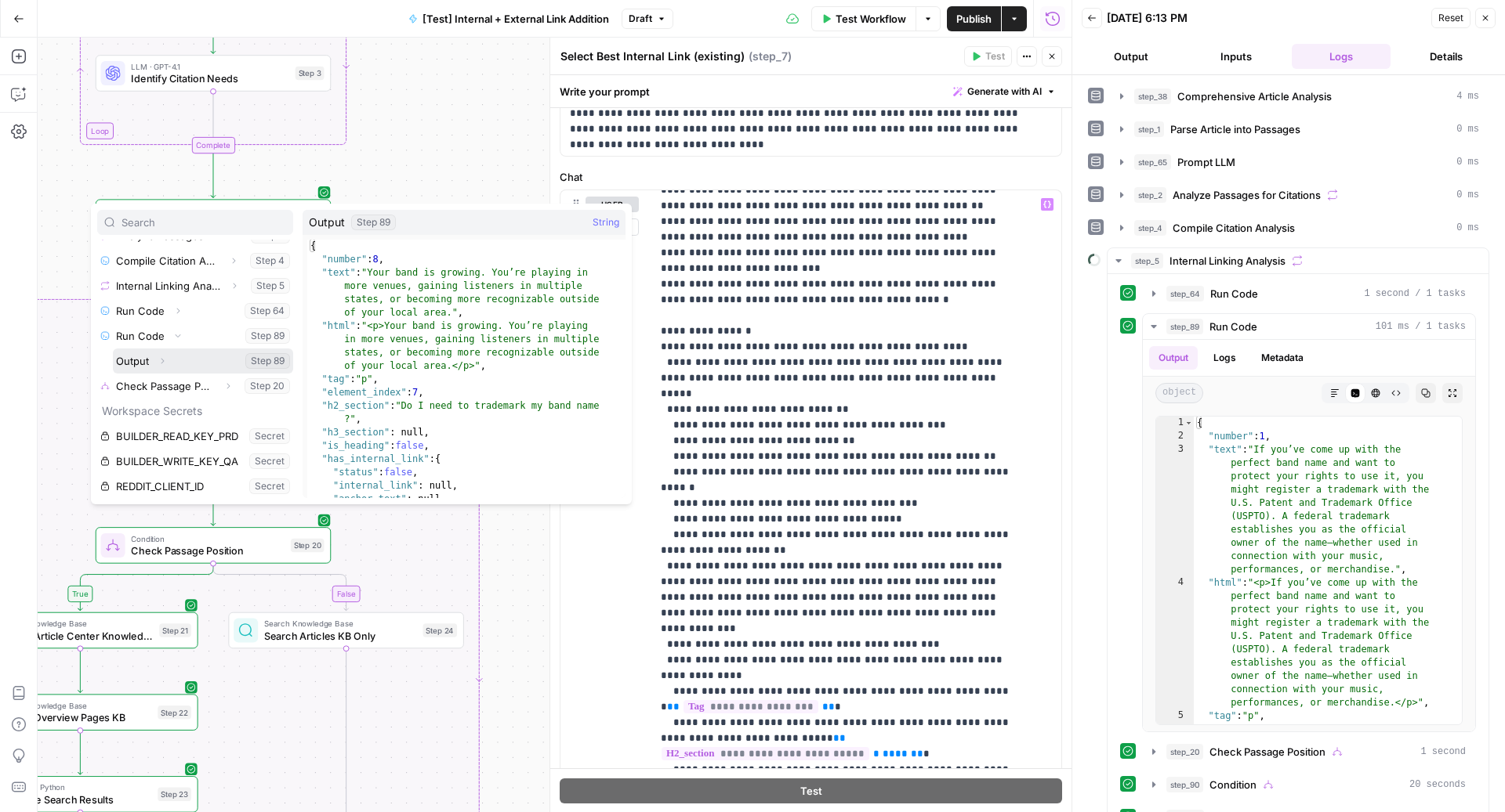
click at [162, 359] on icon "button" at bounding box center [163, 361] width 3 height 5
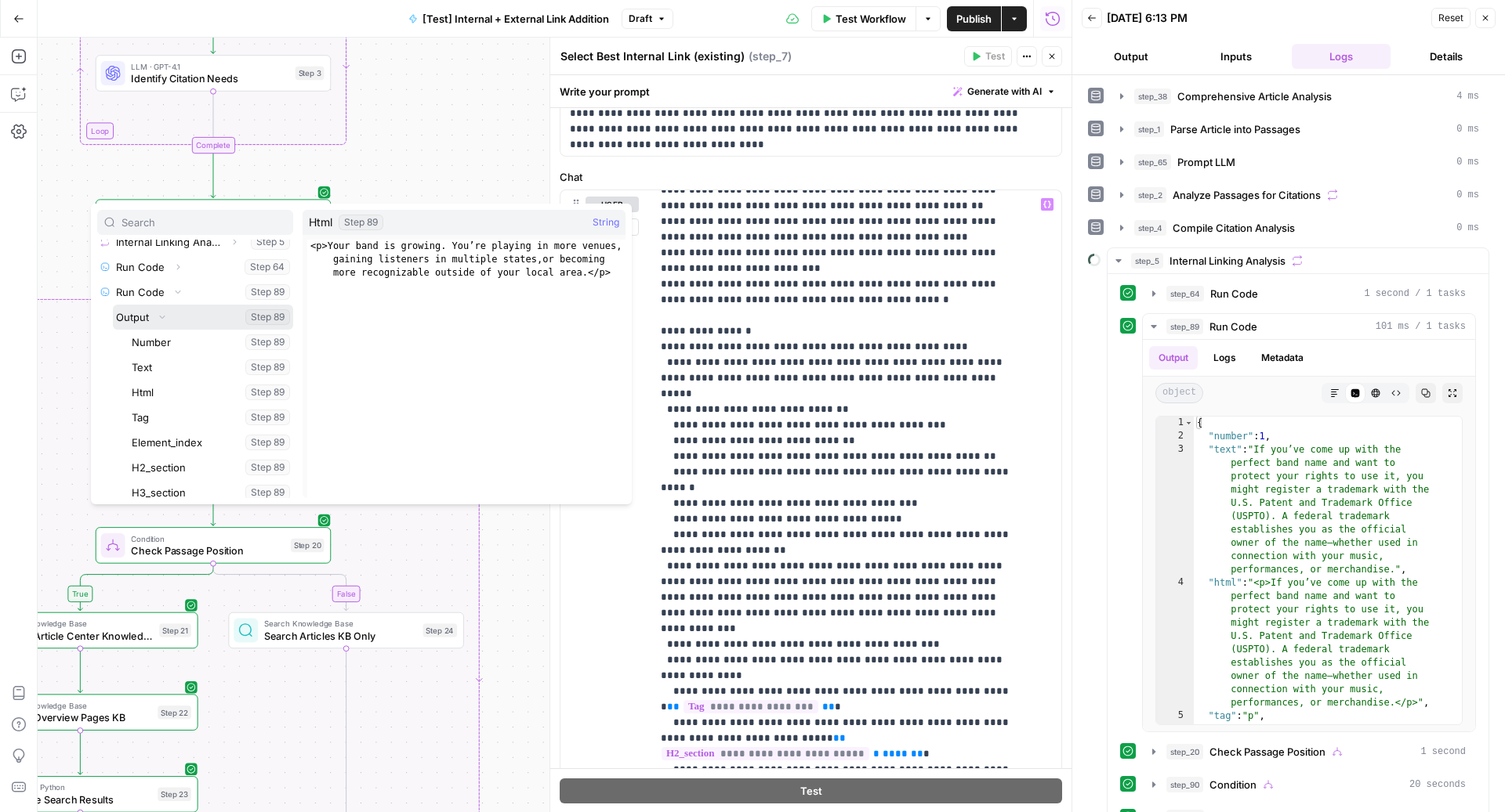
scroll to position [323, 0]
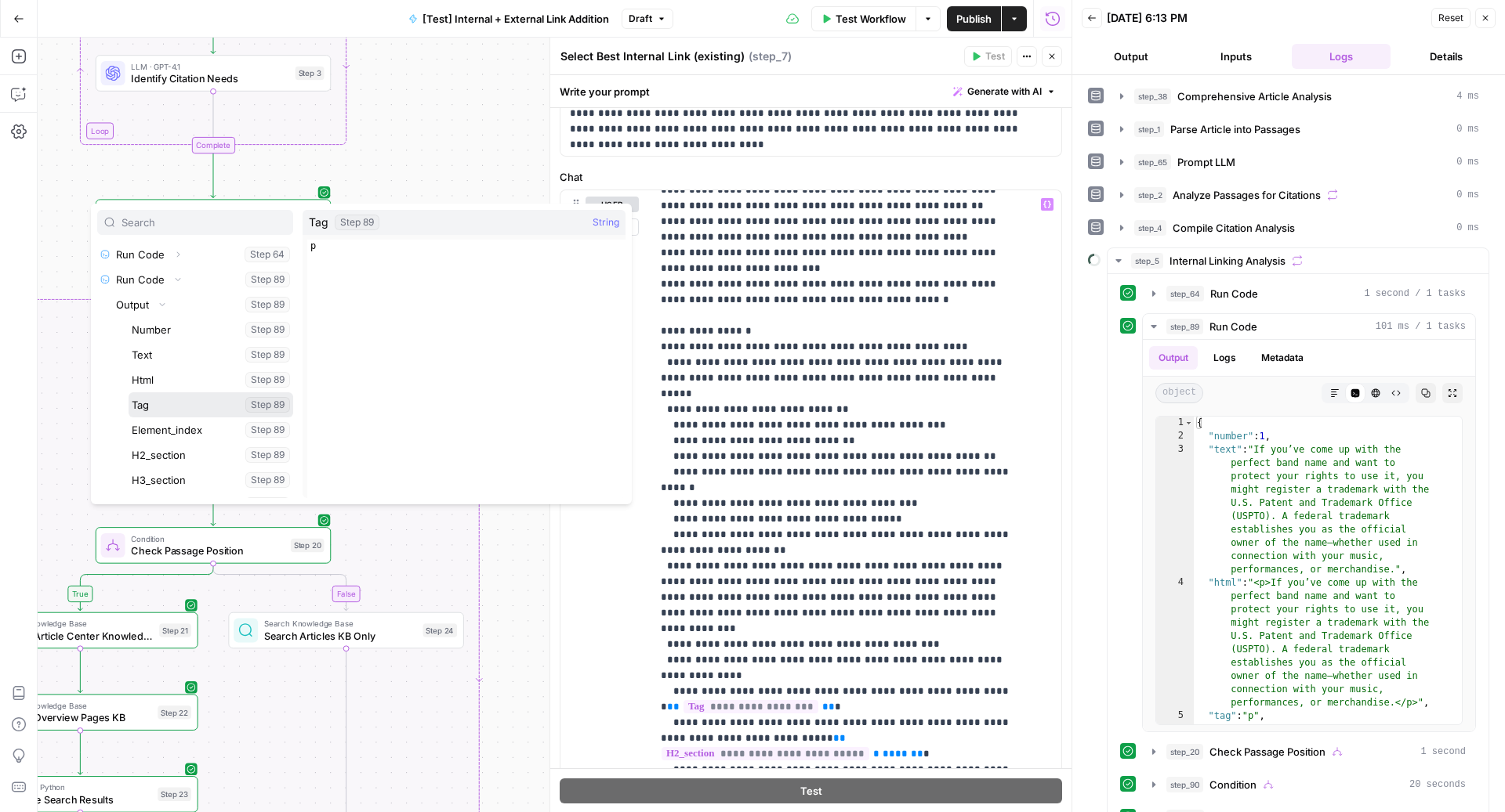
click at [182, 400] on button "Select variable Tag" at bounding box center [211, 406] width 165 height 25
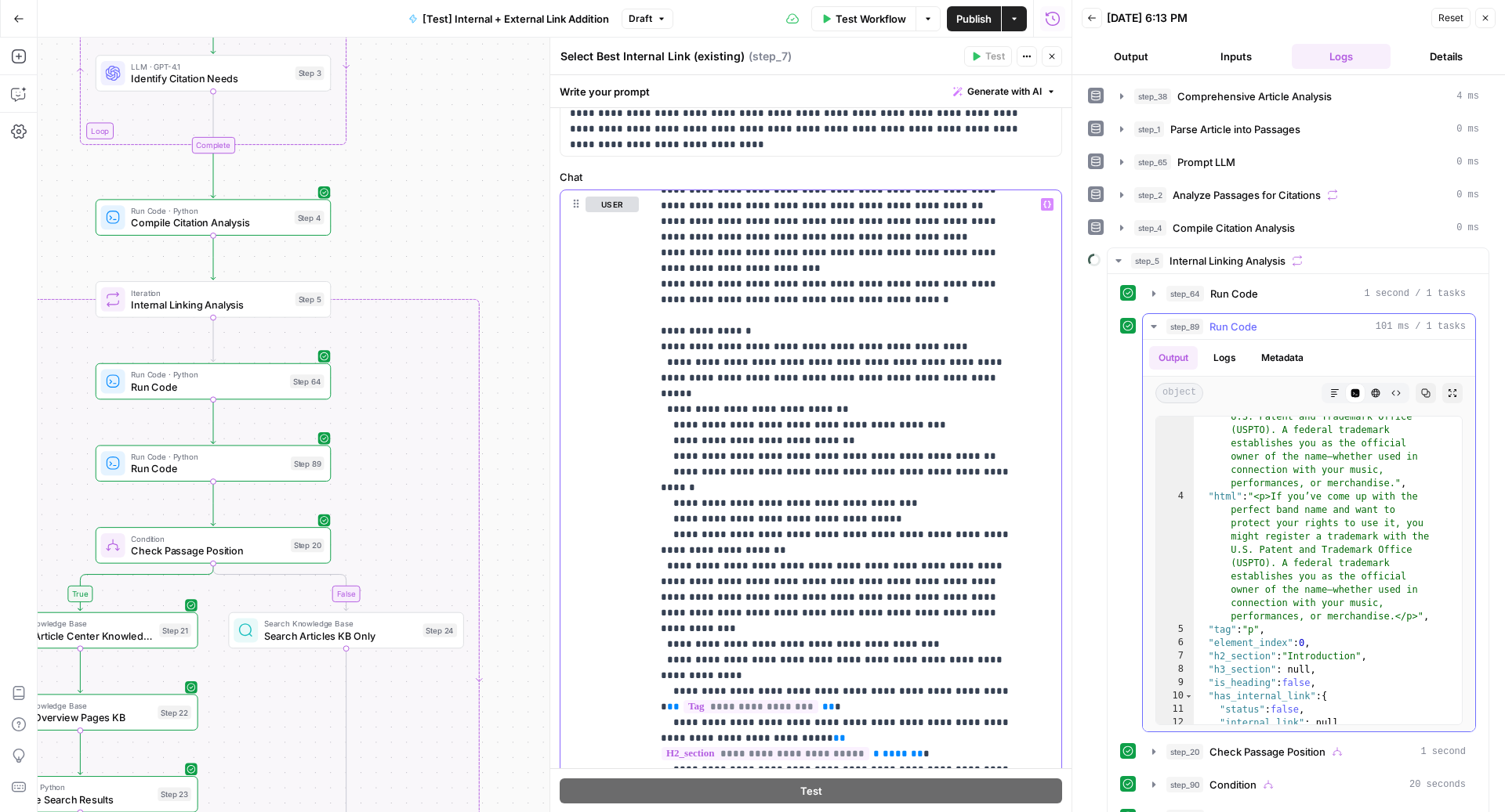
scroll to position [87, 0]
click at [869, 748] on span "**********" at bounding box center [765, 754] width 208 height 14
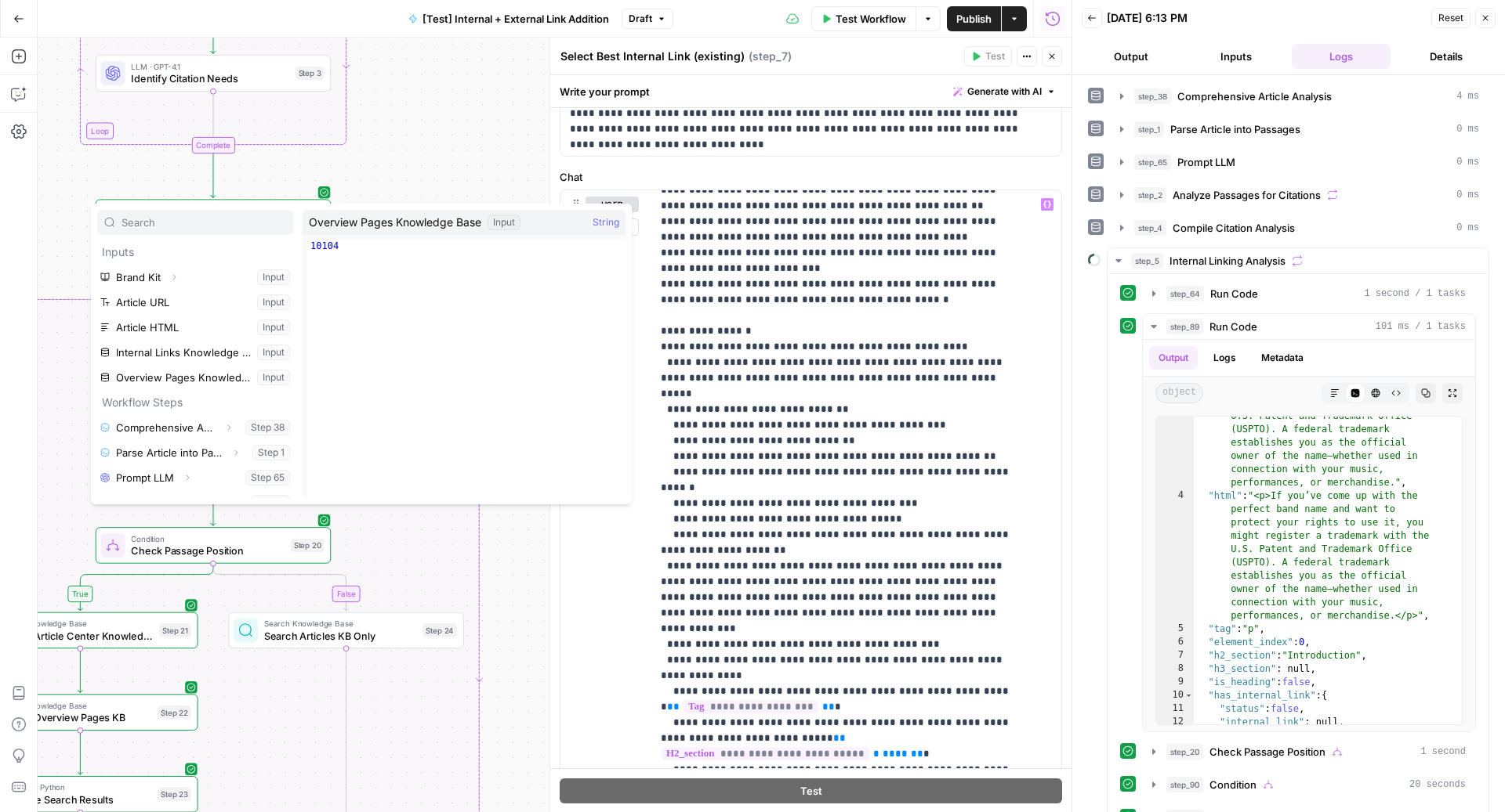
scroll to position [267, 0]
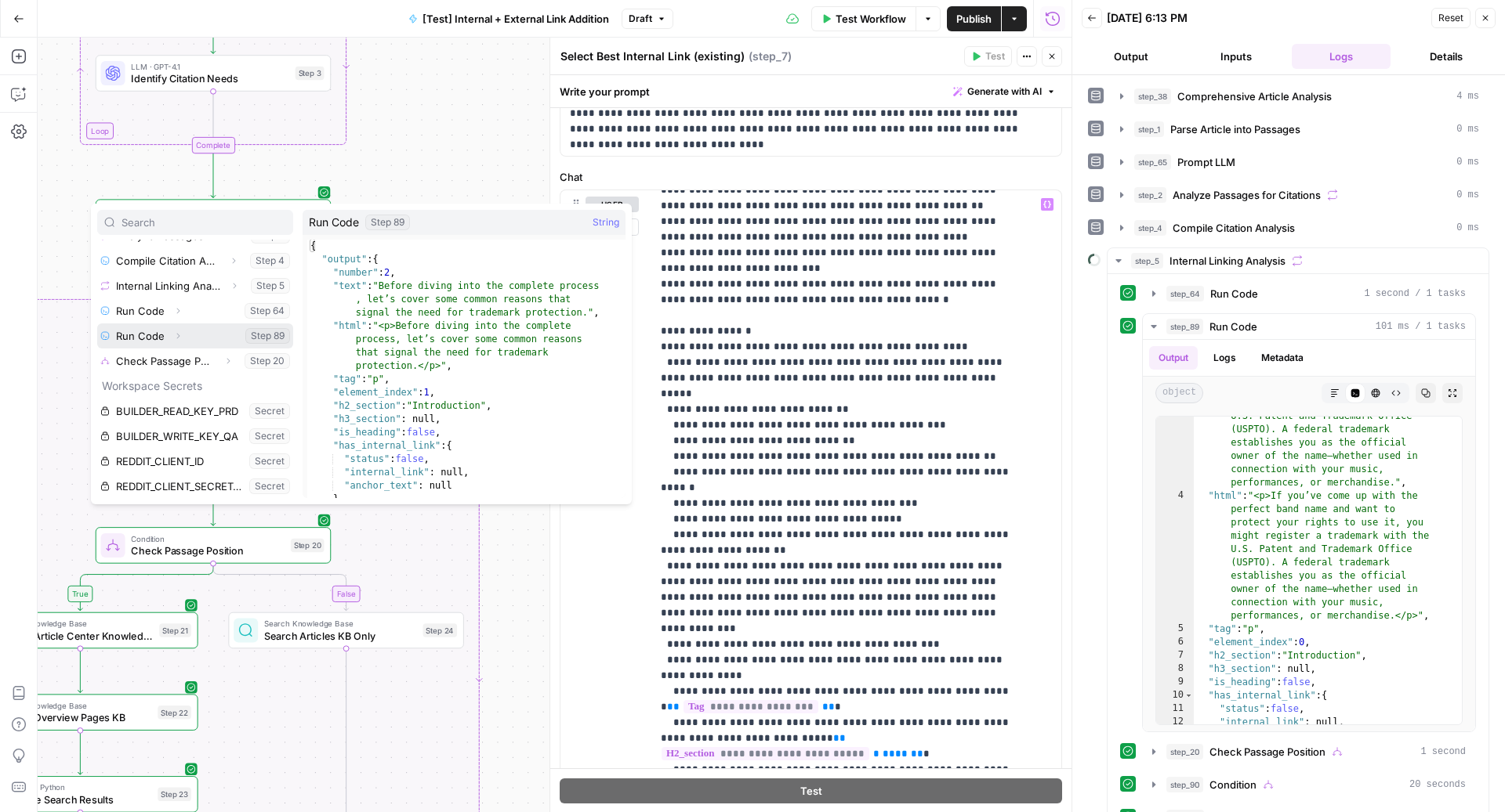
click at [178, 333] on icon "button" at bounding box center [177, 336] width 9 height 9
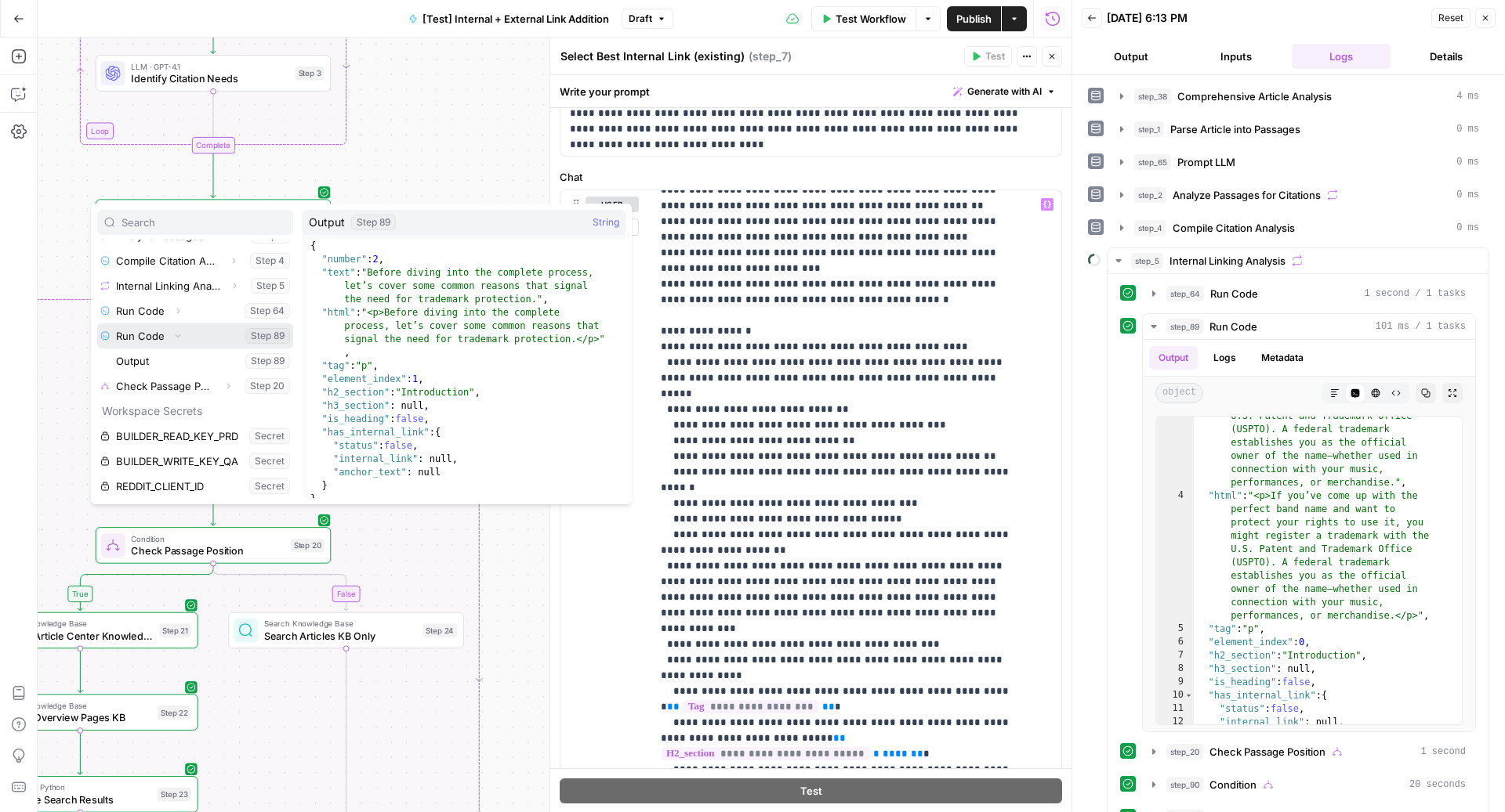
scroll to position [292, 0]
click at [159, 332] on icon "button" at bounding box center [162, 336] width 9 height 9
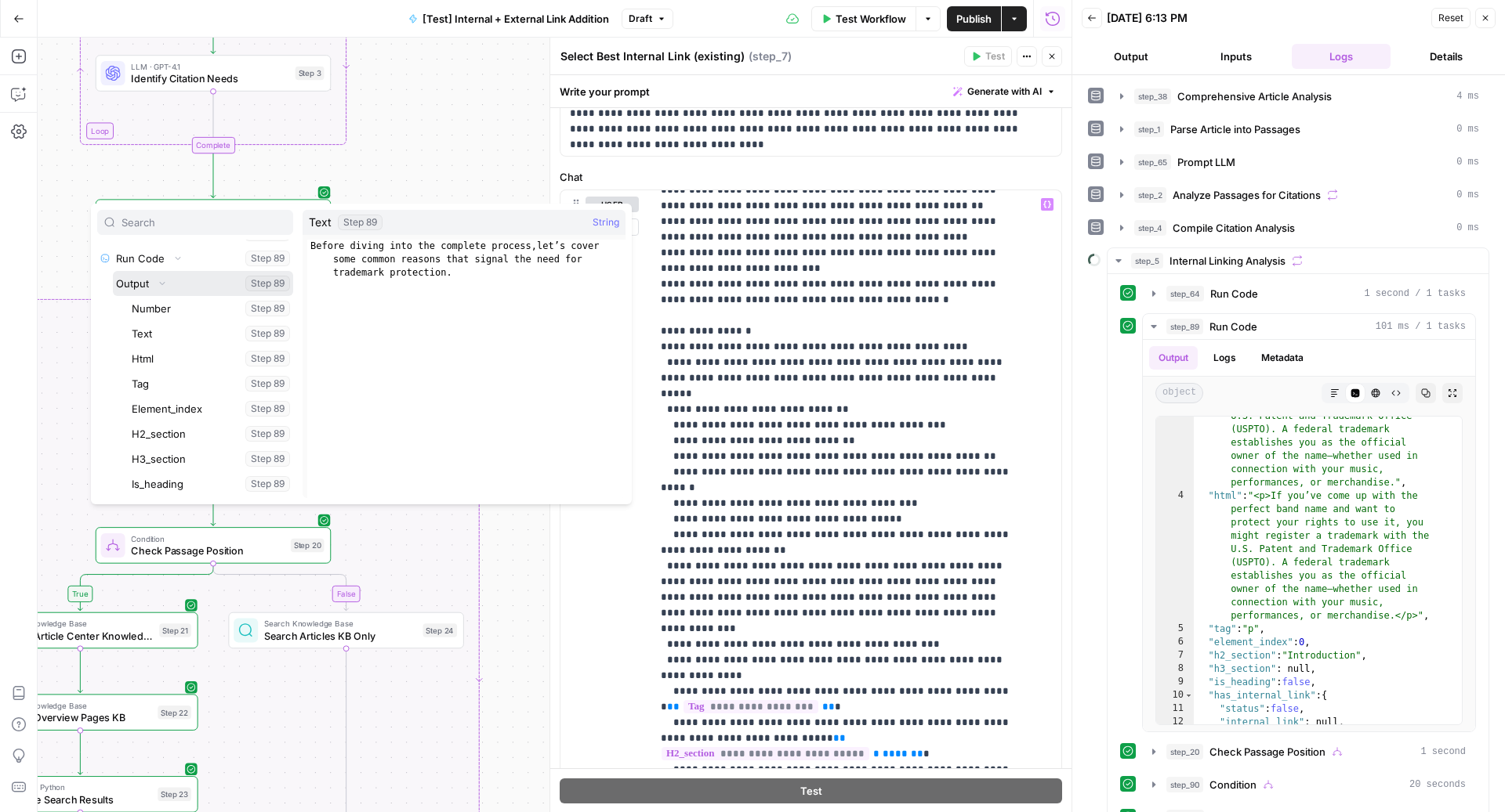
scroll to position [361, 0]
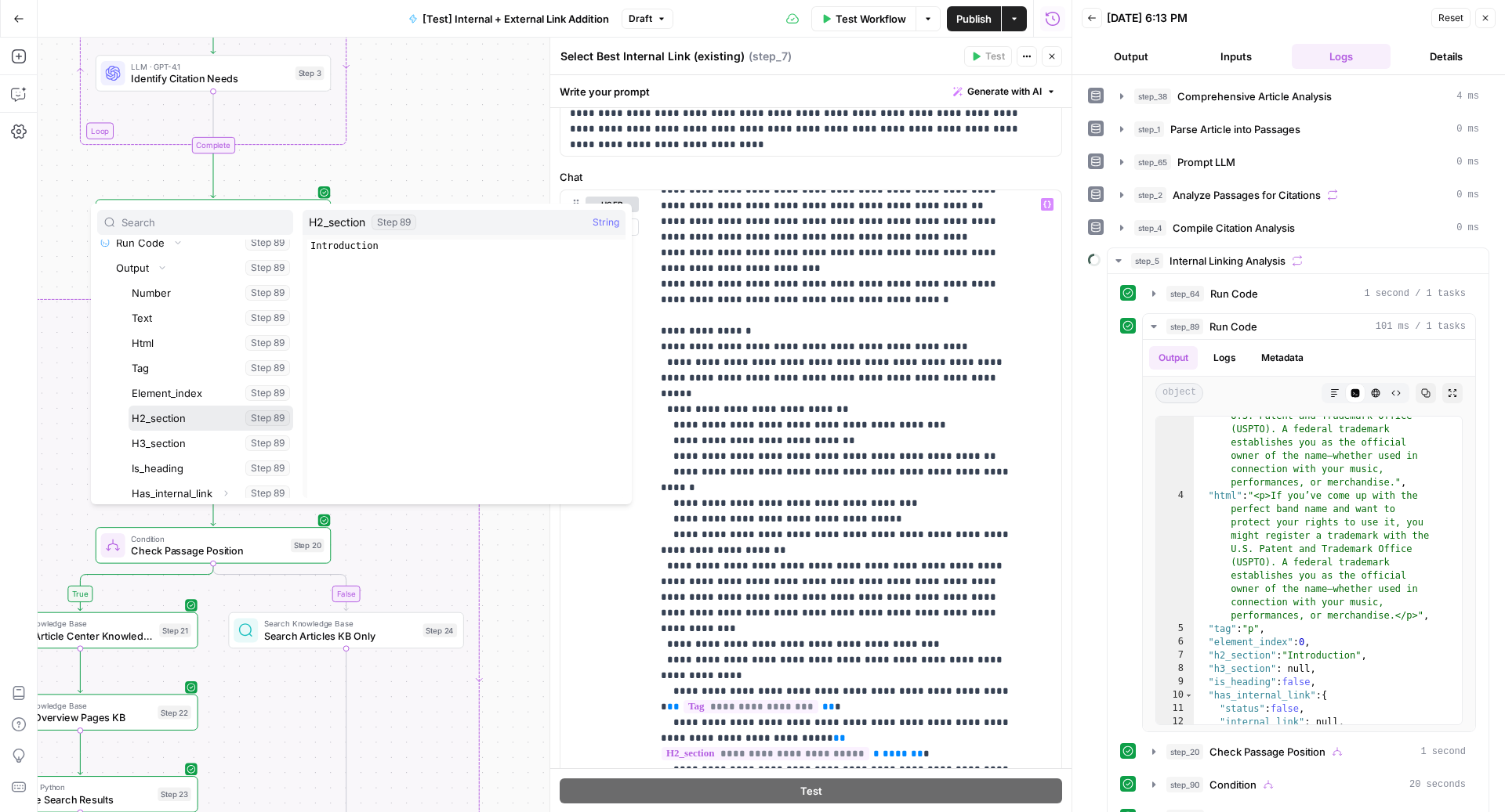
click at [170, 422] on button "Select variable H2_section" at bounding box center [211, 418] width 165 height 25
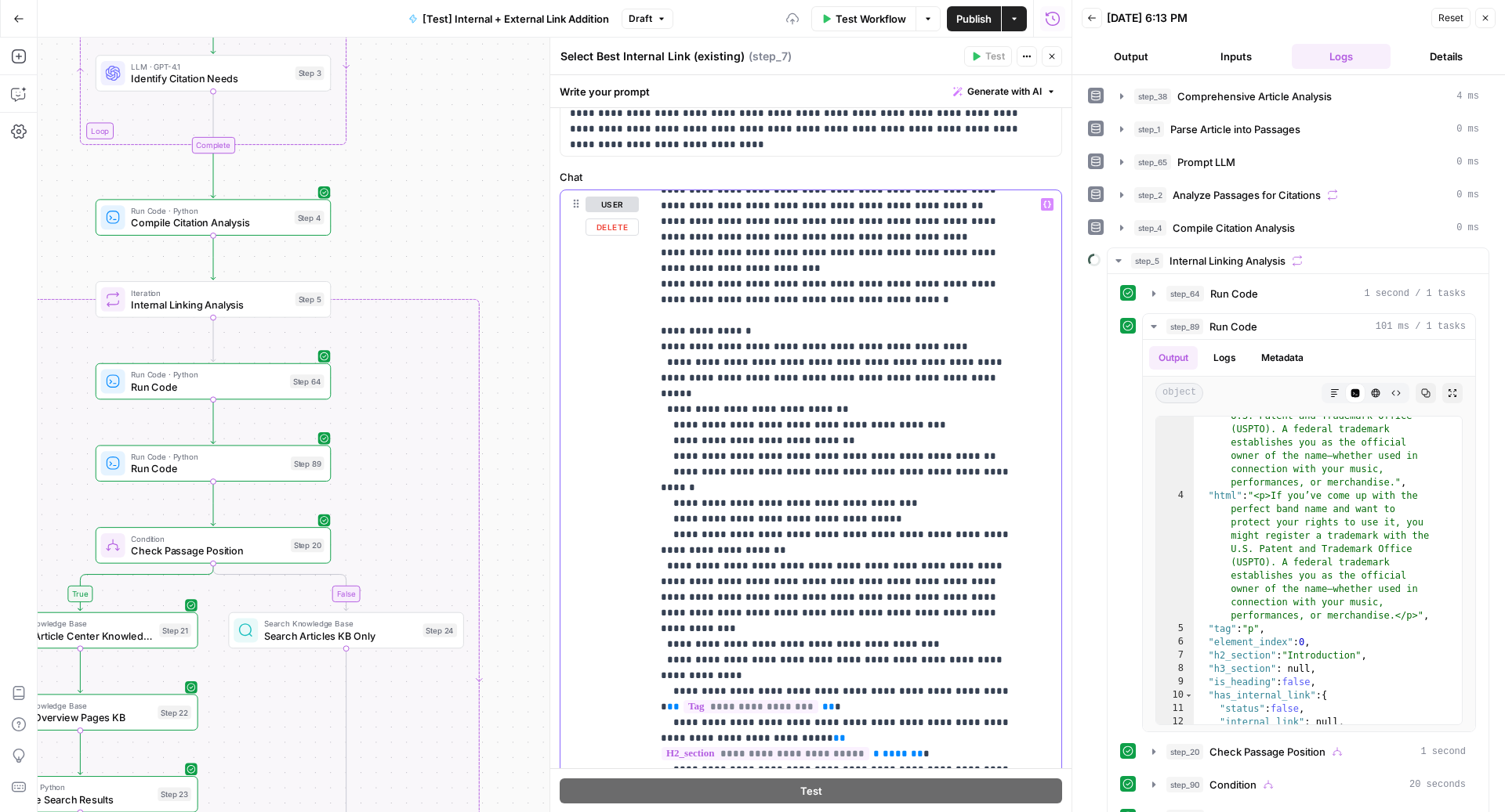
click at [869, 794] on span "**********" at bounding box center [765, 801] width 208 height 14
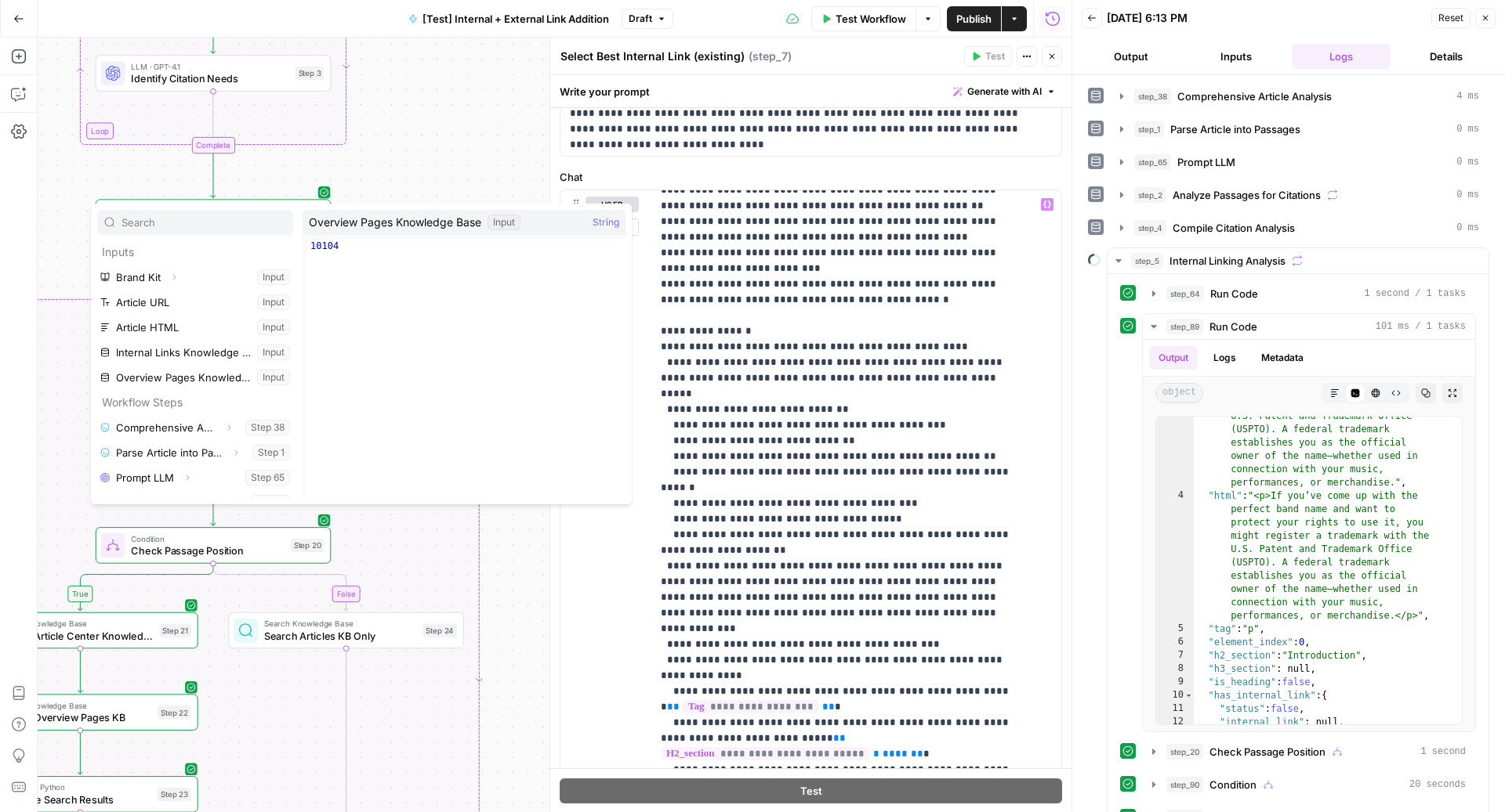
scroll to position [195, 0]
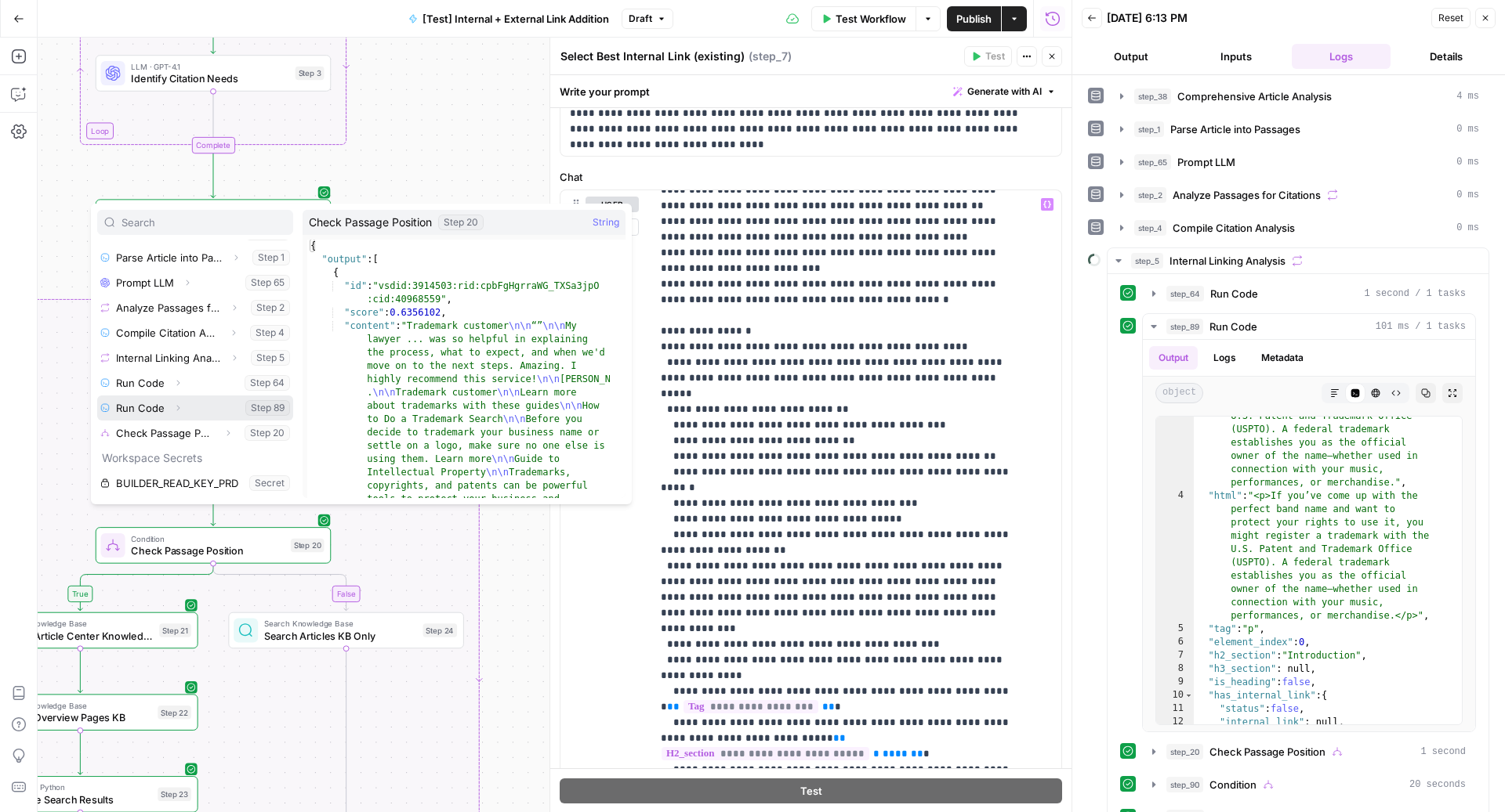
click at [173, 406] on icon "button" at bounding box center [177, 407] width 9 height 9
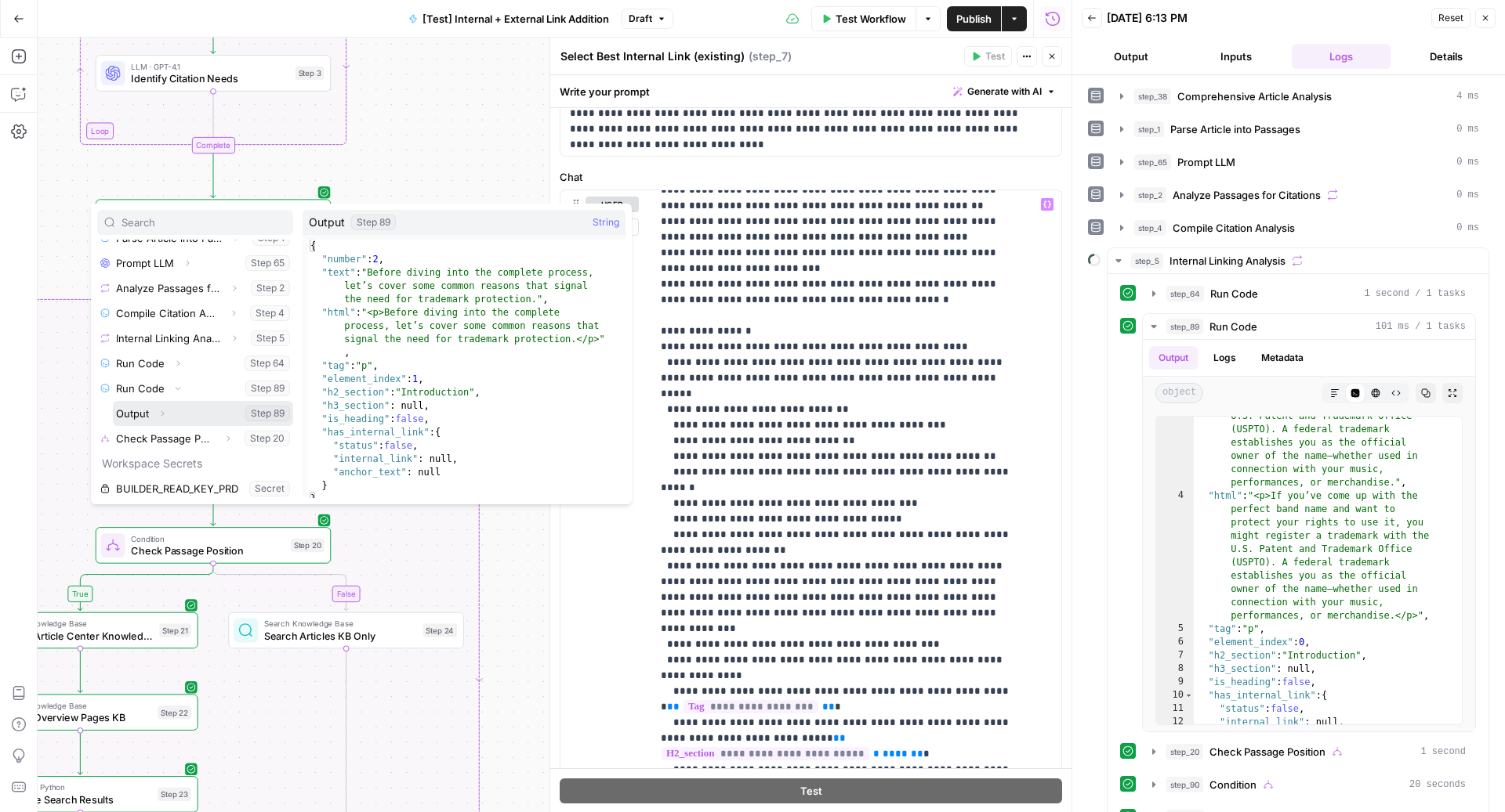
click at [165, 406] on button "Expand" at bounding box center [162, 413] width 20 height 20
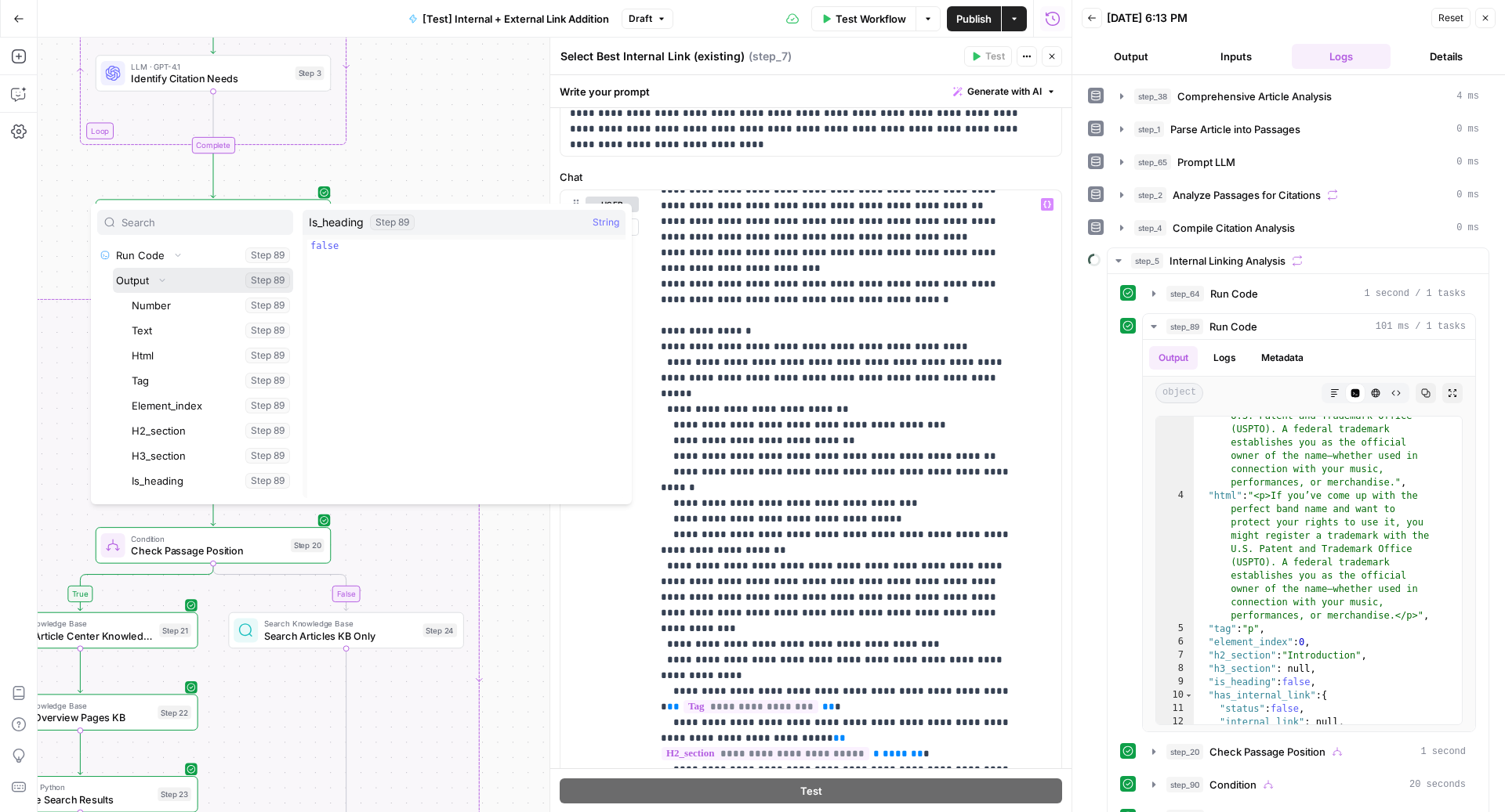
scroll to position [357, 0]
click at [177, 453] on button "Select variable H3_section" at bounding box center [211, 446] width 165 height 25
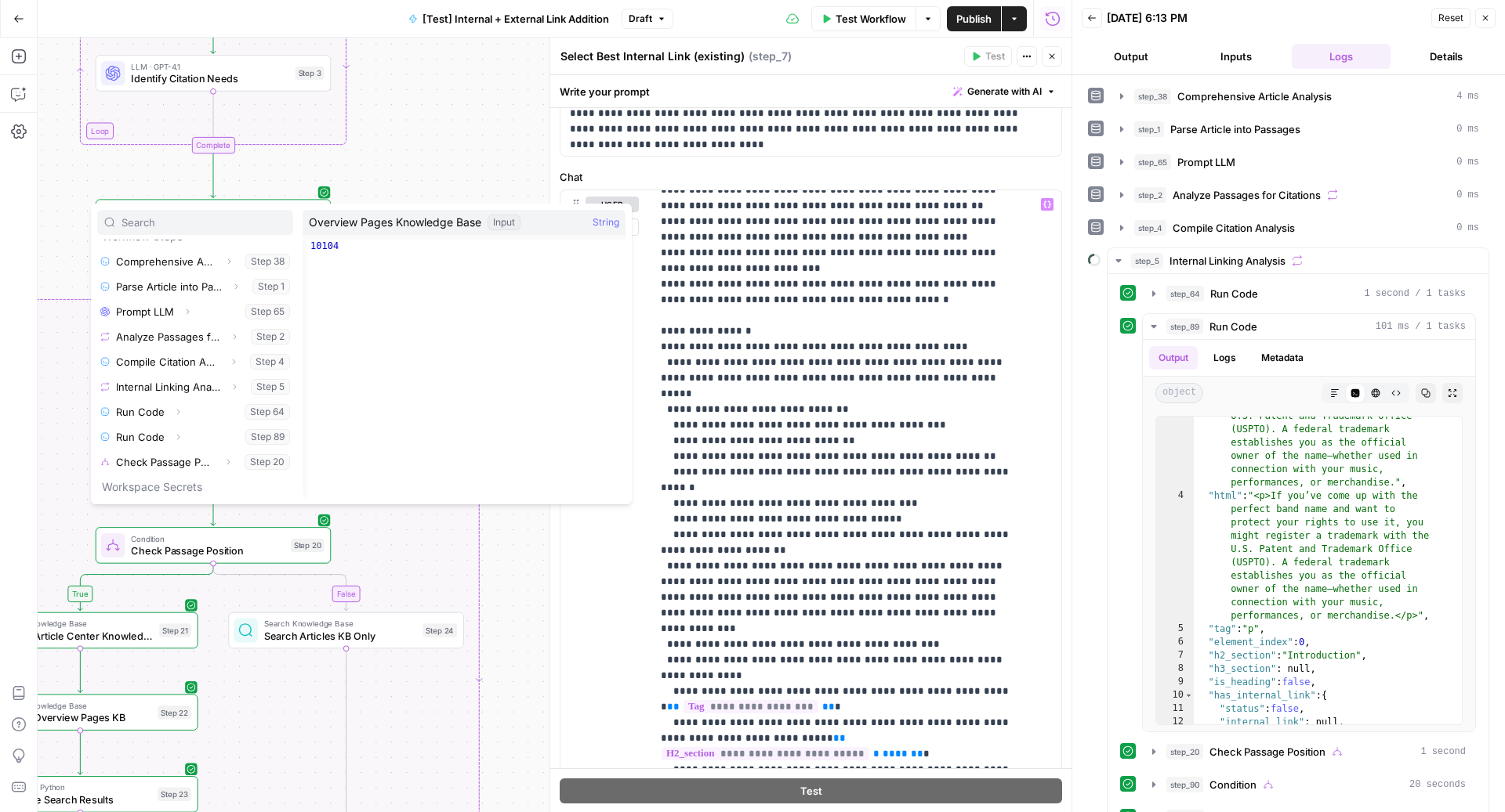
scroll to position [249, 0]
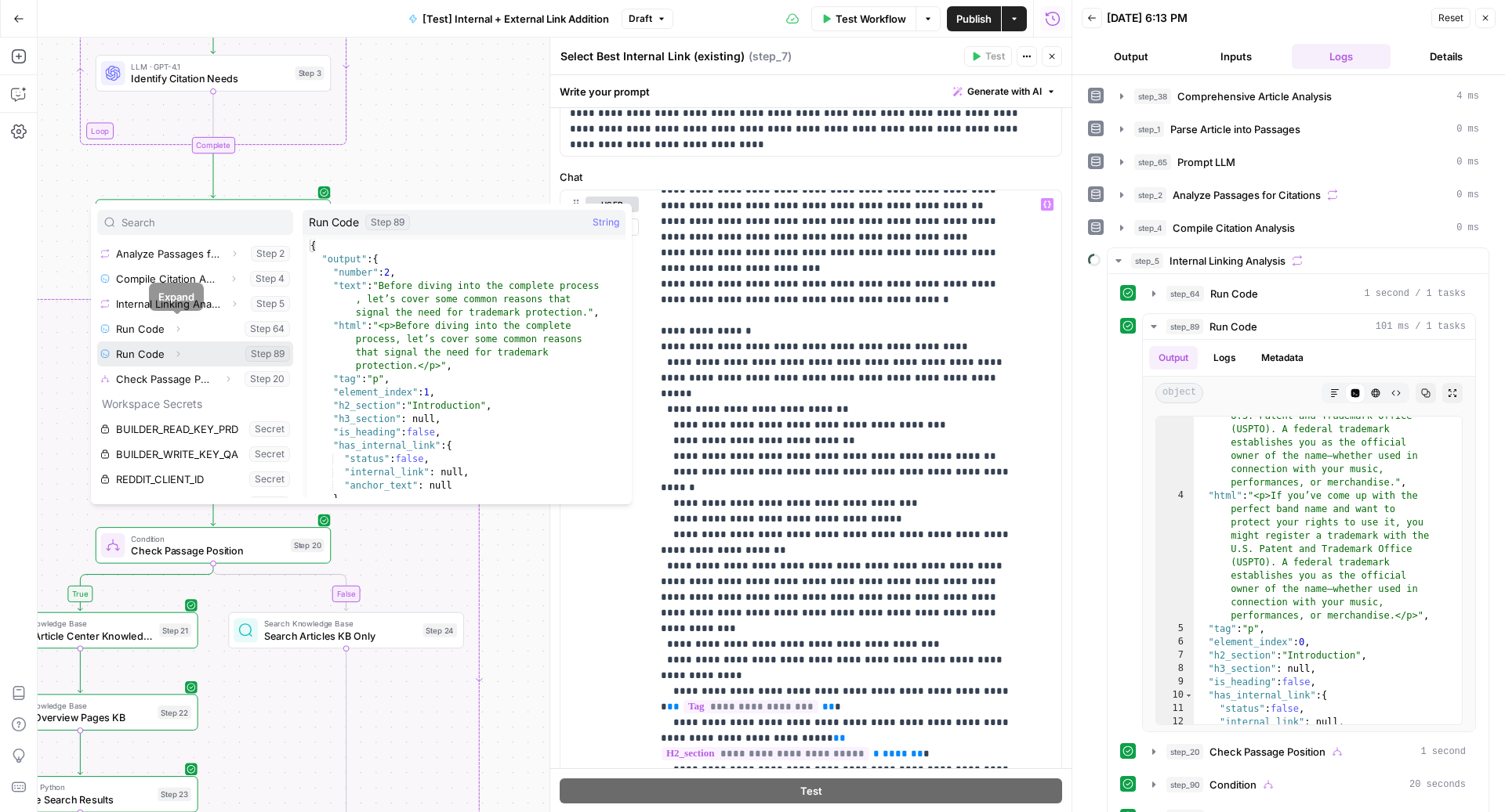
click at [180, 351] on icon "button" at bounding box center [177, 354] width 9 height 9
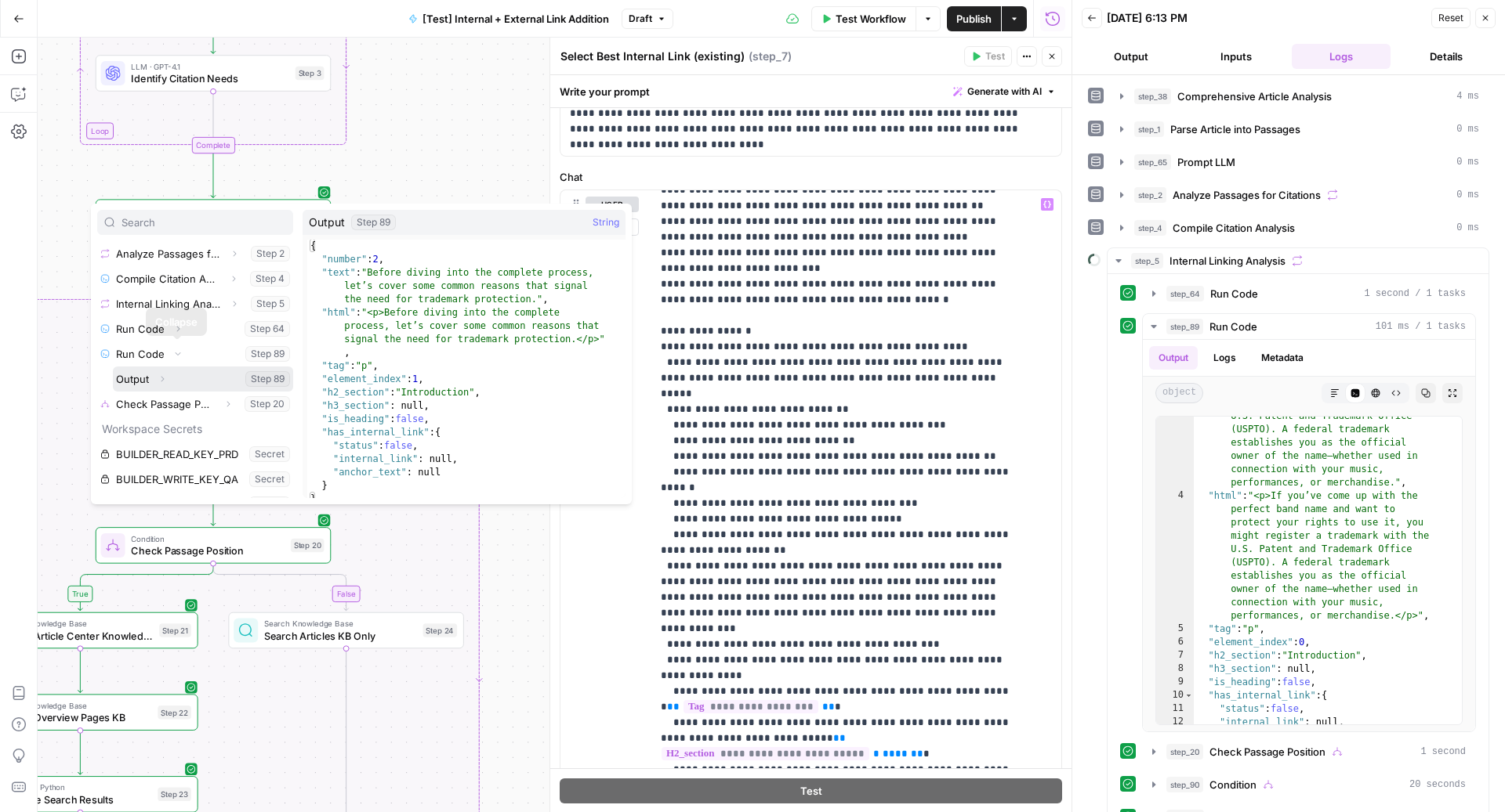
click at [163, 382] on icon "button" at bounding box center [162, 378] width 9 height 9
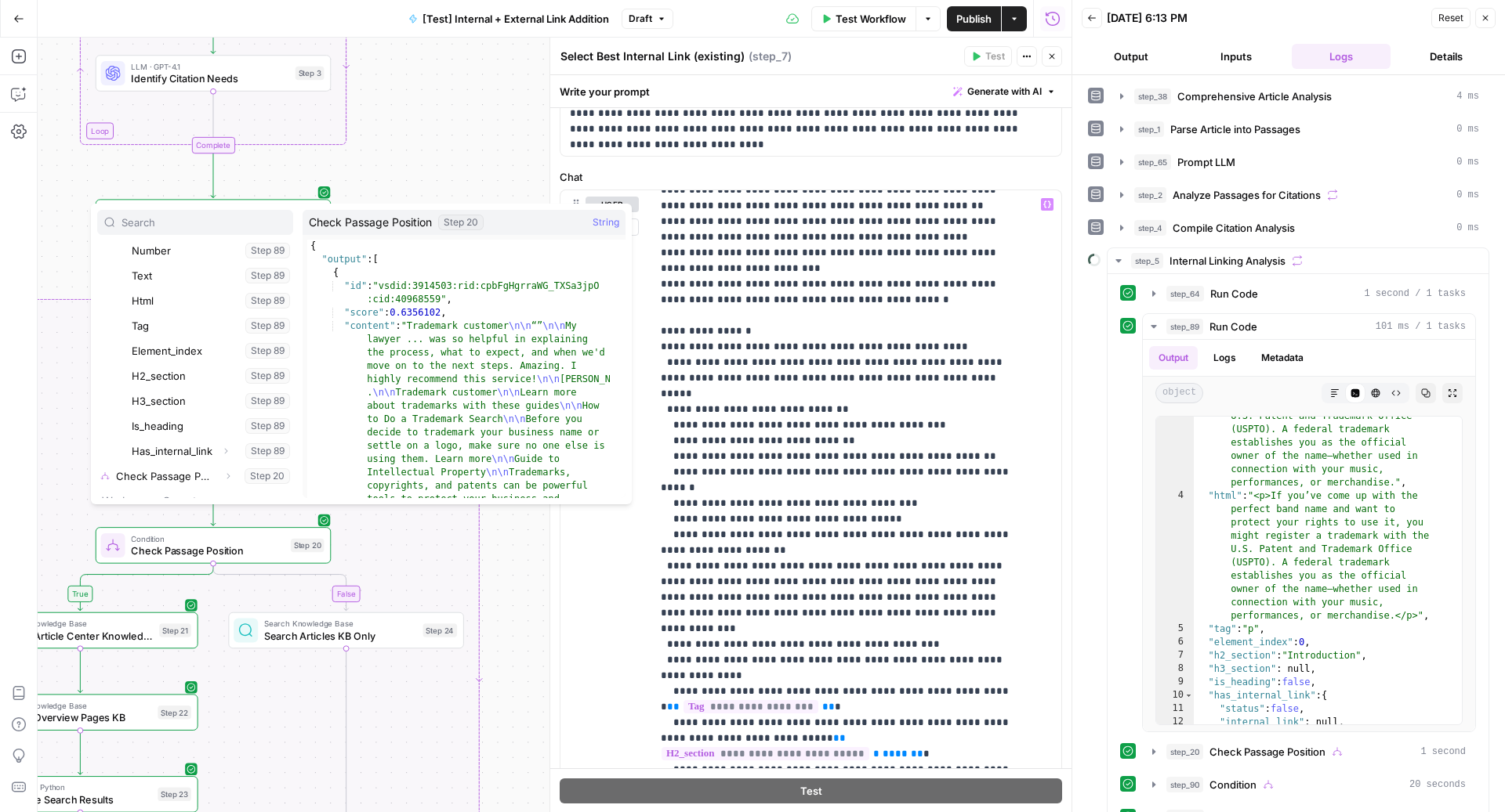
scroll to position [487, 0]
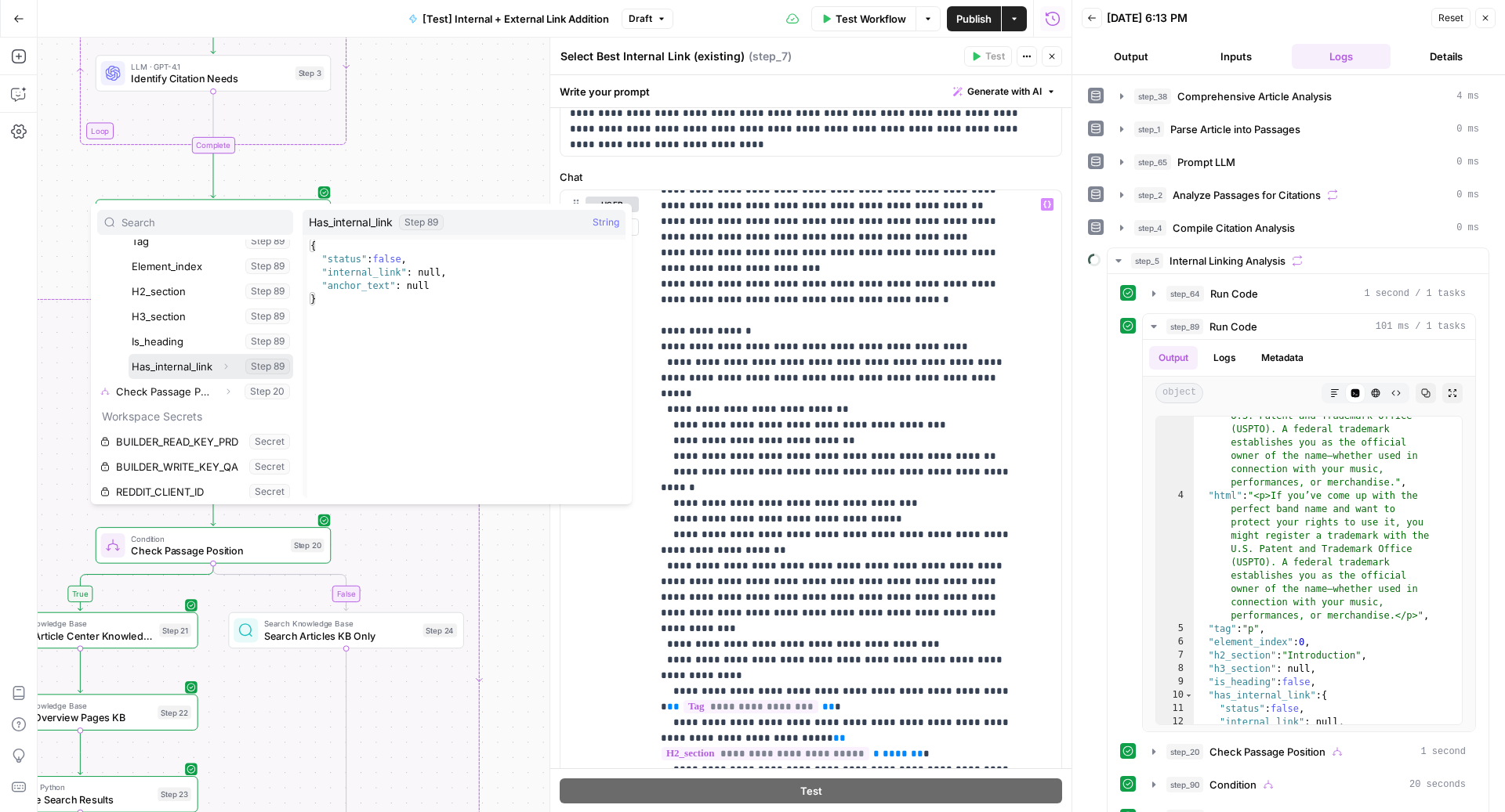
click at [221, 364] on icon "button" at bounding box center [225, 367] width 9 height 9
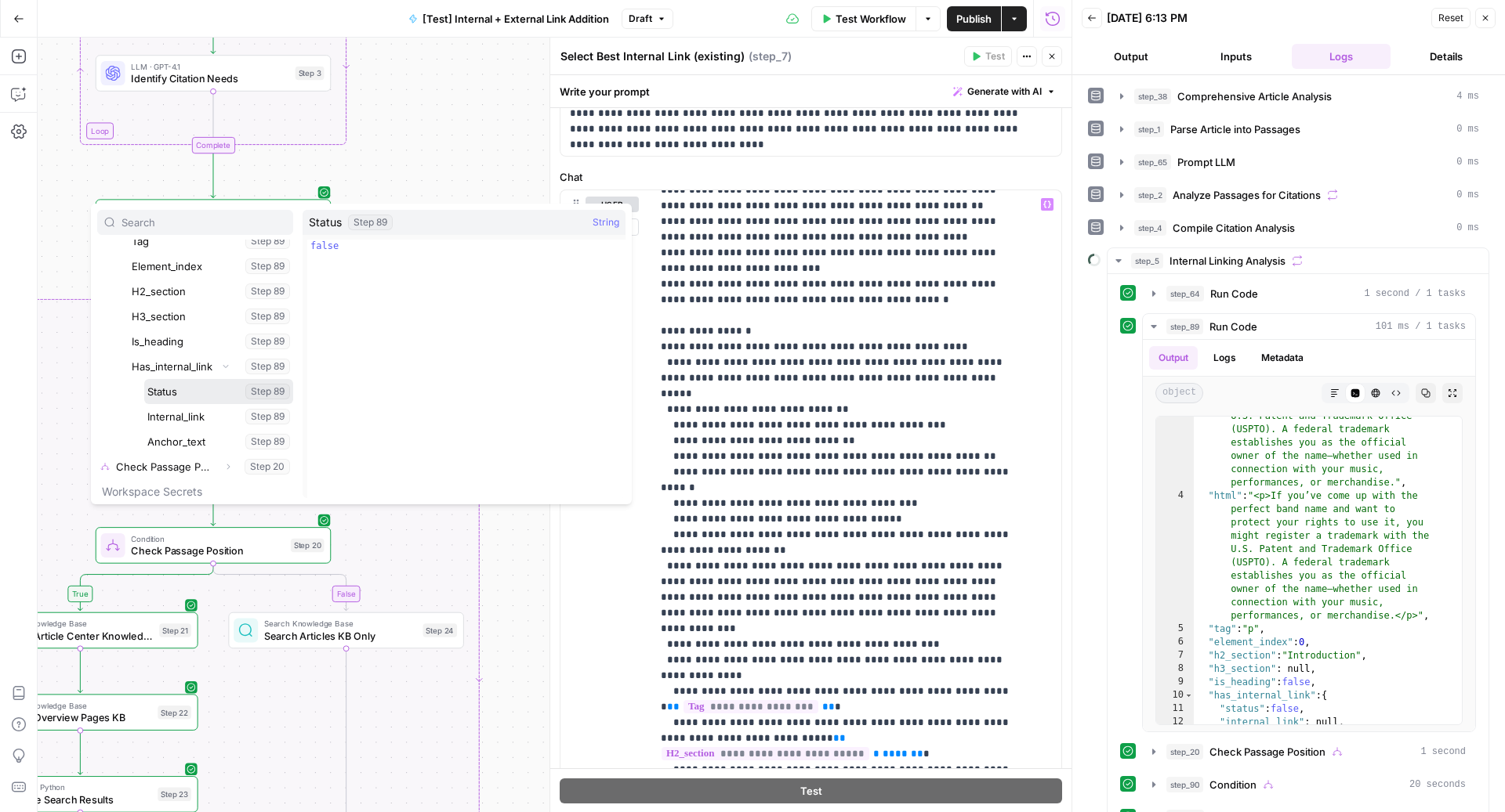
click at [200, 386] on button "Select variable Status" at bounding box center [218, 392] width 149 height 25
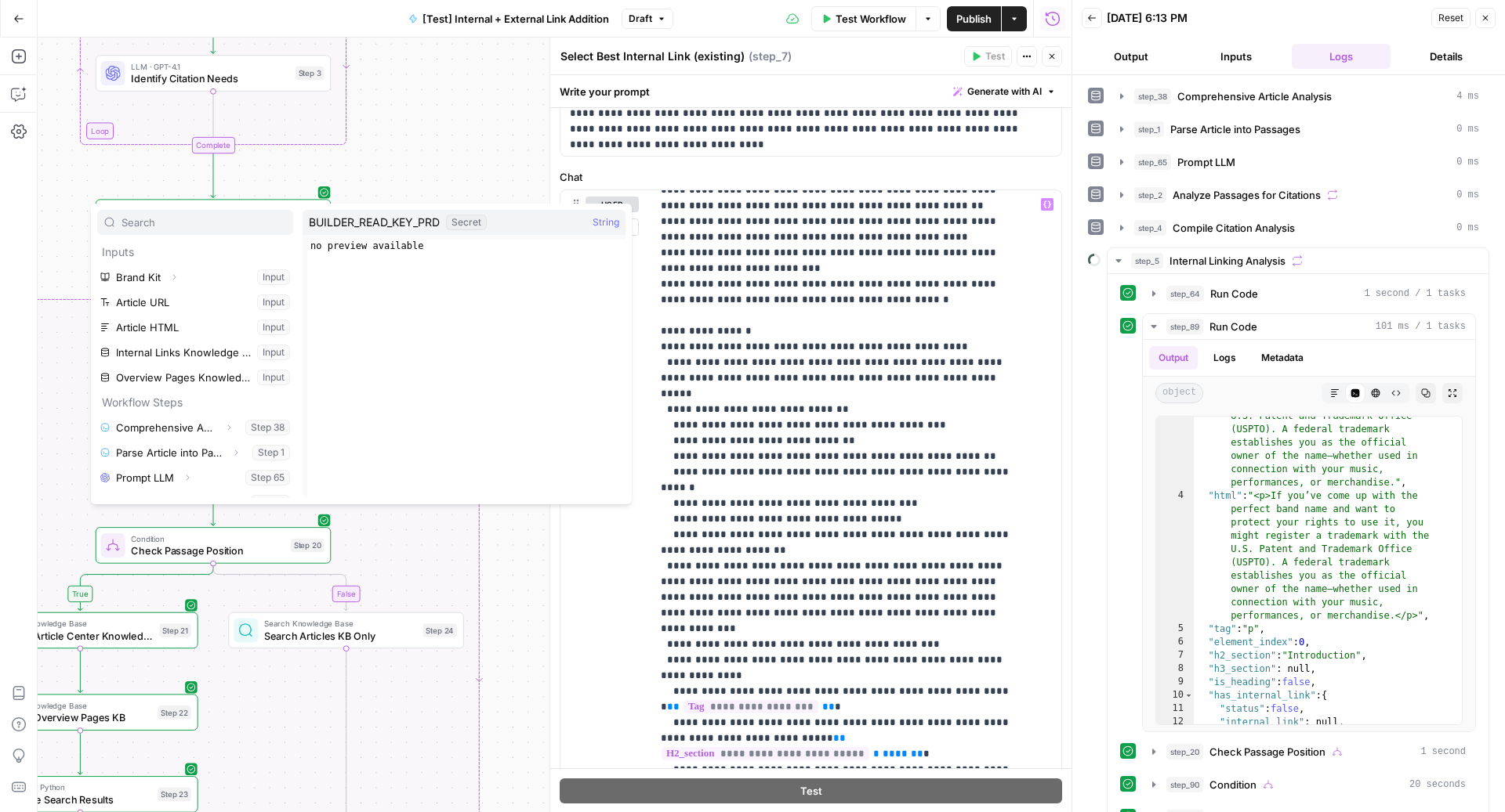
scroll to position [267, 0]
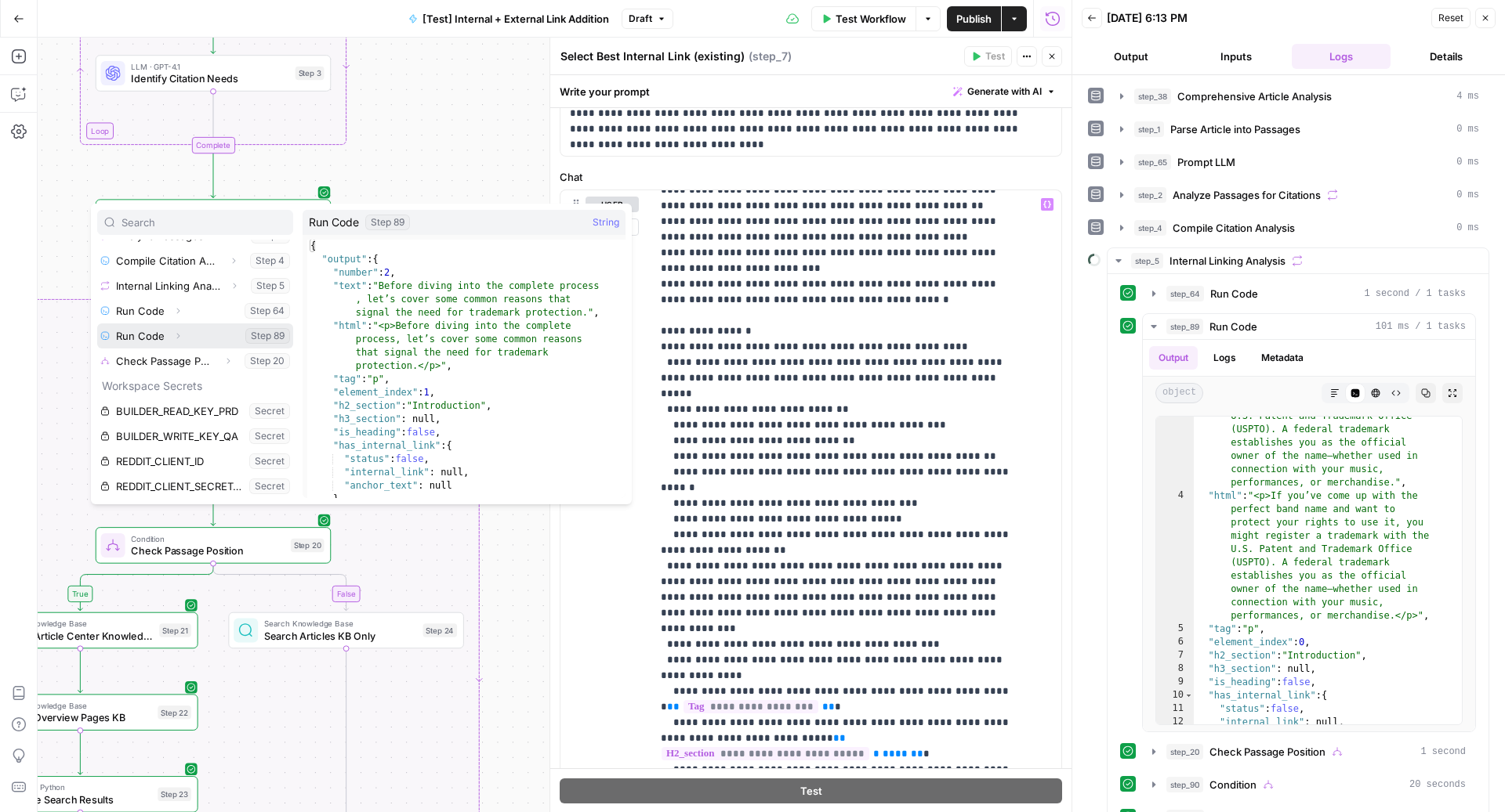
click at [177, 334] on icon "button" at bounding box center [179, 336] width 3 height 5
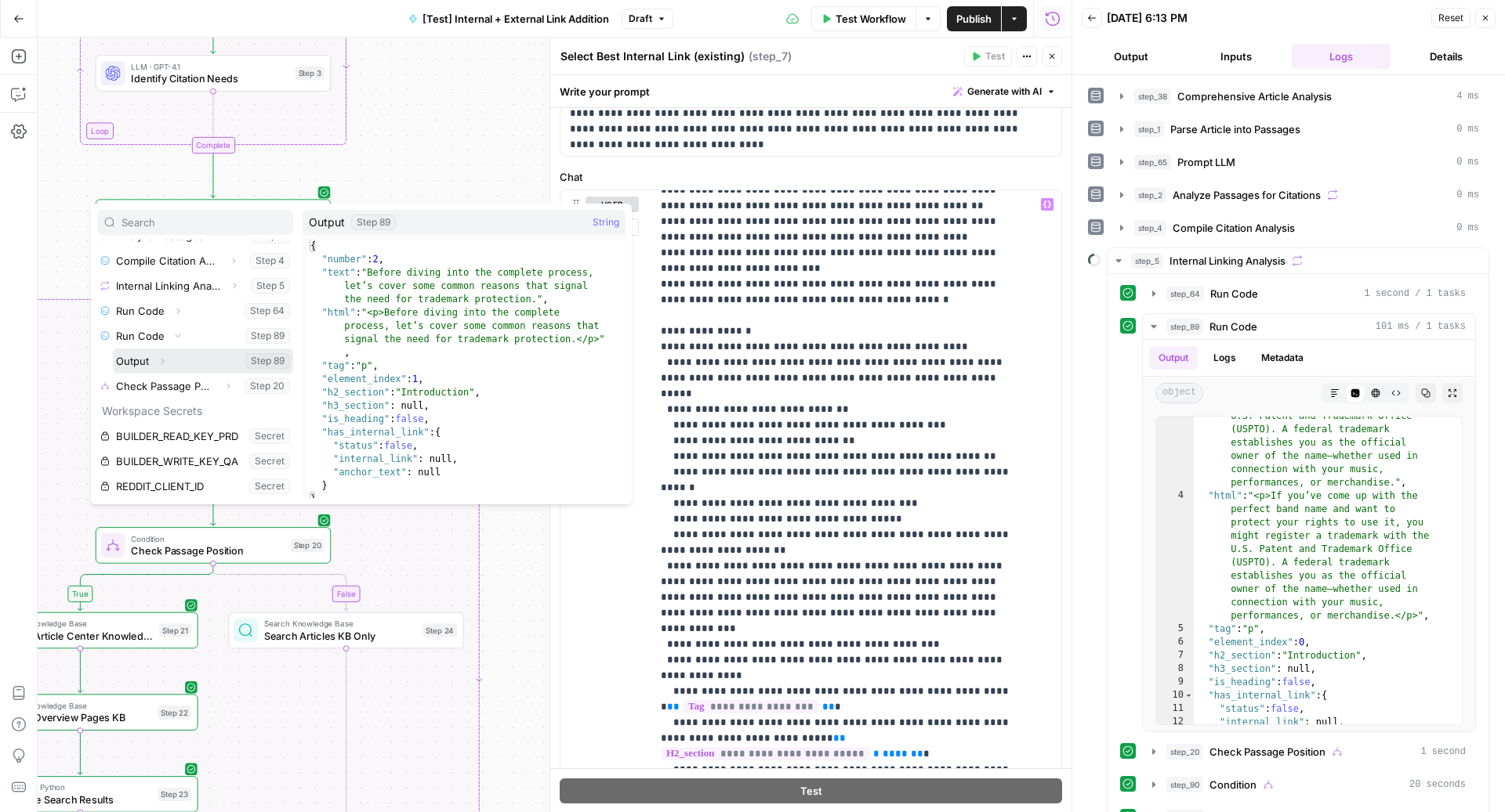
click at [167, 356] on button "Expand" at bounding box center [162, 361] width 20 height 20
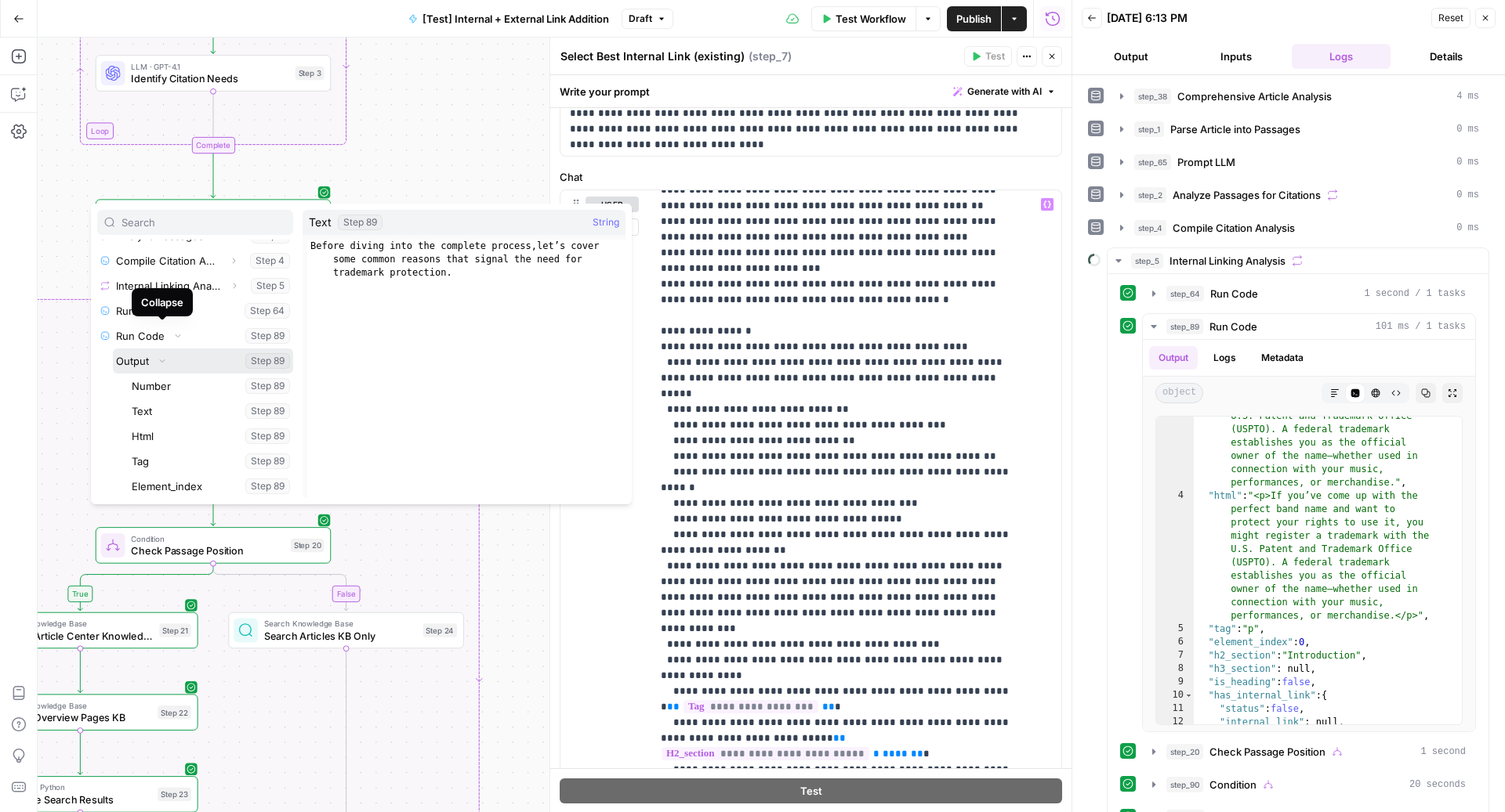
scroll to position [406, 0]
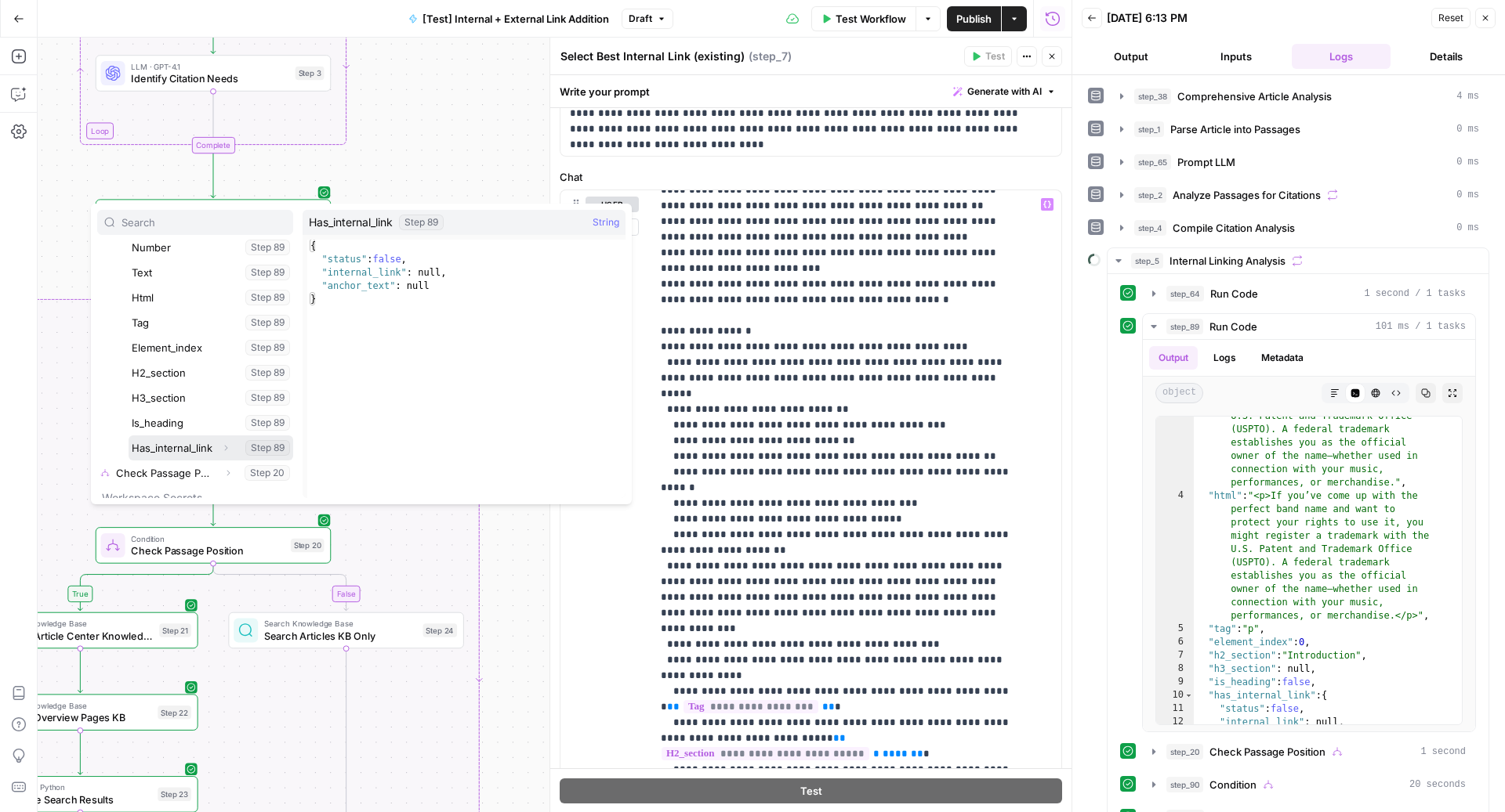
click at [221, 447] on icon "button" at bounding box center [225, 448] width 9 height 9
click at [169, 466] on button "Select variable Internal_link" at bounding box center [218, 468] width 149 height 25
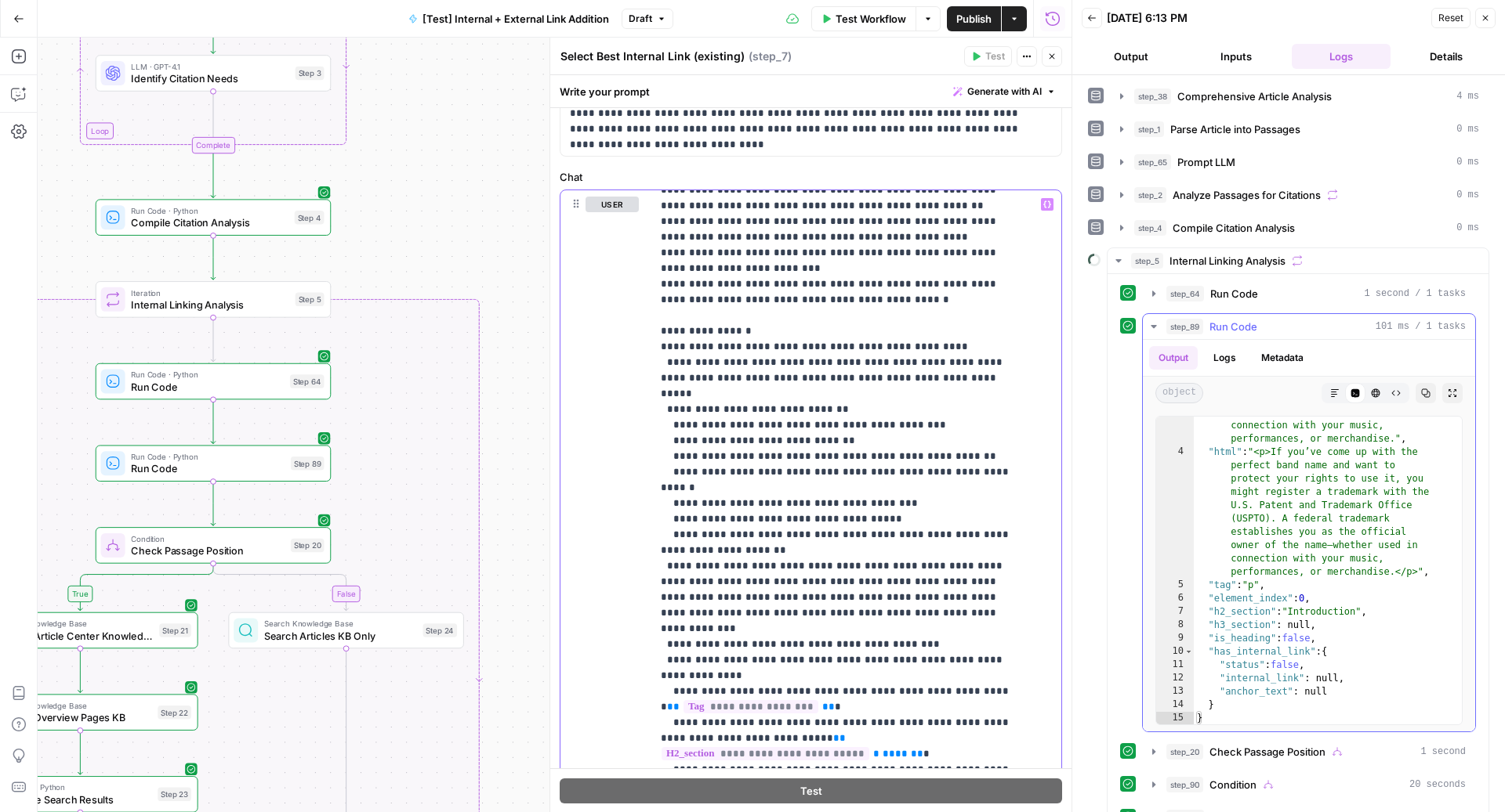
scroll to position [131, 0]
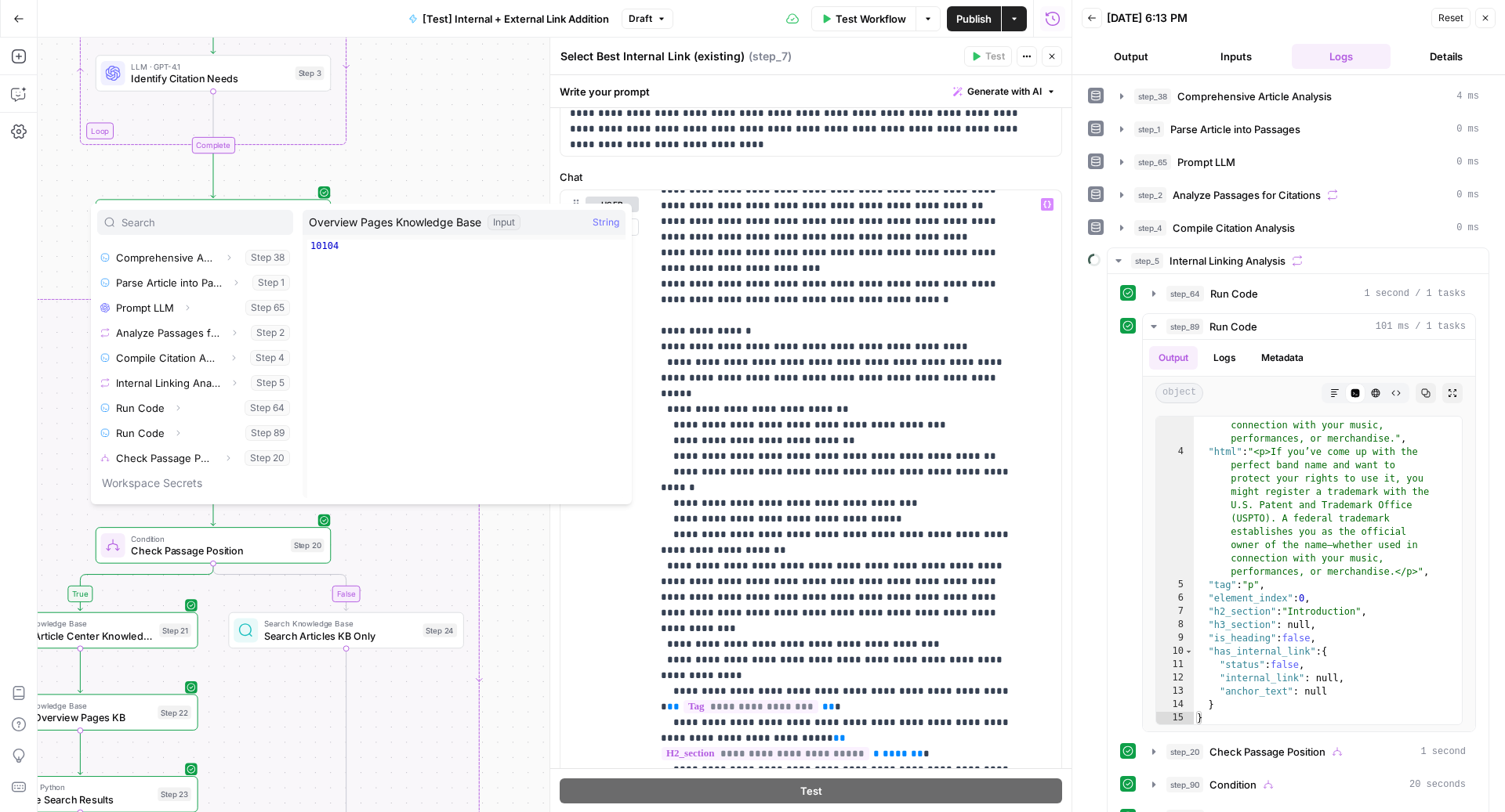
scroll to position [204, 0]
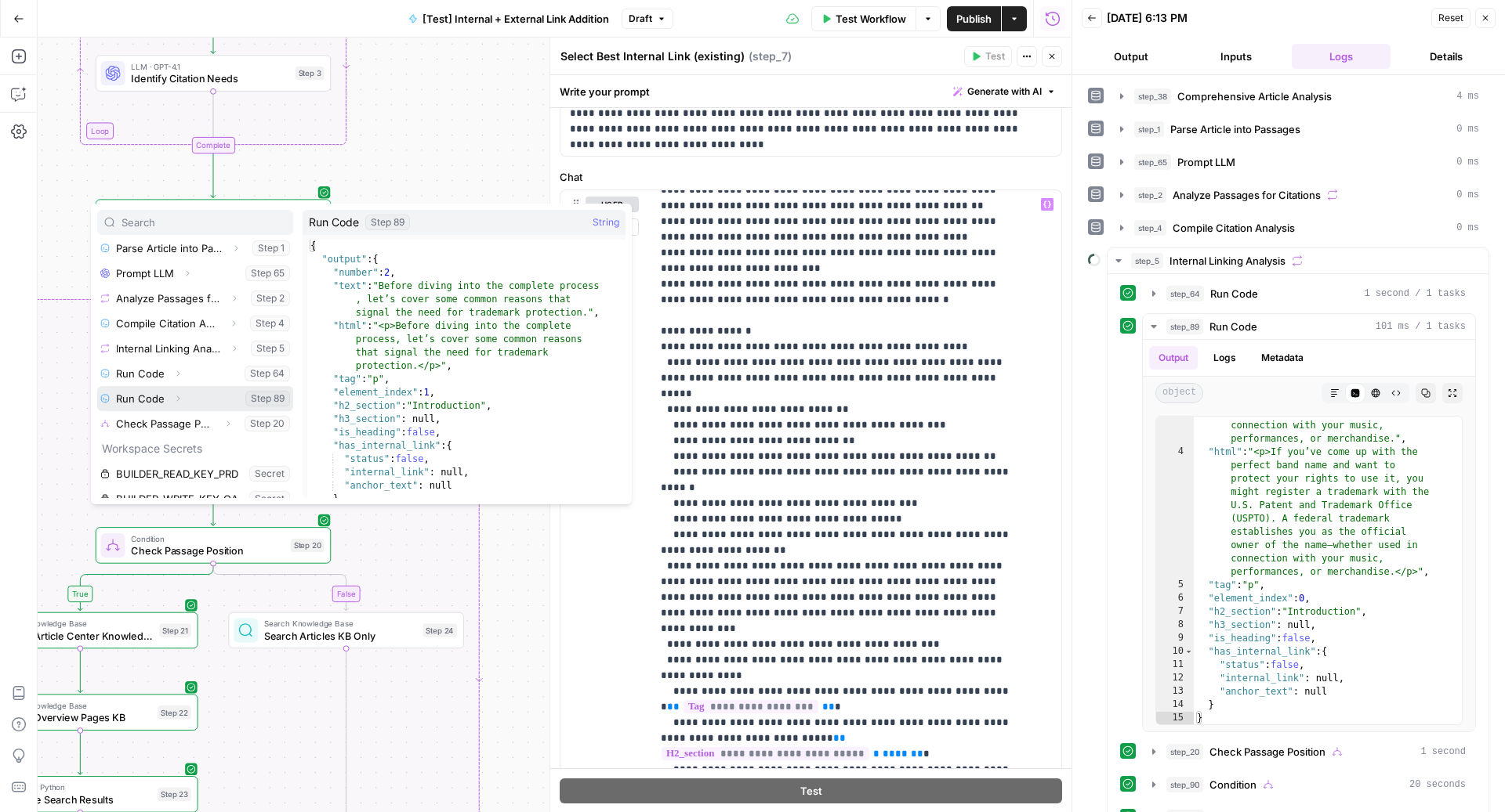
click at [176, 395] on icon "button" at bounding box center [177, 398] width 9 height 9
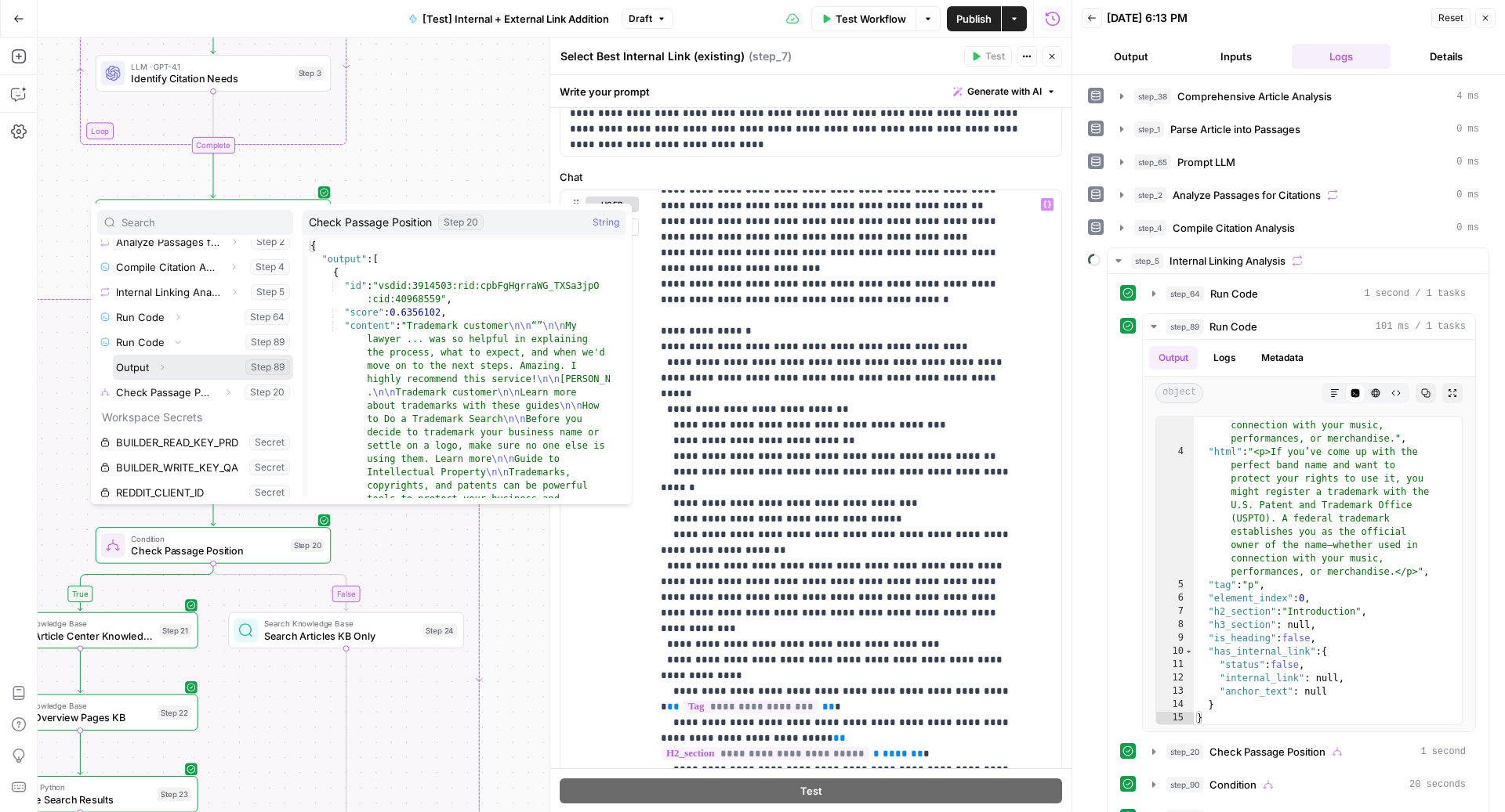
click at [166, 367] on icon "button" at bounding box center [162, 367] width 9 height 9
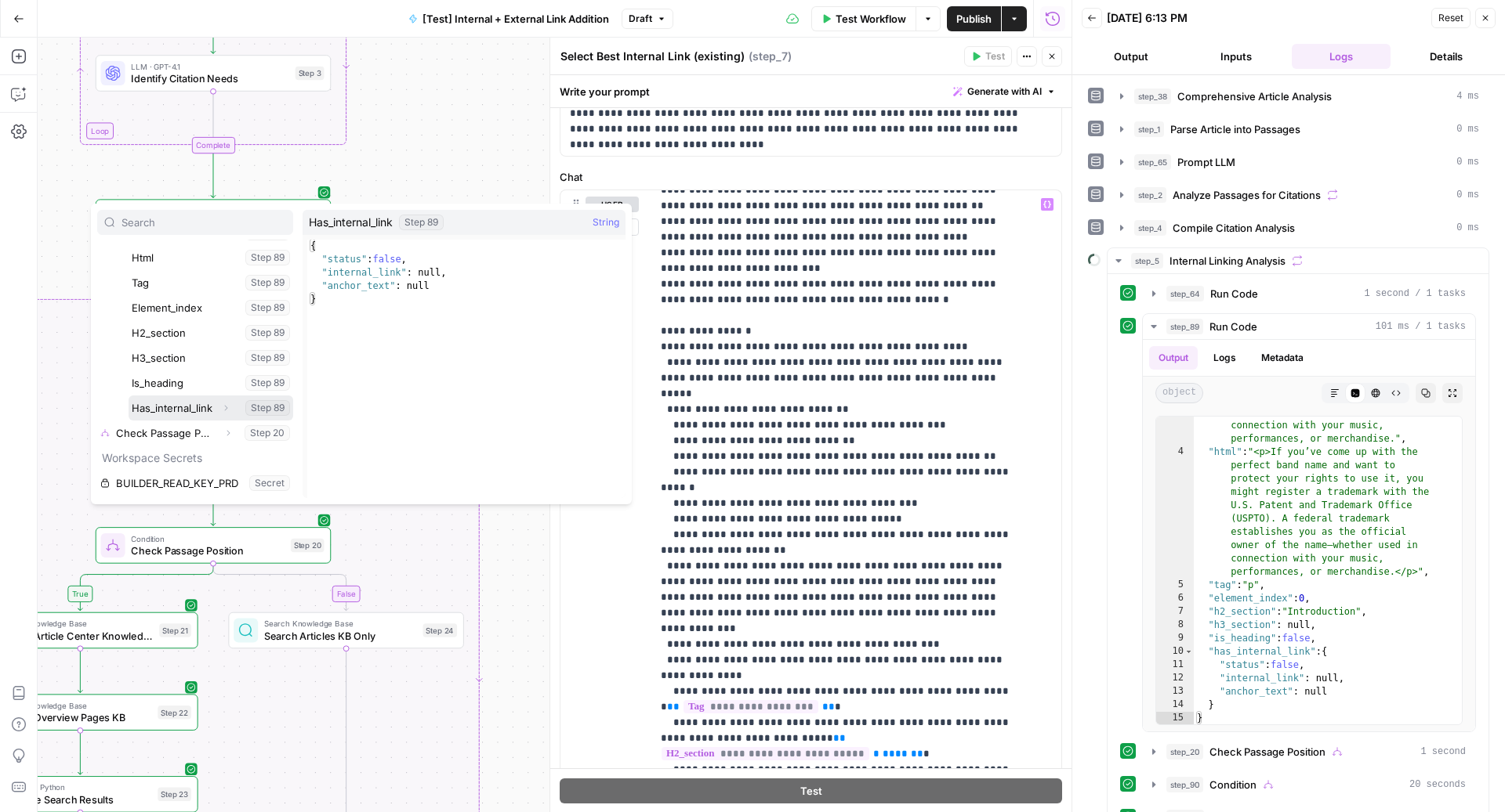
click at [216, 413] on button "Expand" at bounding box center [226, 408] width 20 height 20
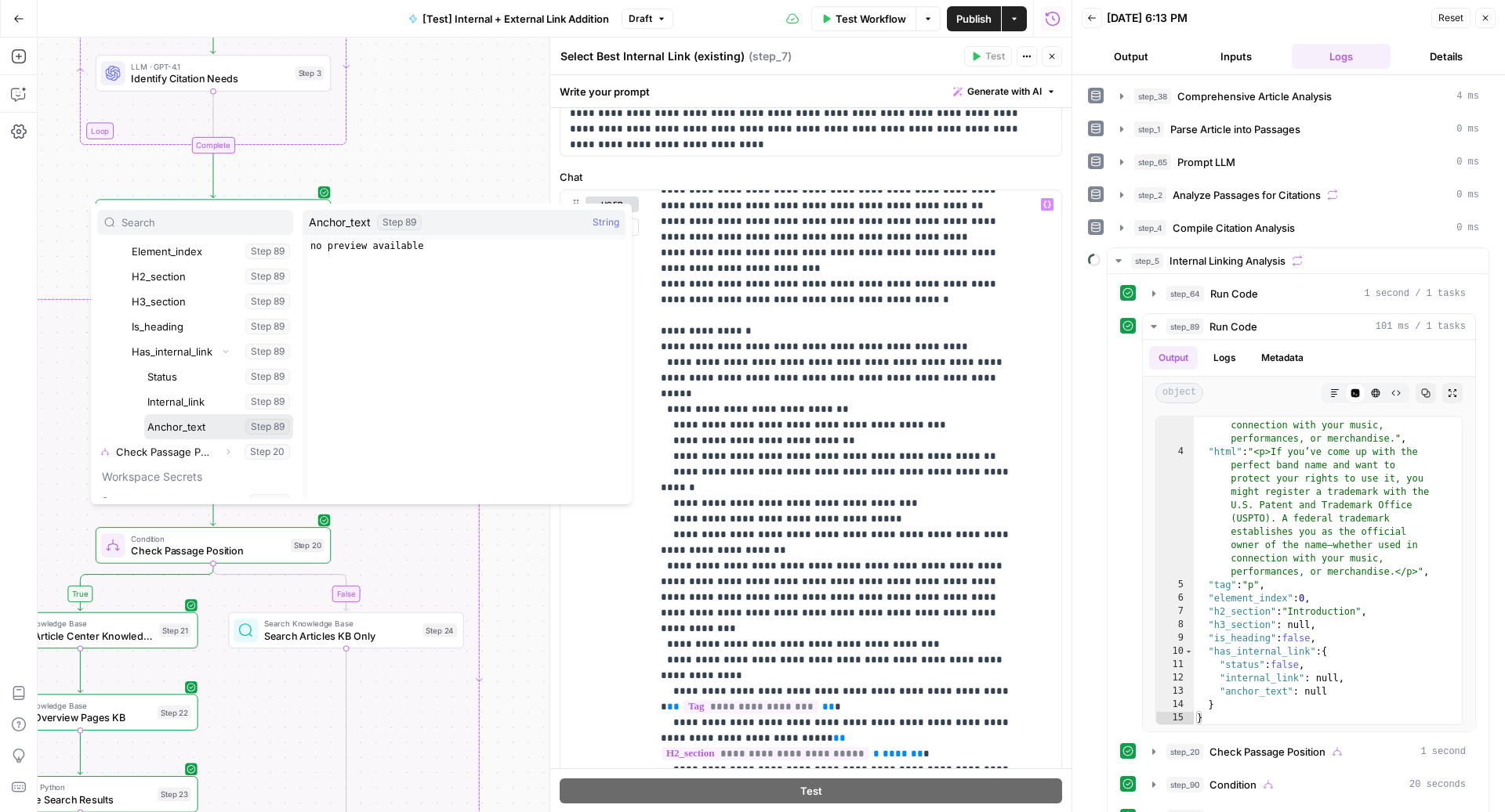
click at [183, 420] on button "Select variable Anchor_text" at bounding box center [218, 427] width 149 height 25
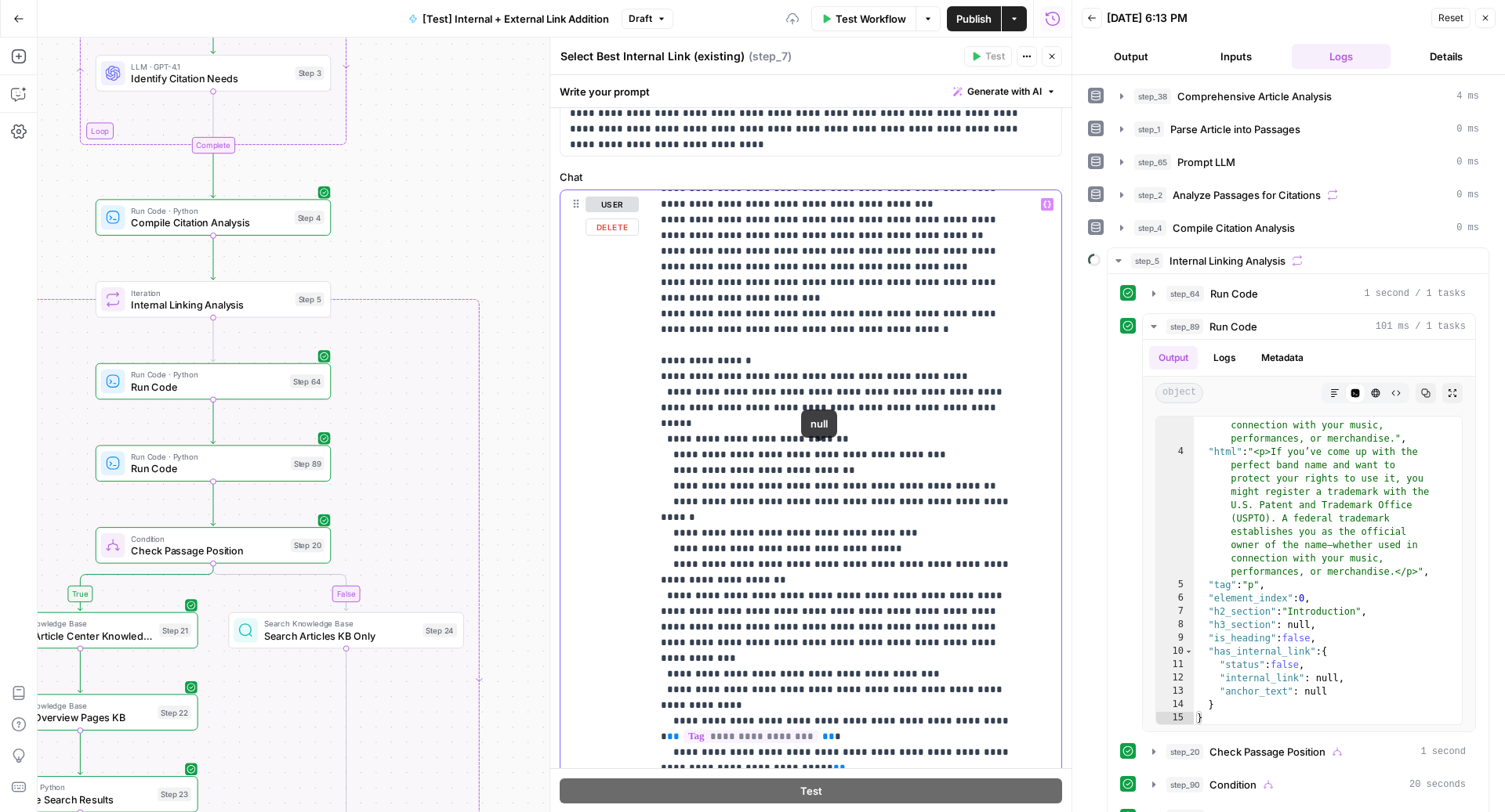
scroll to position [3414, 0]
click at [869, 779] on span "**********" at bounding box center [765, 786] width 208 height 14
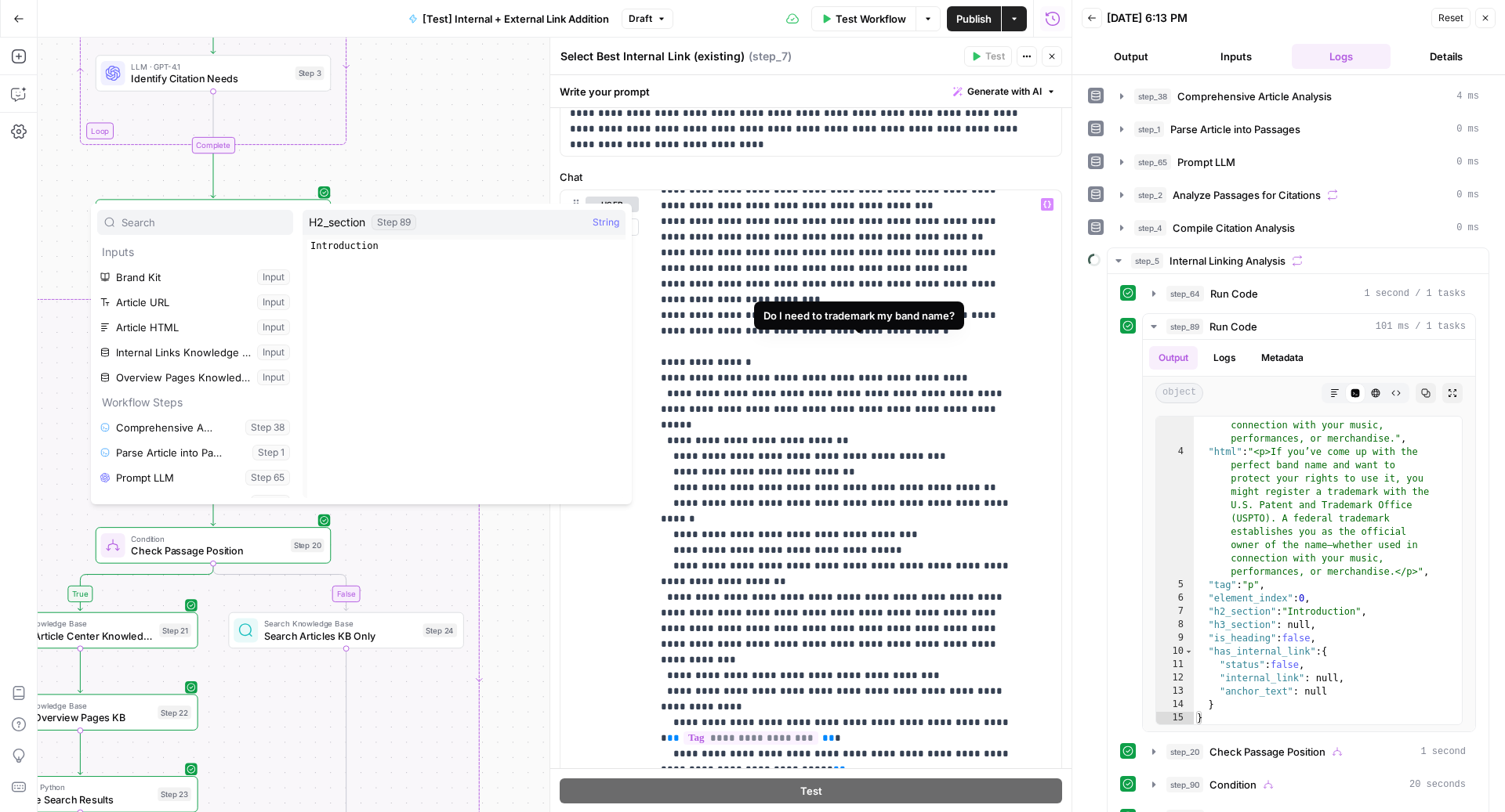
scroll to position [409, 0]
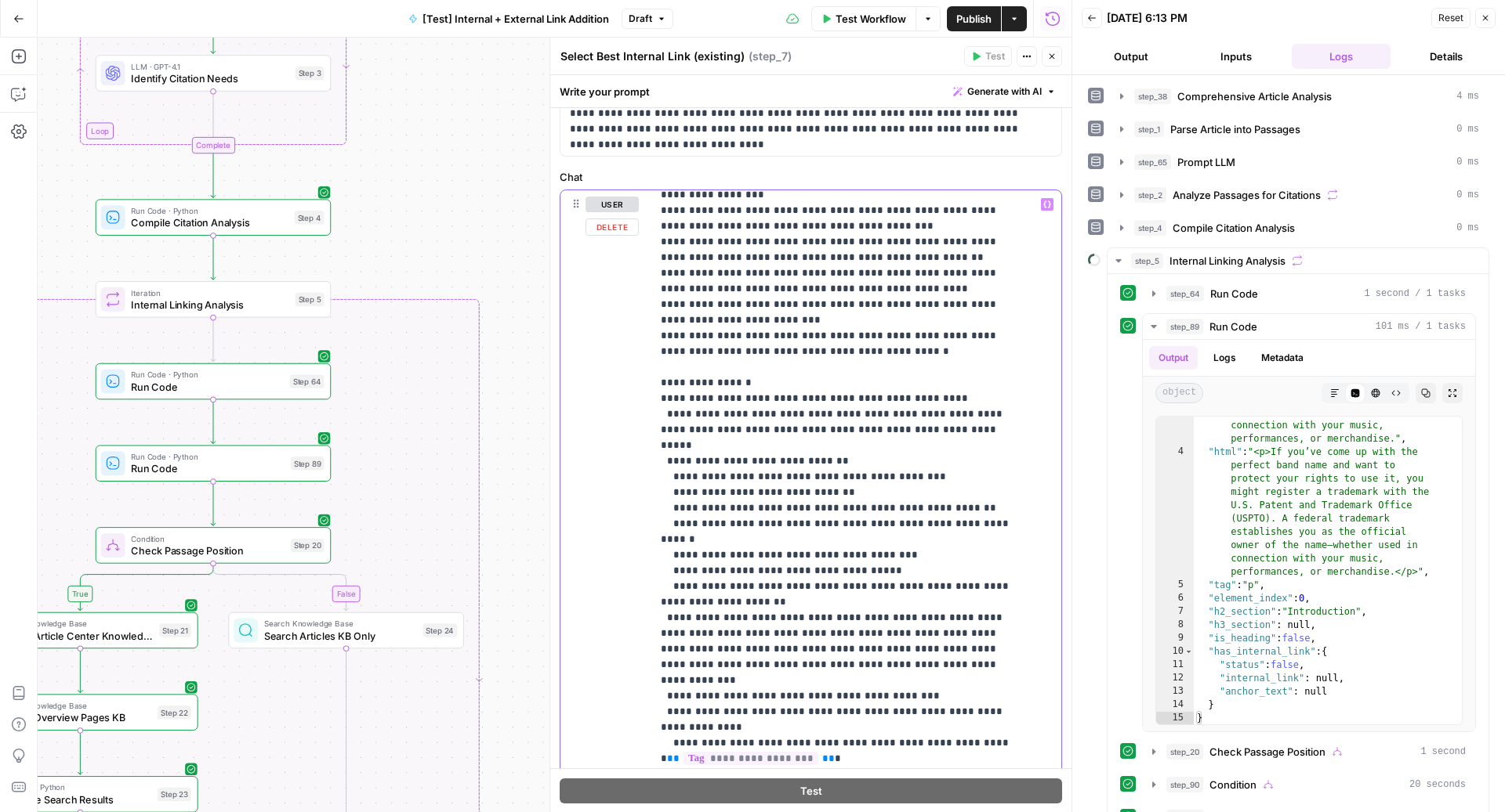
drag, startPoint x: 823, startPoint y: 322, endPoint x: 917, endPoint y: 318, distance: 94.1
drag, startPoint x: 833, startPoint y: 333, endPoint x: 986, endPoint y: 332, distance: 153.0
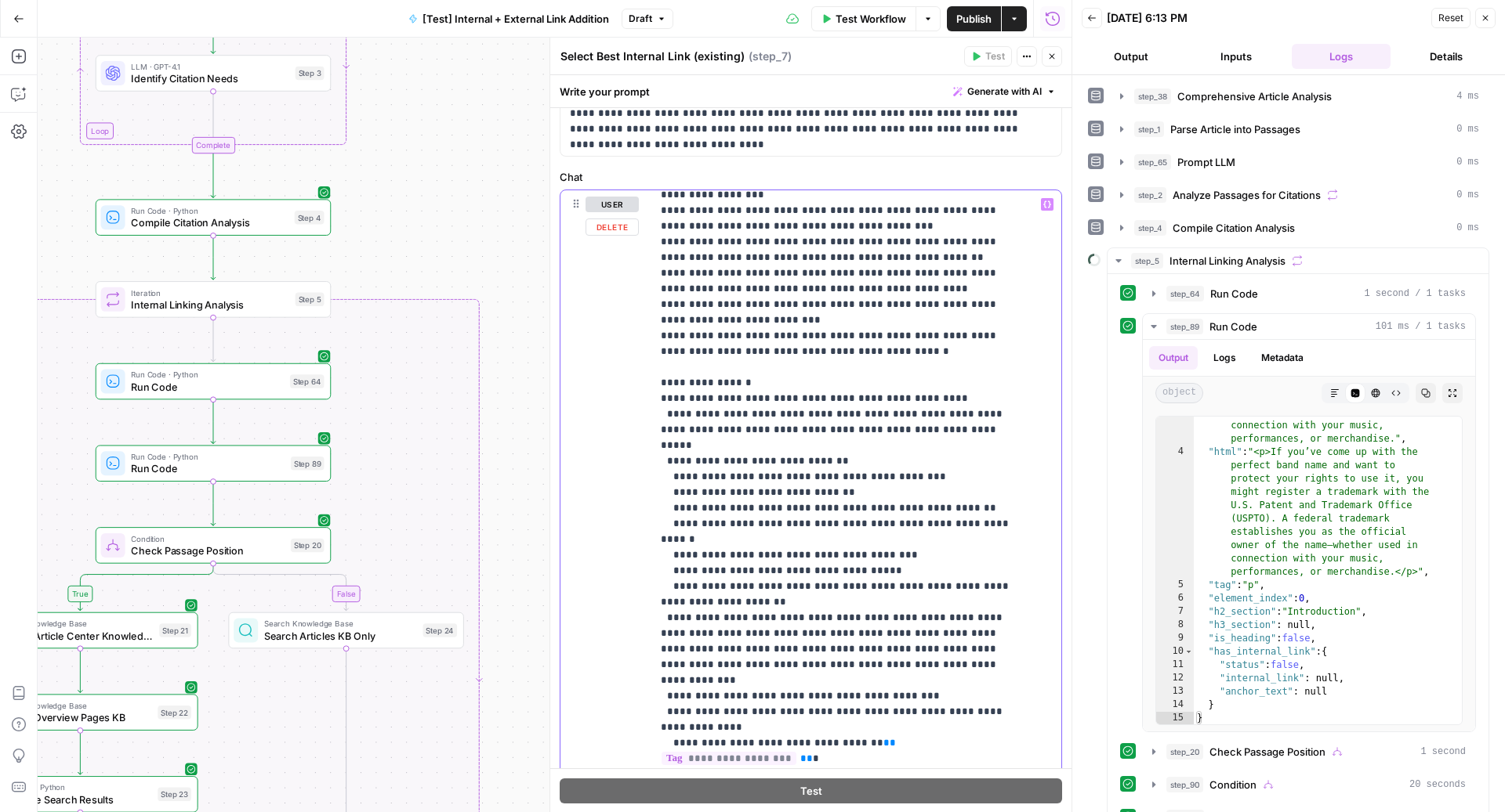
drag, startPoint x: 834, startPoint y: 363, endPoint x: 986, endPoint y: 367, distance: 152.1
drag, startPoint x: 817, startPoint y: 411, endPoint x: 935, endPoint y: 414, distance: 118.0
drag, startPoint x: 845, startPoint y: 441, endPoint x: 964, endPoint y: 442, distance: 119.0
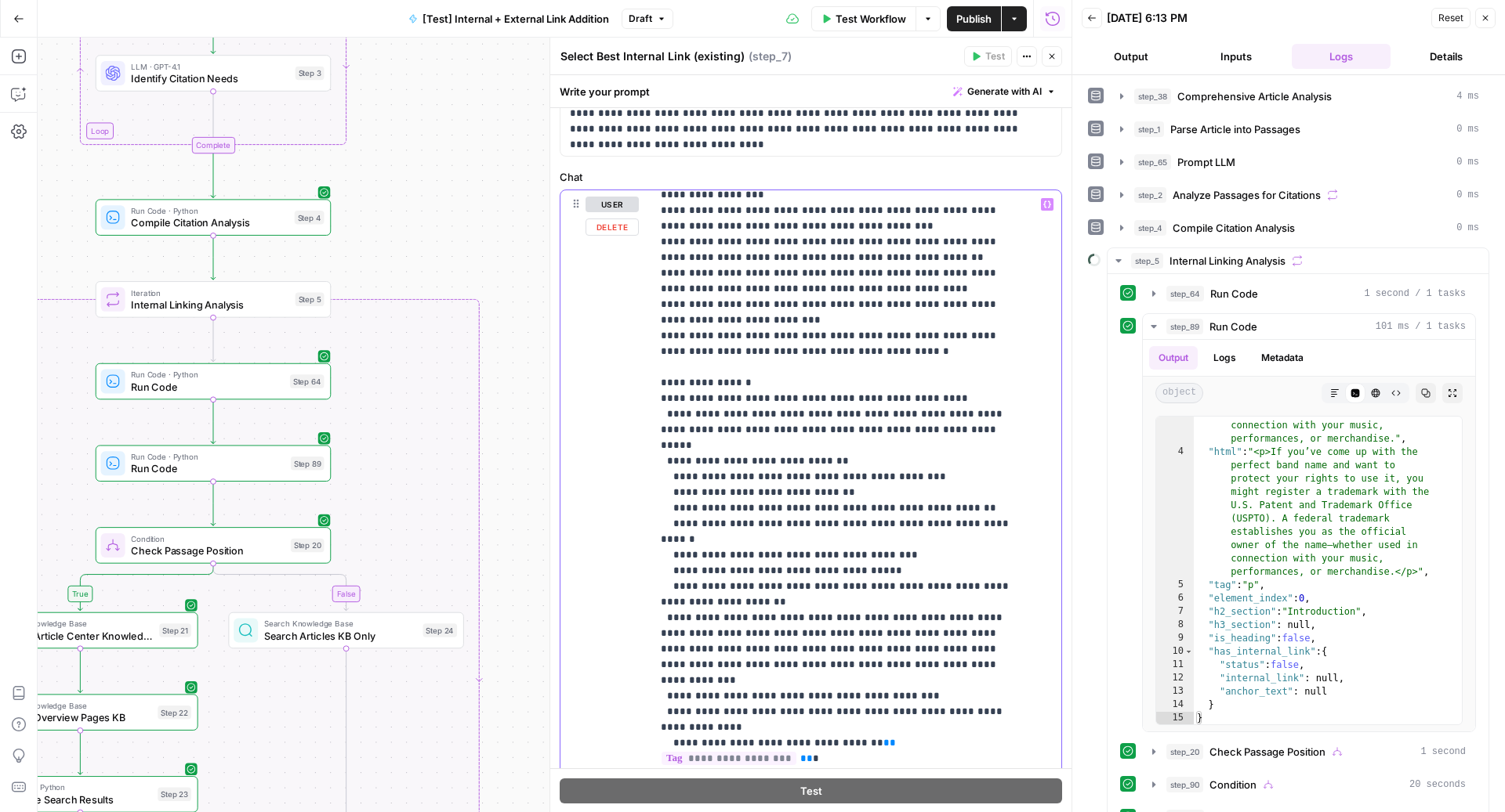
drag, startPoint x: 844, startPoint y: 475, endPoint x: 962, endPoint y: 479, distance: 118.1
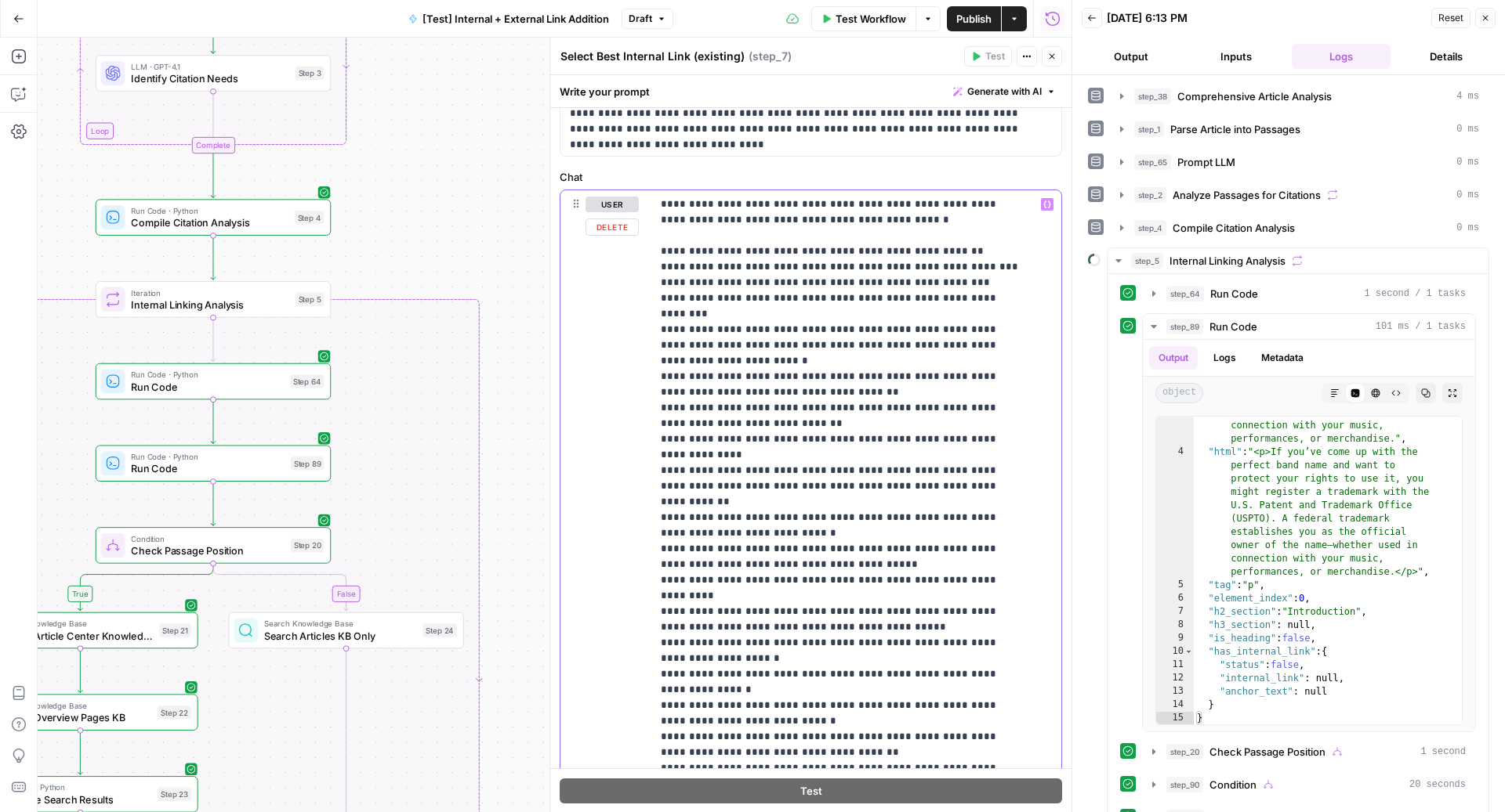
scroll to position [4423, 0]
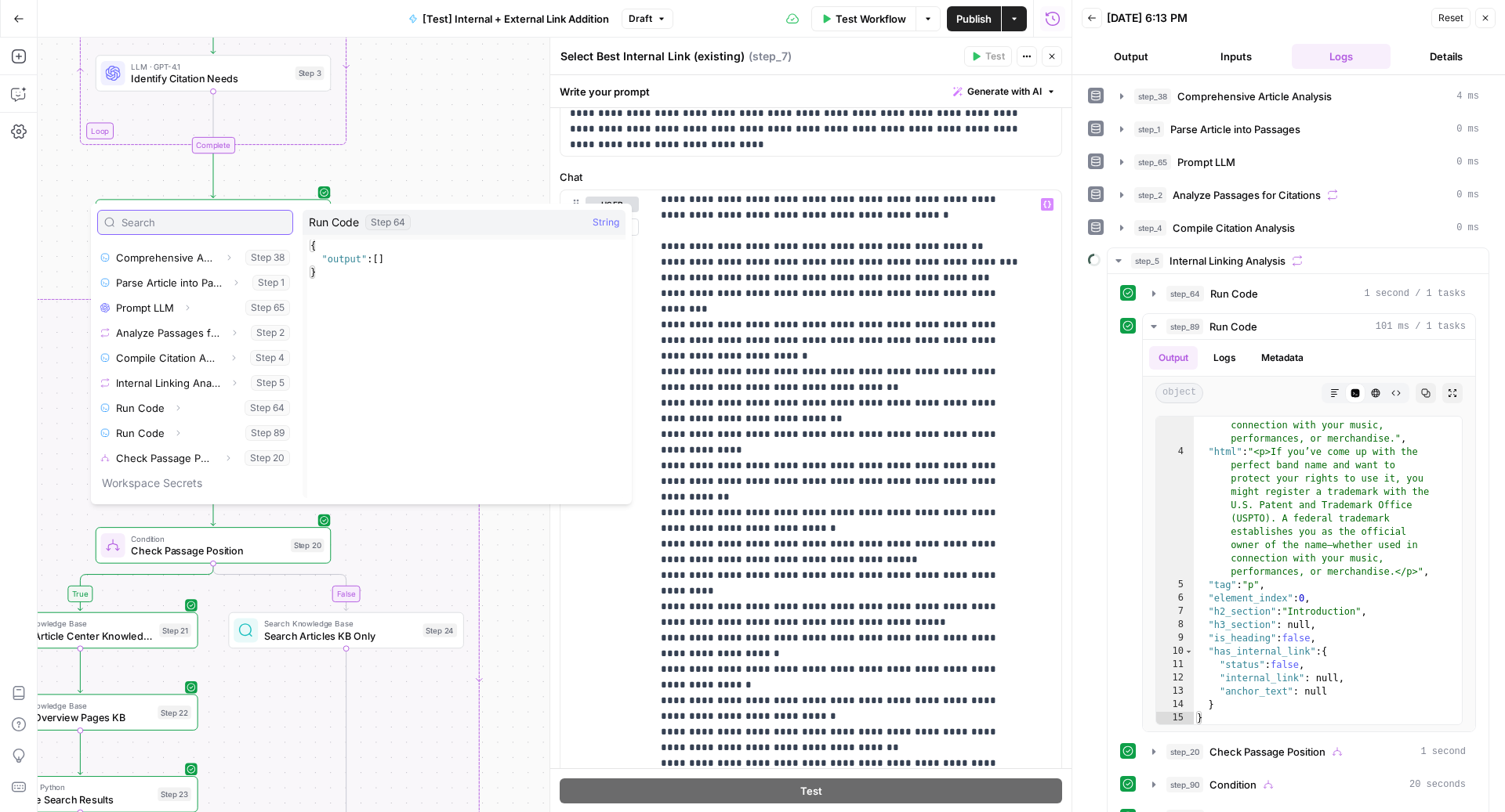
scroll to position [176, 0]
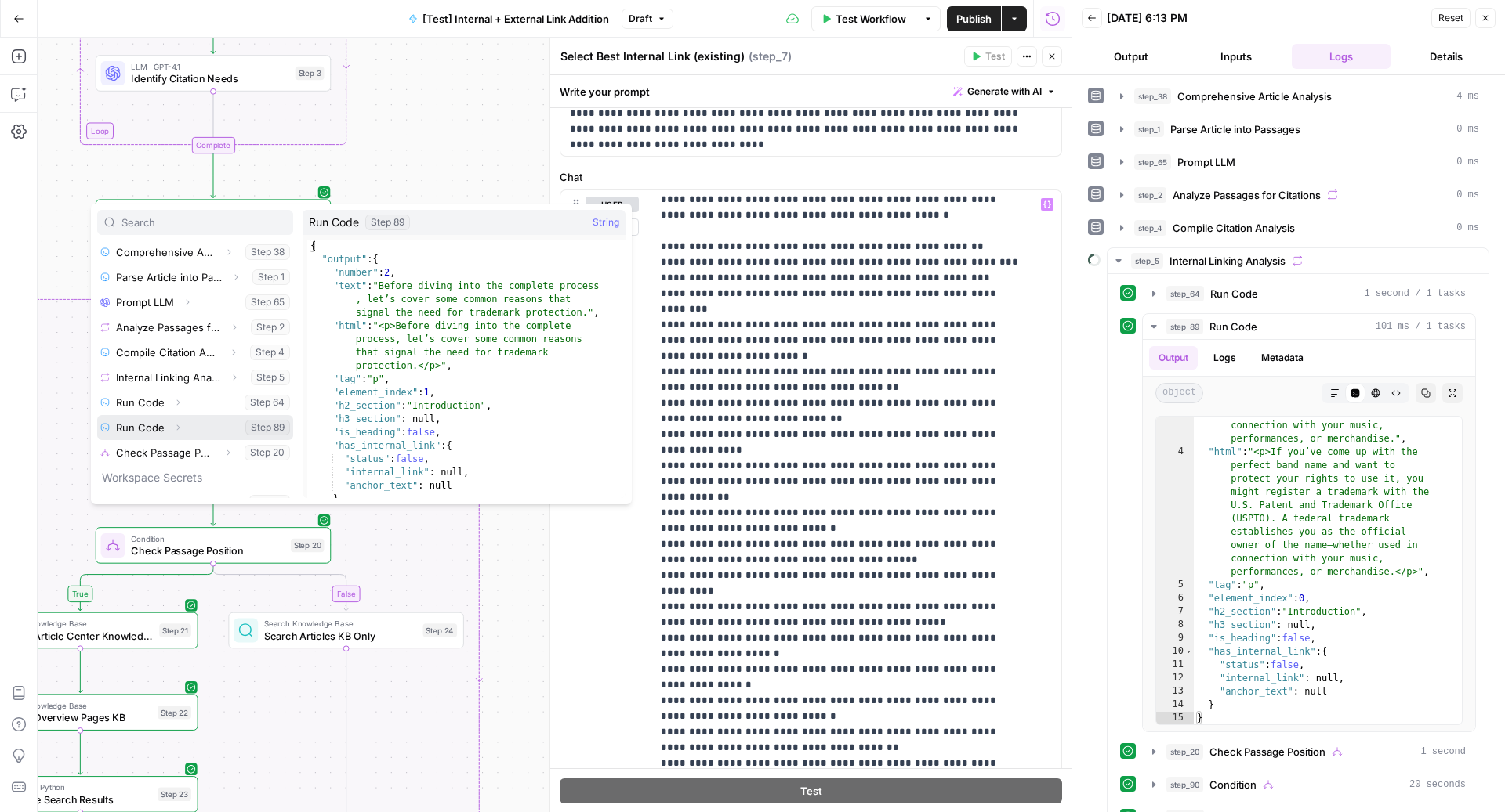
click at [179, 427] on icon "button" at bounding box center [177, 428] width 9 height 9
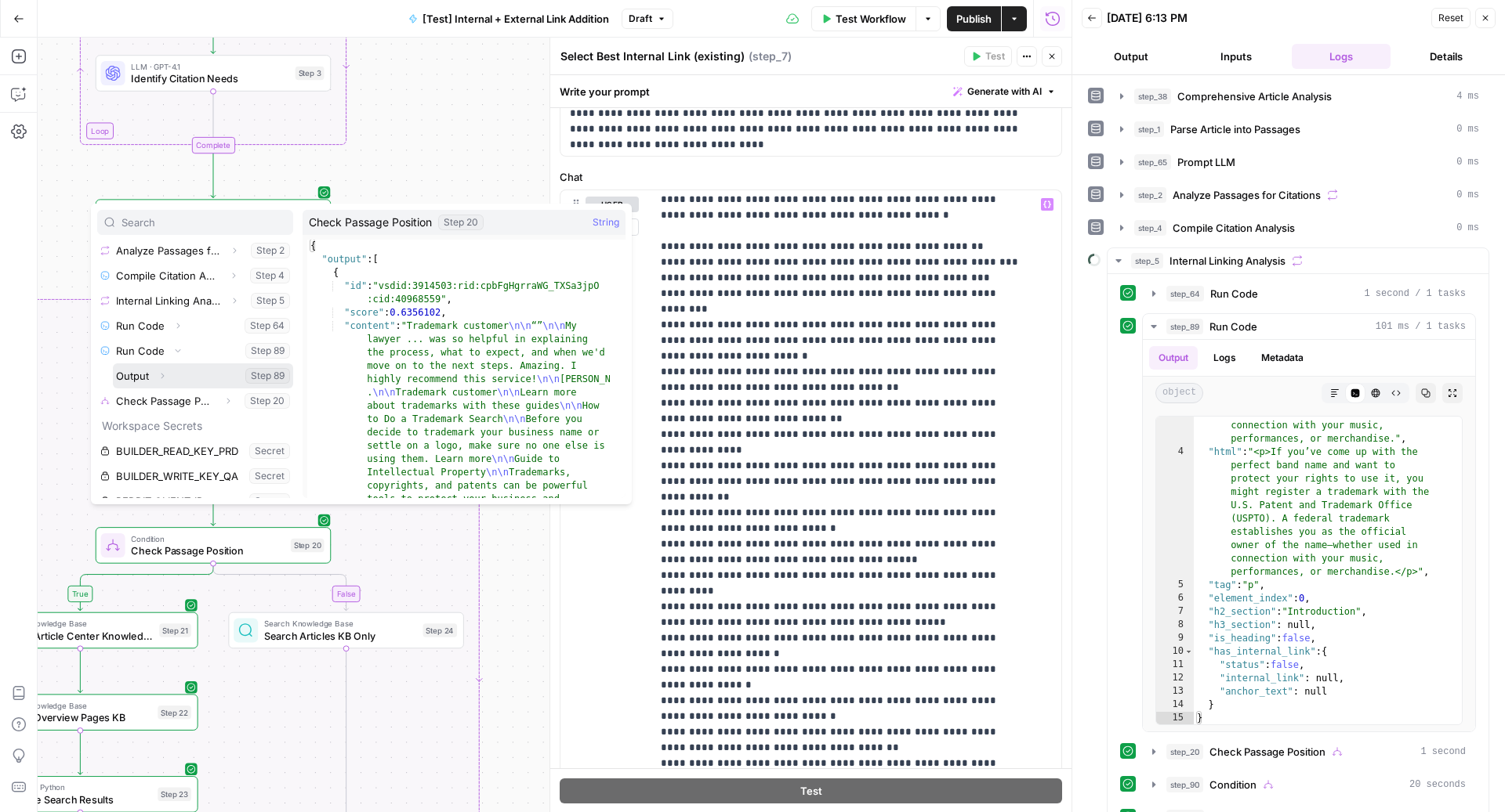
click at [166, 372] on icon "button" at bounding box center [162, 376] width 9 height 9
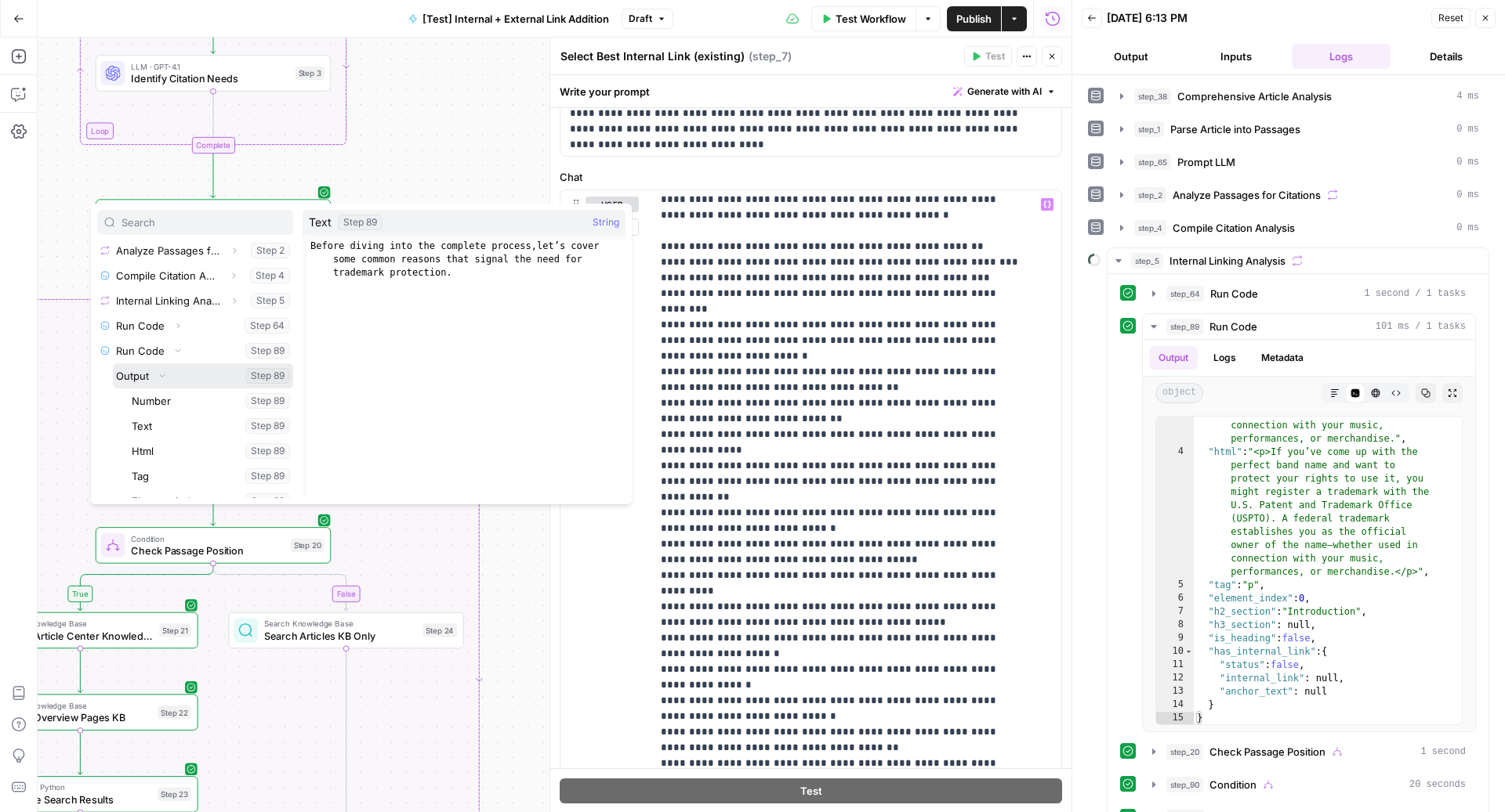
scroll to position [339, 0]
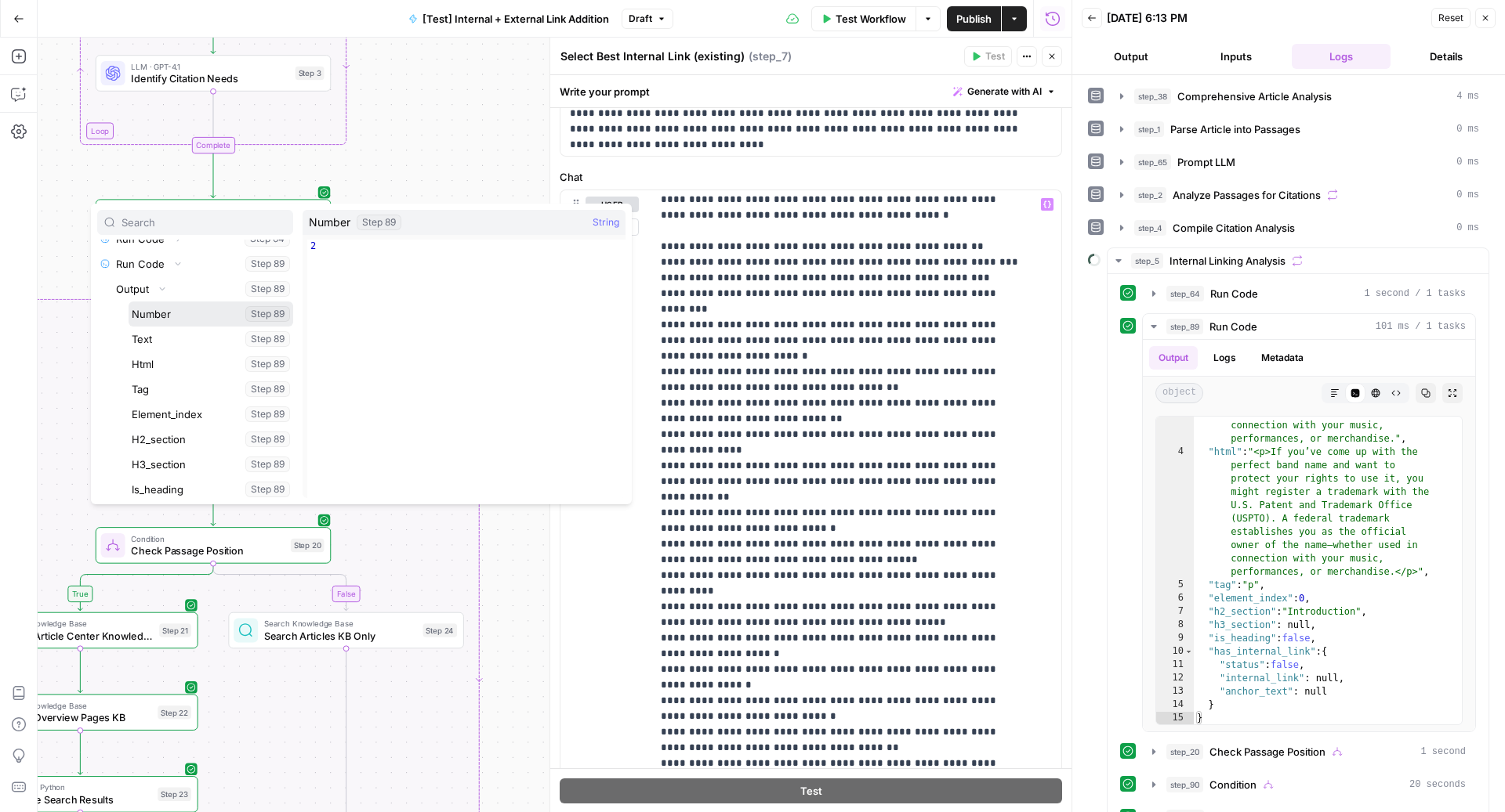
click at [179, 316] on button "Select variable Number" at bounding box center [211, 314] width 165 height 25
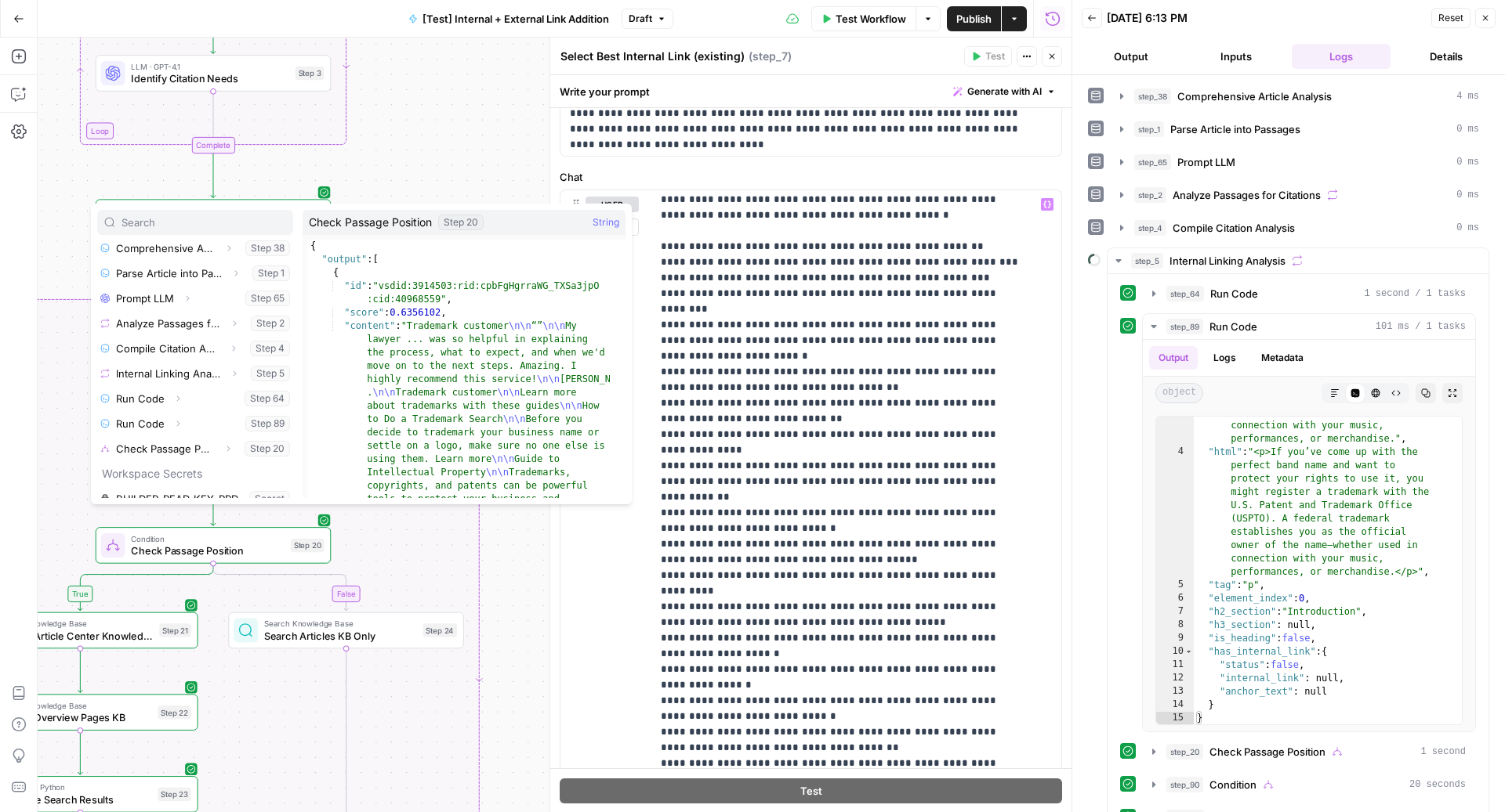
scroll to position [205, 0]
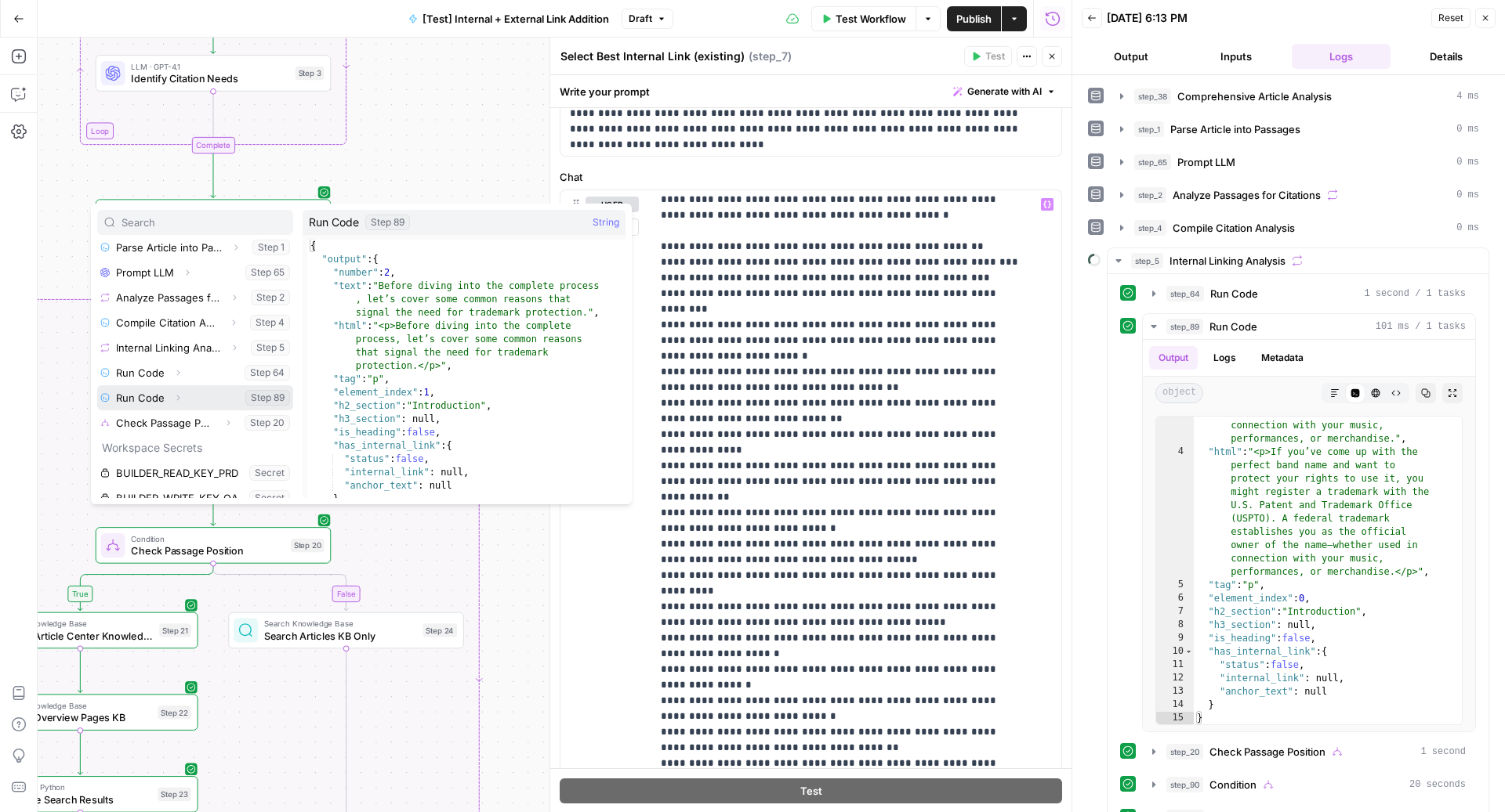
click at [177, 393] on icon "button" at bounding box center [177, 397] width 9 height 9
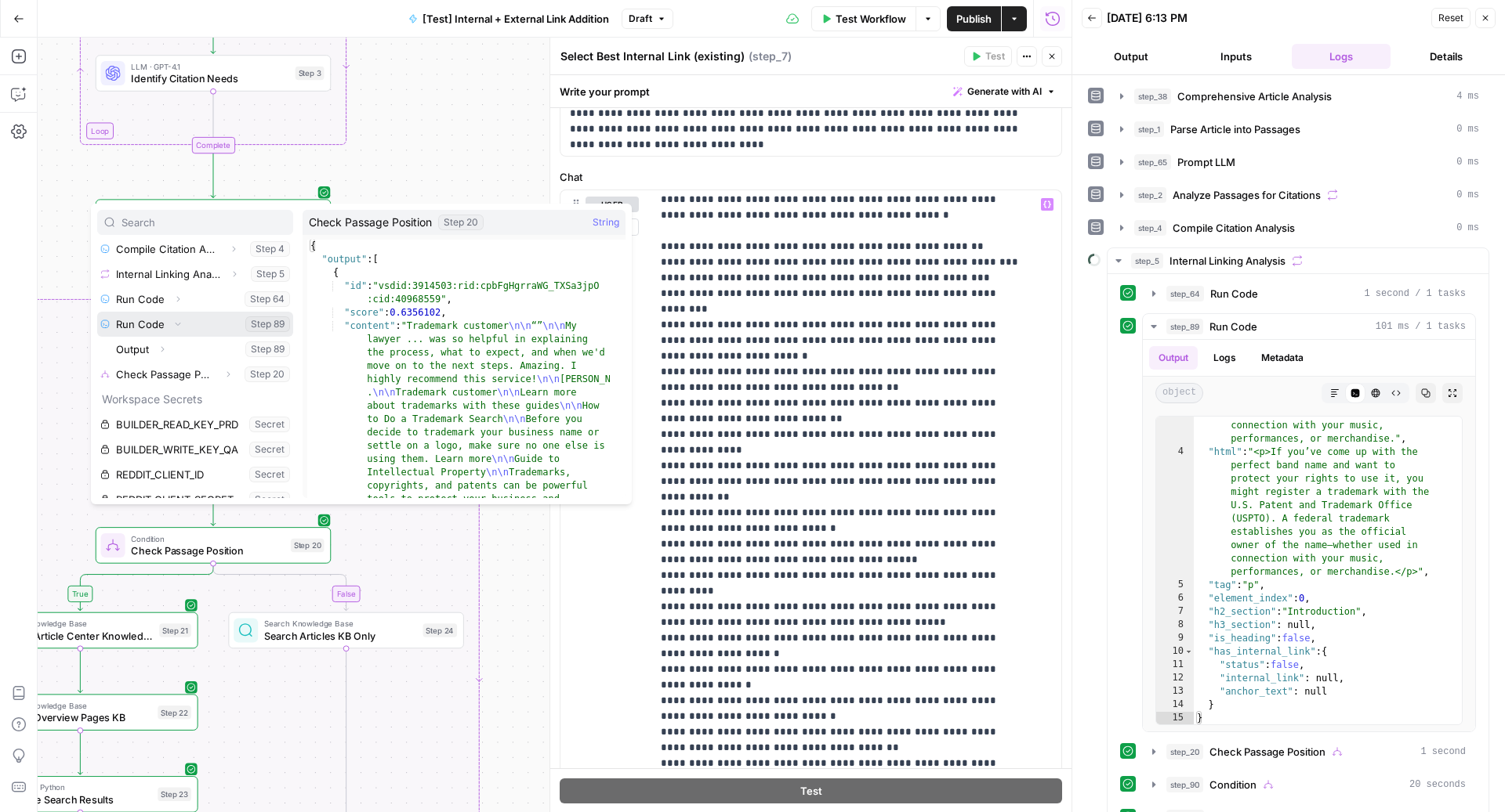
scroll to position [283, 0]
click at [164, 349] on button "Expand" at bounding box center [162, 344] width 20 height 20
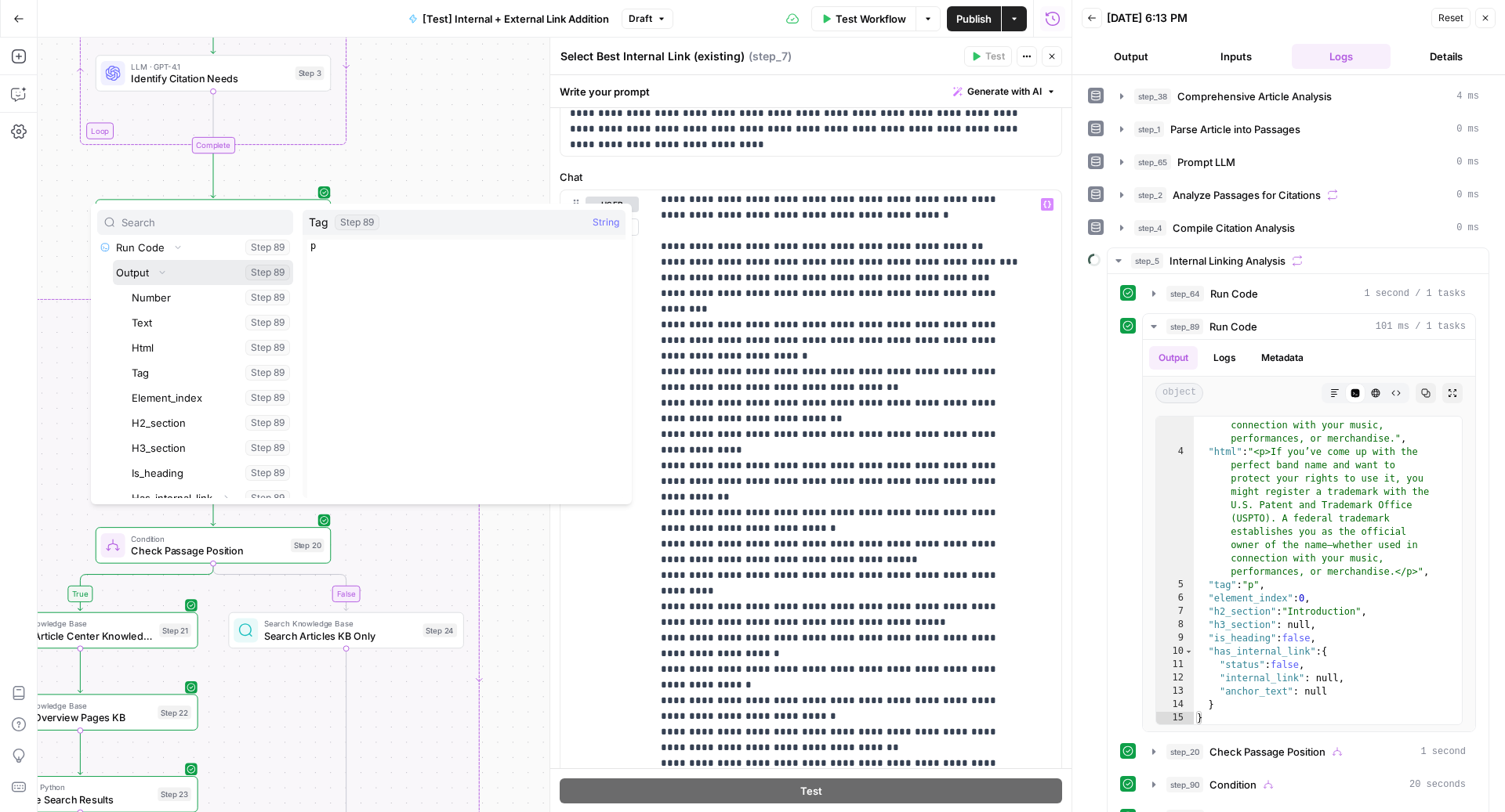
scroll to position [357, 0]
click at [167, 316] on button "Select variable Text" at bounding box center [211, 322] width 165 height 25
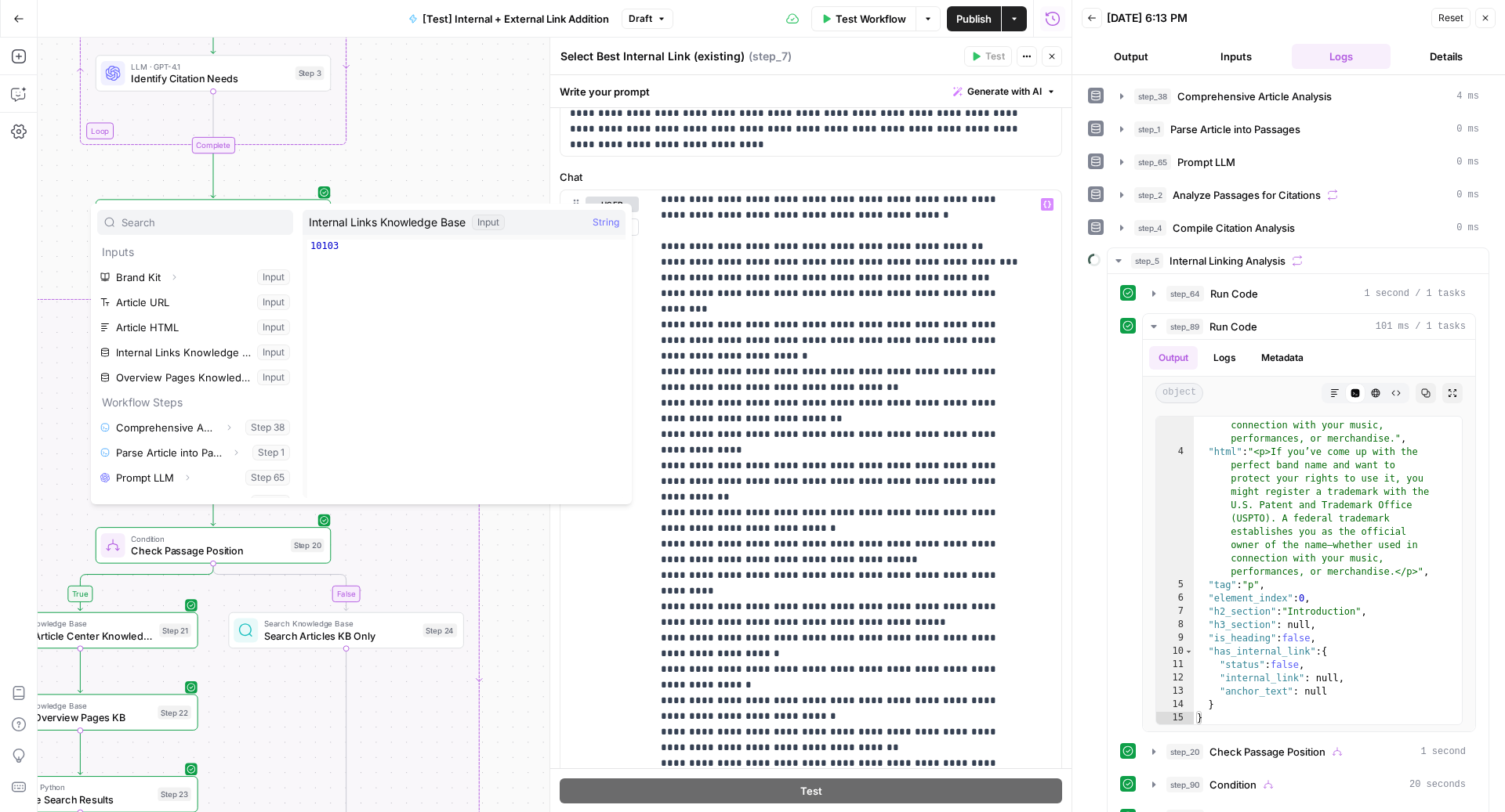
scroll to position [196, 0]
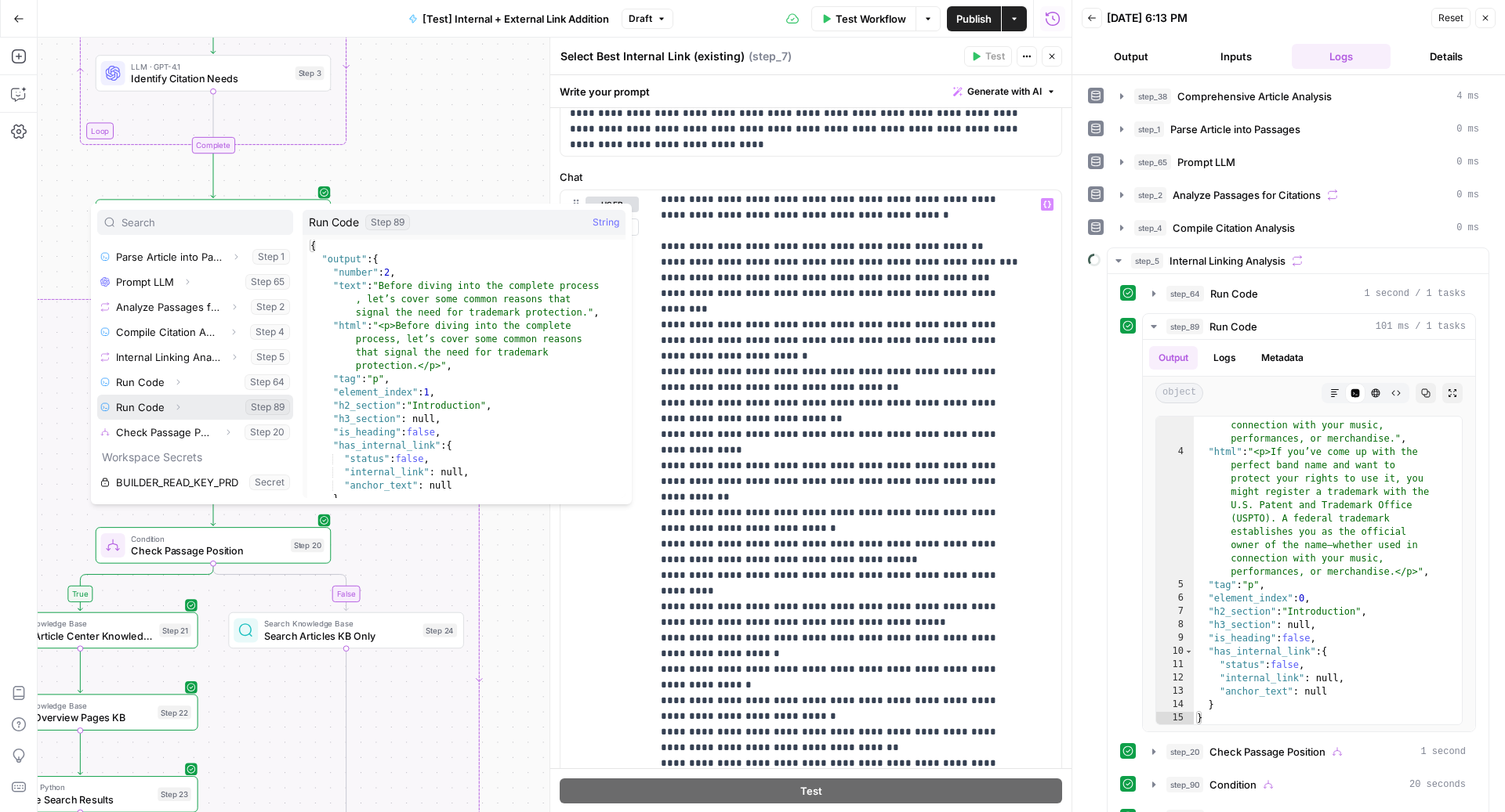
click at [183, 404] on button "Expand" at bounding box center [178, 407] width 20 height 20
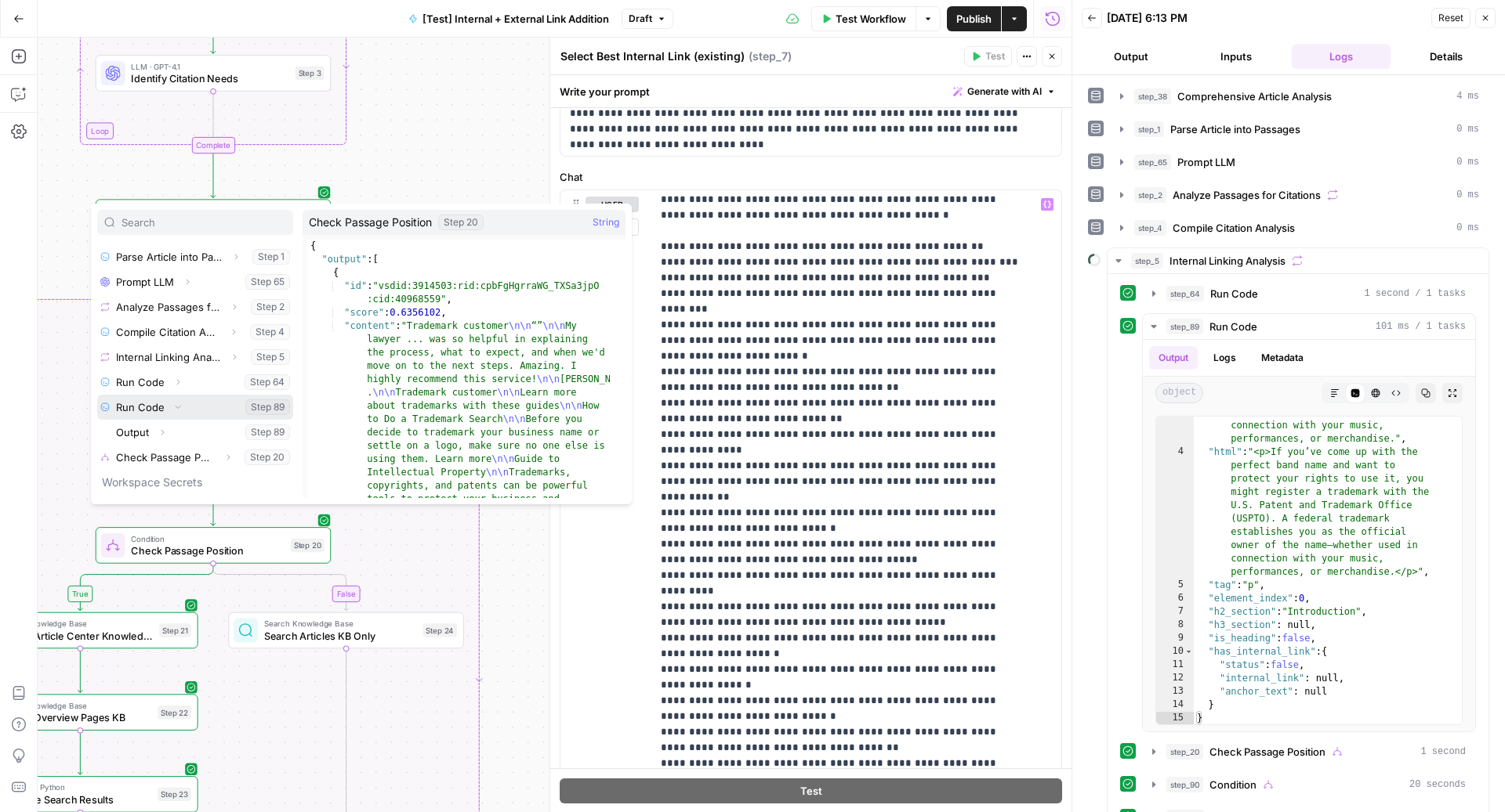
scroll to position [277, 0]
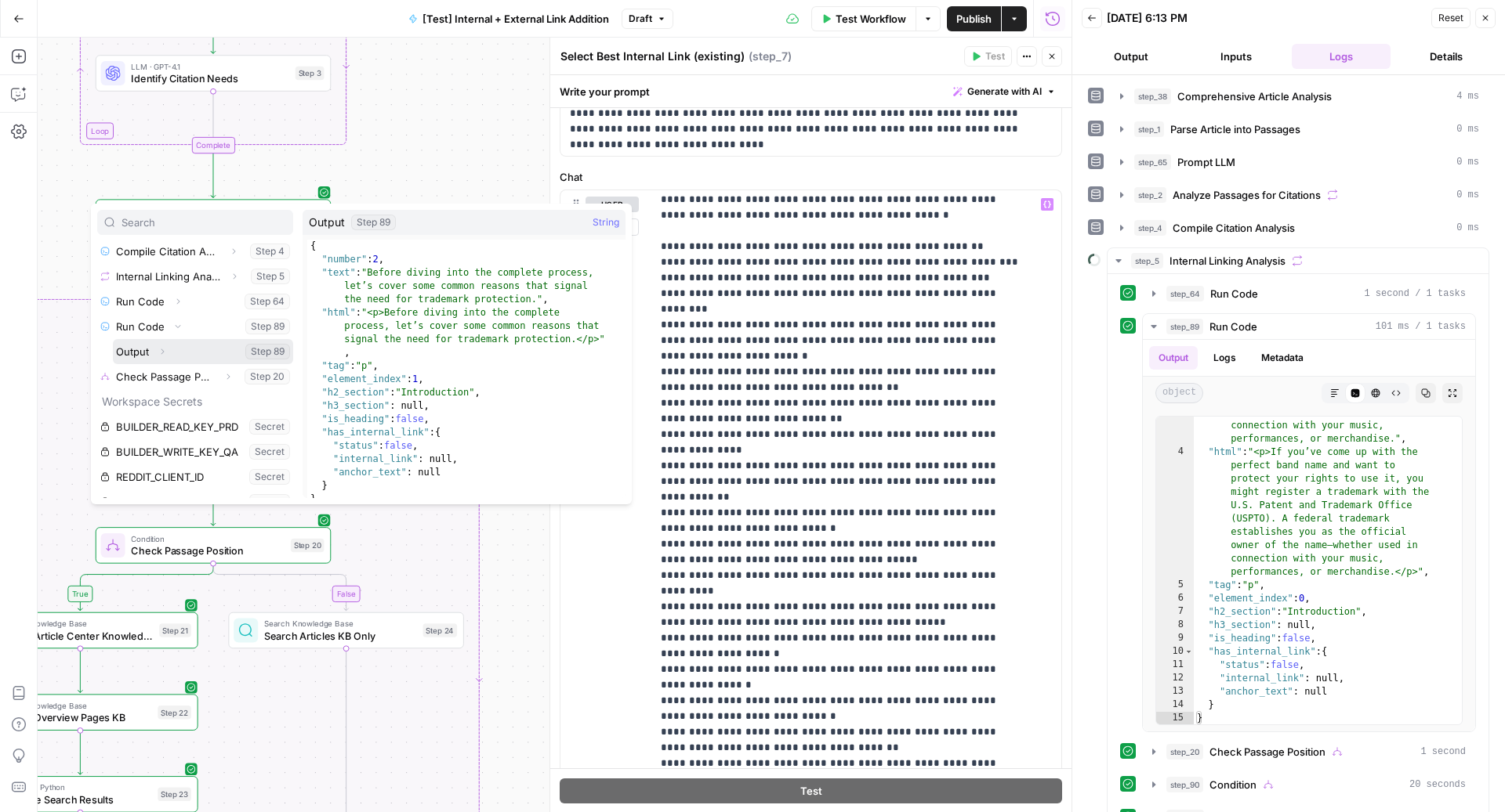
click at [165, 352] on icon "button" at bounding box center [162, 351] width 9 height 9
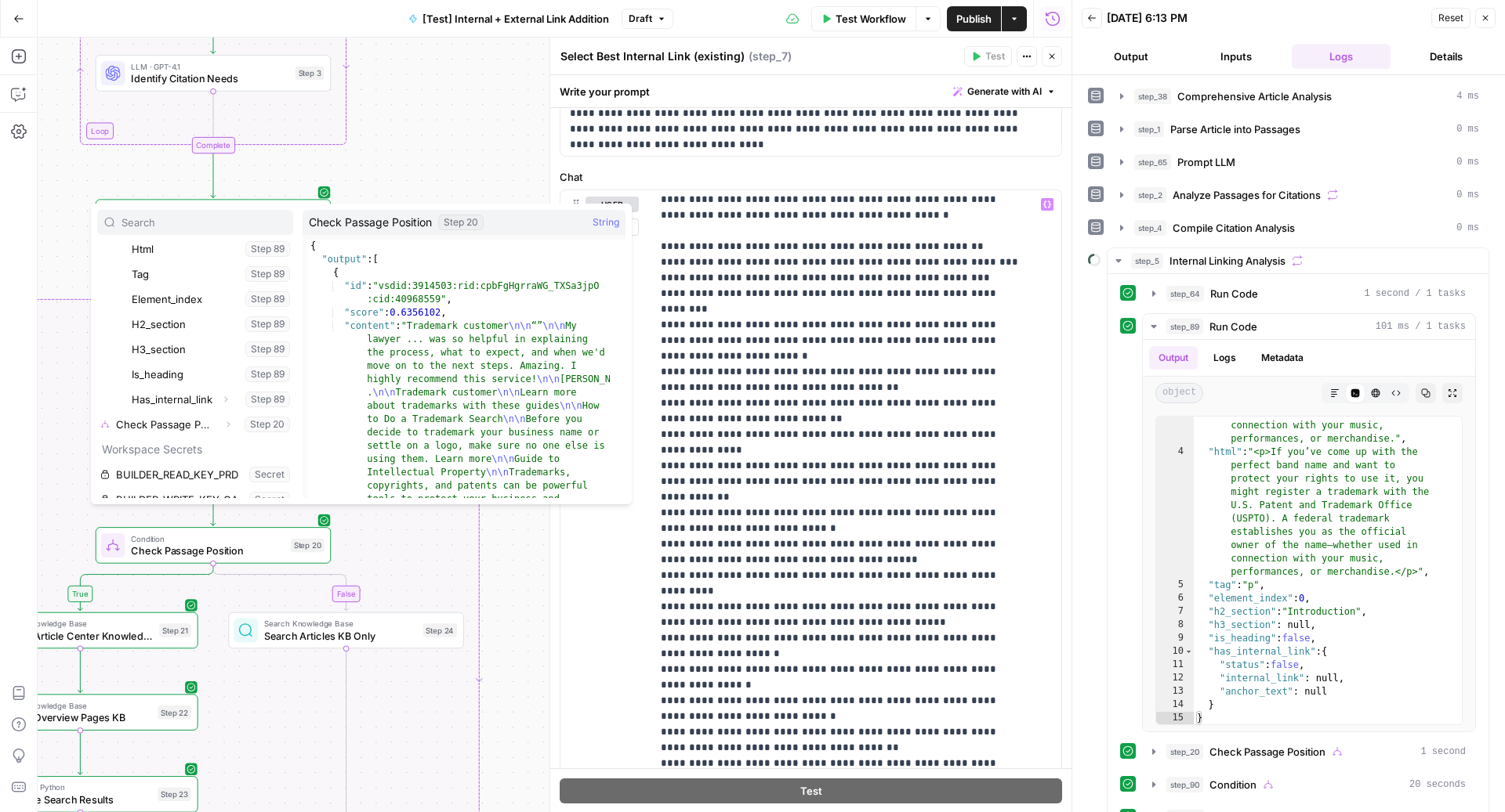
scroll to position [489, 0]
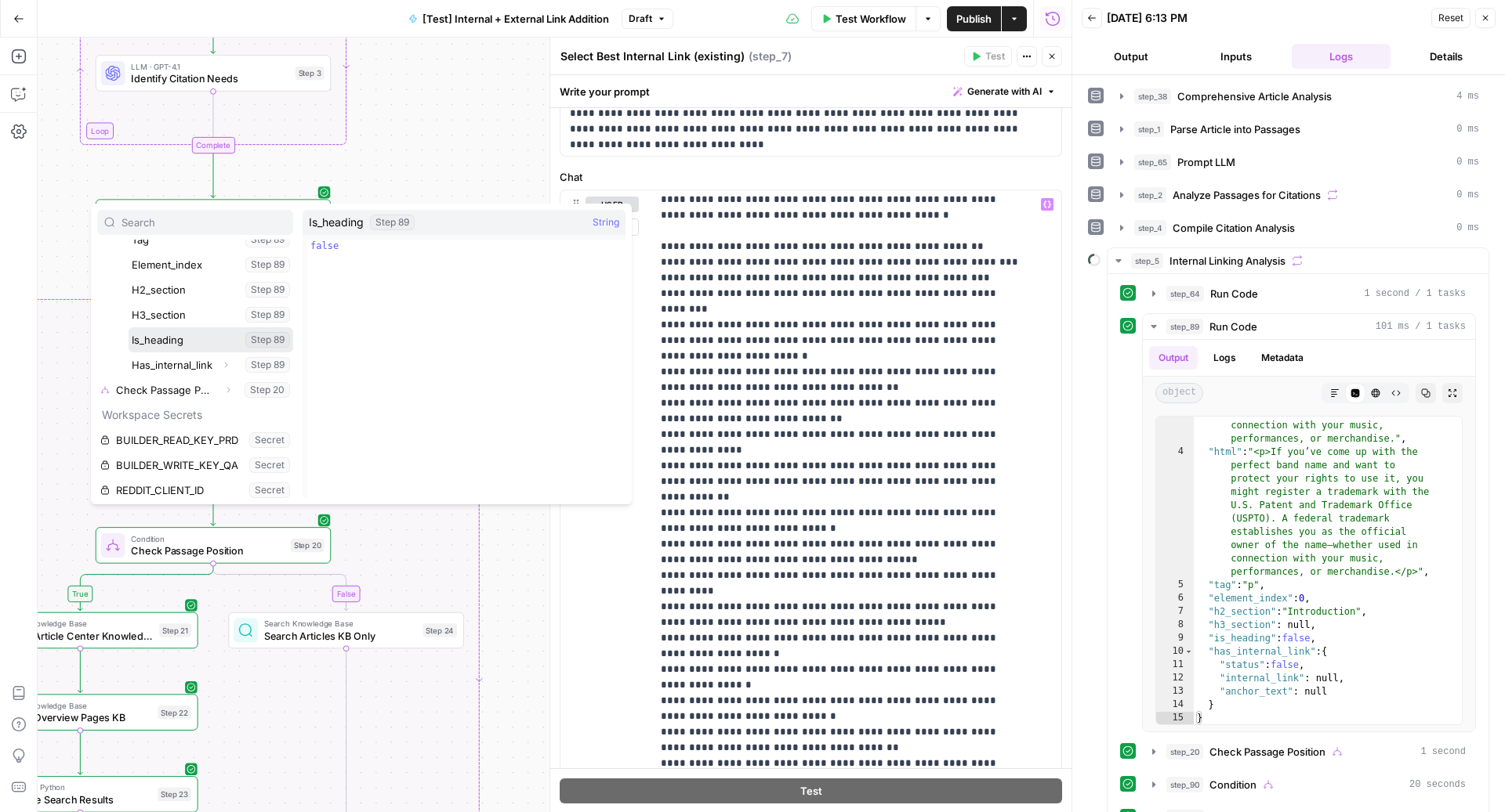
click at [188, 344] on button "Select variable Is_heading" at bounding box center [211, 340] width 165 height 25
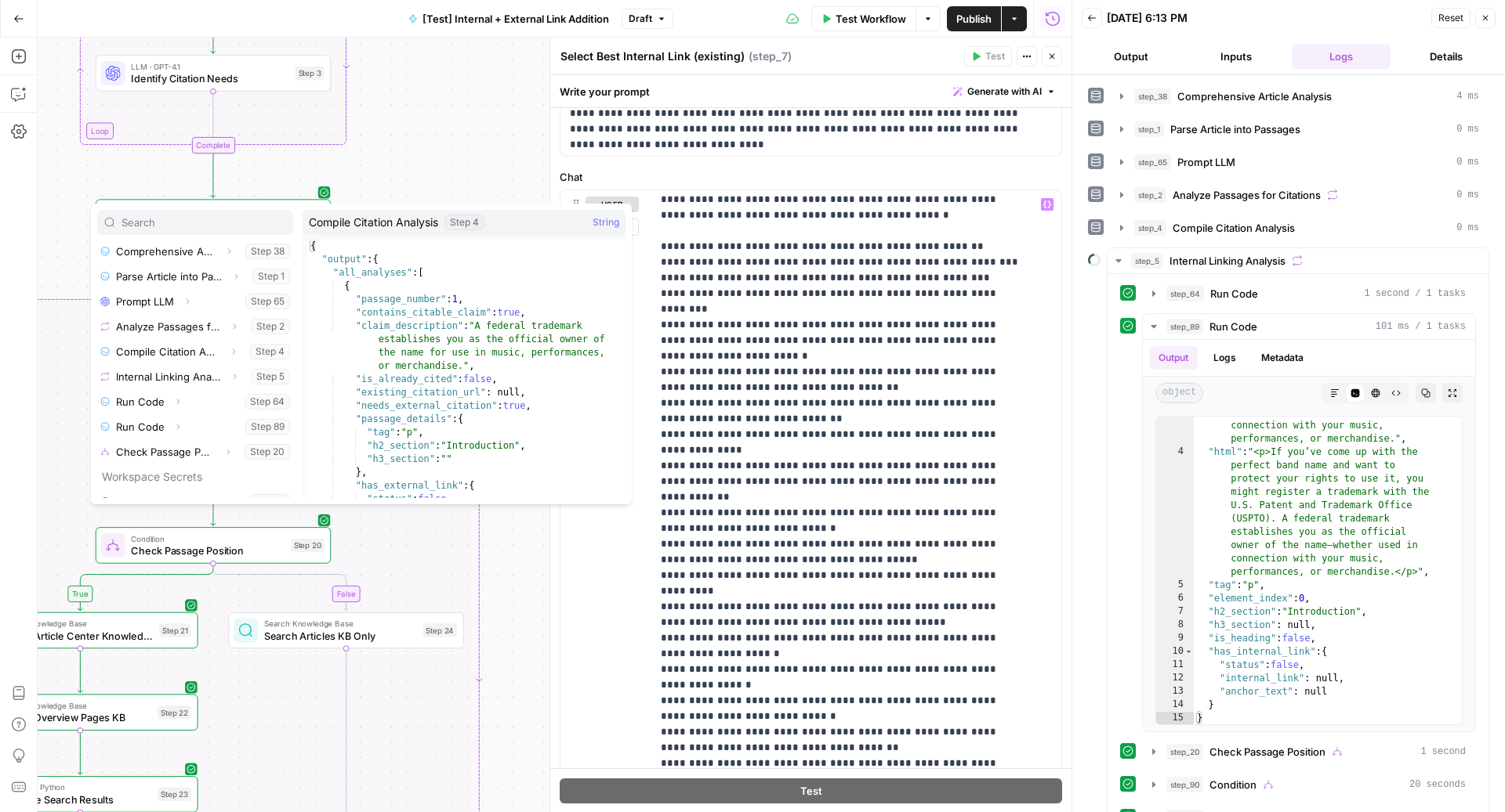
scroll to position [204, 0]
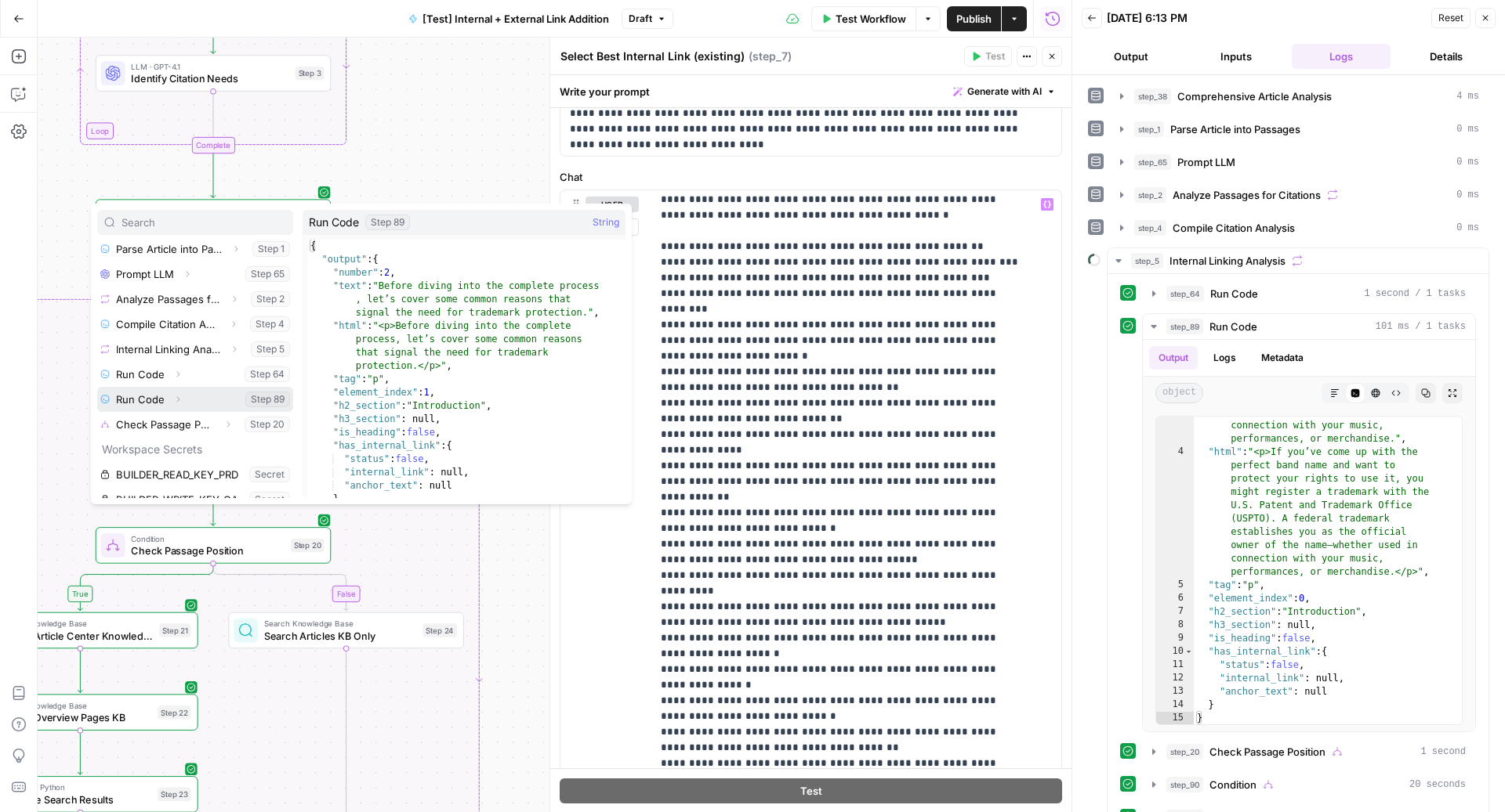
click at [177, 395] on icon "button" at bounding box center [177, 399] width 9 height 9
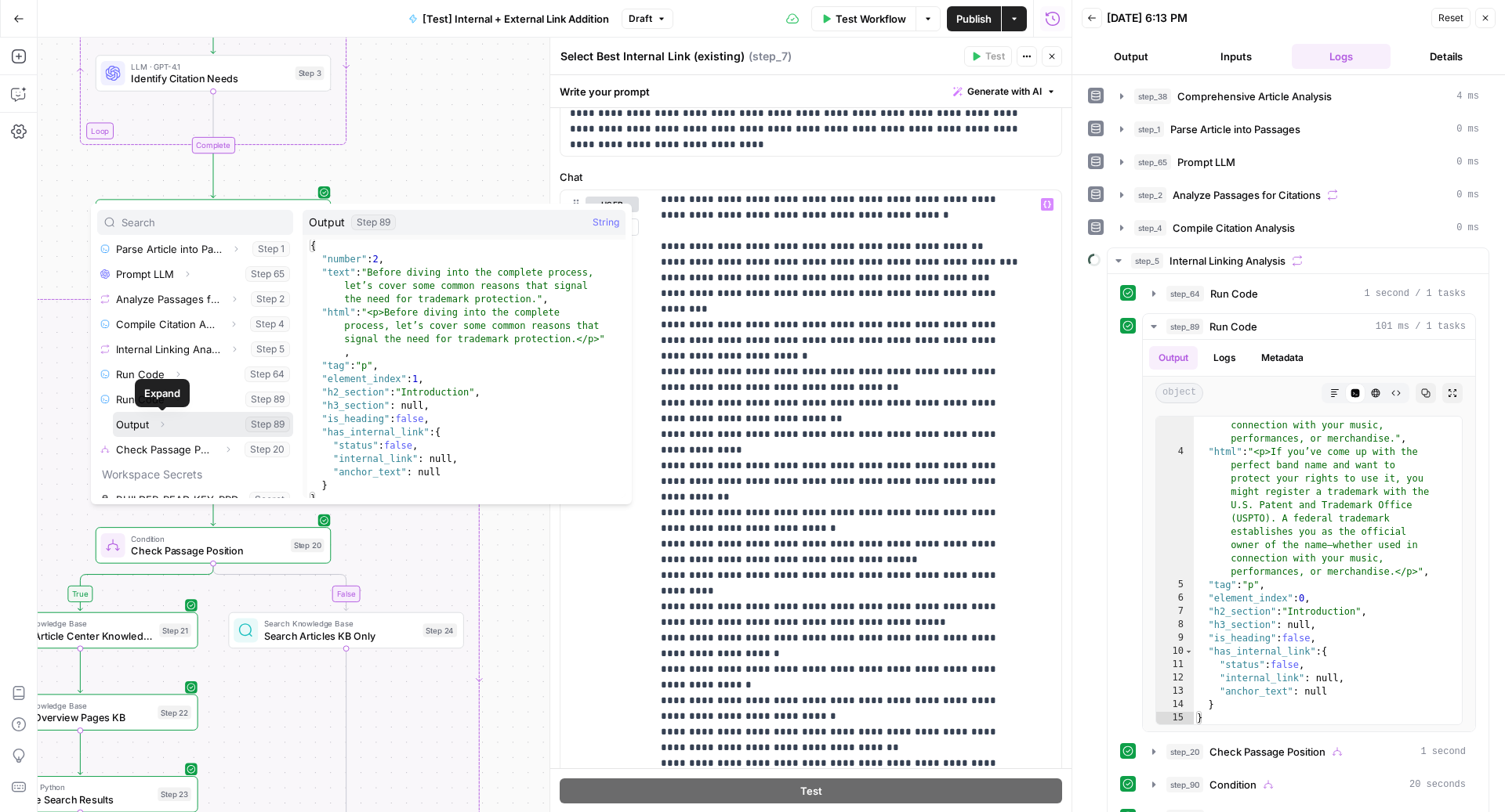
click at [167, 421] on icon "button" at bounding box center [162, 424] width 9 height 9
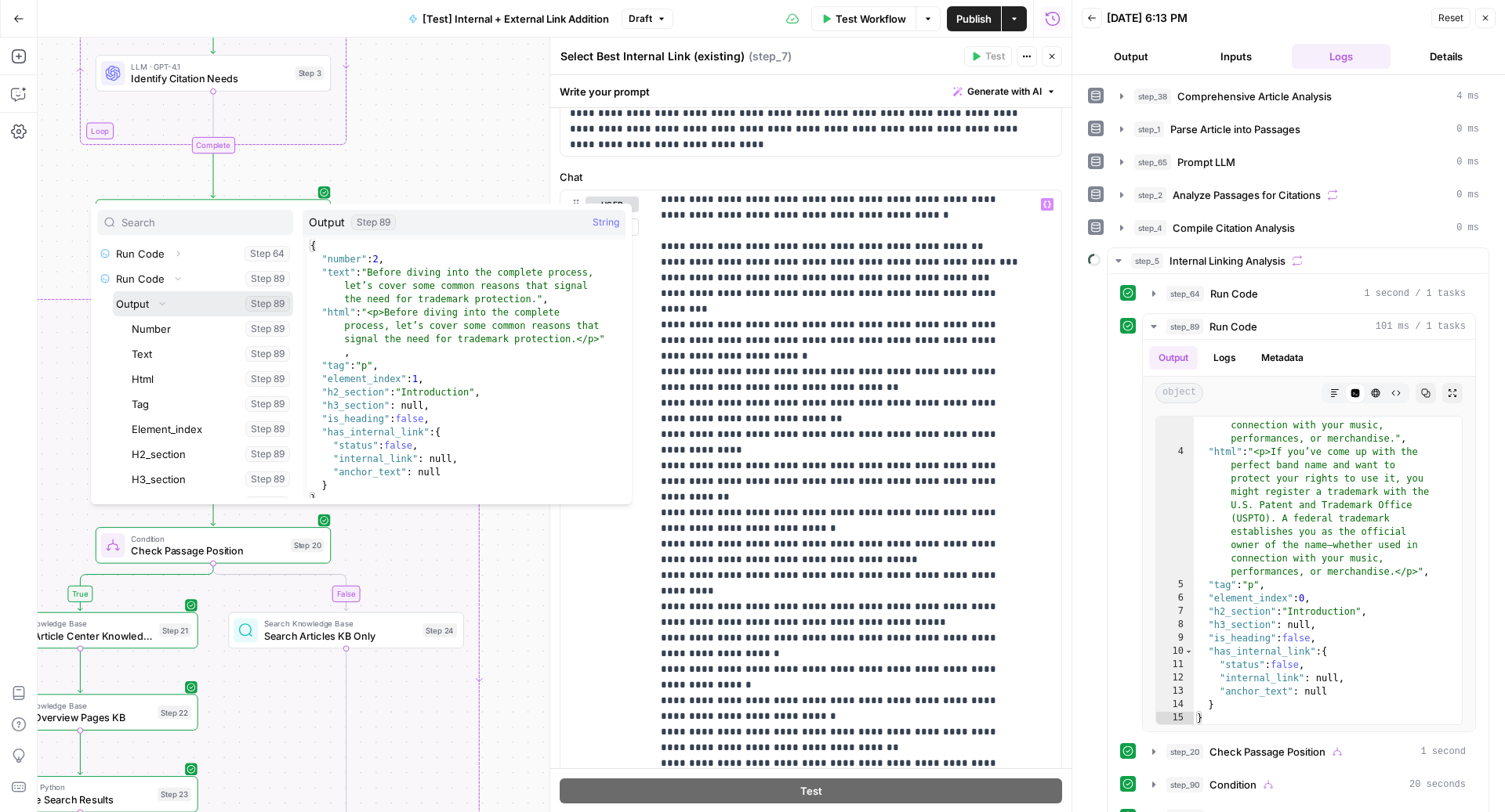
scroll to position [333, 0]
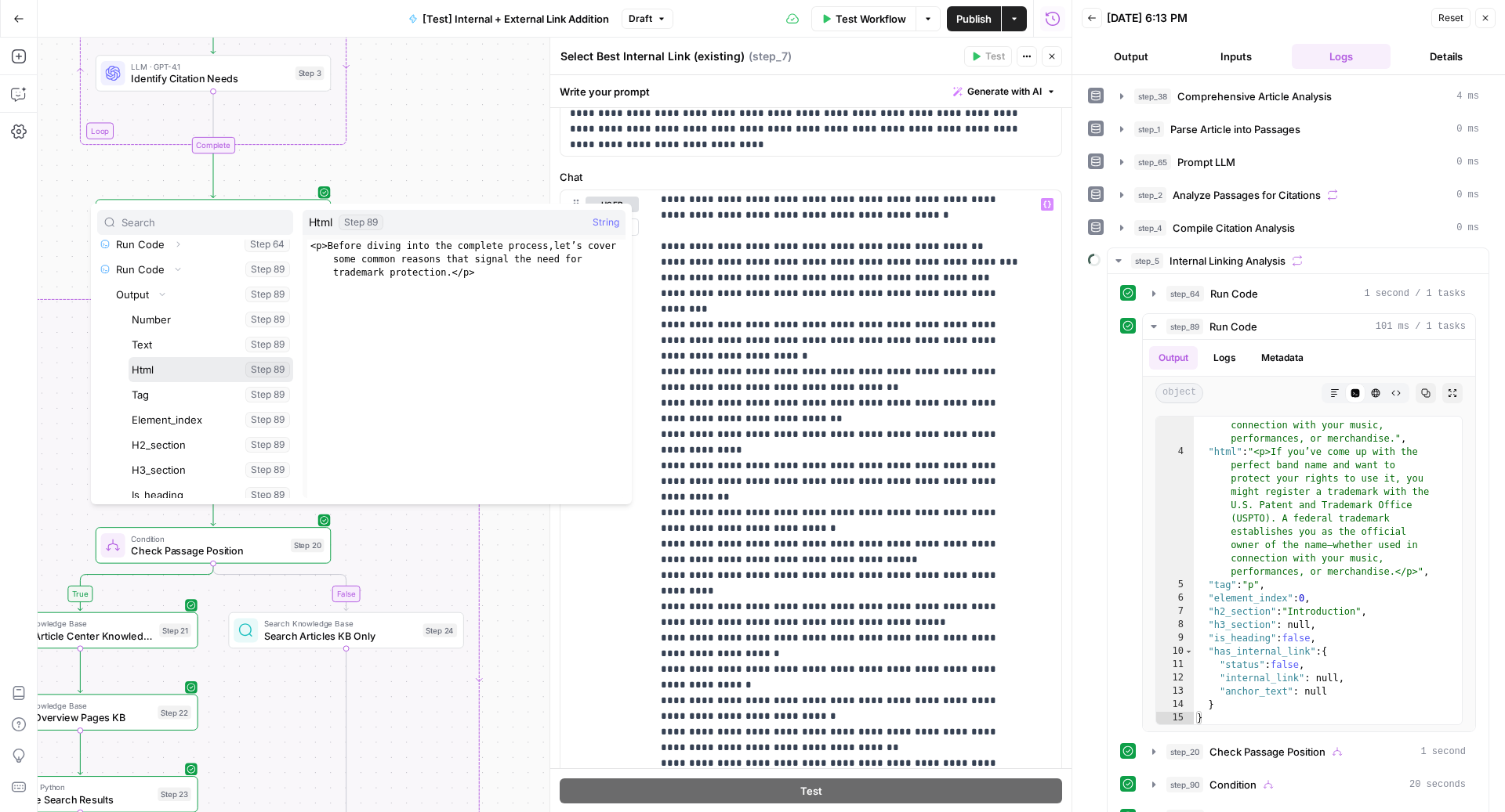
click at [182, 372] on button "Select variable Html" at bounding box center [211, 370] width 165 height 25
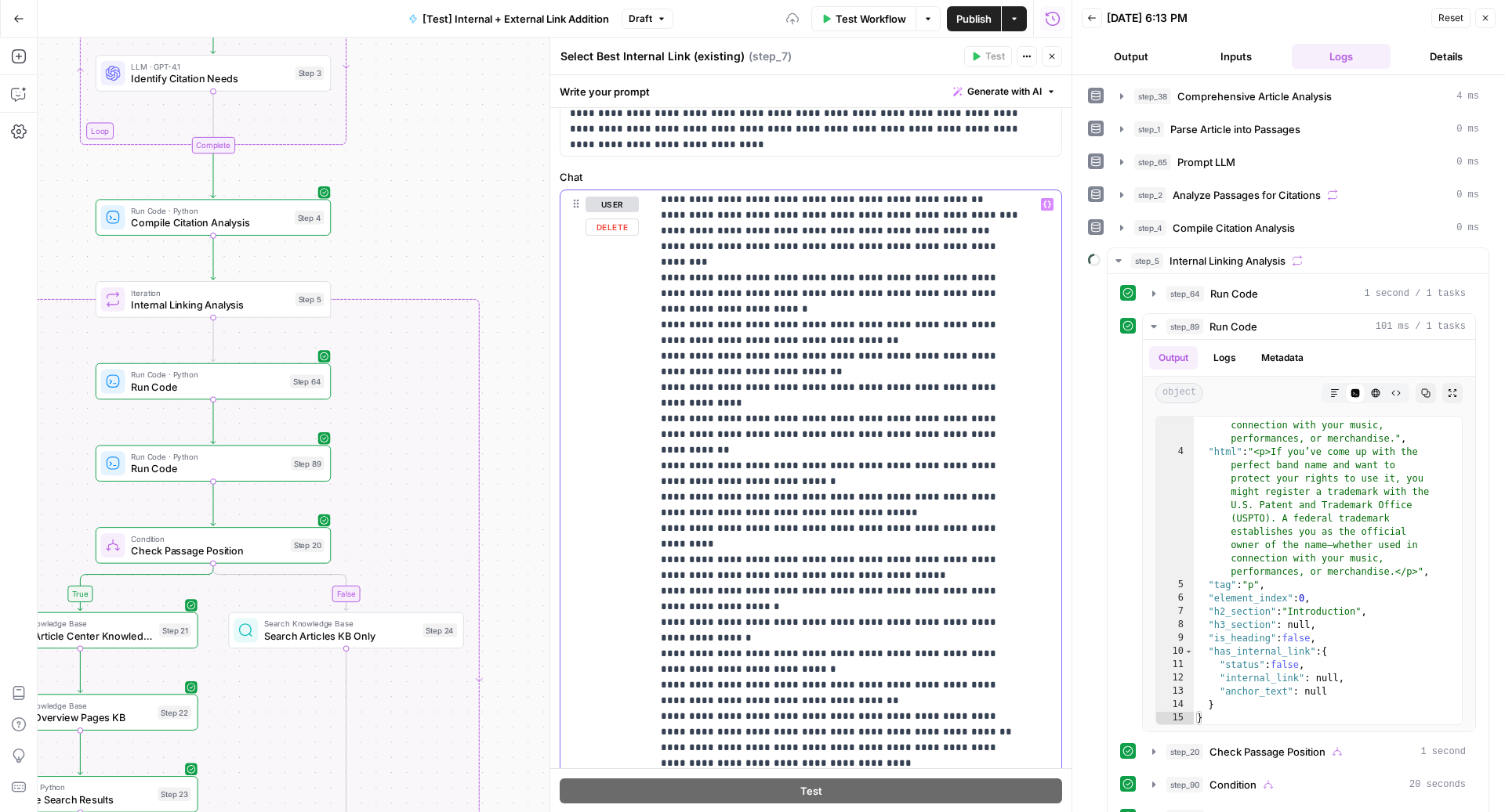
scroll to position [4473, 0]
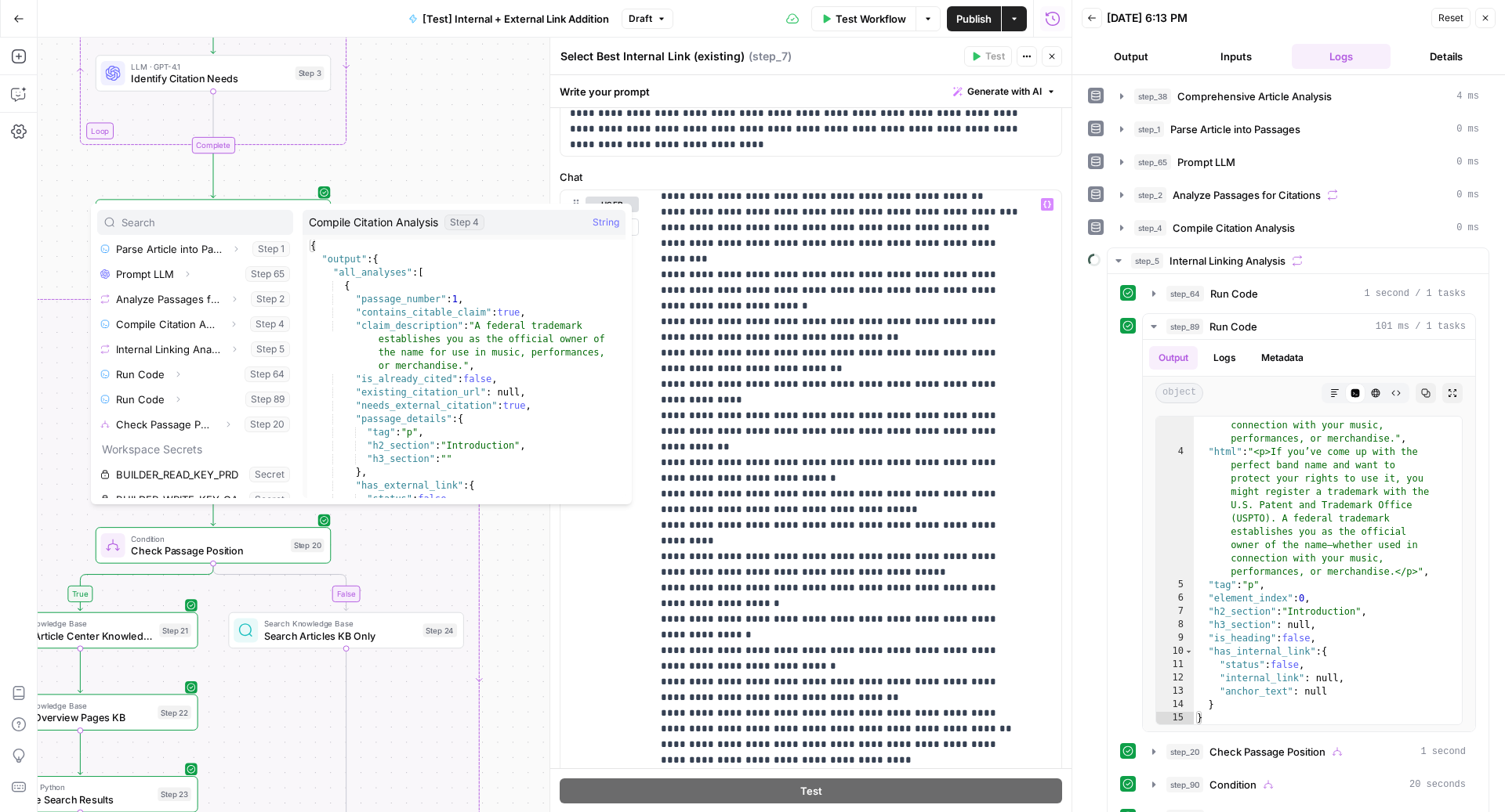
scroll to position [265, 0]
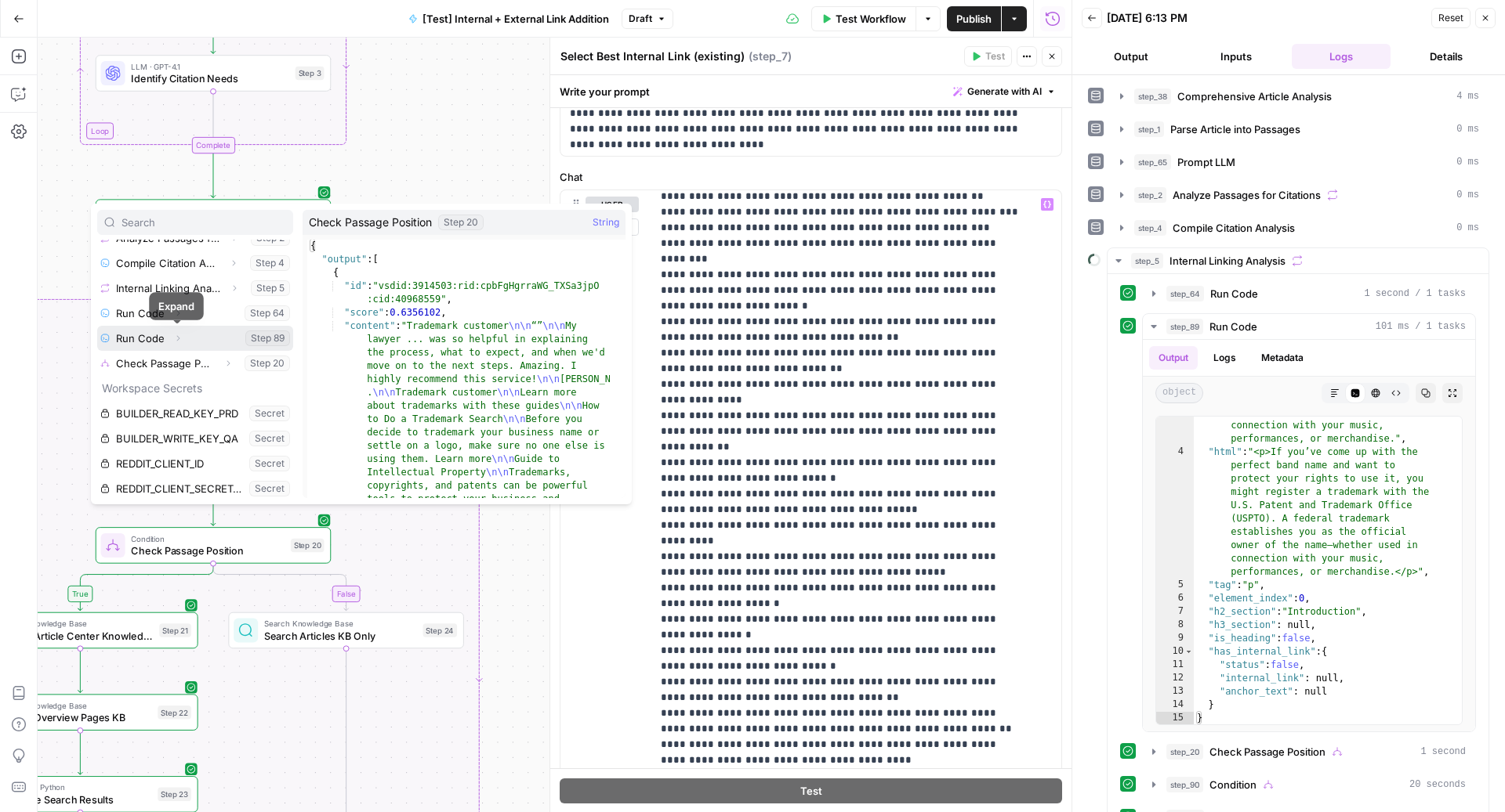
click at [177, 339] on icon "button" at bounding box center [177, 338] width 9 height 9
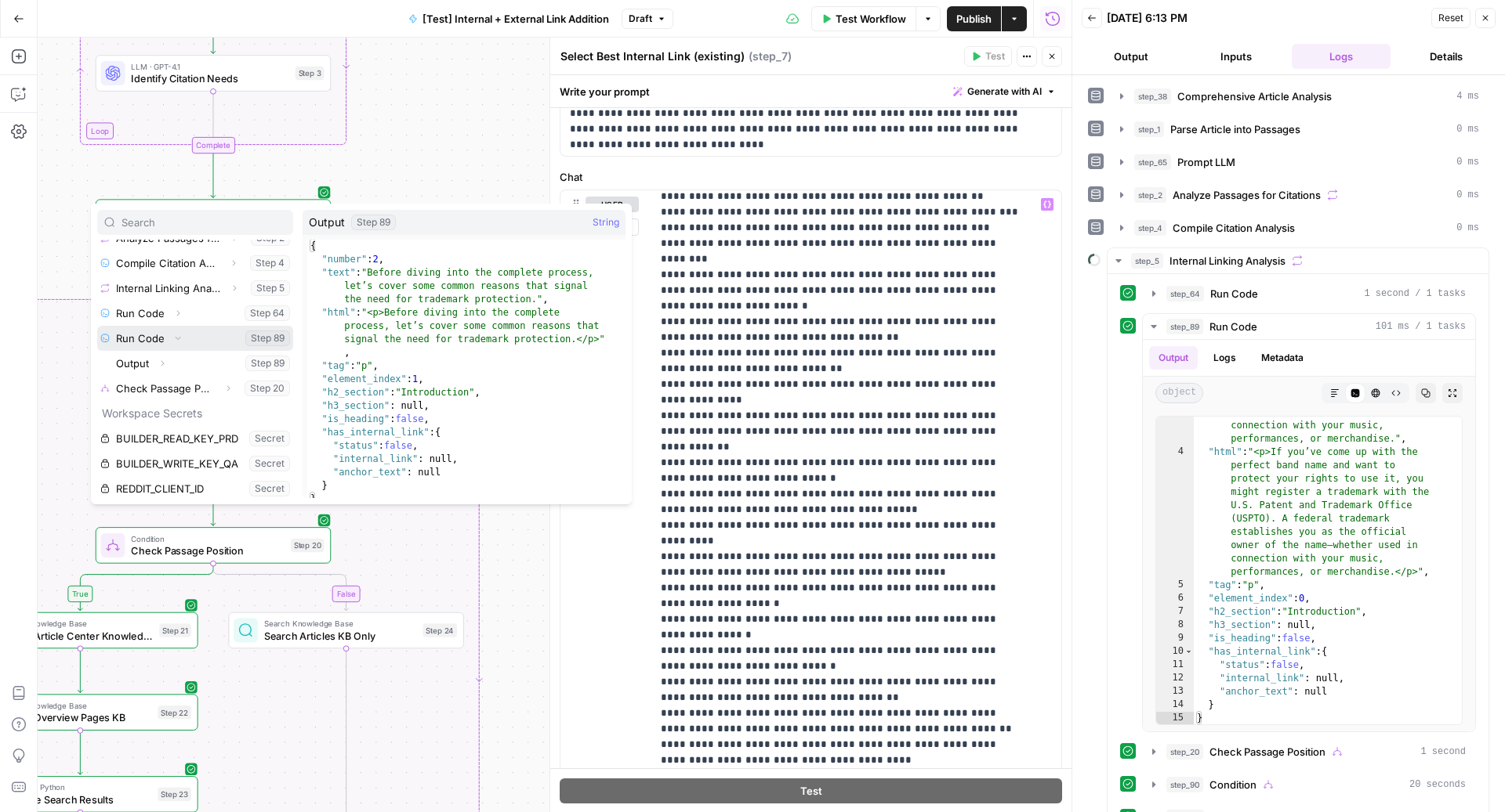
scroll to position [292, 0]
click at [160, 332] on icon "button" at bounding box center [162, 336] width 9 height 9
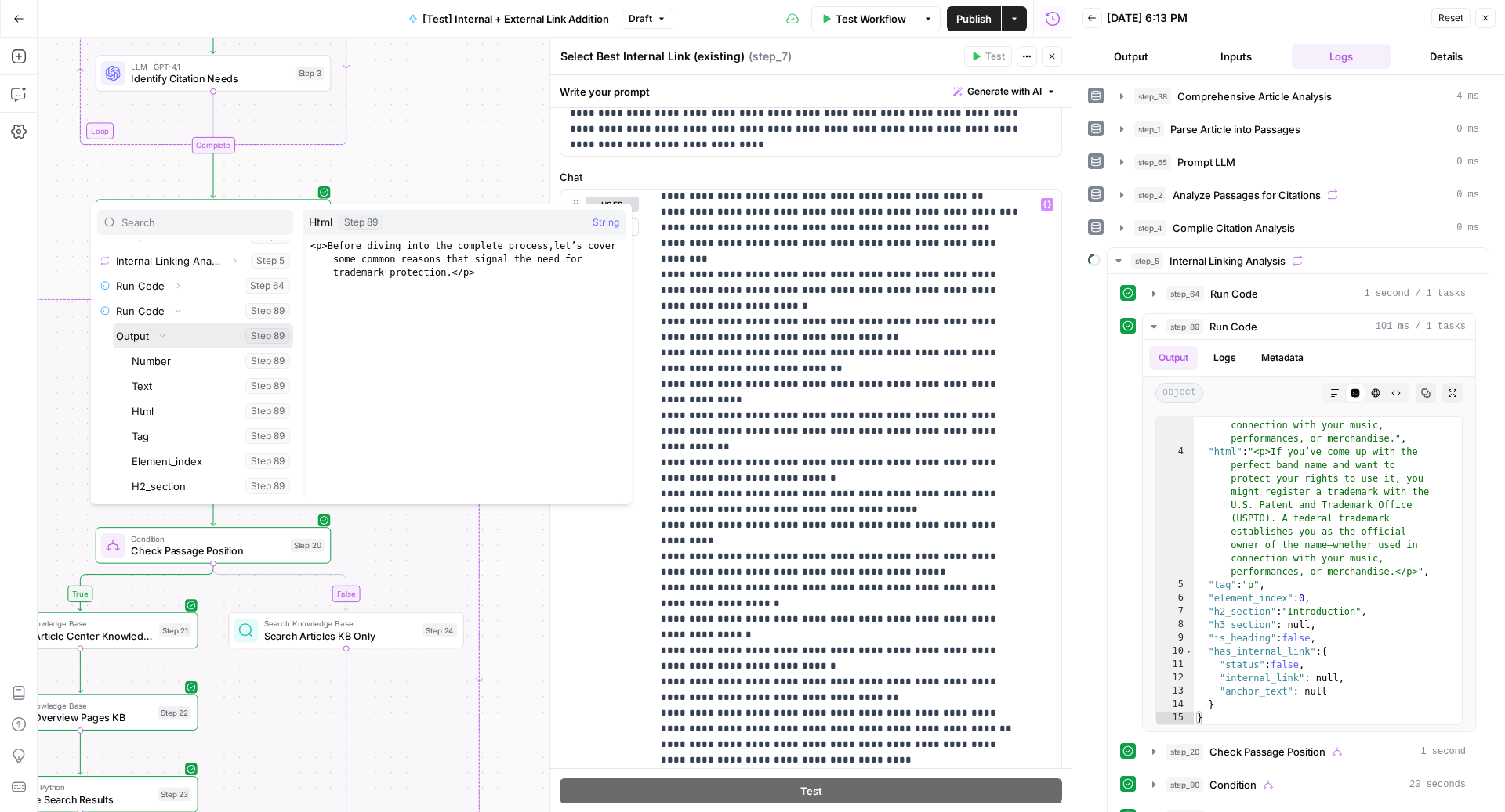
scroll to position [423, 0]
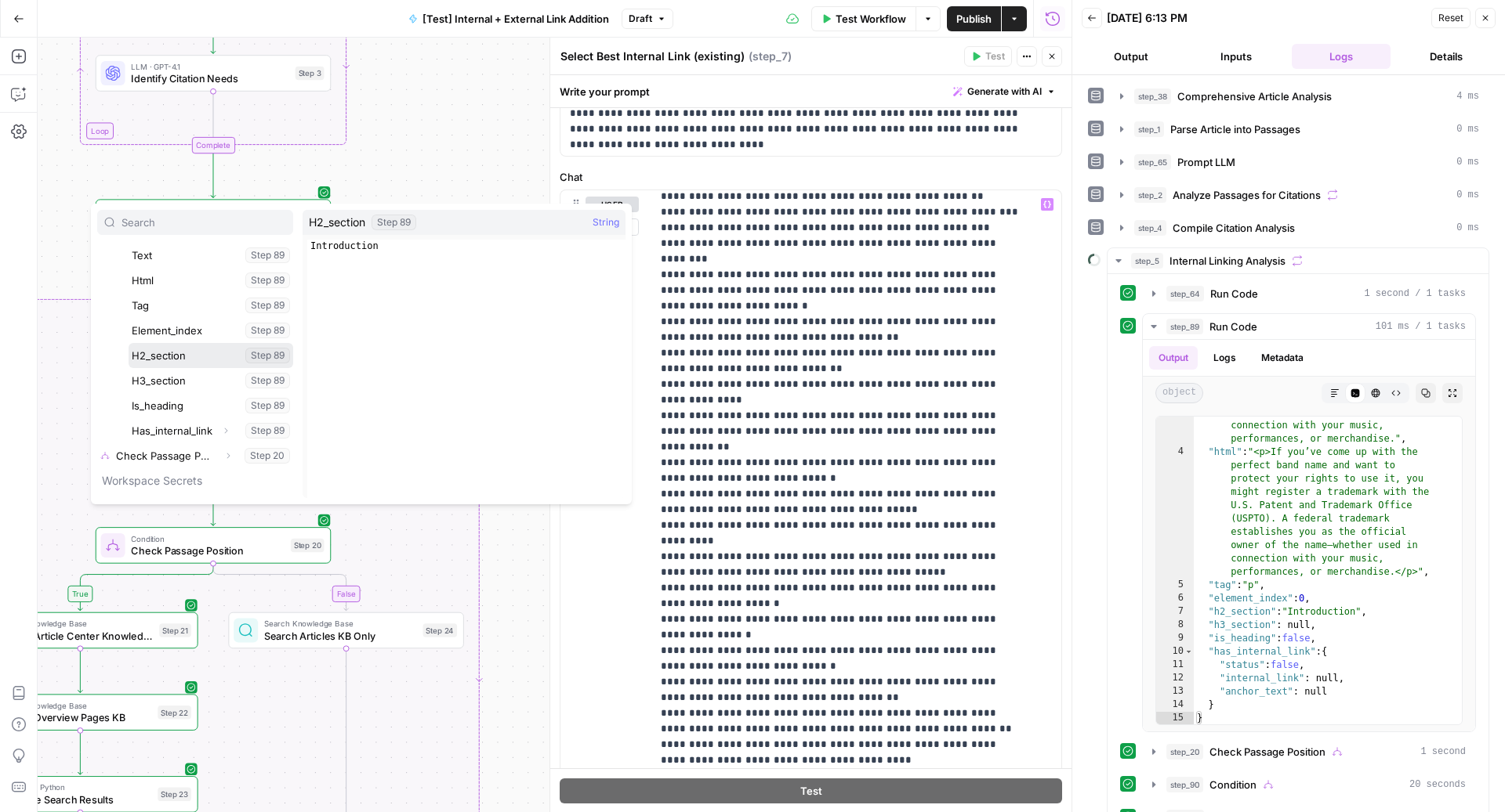
click at [179, 353] on button "Select variable H2_section" at bounding box center [211, 356] width 165 height 25
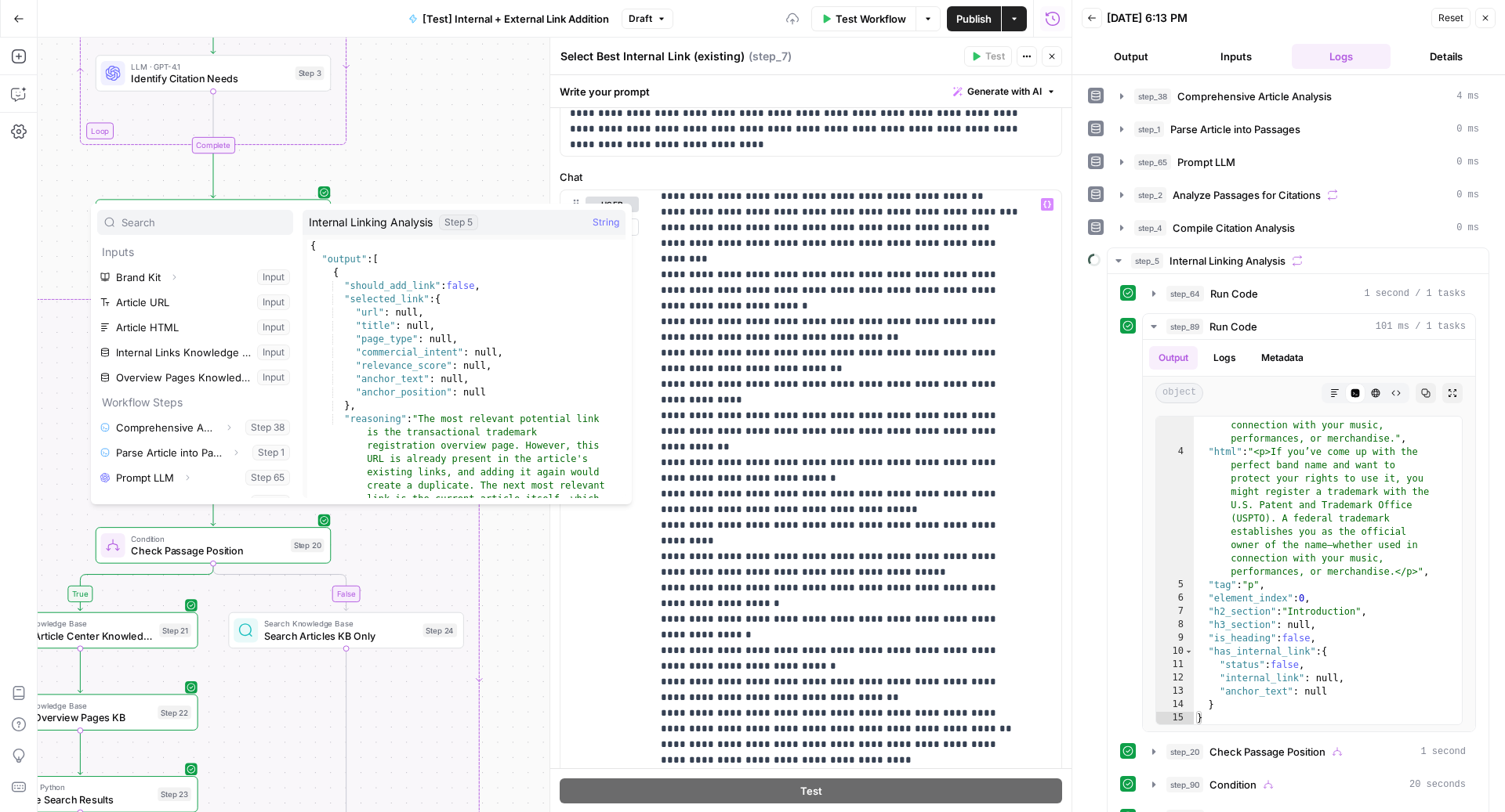
scroll to position [267, 0]
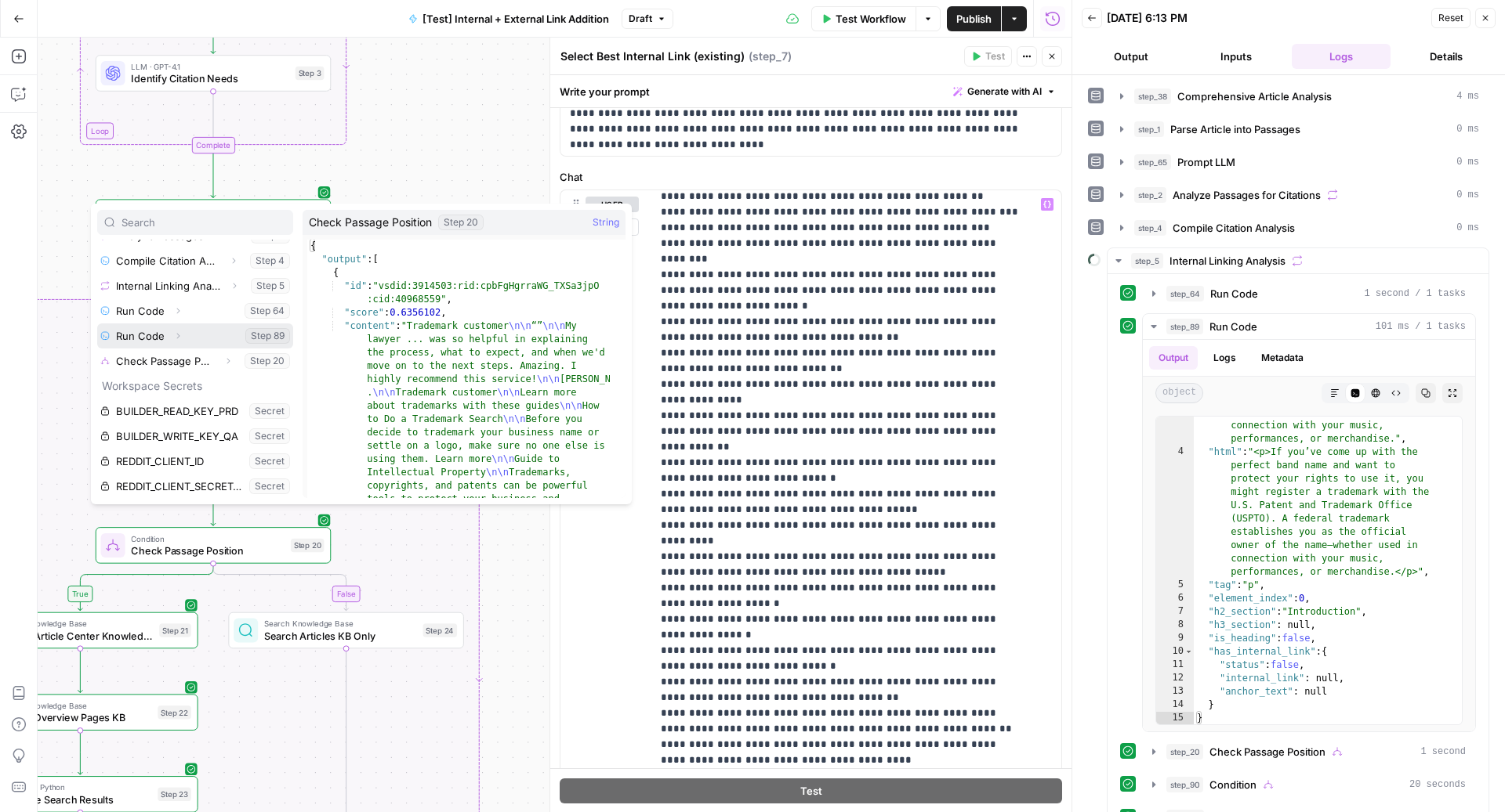
click at [178, 337] on icon "button" at bounding box center [177, 336] width 9 height 9
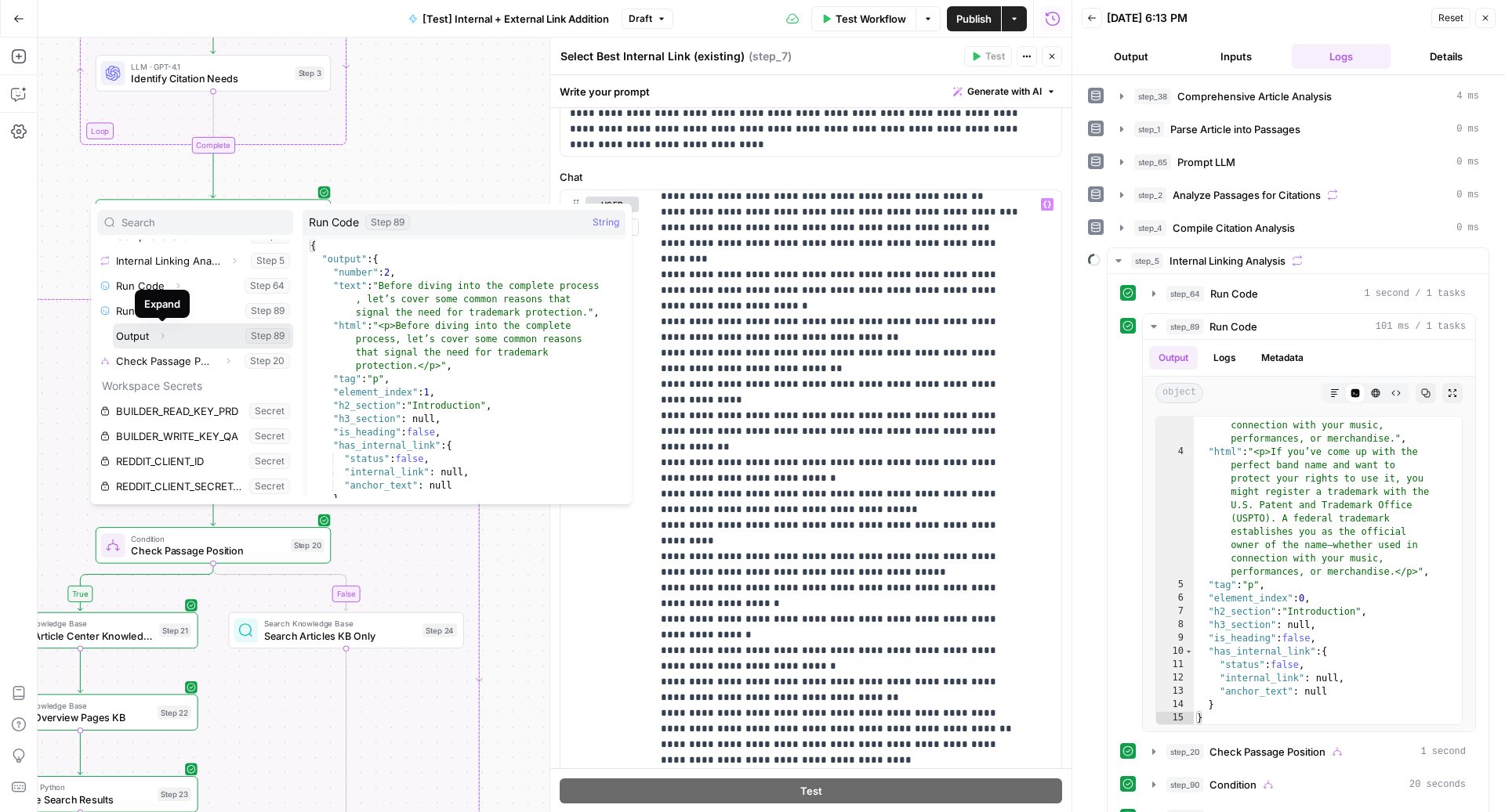
click at [165, 333] on icon "button" at bounding box center [162, 336] width 9 height 9
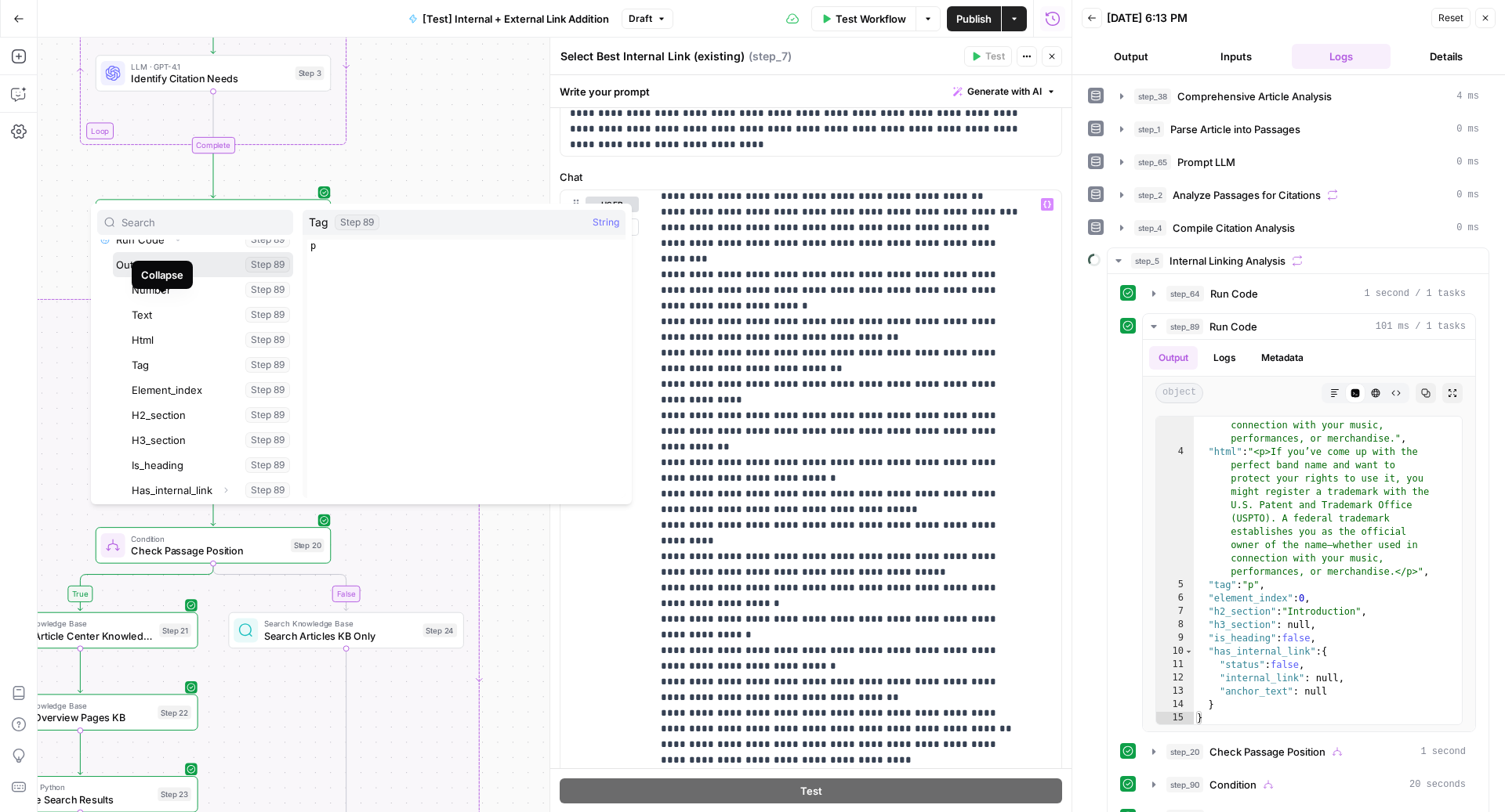
scroll to position [386, 0]
click at [178, 400] on button "Select variable H2_section" at bounding box center [211, 393] width 165 height 25
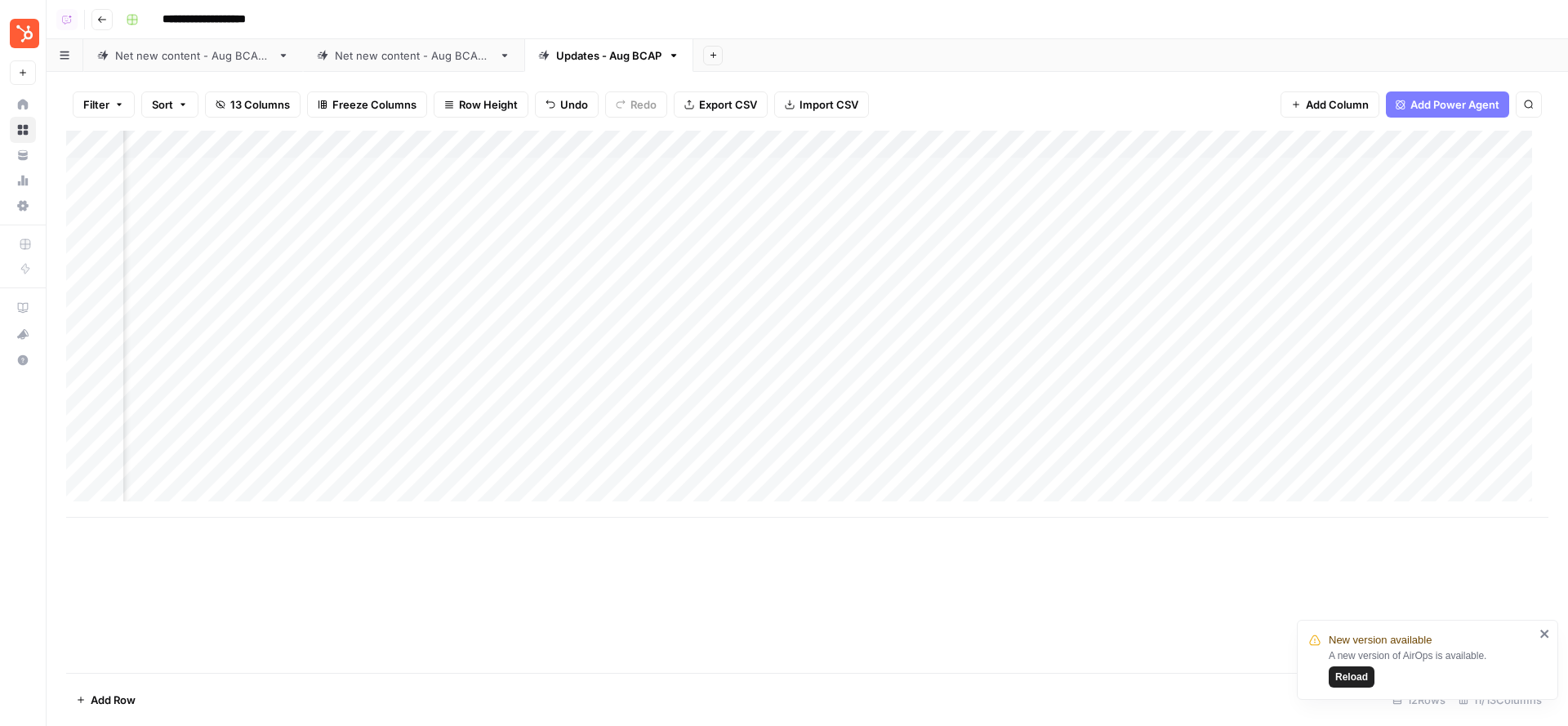
scroll to position [0, 87]
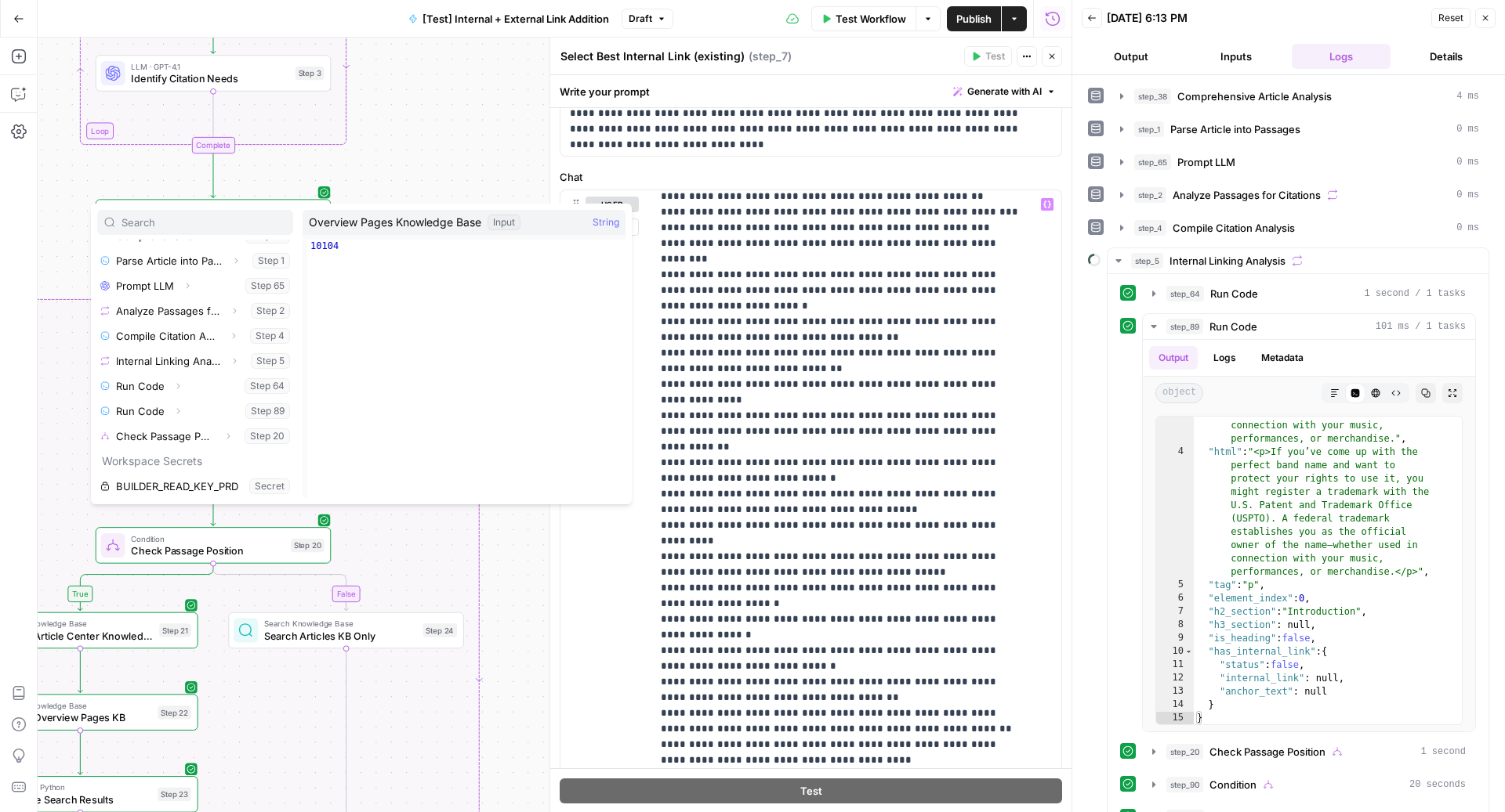
scroll to position [220, 0]
click at [177, 384] on icon "button" at bounding box center [177, 383] width 9 height 9
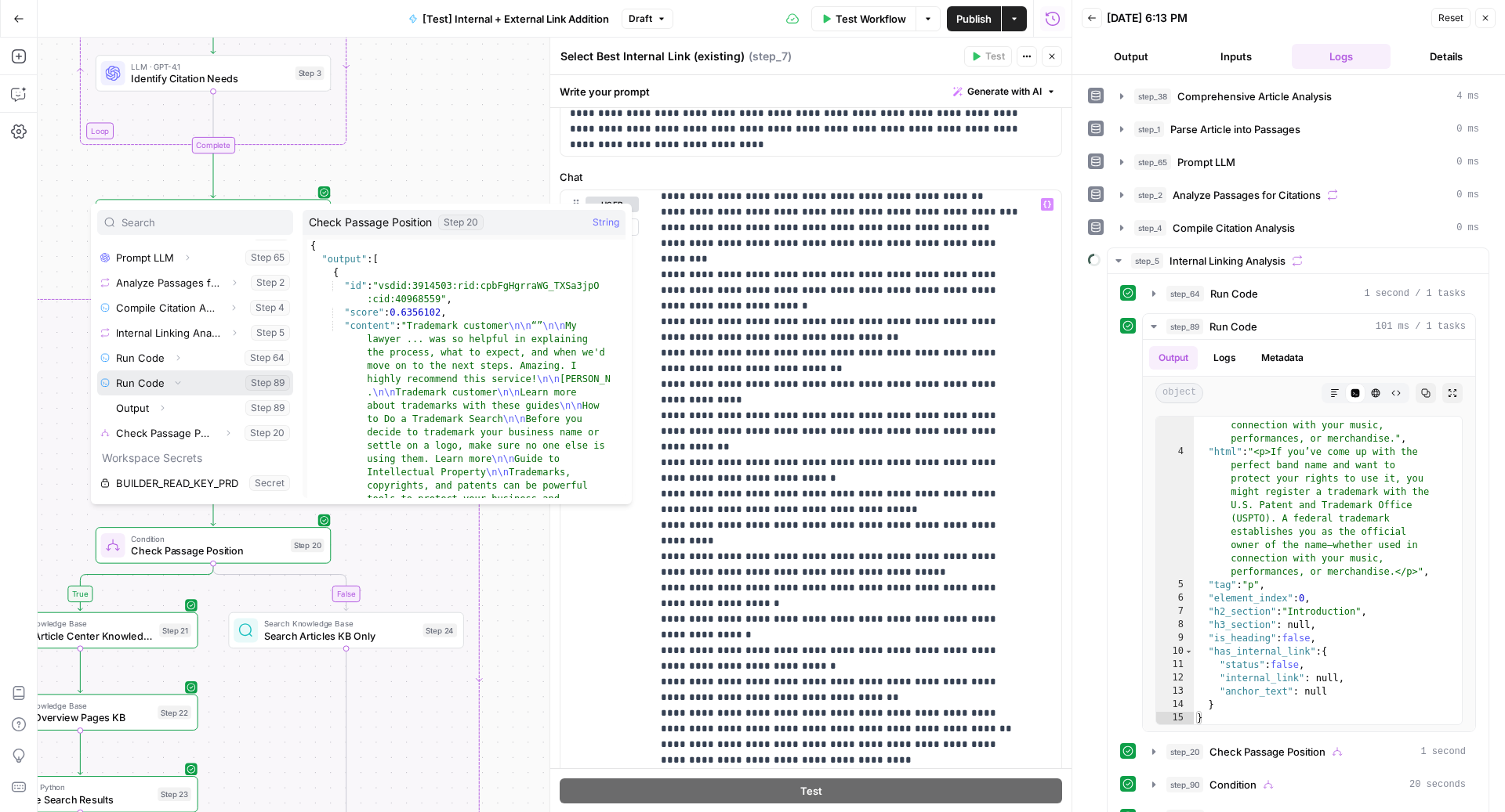
scroll to position [292, 0]
click at [166, 336] on icon "button" at bounding box center [162, 336] width 9 height 9
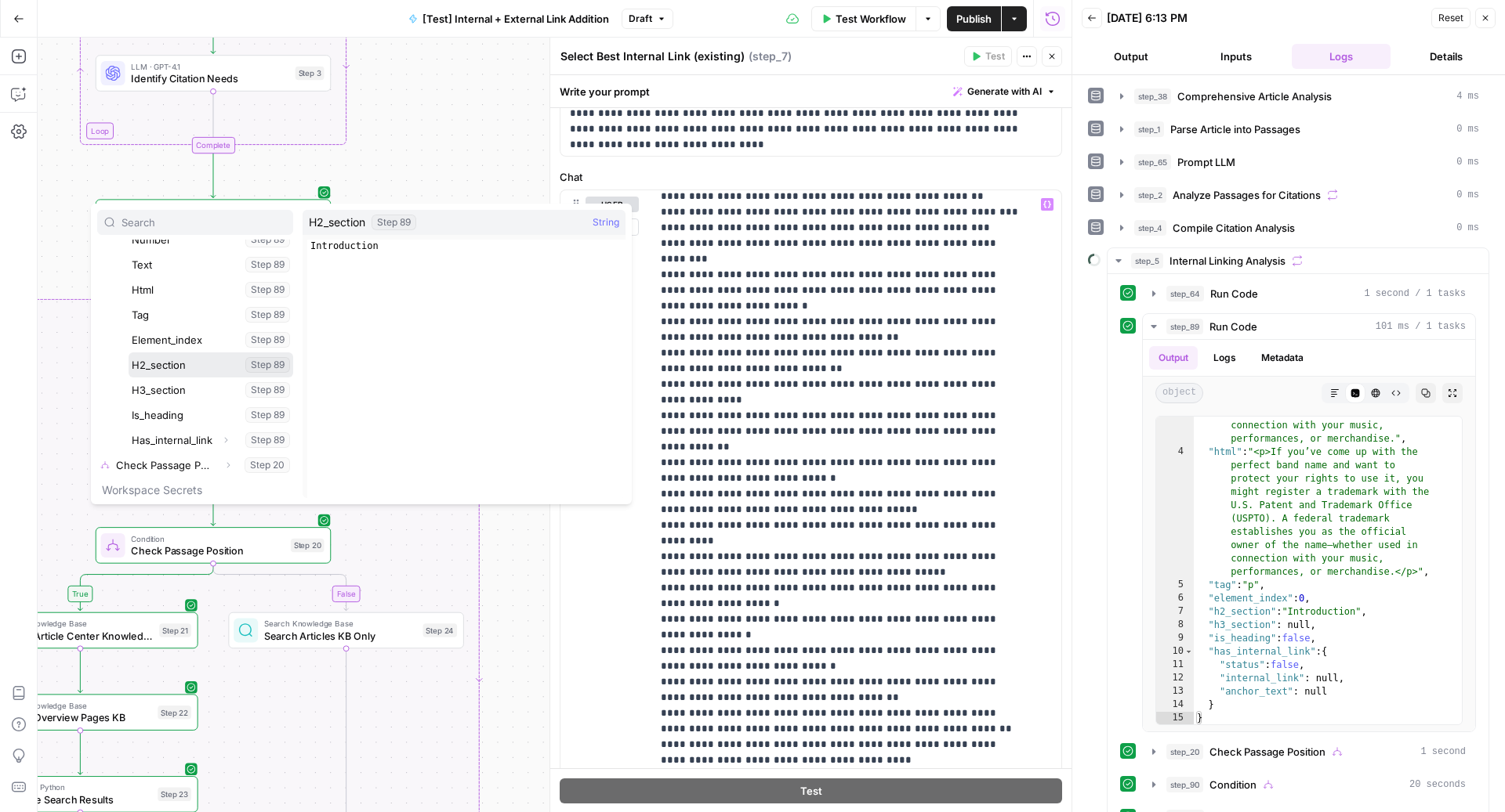
click at [177, 366] on button "Select variable H2_section" at bounding box center [211, 365] width 165 height 25
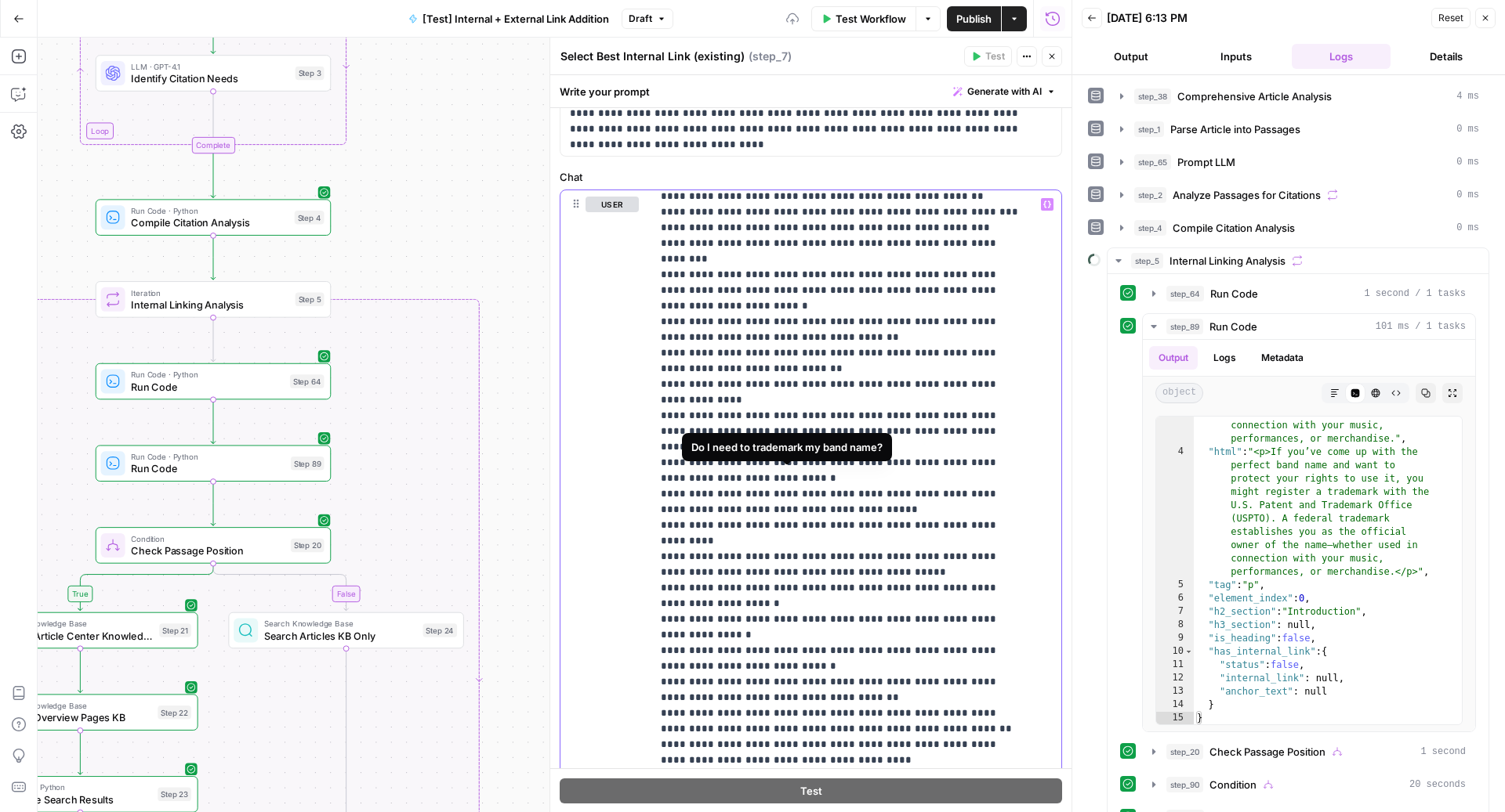
scroll to position [4551, 0]
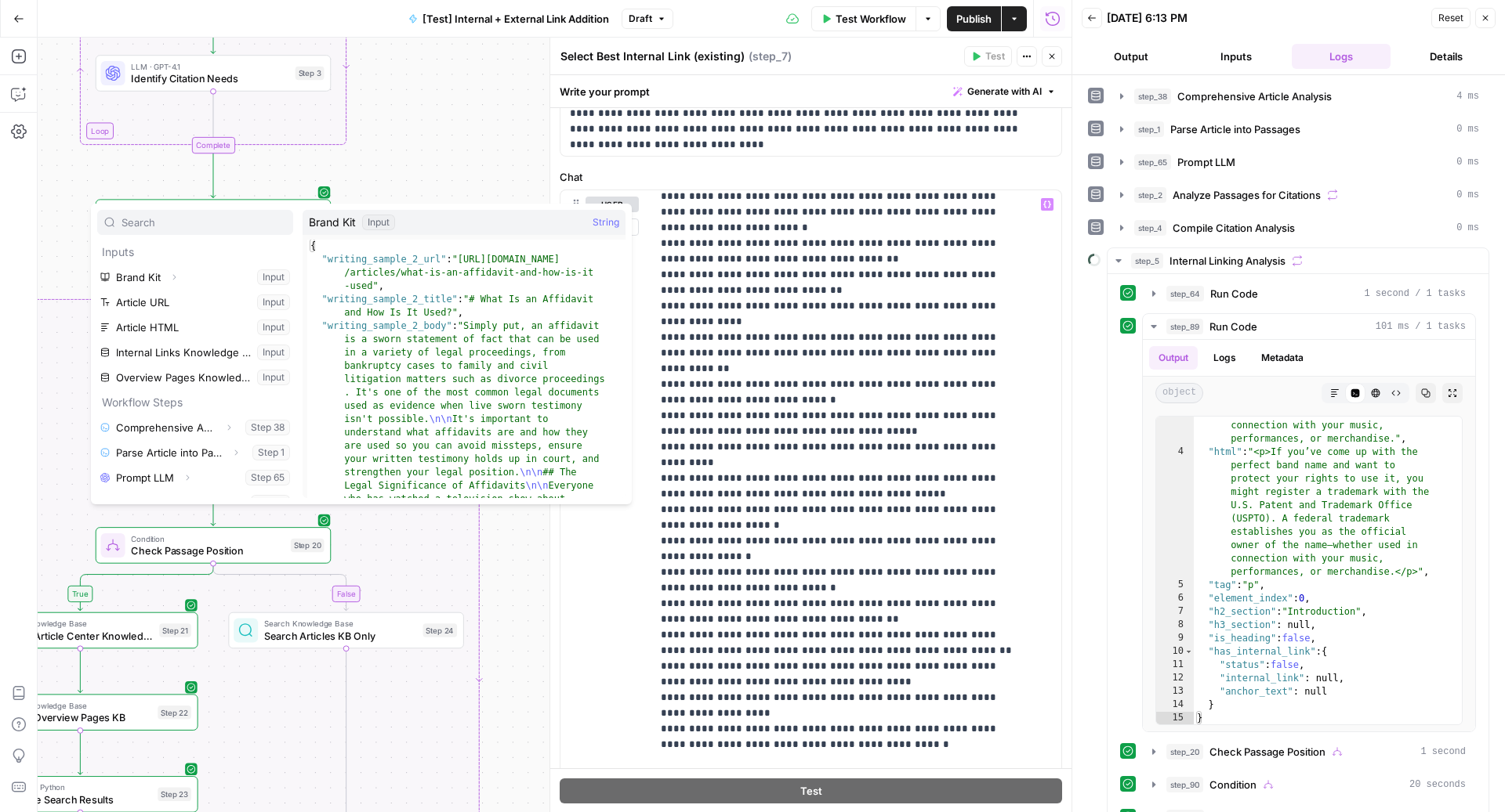
scroll to position [267, 0]
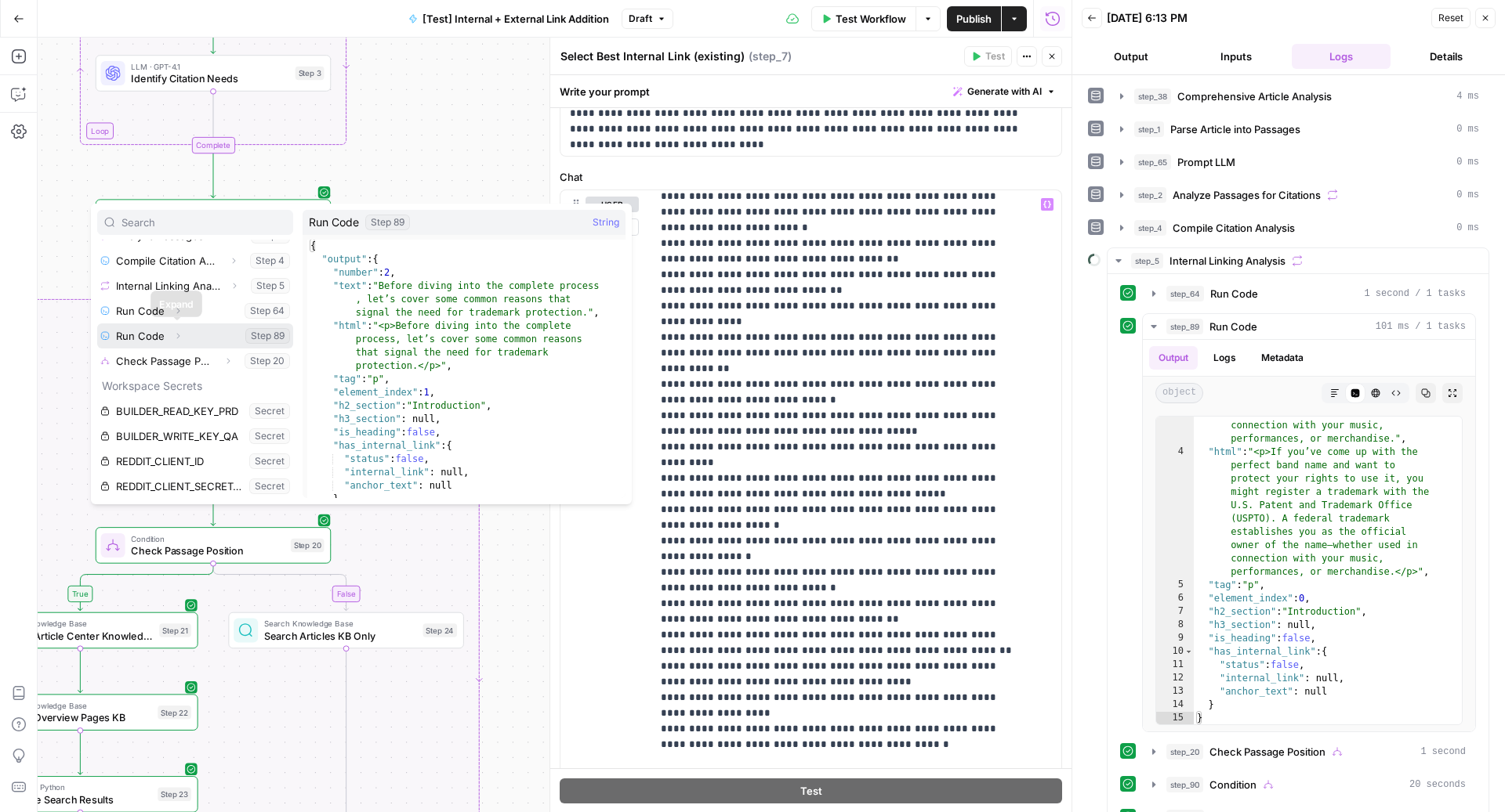
click at [177, 337] on icon "button" at bounding box center [177, 336] width 9 height 9
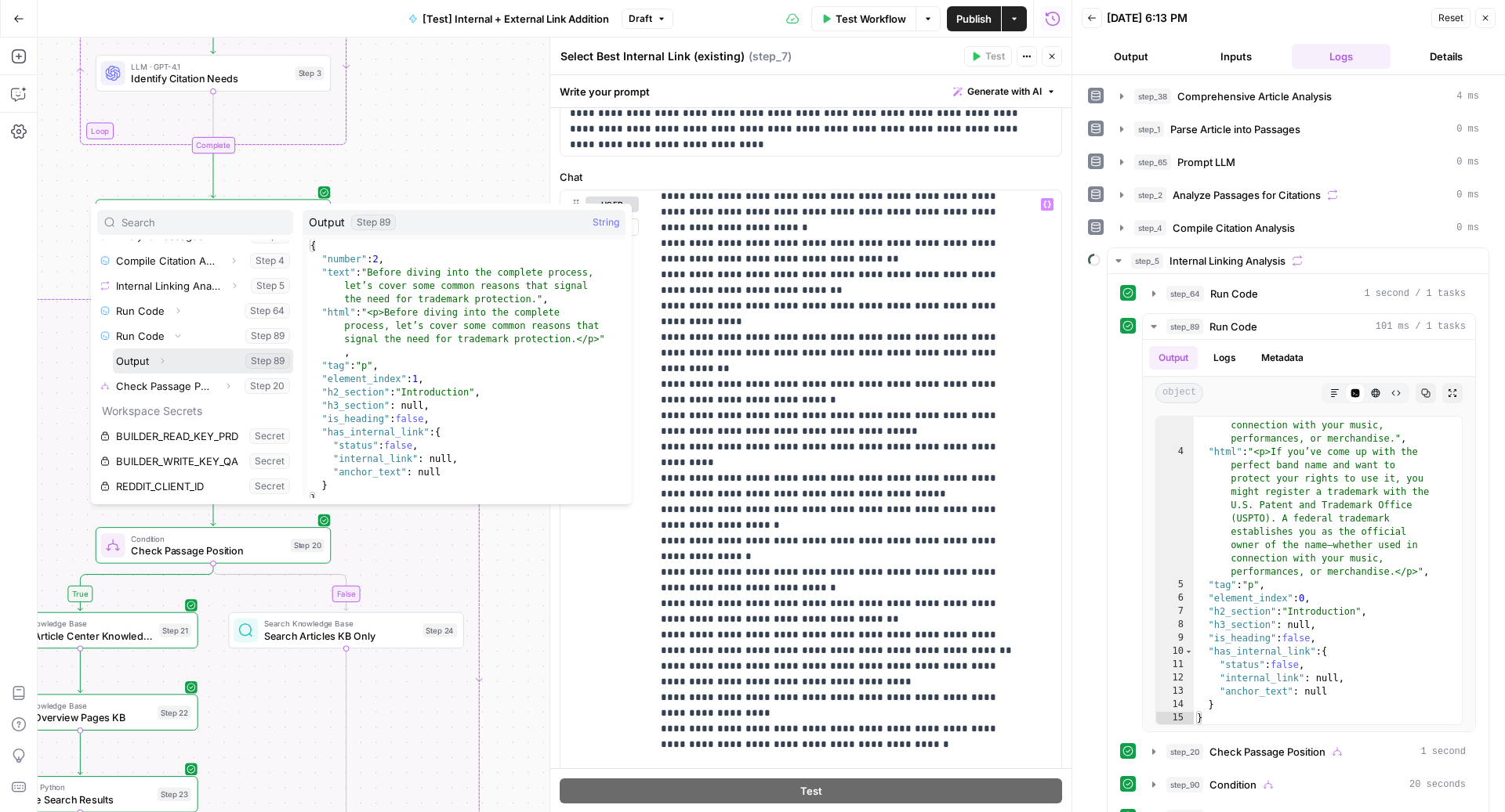
click at [161, 359] on icon "button" at bounding box center [163, 361] width 3 height 5
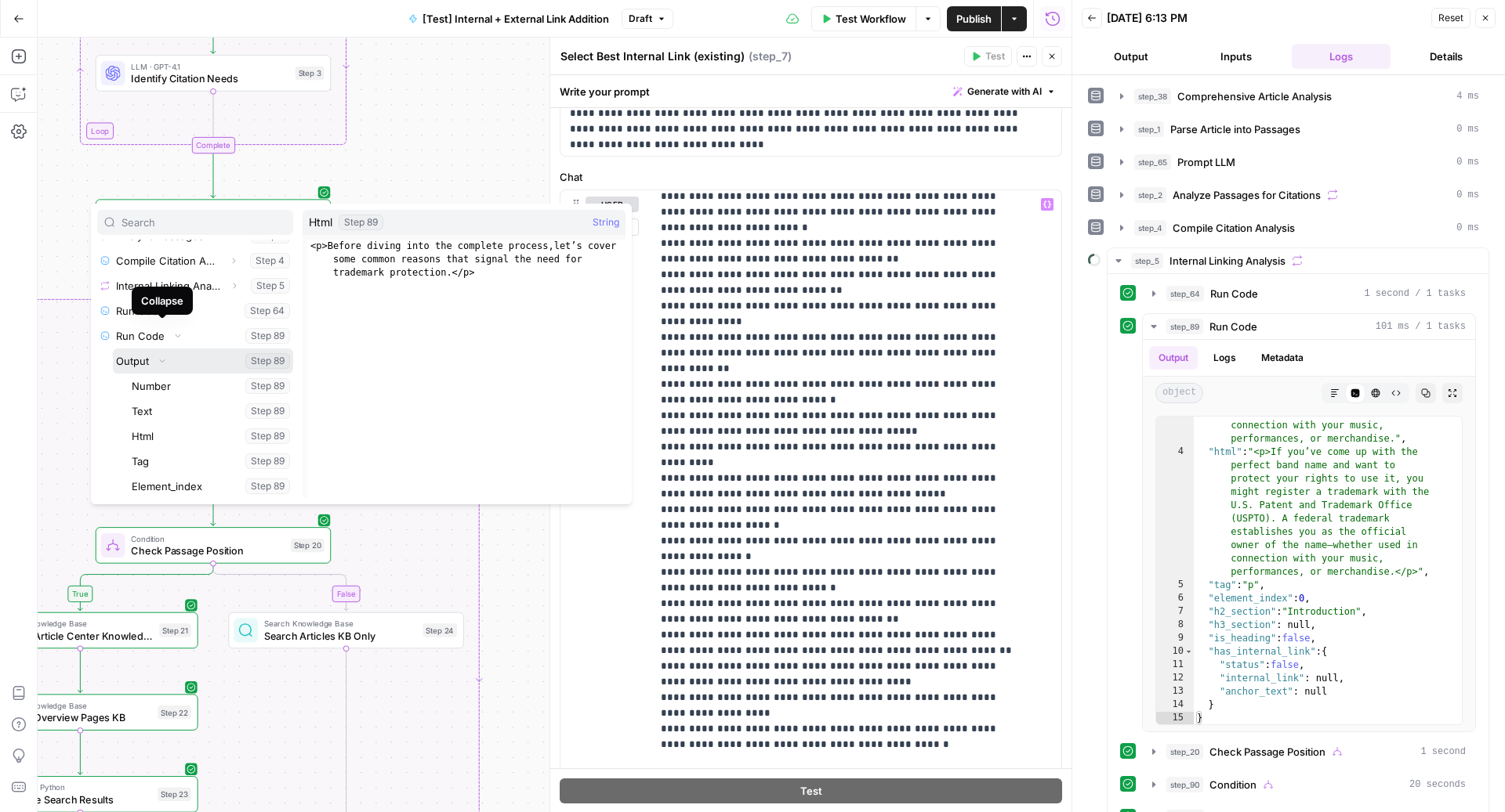
scroll to position [358, 0]
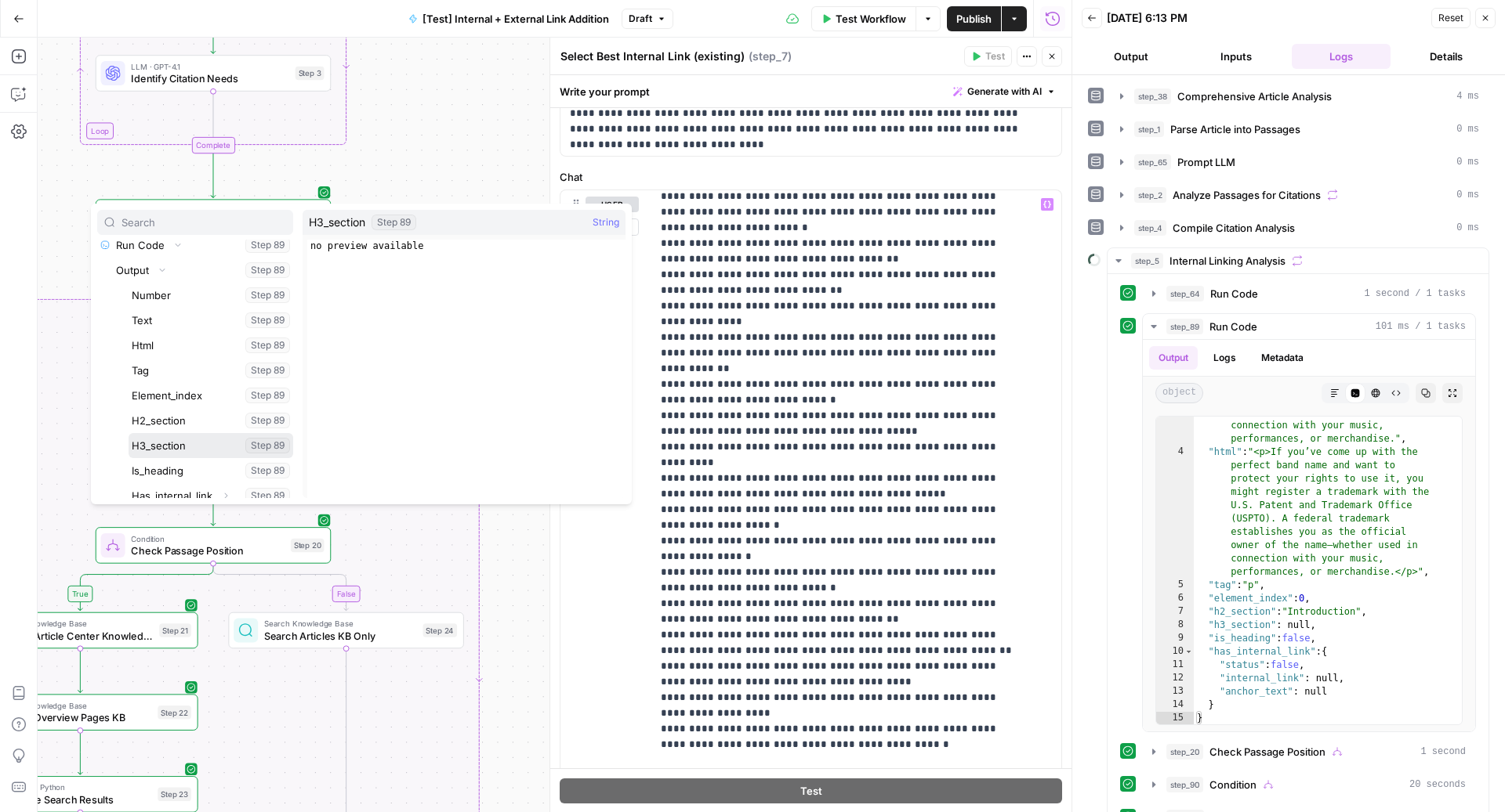
click at [174, 442] on button "Select variable H3_section" at bounding box center [211, 446] width 165 height 25
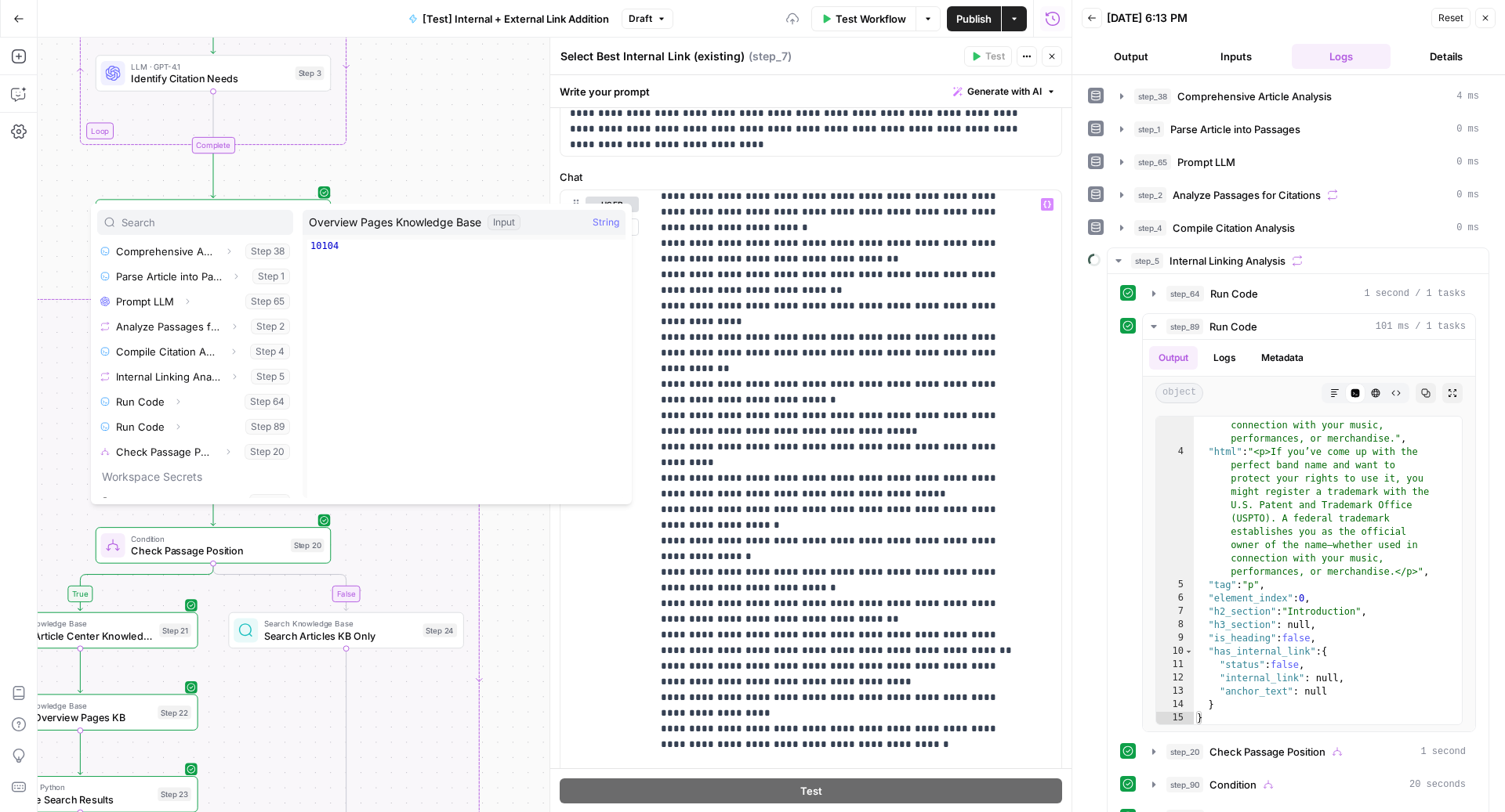
scroll to position [267, 0]
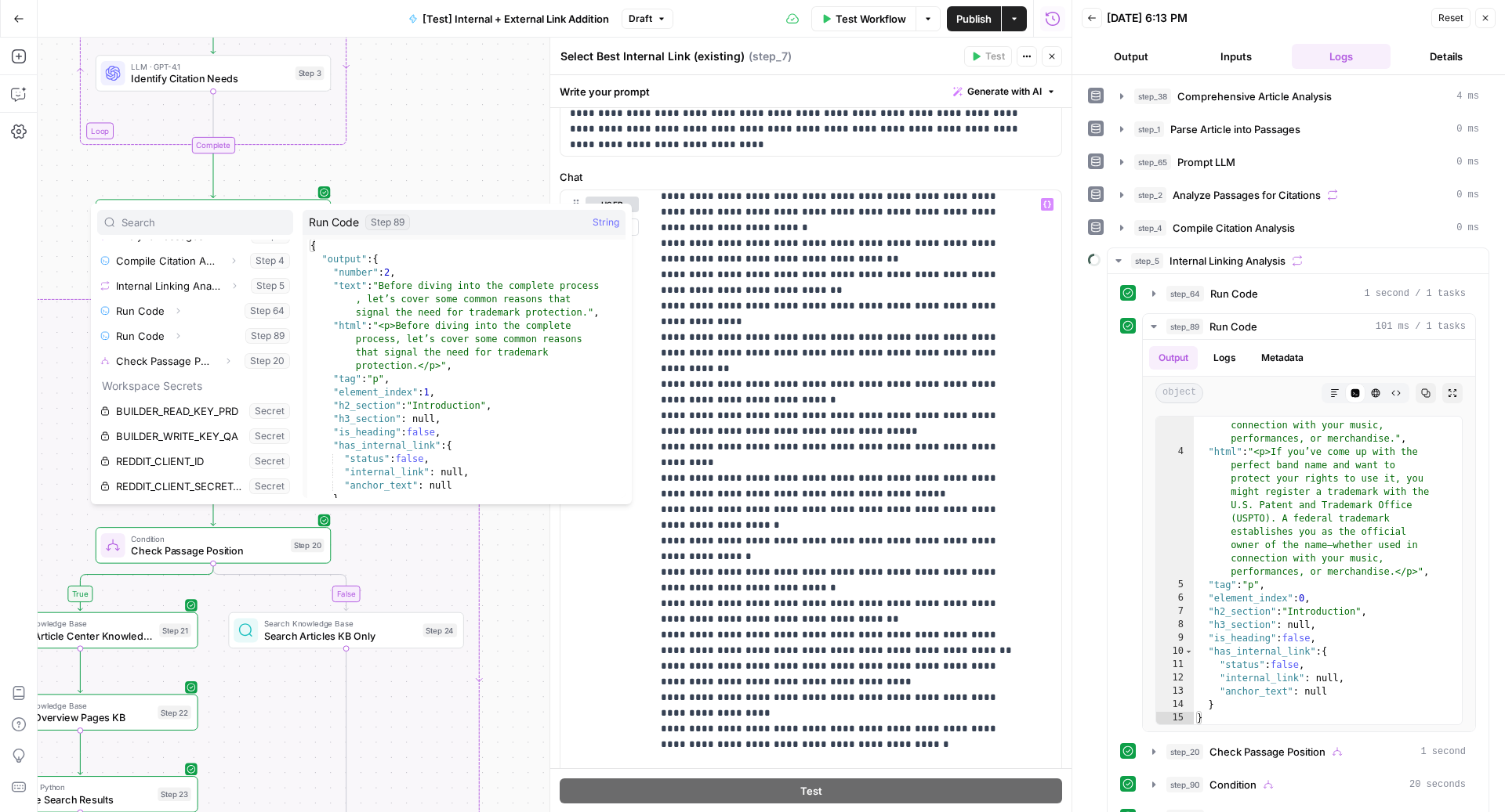
click at [173, 332] on icon "button" at bounding box center [177, 336] width 9 height 9
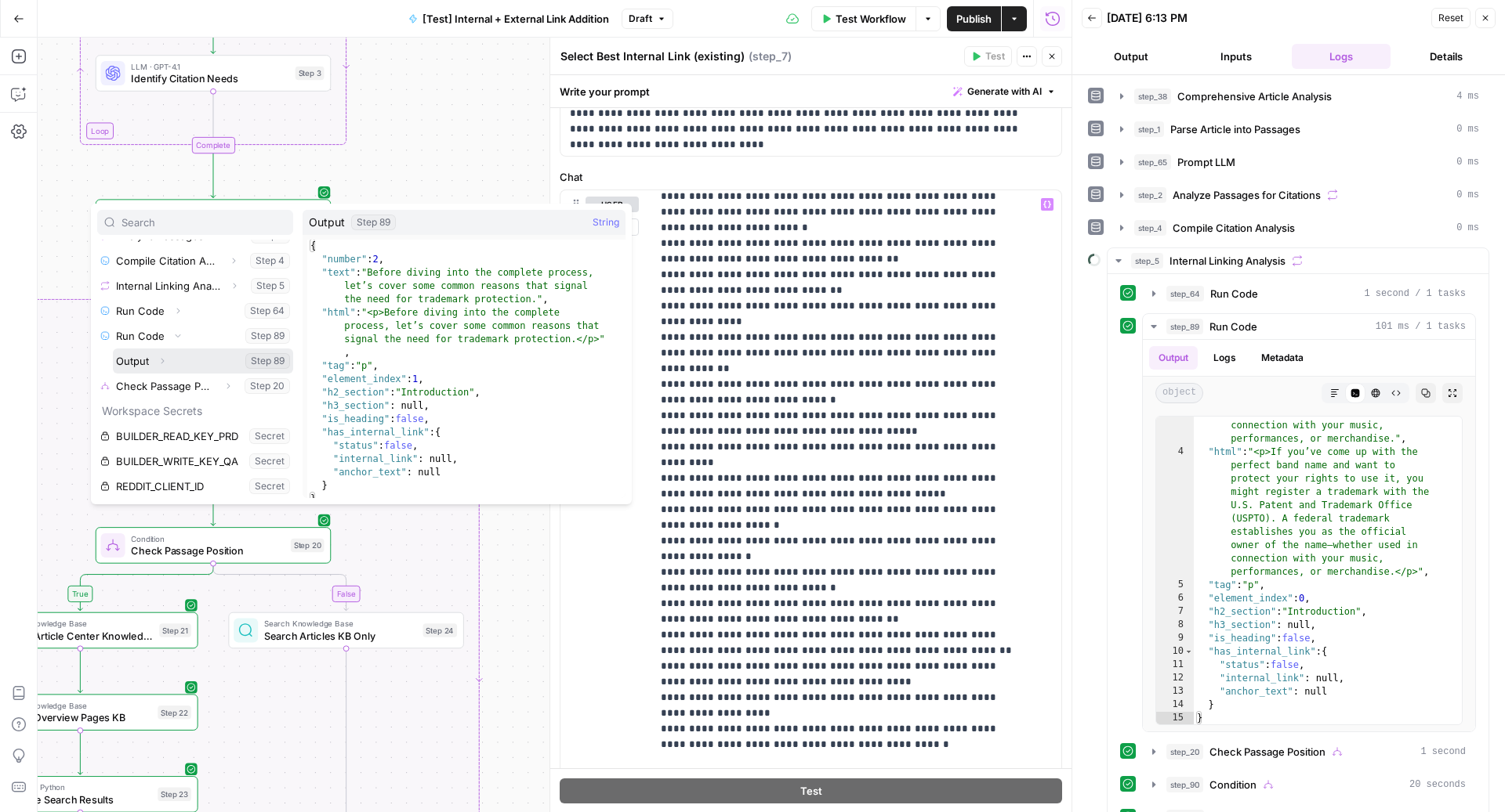
click at [152, 361] on button "Expand" at bounding box center [162, 361] width 20 height 20
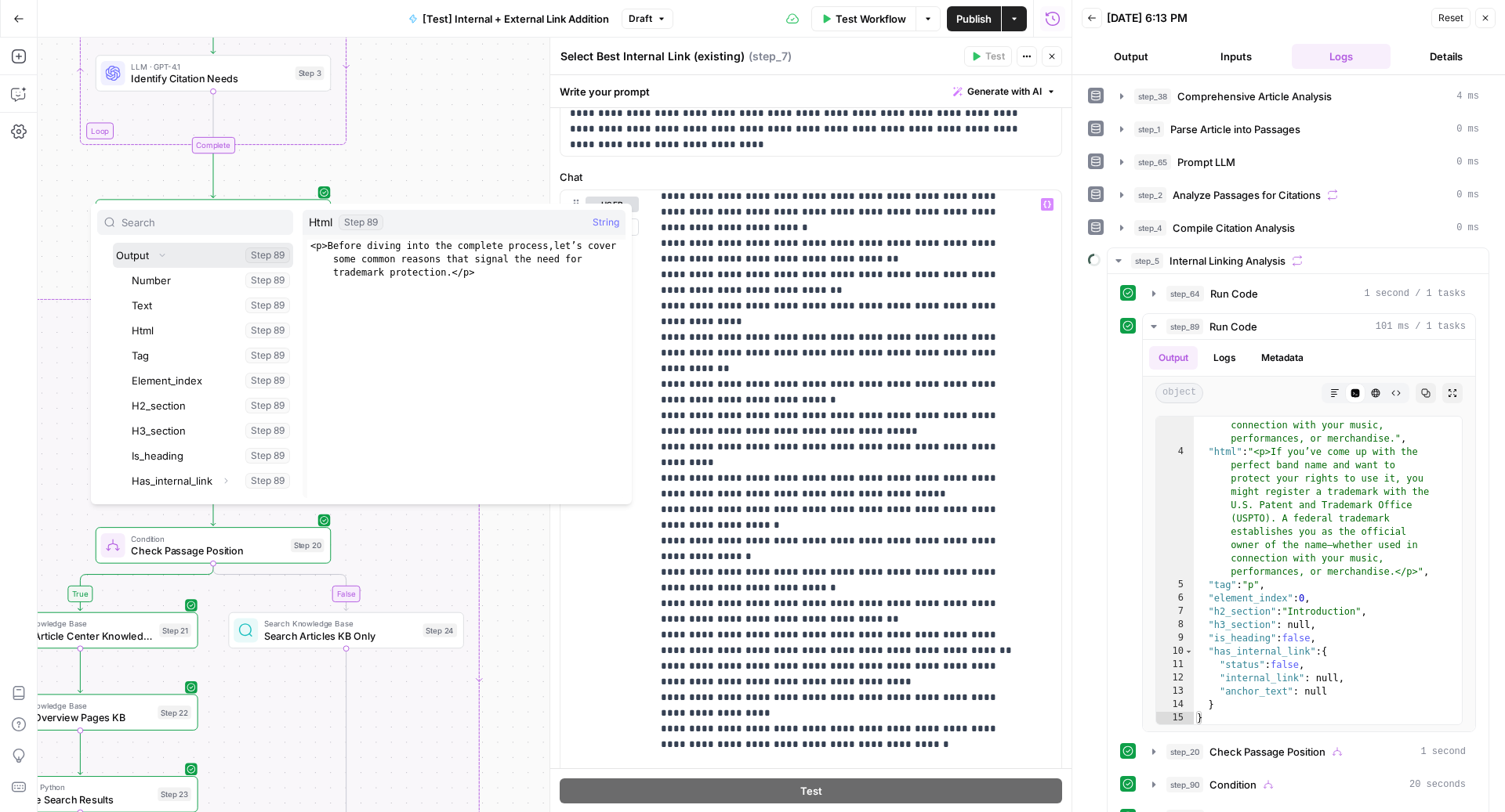
scroll to position [379, 0]
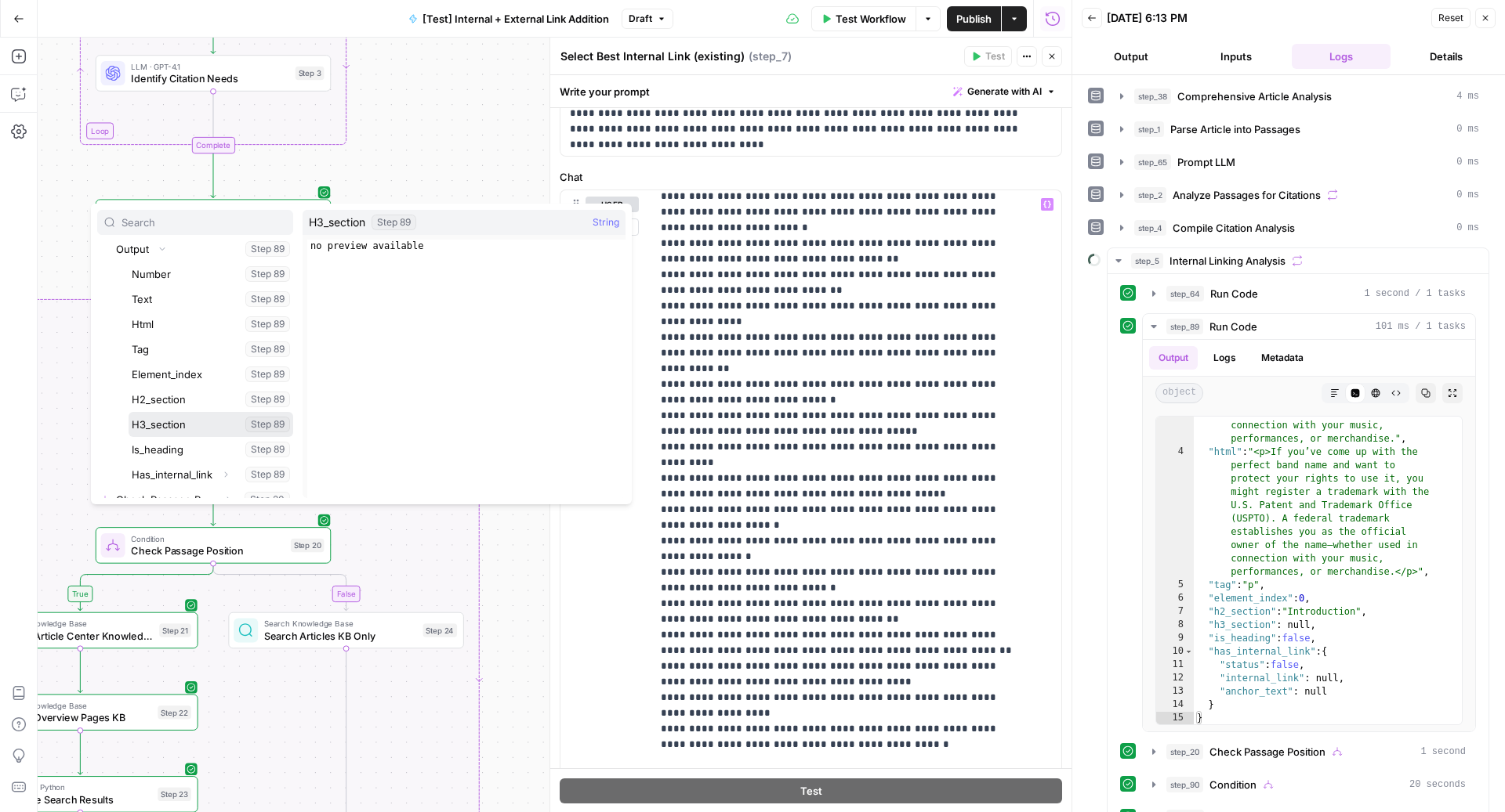
click at [163, 418] on button "Select variable H3_section" at bounding box center [211, 425] width 165 height 25
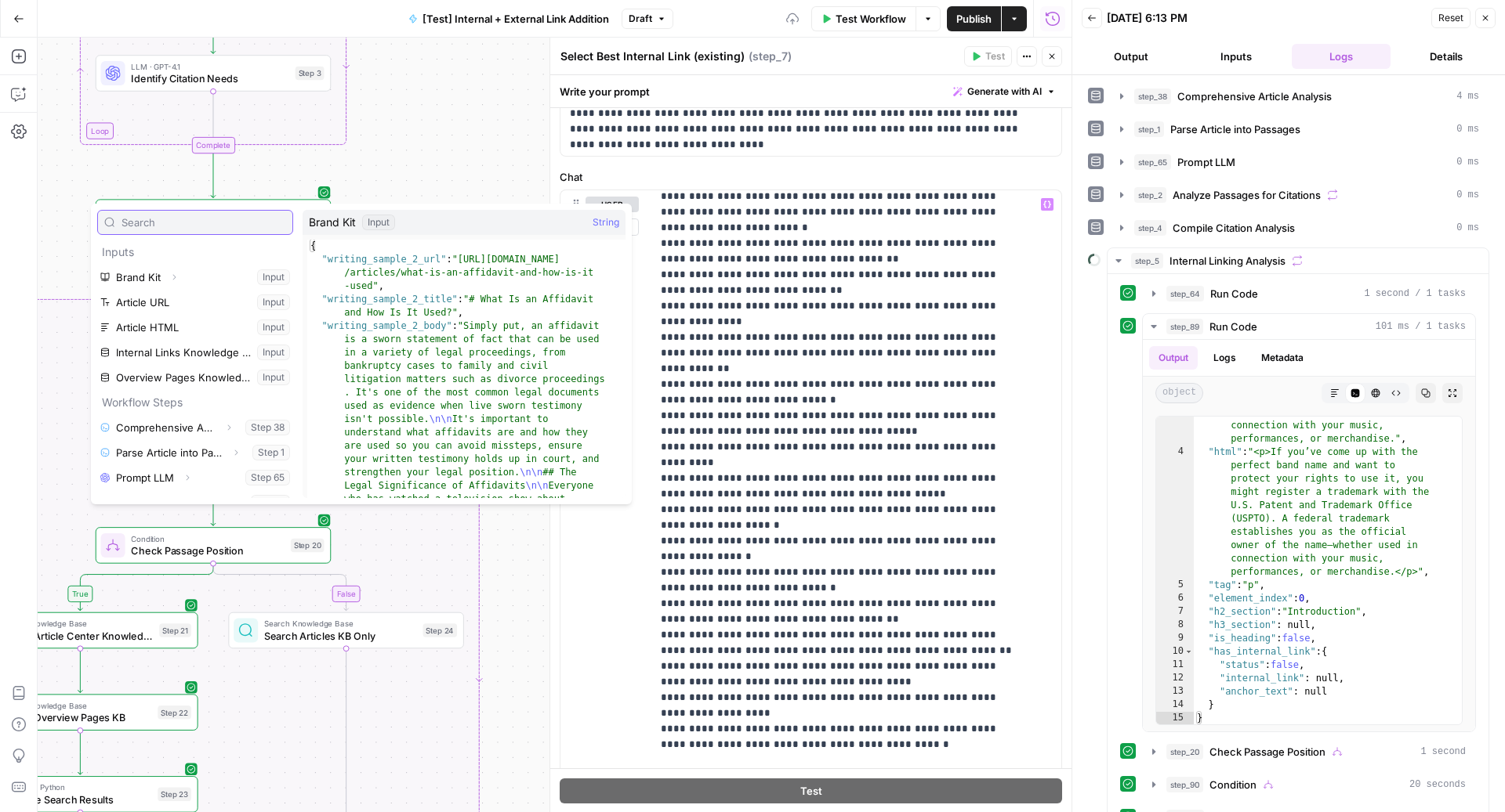
scroll to position [267, 0]
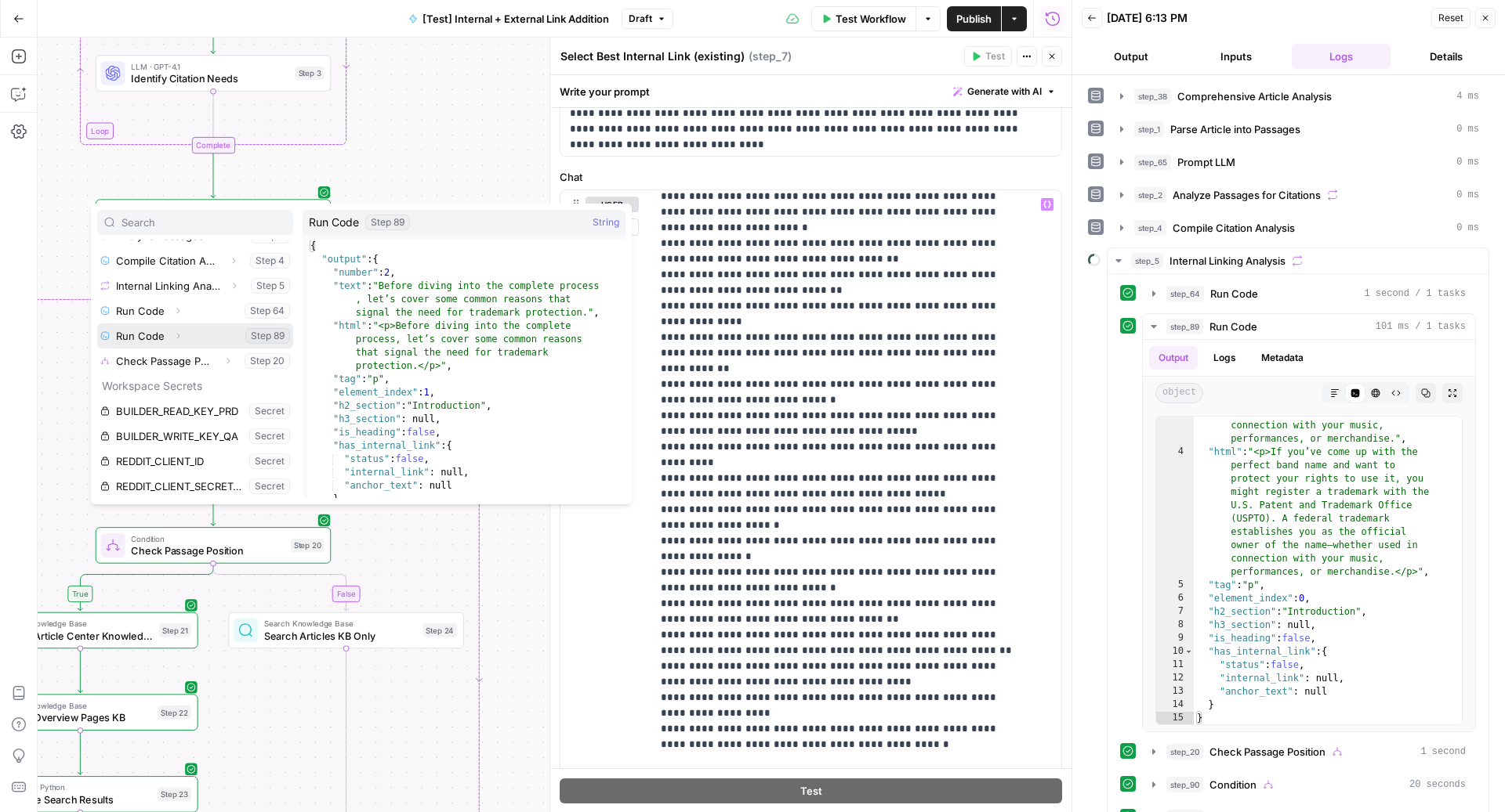
click at [178, 326] on button "Expand" at bounding box center [178, 336] width 20 height 20
click at [164, 352] on button "Expand" at bounding box center [162, 361] width 20 height 20
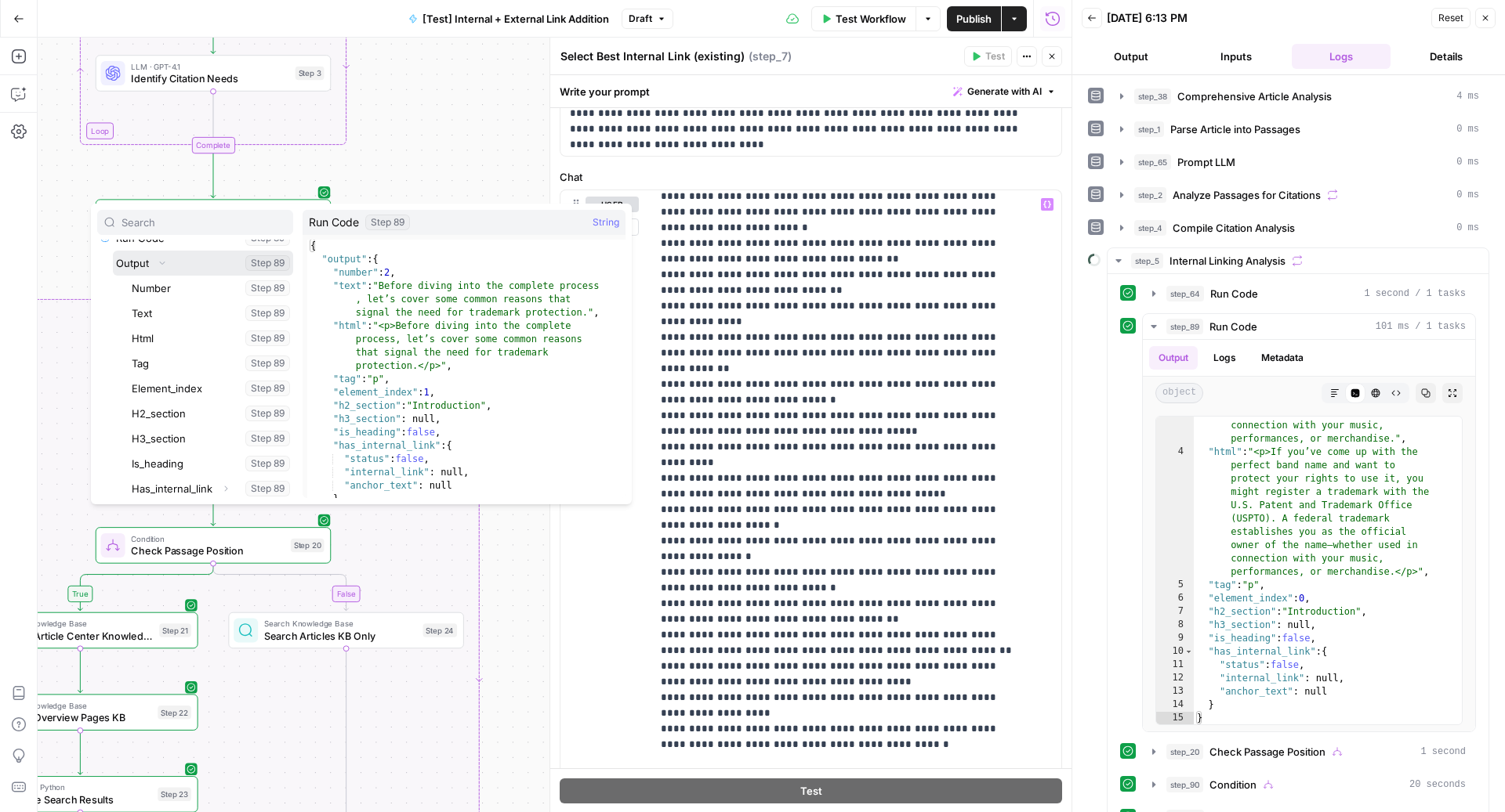
scroll to position [464, 0]
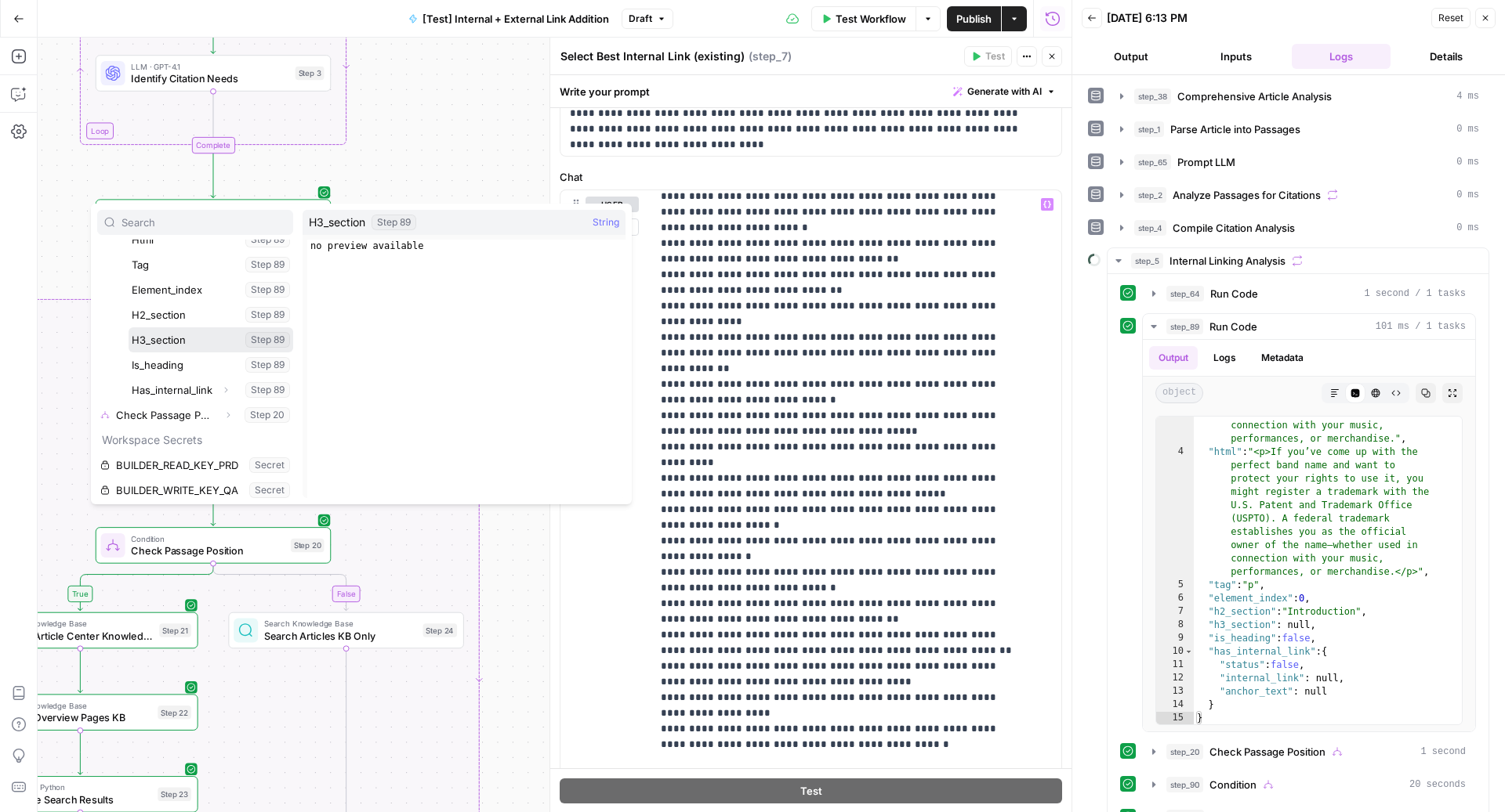
click at [194, 344] on button "Select variable H3_section" at bounding box center [211, 340] width 165 height 25
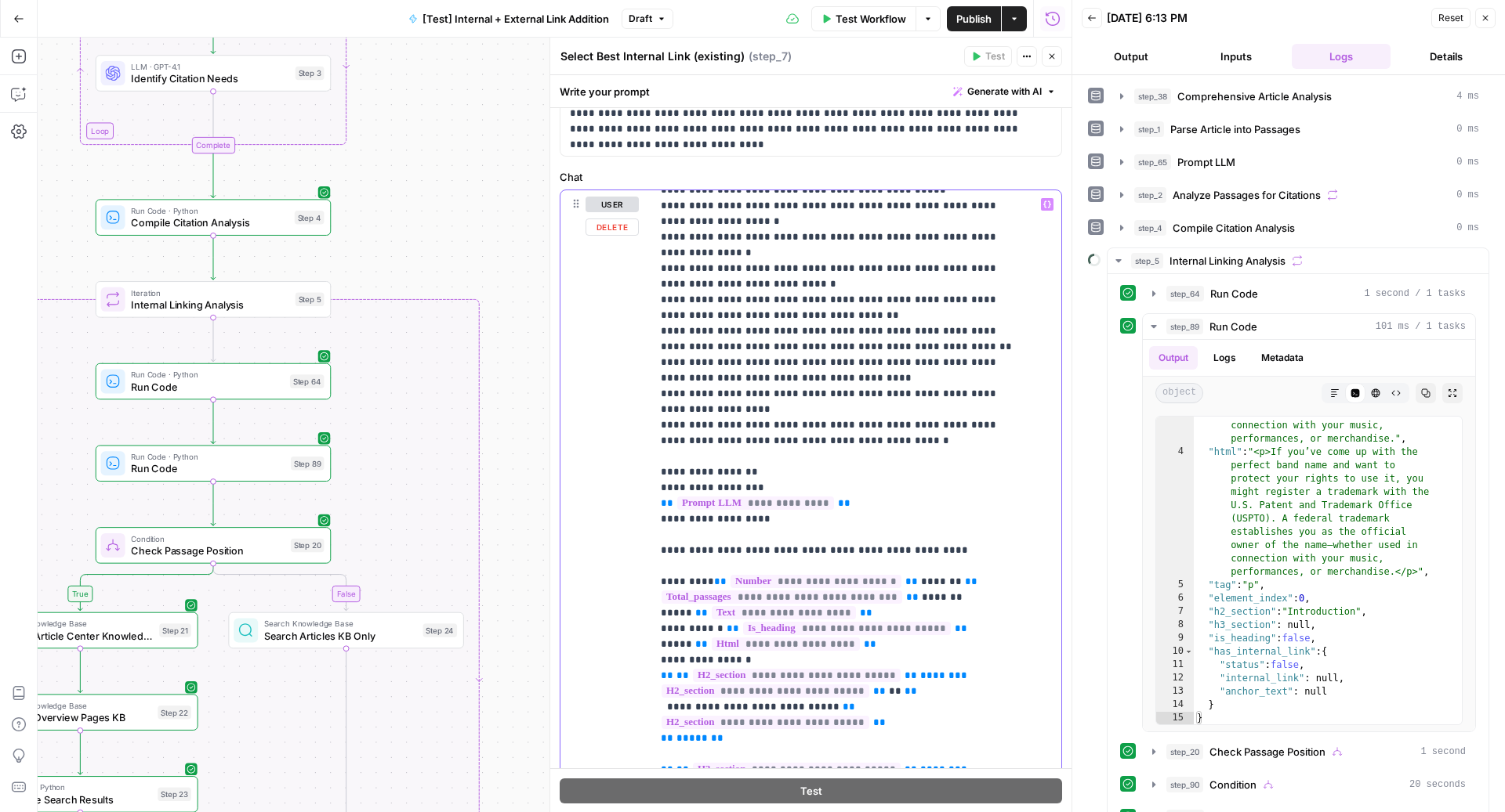
scroll to position [4858, 0]
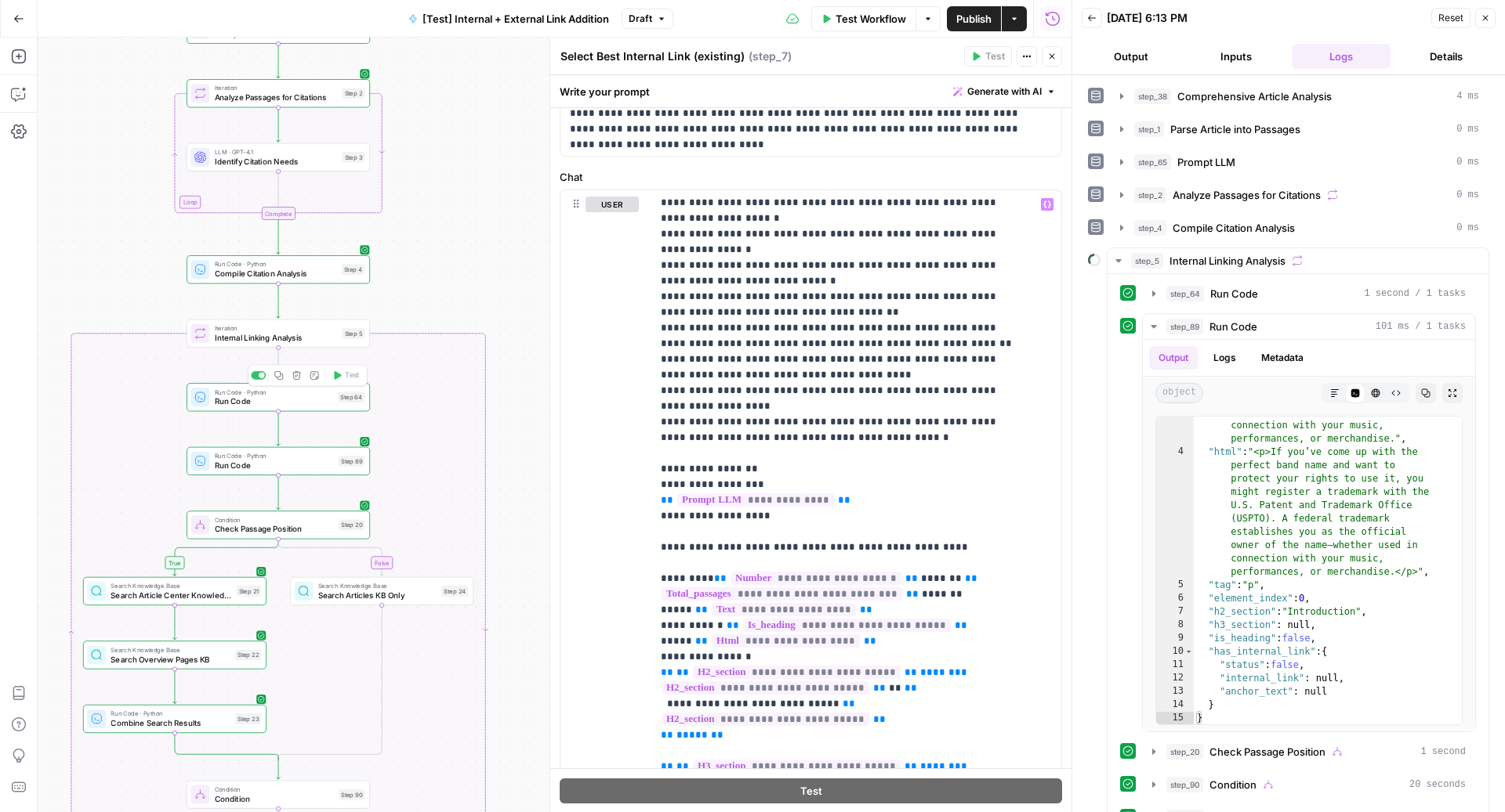
click at [335, 394] on div "Run Code · Python Run Code Step 64 Copy step Delete step Add Note Test" at bounding box center [277, 397] width 174 height 20
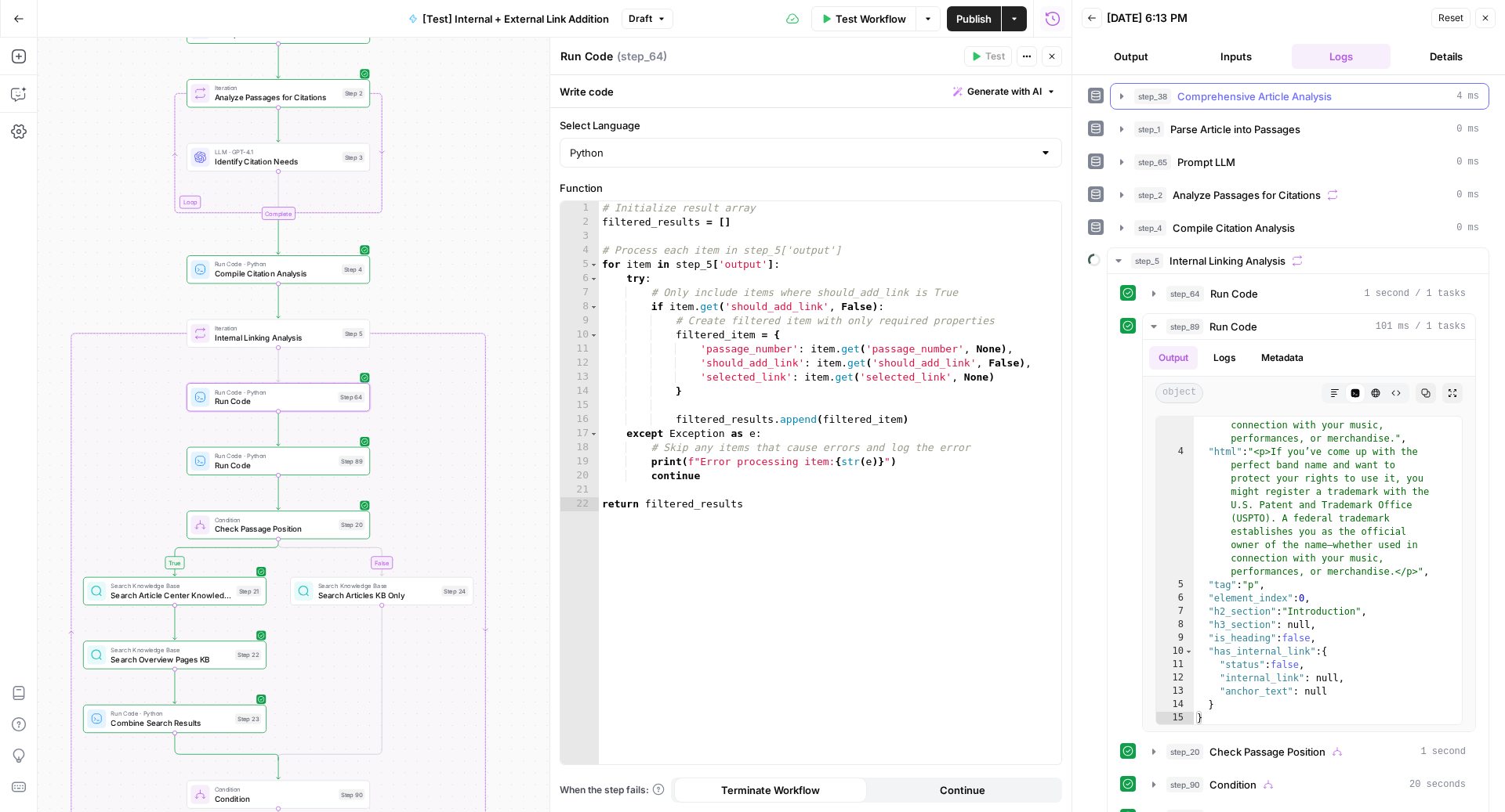
click at [1244, 101] on span "Comprehensive Article Analysis" at bounding box center [1255, 96] width 154 height 15
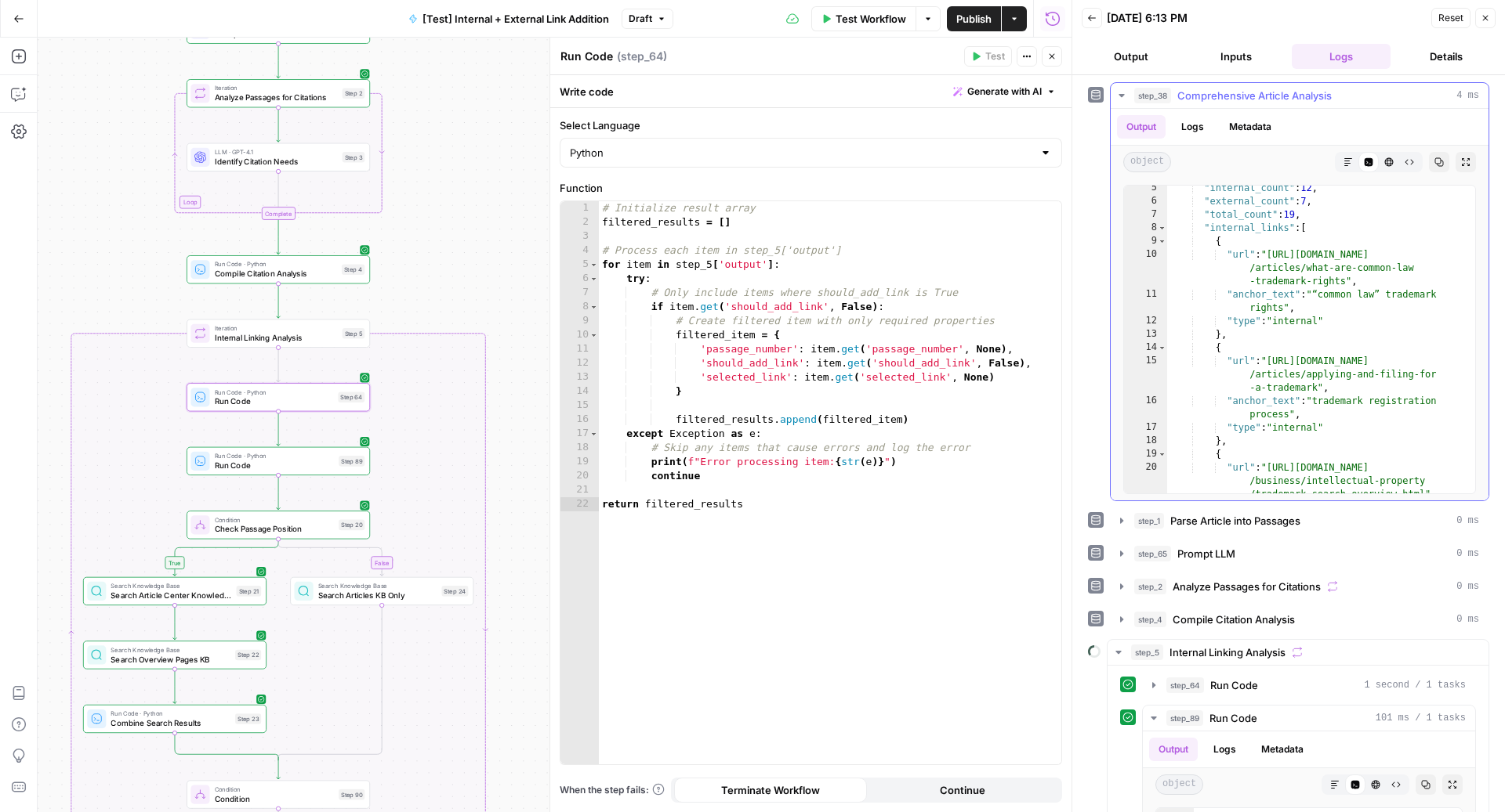
scroll to position [56, 0]
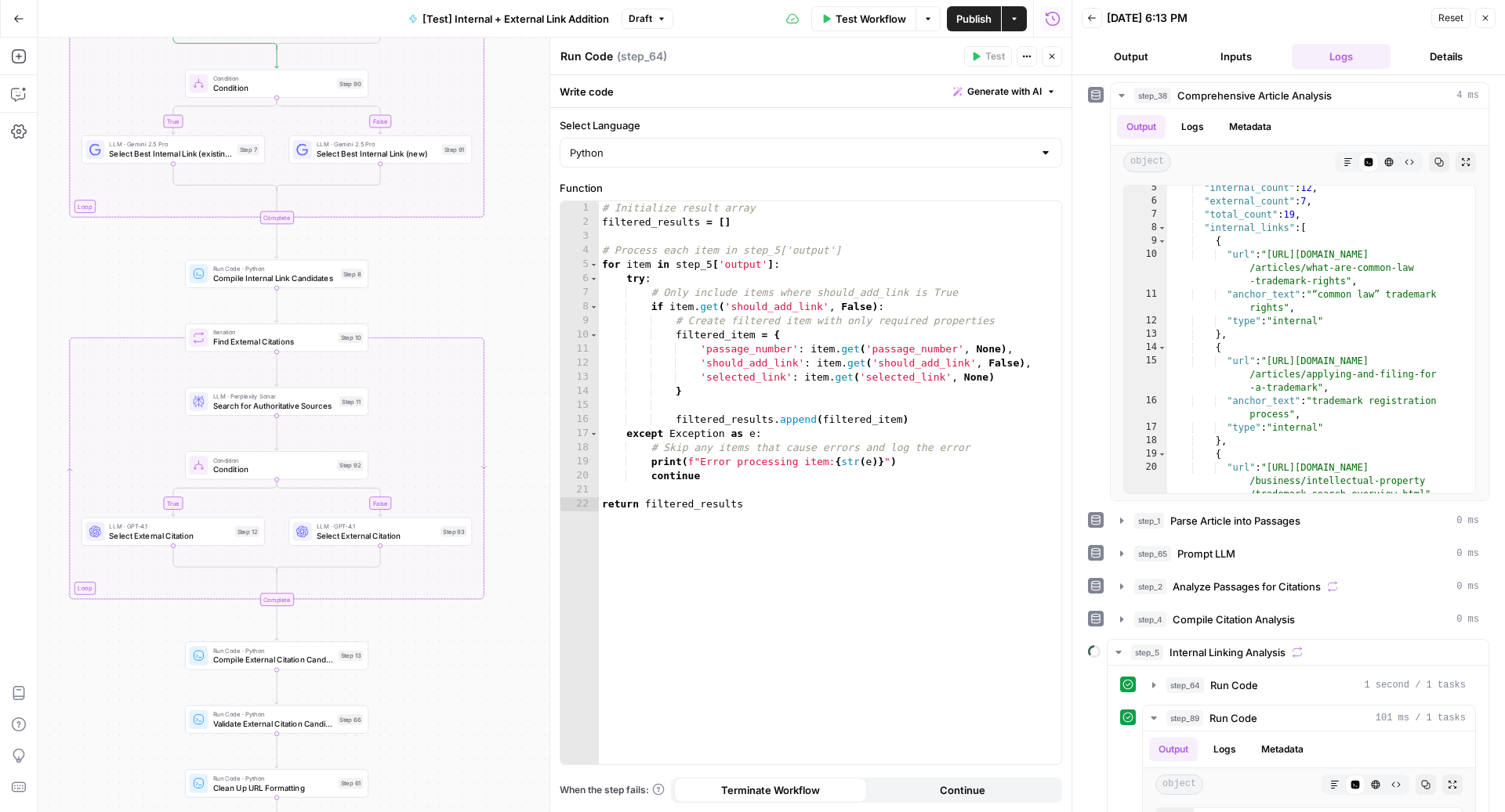
click at [188, 146] on span "LLM · Gemini 2.5 Pro" at bounding box center [170, 143] width 123 height 9
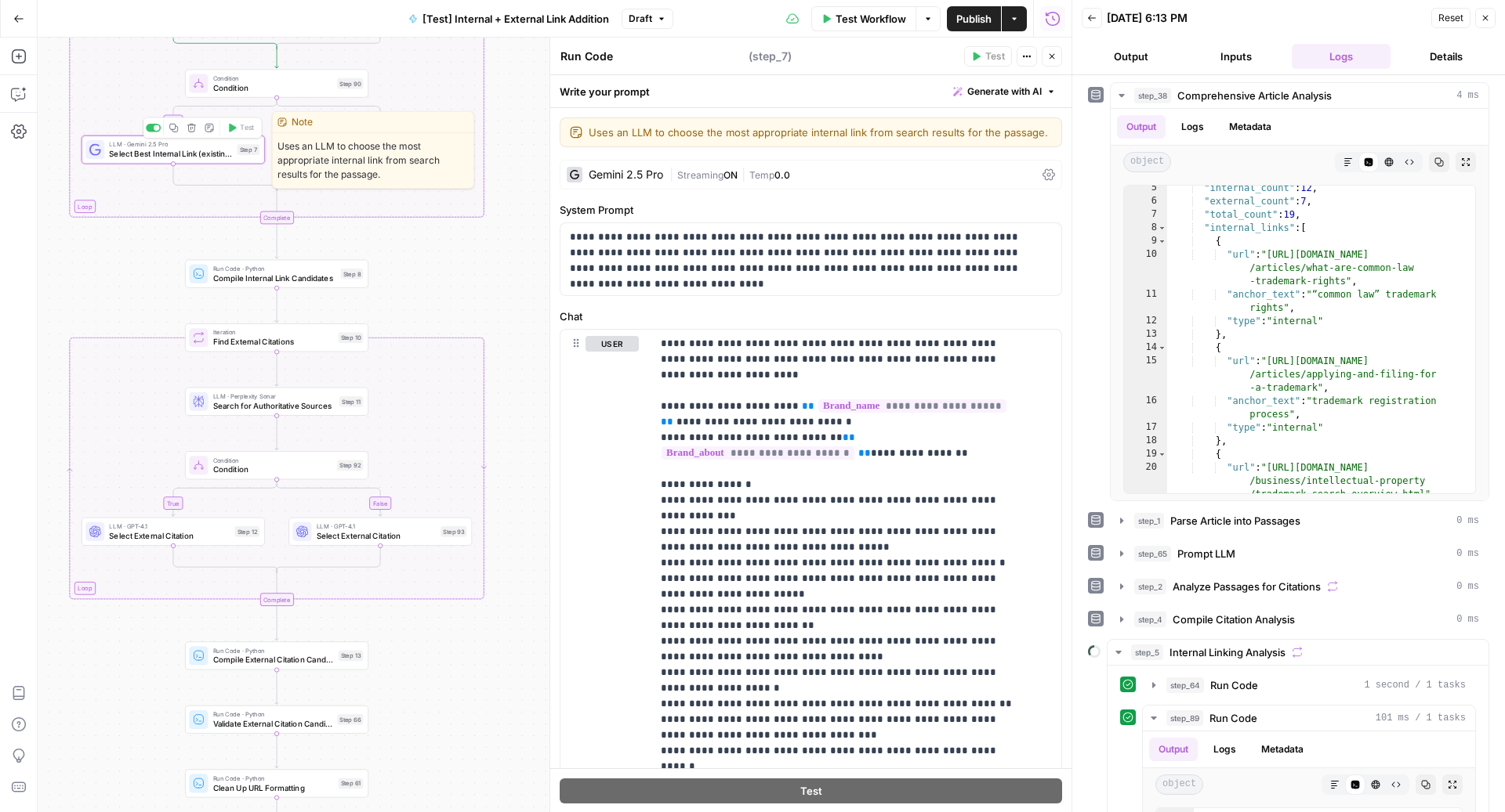
type textarea "Select Best Internal Link (existing)"
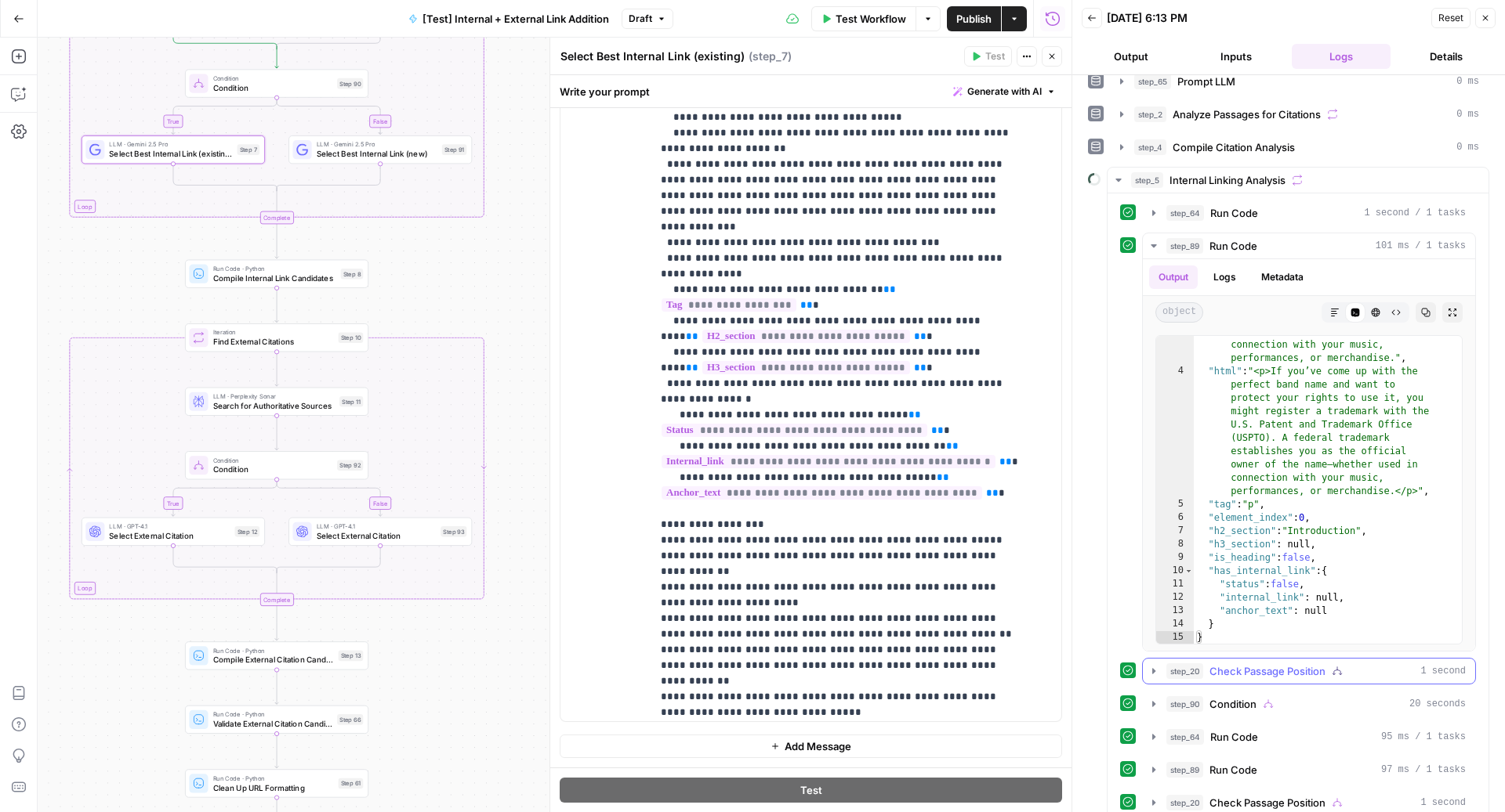
scroll to position [484, 0]
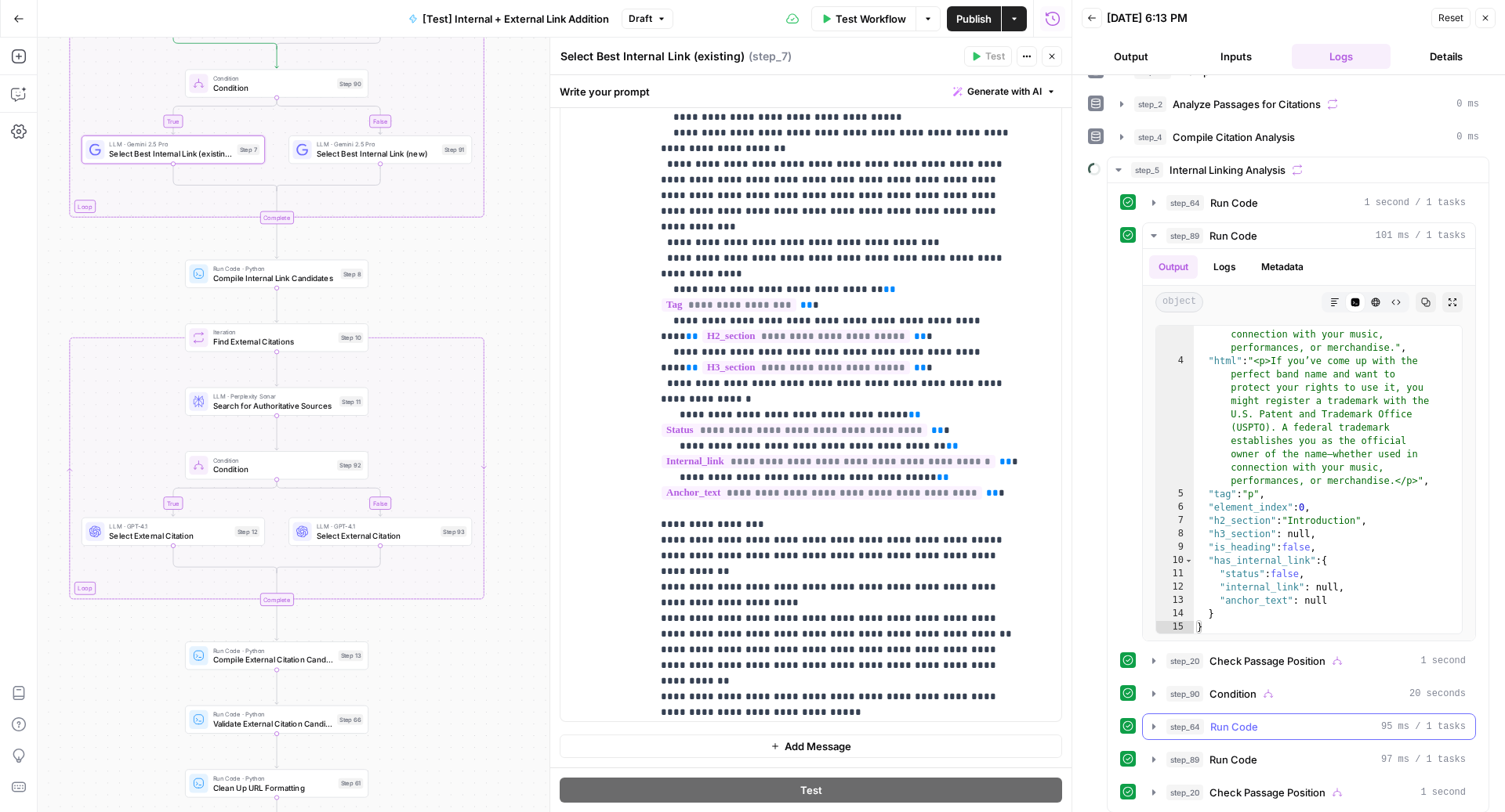
click at [1228, 720] on span "Run Code" at bounding box center [1234, 727] width 48 height 15
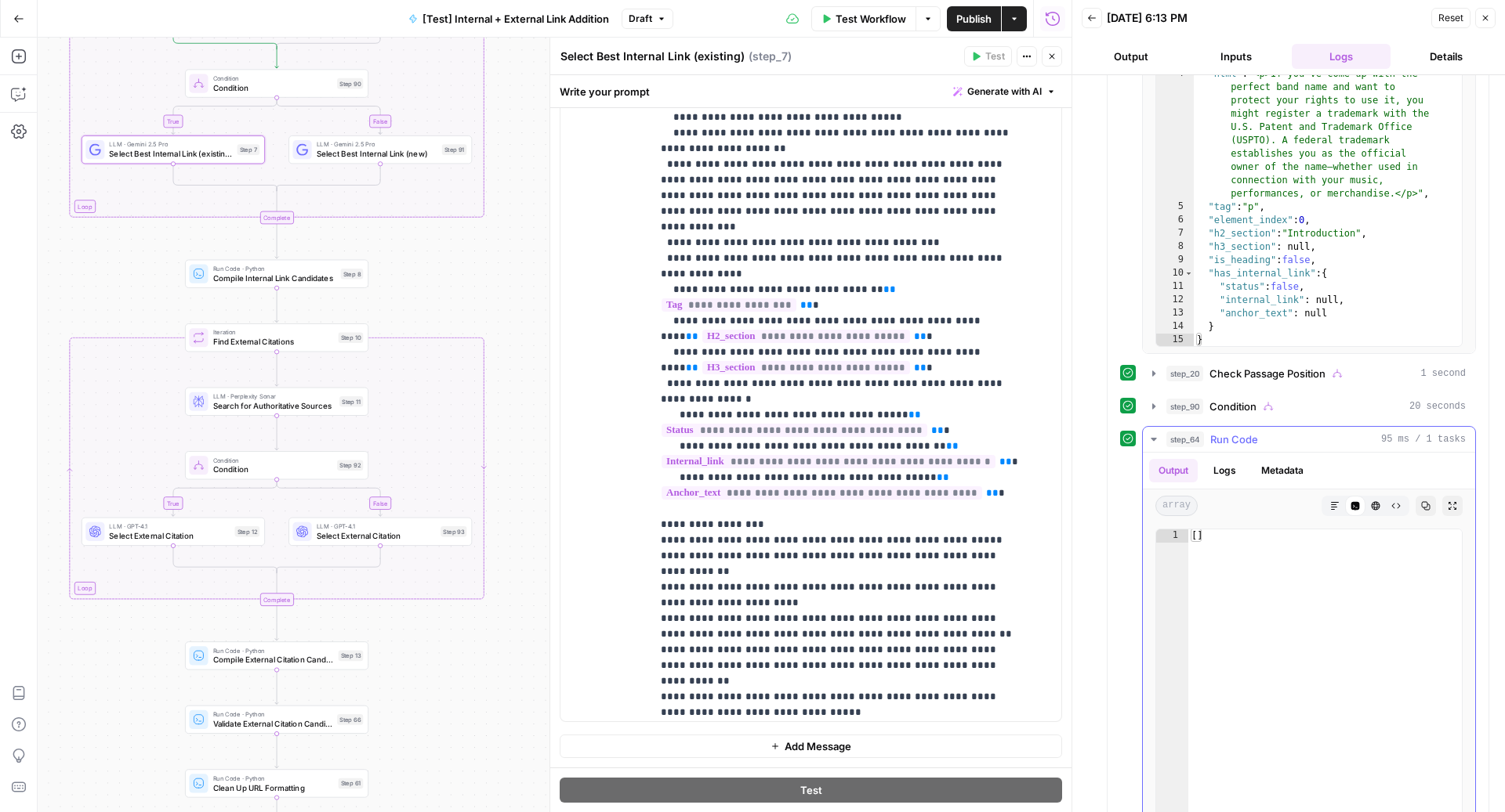
click at [1256, 432] on span "Run Code" at bounding box center [1234, 440] width 48 height 15
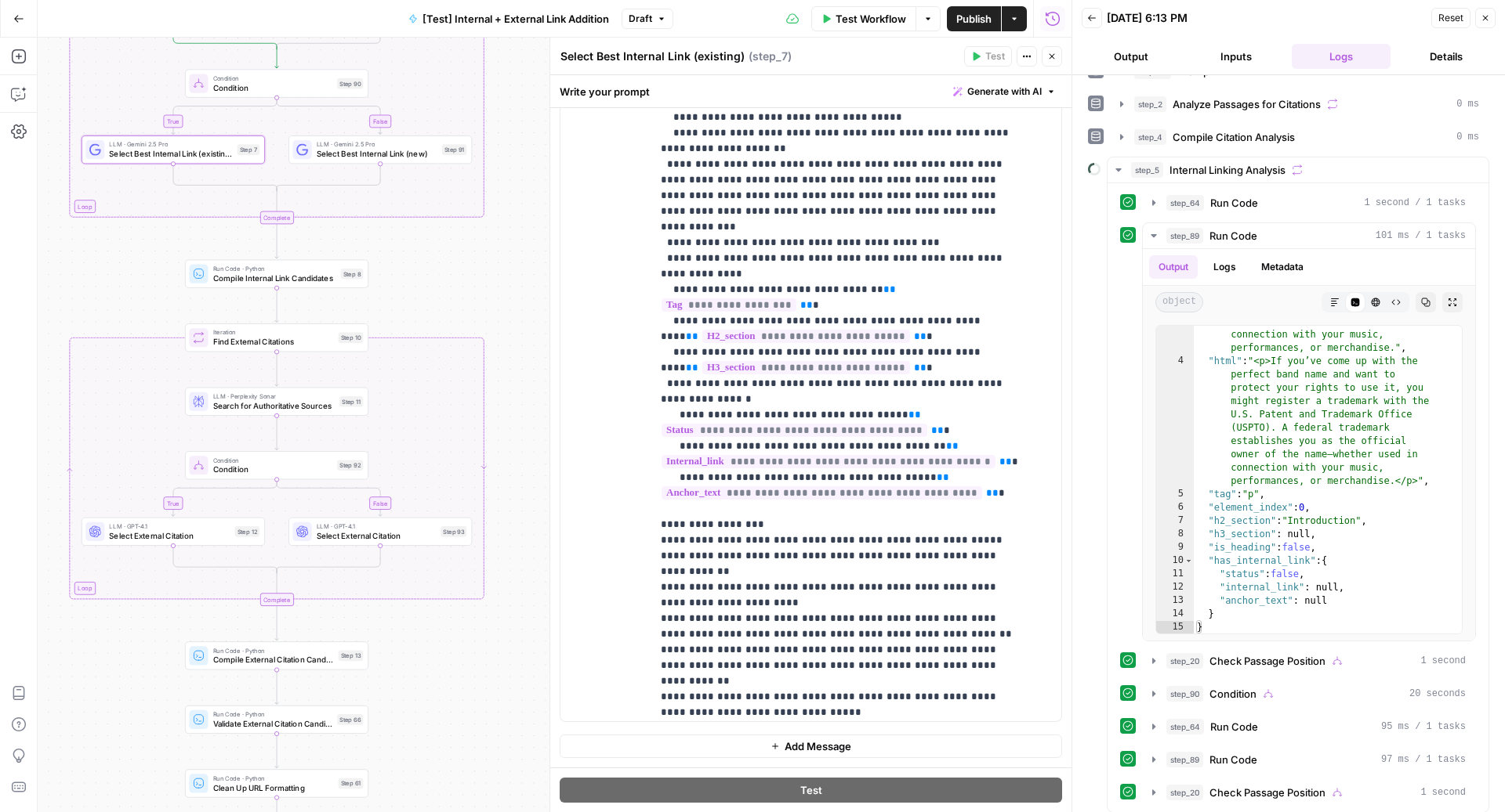
click at [1480, 20] on icon "button" at bounding box center [1485, 18] width 9 height 9
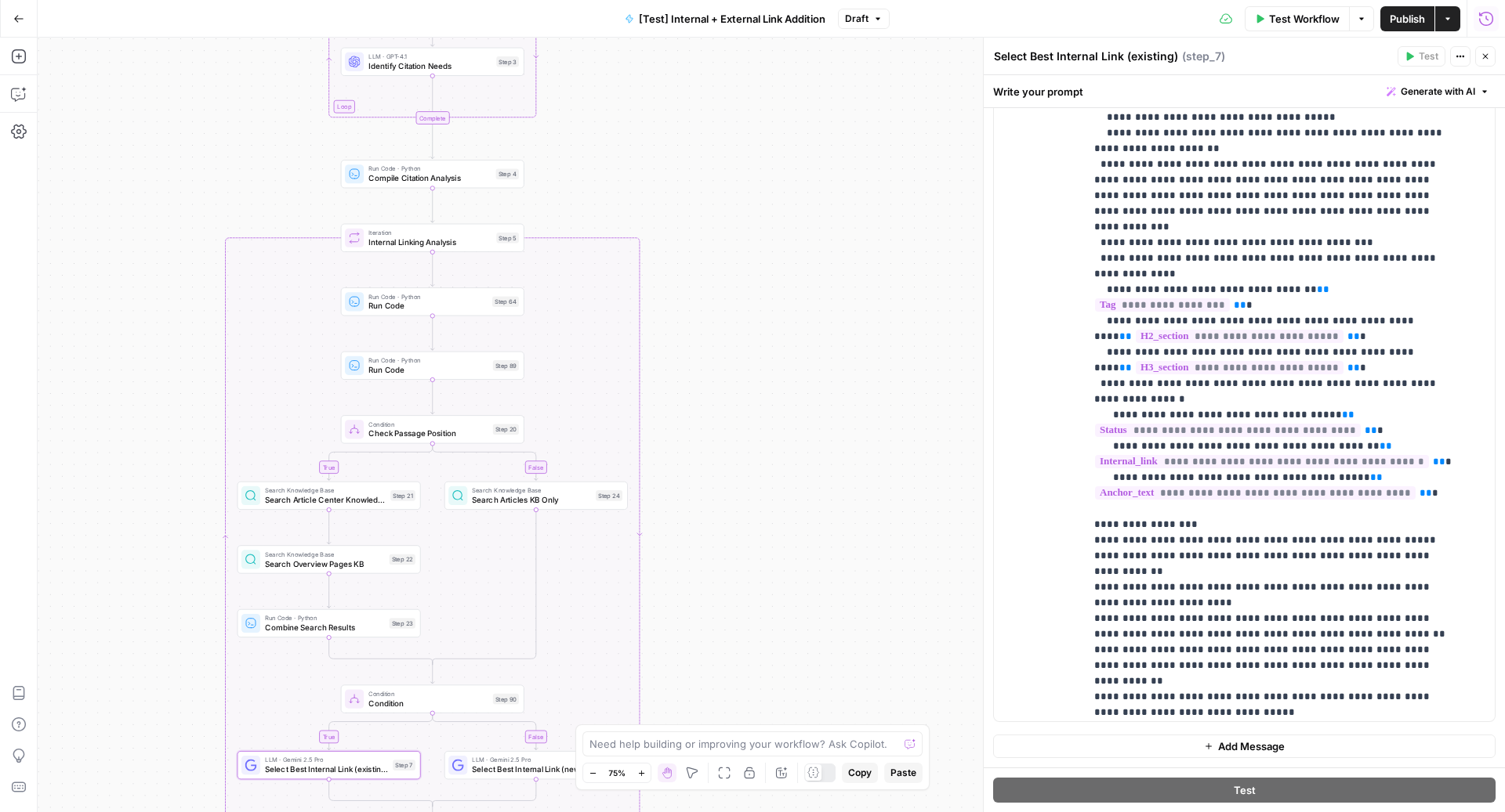
click at [418, 301] on span "Run Code" at bounding box center [428, 306] width 119 height 12
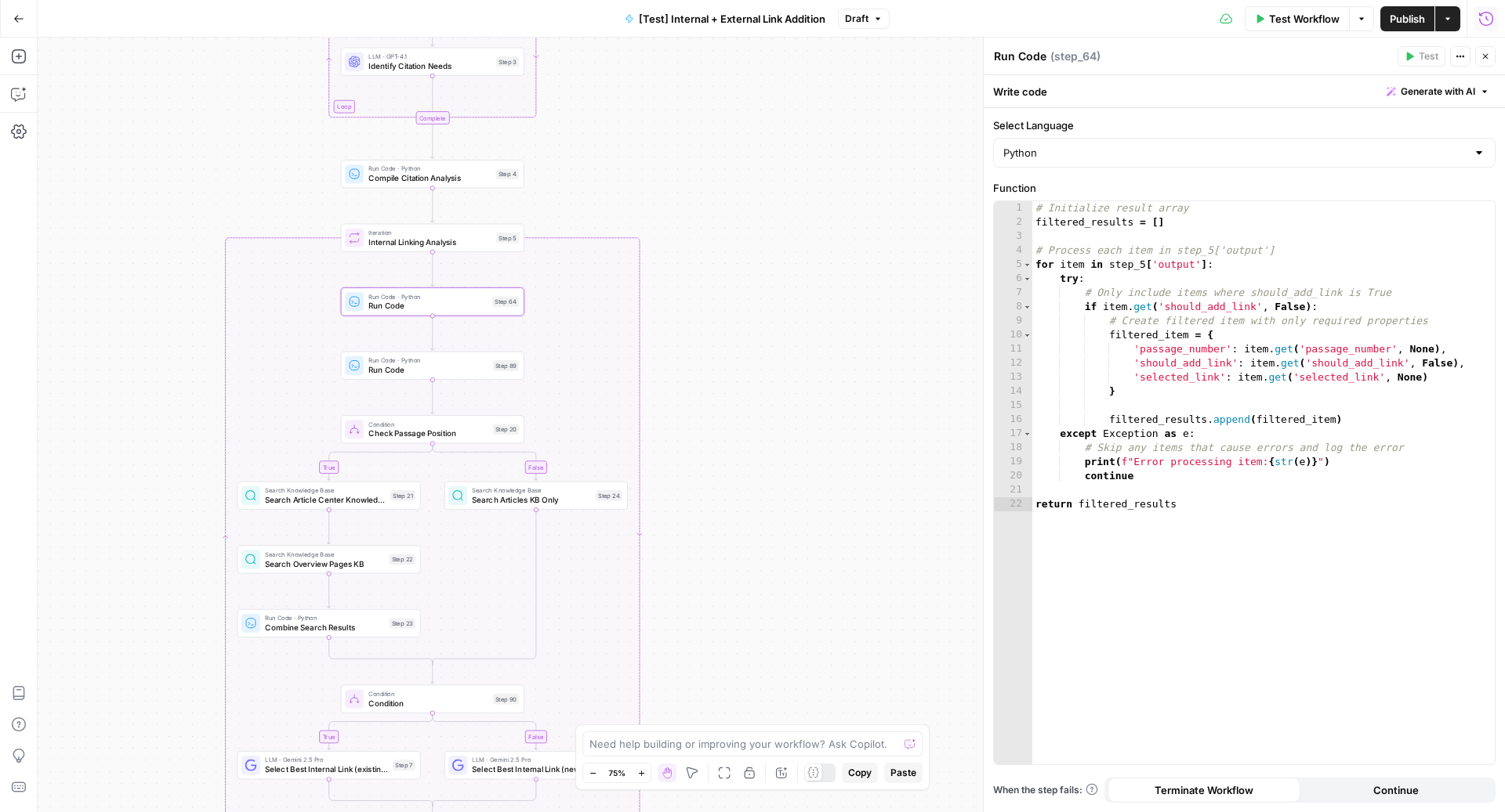
click at [1491, 49] on button "Close" at bounding box center [1485, 56] width 20 height 20
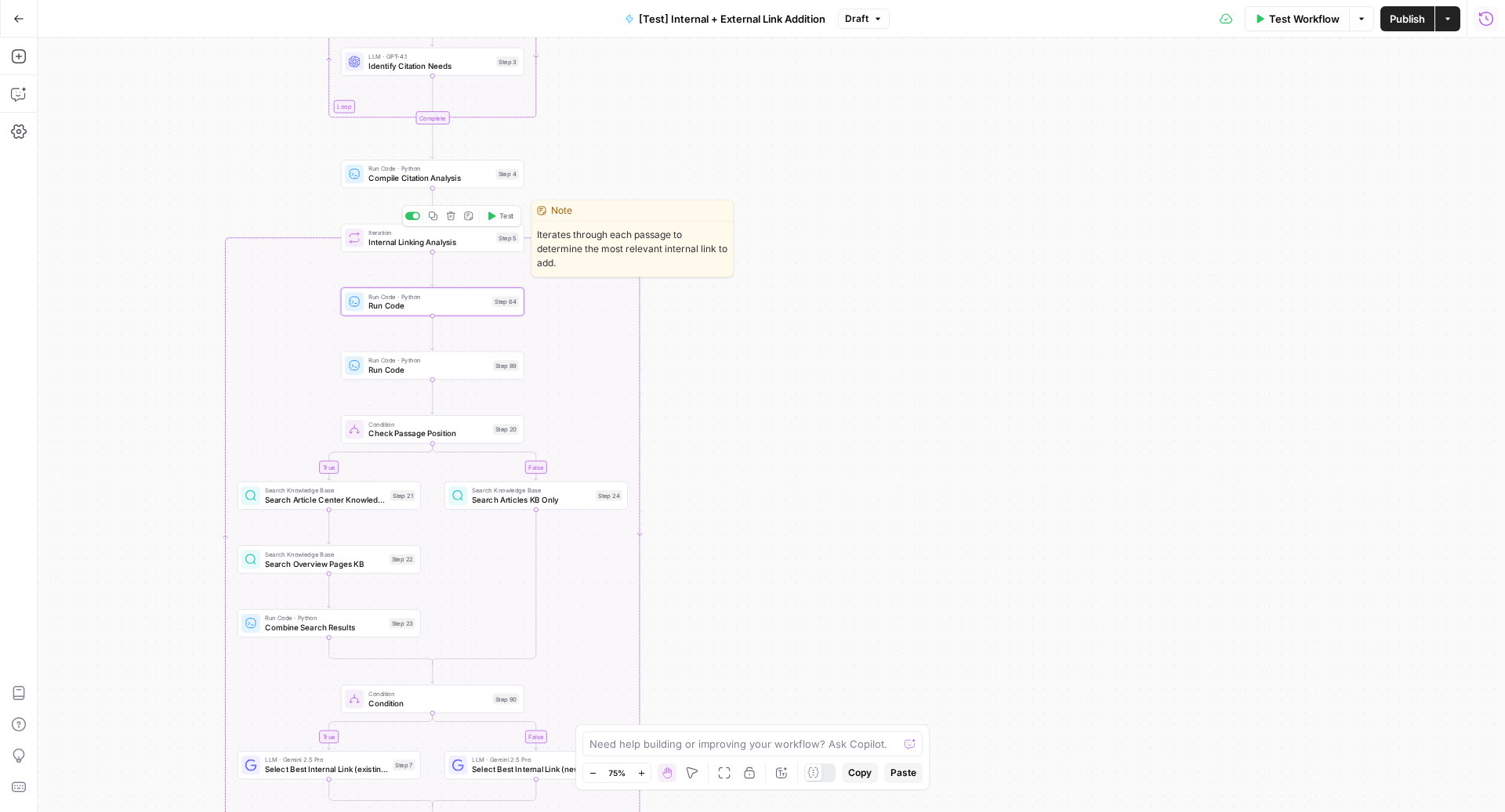
click at [497, 218] on button "Test" at bounding box center [499, 216] width 37 height 15
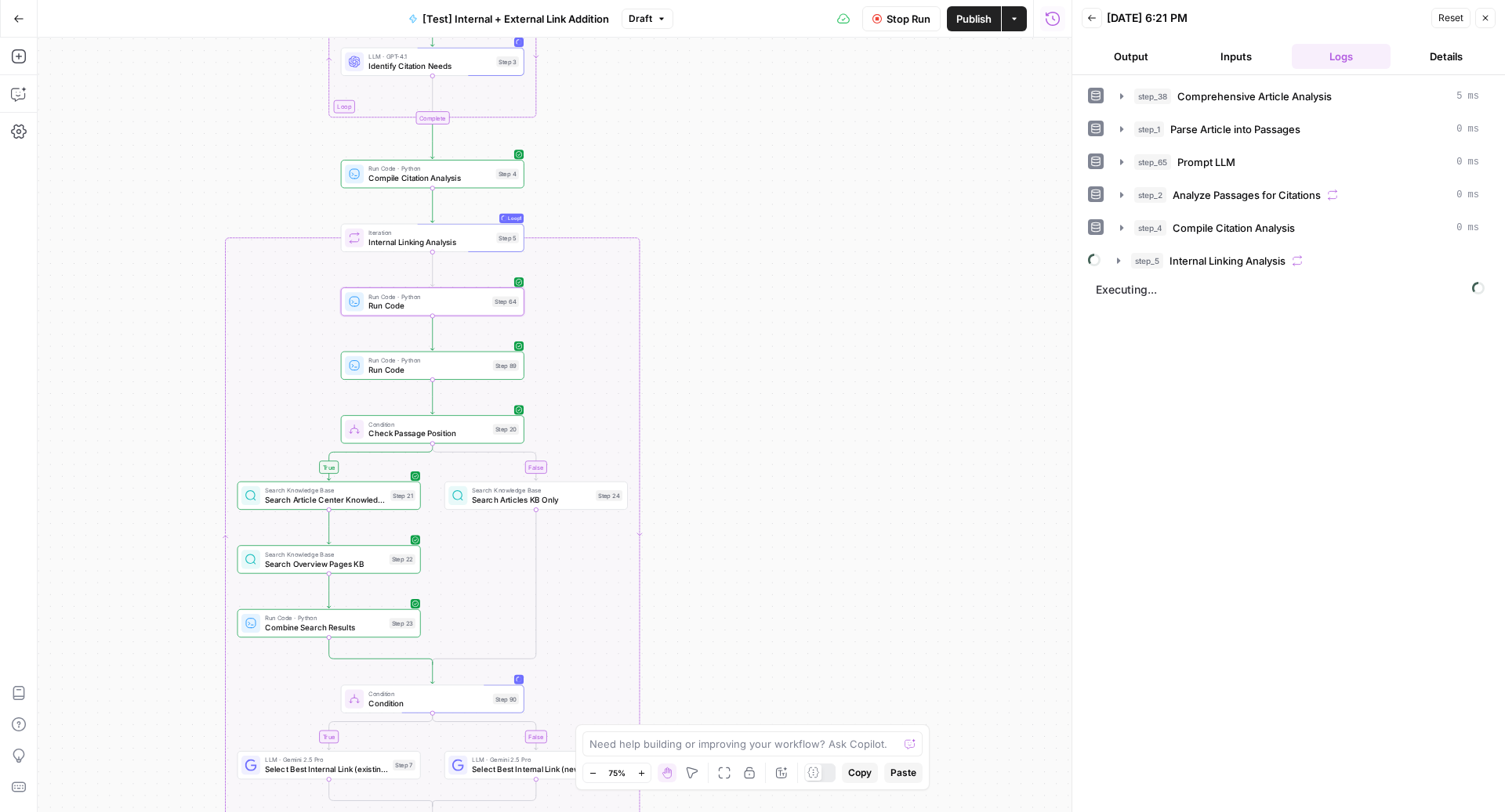
click at [1229, 240] on div "step_38 Comprehensive Article Analysis 5 ms step_1 Parse Article into Passages …" at bounding box center [1289, 178] width 402 height 191
click at [1221, 253] on span "Internal Linking Analysis" at bounding box center [1227, 260] width 116 height 15
click at [1241, 286] on span "Run Code" at bounding box center [1234, 294] width 48 height 15
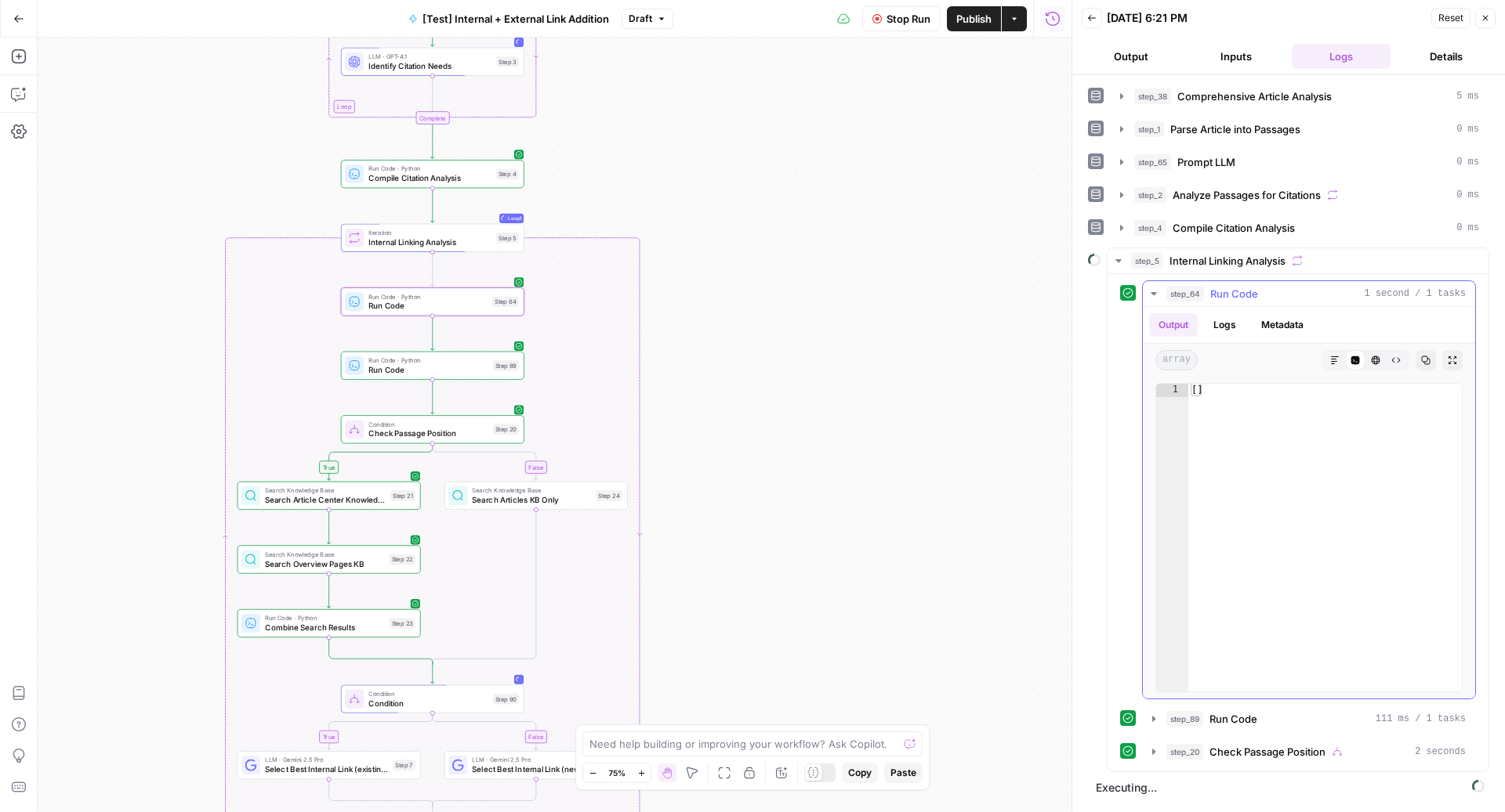
click at [1241, 286] on span "Run Code" at bounding box center [1234, 294] width 48 height 15
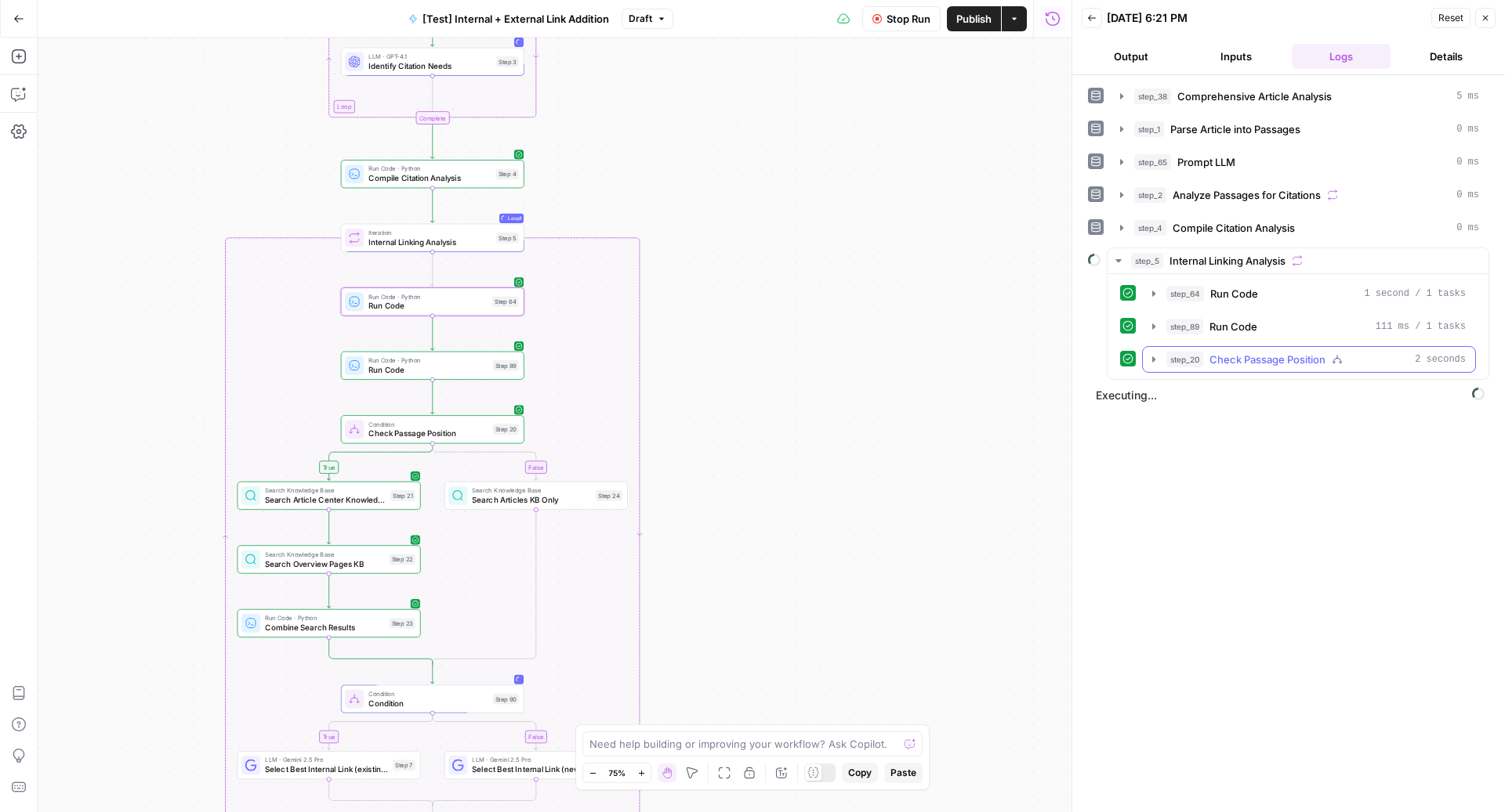
click at [1259, 352] on span "Check Passage Position" at bounding box center [1267, 360] width 116 height 15
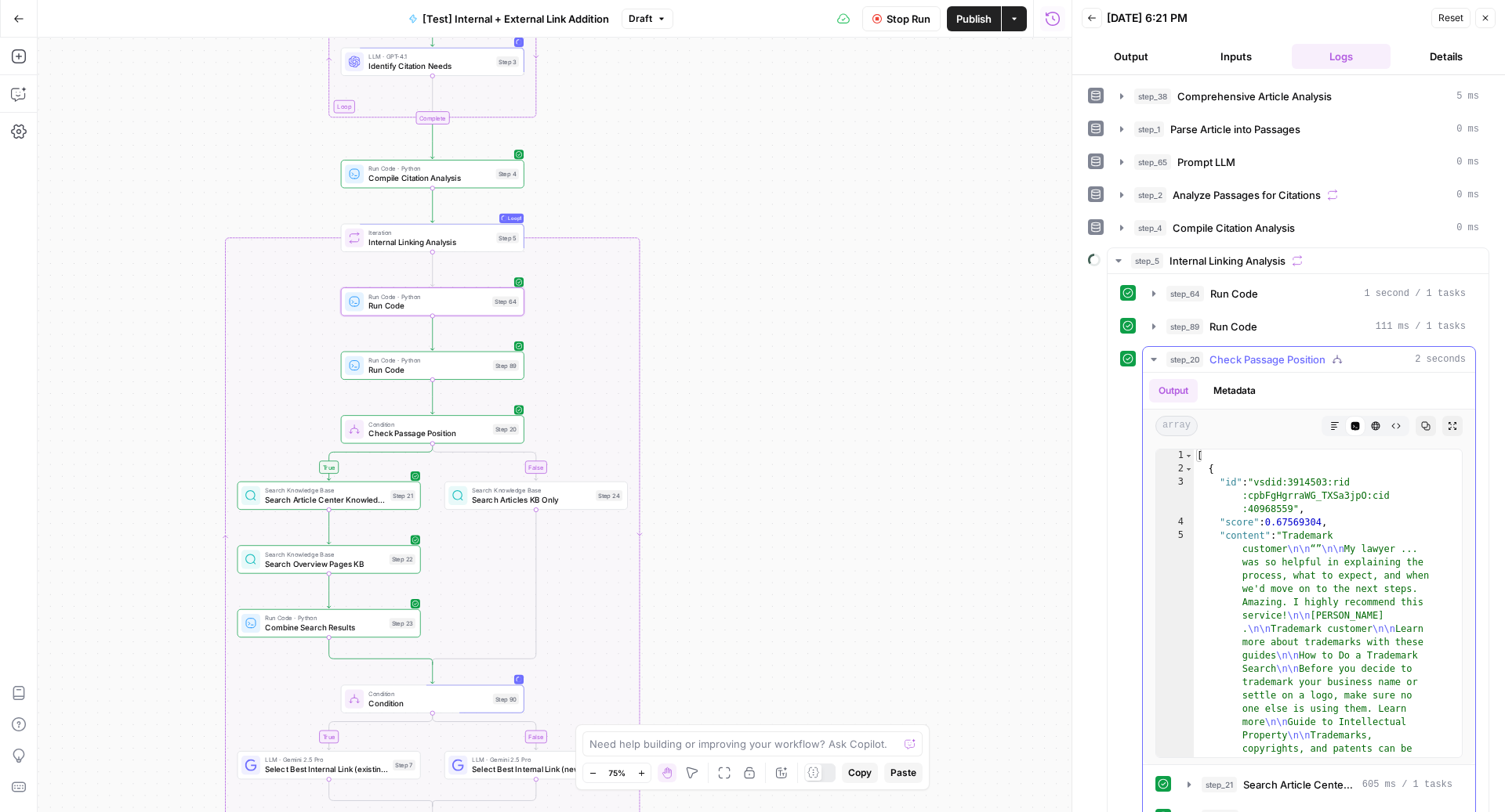
scroll to position [94, 0]
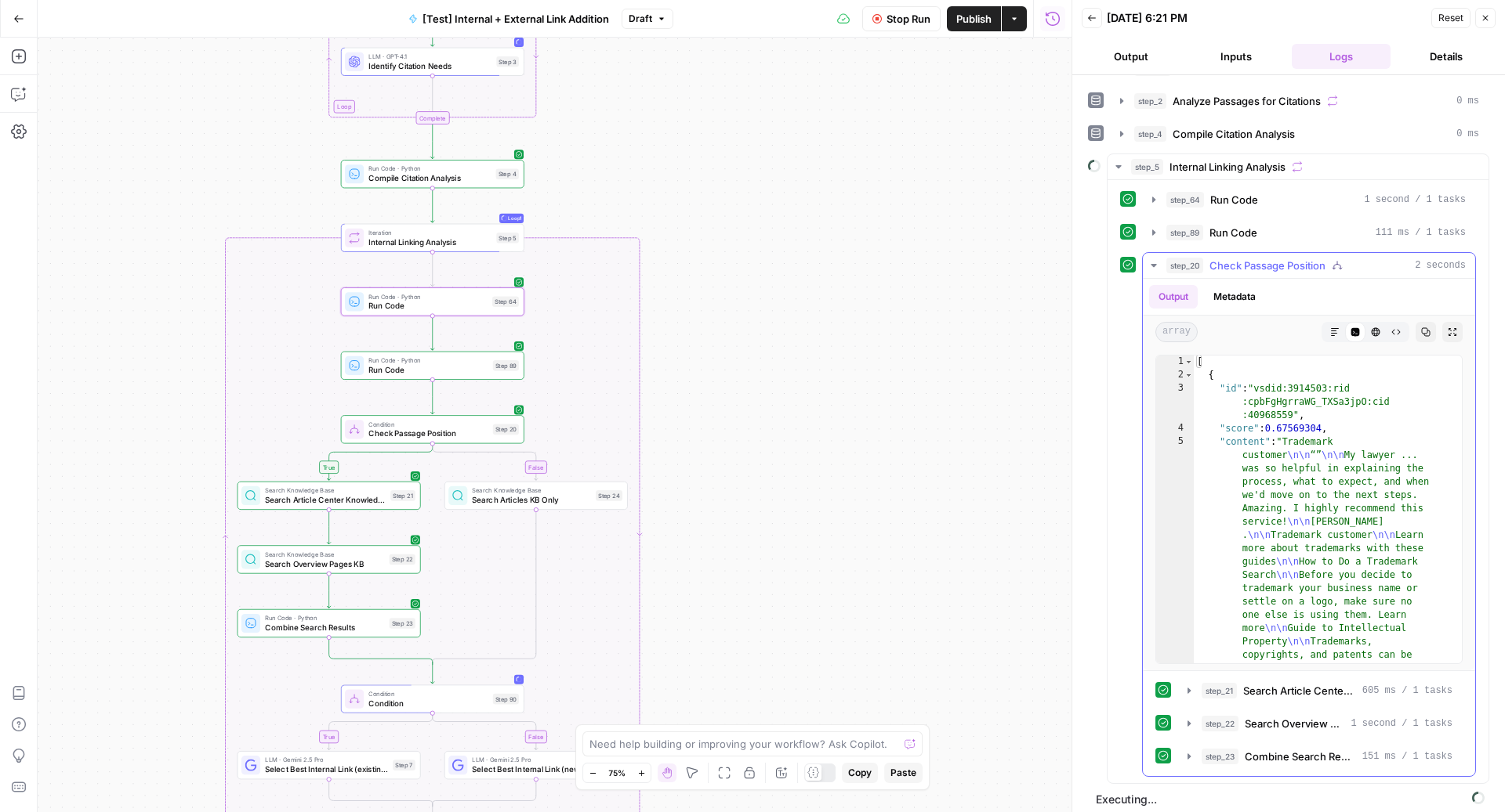
click at [1283, 264] on span "Check Passage Position" at bounding box center [1267, 266] width 116 height 15
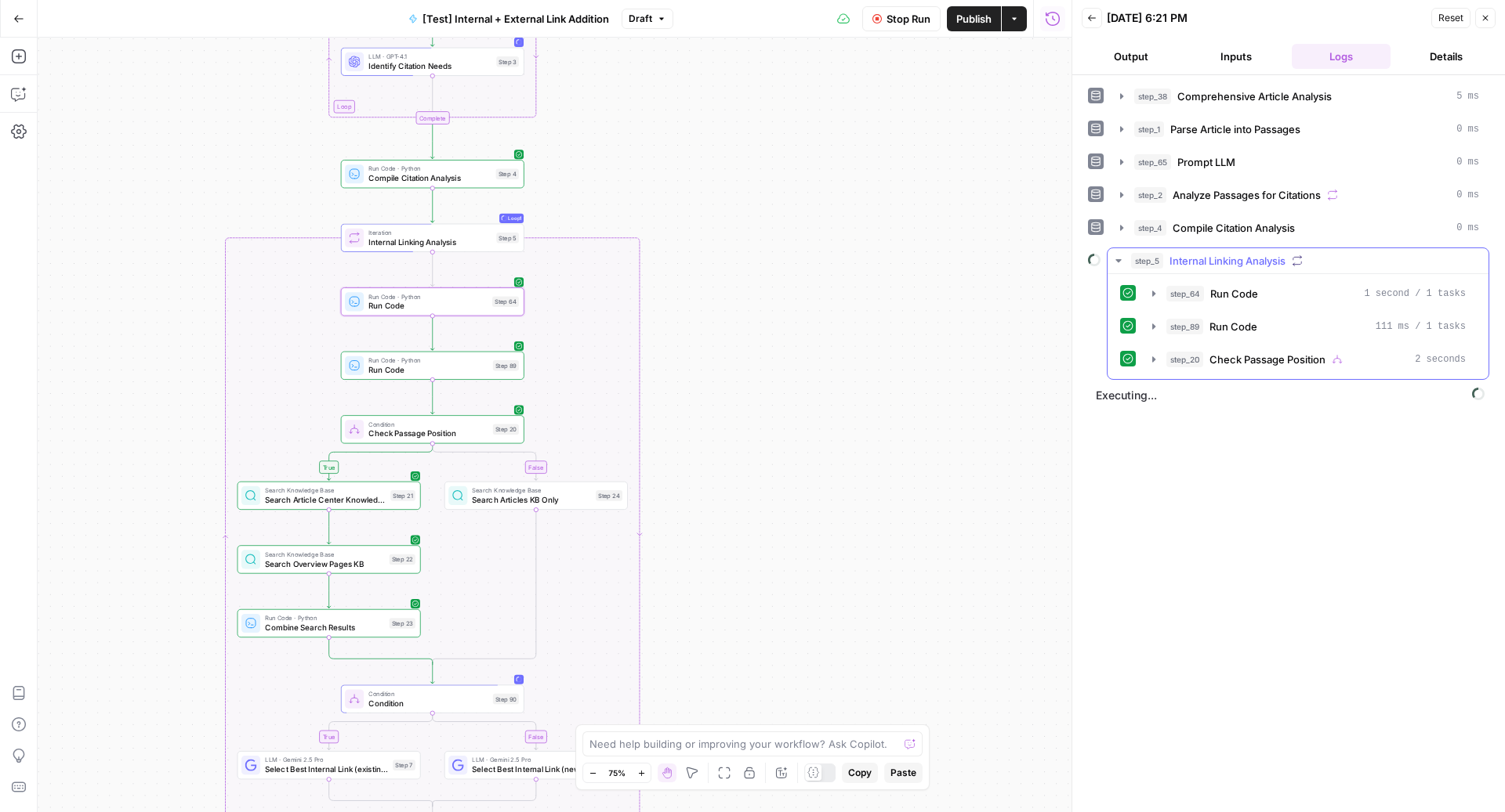
scroll to position [0, 0]
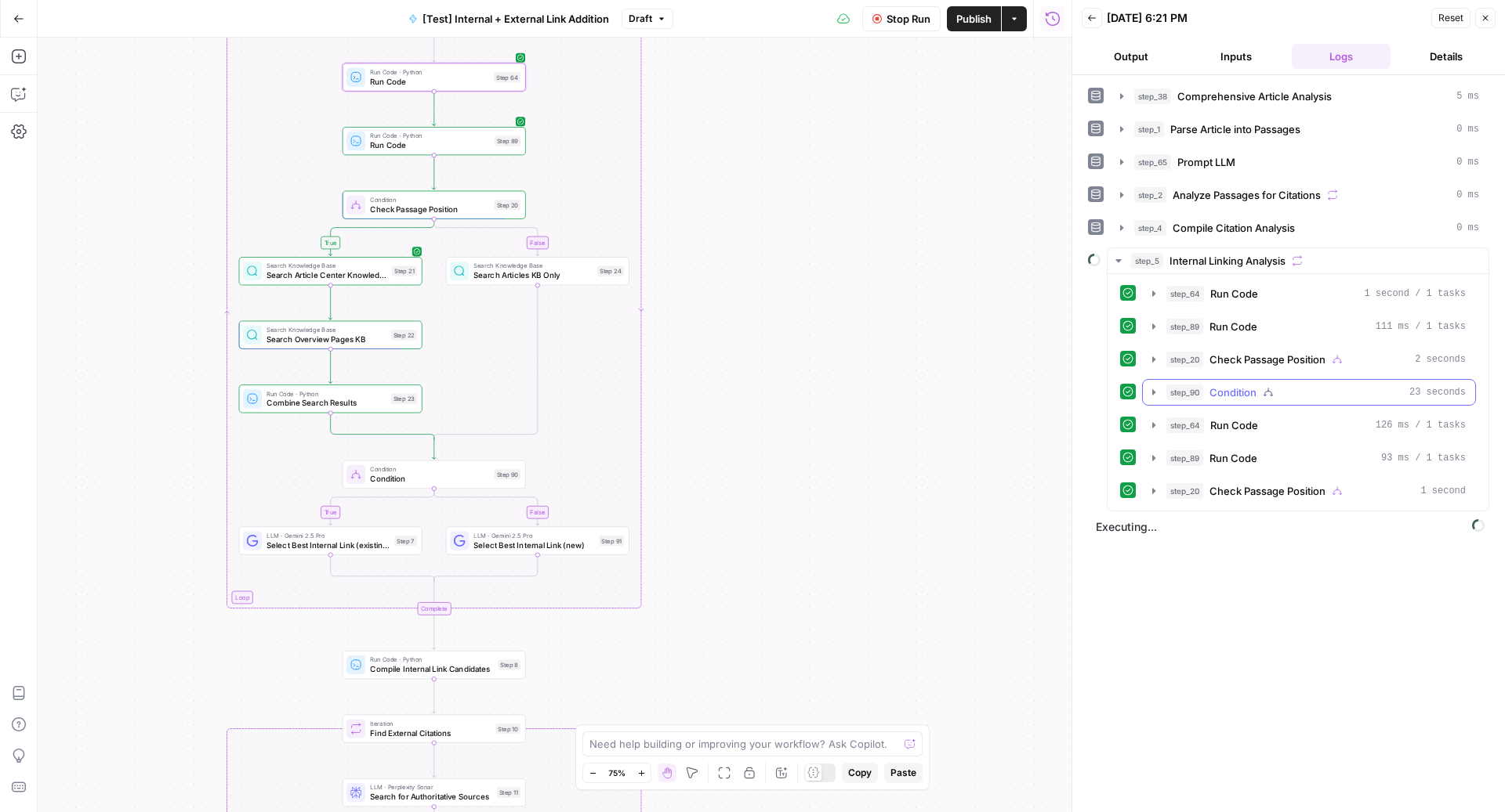
click at [1232, 384] on span "Condition" at bounding box center [1233, 392] width 47 height 15
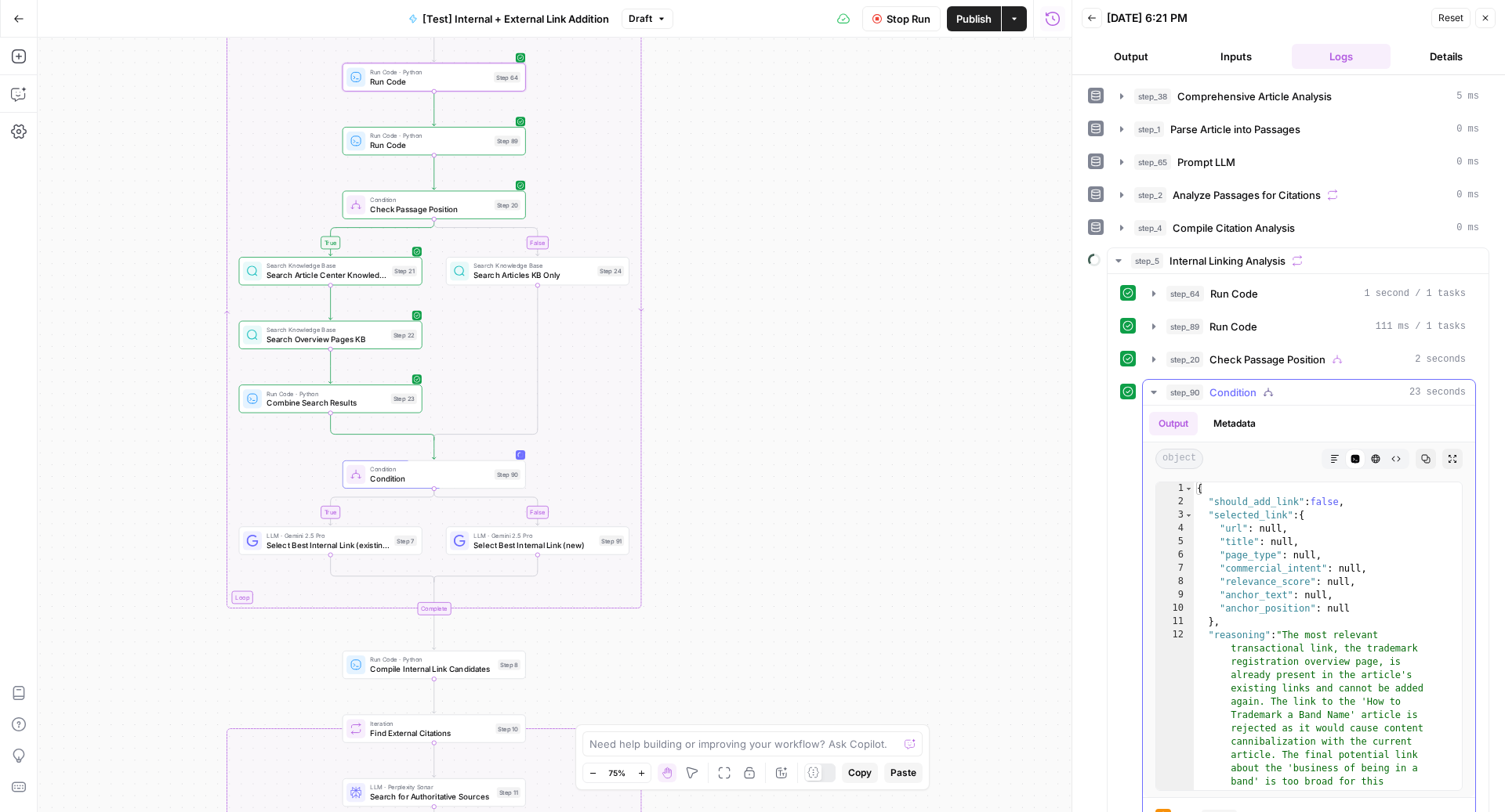
click at [1232, 384] on span "Condition" at bounding box center [1233, 392] width 47 height 15
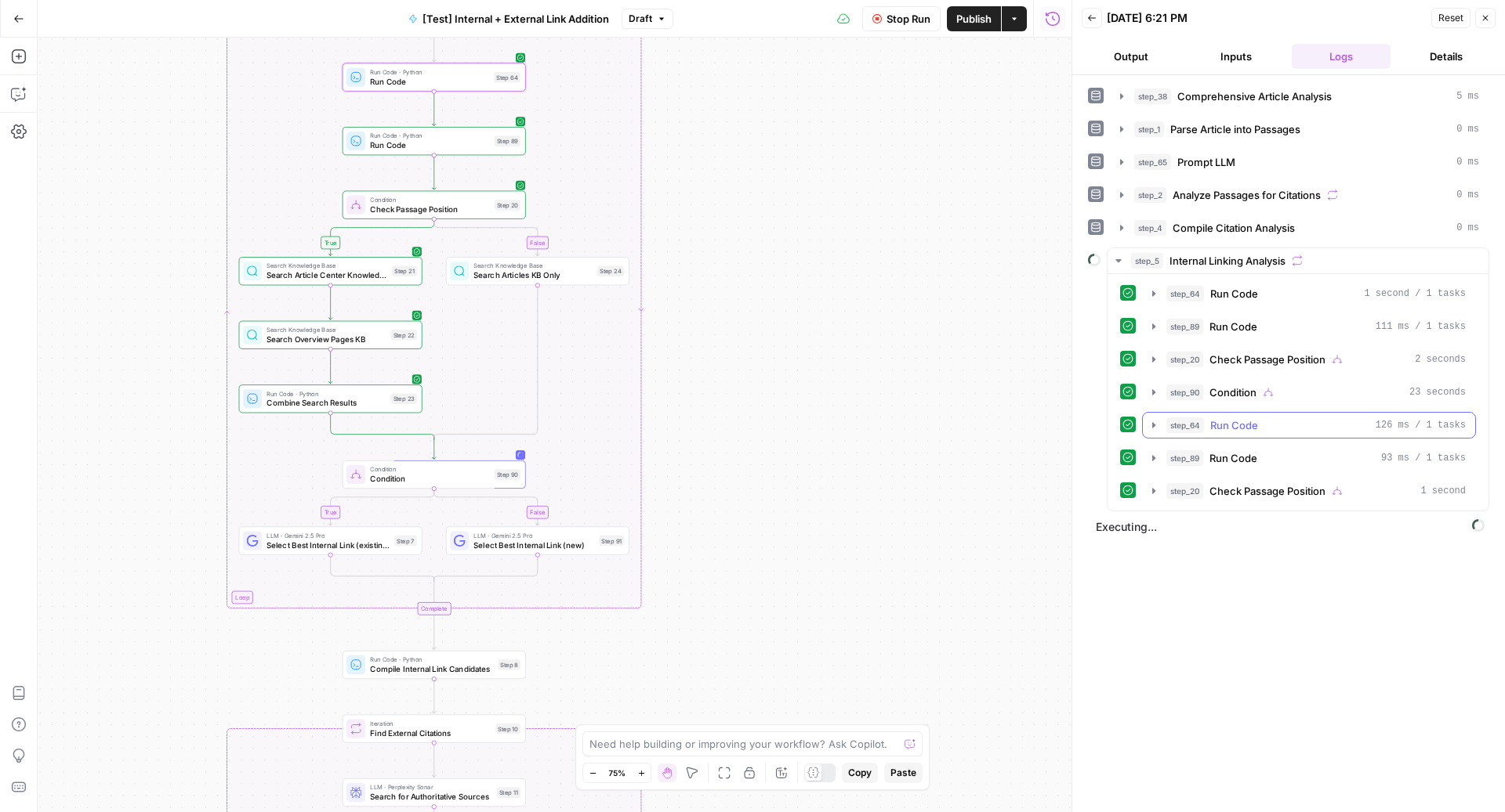
click at [1233, 417] on span "Run Code" at bounding box center [1234, 425] width 48 height 15
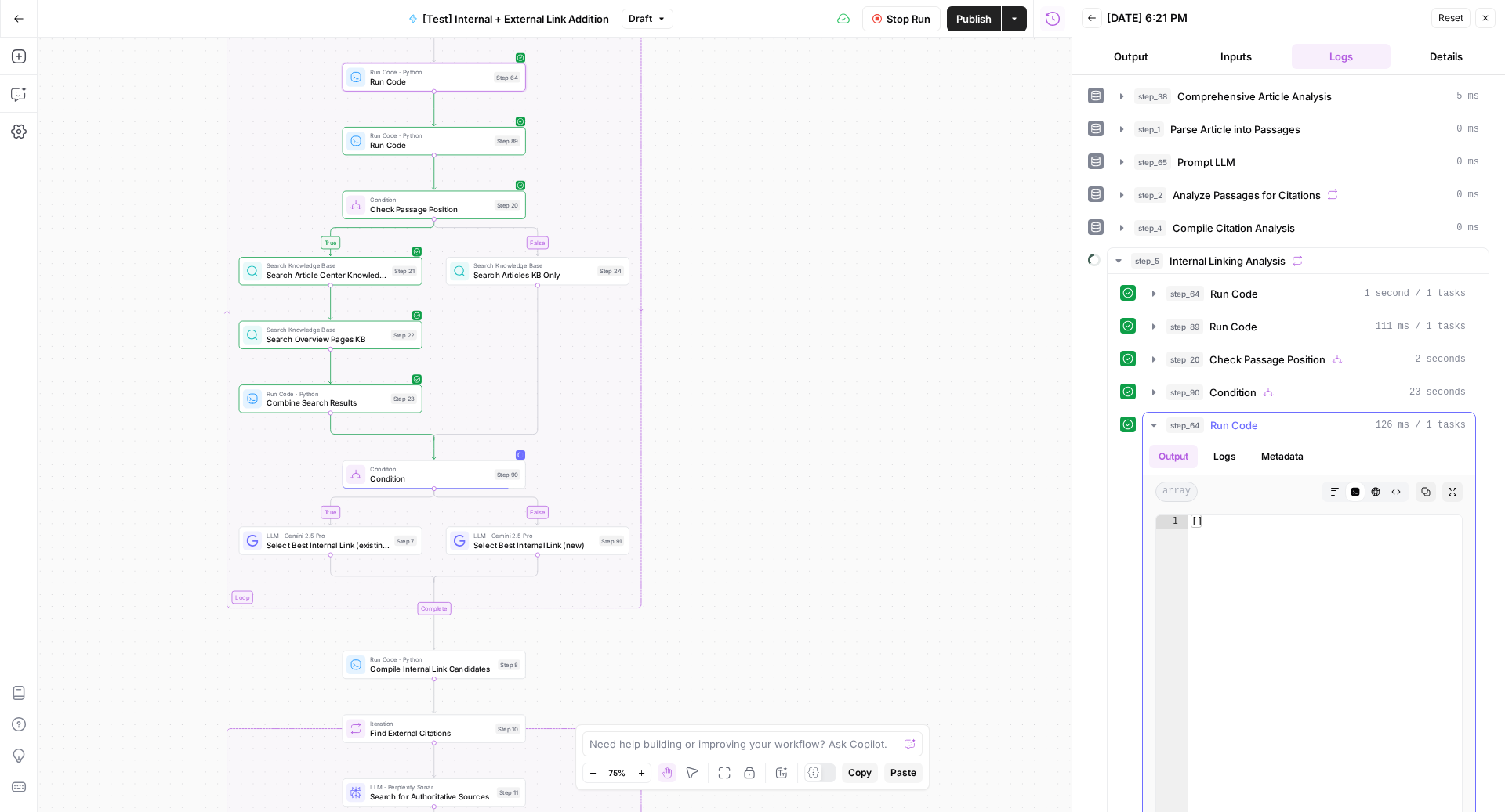
click at [1233, 417] on span "Run Code" at bounding box center [1234, 425] width 48 height 15
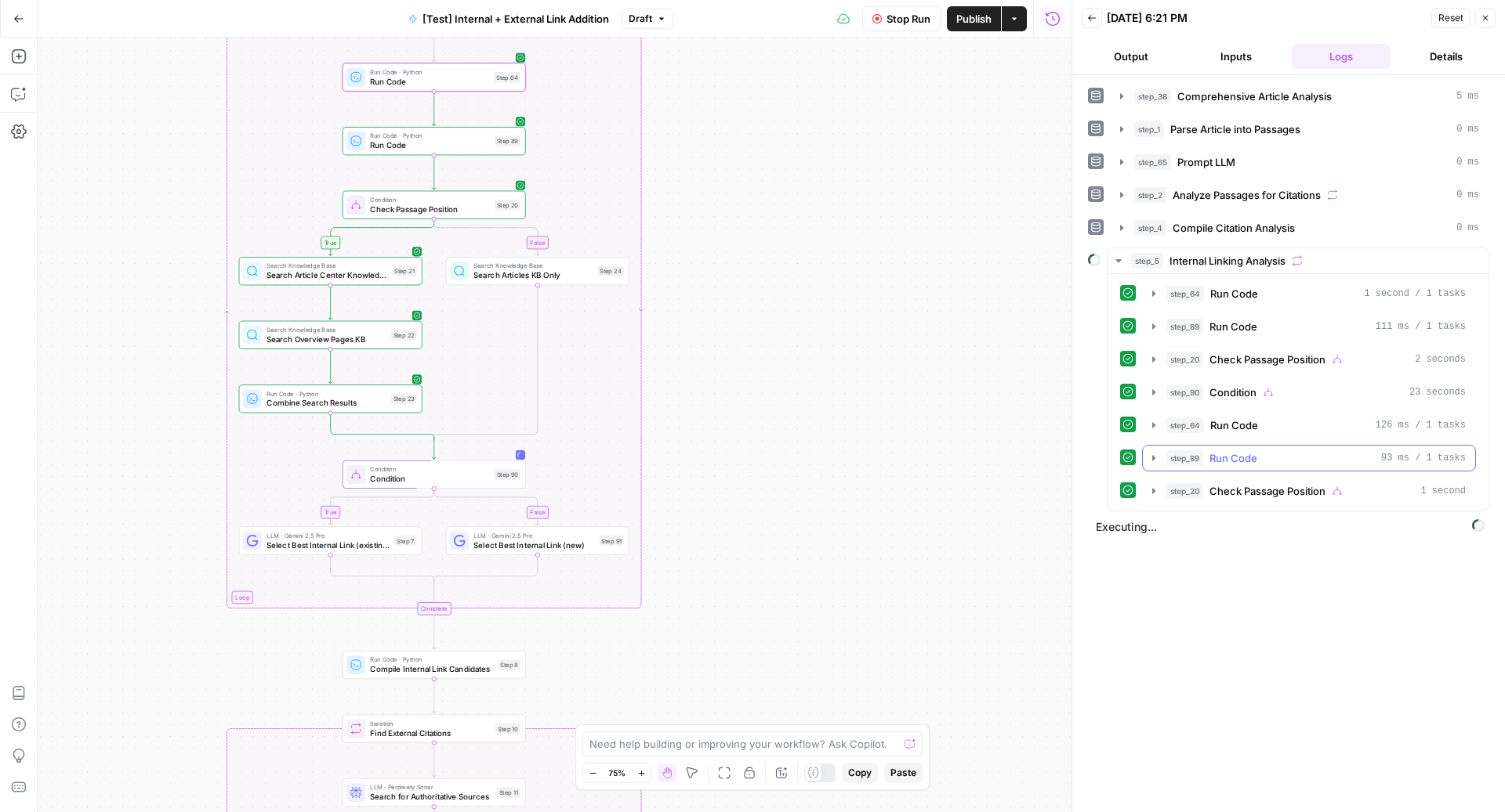
click at [1235, 458] on span "Run Code" at bounding box center [1233, 458] width 48 height 15
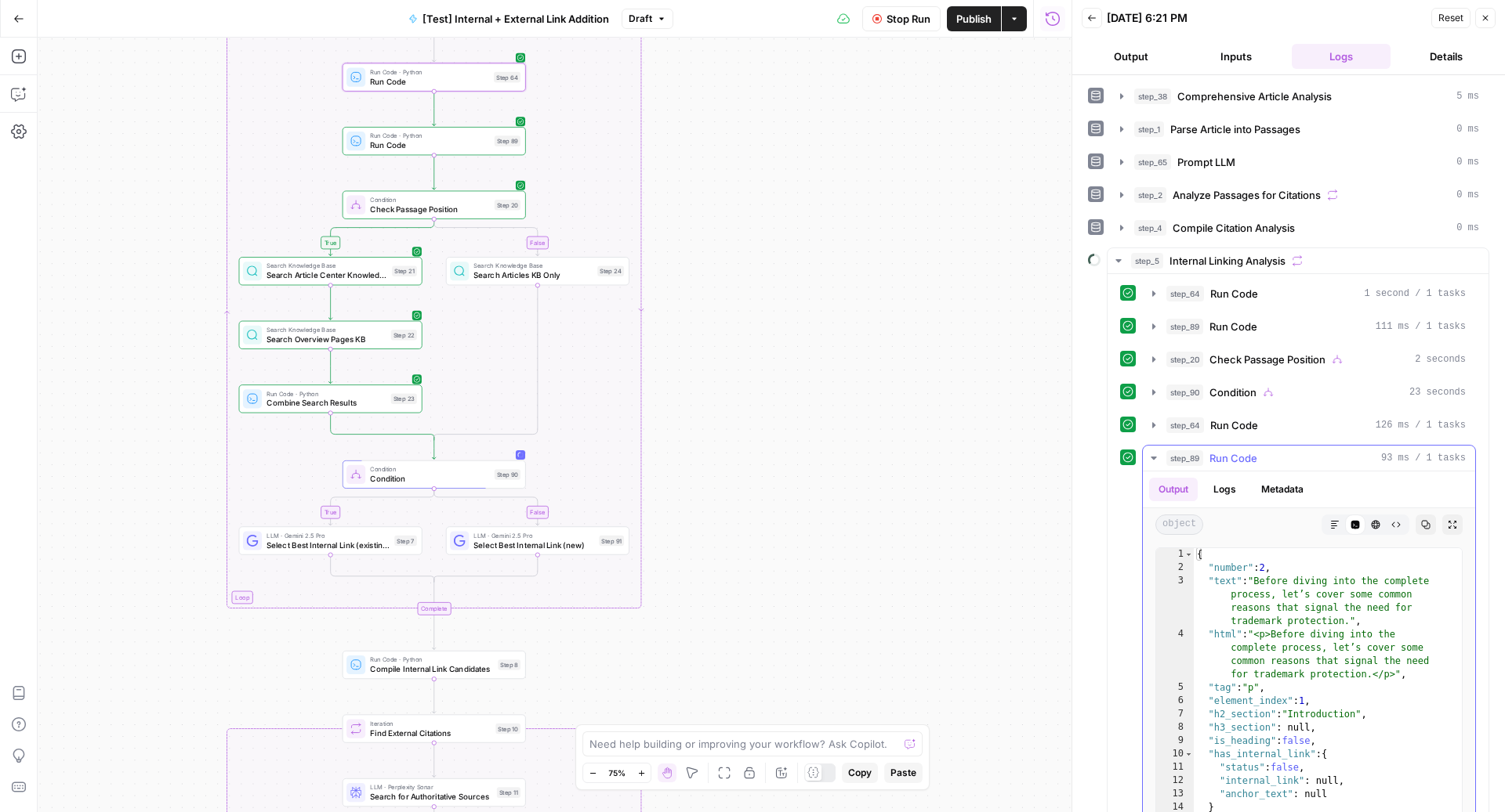
scroll to position [119, 0]
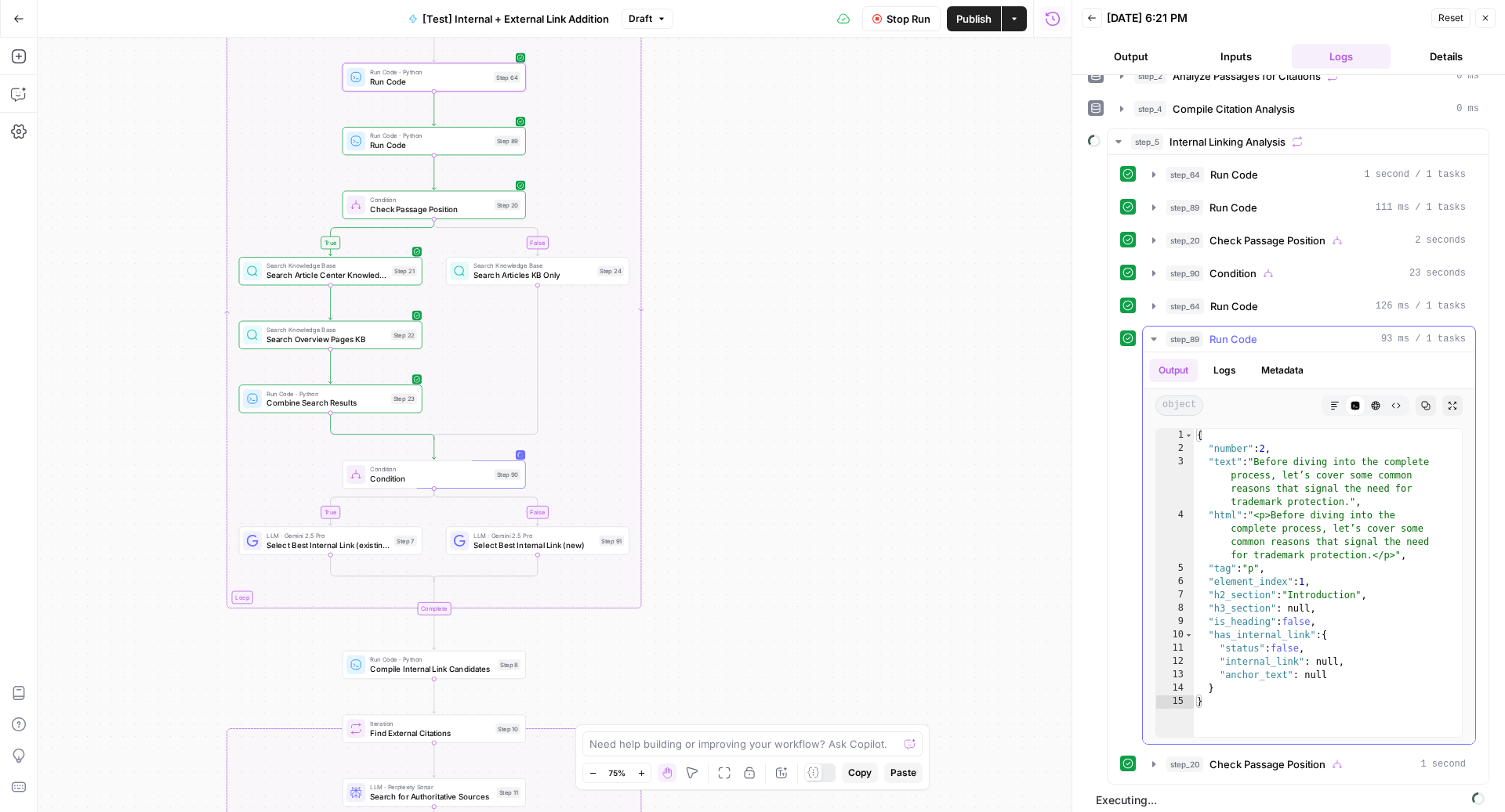
click at [1266, 334] on div "step_89 Run Code 93 ms / 1 tasks" at bounding box center [1316, 339] width 300 height 15
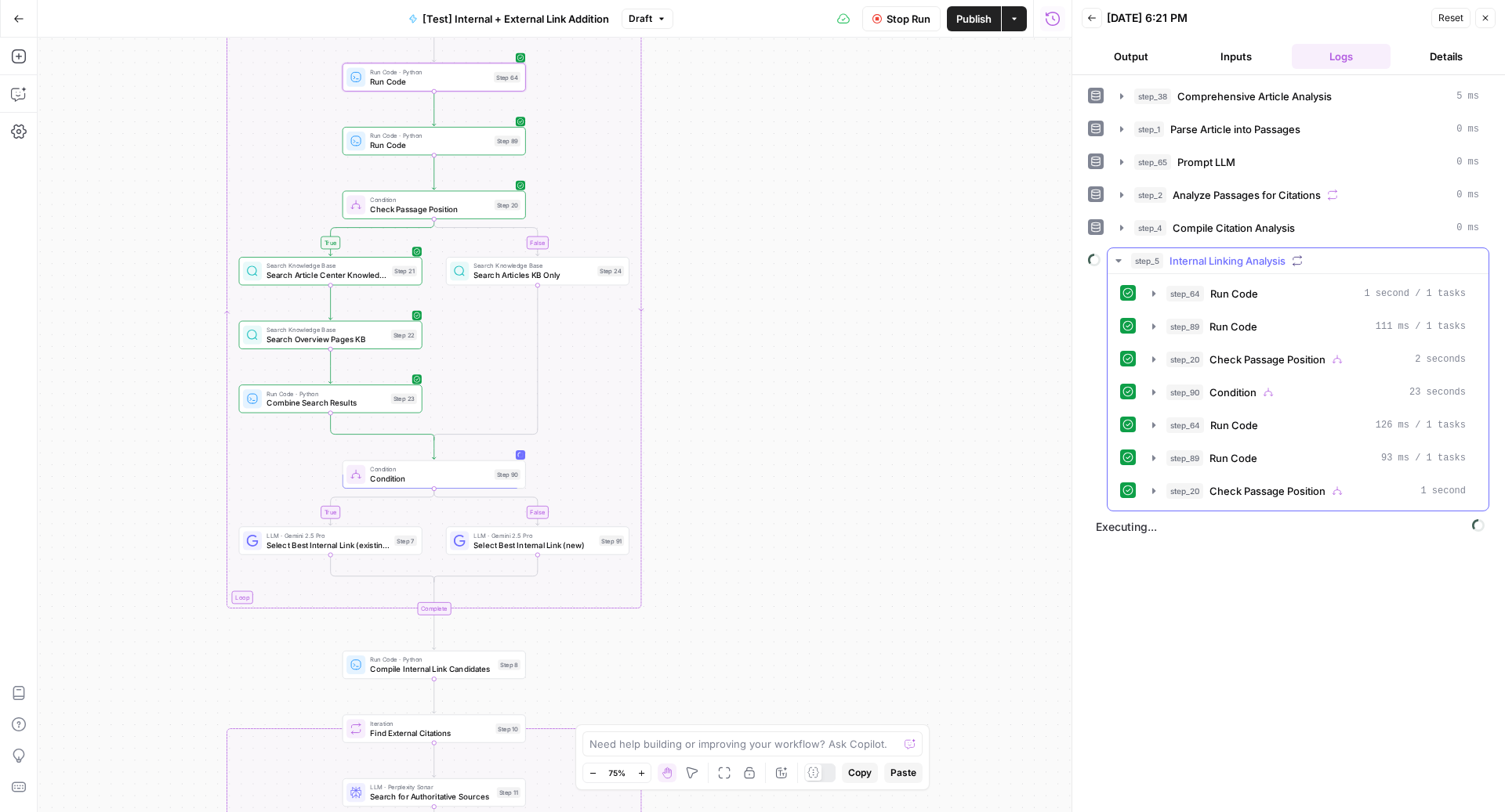
scroll to position [0, 0]
click at [1266, 424] on div "step_64 Run Code 126 ms / 1 tasks" at bounding box center [1316, 425] width 300 height 15
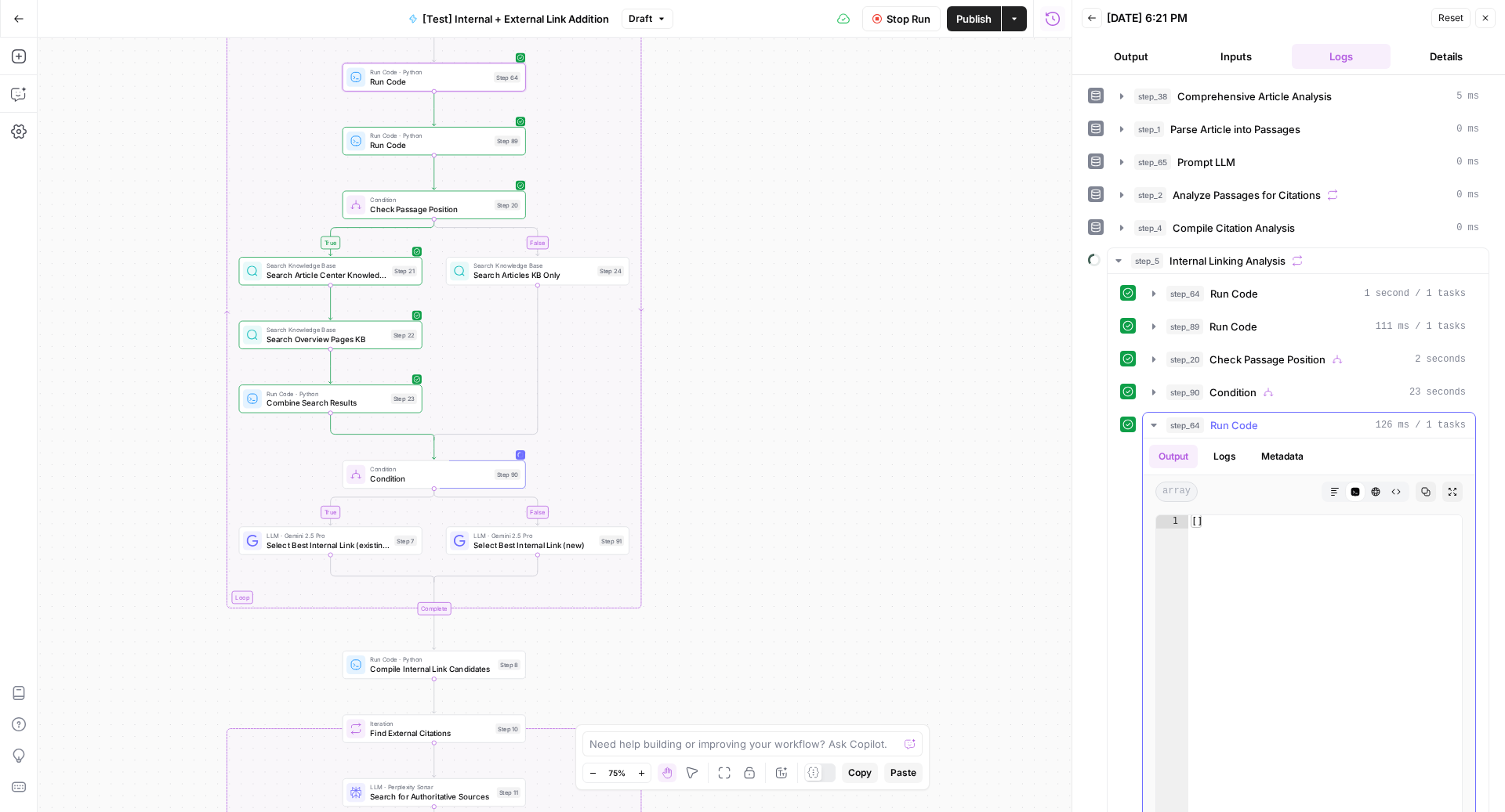
click at [1266, 424] on div "step_64 Run Code 126 ms / 1 tasks" at bounding box center [1316, 425] width 300 height 15
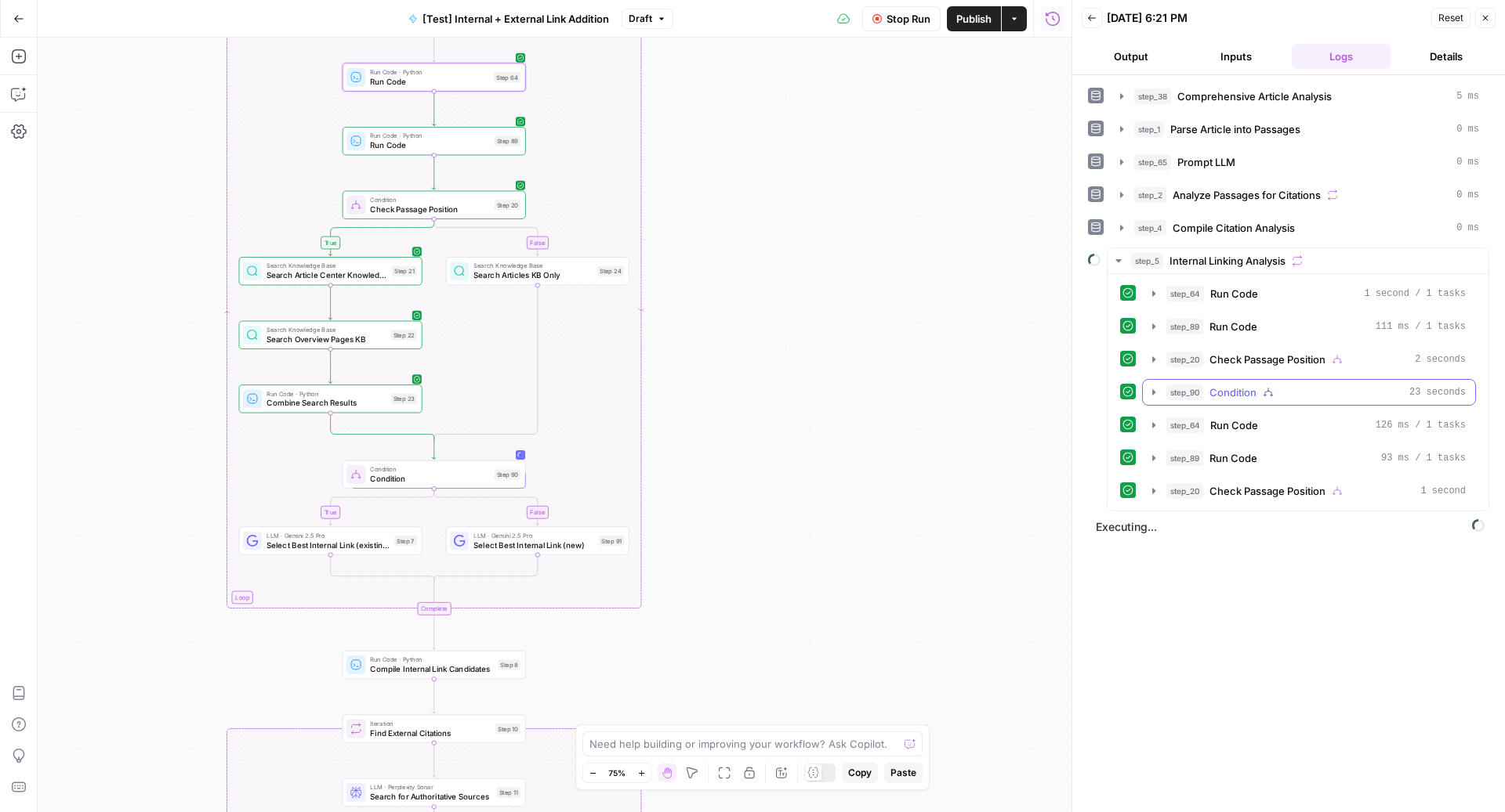
click at [1269, 393] on div "step_90 Condition 23 seconds" at bounding box center [1316, 392] width 300 height 15
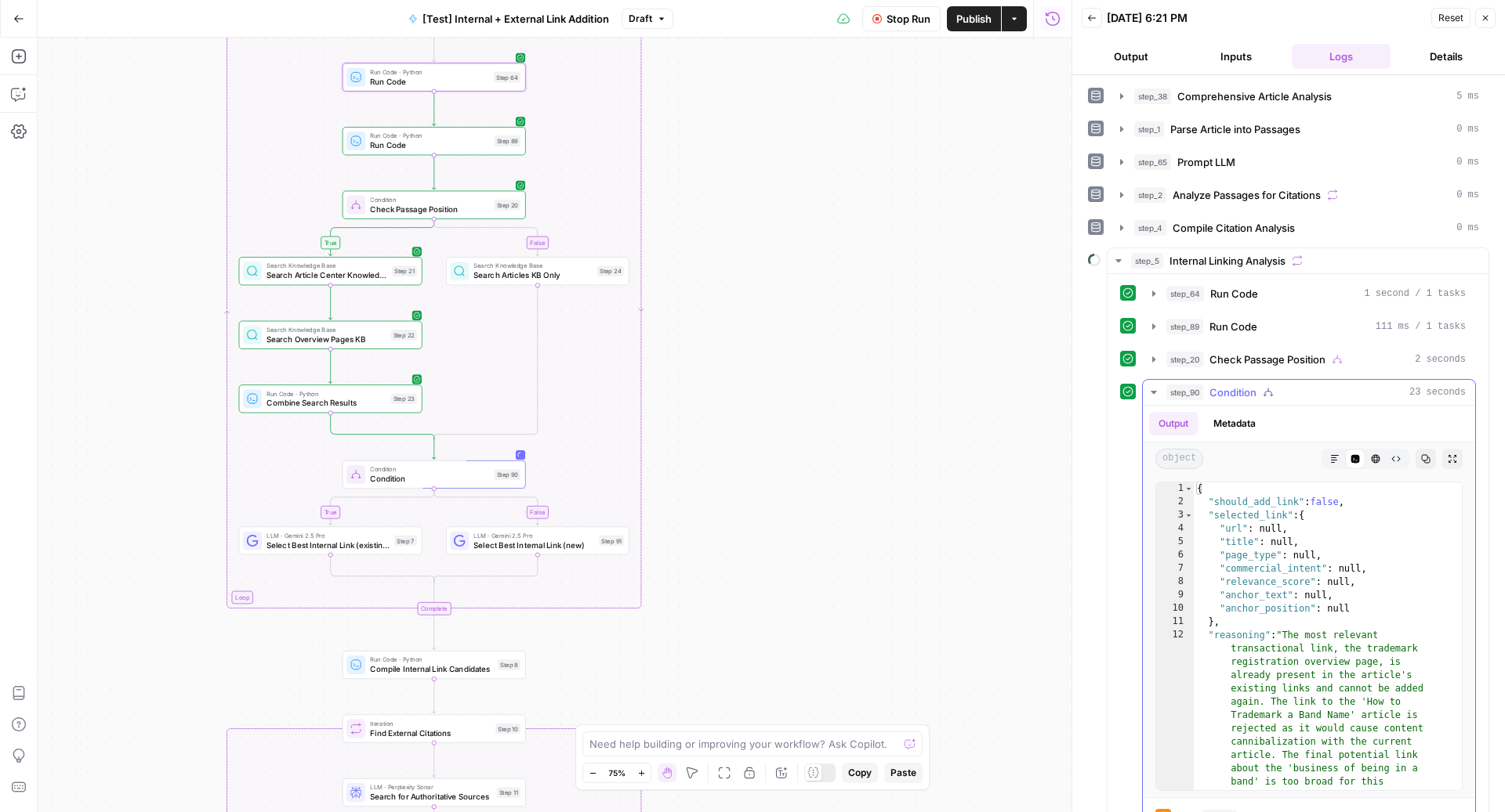
click at [1269, 393] on div "step_90 Condition 23 seconds" at bounding box center [1316, 392] width 300 height 15
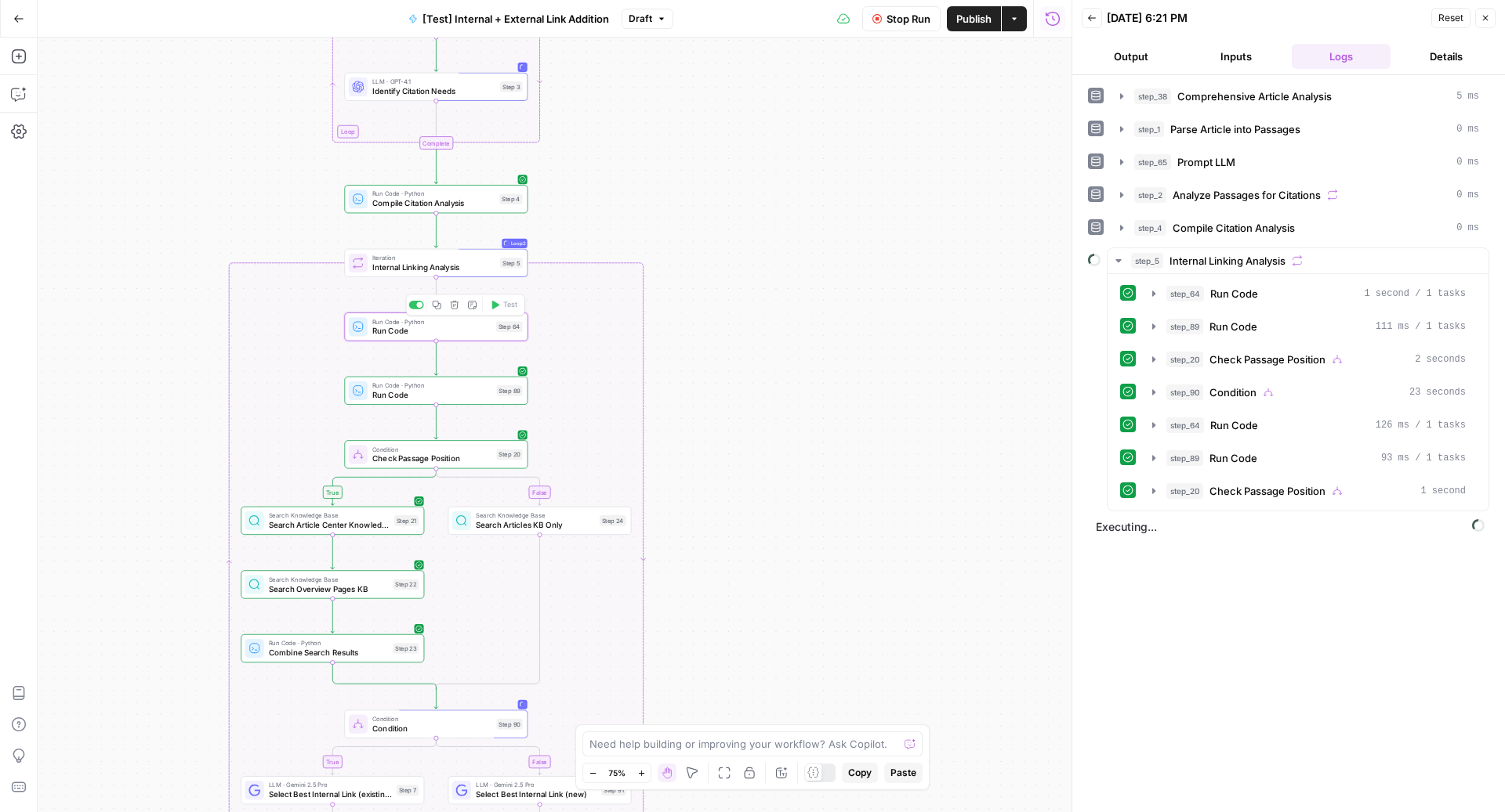
click at [464, 332] on span "Run Code" at bounding box center [432, 331] width 119 height 12
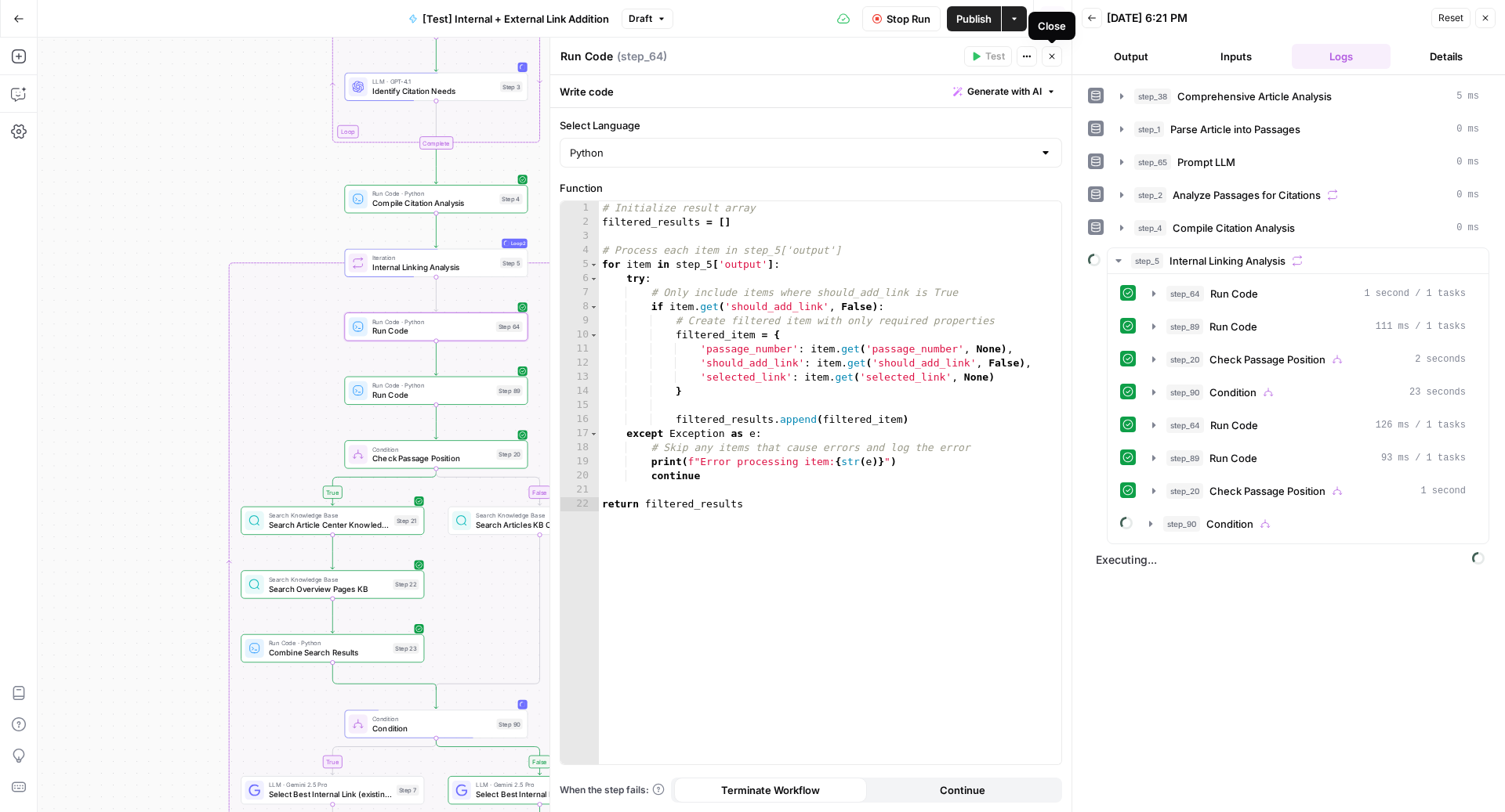
click at [1055, 55] on icon "button" at bounding box center [1052, 56] width 9 height 9
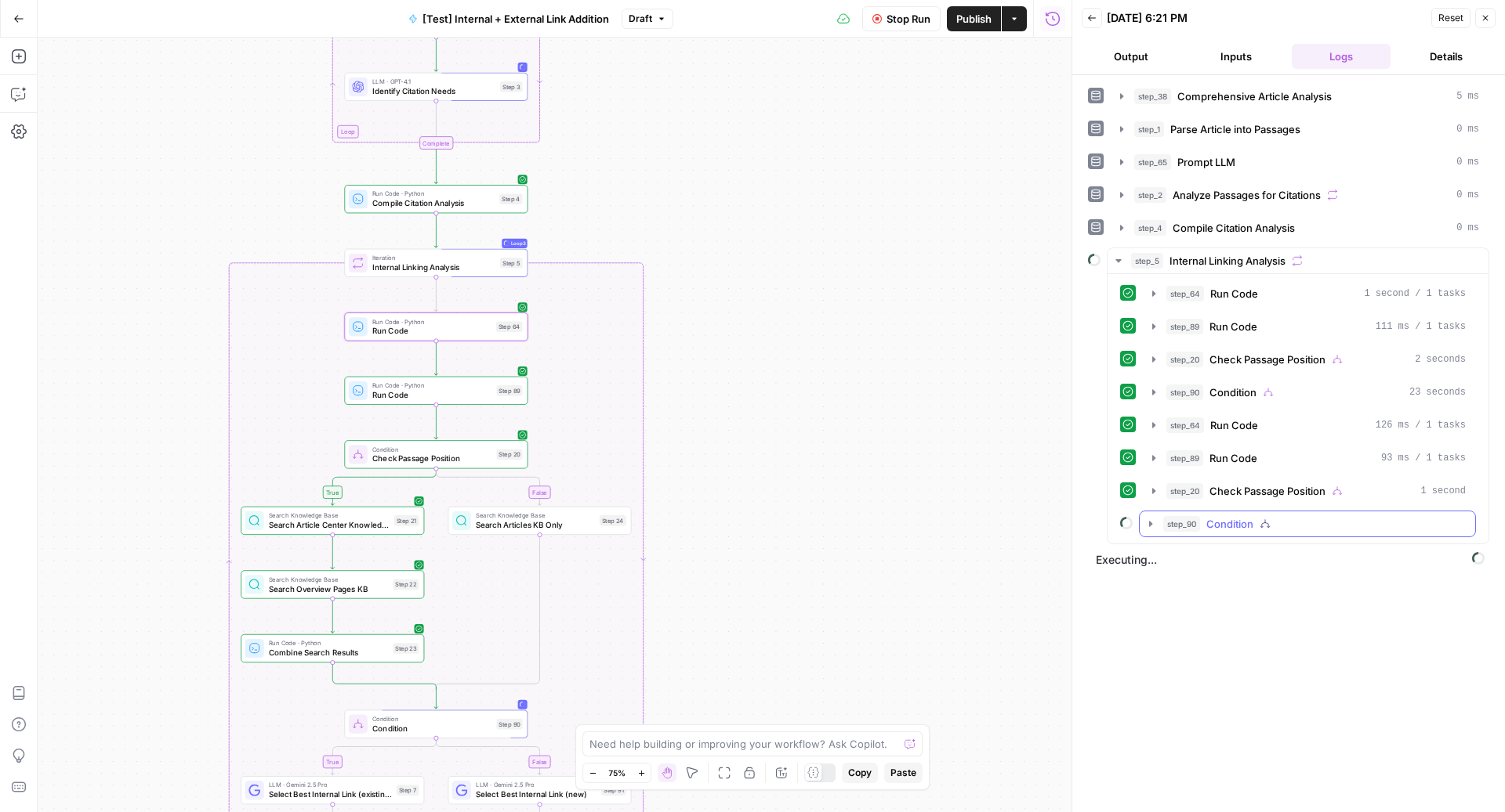
click at [1299, 516] on div "step_90 Condition" at bounding box center [1314, 524] width 302 height 15
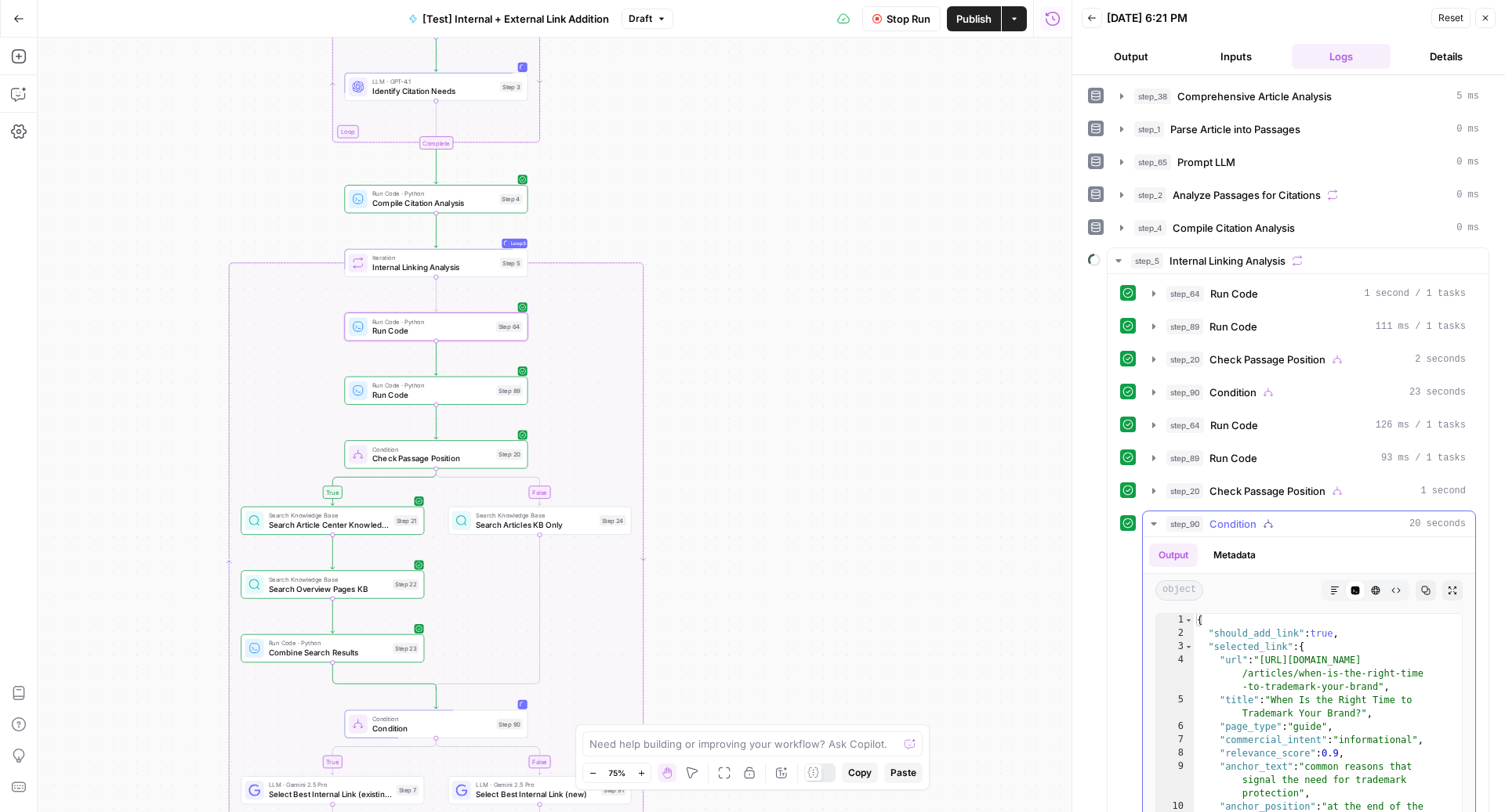
click at [1298, 516] on div "step_90 Condition 20 seconds" at bounding box center [1316, 524] width 300 height 15
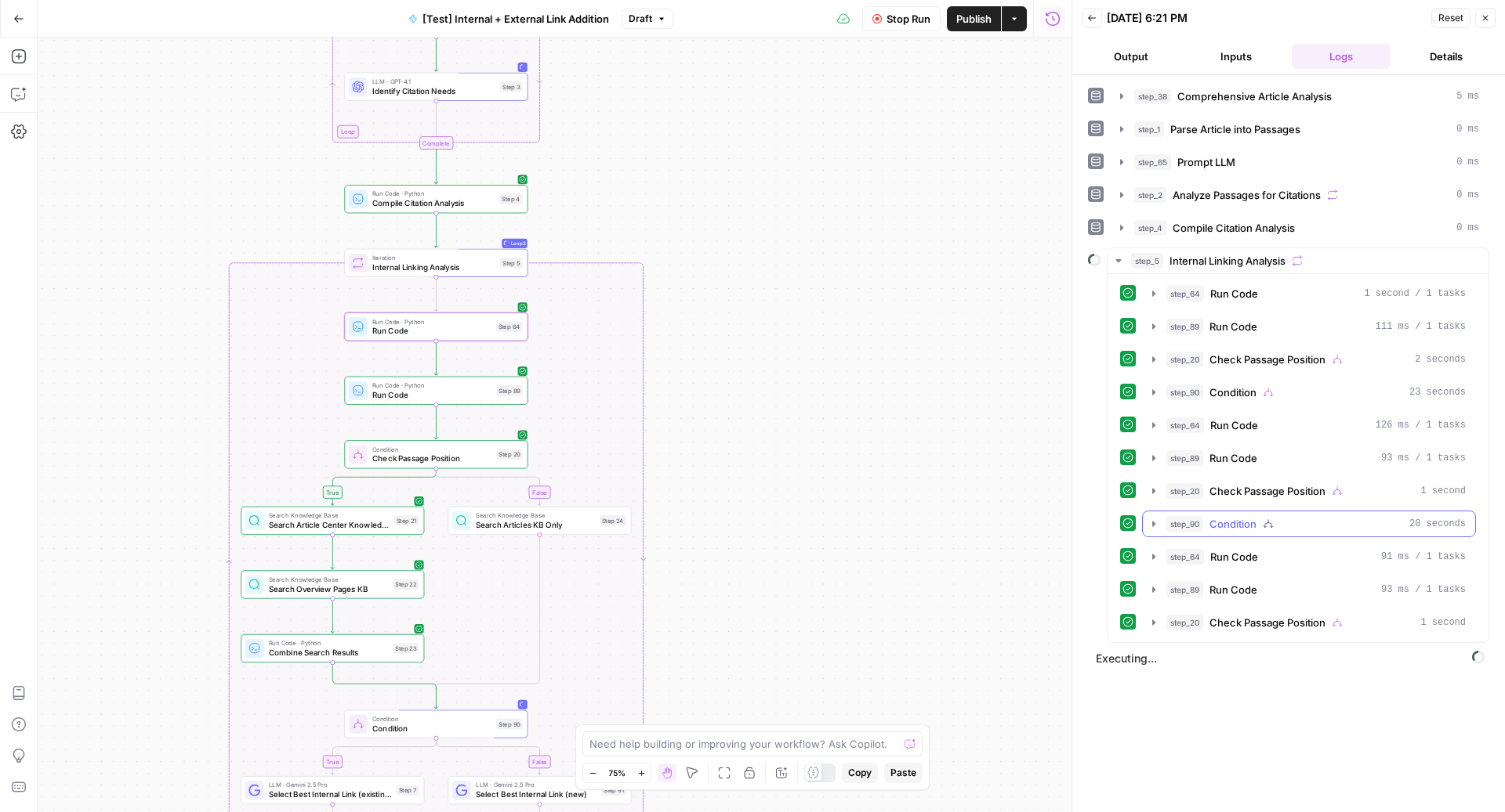
click at [1279, 549] on div "step_64 Run Code 91 ms / 1 tasks" at bounding box center [1316, 557] width 300 height 15
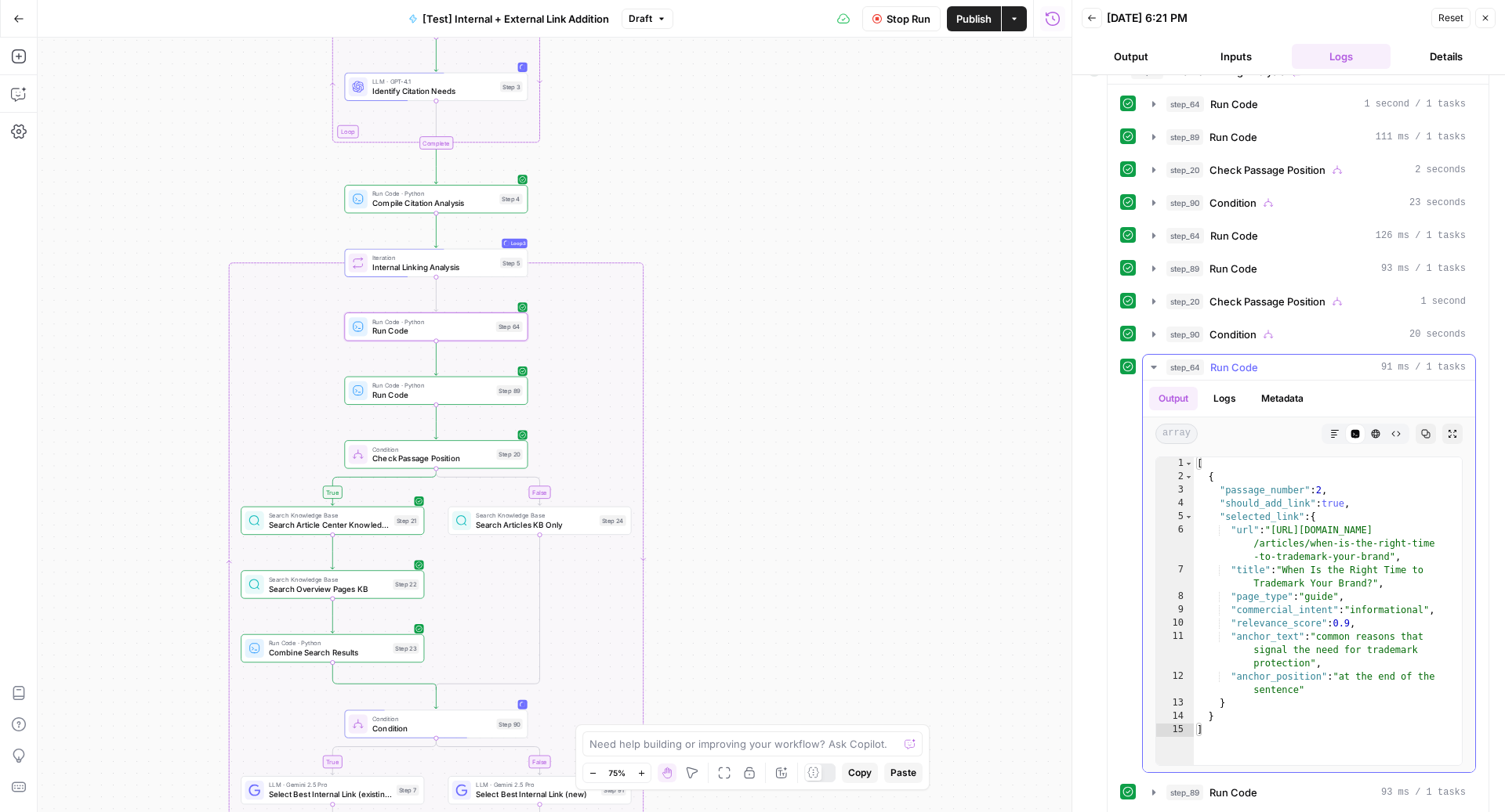
scroll to position [249, 0]
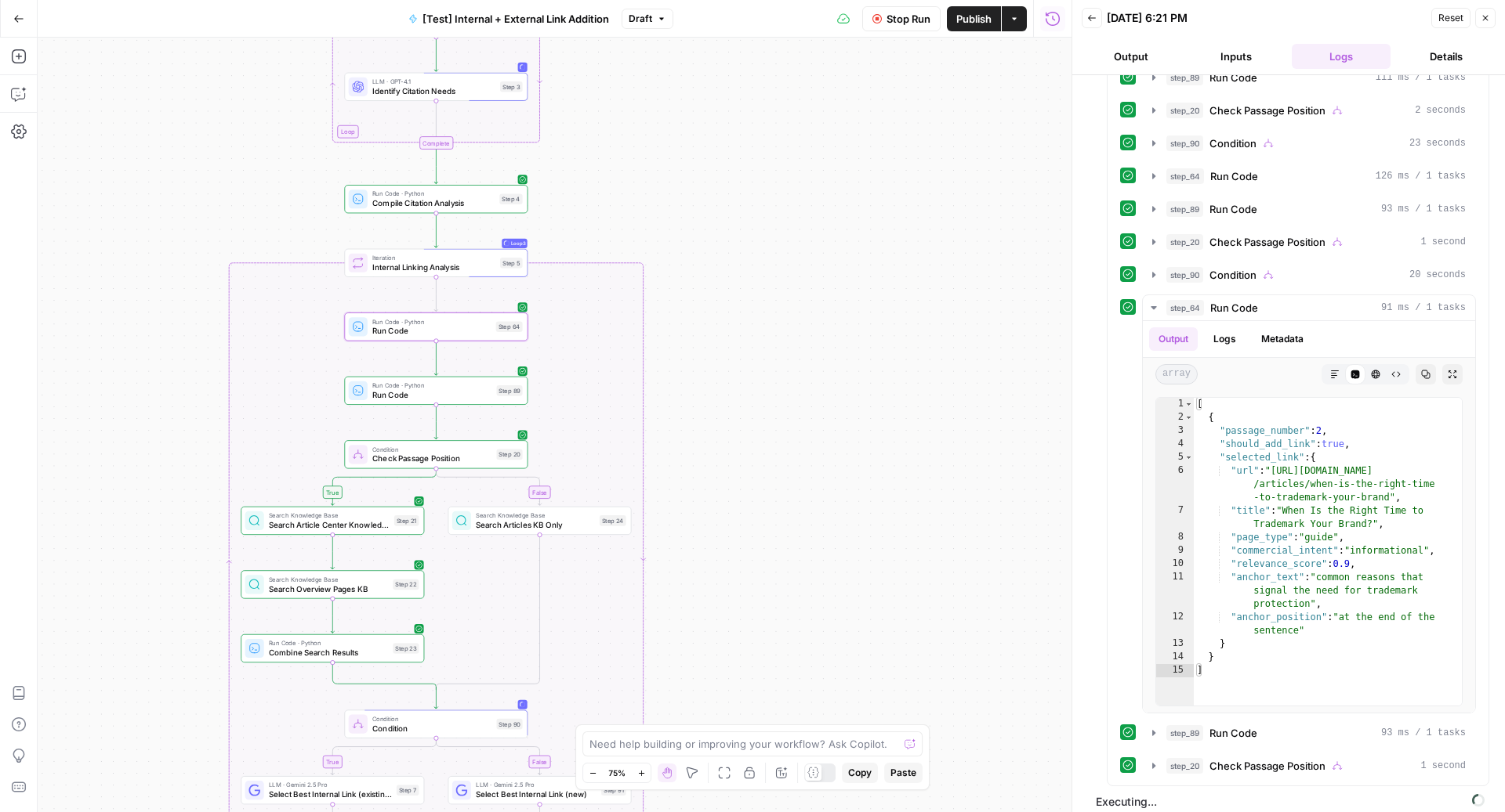
click at [902, 12] on span "Stop Run" at bounding box center [908, 19] width 44 height 15
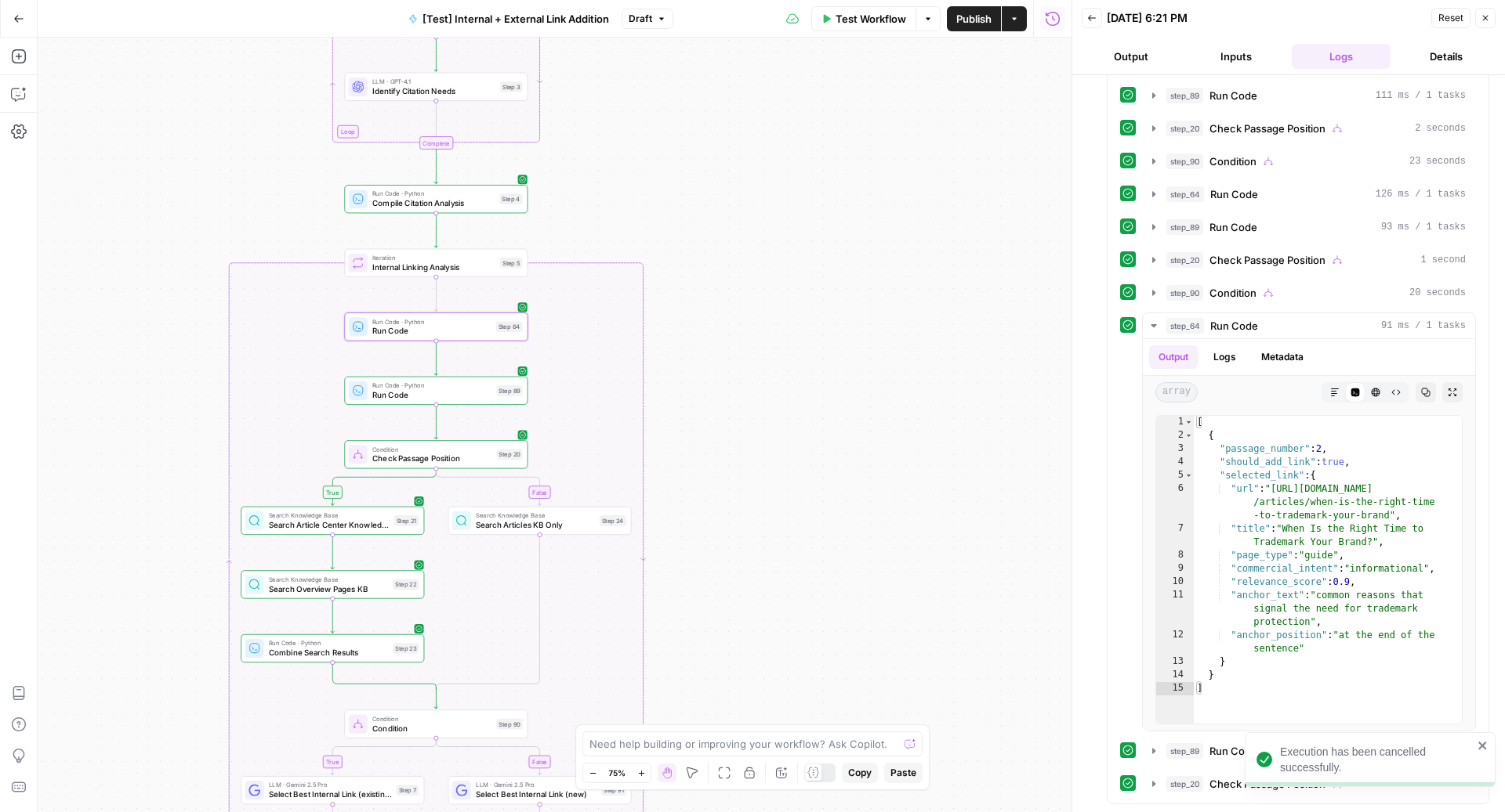
scroll to position [221, 0]
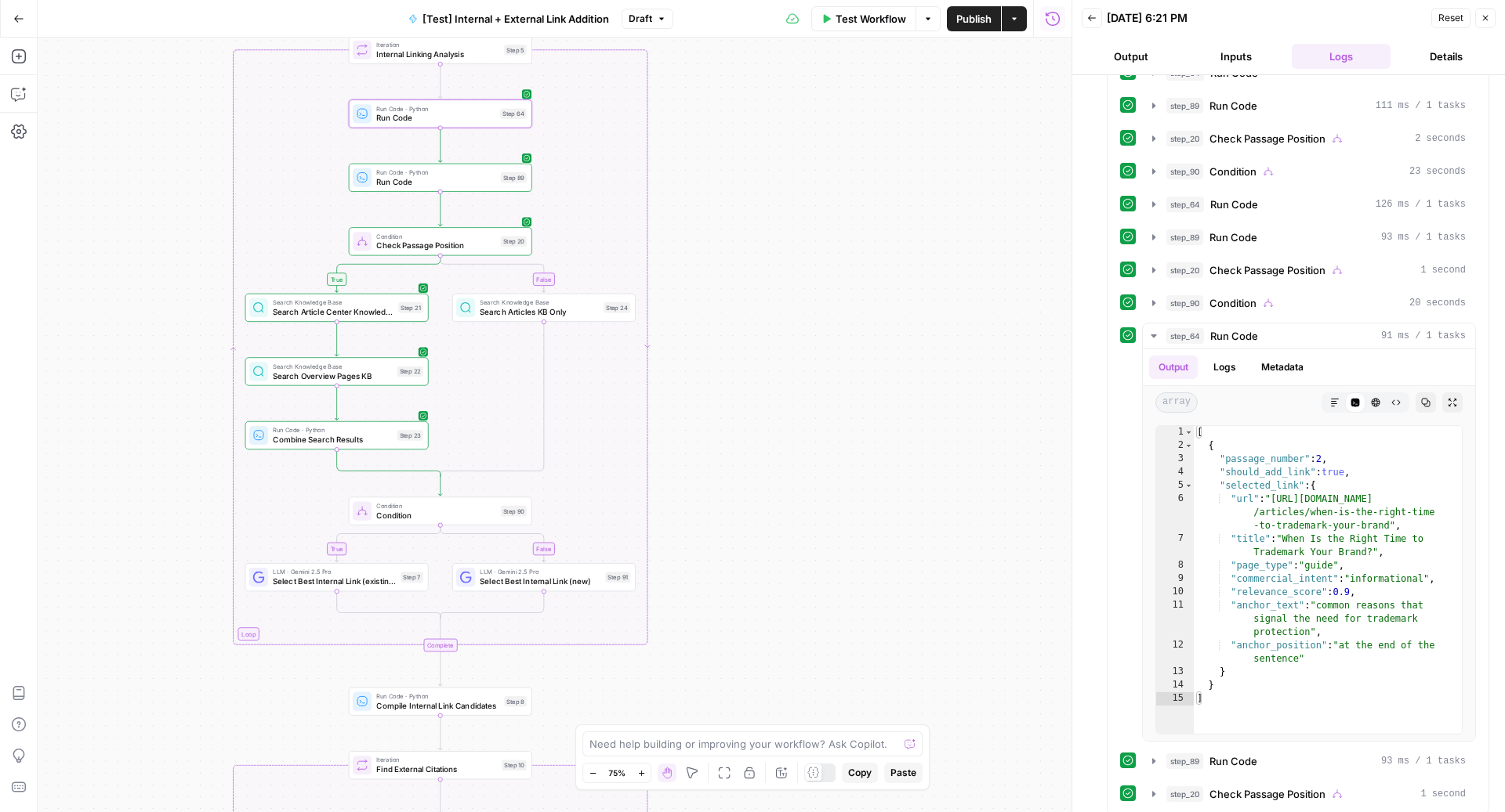
click at [369, 584] on span "Select Best Internal Link (existing)" at bounding box center [334, 582] width 123 height 12
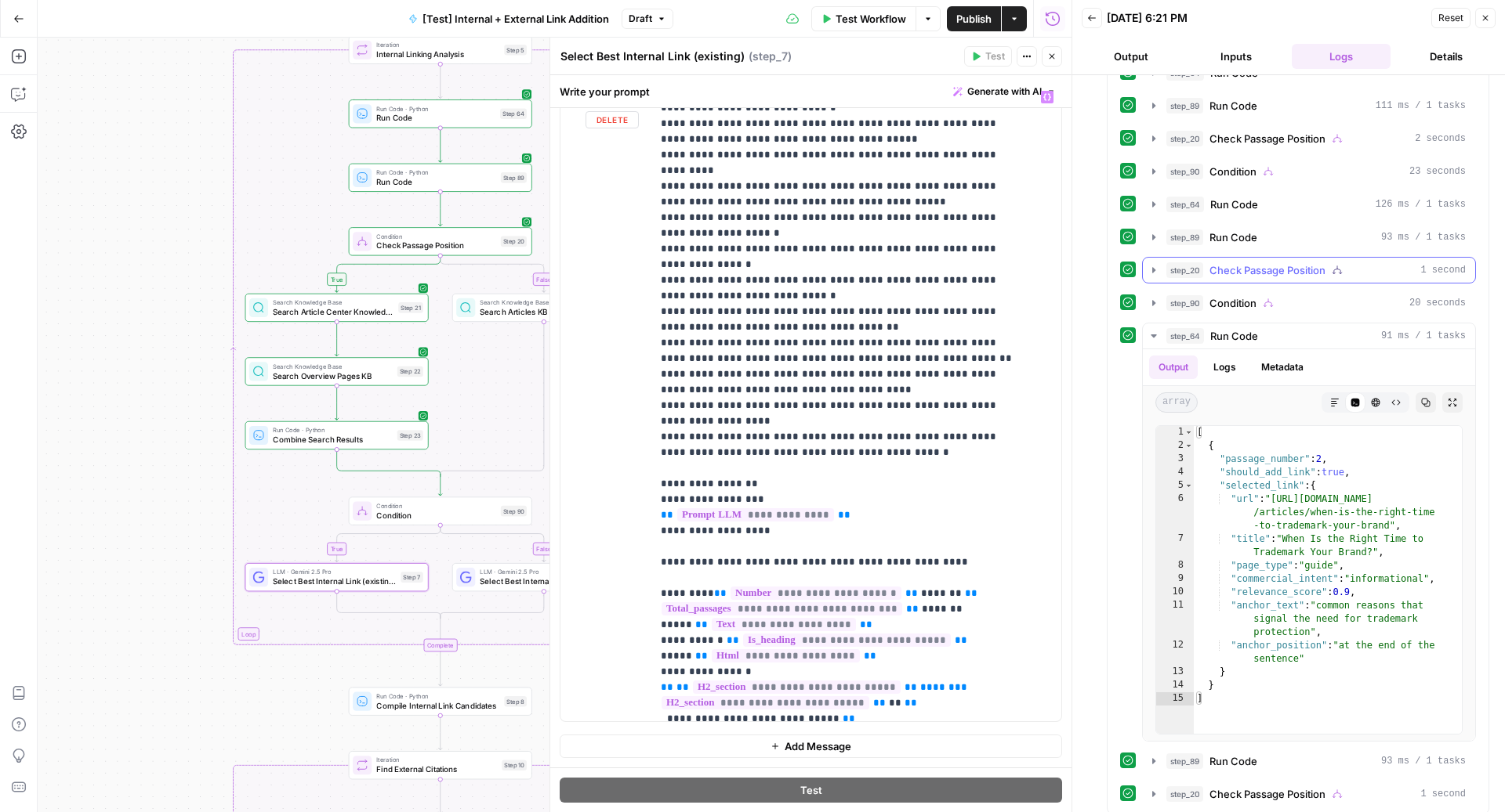
scroll to position [0, 0]
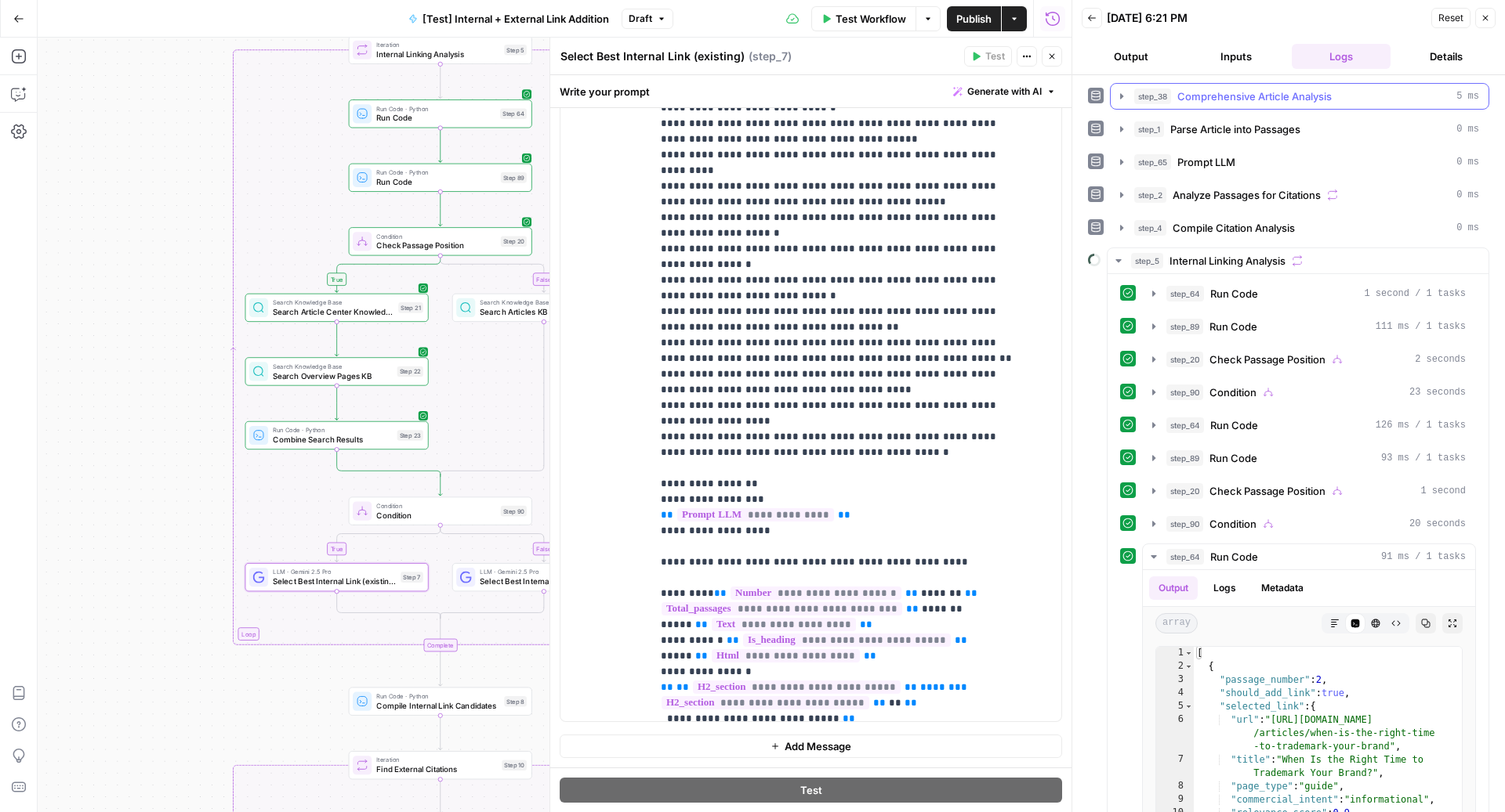
click at [1222, 94] on span "Comprehensive Article Analysis" at bounding box center [1255, 96] width 154 height 15
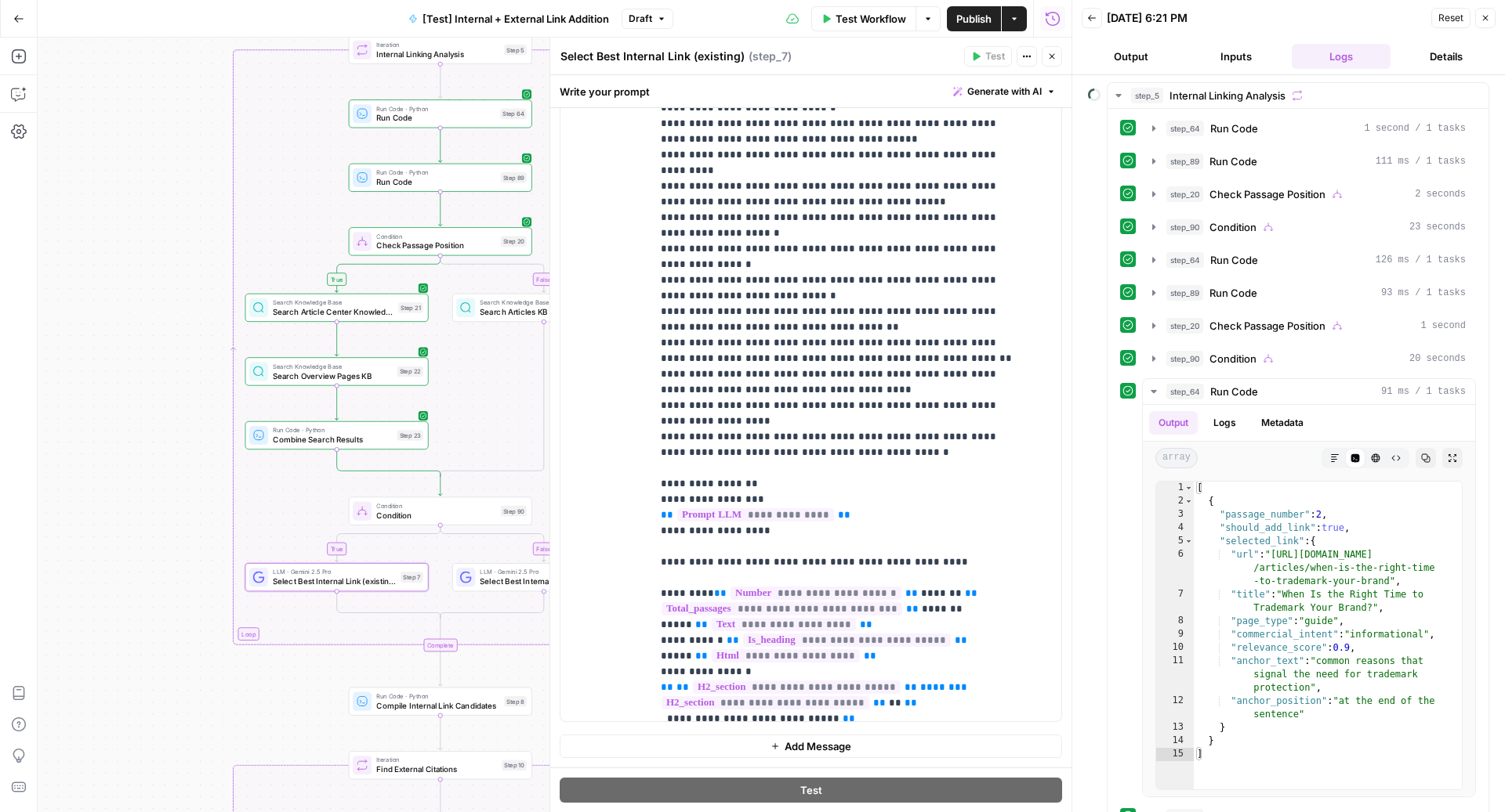
scroll to position [564, 0]
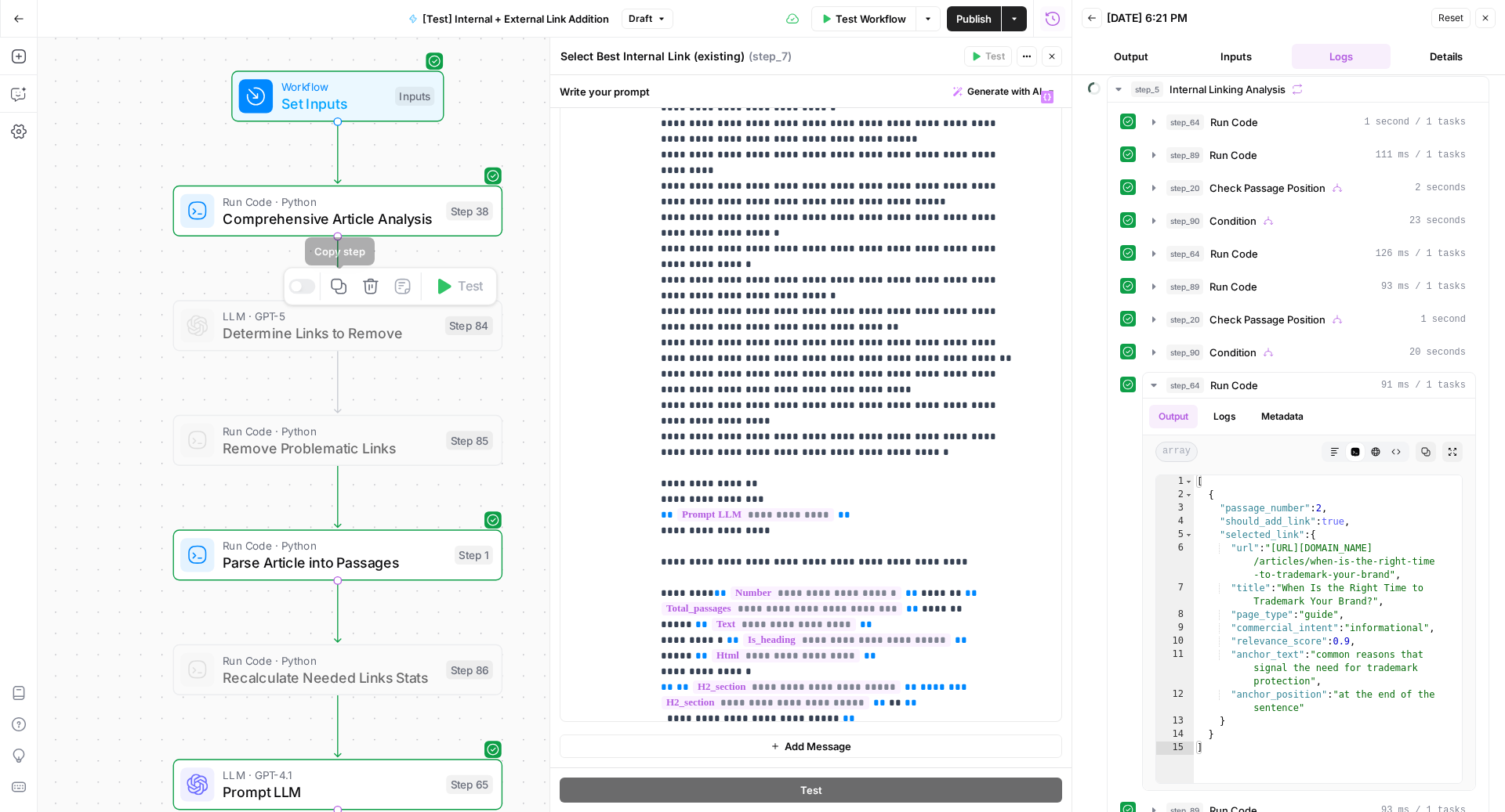
click at [373, 283] on icon "button" at bounding box center [371, 287] width 17 height 17
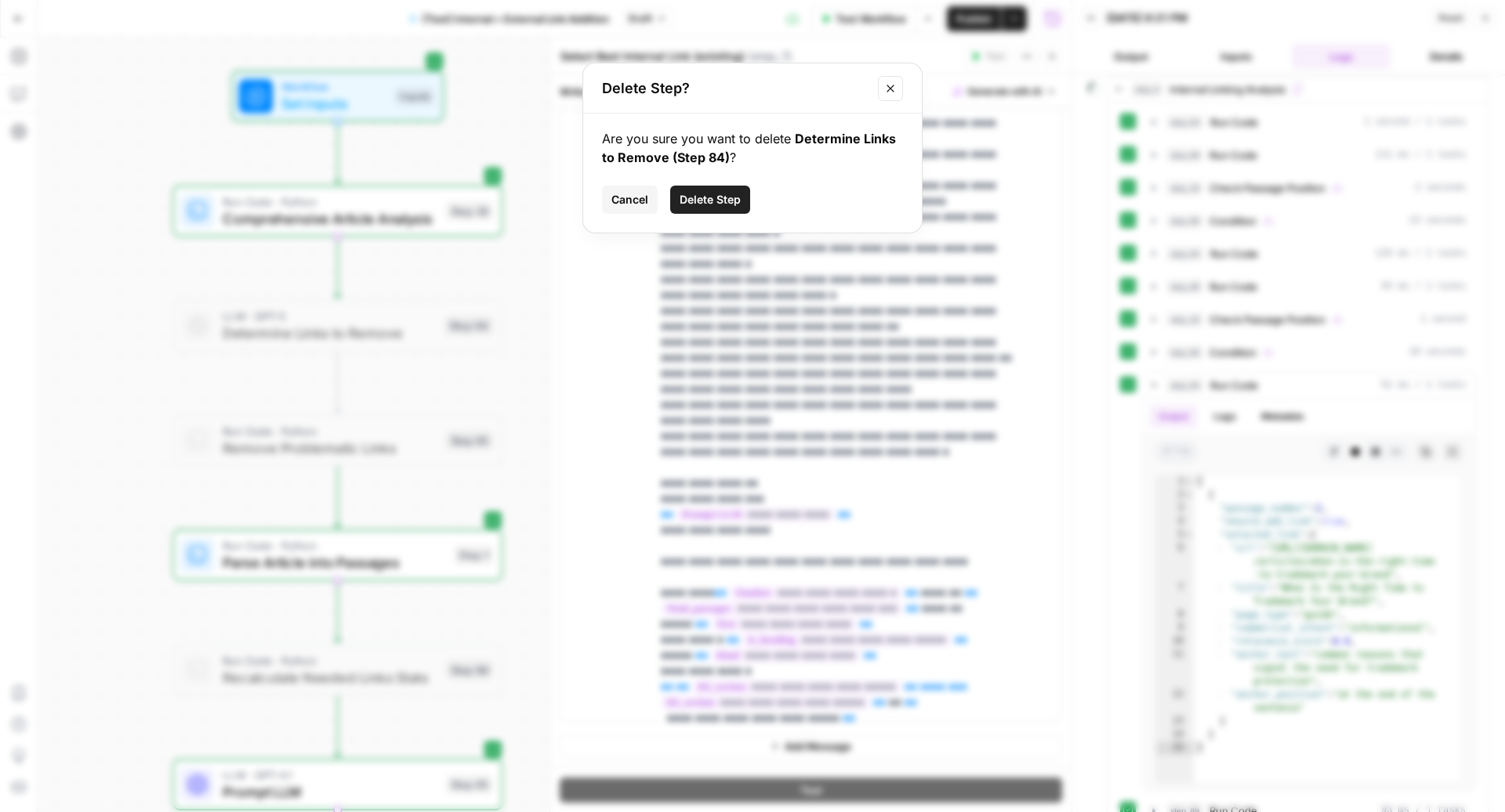
click at [705, 203] on span "Delete Step" at bounding box center [710, 199] width 61 height 15
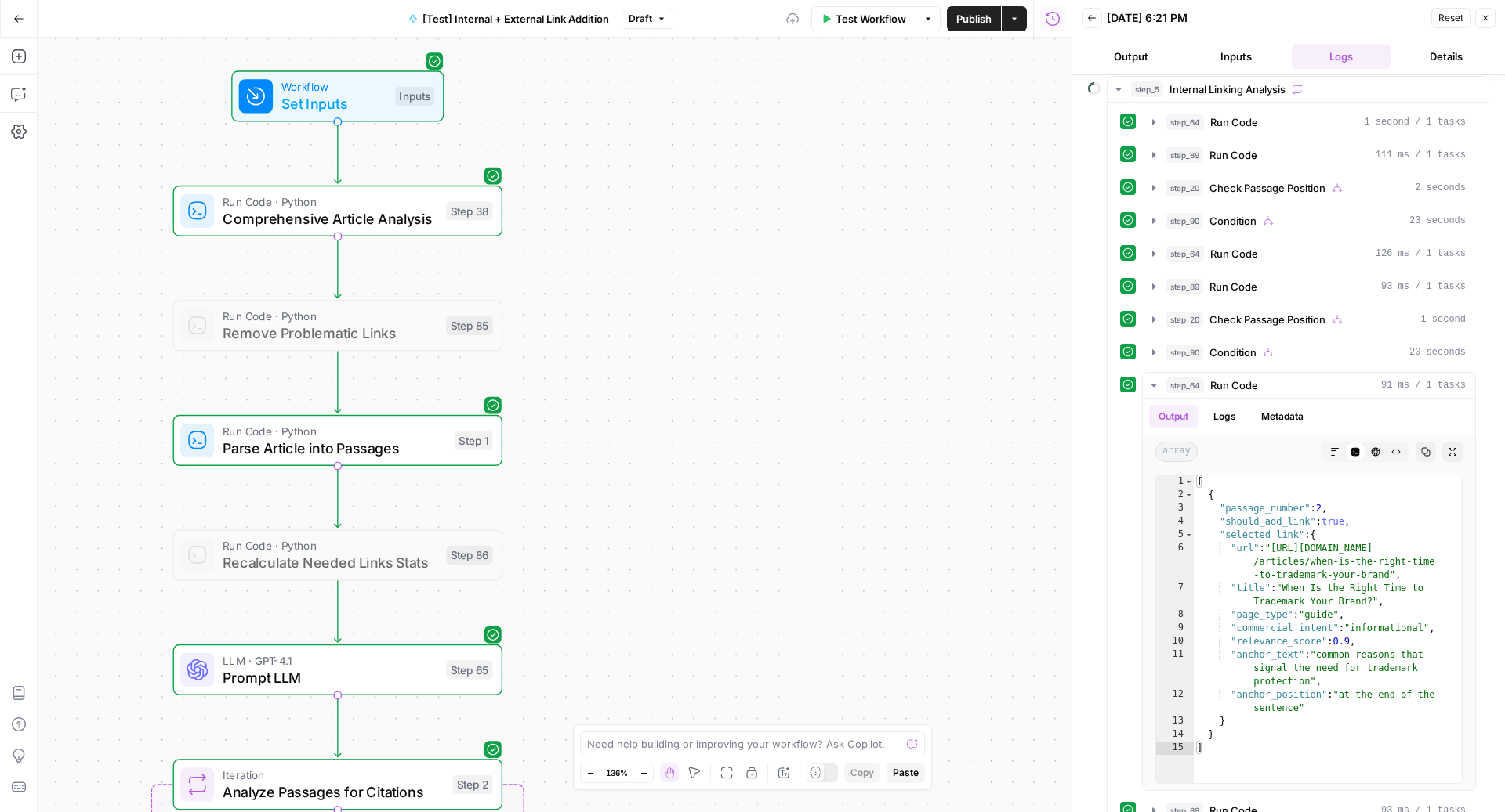
click at [970, 14] on span "Publish" at bounding box center [974, 19] width 36 height 15
click at [374, 289] on icon "button" at bounding box center [371, 287] width 17 height 17
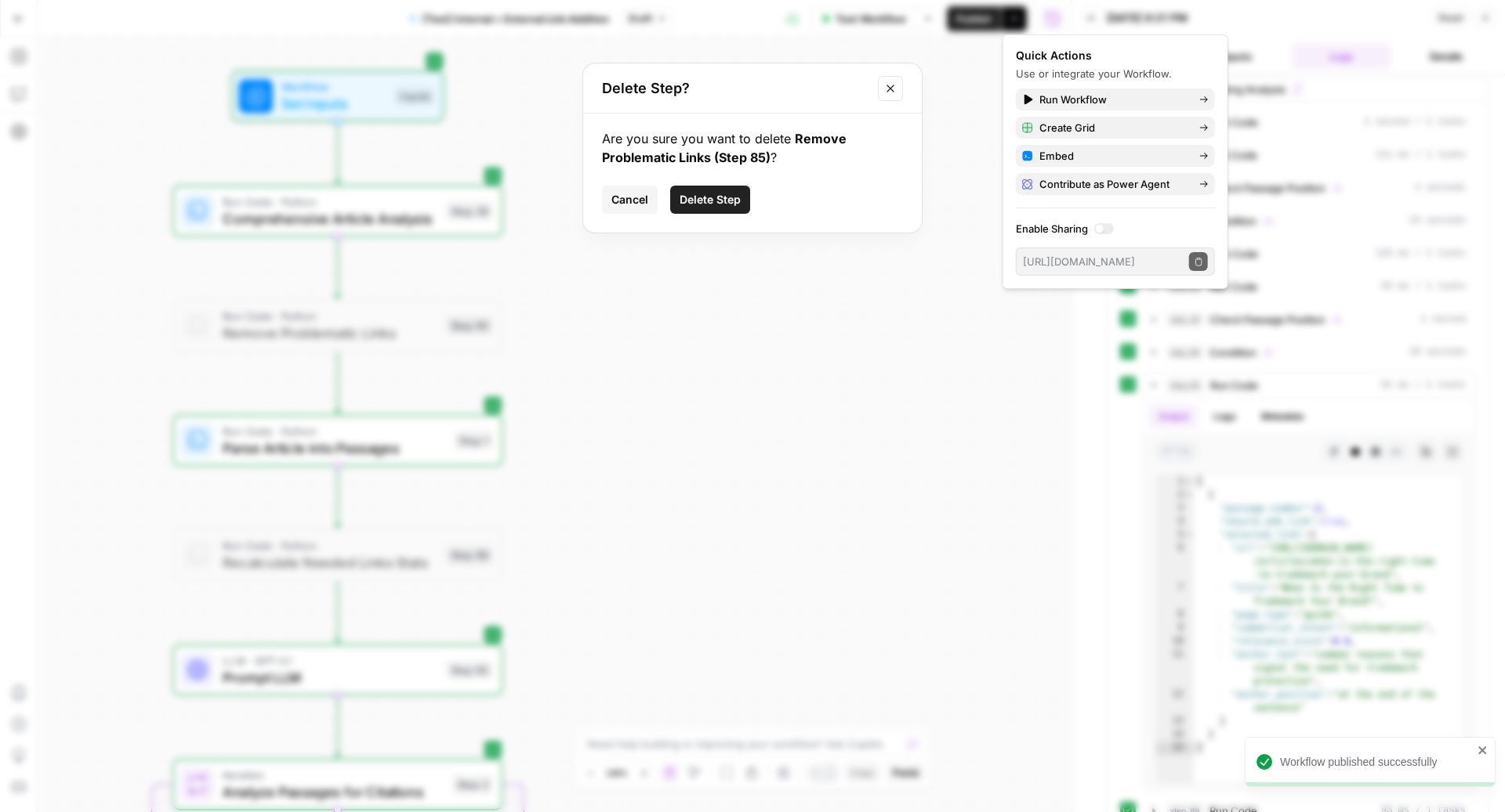
click at [710, 192] on span "Delete Step" at bounding box center [710, 199] width 61 height 15
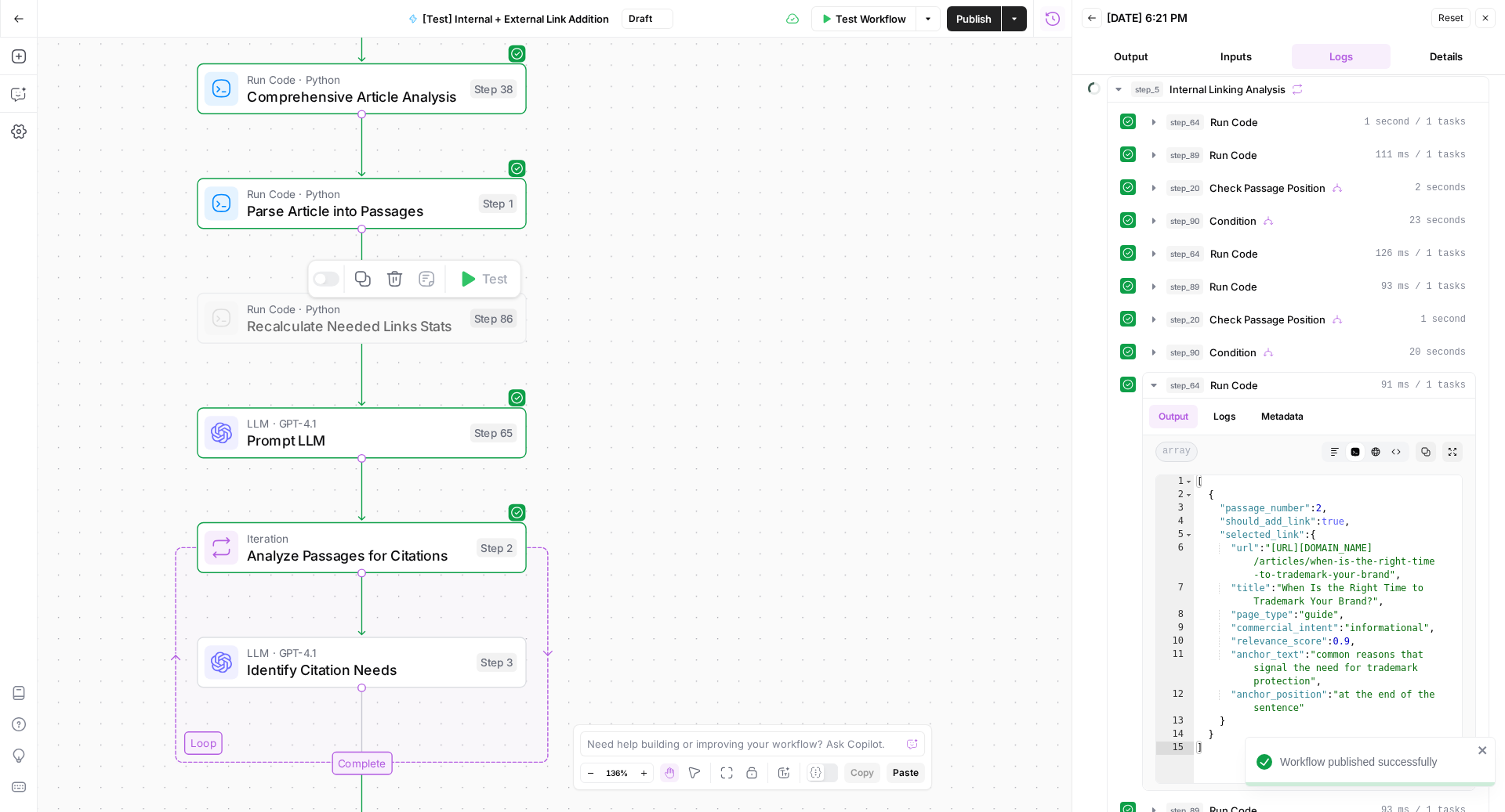
click at [399, 275] on icon "button" at bounding box center [395, 279] width 17 height 17
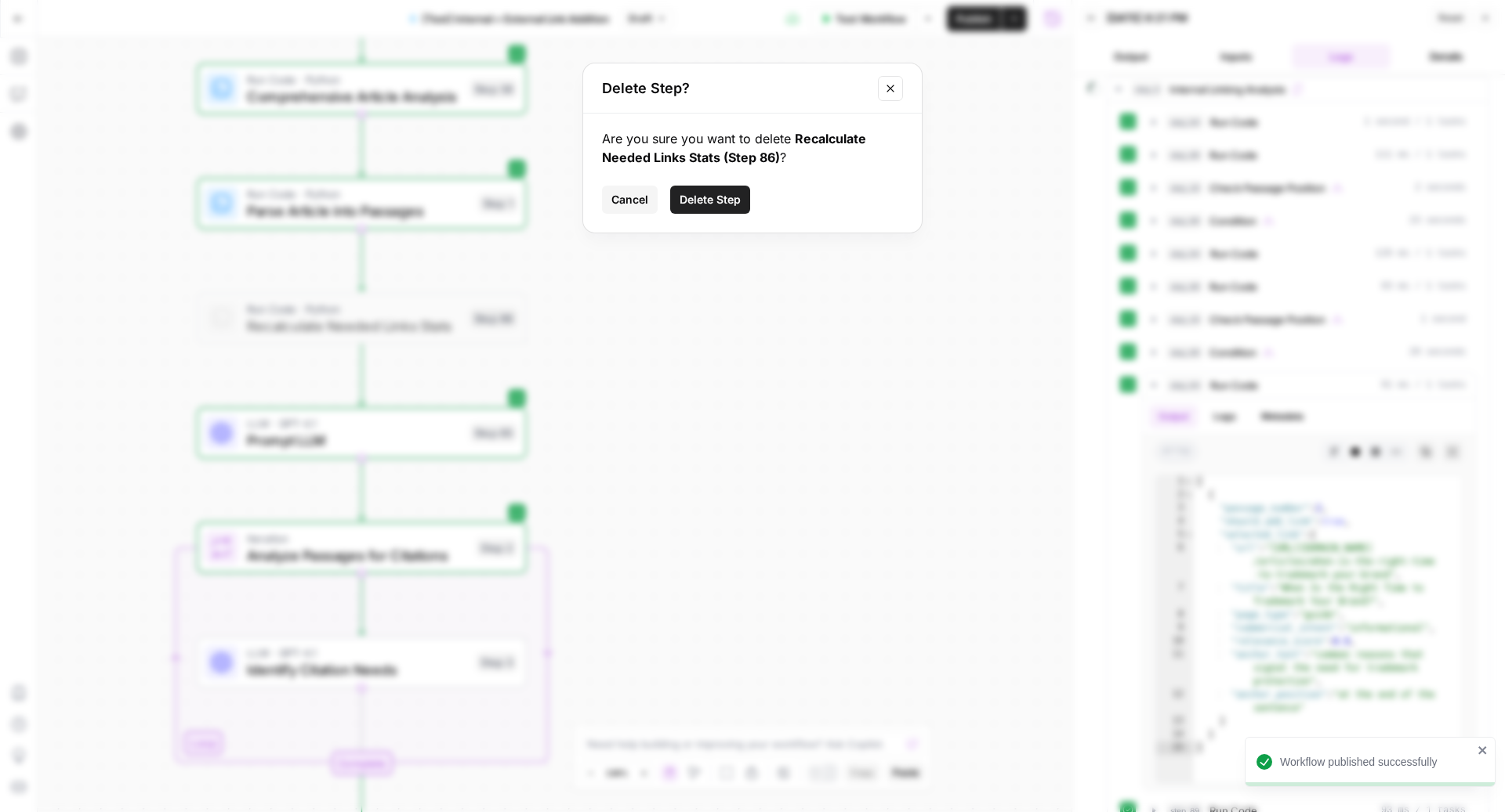
click at [711, 186] on button "Delete Step" at bounding box center [710, 199] width 80 height 28
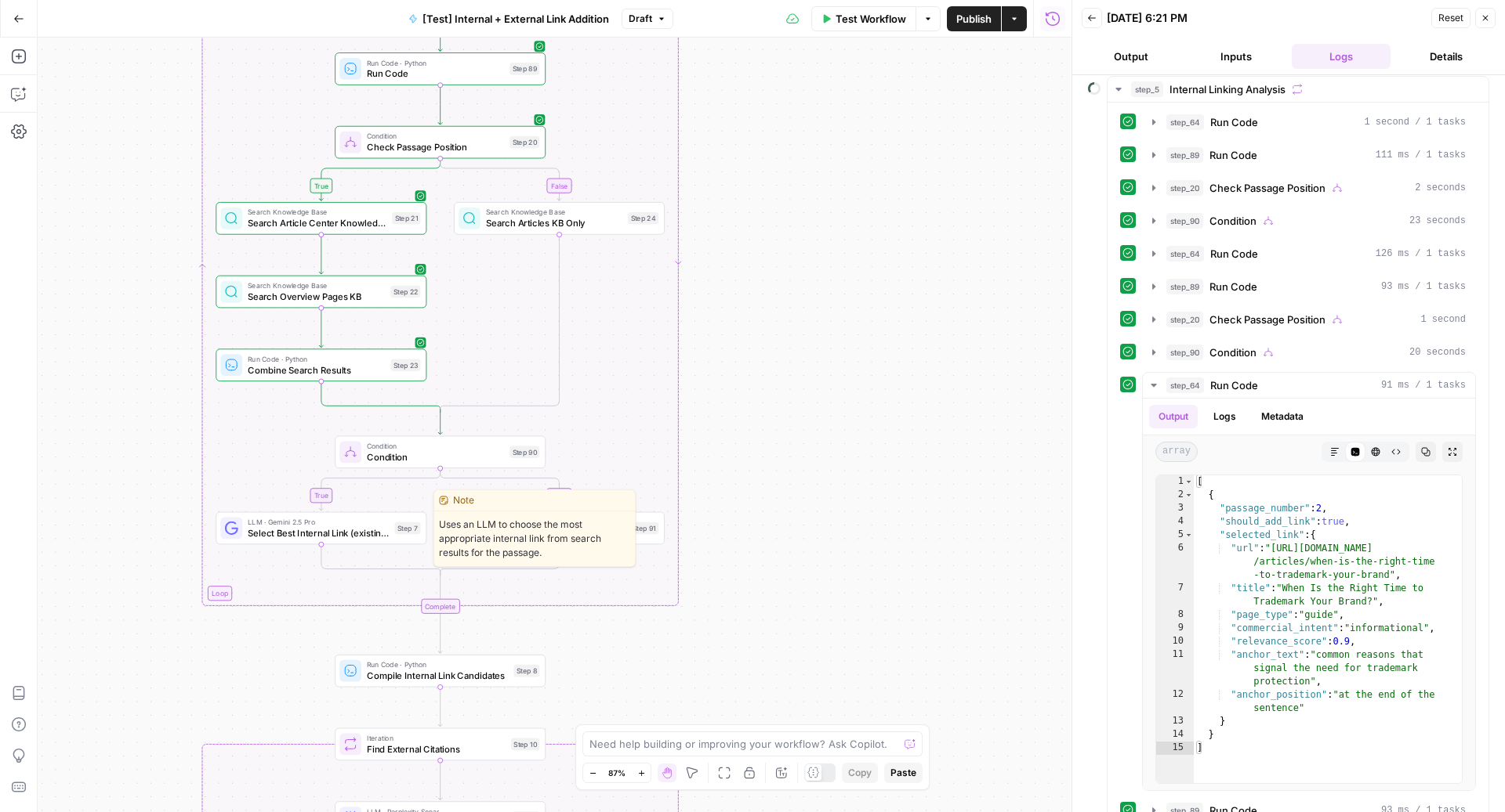
click at [303, 532] on span "Select Best Internal Link (existing)" at bounding box center [318, 533] width 141 height 14
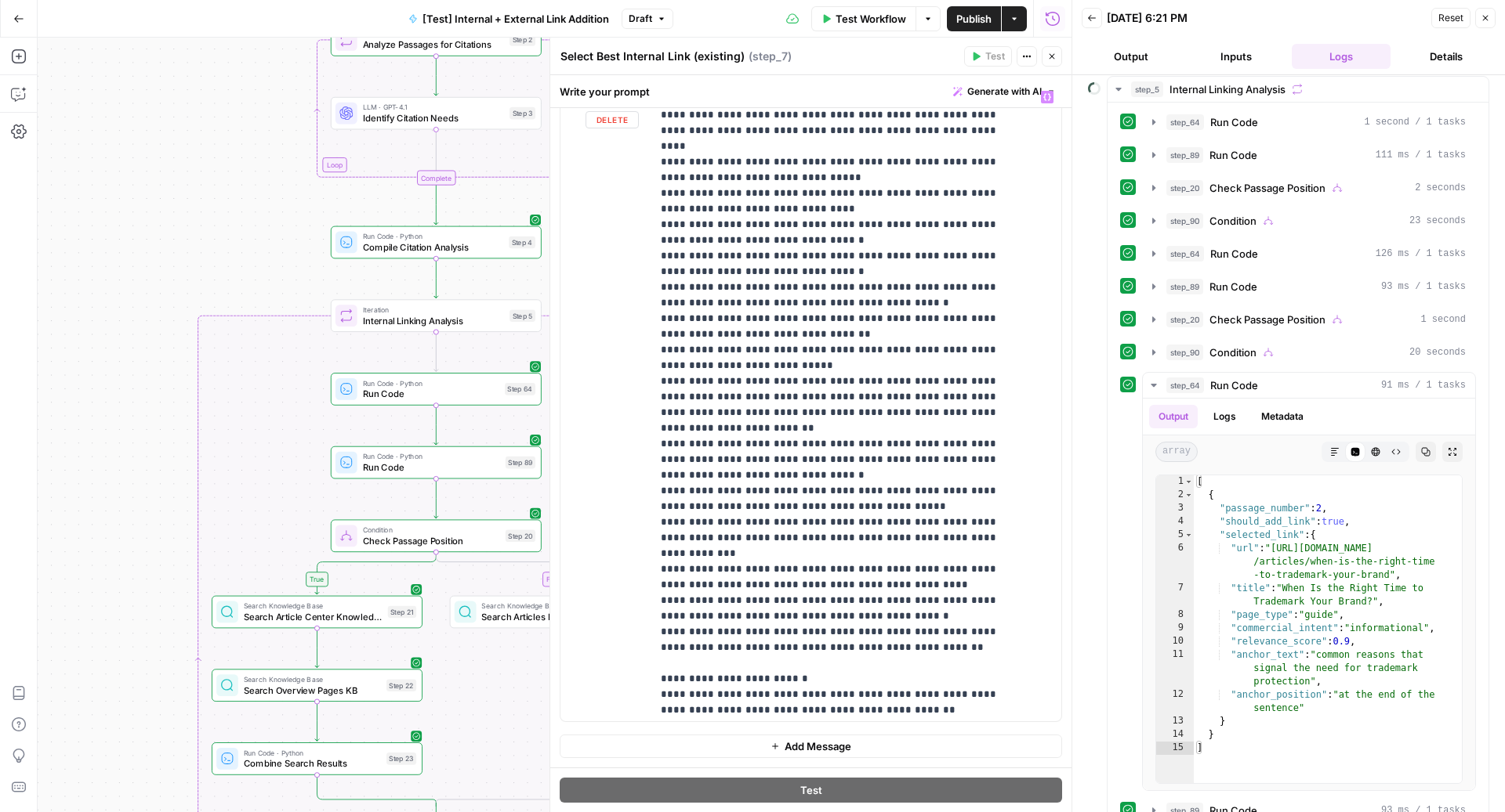
scroll to position [1483, 0]
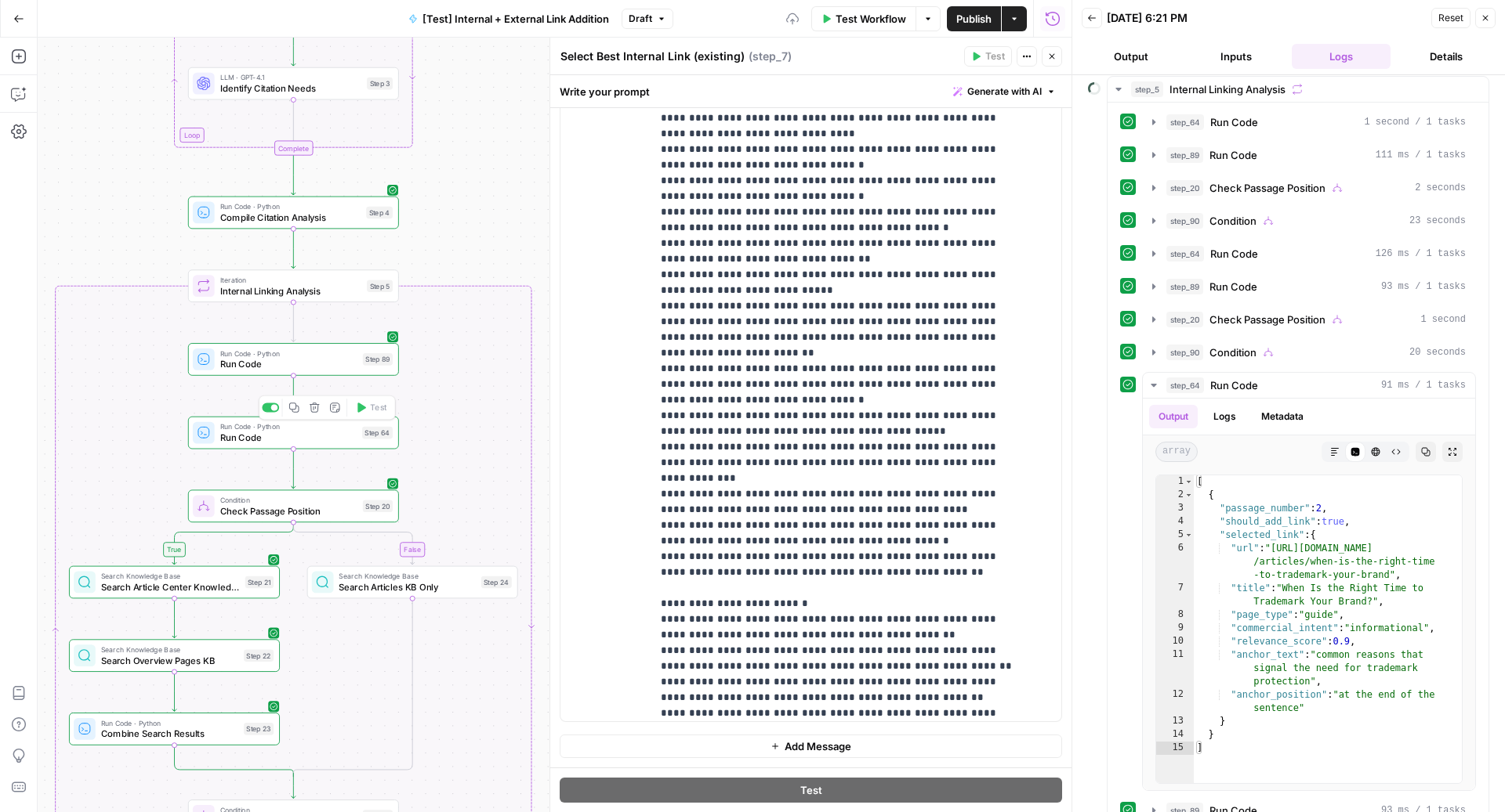
click at [241, 432] on span "Run Code" at bounding box center [288, 438] width 137 height 14
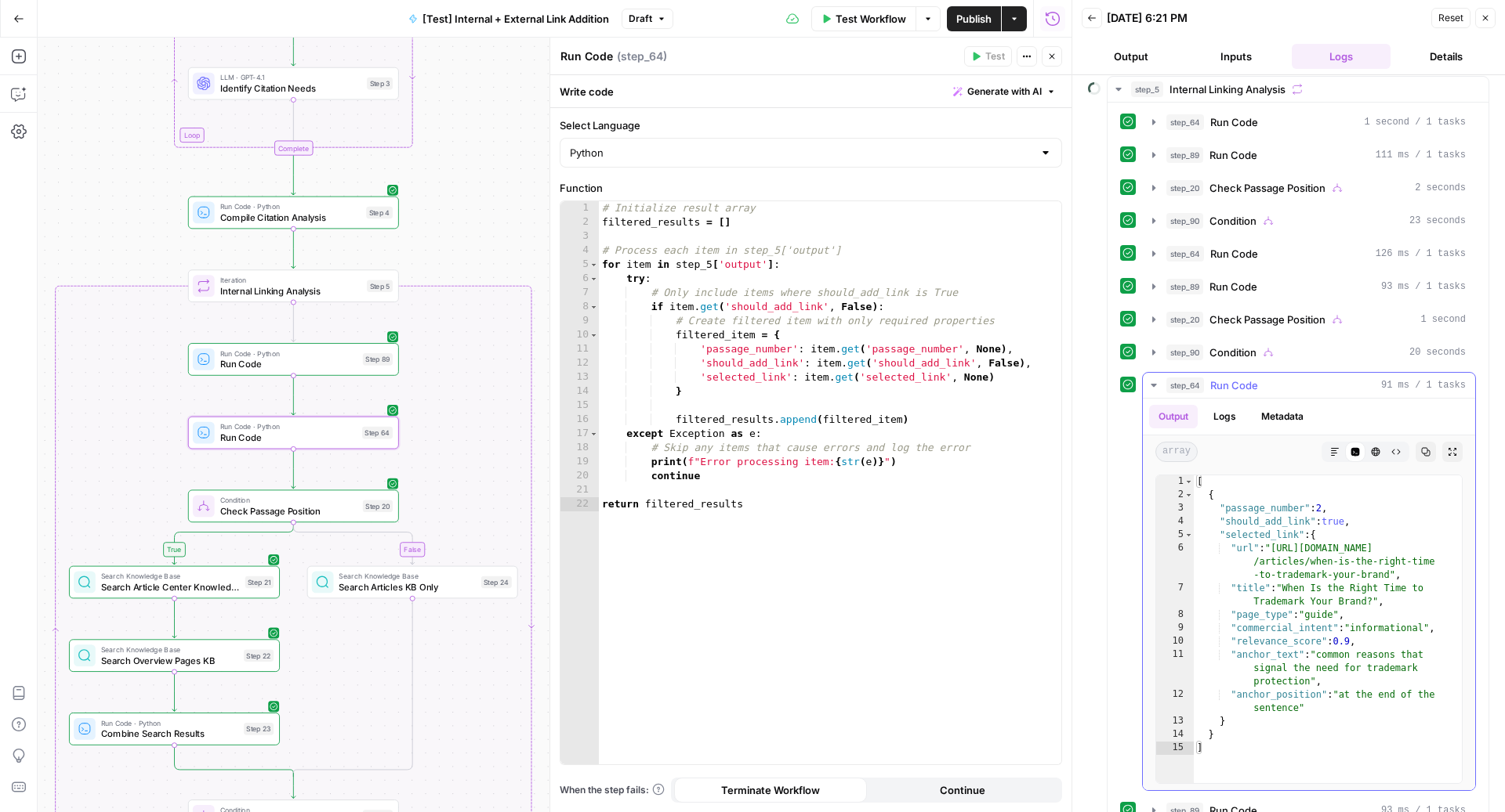
scroll to position [580, 0]
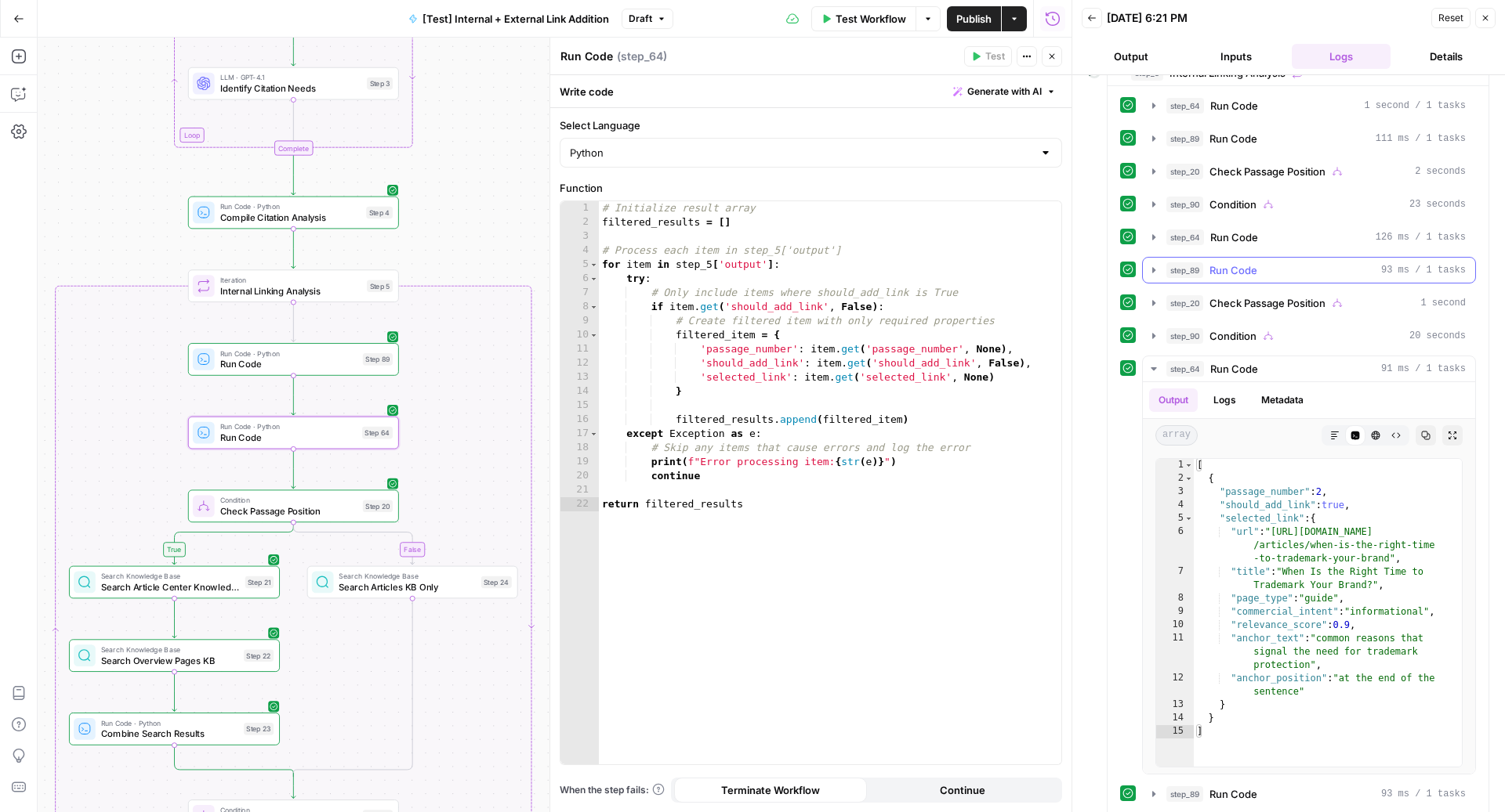
click at [1282, 258] on button "step_89 Run Code 93 ms / 1 tasks" at bounding box center [1308, 271] width 332 height 25
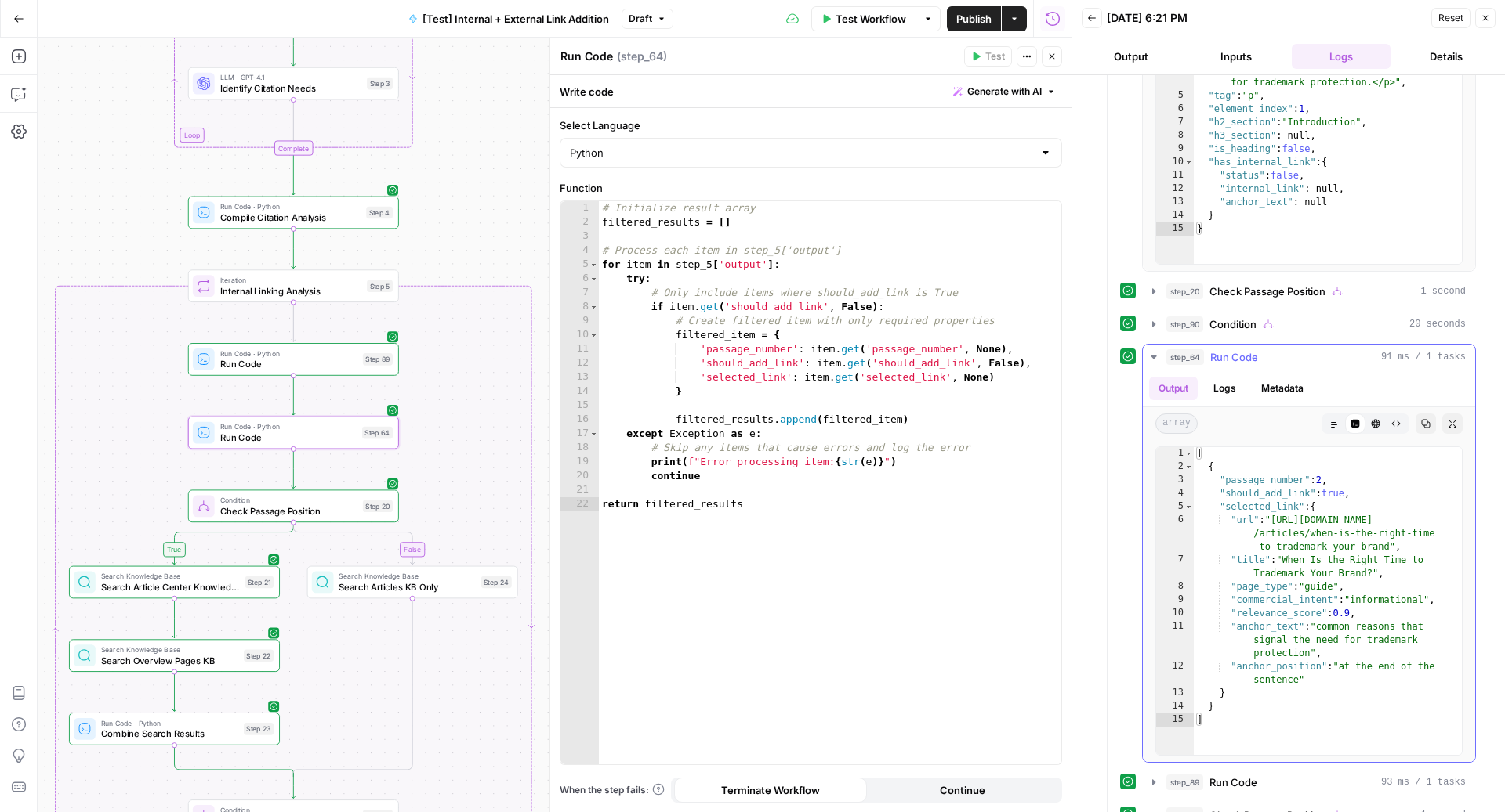
scroll to position [1005, 0]
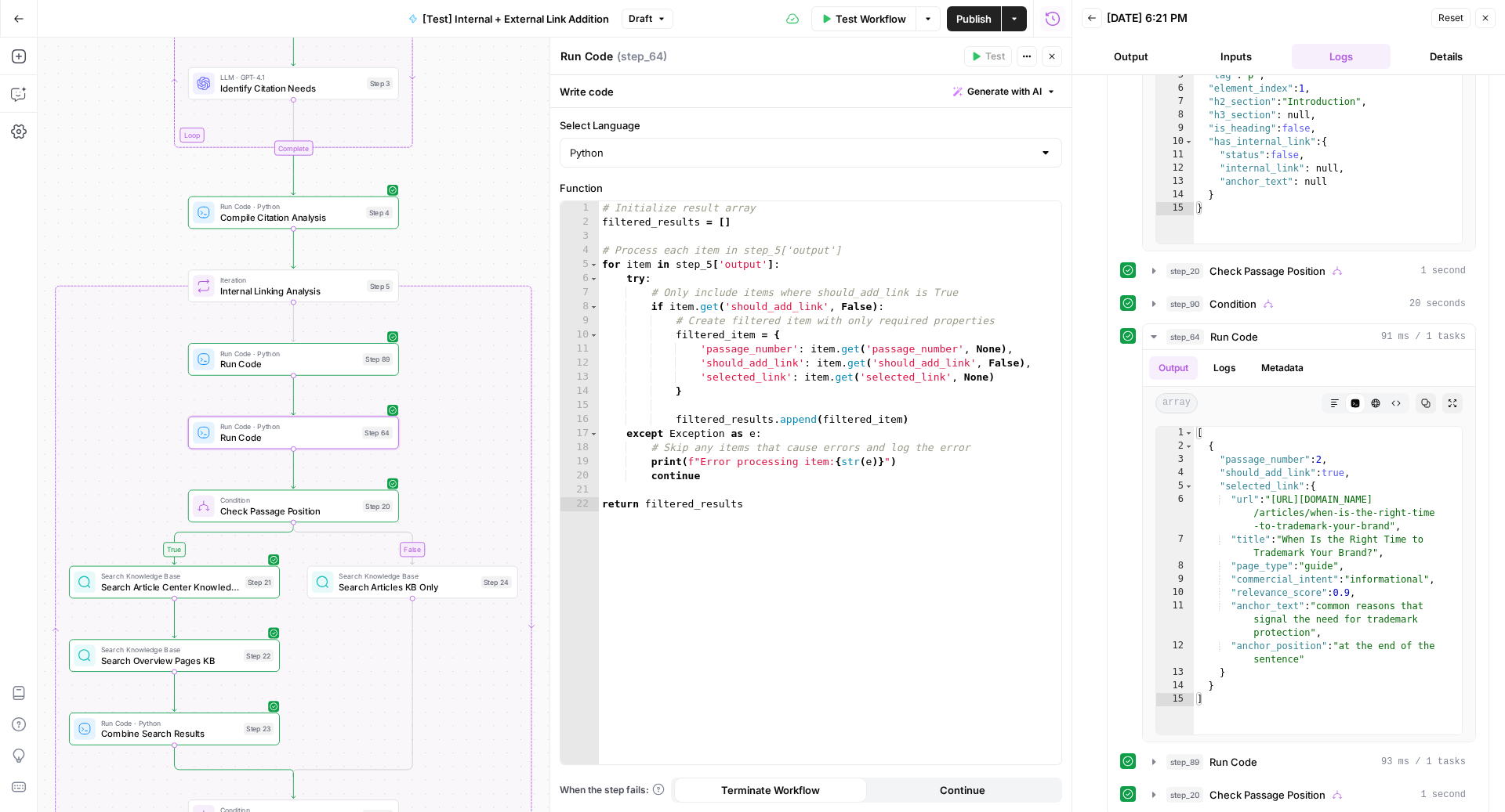
click at [1036, 92] on span "Generate with AI" at bounding box center [1004, 92] width 75 height 14
click at [1009, 166] on div at bounding box center [1103, 183] width 300 height 93
click at [887, 46] on div "Run Code Run Code ( step_64 ) Test Actions Close" at bounding box center [811, 56] width 503 height 20
click at [23, 88] on icon "button" at bounding box center [24, 89] width 5 height 5
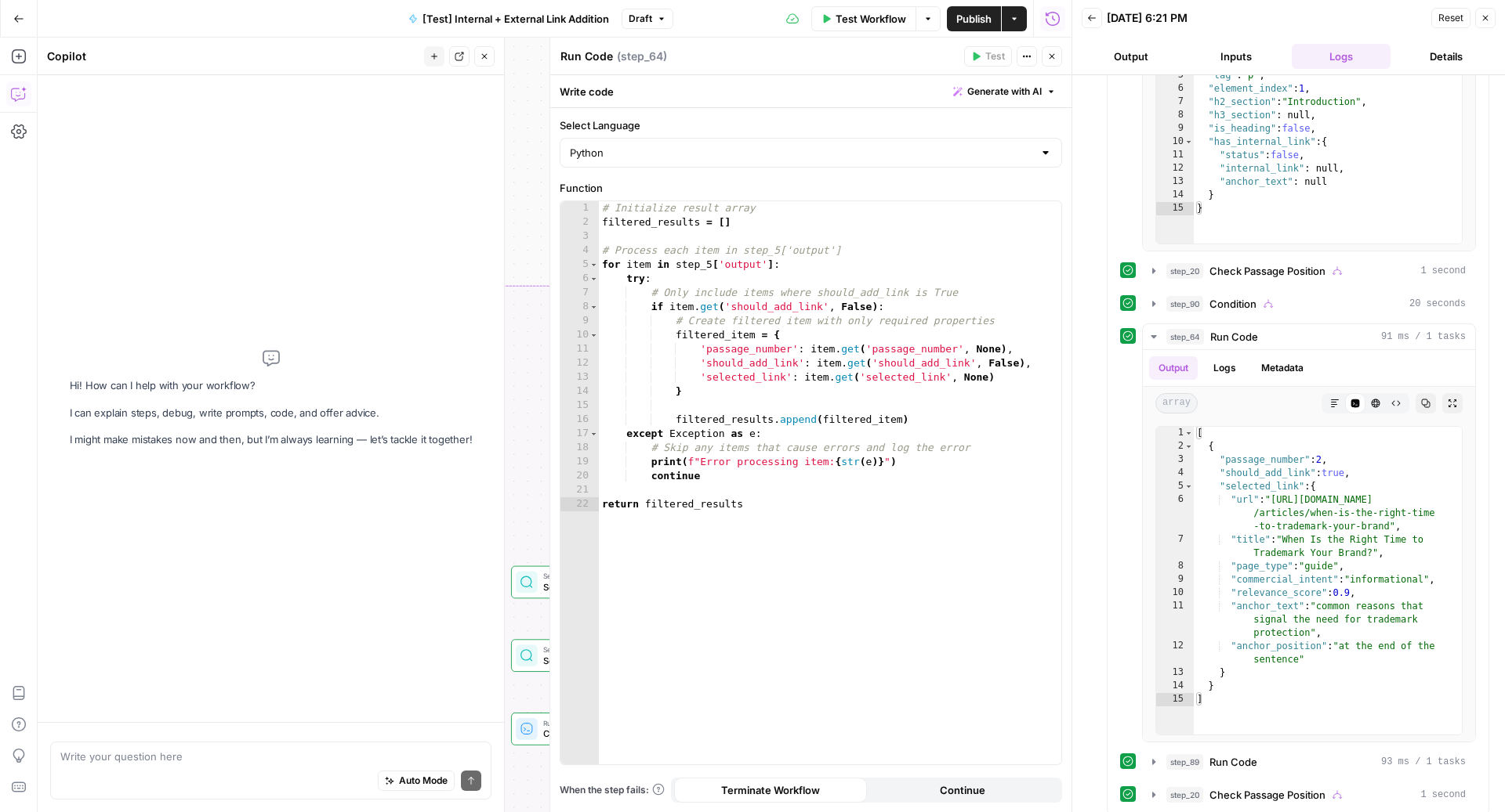
click at [161, 781] on div "Auto Mode Send" at bounding box center [271, 781] width 421 height 35
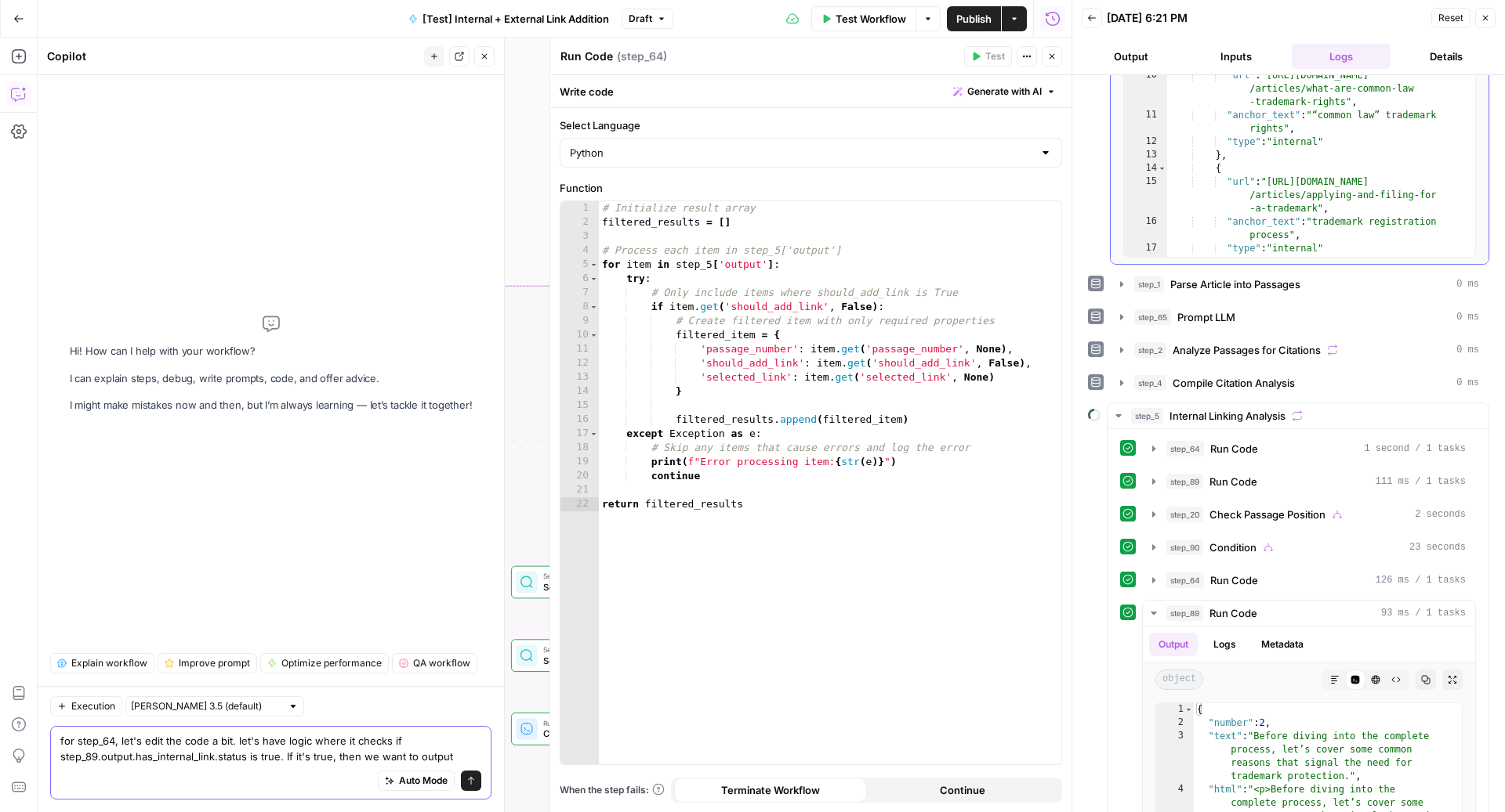
scroll to position [0, 0]
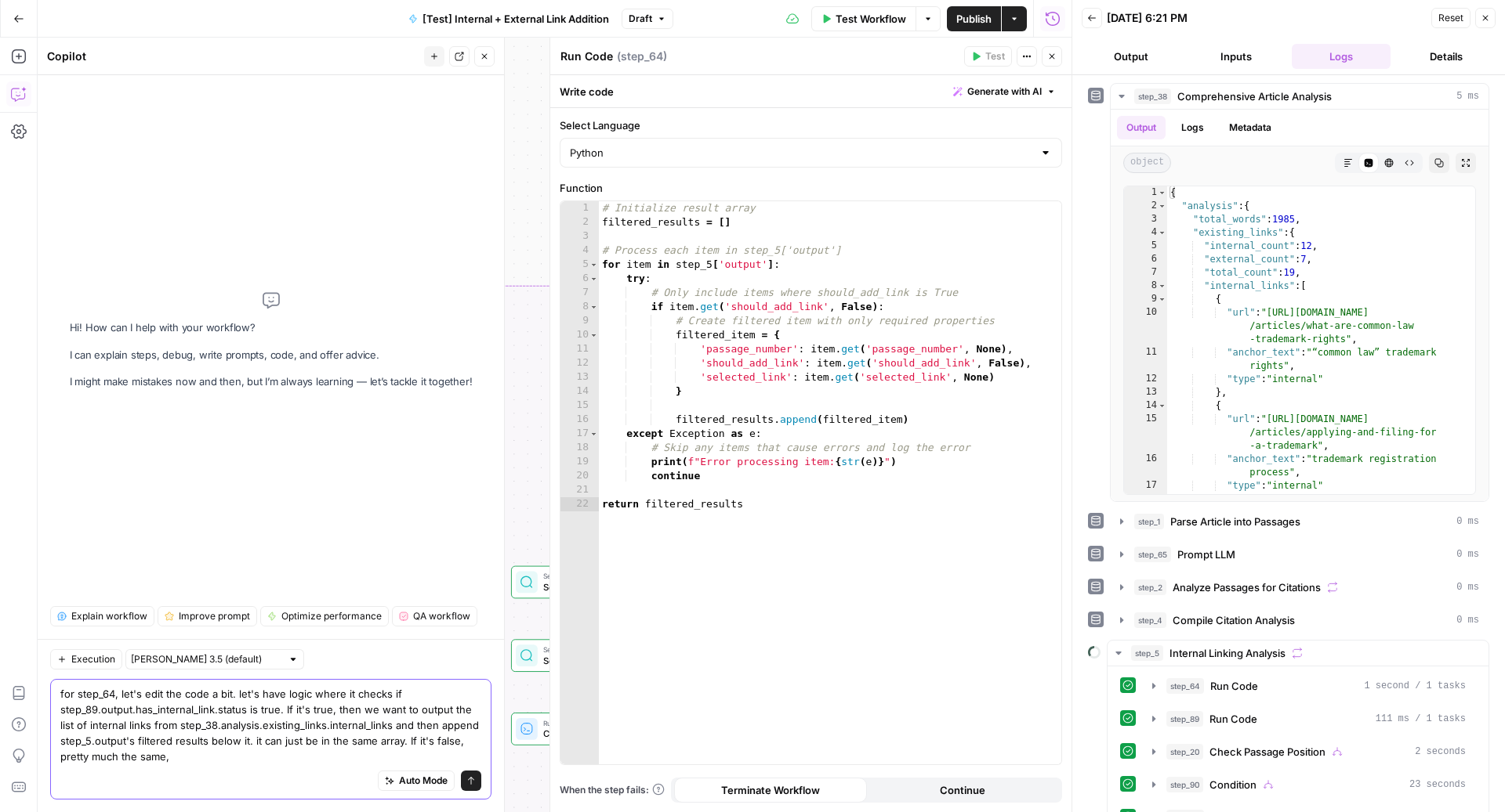
drag, startPoint x: 362, startPoint y: 707, endPoint x: 246, endPoint y: 742, distance: 121.2
click at [246, 742] on textarea "for step_64, let's edit the code a bit. let's have logic where it checks if ste…" at bounding box center [271, 725] width 421 height 78
click at [198, 759] on textarea "for step_64, let's edit the code a bit. let's have logic where it checks if ste…" at bounding box center [271, 725] width 421 height 78
paste textarea "we want to output the list of internal links from step_38.analysis.existing_lin…"
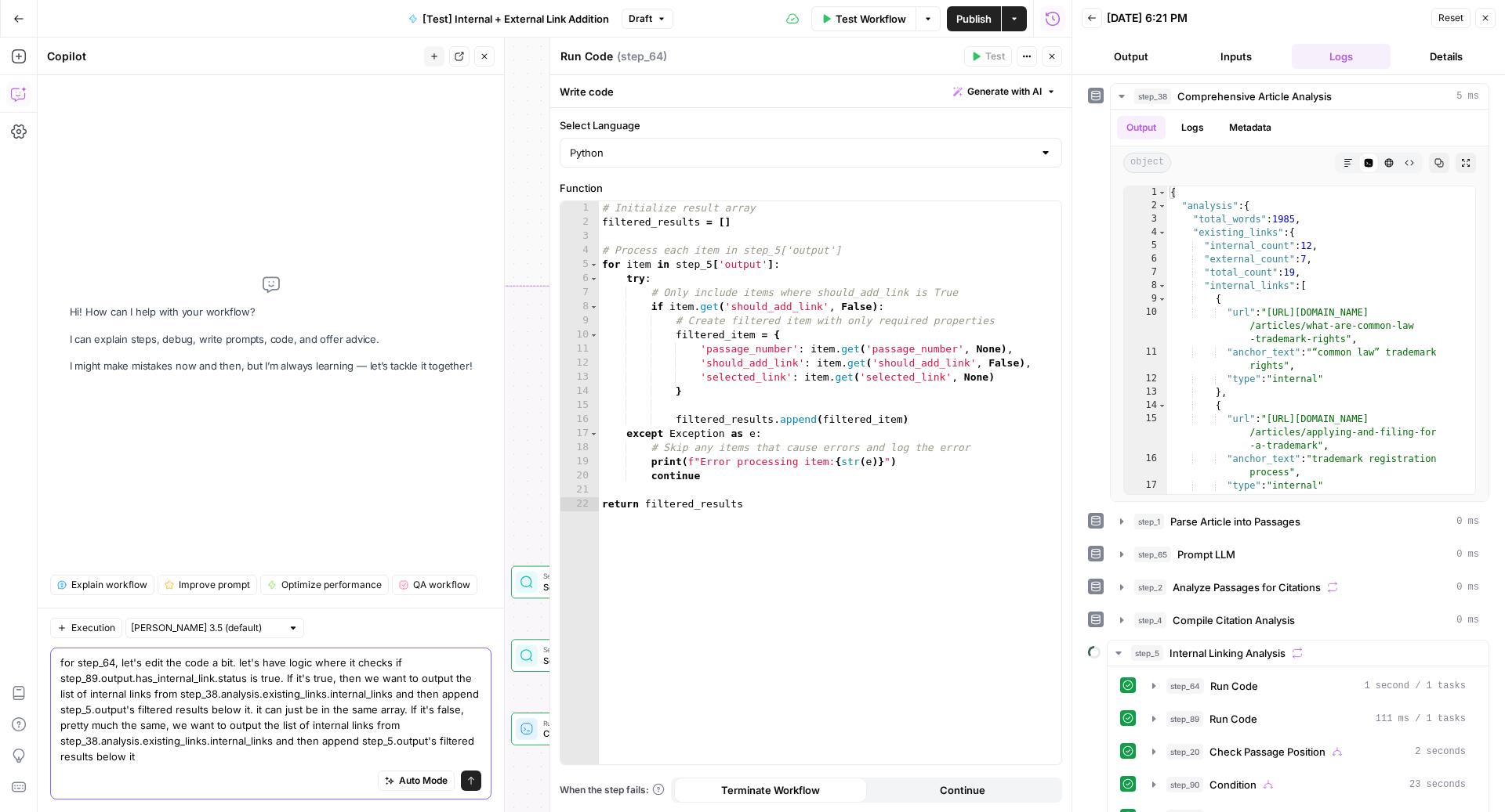
click at [264, 680] on textarea "for step_64, let's edit the code a bit. let's have logic where it checks if ste…" at bounding box center [271, 709] width 421 height 109
click at [377, 699] on textarea "for step_64, let's edit the code a bit. let's have logic where it checks if ste…" at bounding box center [271, 709] width 421 height 109
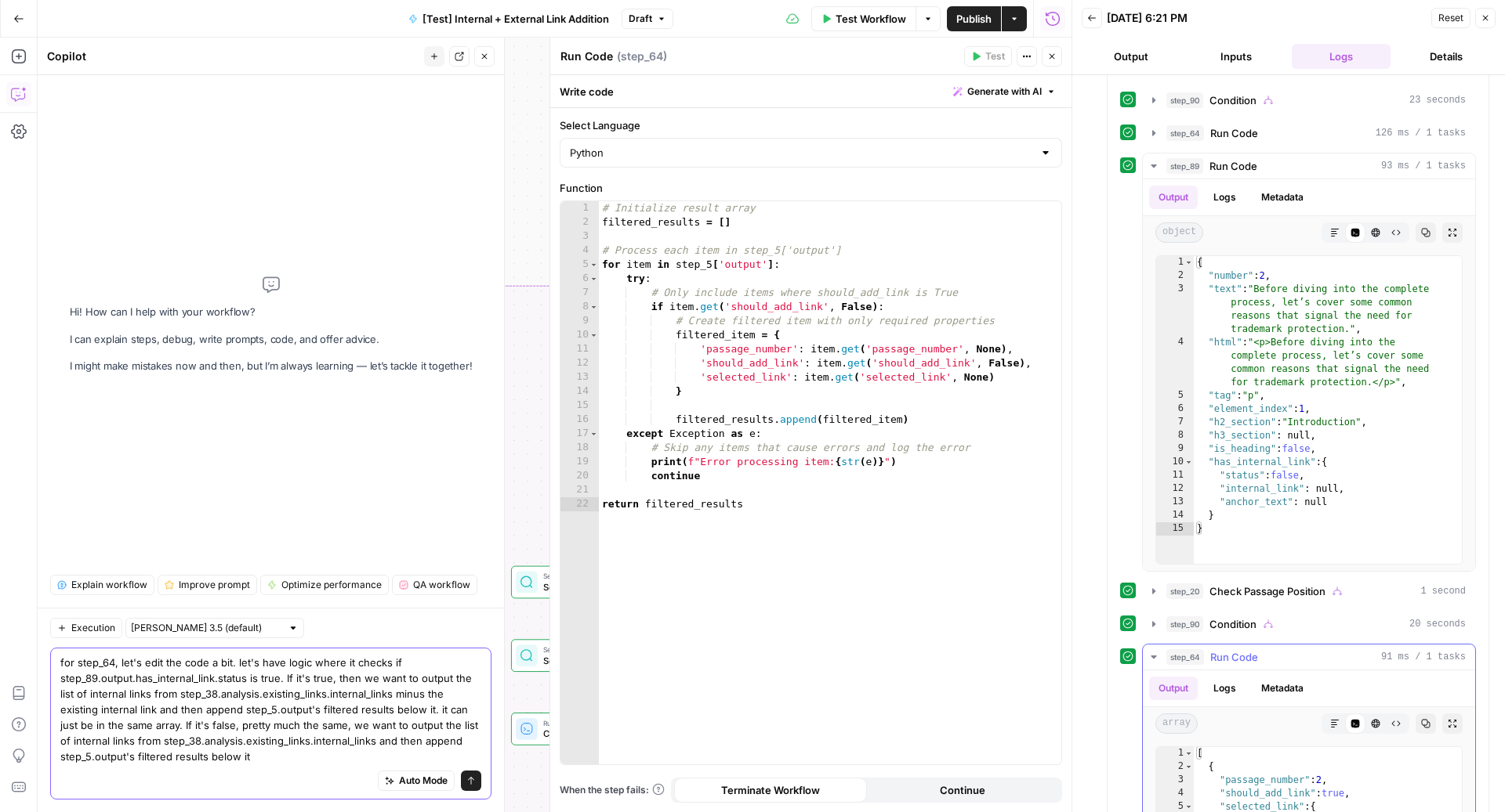
scroll to position [714, 0]
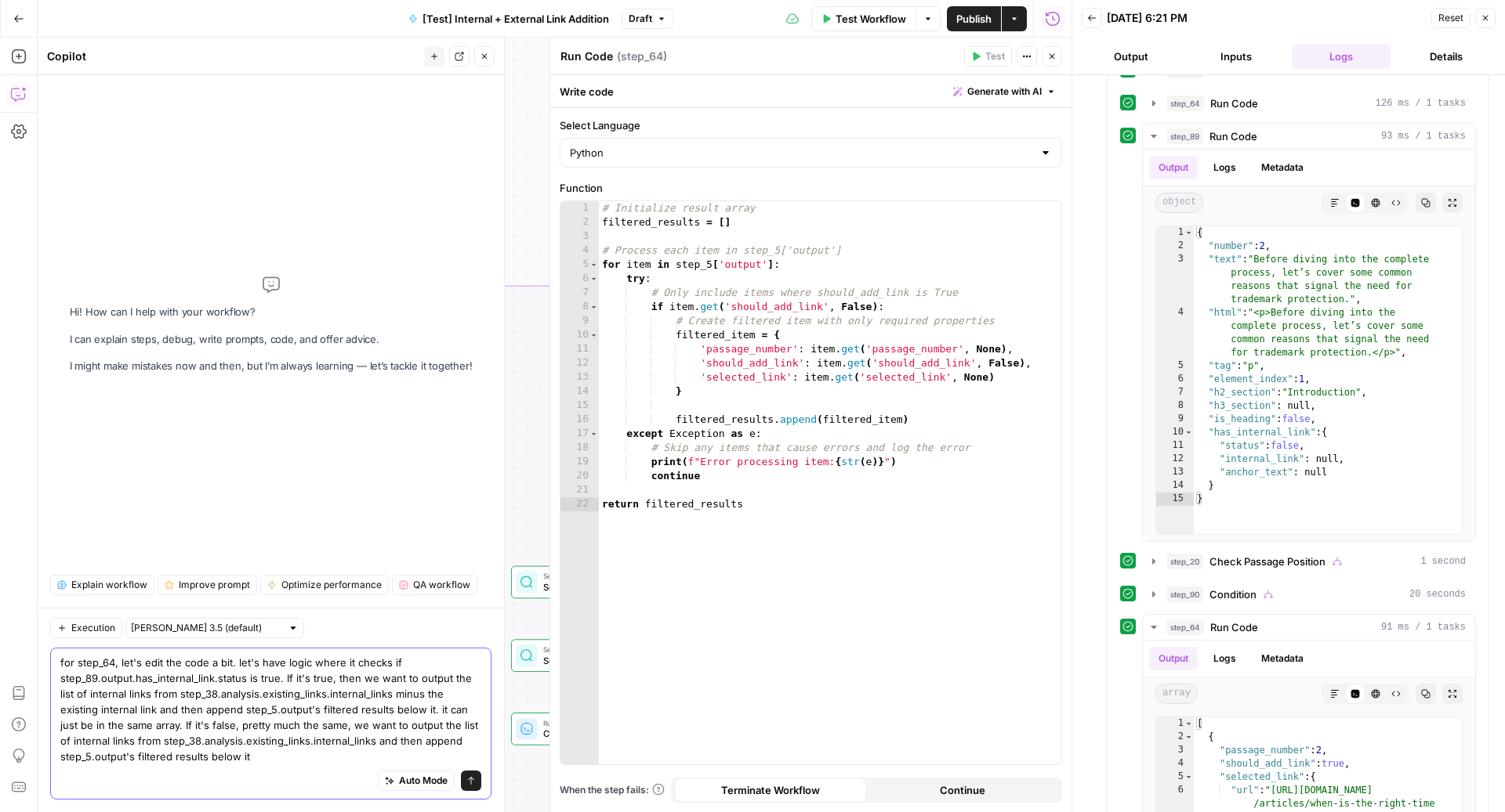
drag, startPoint x: 61, startPoint y: 680, endPoint x: 245, endPoint y: 680, distance: 184.0
click at [245, 680] on textarea "for step_64, let's edit the code a bit. let's have logic where it checks if ste…" at bounding box center [271, 709] width 421 height 109
click at [120, 709] on textarea "for step_64, let's edit the code a bit. let's have logic where it checks if ste…" at bounding box center [271, 709] width 421 height 109
paste textarea "step_89.output.has_internal_link.status"
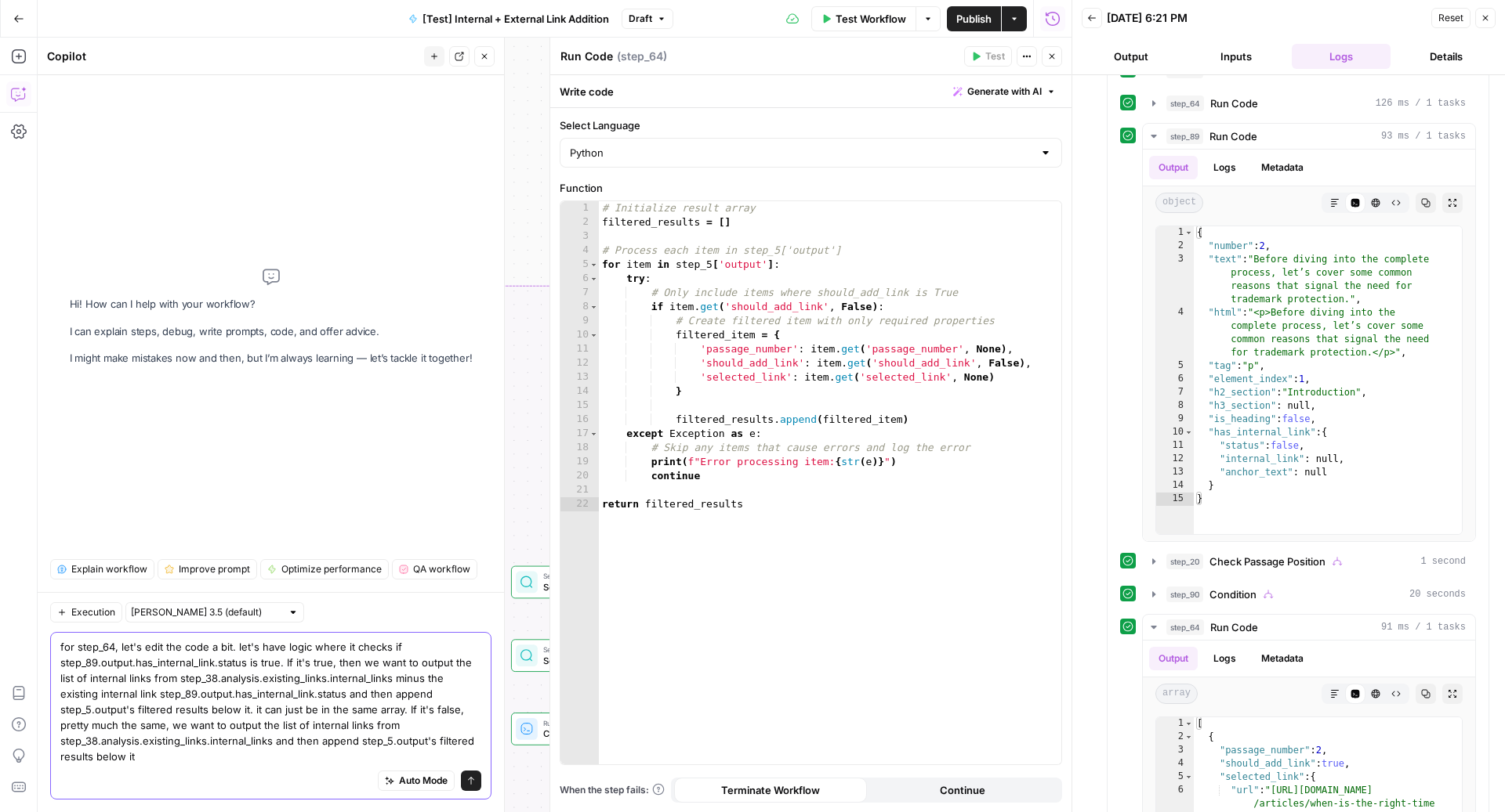
click at [290, 693] on textarea "for step_64, let's edit the code a bit. let's have logic where it checks if ste…" at bounding box center [271, 702] width 421 height 126
click at [196, 716] on textarea "for step_64, let's edit the code a bit. let's have logic where it checks if ste…" at bounding box center [271, 702] width 421 height 126
click at [251, 716] on textarea "for step_64, let's edit the code a bit. let's have logic where it checks if ste…" at bounding box center [271, 702] width 421 height 126
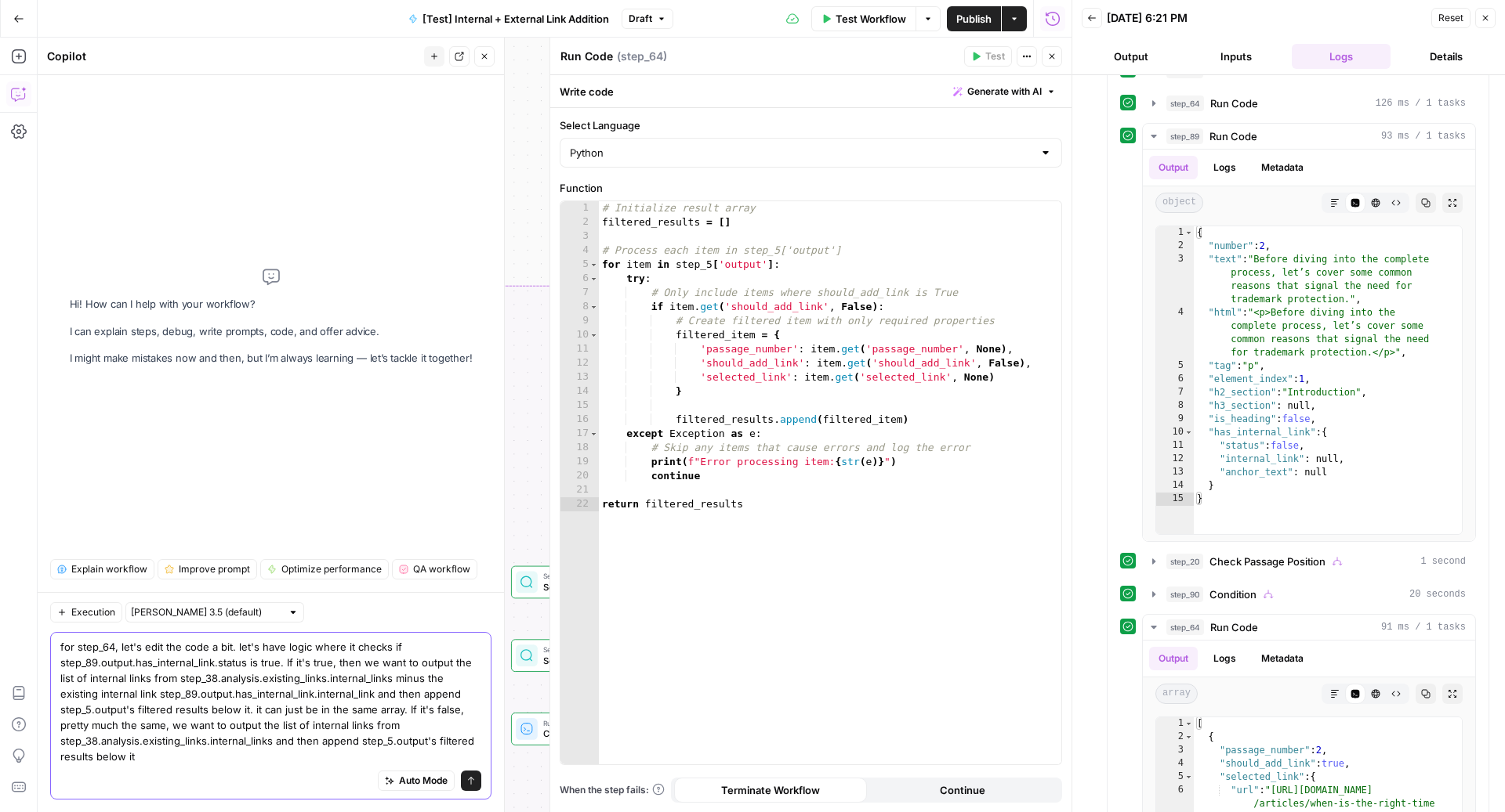
click at [189, 716] on textarea "for step_64, let's edit the code a bit. let's have logic where it checks if ste…" at bounding box center [271, 702] width 421 height 126
click at [154, 757] on textarea "for step_64, let's edit the code a bit. let's have logic where it checks if ste…" at bounding box center [271, 702] width 421 height 126
type textarea "for step_64, let's edit the code a bit. let's have logic where it checks if ste…"
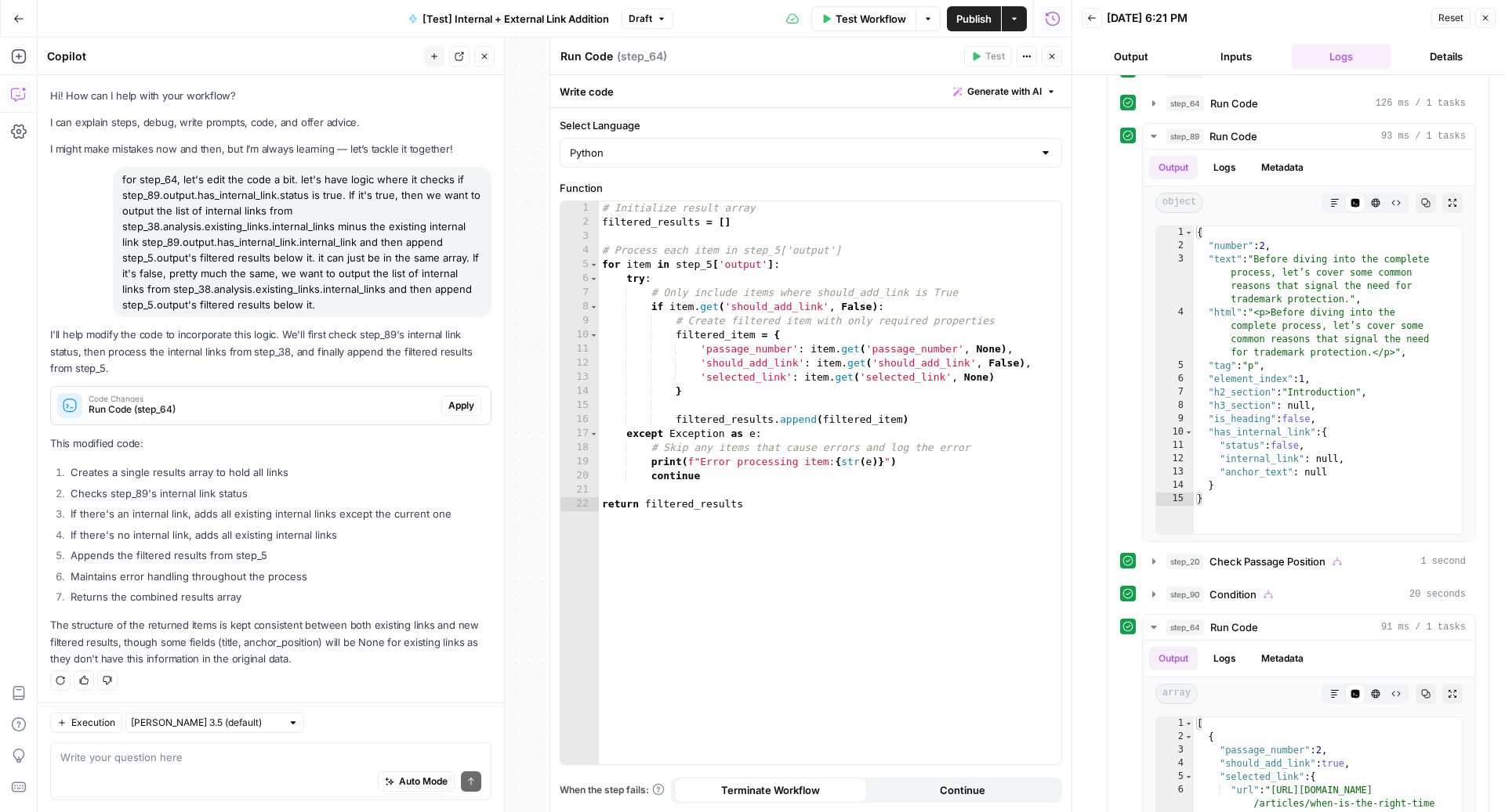
click at [457, 399] on span "Apply" at bounding box center [461, 406] width 25 height 14
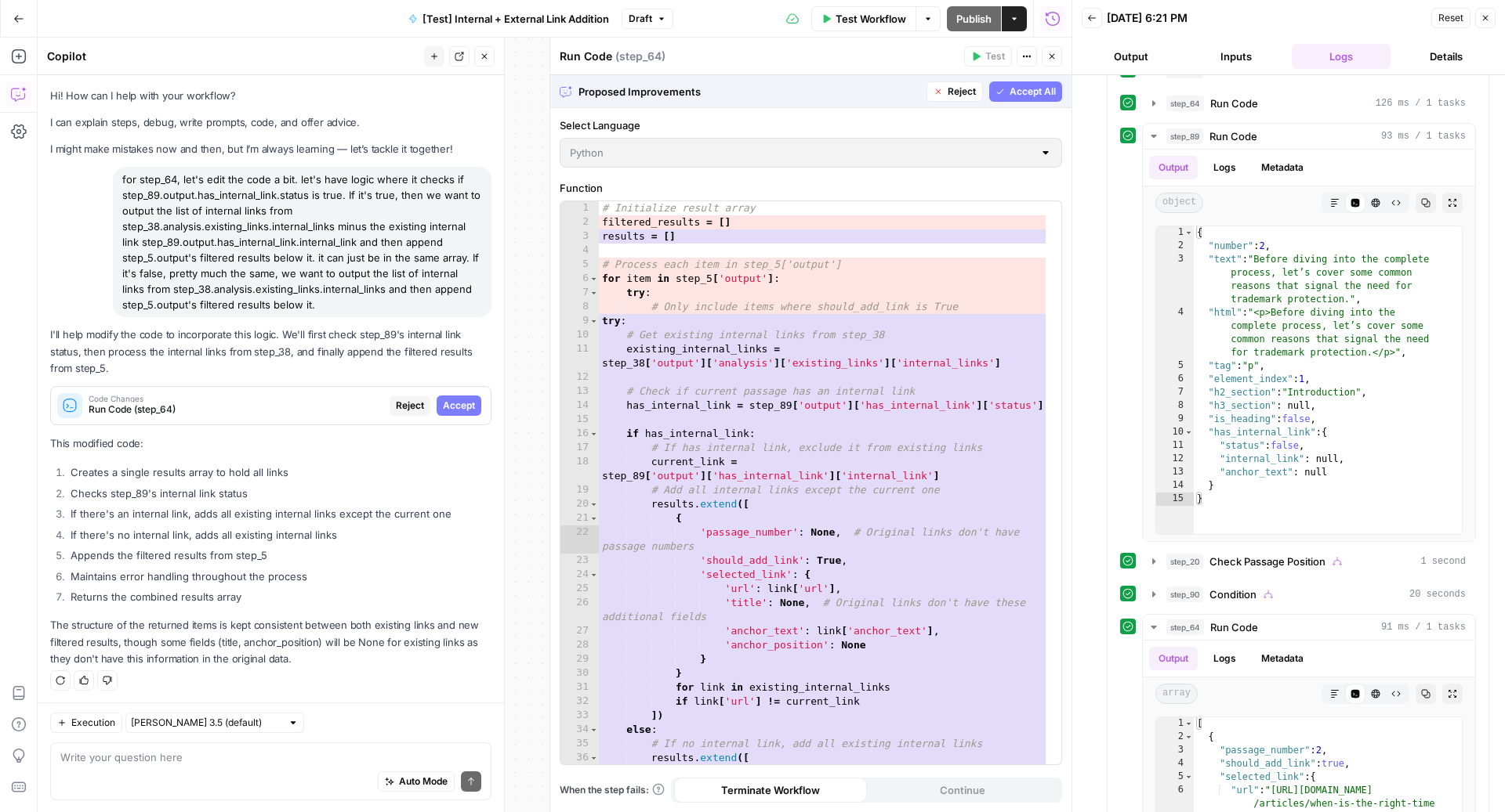
click at [1026, 92] on span "Accept All" at bounding box center [1032, 92] width 46 height 14
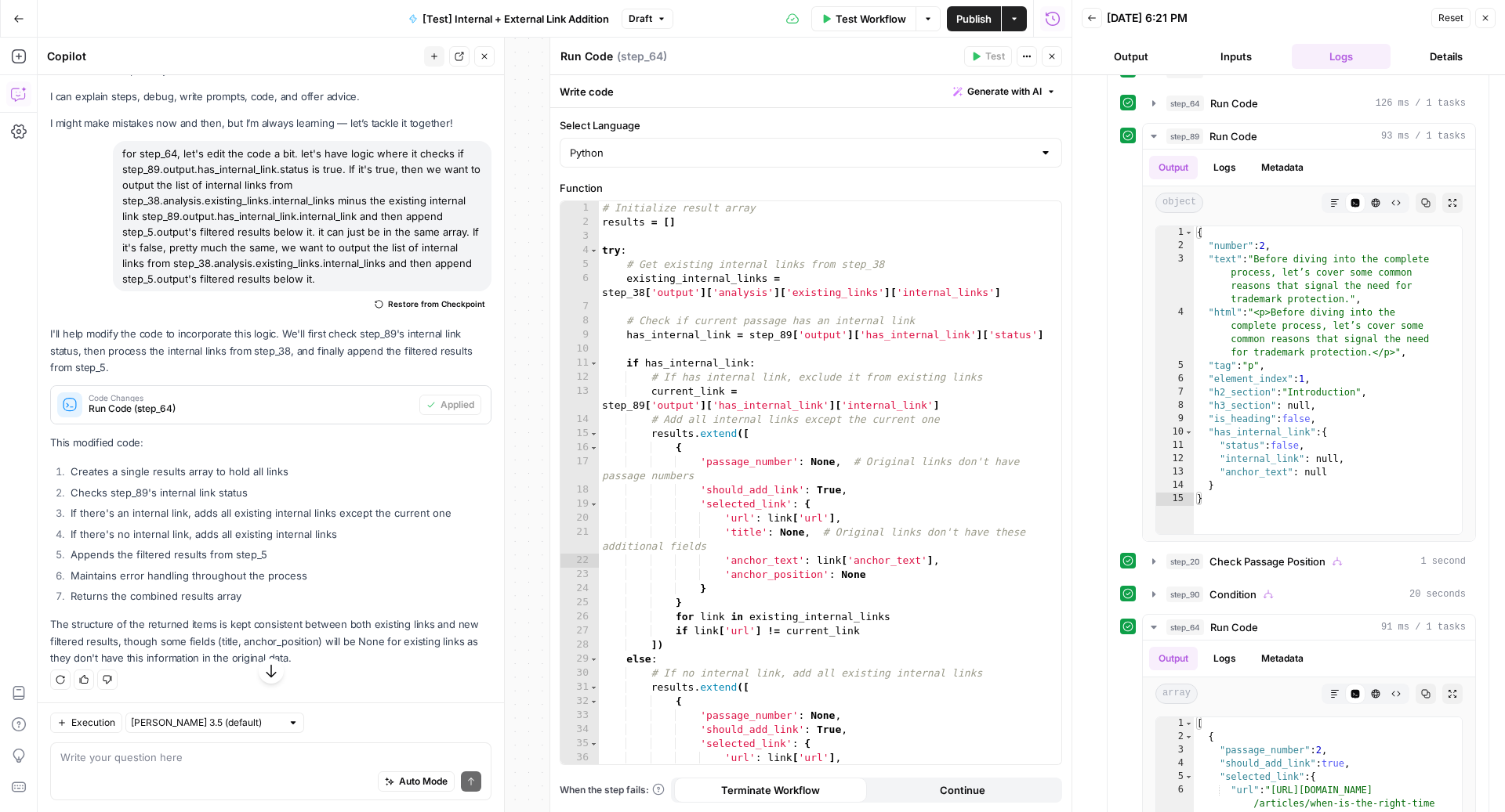
click at [584, 56] on textarea "Run Code" at bounding box center [587, 56] width 53 height 15
type textarea "List Existing & Selected Links"
click at [1053, 55] on icon "button" at bounding box center [1052, 57] width 5 height 5
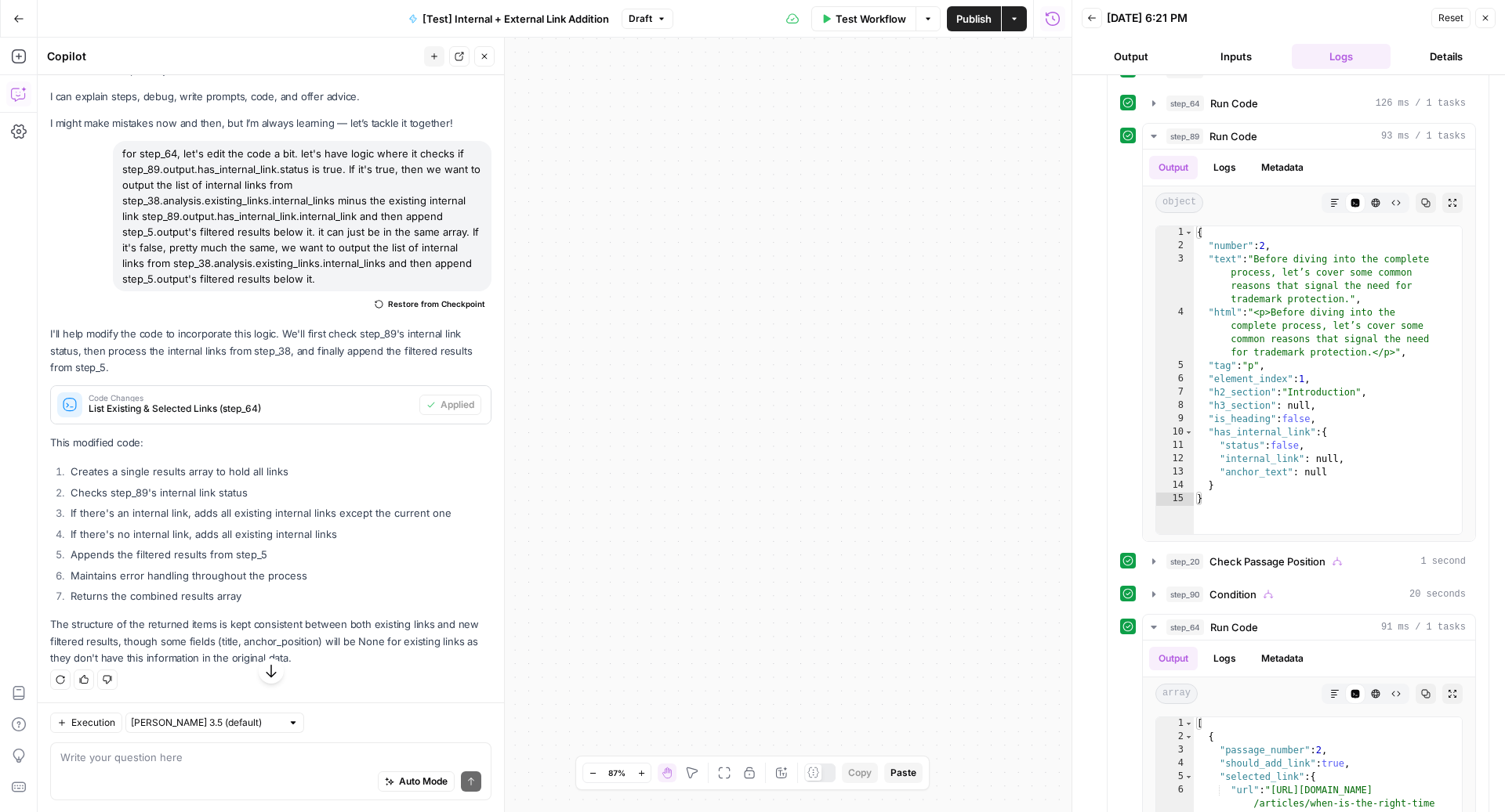
click at [486, 60] on icon "button" at bounding box center [484, 56] width 9 height 9
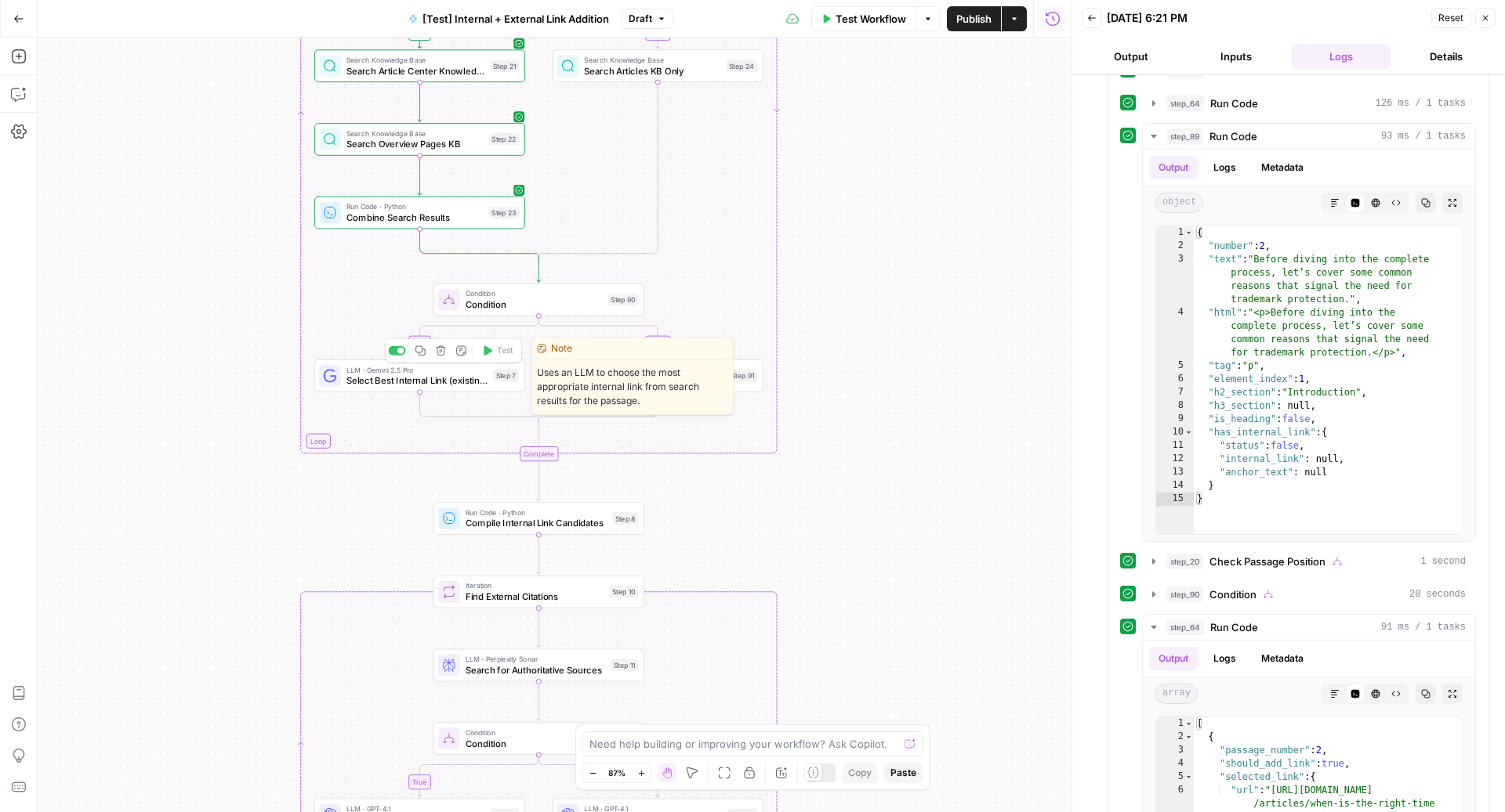
click at [411, 385] on span "Select Best Internal Link (existing)" at bounding box center [417, 380] width 141 height 14
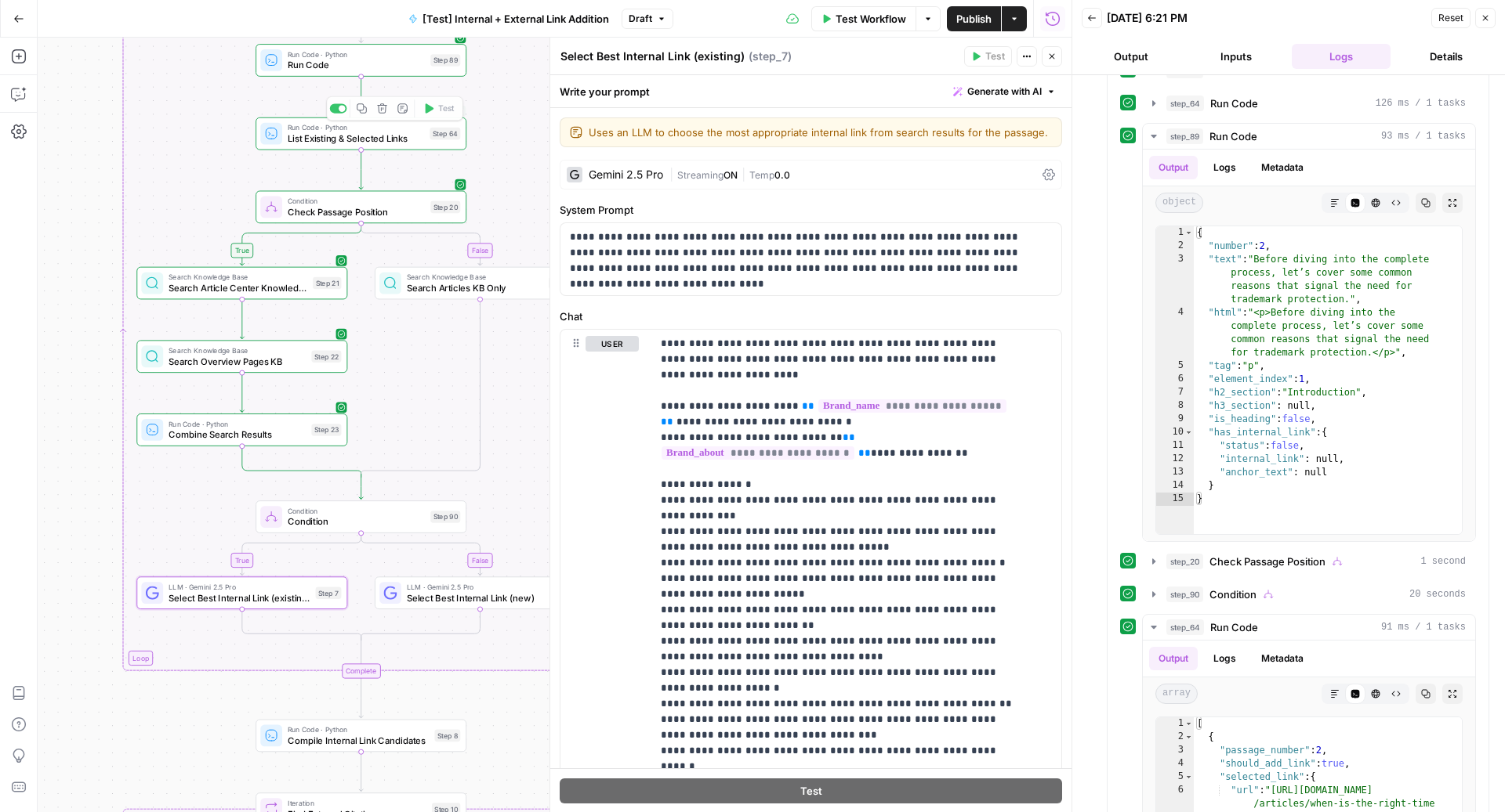
click at [312, 62] on span "Run Code" at bounding box center [357, 64] width 138 height 14
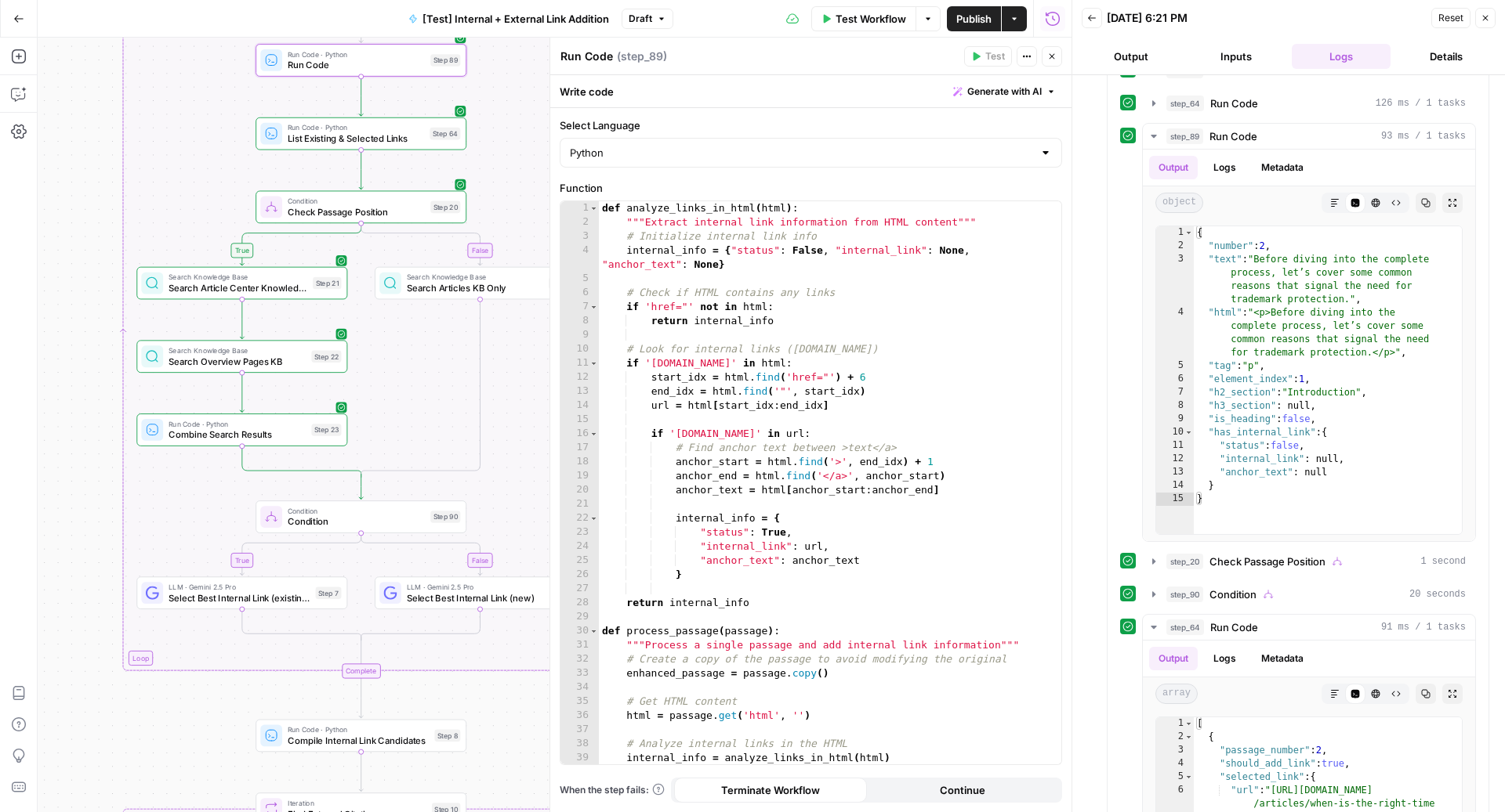
click at [587, 52] on textarea "Run Code" at bounding box center [587, 56] width 53 height 15
type textarea "Identify existing link"
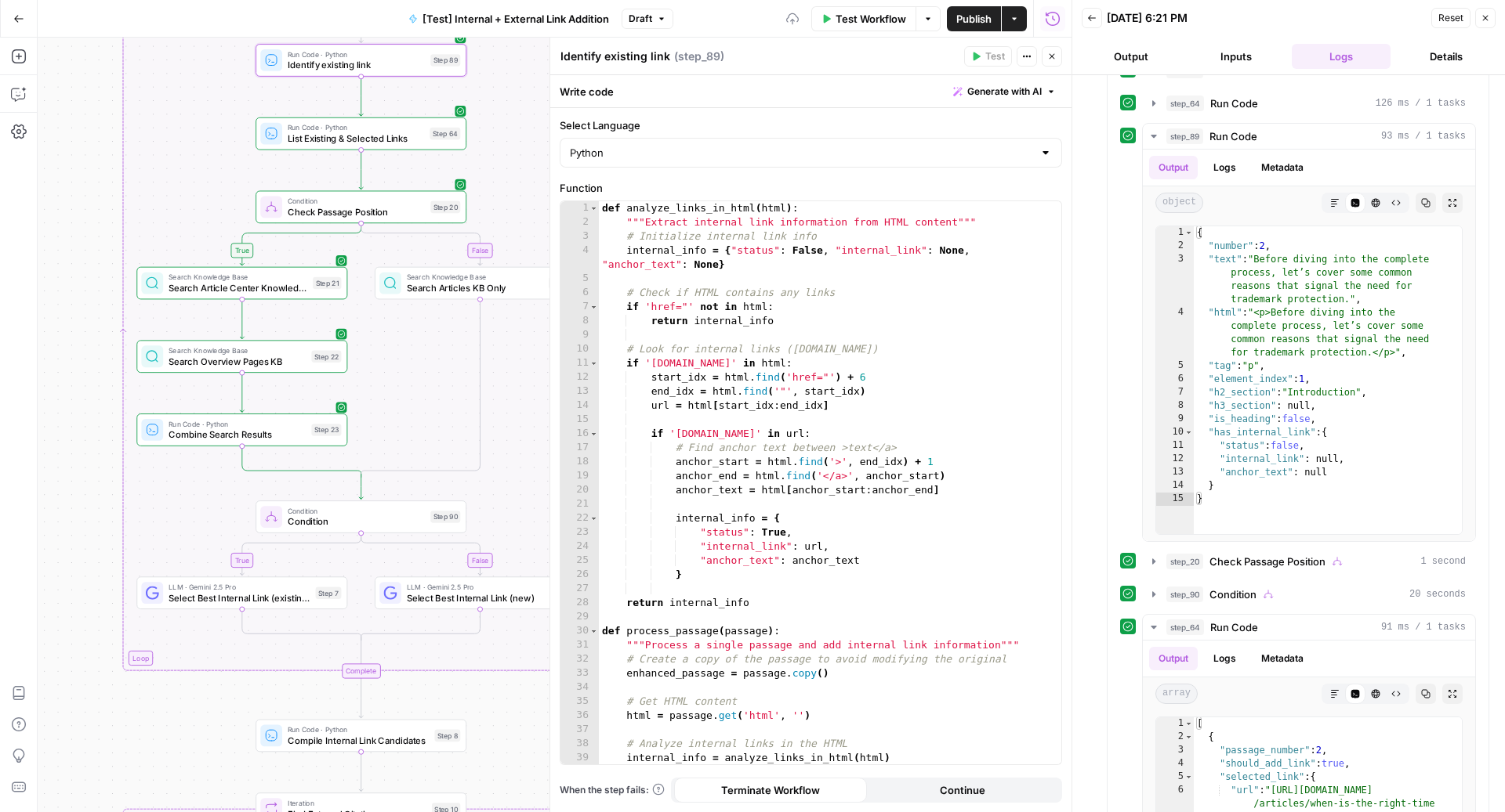
click at [1058, 53] on button "Close" at bounding box center [1052, 56] width 20 height 20
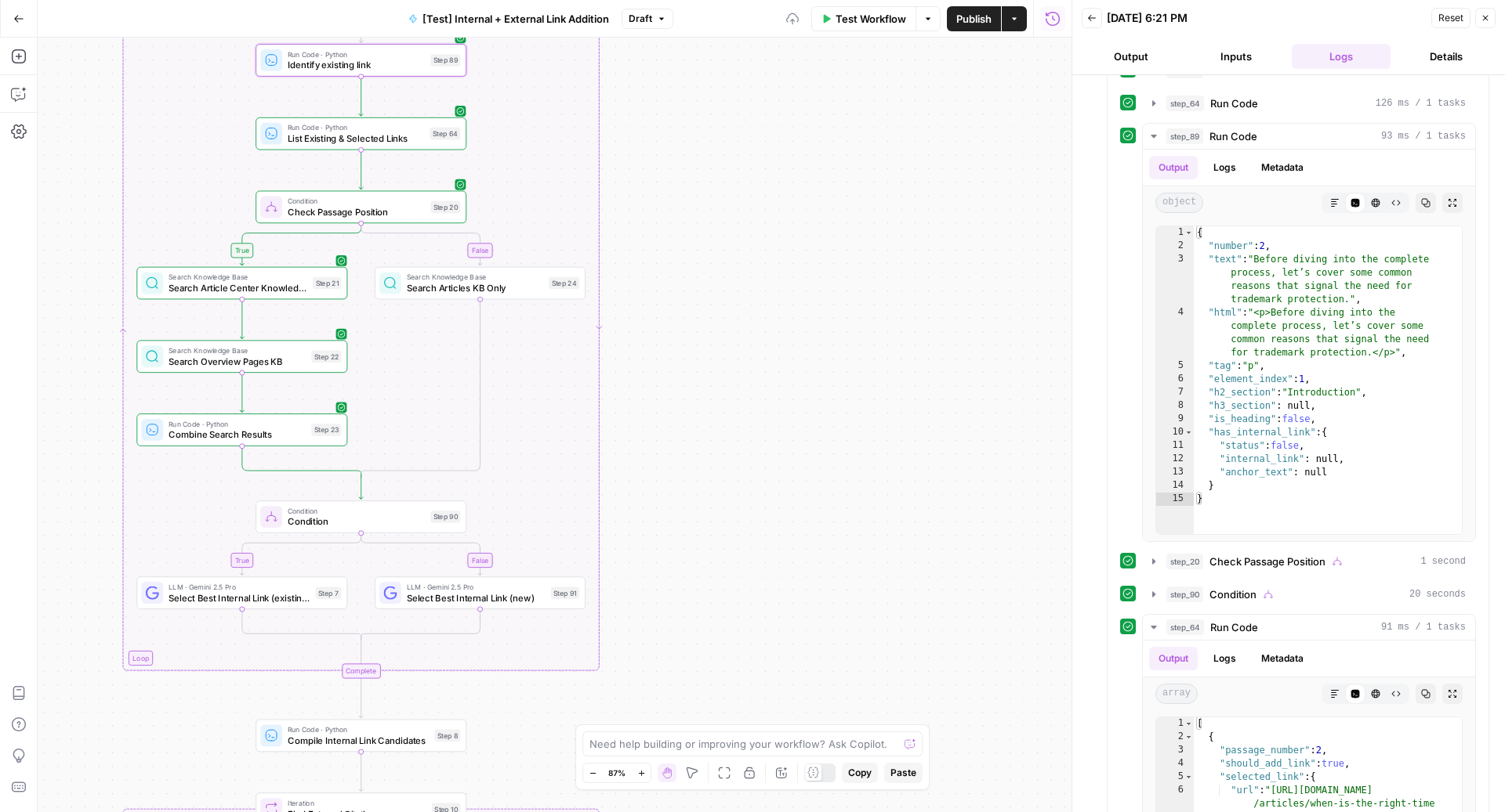
click at [444, 126] on div "Run Code · Python List Existing & Selected Links Step 64 Copy step Delete step …" at bounding box center [360, 134] width 199 height 24
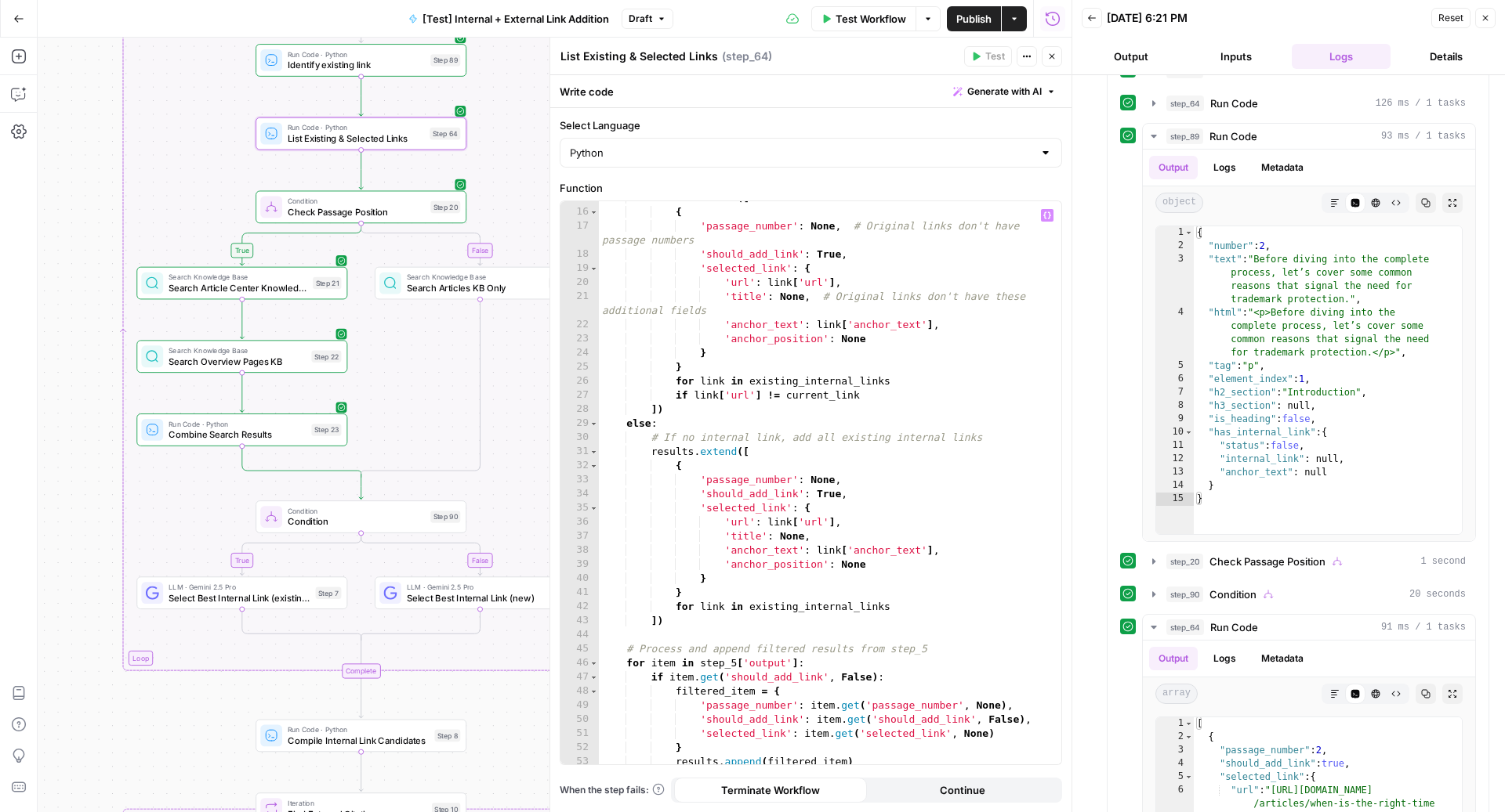
scroll to position [240, 0]
click at [1036, 100] on button "Generate with AI" at bounding box center [1004, 92] width 115 height 20
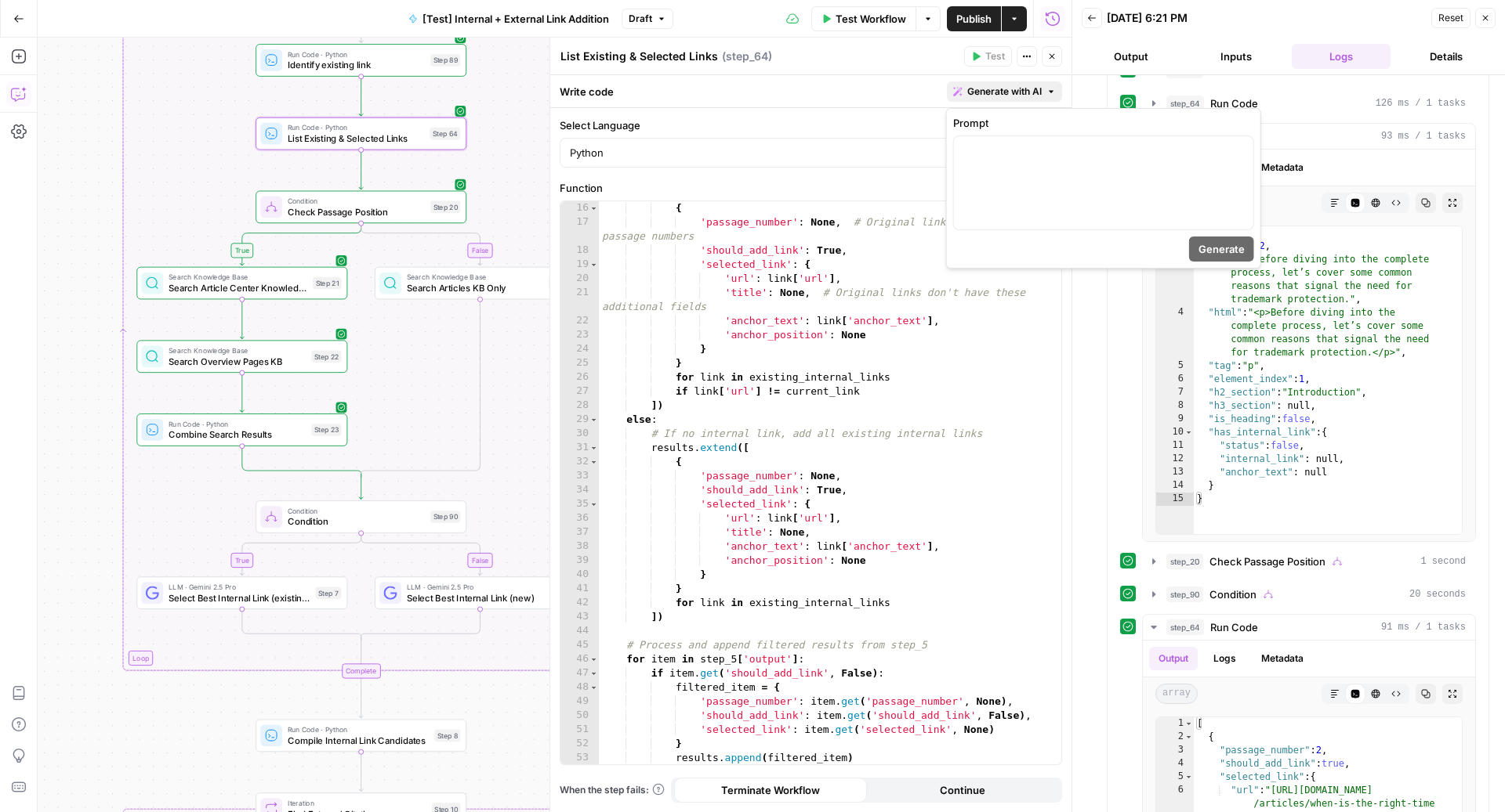
click at [18, 102] on button "Copilot" at bounding box center [19, 94] width 25 height 25
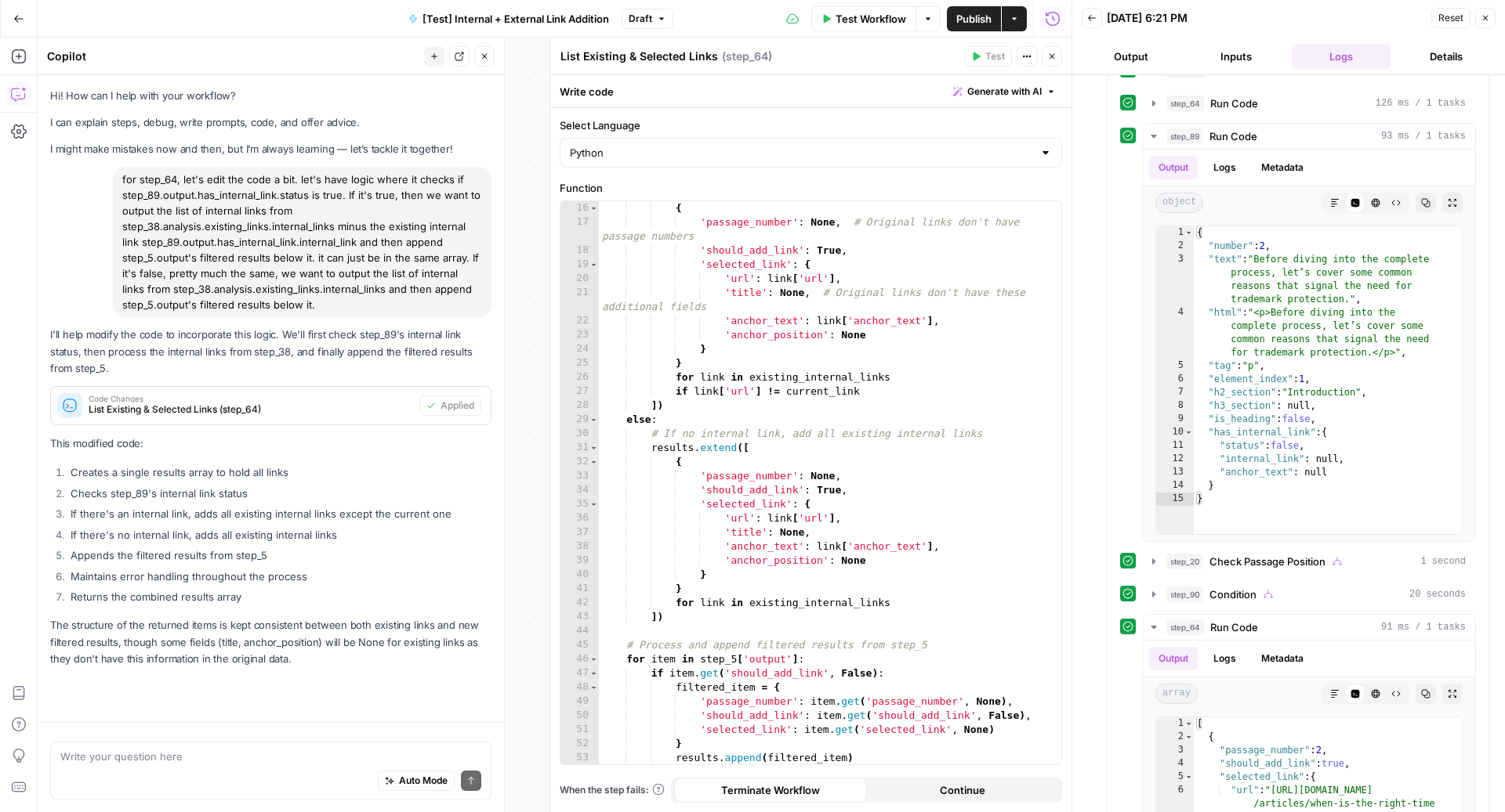
click at [124, 776] on div "Auto Mode Send" at bounding box center [271, 781] width 421 height 35
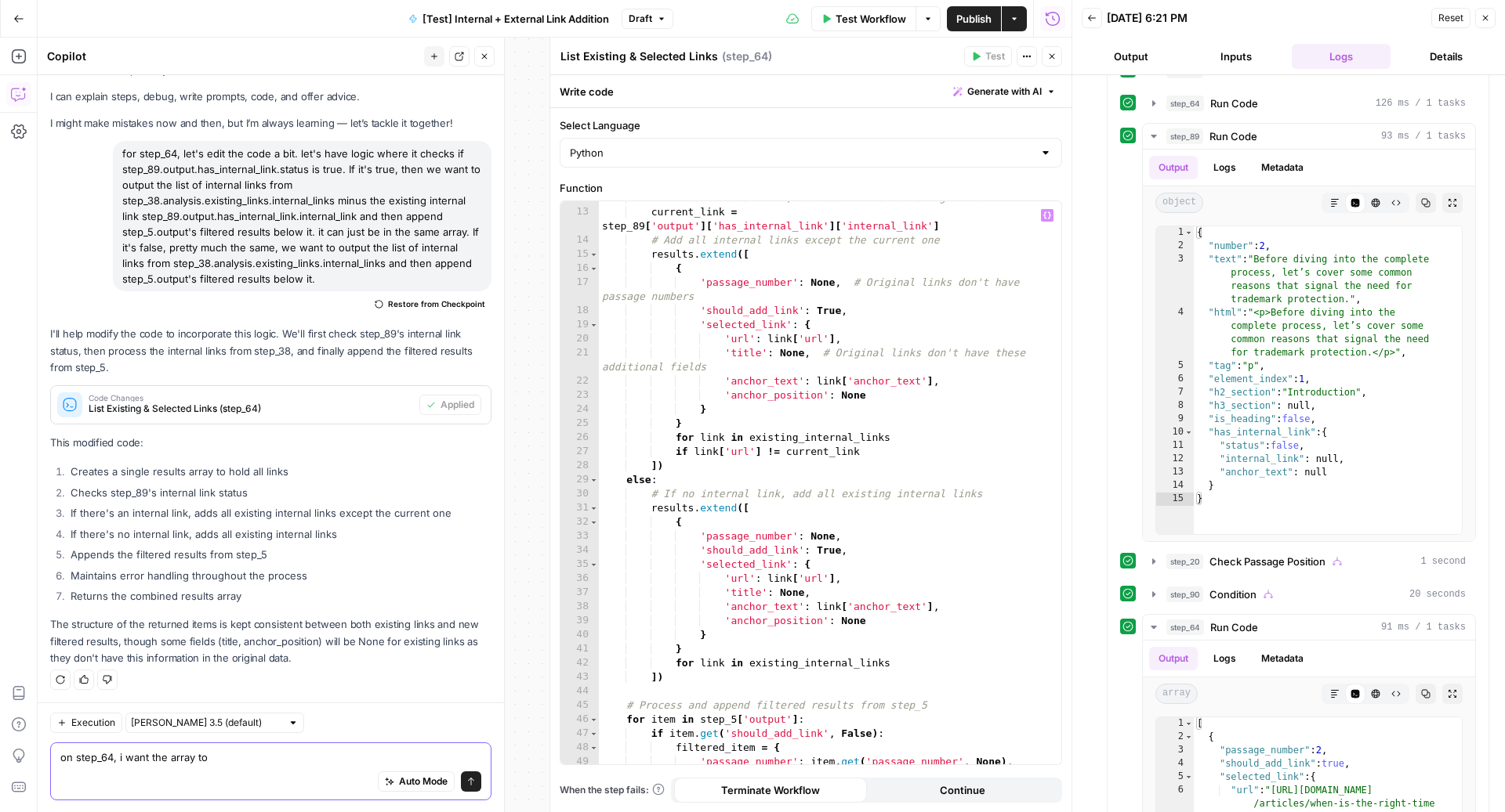
scroll to position [178, 0]
drag, startPoint x: 117, startPoint y: 755, endPoint x: 797, endPoint y: 792, distance: 681.0
click at [797, 792] on body "LegalZoom New Home Browse Your Data Usage Settings Recent Grids Article Linking…" at bounding box center [752, 406] width 1505 height 812
click at [342, 753] on textarea "on step_64, the output is just one whole array right? i want the array to only …" at bounding box center [271, 757] width 421 height 15
click at [449, 759] on textarea "on step_64, the output is just one whole array right? i want the array to only …" at bounding box center [271, 757] width 421 height 15
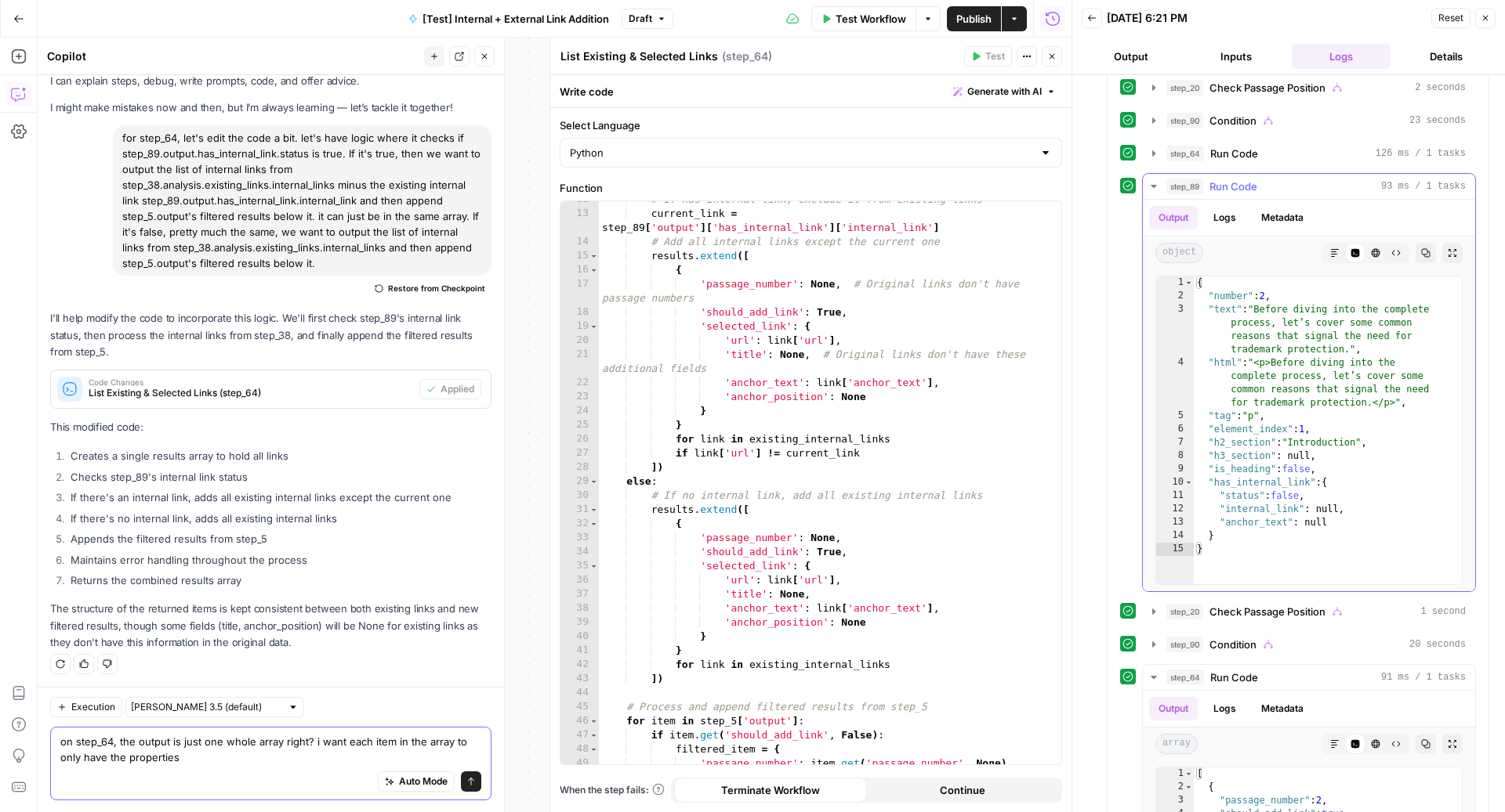
scroll to position [669, 0]
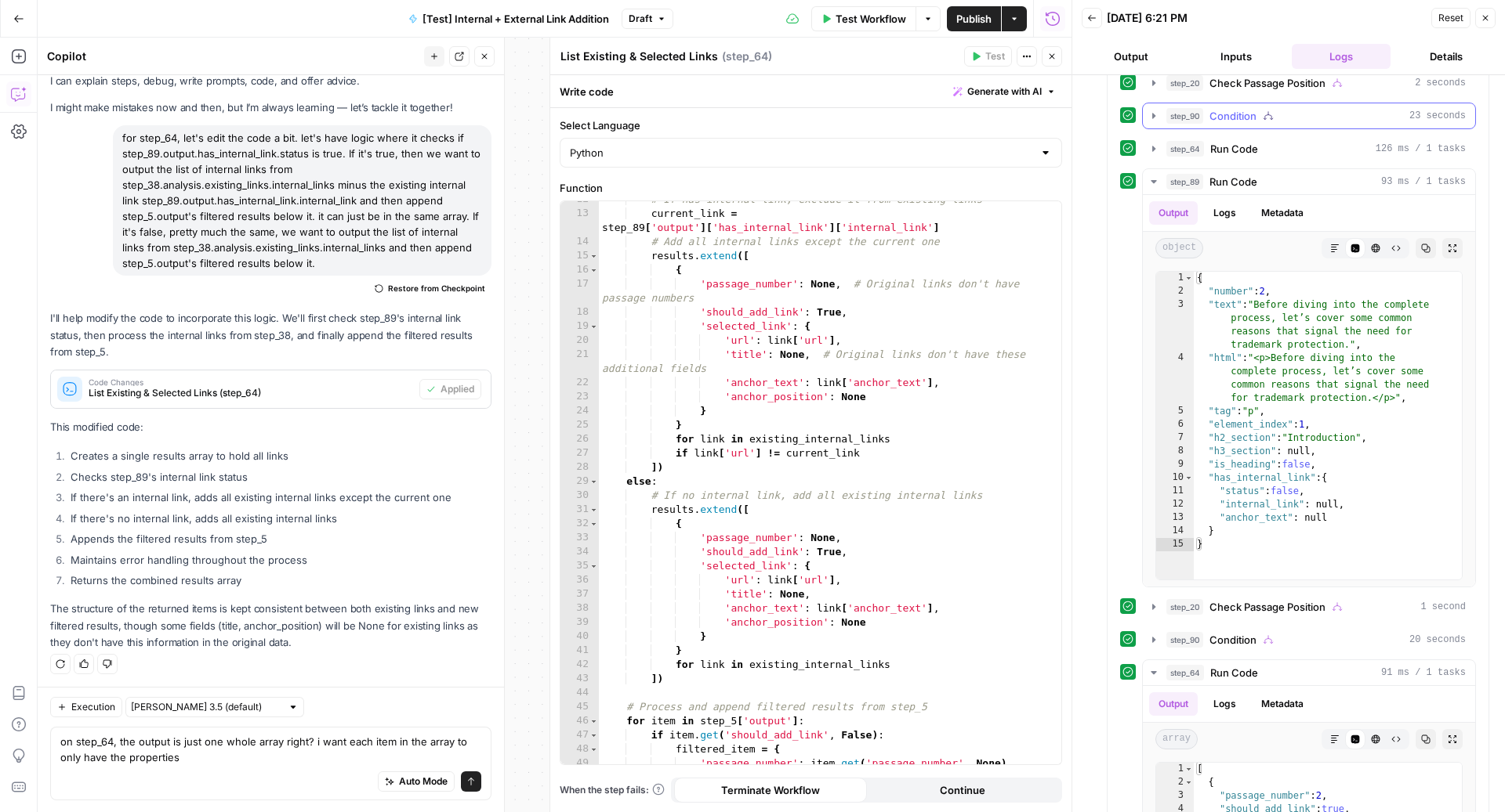
click at [1306, 114] on div "step_90 Condition 23 seconds" at bounding box center [1316, 115] width 300 height 15
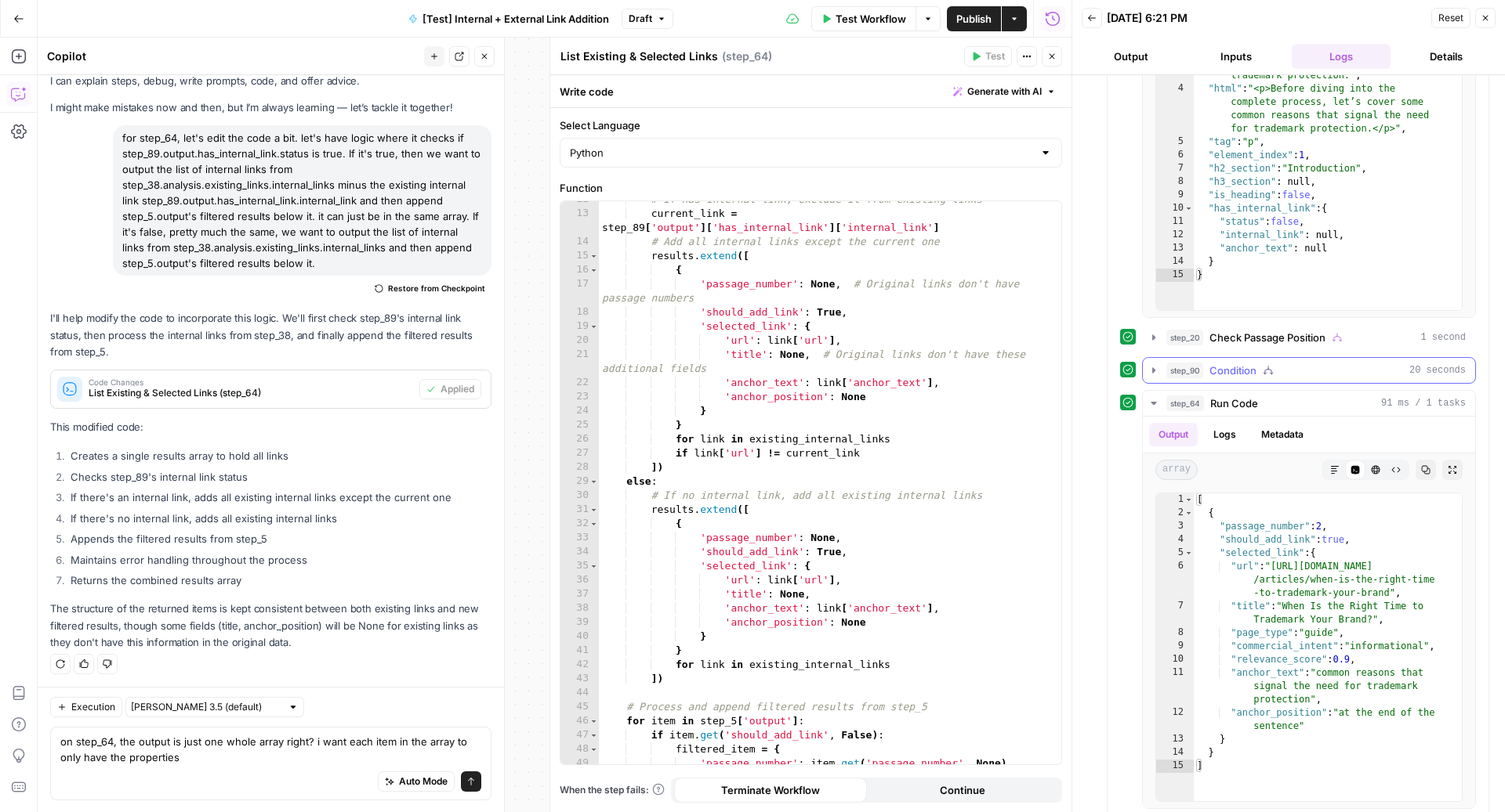
scroll to position [1436, 0]
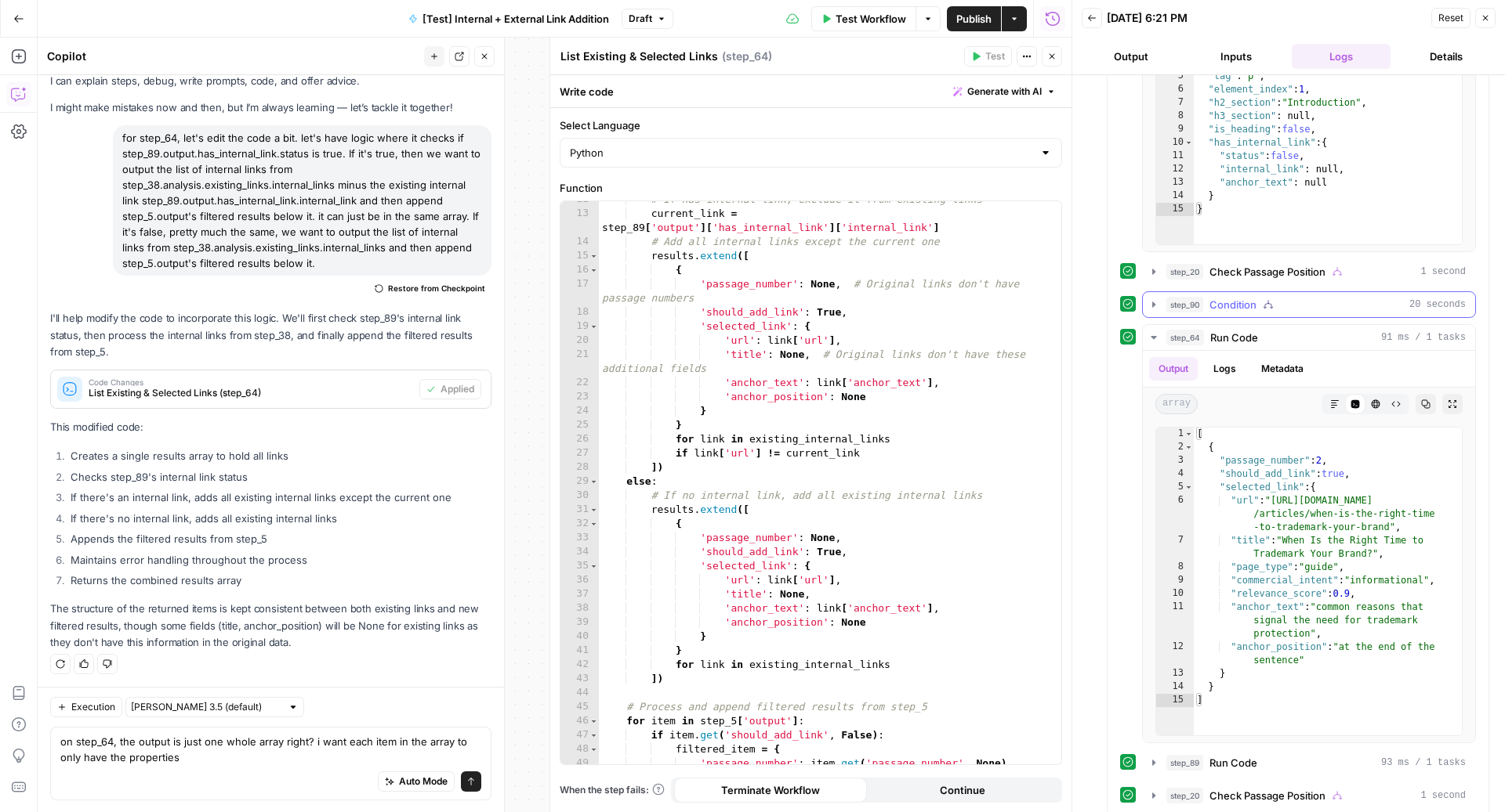
click at [1302, 297] on div "step_90 Condition 20 seconds" at bounding box center [1316, 305] width 300 height 15
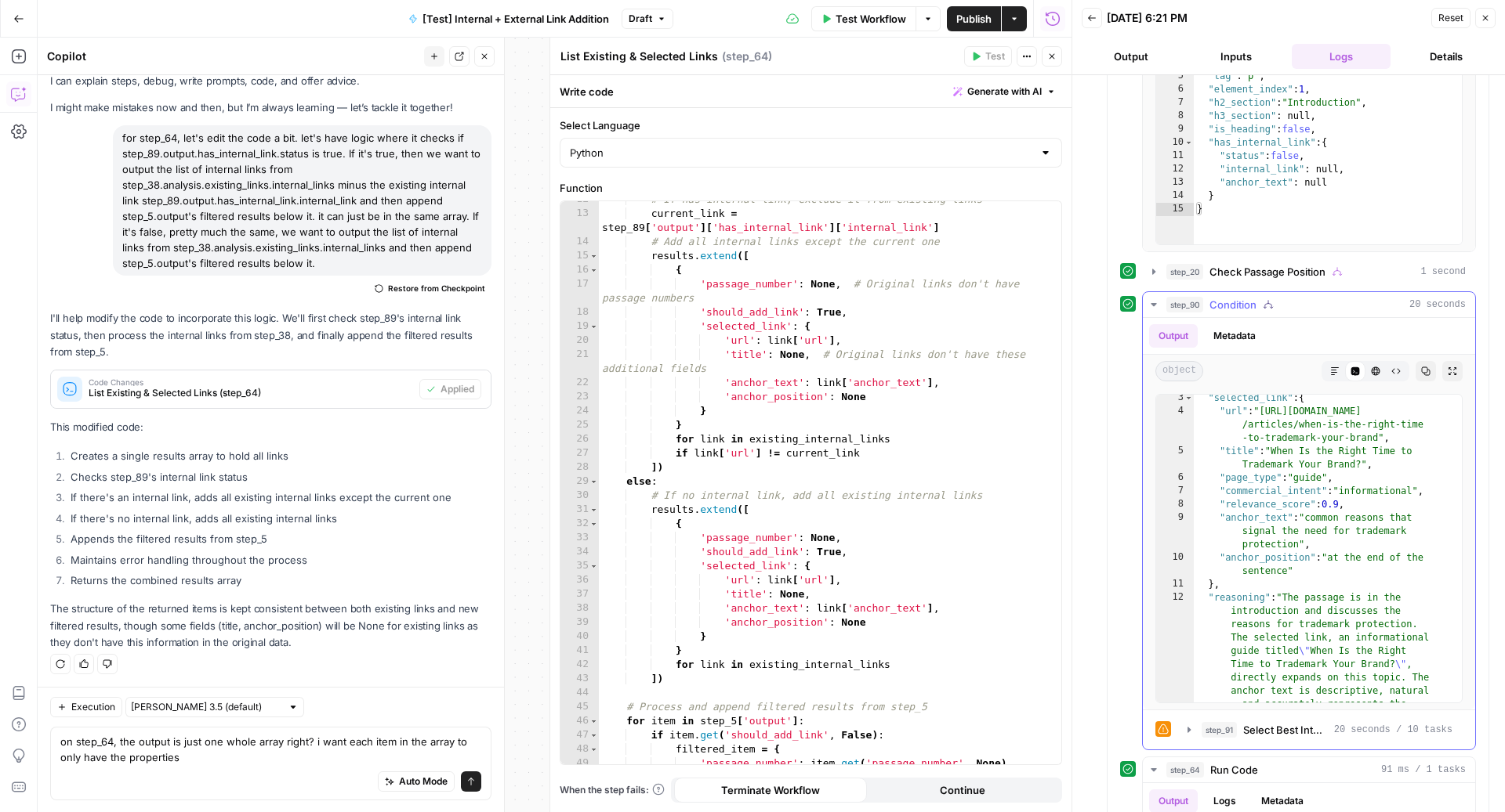
scroll to position [0, 0]
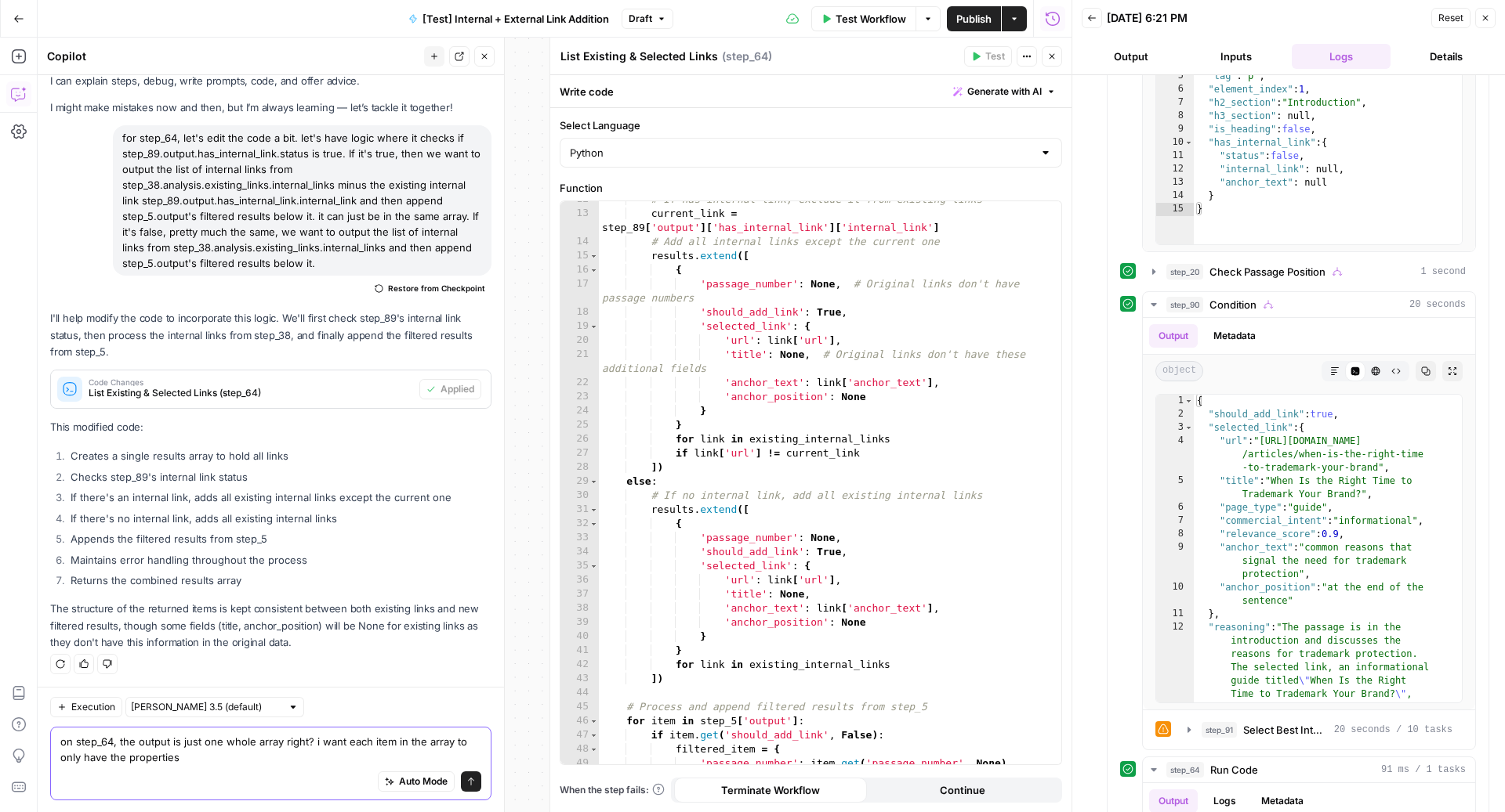
click at [235, 760] on textarea "on step_64, the output is just one whole array right? i want each item in the a…" at bounding box center [271, 748] width 421 height 31
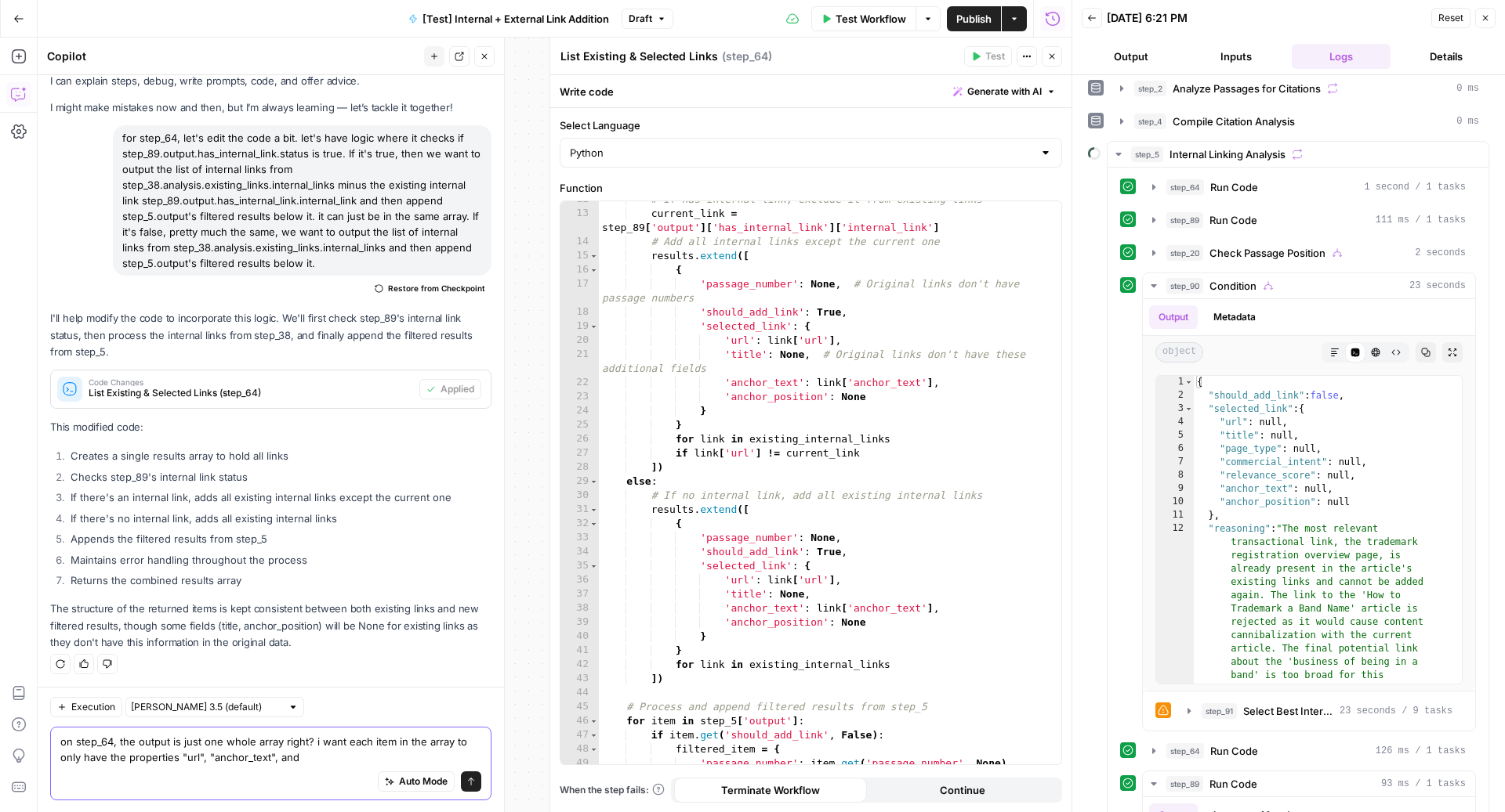
scroll to position [589, 0]
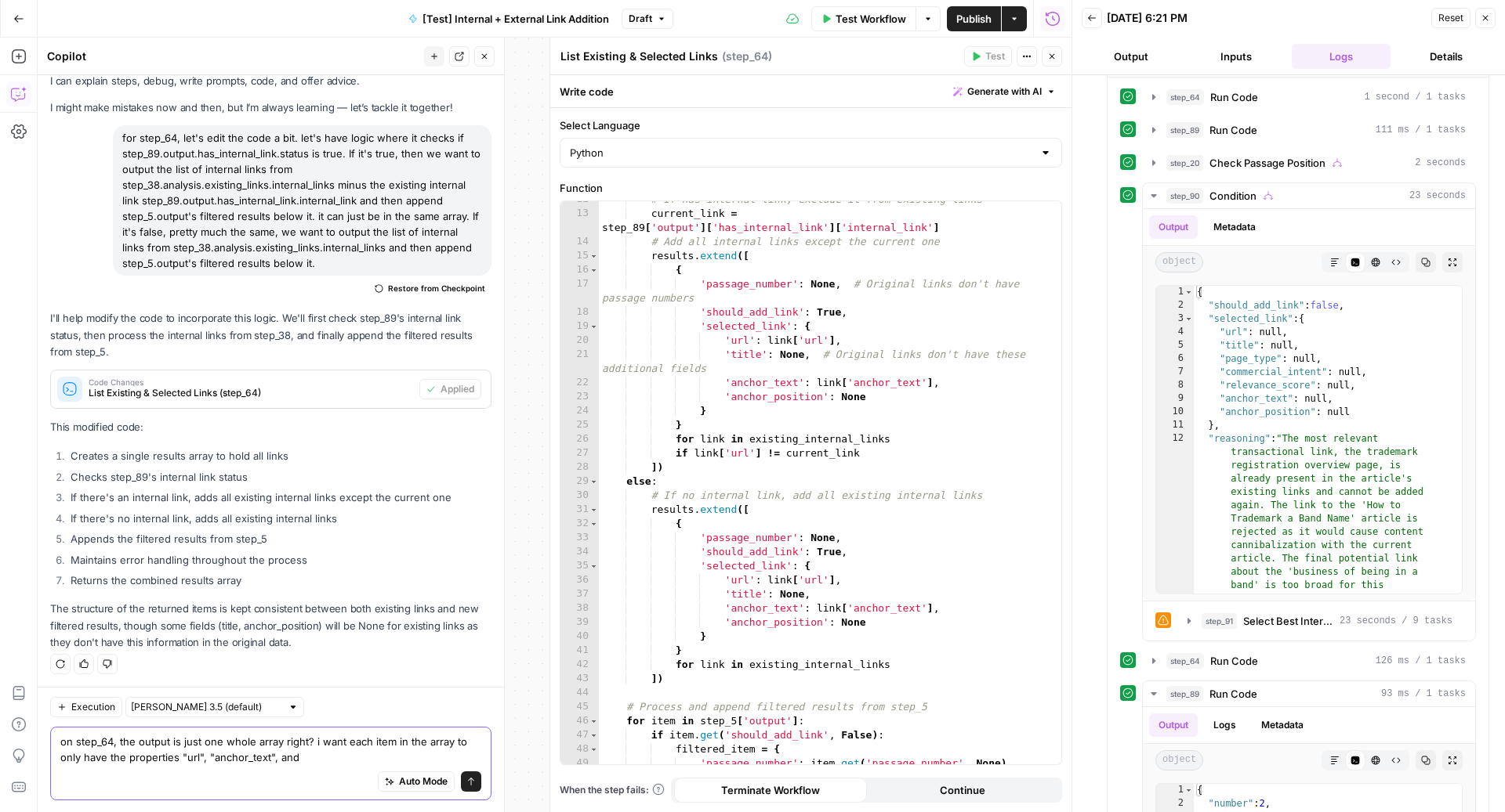
click at [271, 762] on textarea "on step_64, the output is just one whole array right? i want each item in the a…" at bounding box center [271, 748] width 421 height 31
click at [201, 753] on textarea "on step_64, the output is just one whole array right? i want each item in the a…" at bounding box center [271, 748] width 421 height 31
type textarea "on step_64, the output is just one whole array right? i want each item in the a…"
click at [466, 781] on icon "submit" at bounding box center [470, 781] width 9 height 9
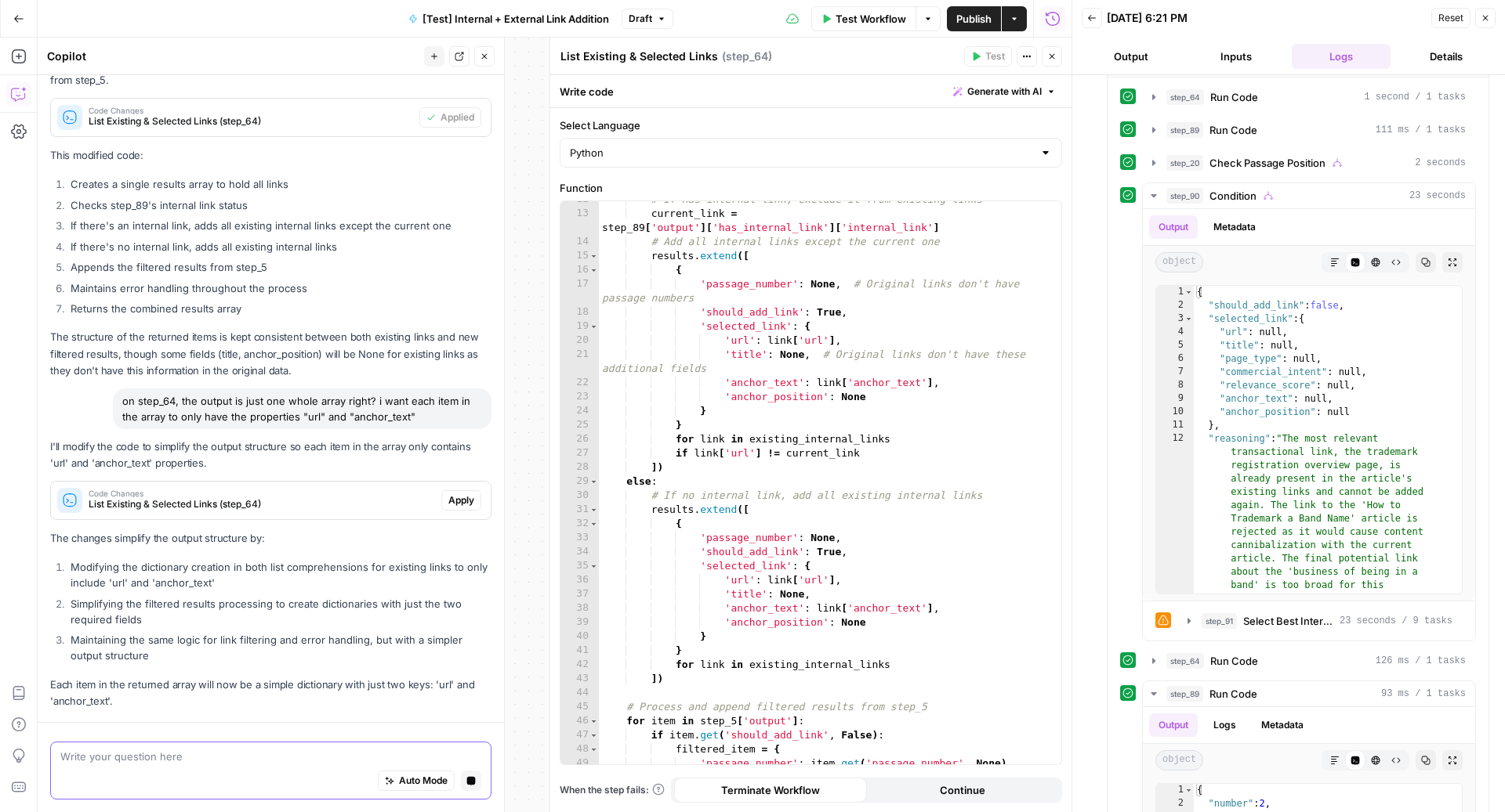
scroll to position [286, 0]
click at [448, 497] on span "Apply" at bounding box center [461, 502] width 25 height 14
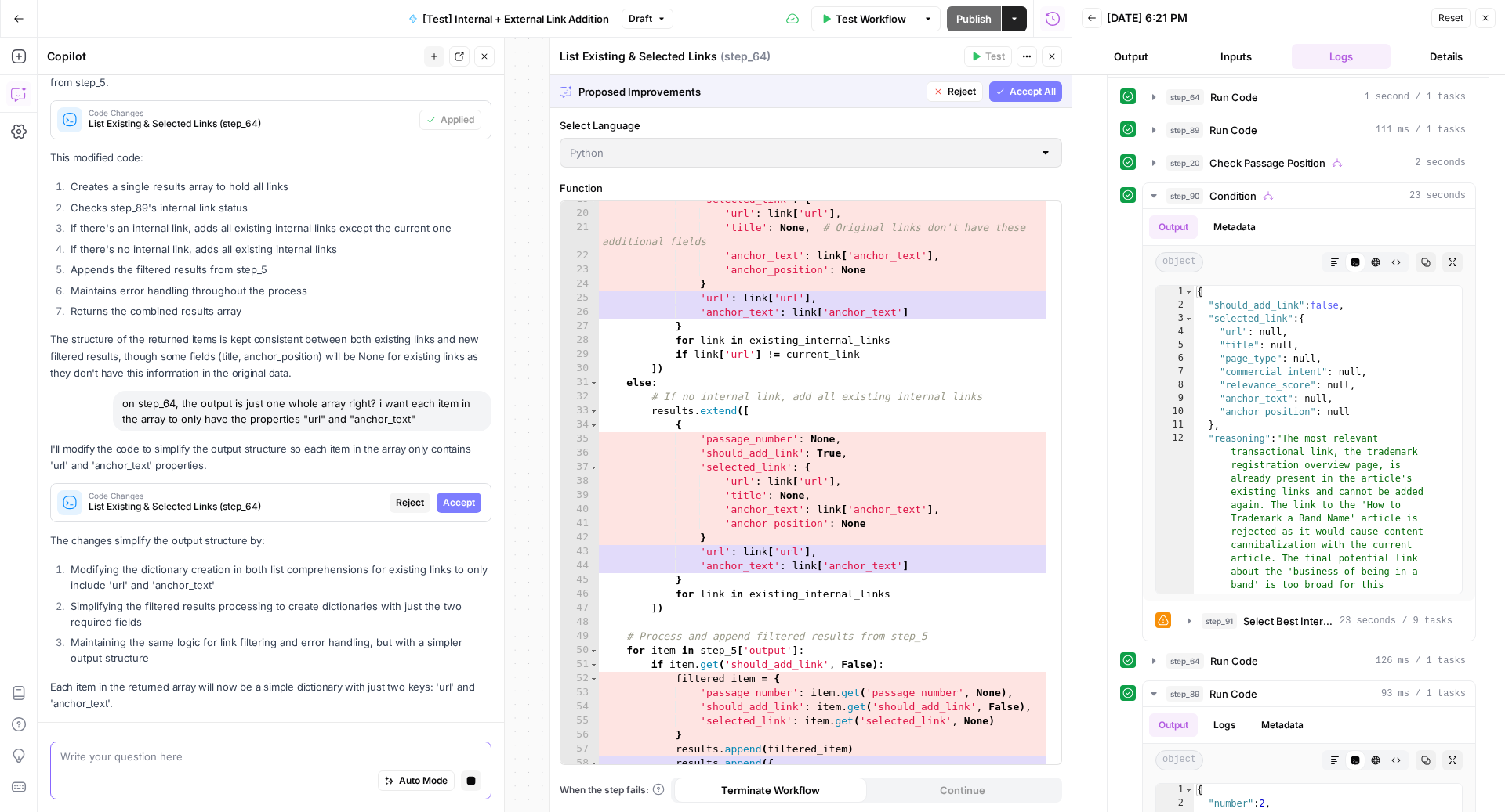
scroll to position [308, 0]
click at [1021, 87] on span "Accept All" at bounding box center [1032, 92] width 46 height 14
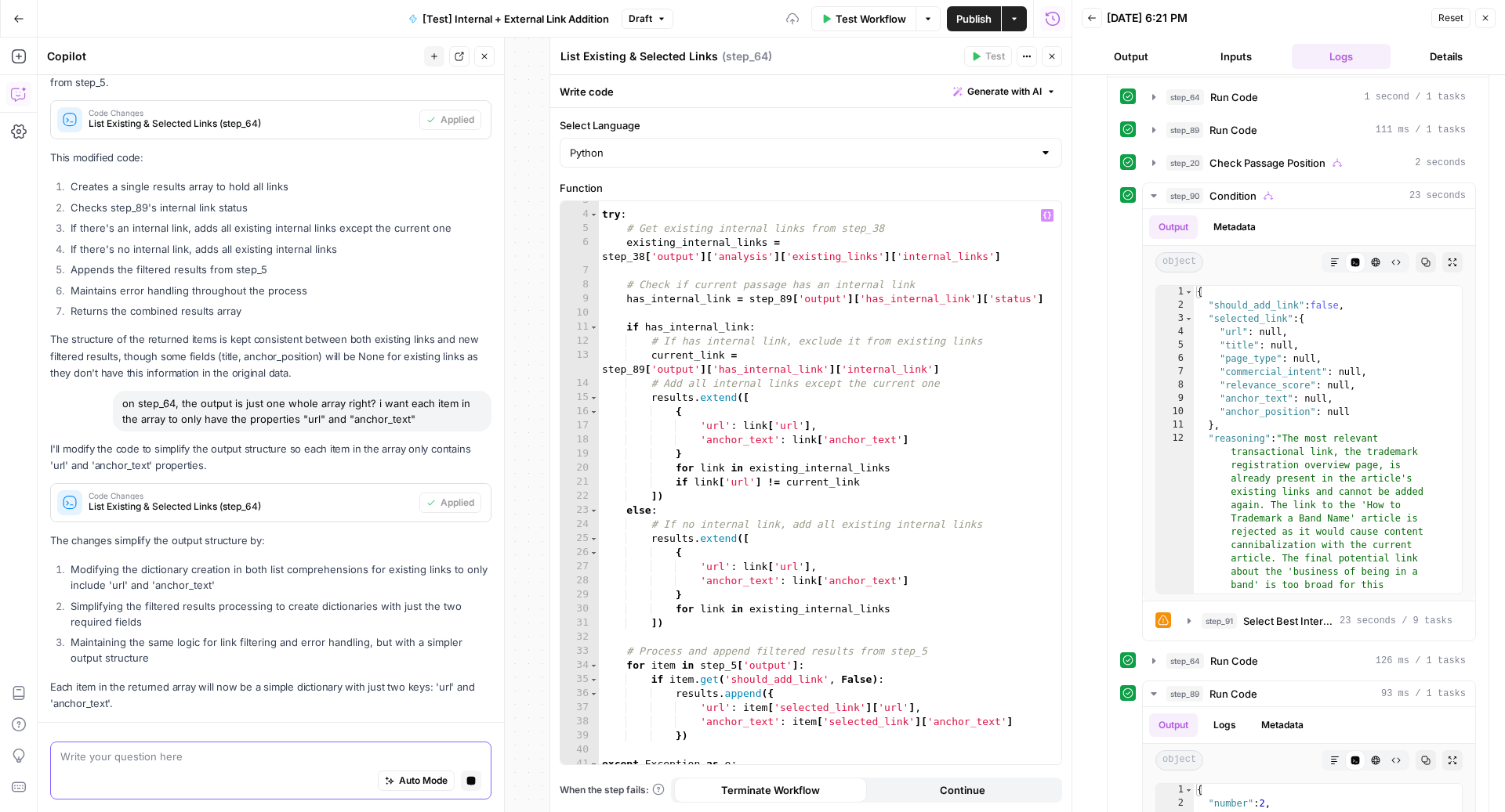
scroll to position [111, 0]
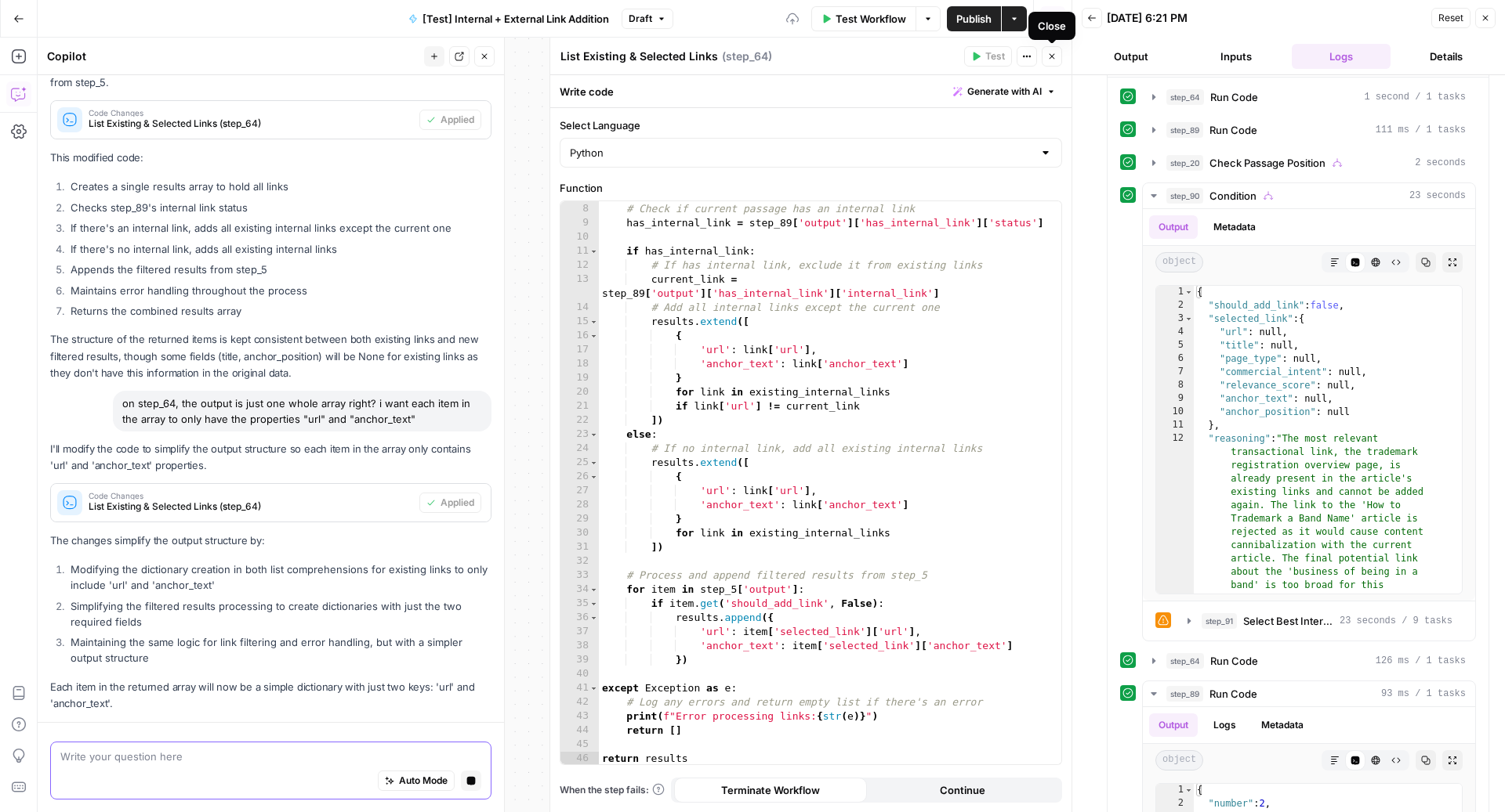
click at [1051, 56] on icon "button" at bounding box center [1052, 57] width 5 height 5
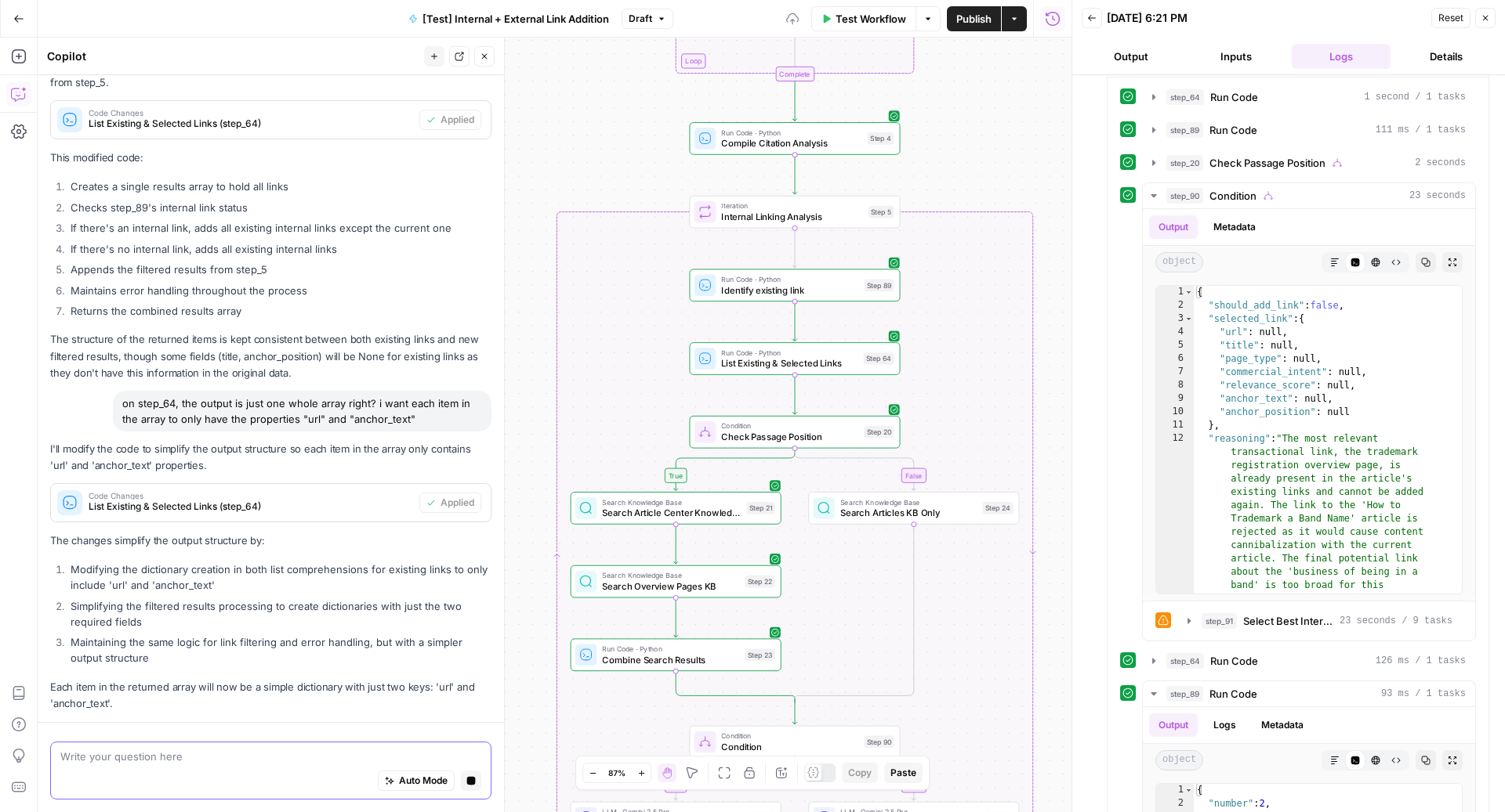
click at [488, 58] on icon "button" at bounding box center [484, 56] width 9 height 9
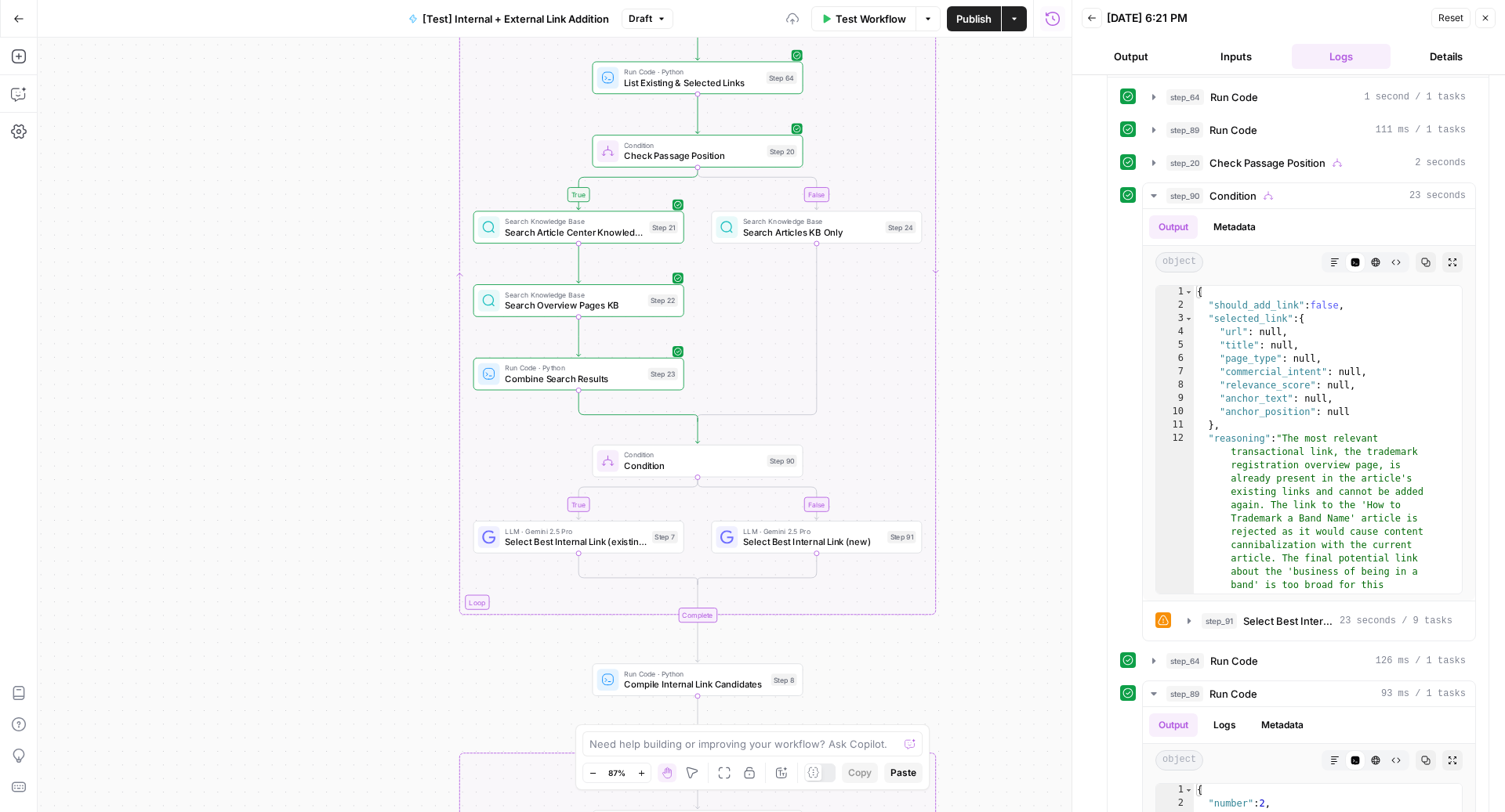
click at [533, 540] on span "Select Best Internal Link (existing)" at bounding box center [576, 542] width 141 height 14
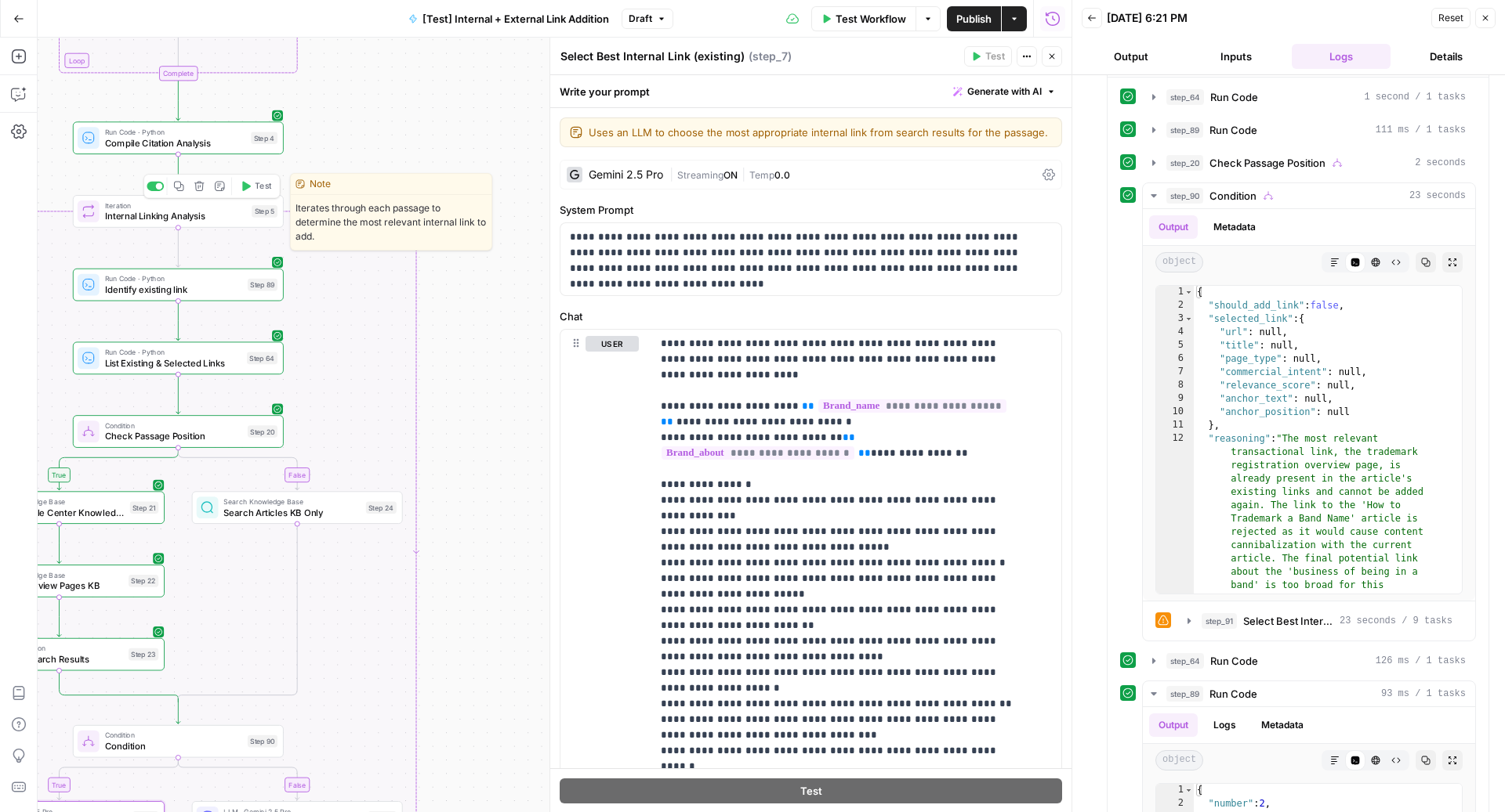
click at [256, 182] on span "Test" at bounding box center [262, 186] width 16 height 13
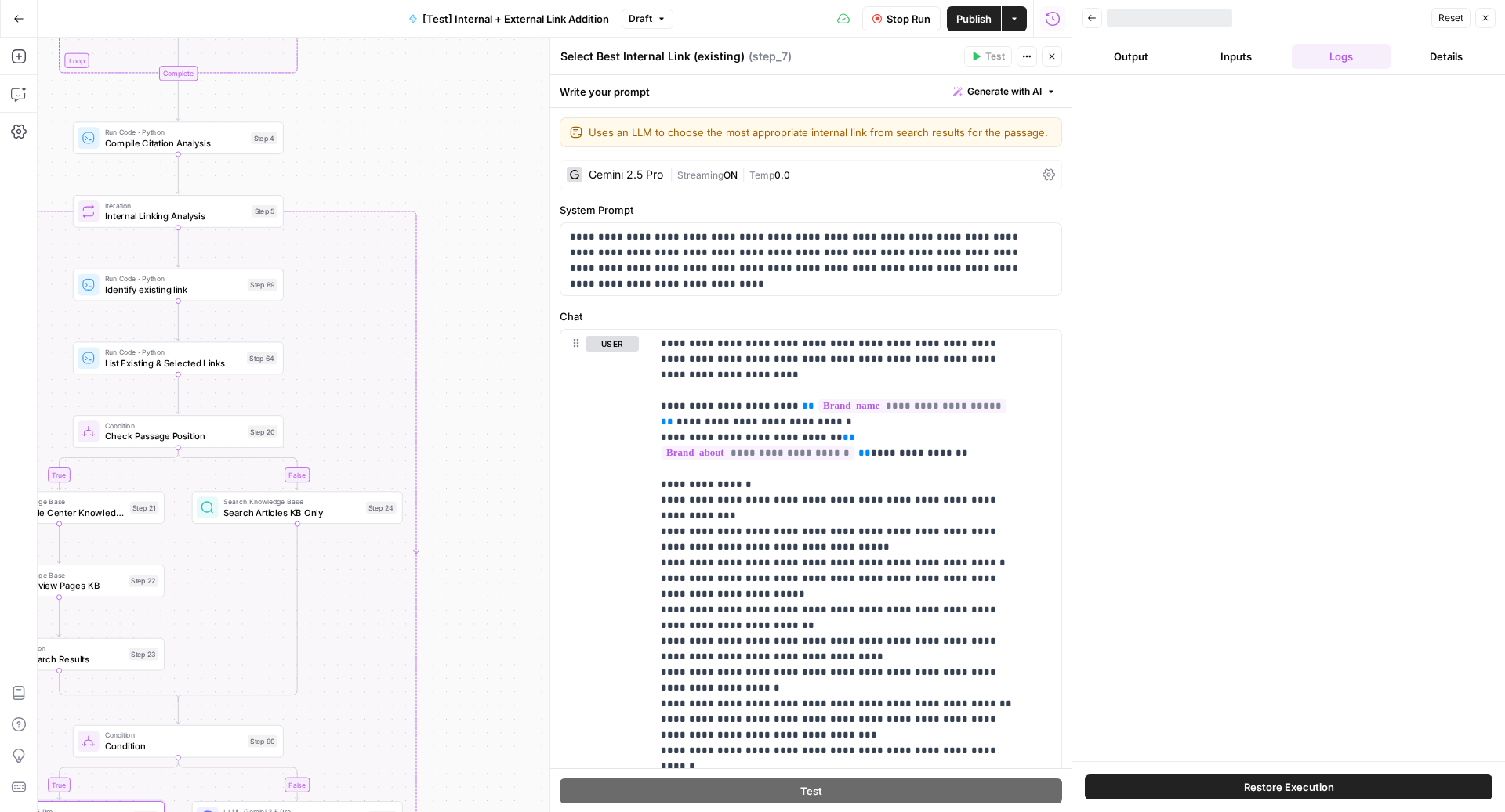
click at [1240, 59] on button "Inputs" at bounding box center [1236, 57] width 98 height 25
click at [1331, 58] on button "Logs" at bounding box center [1341, 57] width 98 height 25
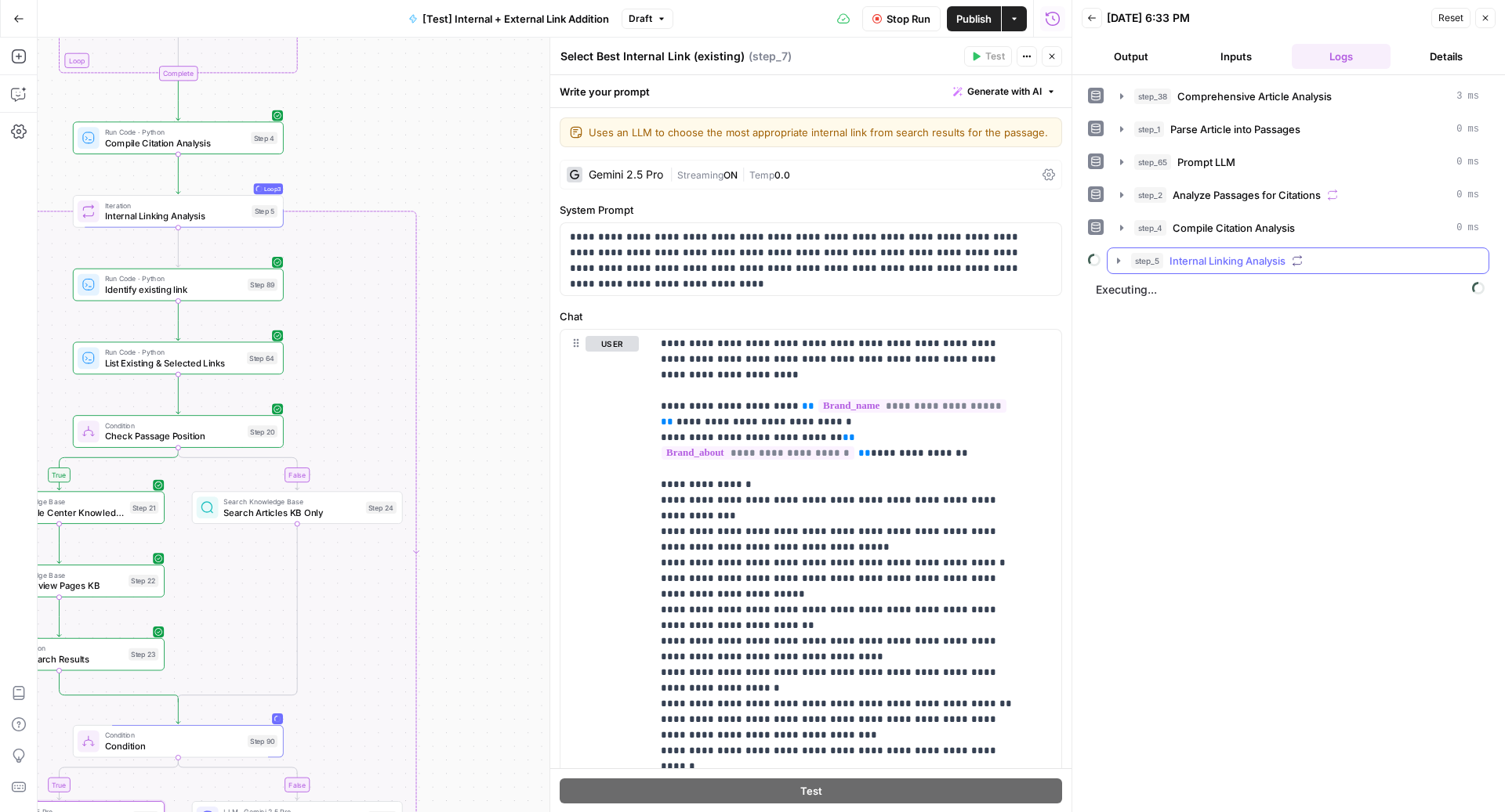
click at [1306, 257] on div "step_5 Internal Linking Analysis" at bounding box center [1305, 260] width 348 height 15
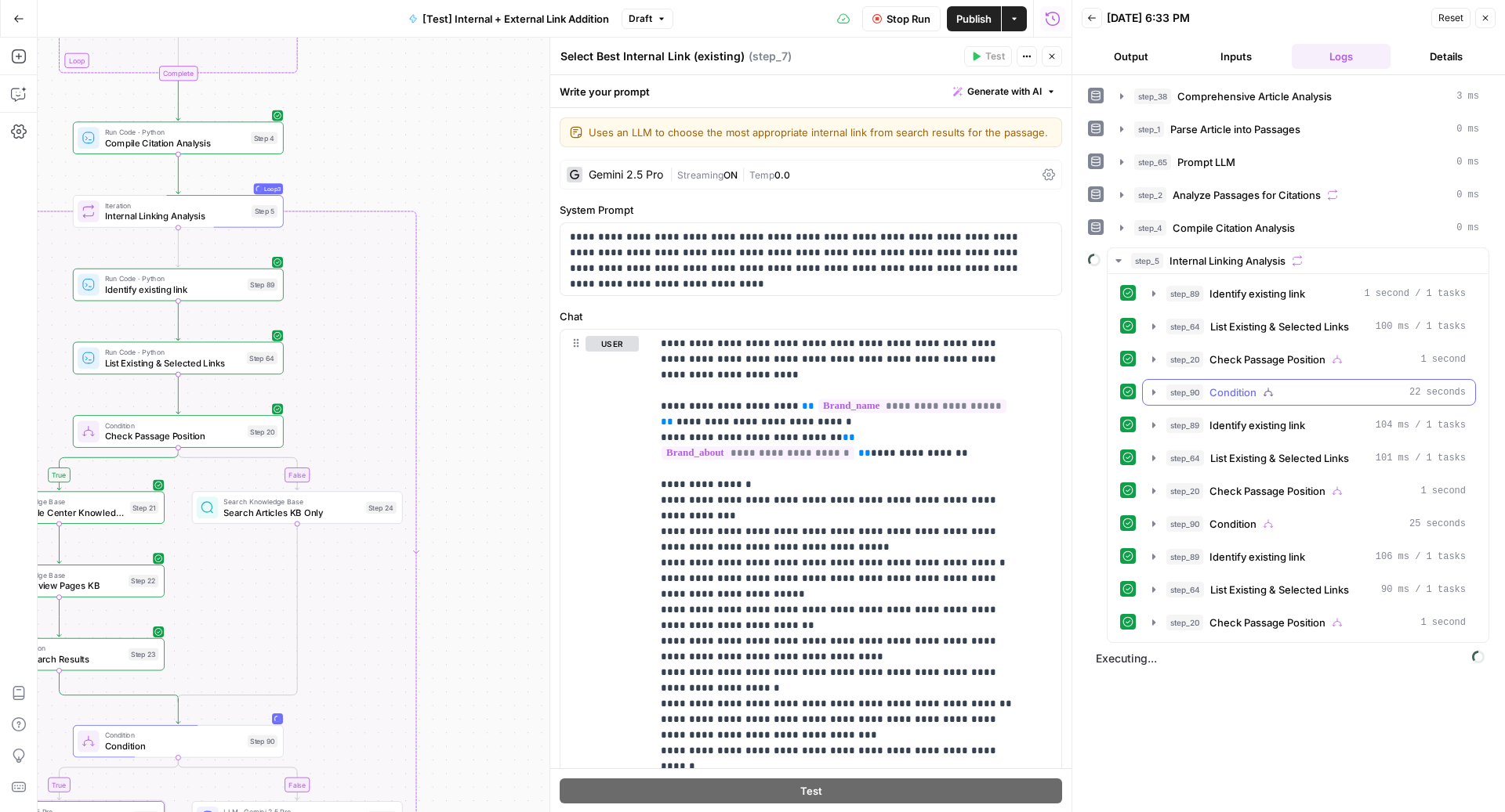
click at [1290, 396] on button "step_90 Condition 22 seconds" at bounding box center [1308, 393] width 332 height 25
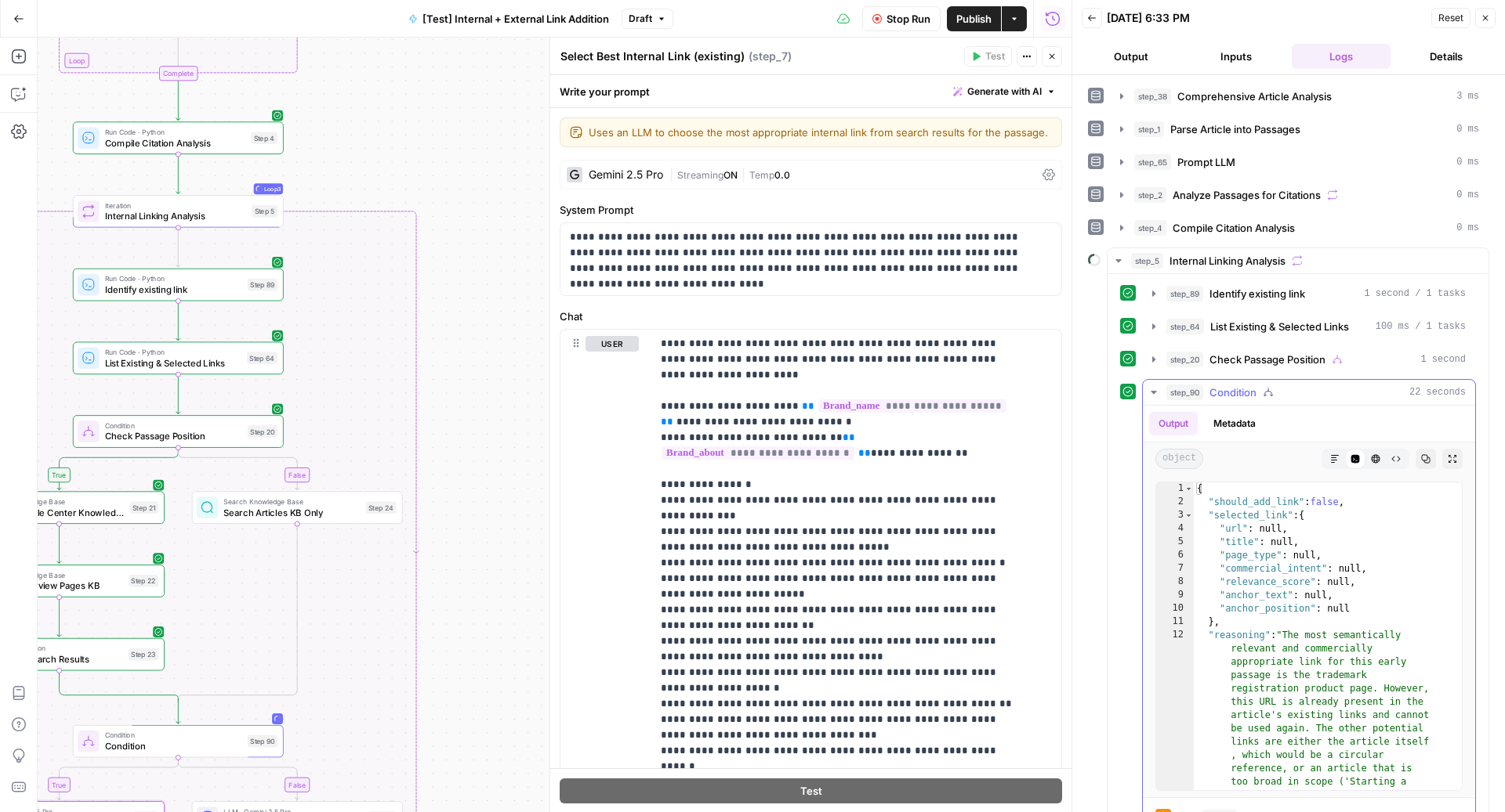
click at [1290, 396] on button "step_90 Condition 22 seconds" at bounding box center [1308, 393] width 332 height 25
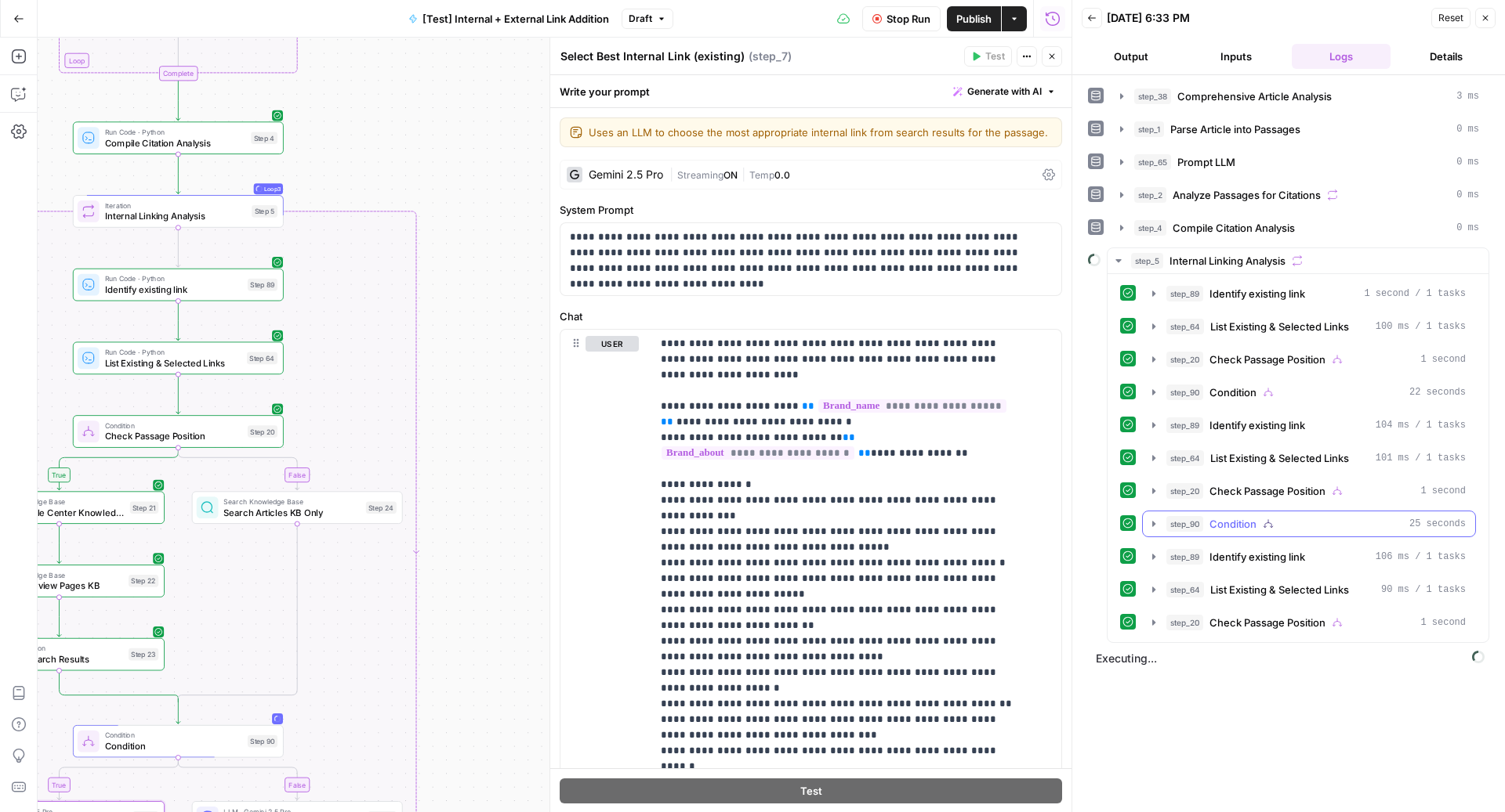
click at [1254, 526] on button "step_90 Condition 25 seconds" at bounding box center [1308, 524] width 332 height 25
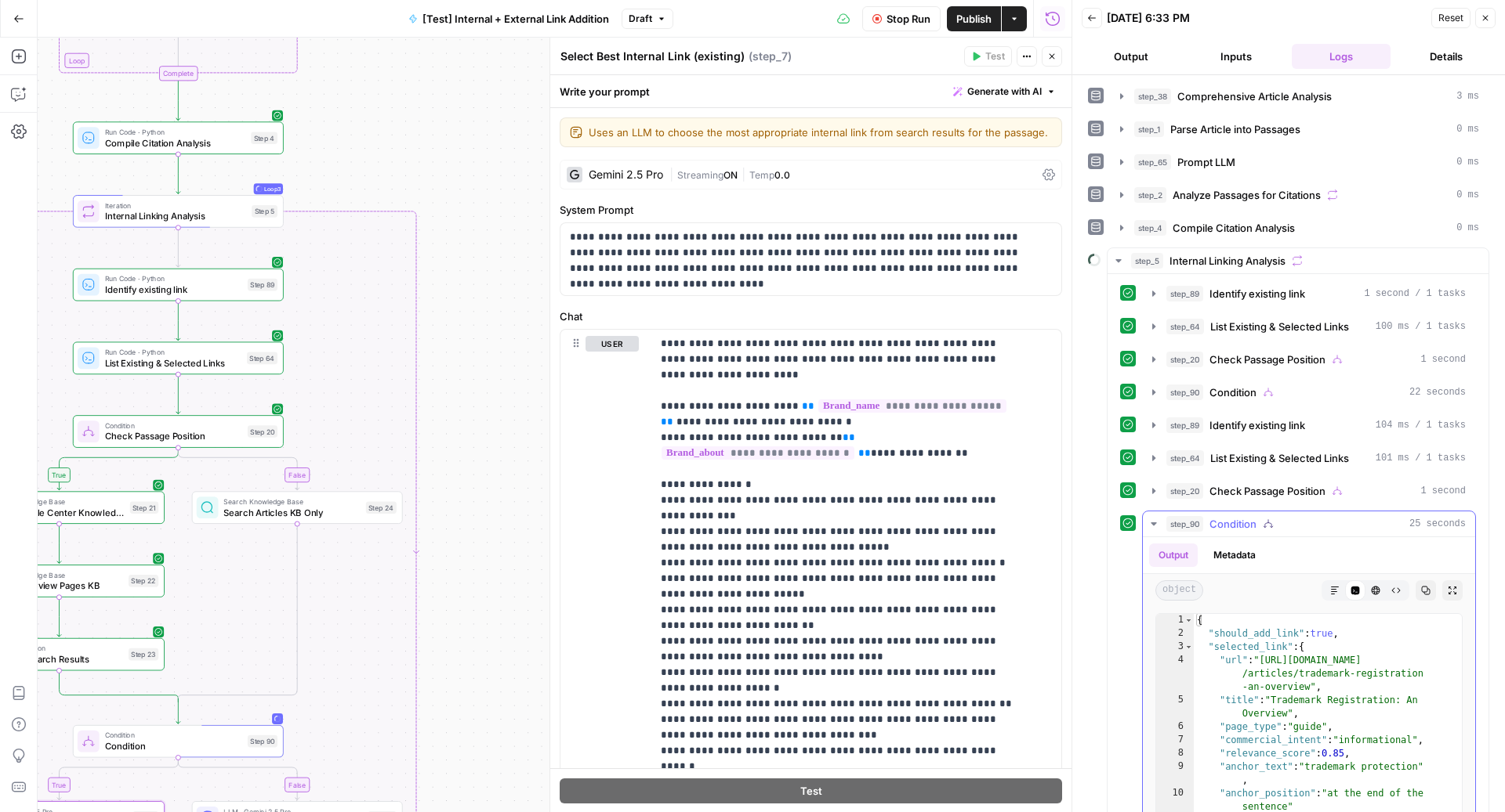
click at [1254, 526] on button "step_90 Condition 25 seconds" at bounding box center [1308, 524] width 332 height 25
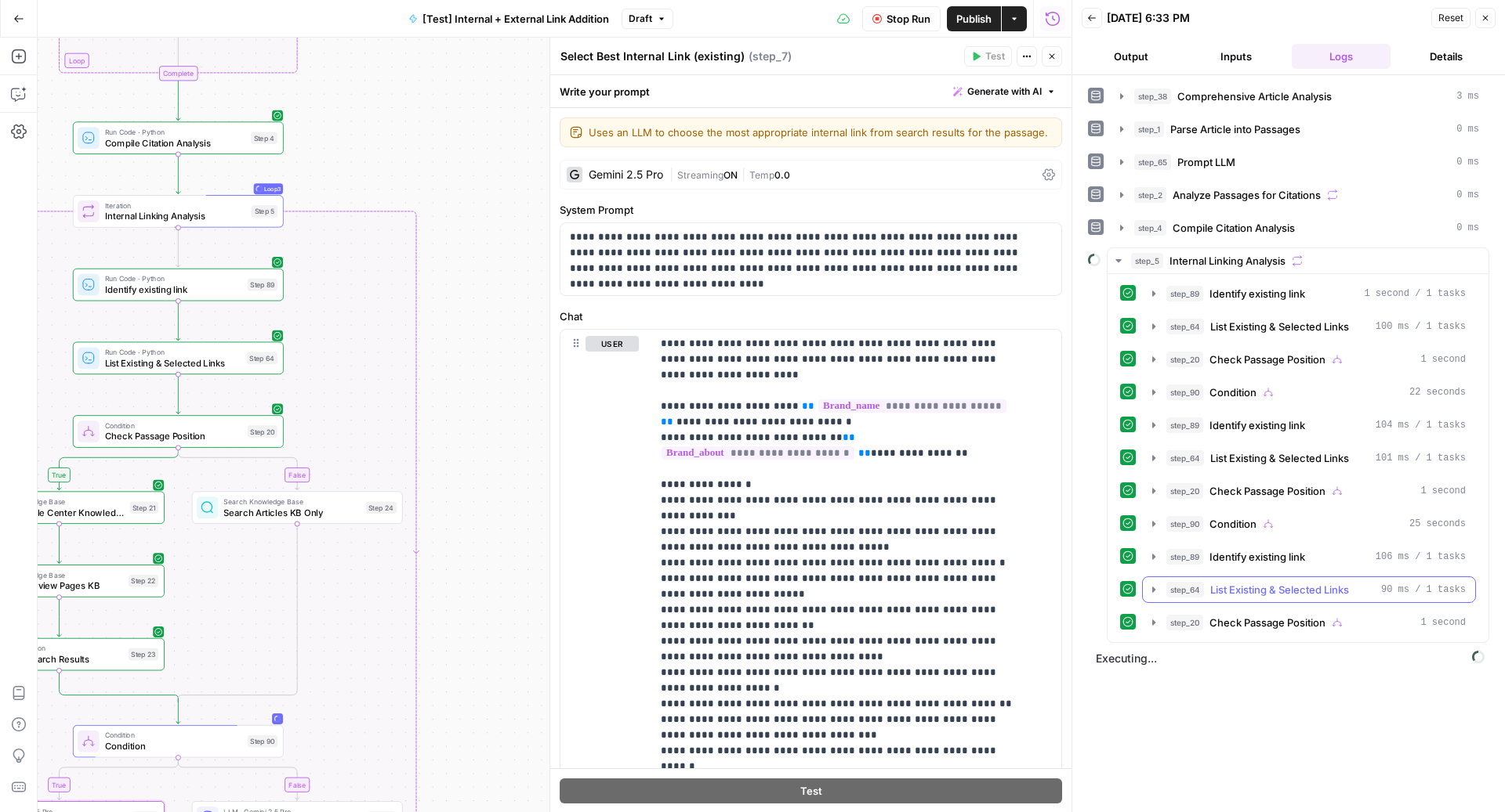
click at [1261, 582] on span "List Existing & Selected Links" at bounding box center [1279, 590] width 138 height 15
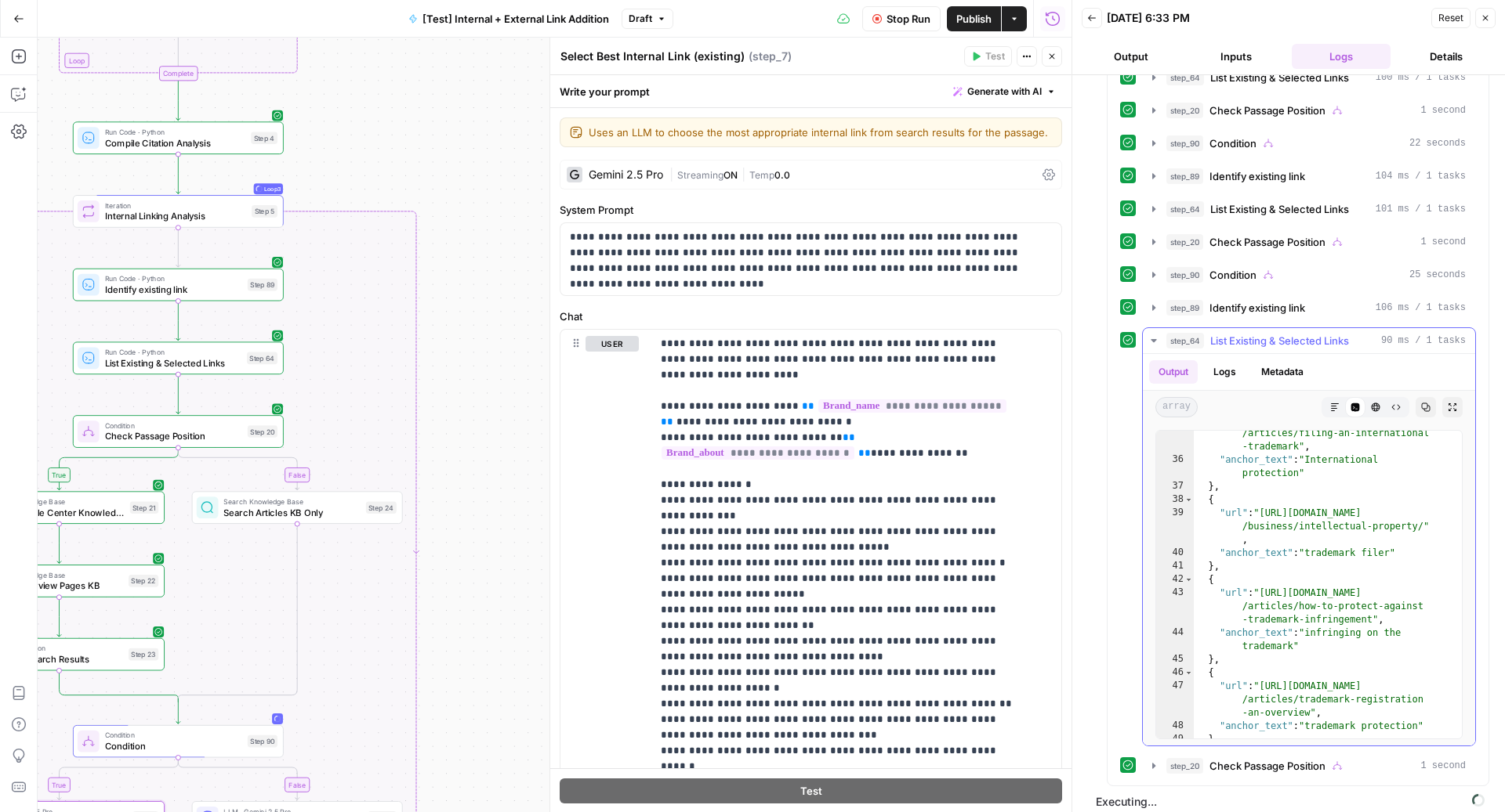
scroll to position [783, 0]
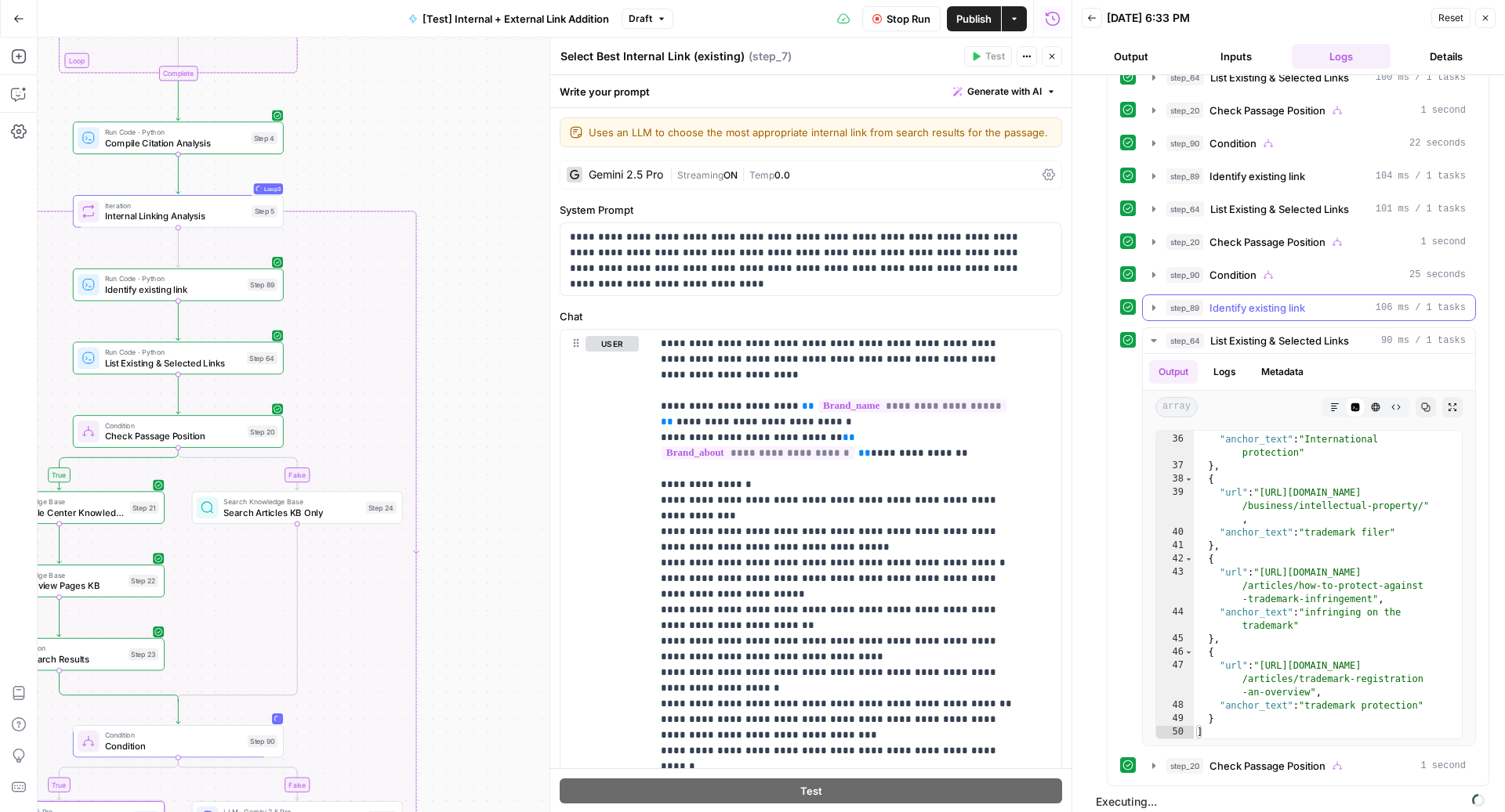
click at [1305, 305] on span "Identify existing link" at bounding box center [1257, 308] width 96 height 15
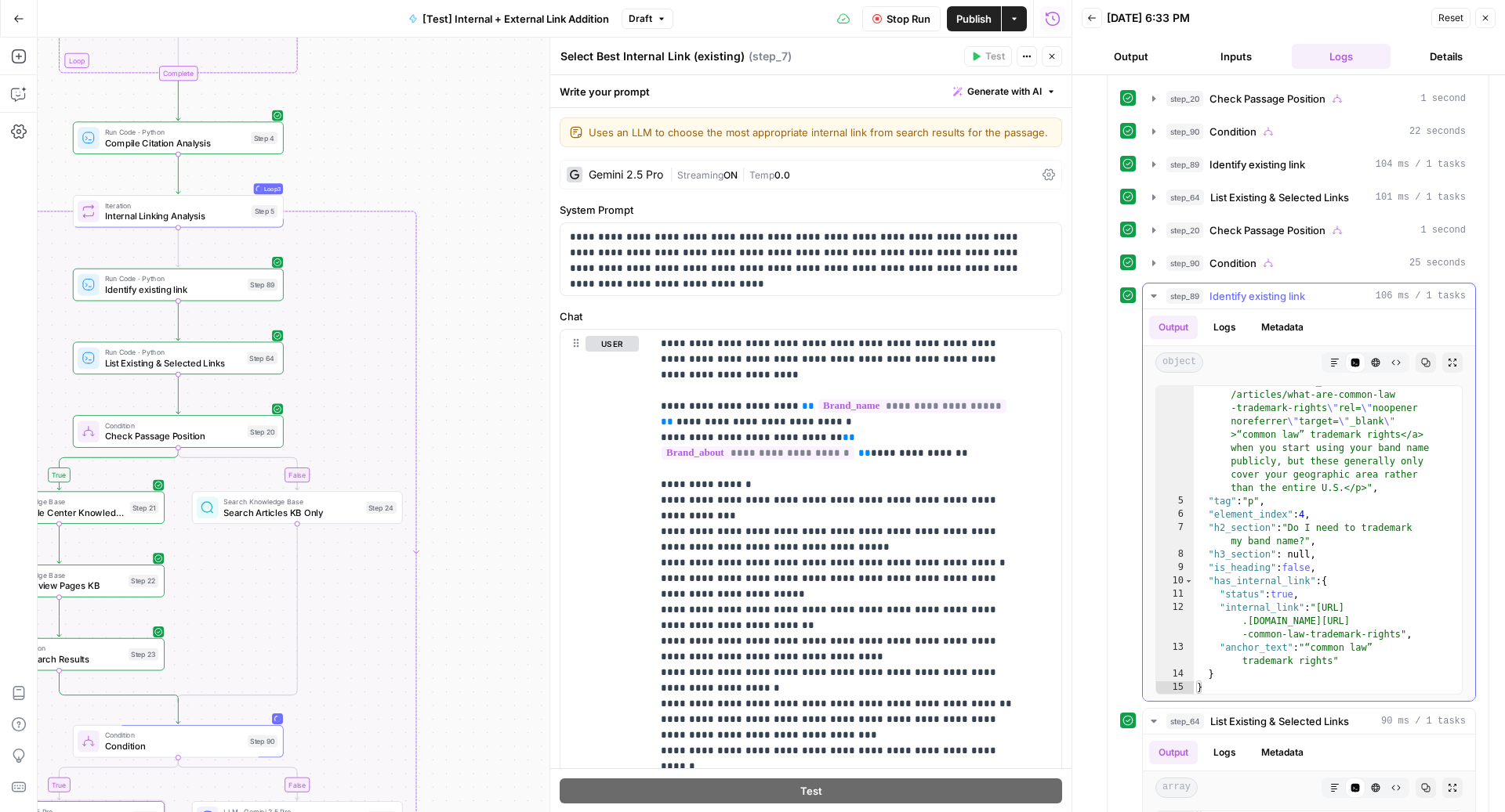
scroll to position [255, 0]
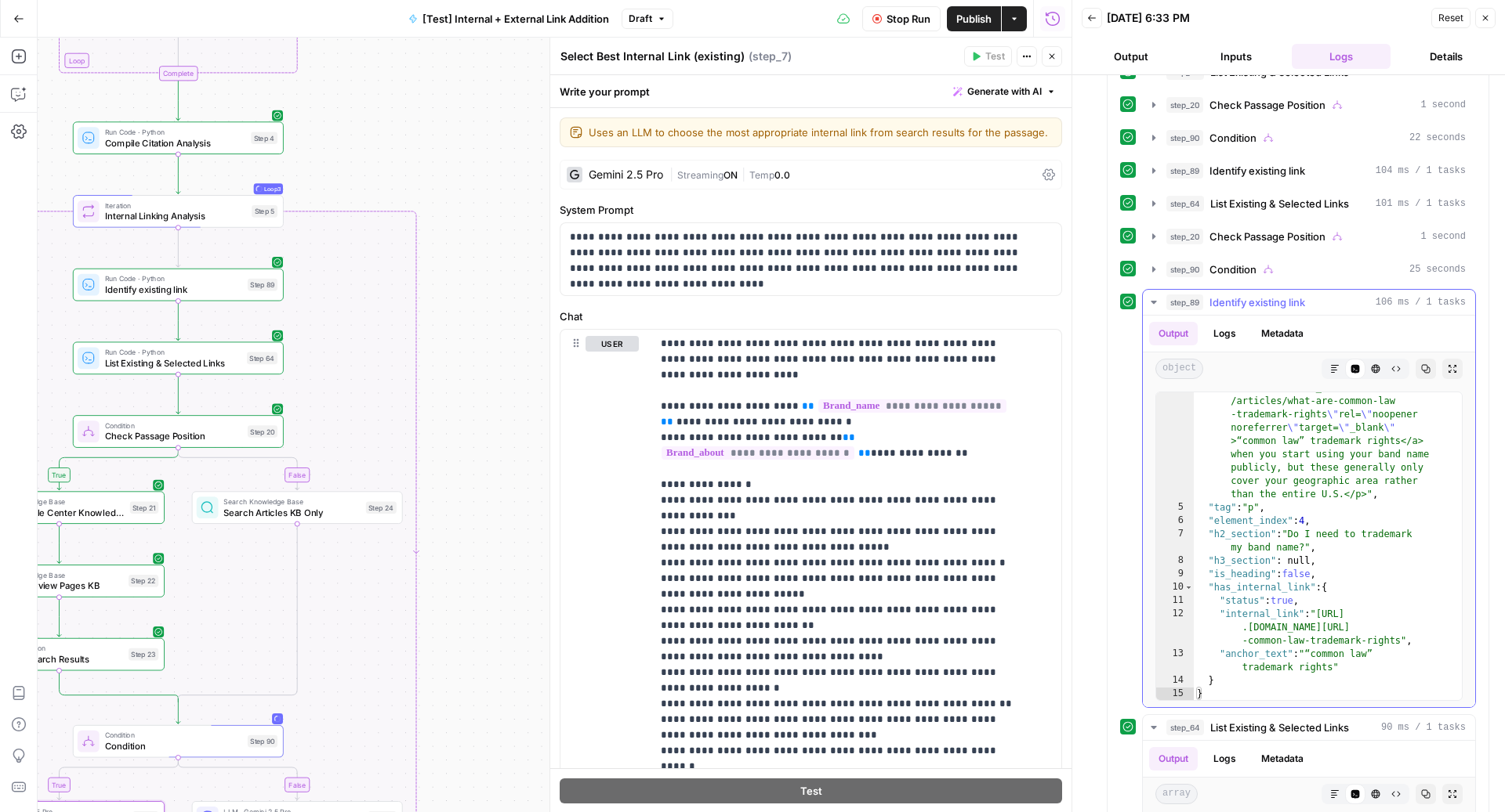
click at [1286, 297] on span "Identify existing link" at bounding box center [1257, 302] width 96 height 15
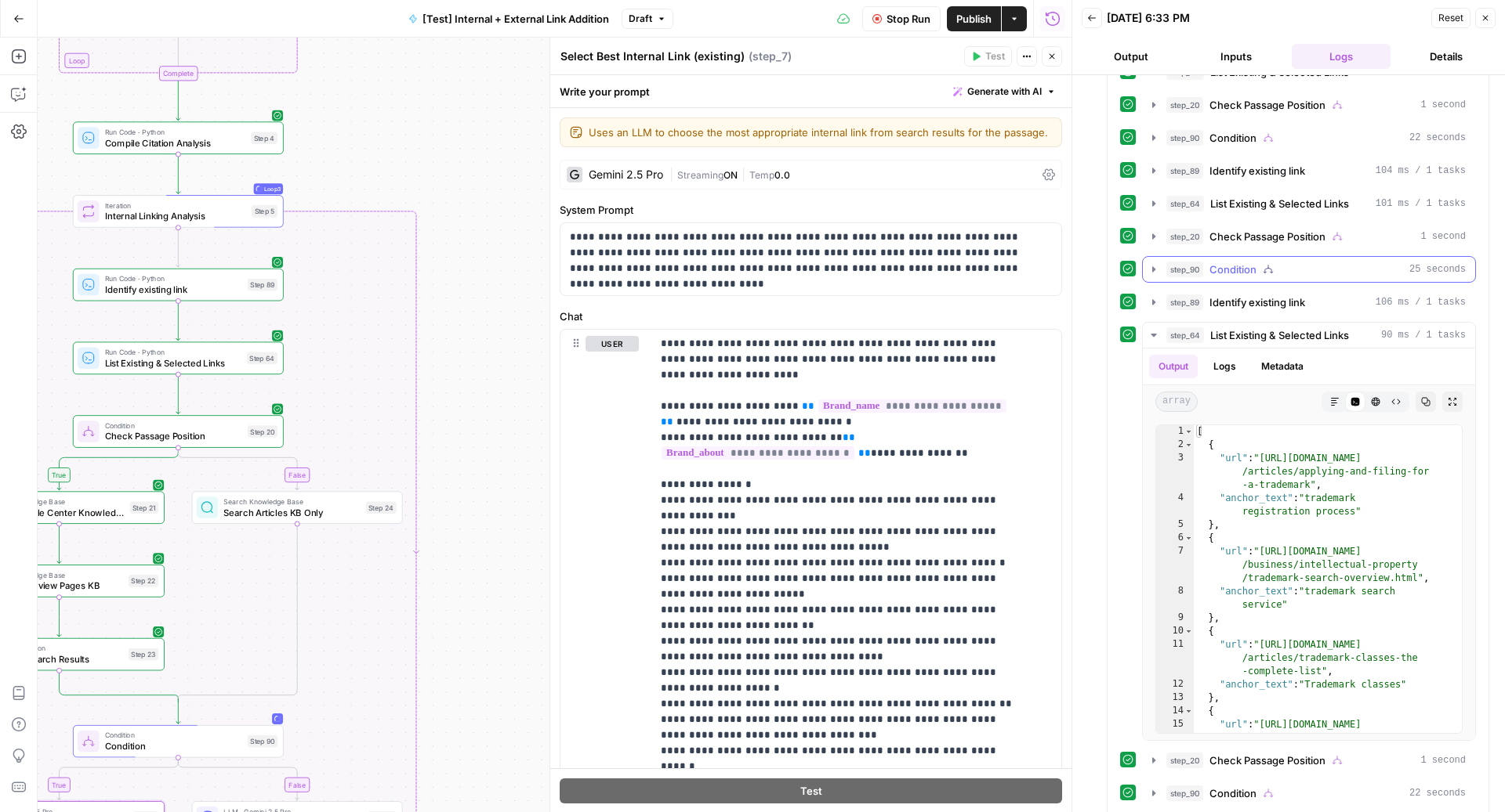
click at [1279, 261] on div "step_90 Condition 25 seconds" at bounding box center [1316, 269] width 300 height 15
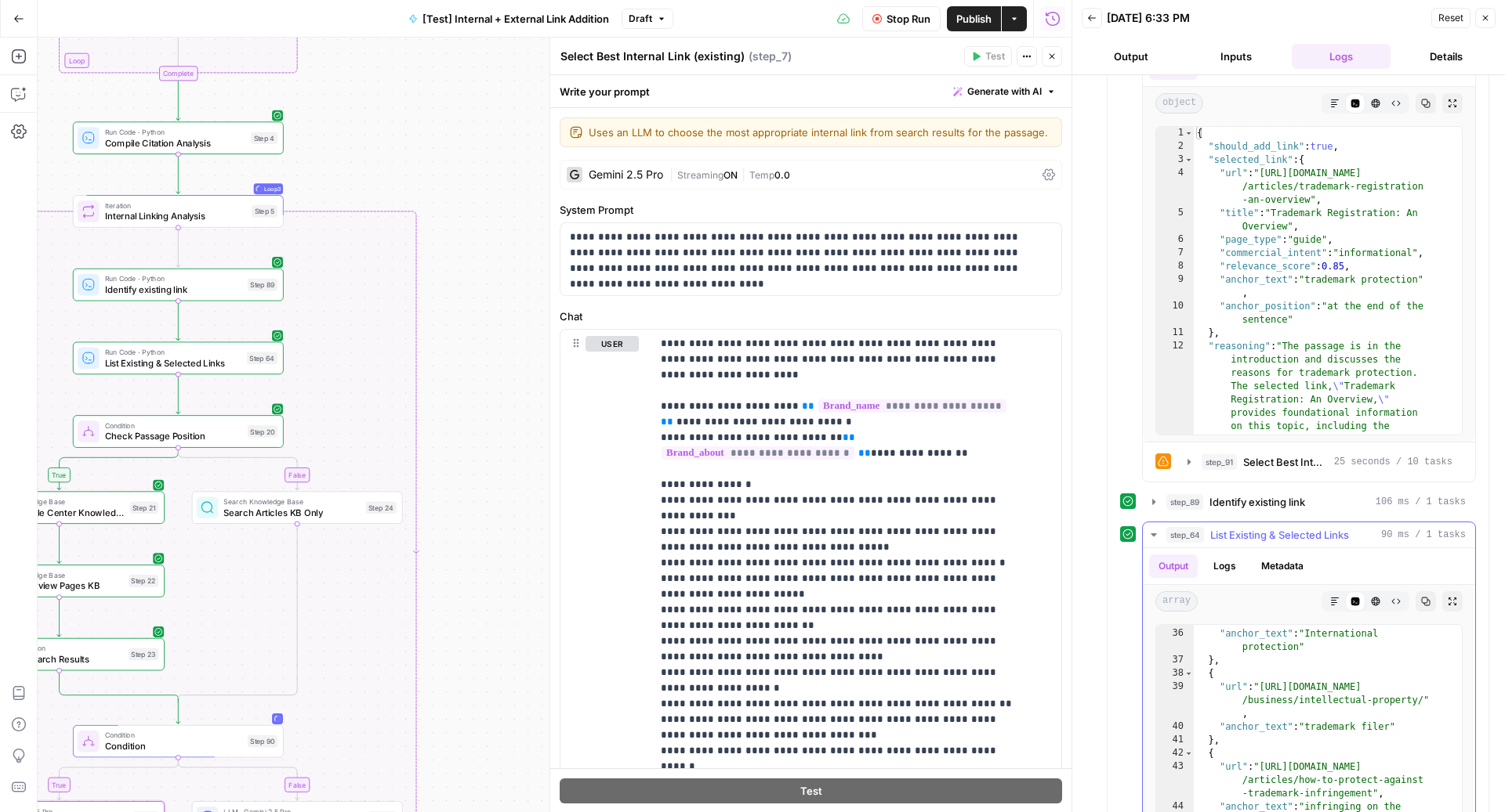
scroll to position [810, 0]
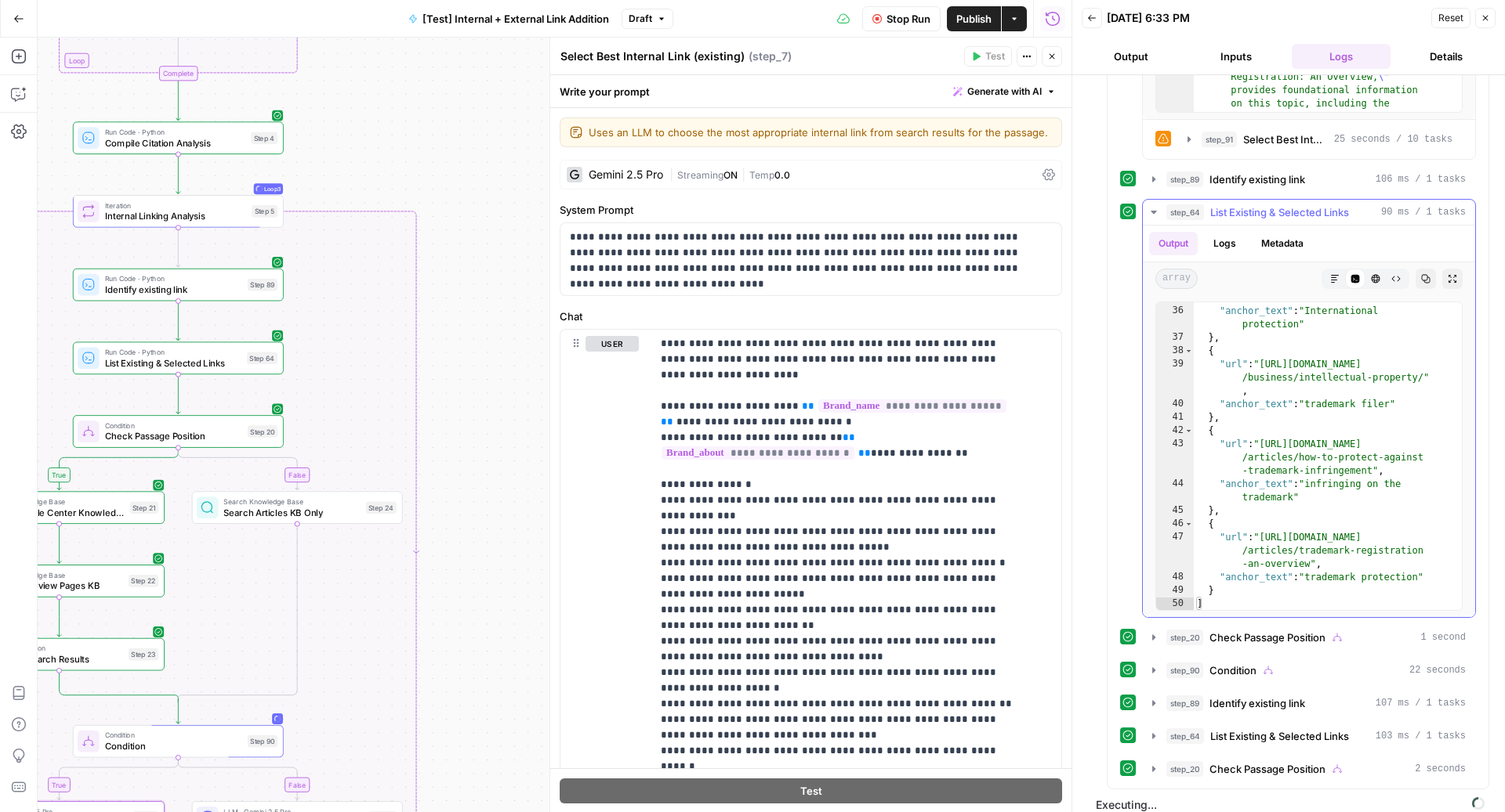
click at [1289, 524] on div ""url" : "[URL][DOMAIN_NAME] /articles/filing-an-international -trademark" , "an…" at bounding box center [1319, 445] width 252 height 362
type textarea "**********"
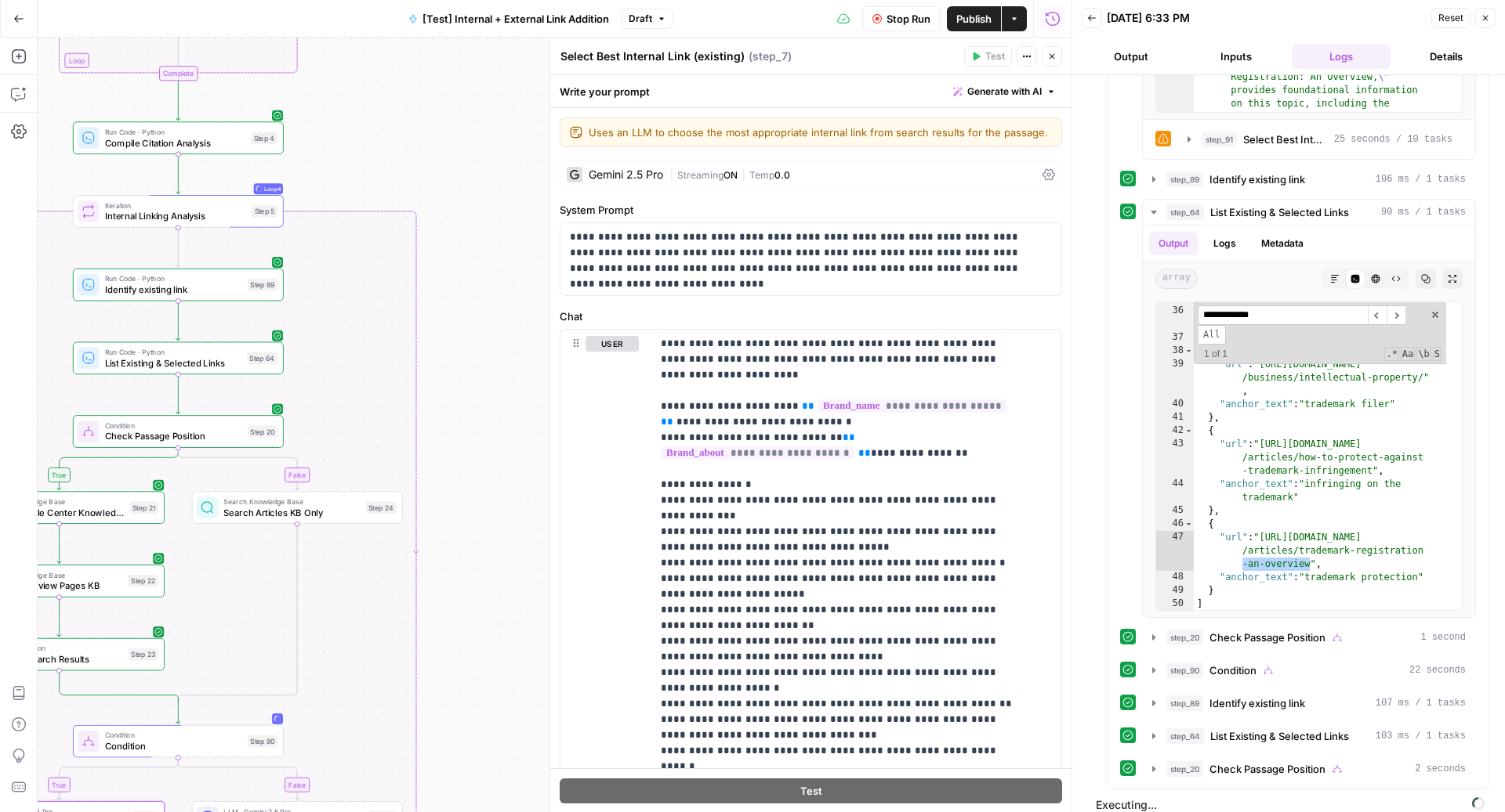
type input "**********"
click at [867, 18] on button "Stop Run" at bounding box center [901, 19] width 78 height 25
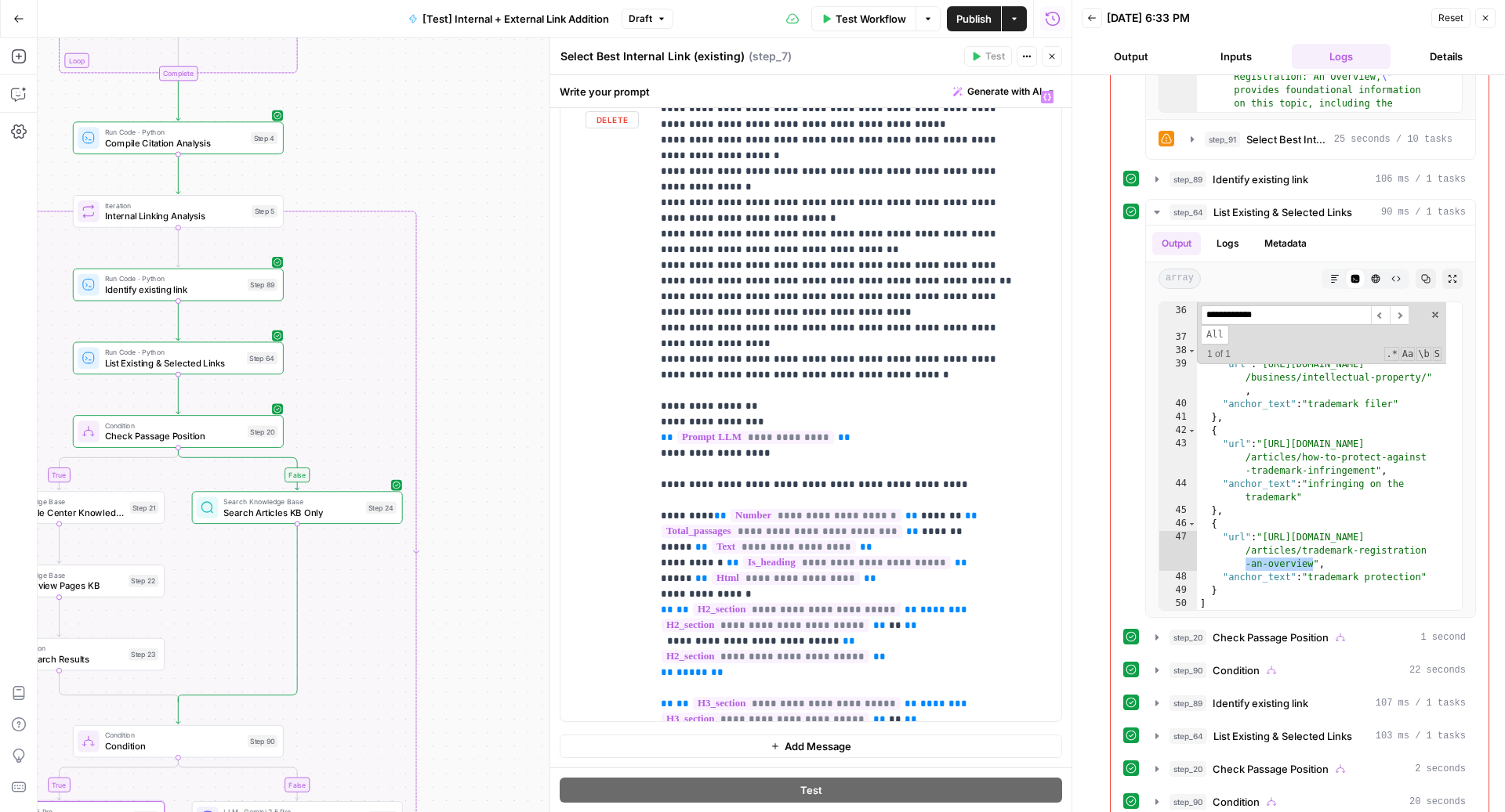
scroll to position [823, 0]
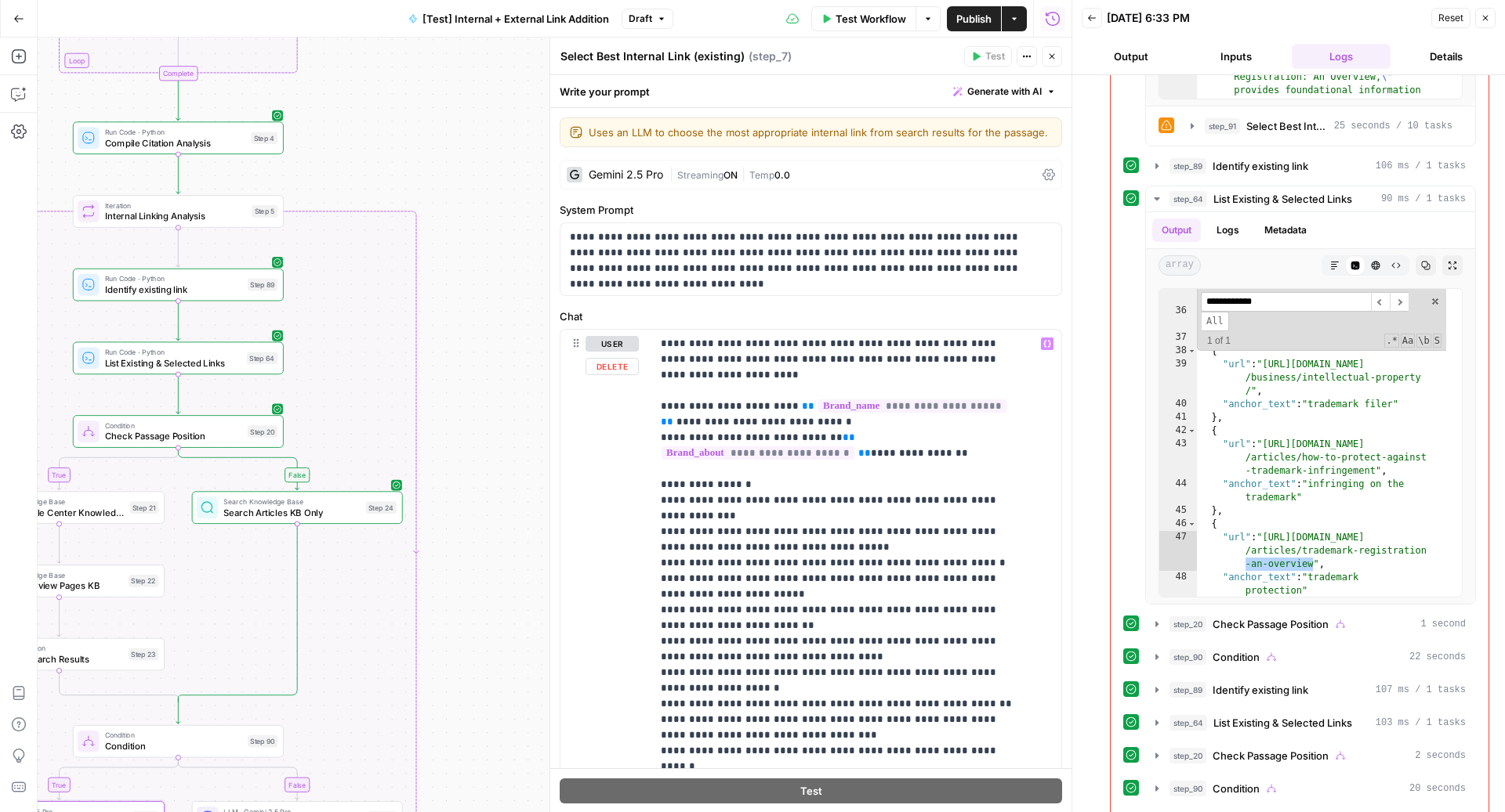
scroll to position [4814, 0]
